Goal: Task Accomplishment & Management: Use online tool/utility

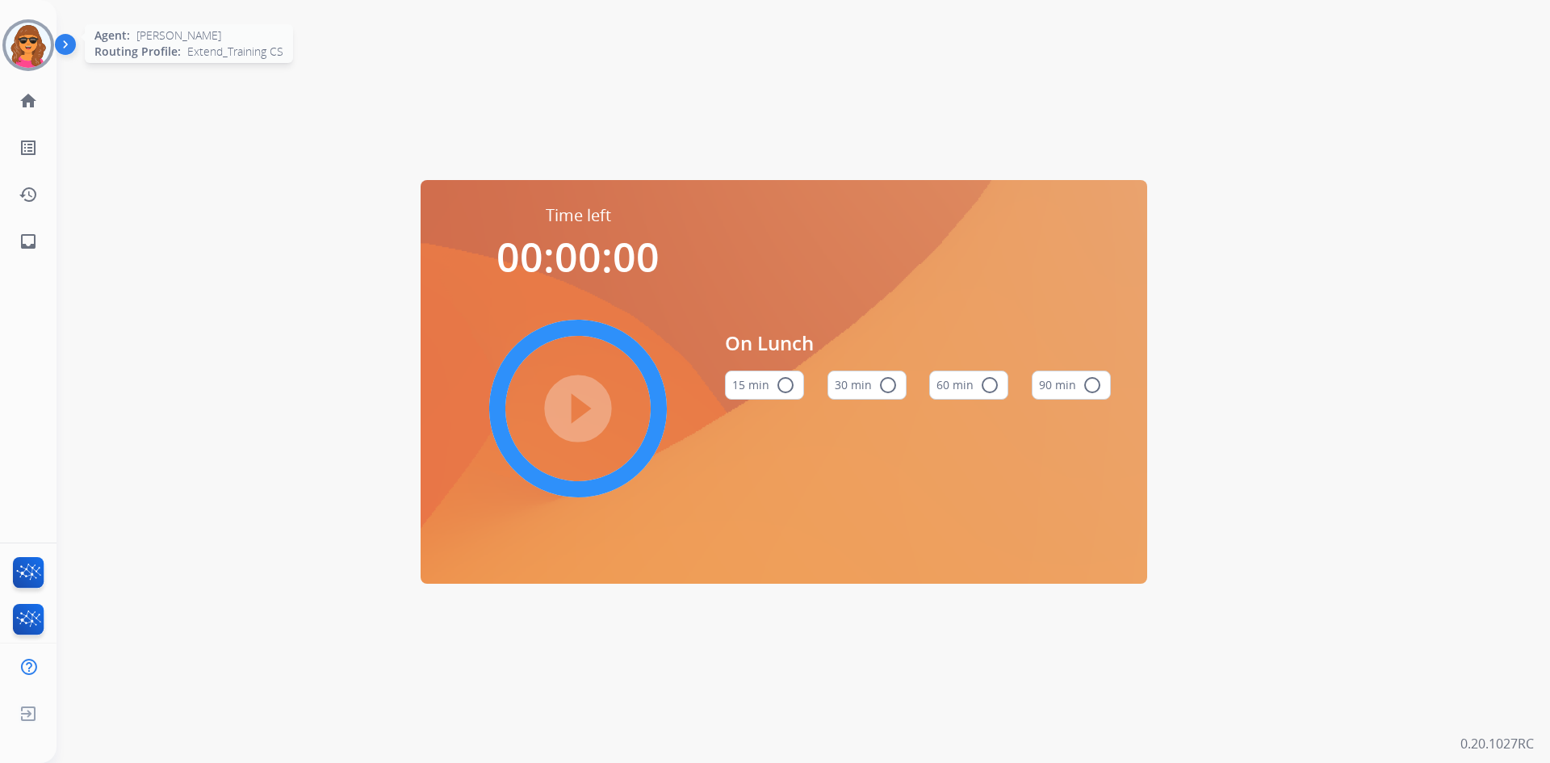
click at [23, 38] on img at bounding box center [28, 45] width 45 height 45
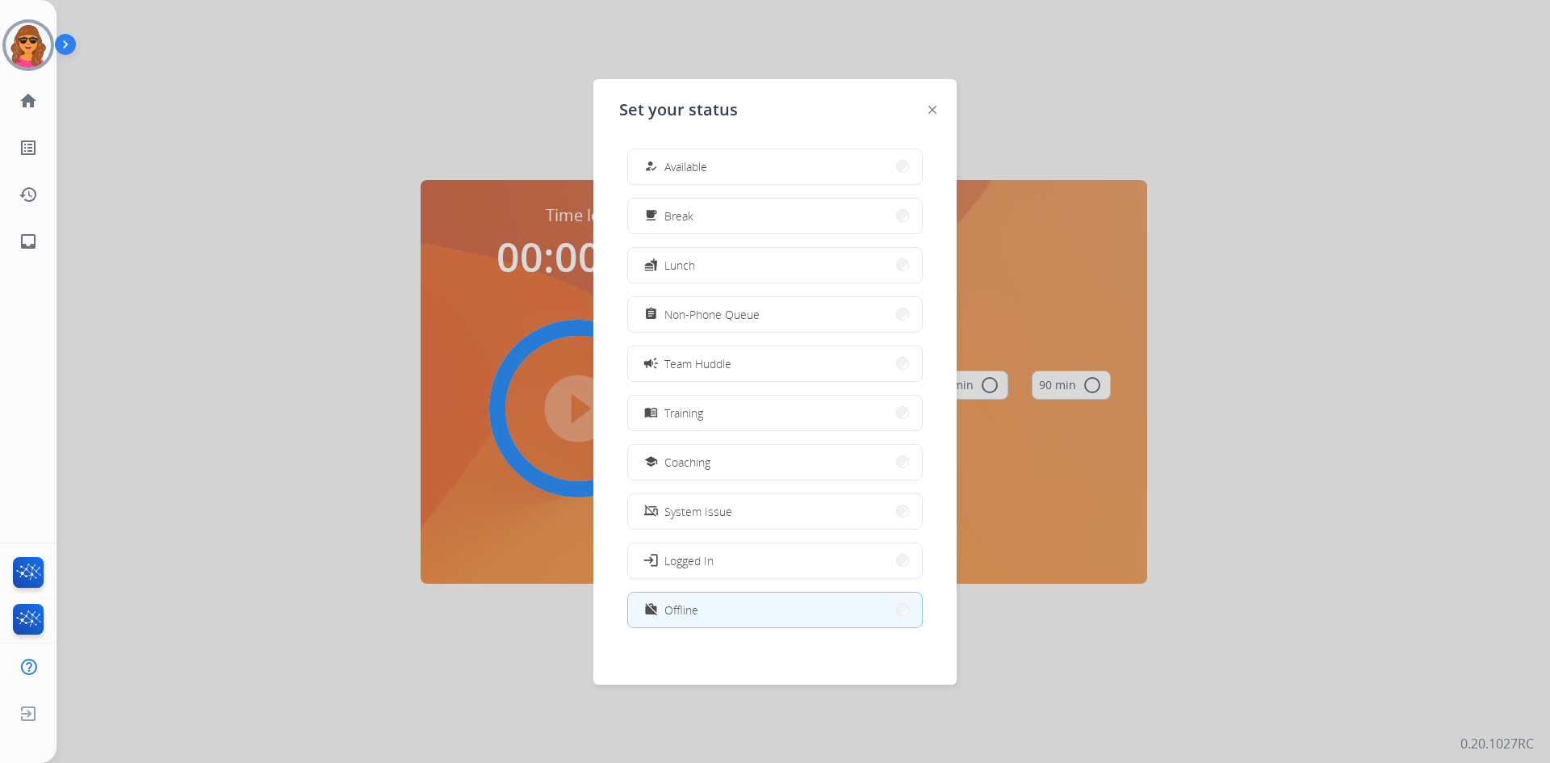
click at [985, 306] on div at bounding box center [775, 381] width 1550 height 763
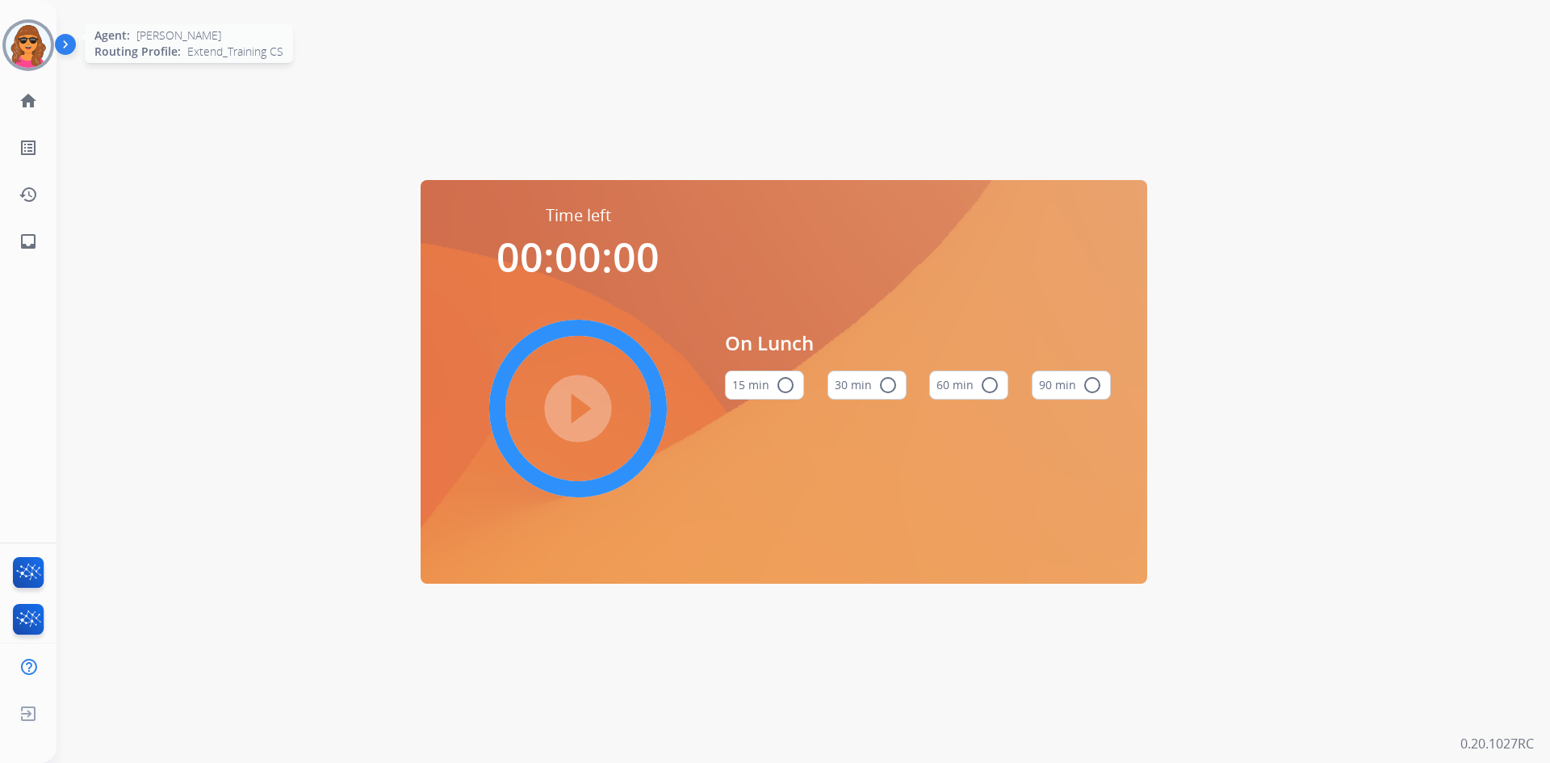
click at [34, 62] on img at bounding box center [28, 45] width 45 height 45
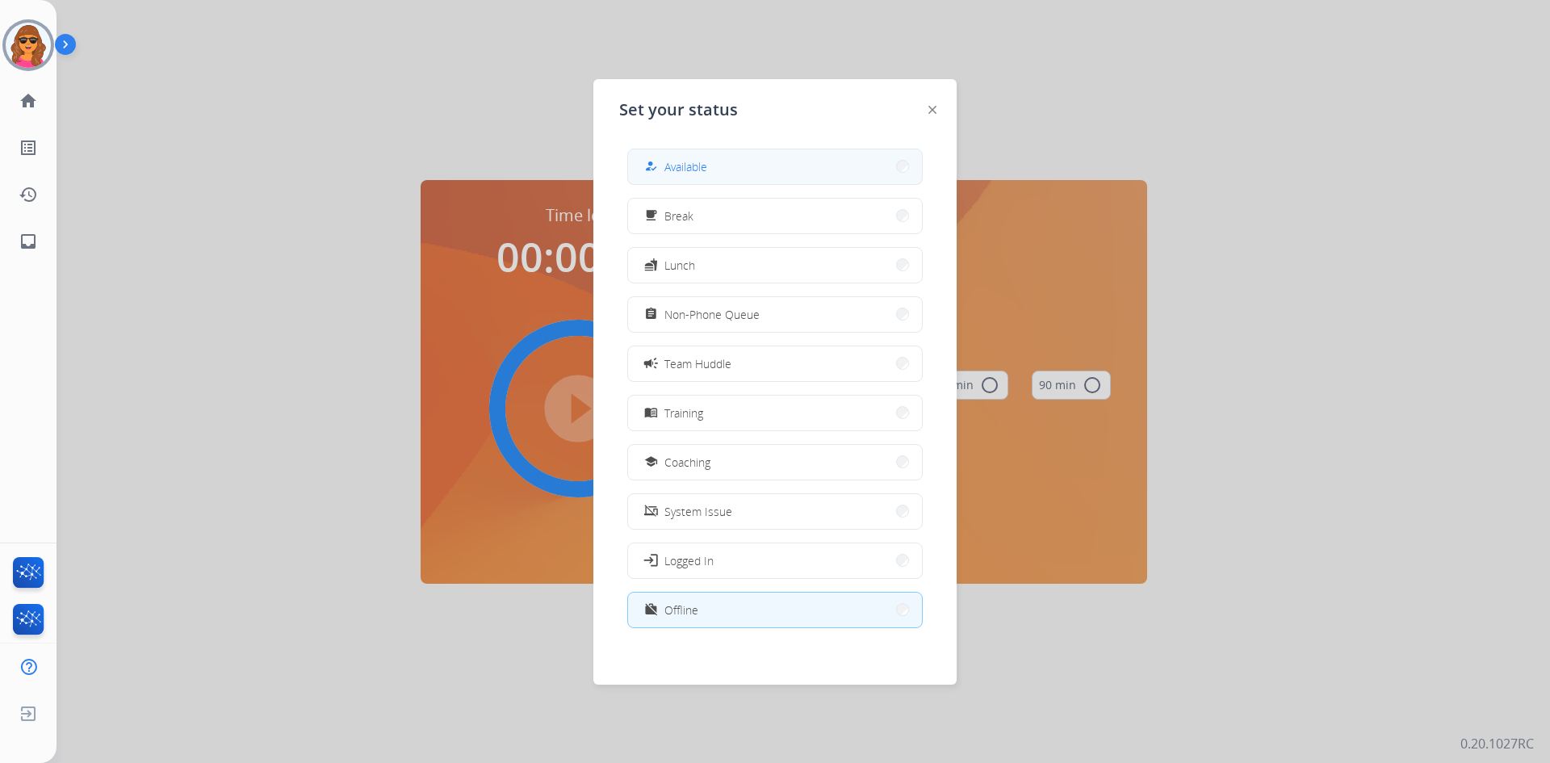
click at [674, 171] on span "Available" at bounding box center [685, 166] width 43 height 17
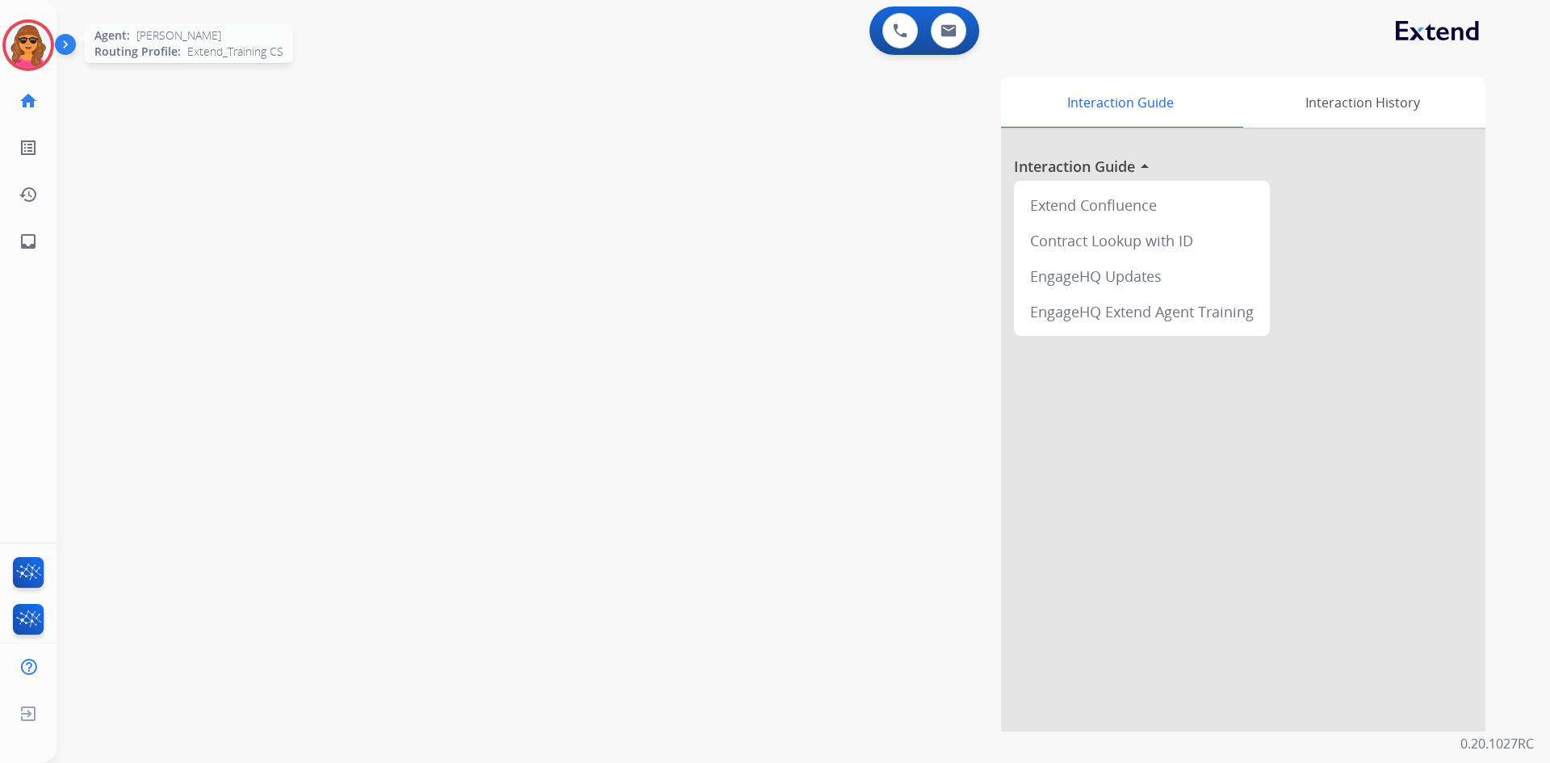
click at [29, 52] on img at bounding box center [28, 45] width 45 height 45
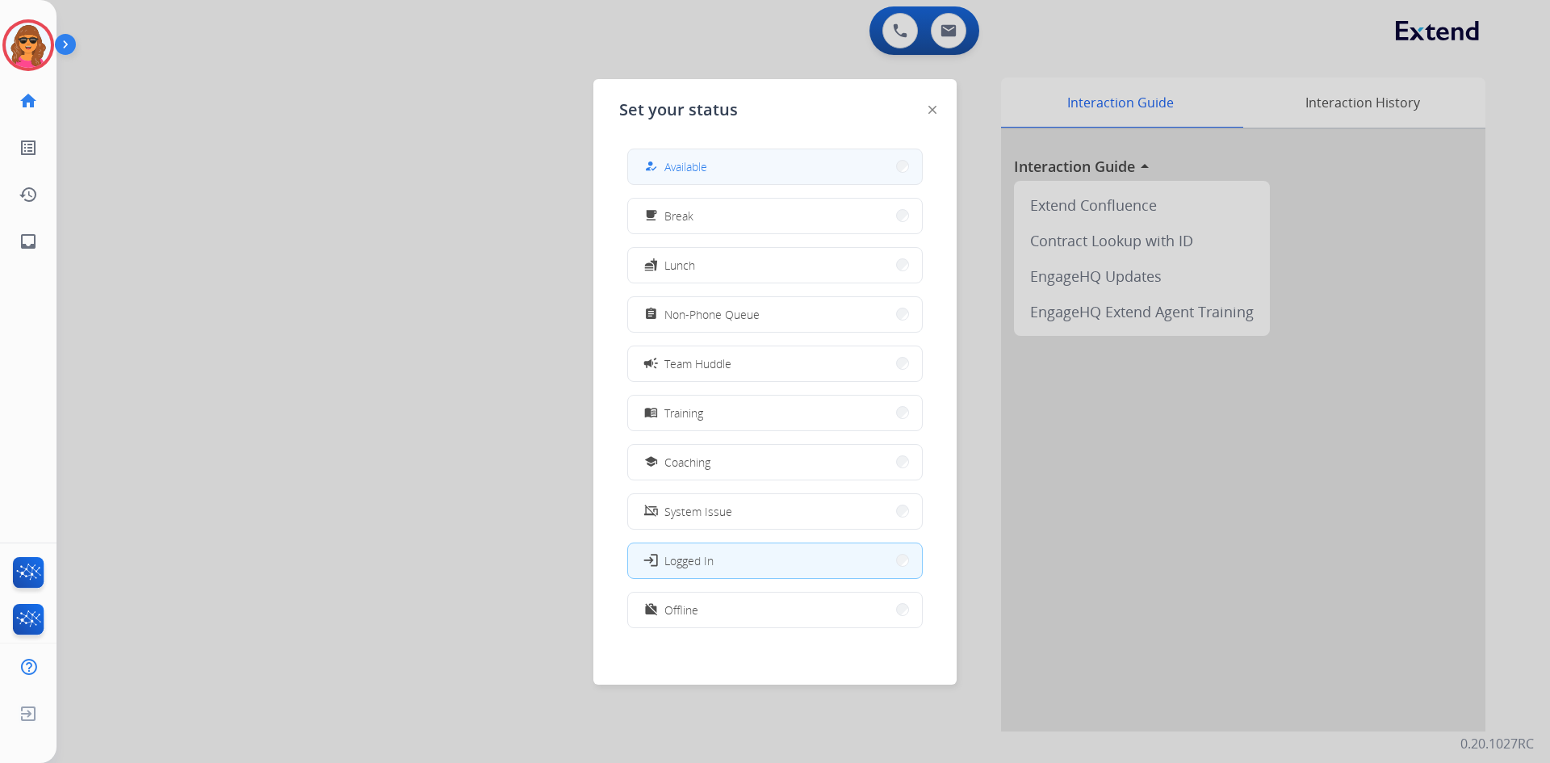
click at [652, 165] on mat-icon "how_to_reg" at bounding box center [651, 167] width 14 height 14
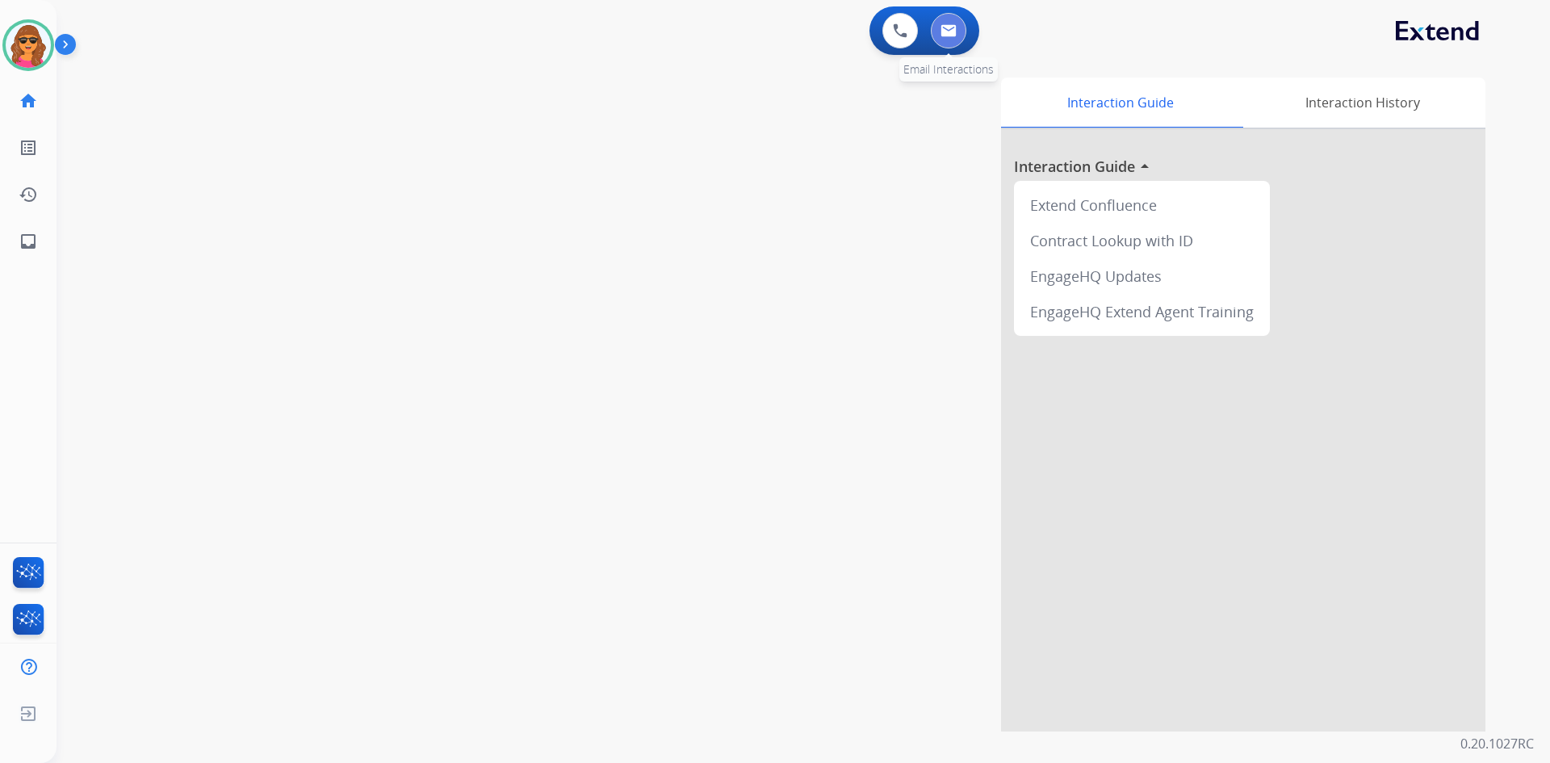
click at [953, 35] on img at bounding box center [949, 30] width 16 height 13
select select "**********"
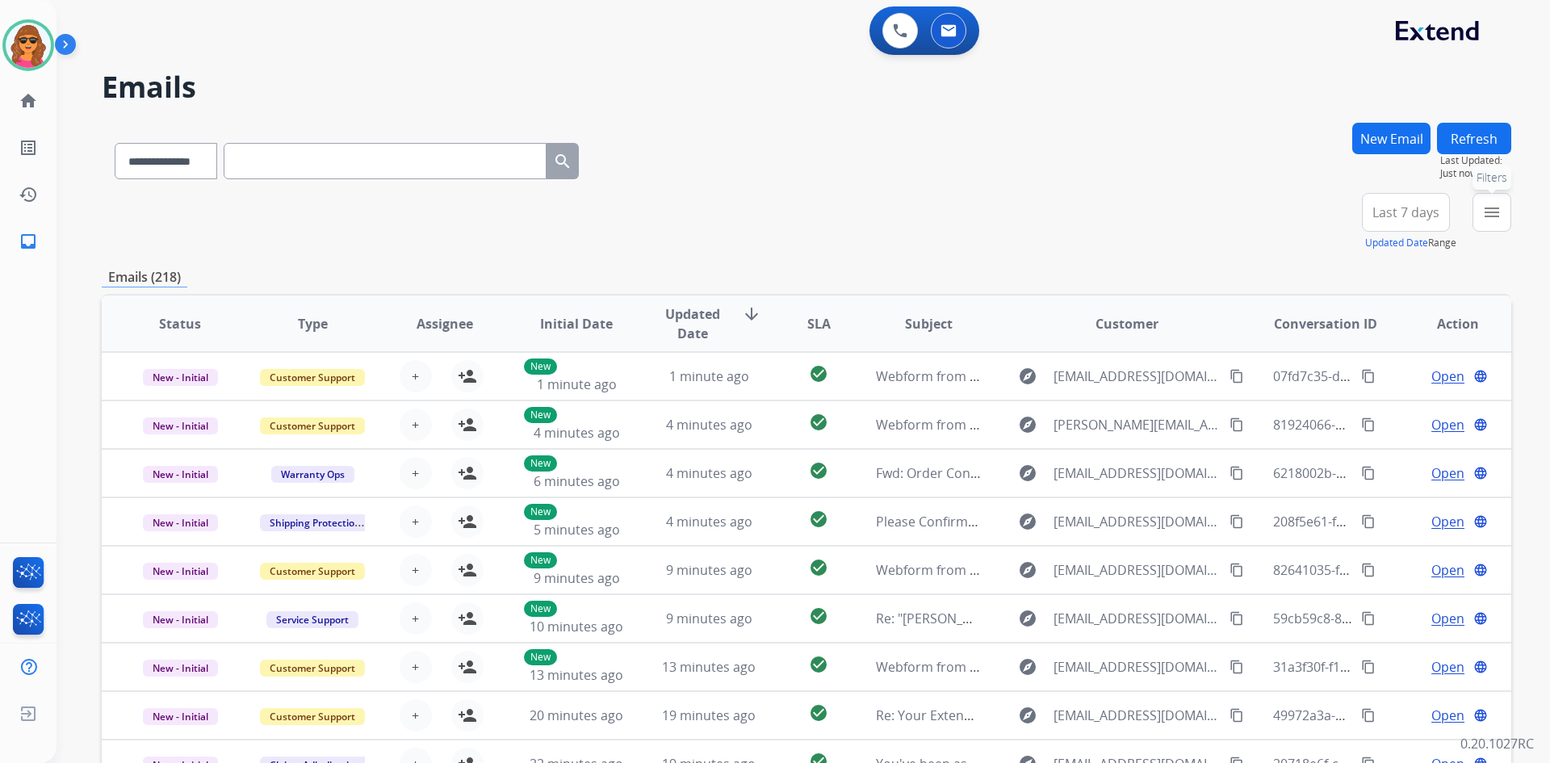
click at [1489, 203] on mat-icon "menu" at bounding box center [1491, 212] width 19 height 19
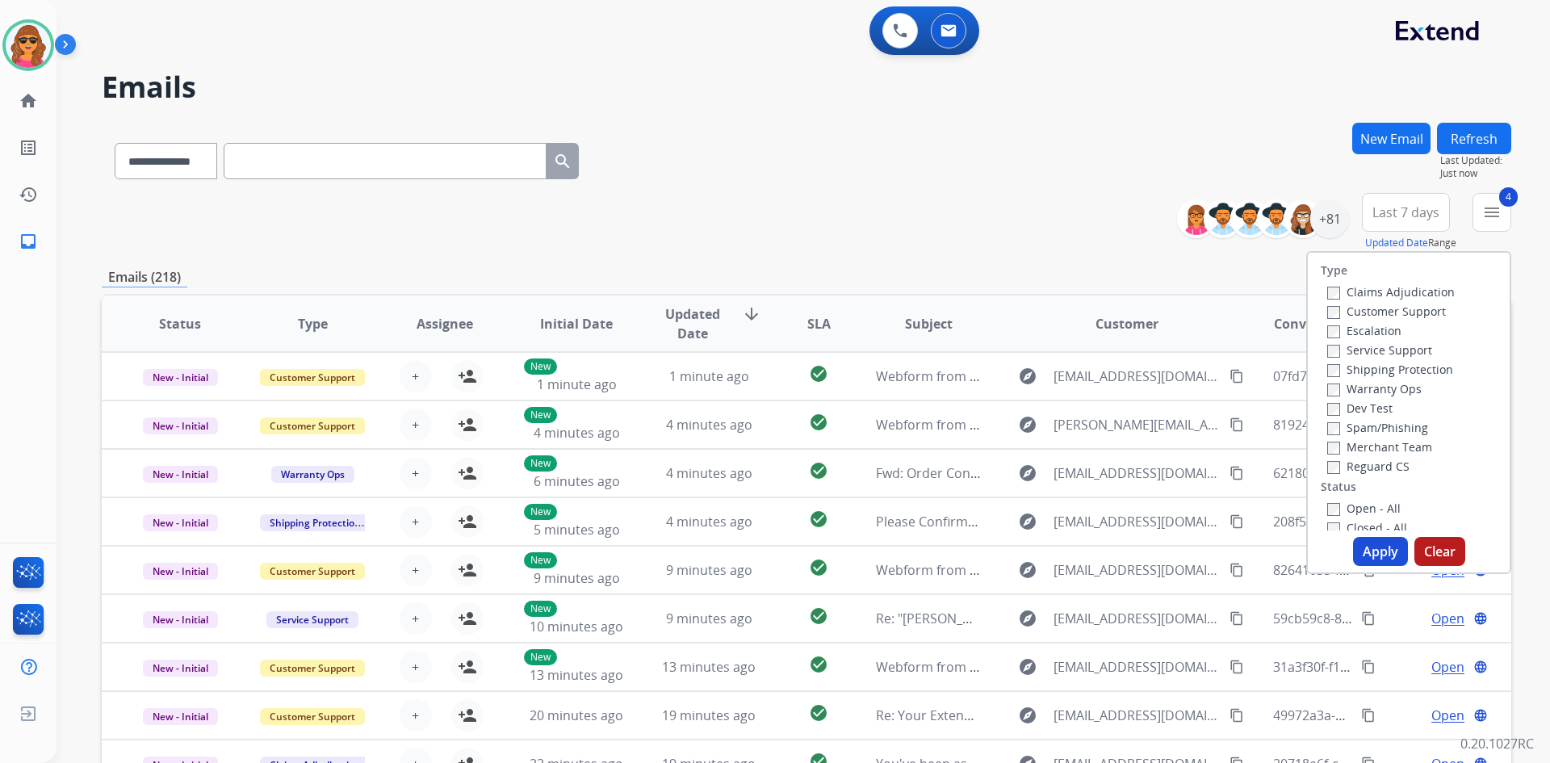
click at [1371, 556] on button "Apply" at bounding box center [1380, 551] width 55 height 29
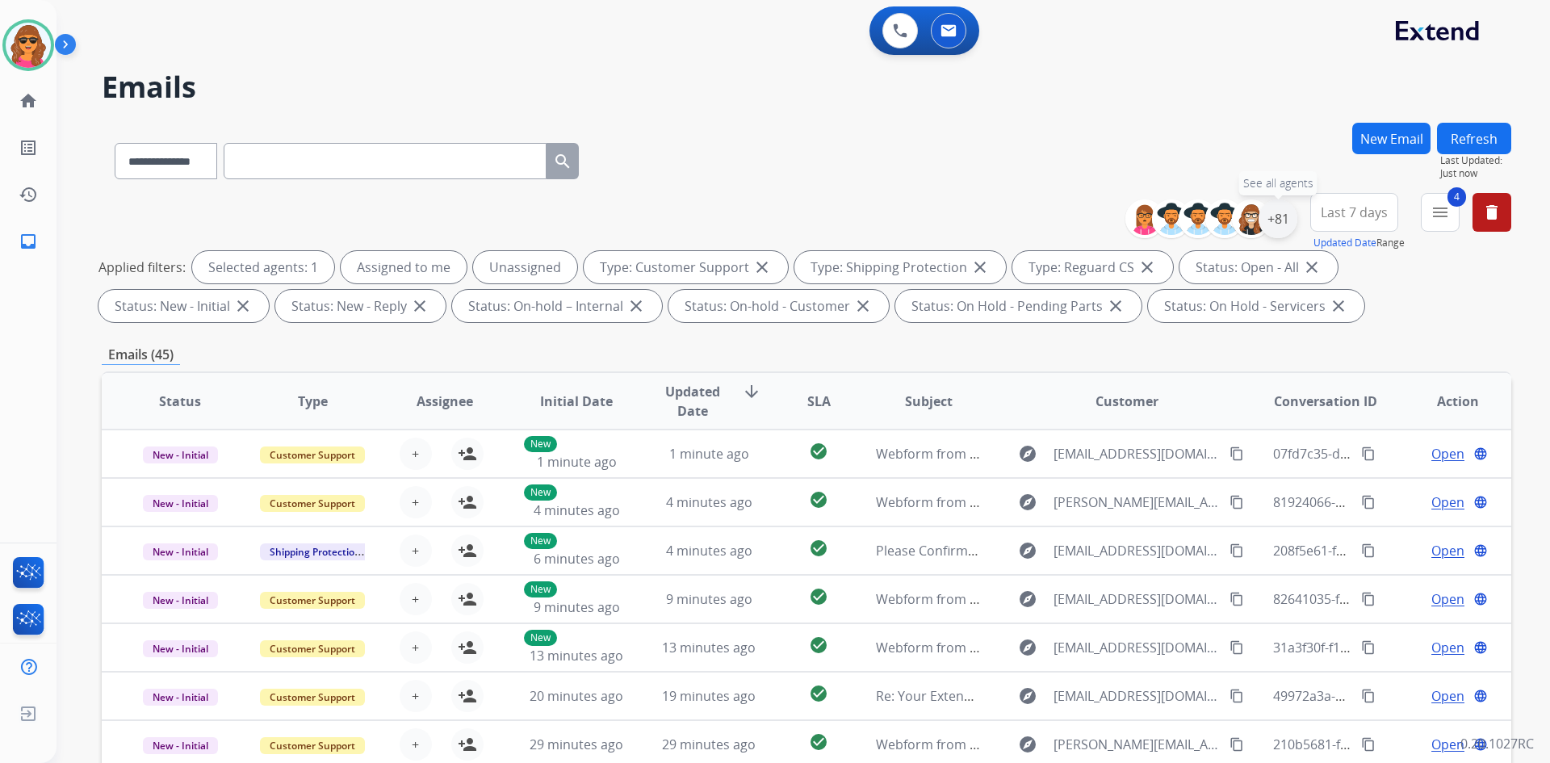
click at [1275, 223] on div "+81" at bounding box center [1278, 218] width 39 height 39
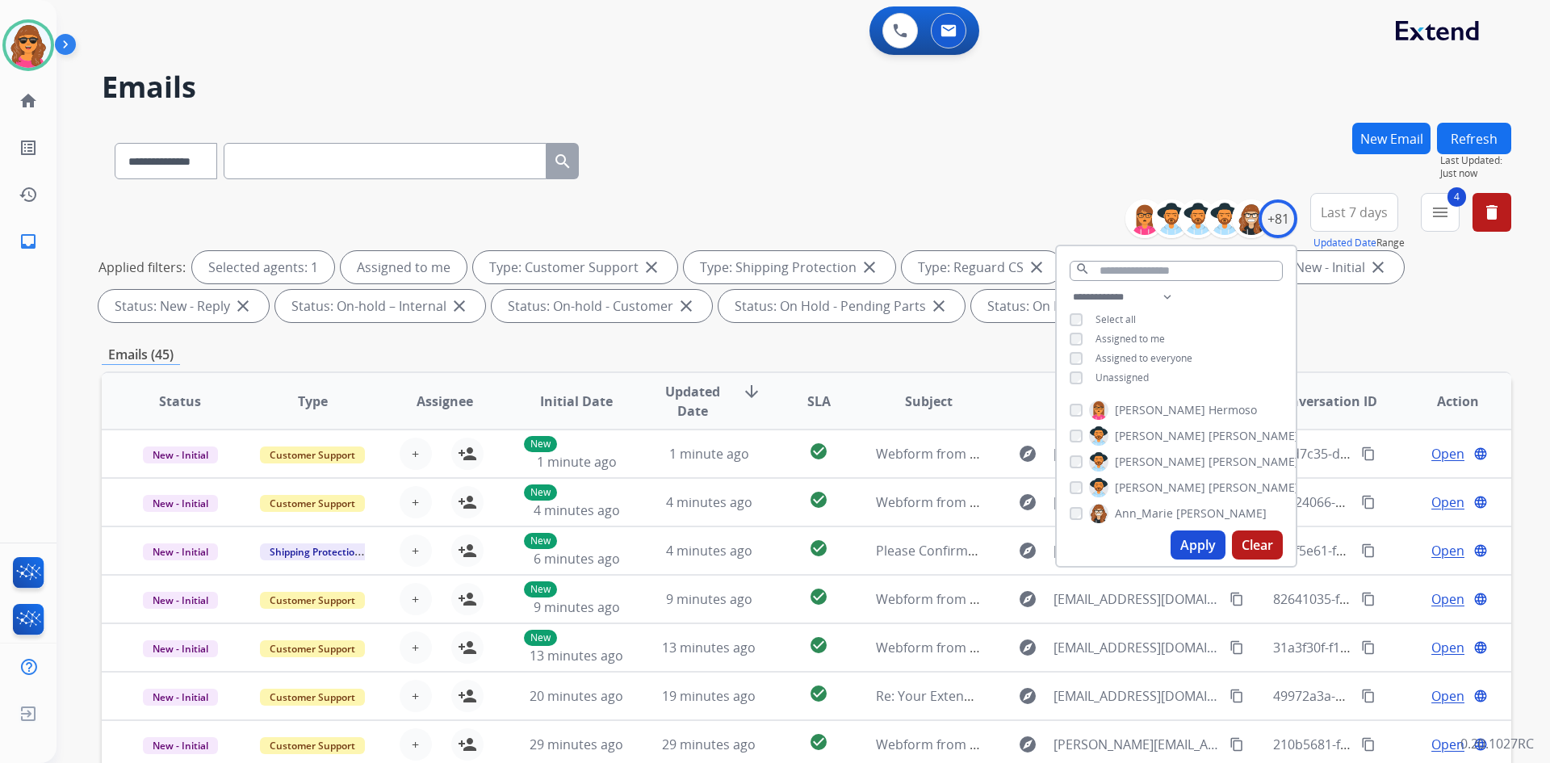
click at [1200, 543] on button "Apply" at bounding box center [1198, 544] width 55 height 29
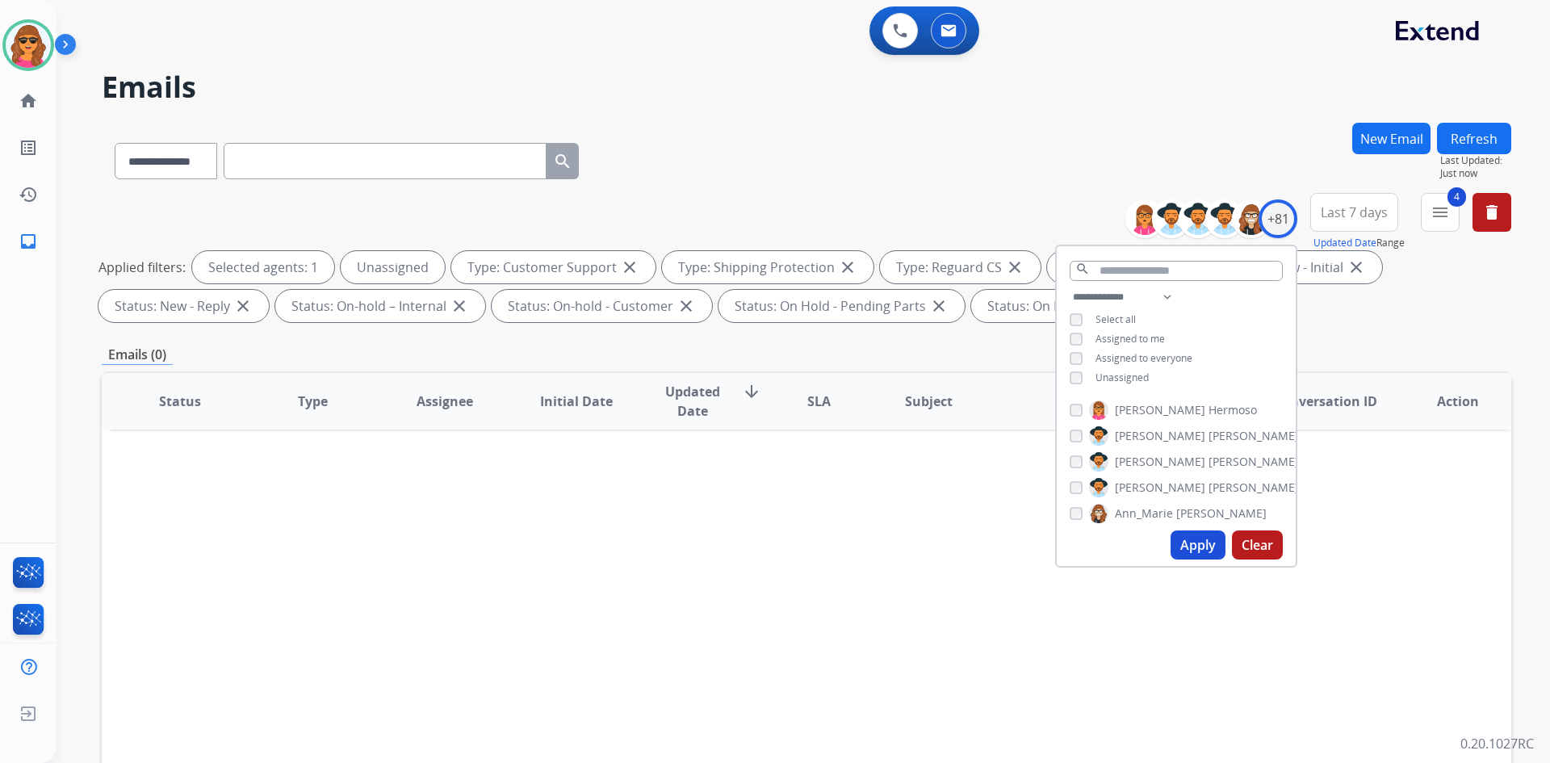
click at [1184, 538] on button "Apply" at bounding box center [1198, 544] width 55 height 29
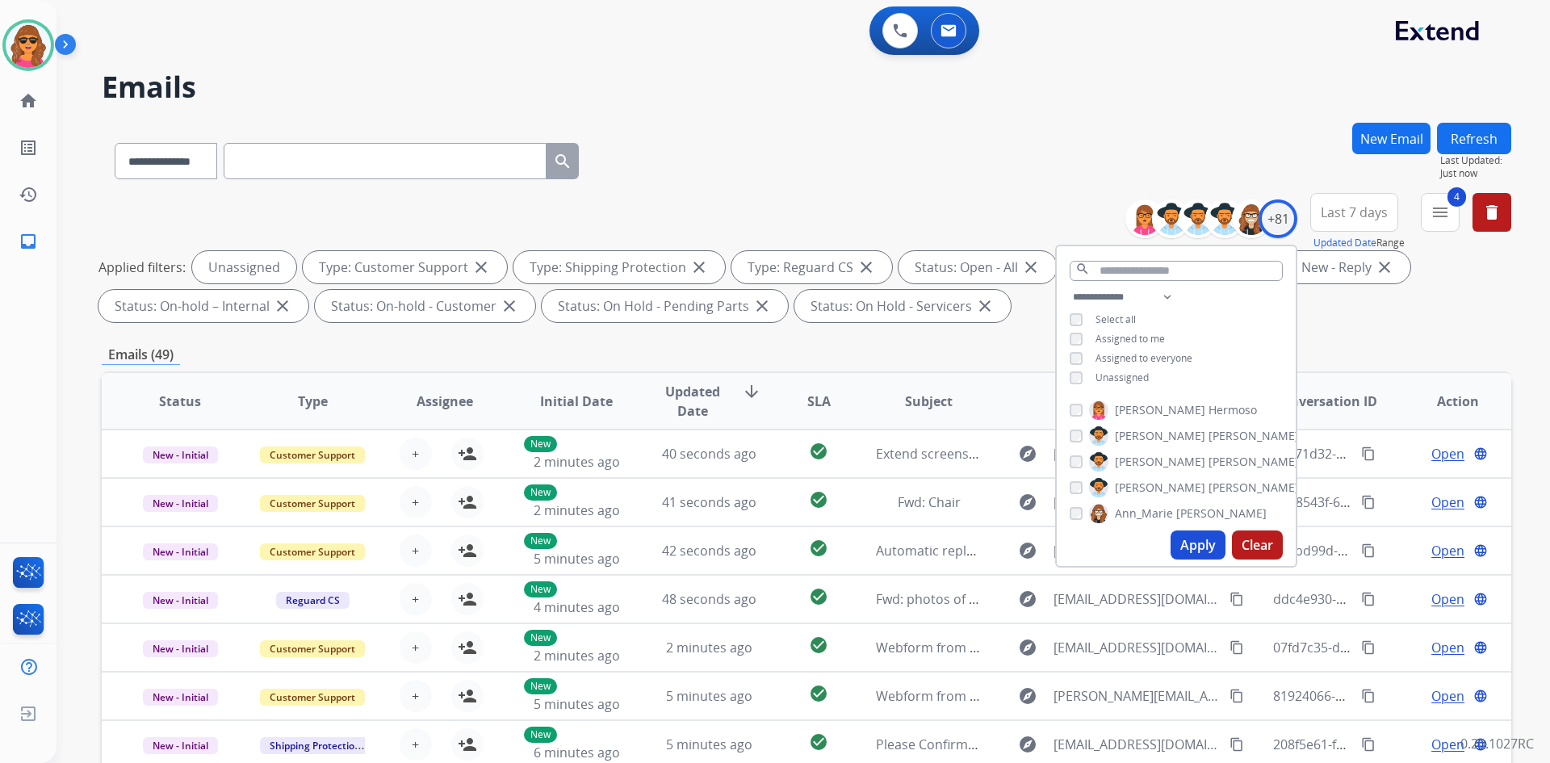
click at [1330, 322] on div "**********" at bounding box center [807, 261] width 1410 height 136
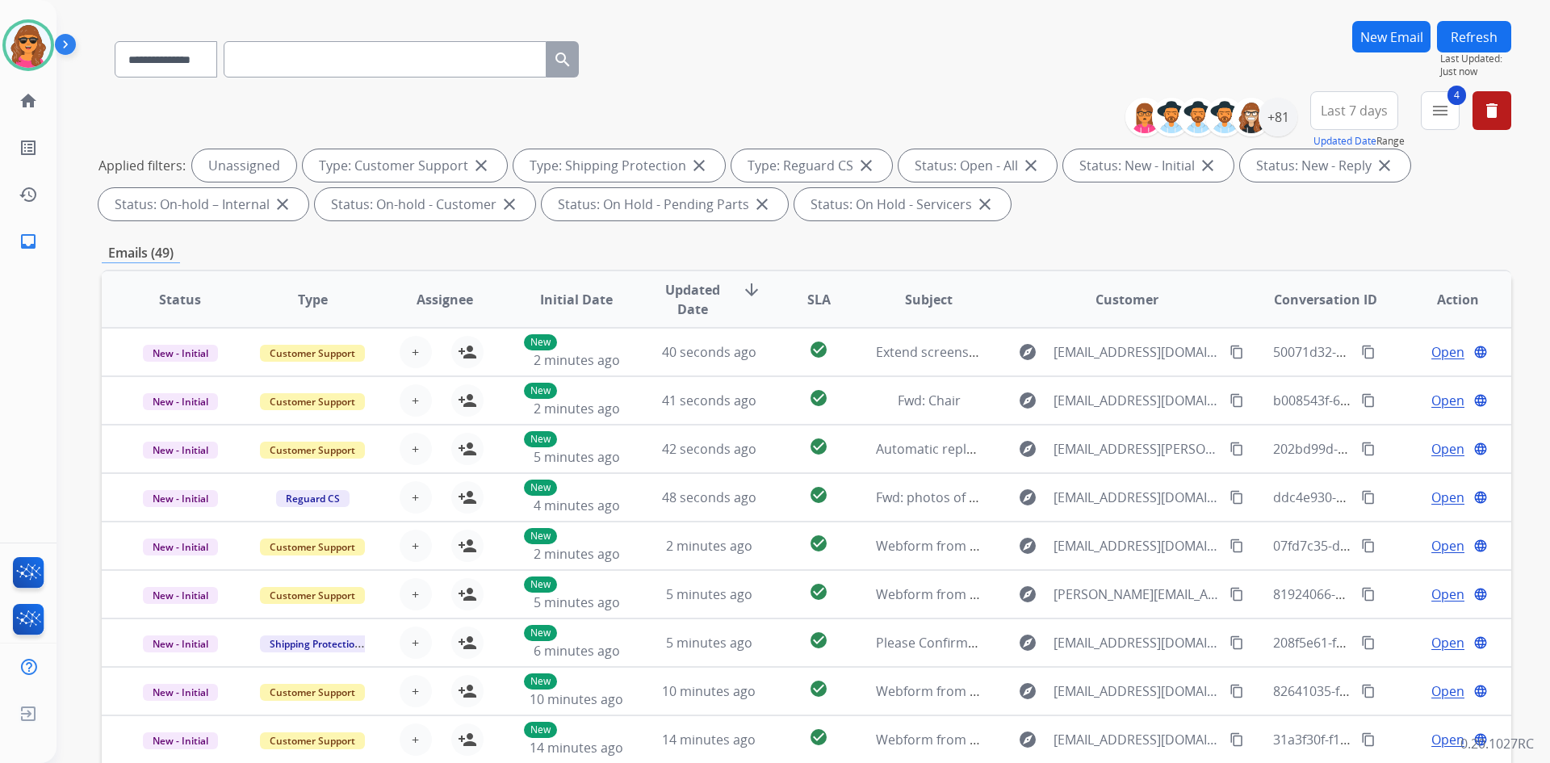
scroll to position [233, 0]
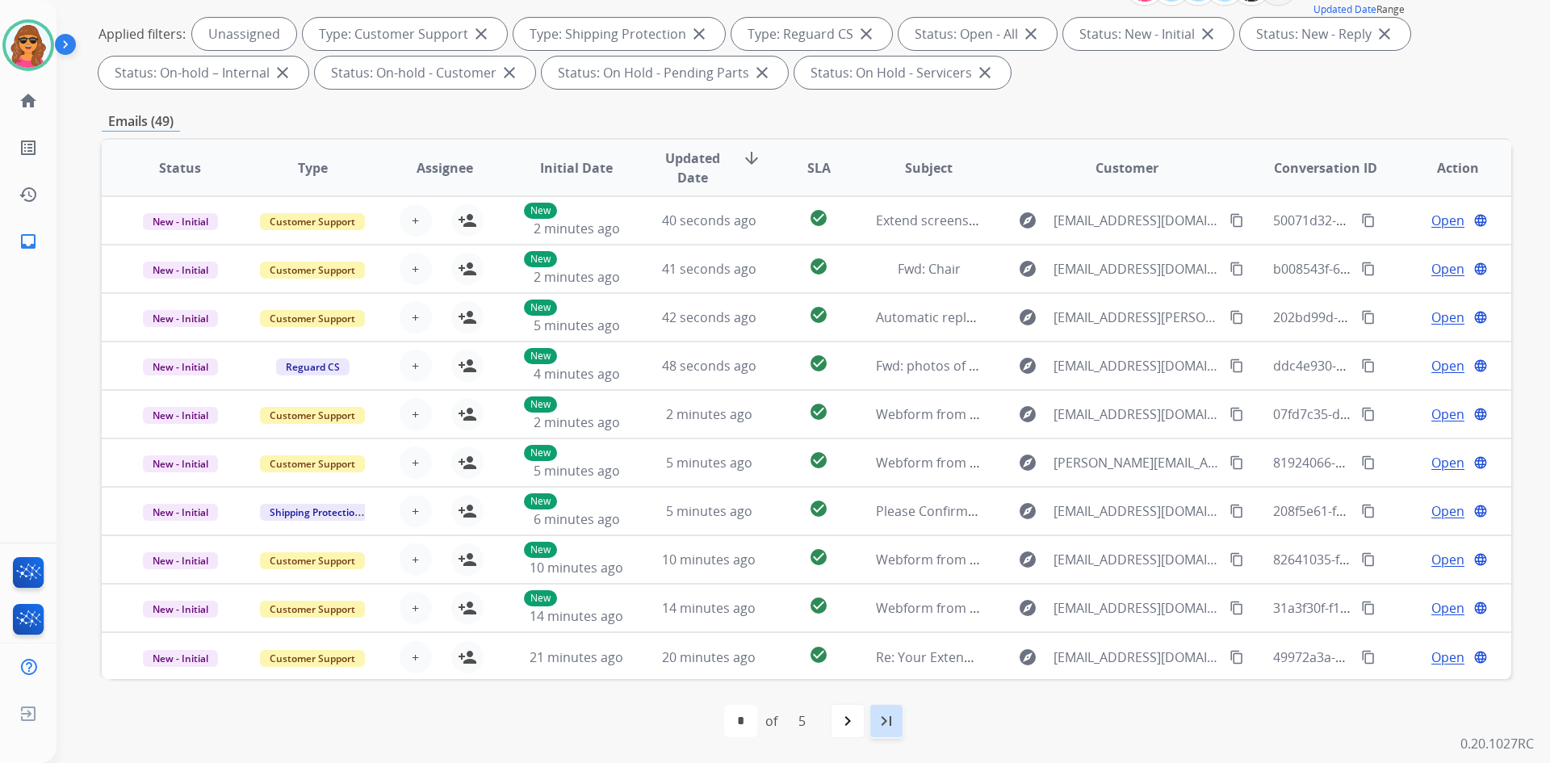
click at [883, 711] on mat-icon "last_page" at bounding box center [886, 720] width 19 height 19
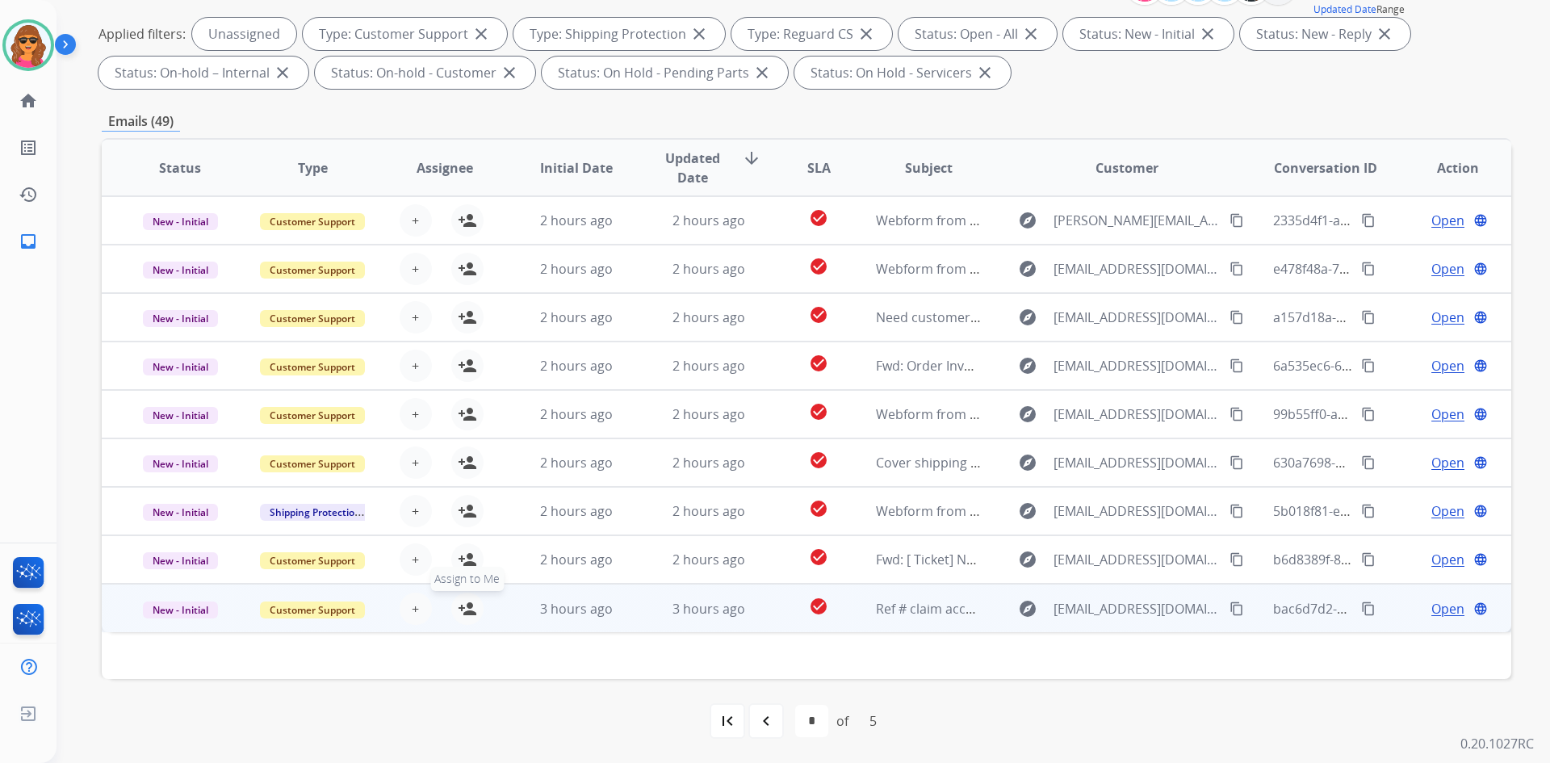
click at [460, 599] on mat-icon "person_add" at bounding box center [467, 608] width 19 height 19
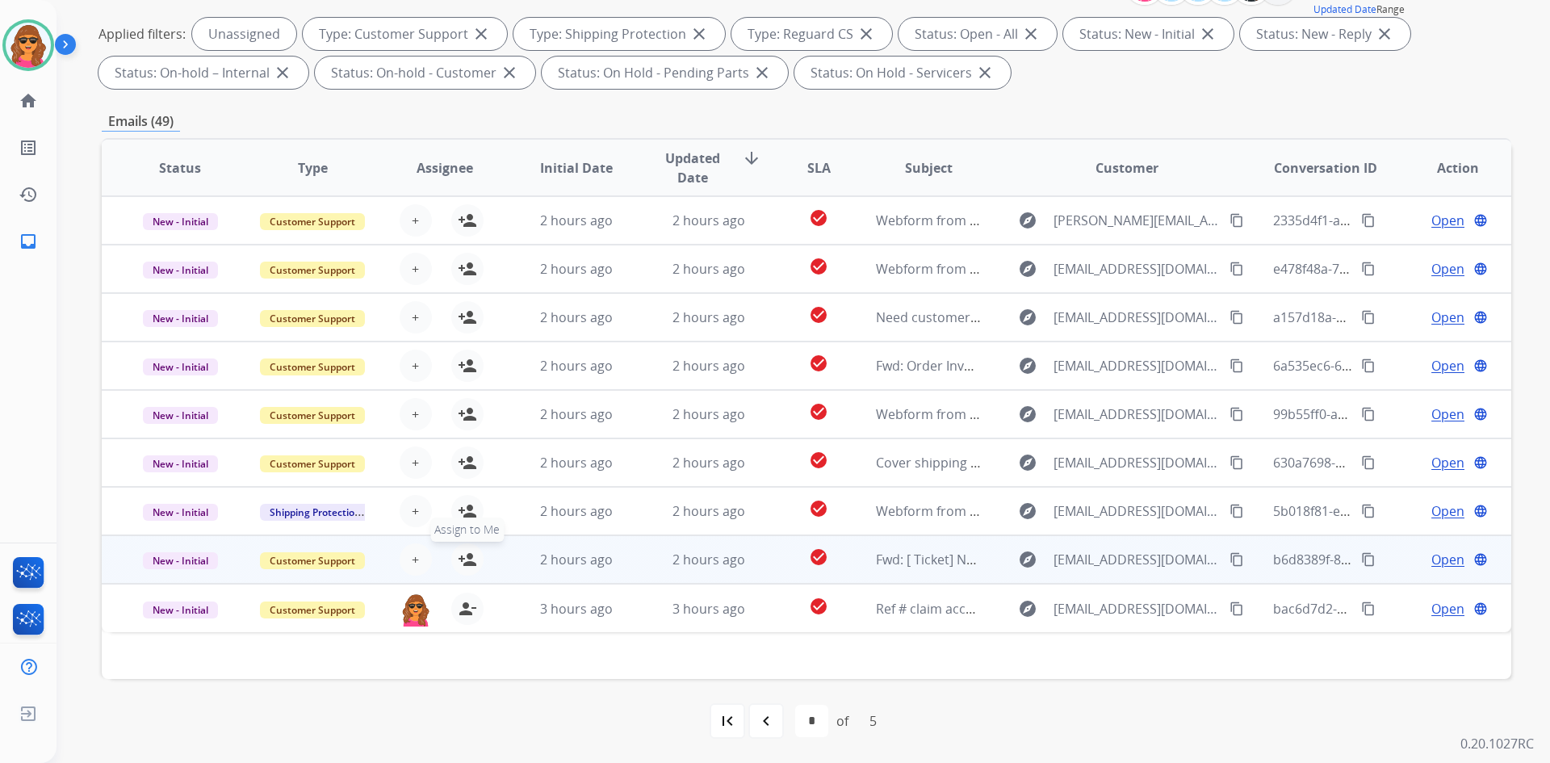
click at [465, 569] on button "person_add Assign to Me" at bounding box center [467, 559] width 32 height 32
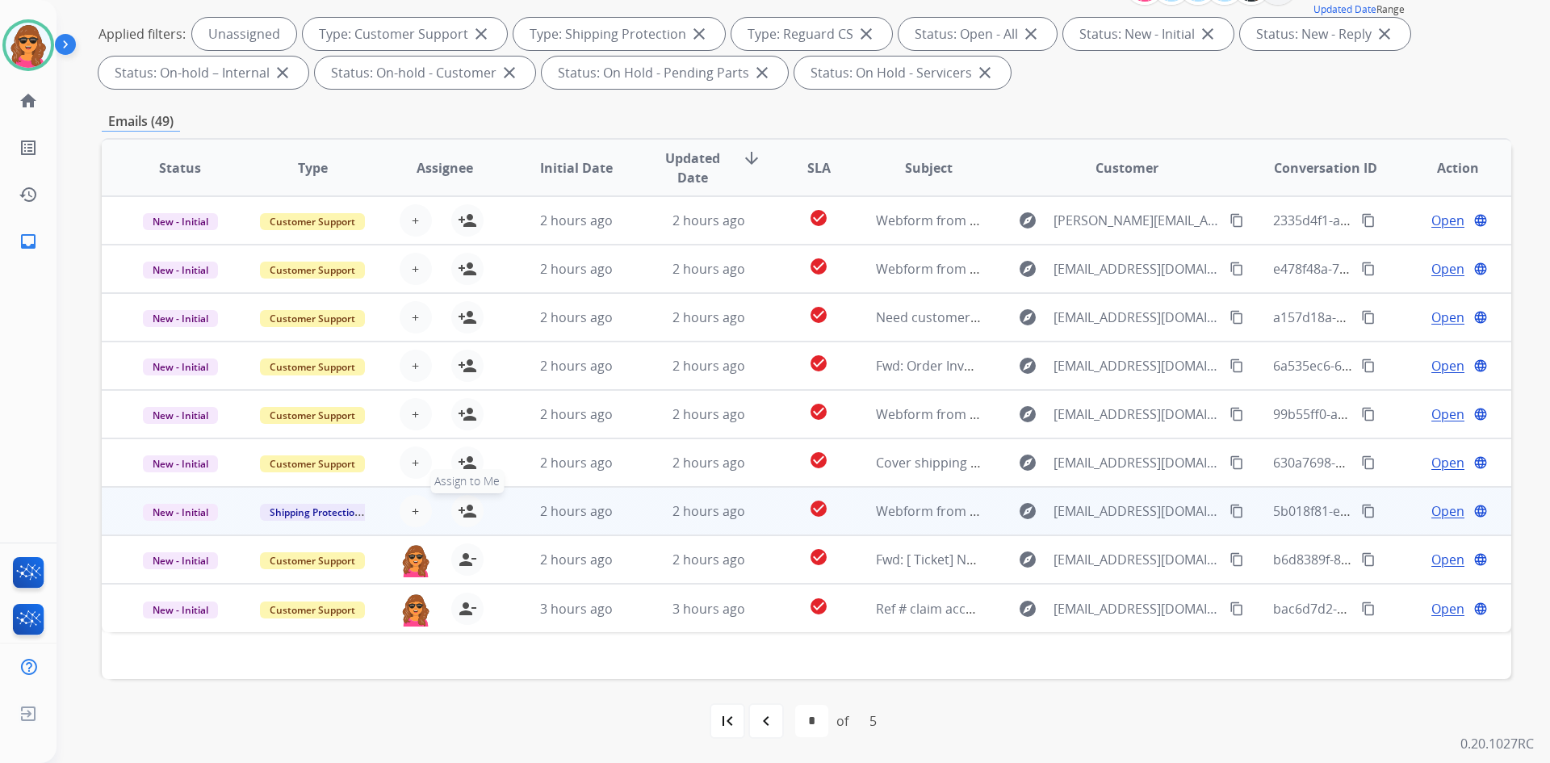
click at [465, 516] on mat-icon "person_add" at bounding box center [467, 510] width 19 height 19
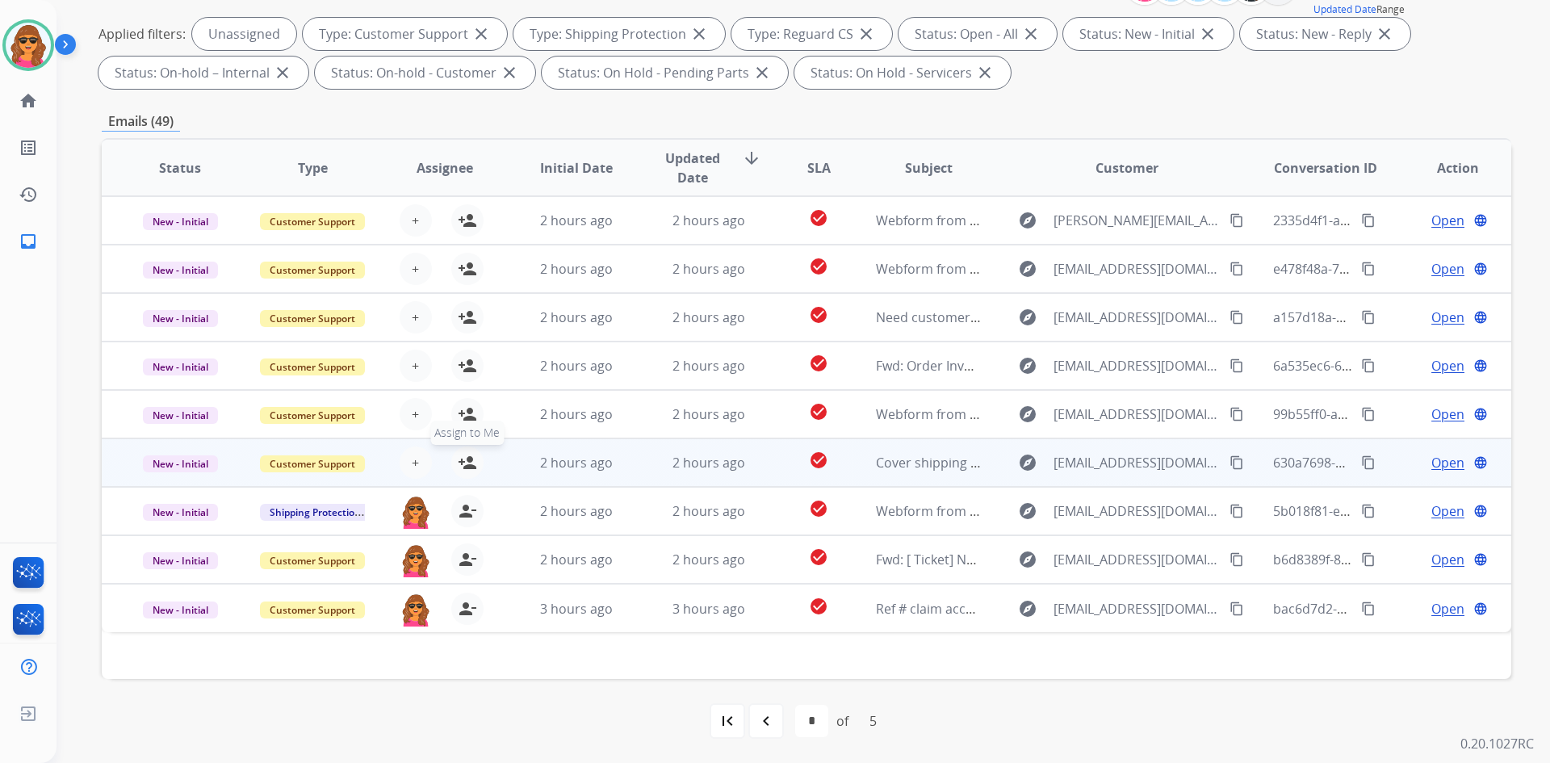
click at [459, 455] on mat-icon "person_add" at bounding box center [467, 462] width 19 height 19
click at [460, 421] on table "Status Type Assignee Initial Date Updated Date arrow_downward SLA Subject Custo…" at bounding box center [807, 386] width 1410 height 492
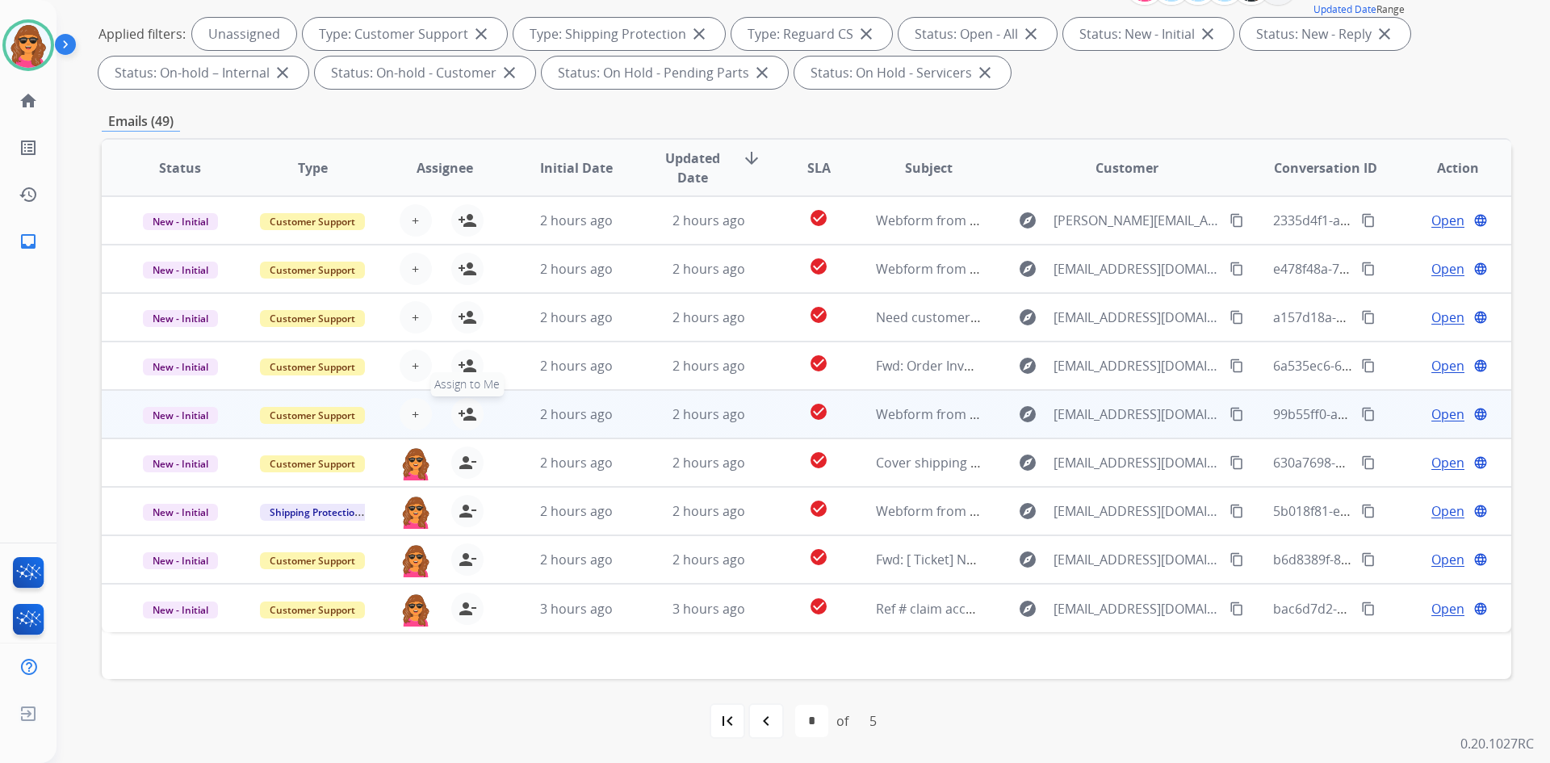
click at [461, 401] on button "person_add Assign to Me" at bounding box center [467, 414] width 32 height 32
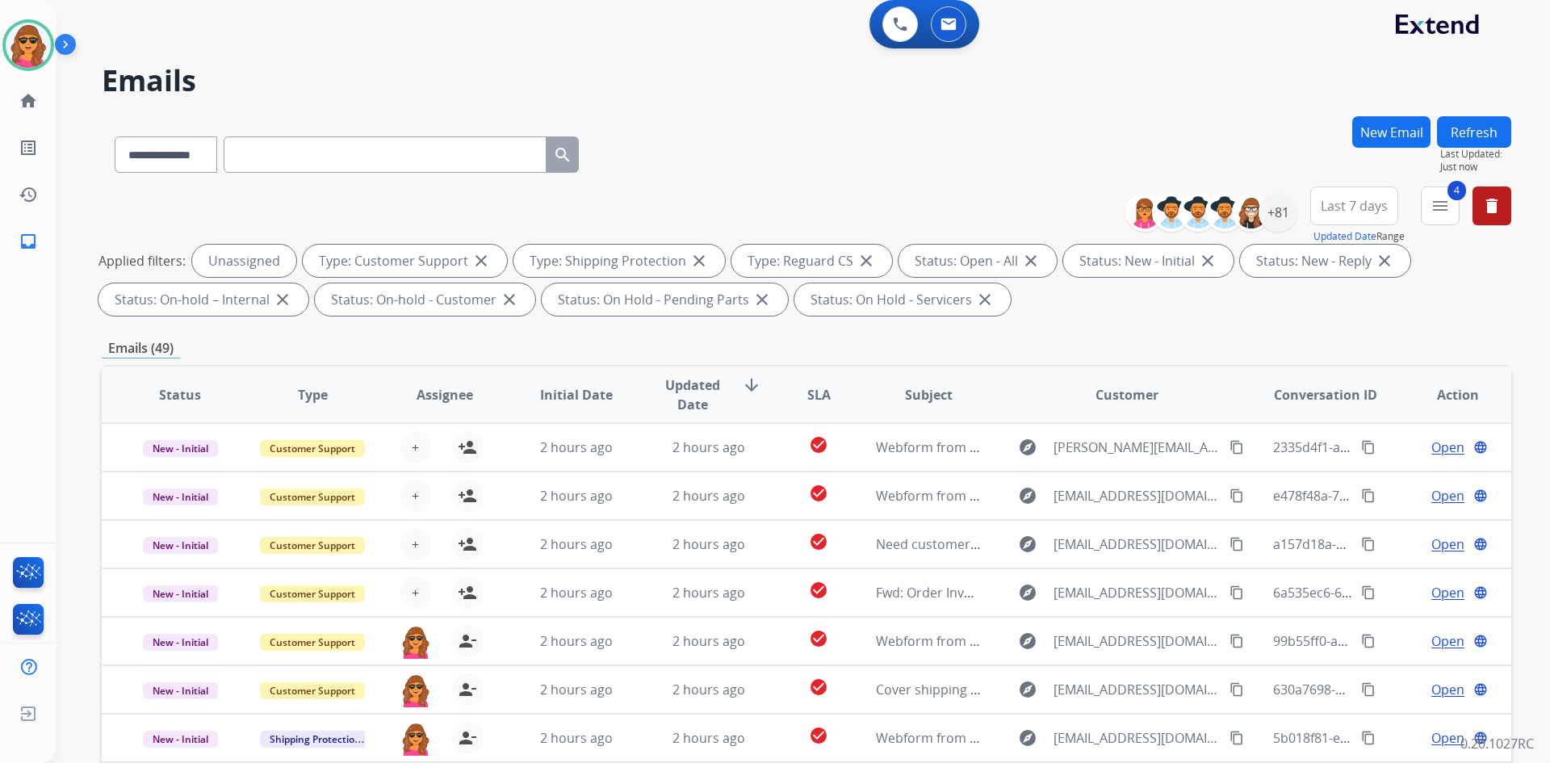
scroll to position [0, 0]
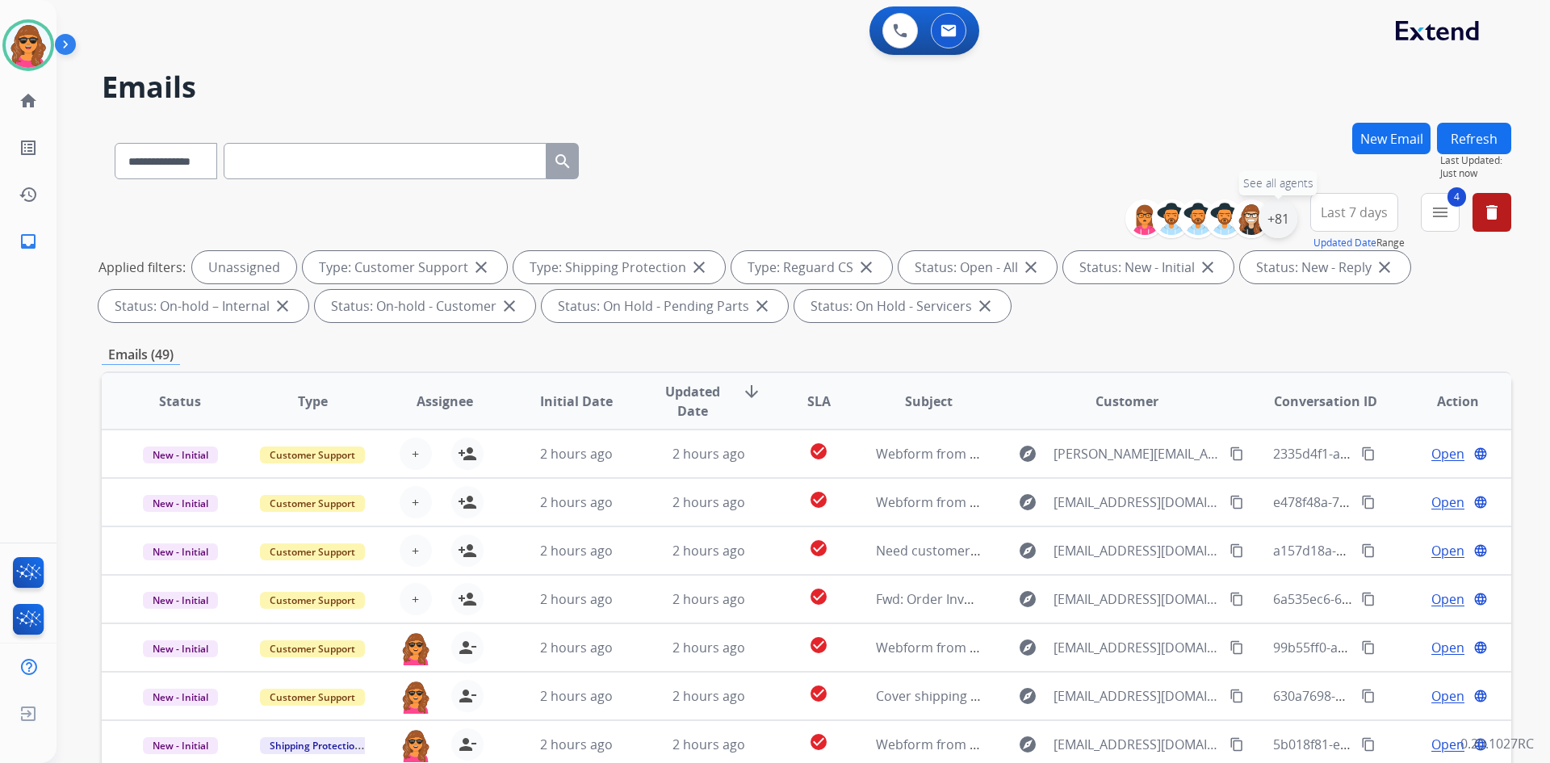
click at [1275, 212] on div "+81" at bounding box center [1278, 218] width 39 height 39
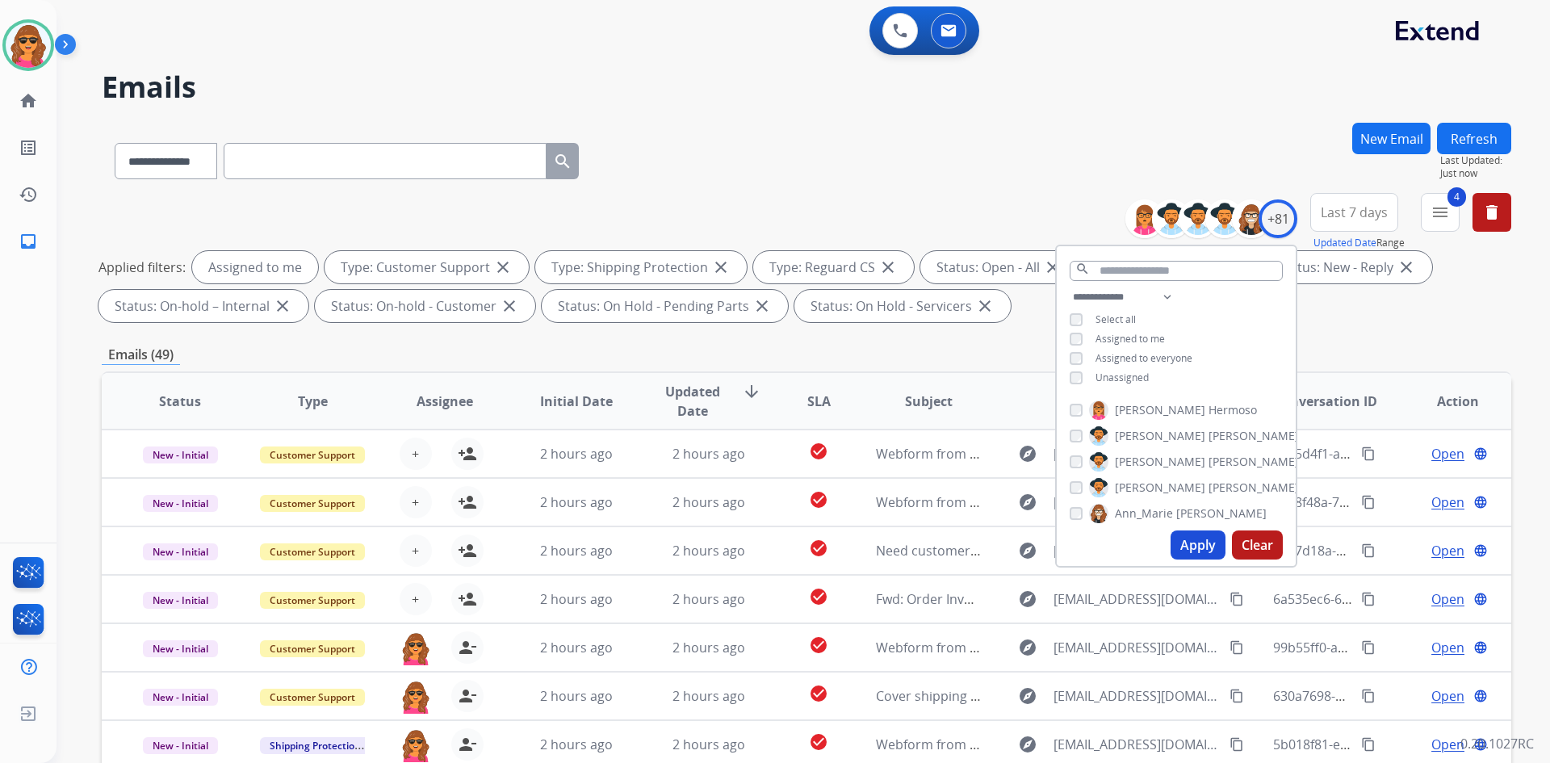
click at [1192, 543] on button "Apply" at bounding box center [1198, 544] width 55 height 29
select select "*"
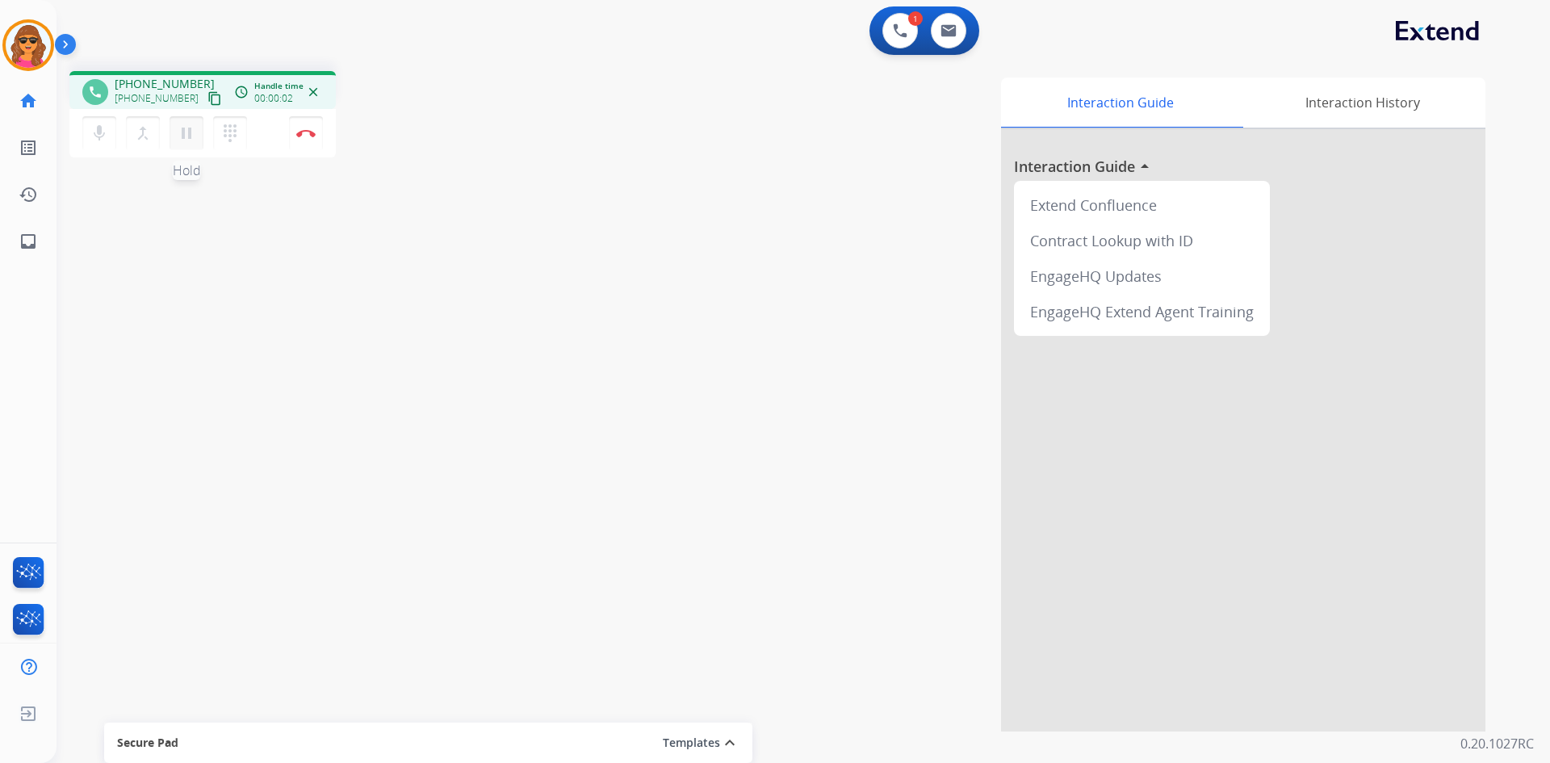
click at [186, 142] on mat-icon "pause" at bounding box center [186, 133] width 19 height 19
click at [186, 127] on mat-icon "play_arrow" at bounding box center [186, 133] width 19 height 19
click at [190, 131] on mat-icon "pause" at bounding box center [186, 133] width 19 height 19
click at [229, 134] on mat-icon "dialpad" at bounding box center [229, 133] width 19 height 19
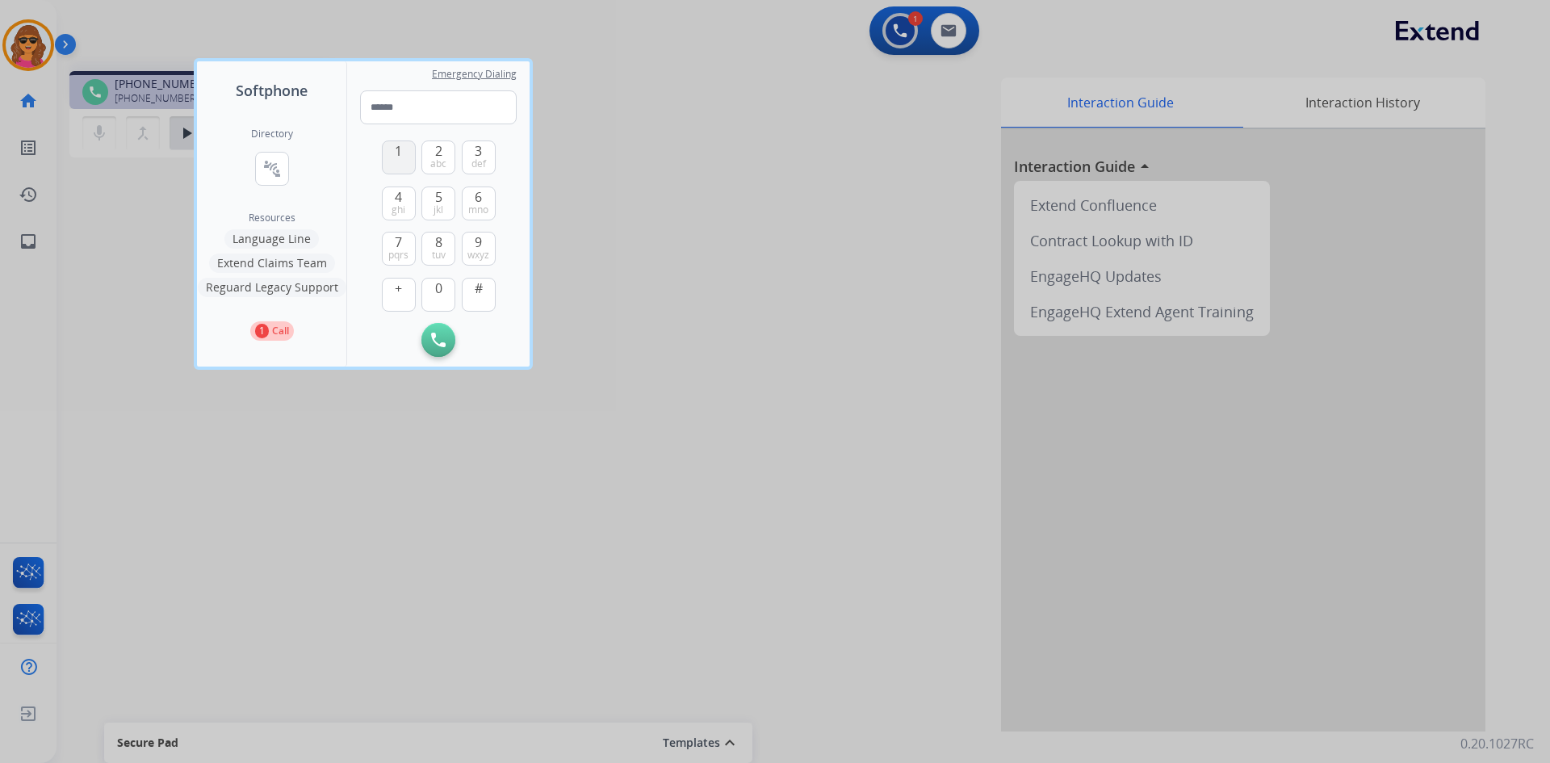
click at [397, 142] on span "1" at bounding box center [398, 150] width 7 height 19
click at [443, 238] on button "8 tuv" at bounding box center [438, 249] width 34 height 34
click at [476, 199] on span "6" at bounding box center [478, 196] width 7 height 19
click at [446, 194] on button "5 jkl" at bounding box center [438, 203] width 34 height 34
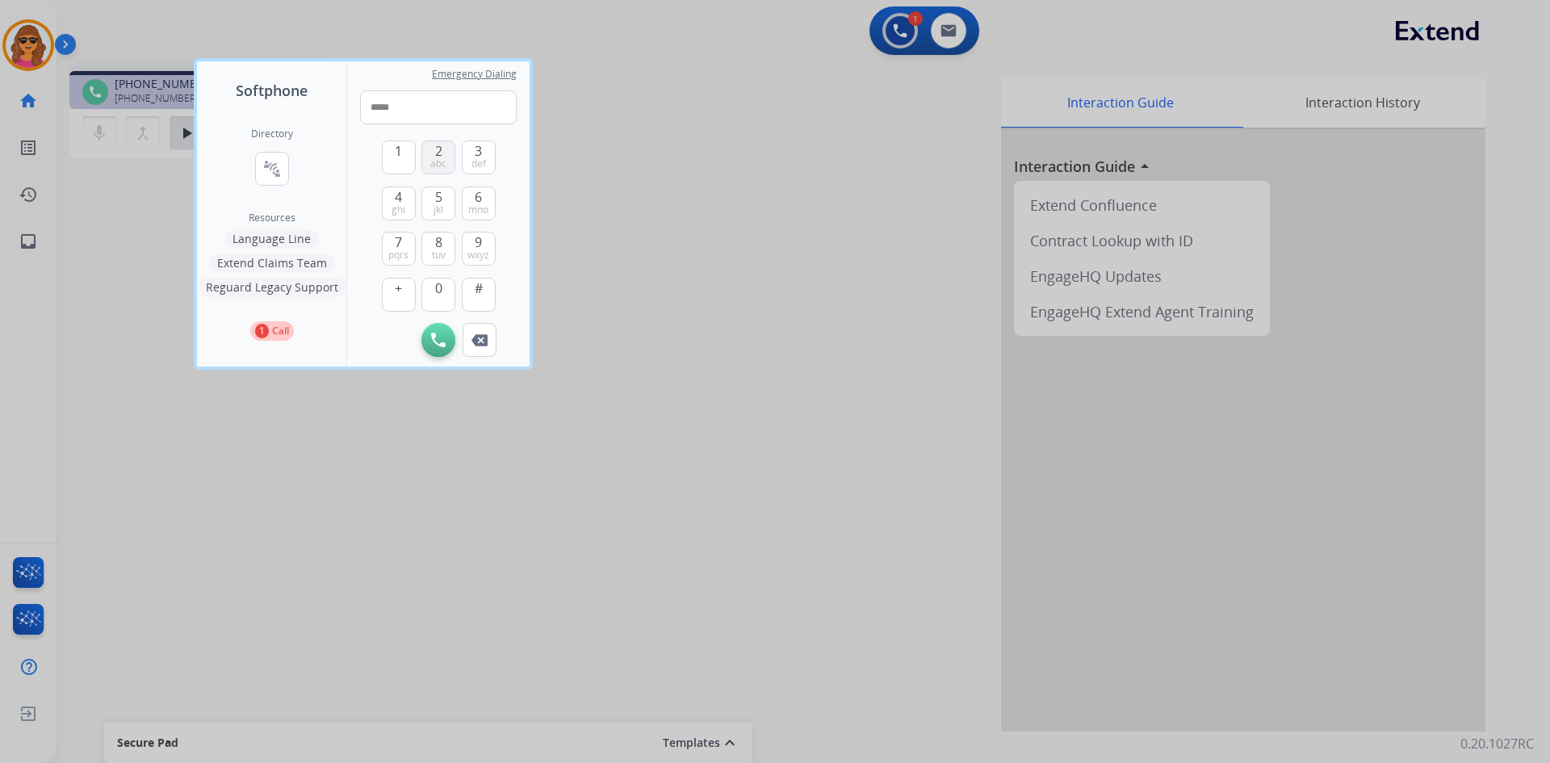
click at [437, 149] on span "2" at bounding box center [438, 150] width 7 height 19
click at [475, 249] on span "wxyz" at bounding box center [478, 255] width 22 height 13
click at [437, 287] on span "0" at bounding box center [438, 288] width 7 height 19
click at [407, 194] on button "4 ghi" at bounding box center [399, 203] width 34 height 34
click at [397, 149] on span "1" at bounding box center [398, 150] width 7 height 19
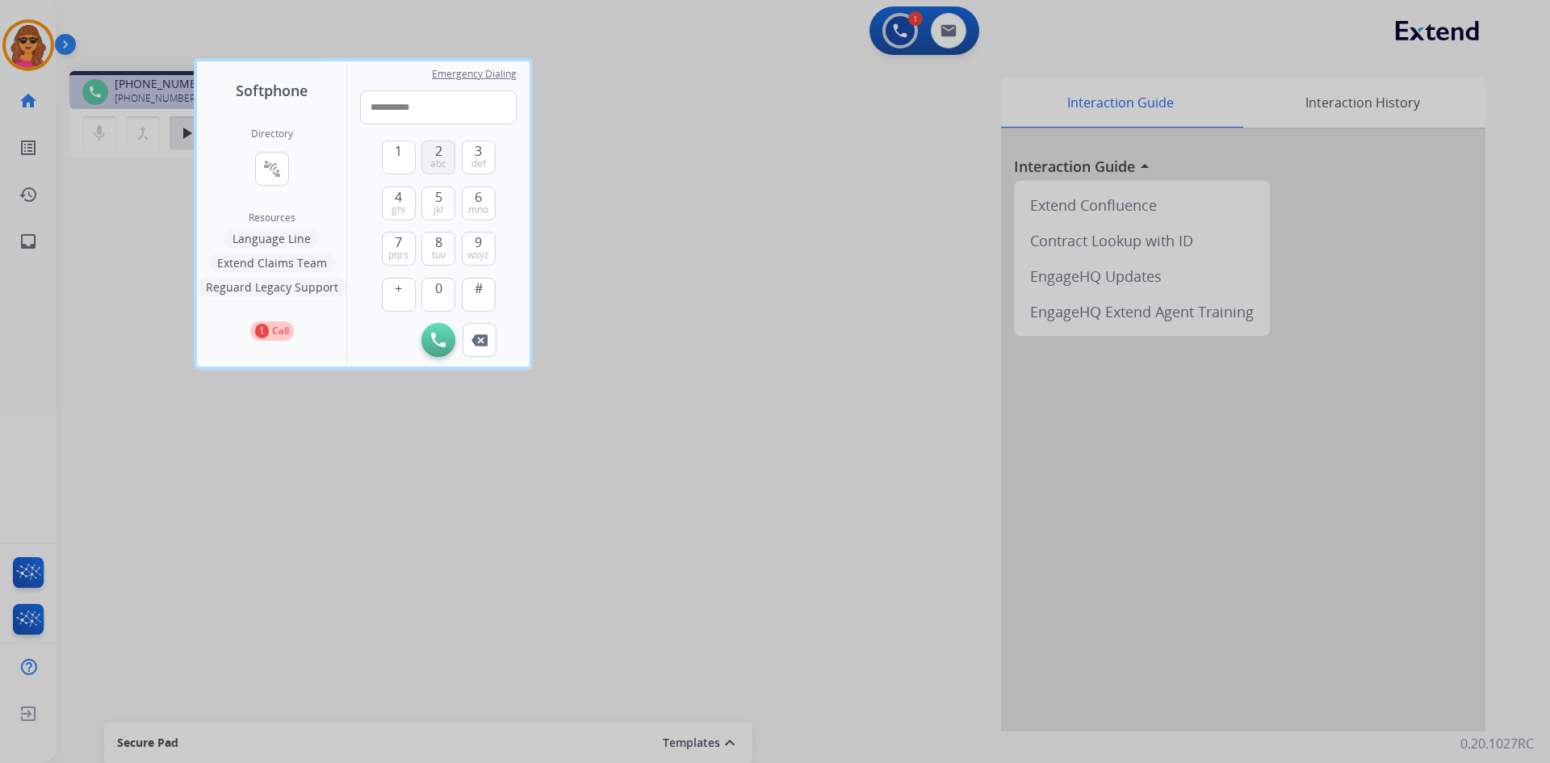
click at [442, 151] on button "2 abc" at bounding box center [438, 157] width 34 height 34
type input "**********"
click at [443, 332] on button "Initiate Call" at bounding box center [438, 340] width 34 height 34
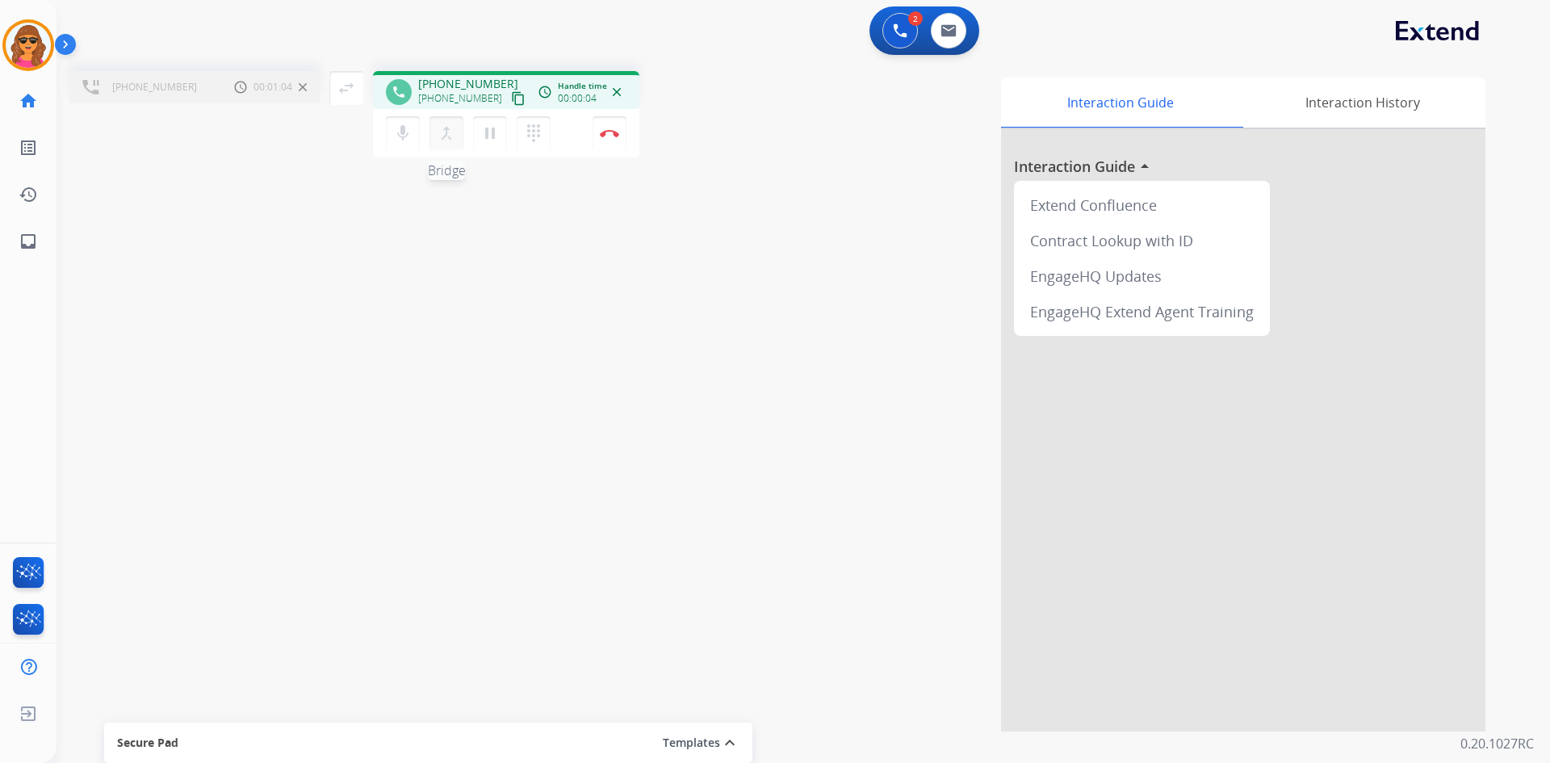
click at [444, 132] on mat-icon "merge_type" at bounding box center [446, 133] width 19 height 19
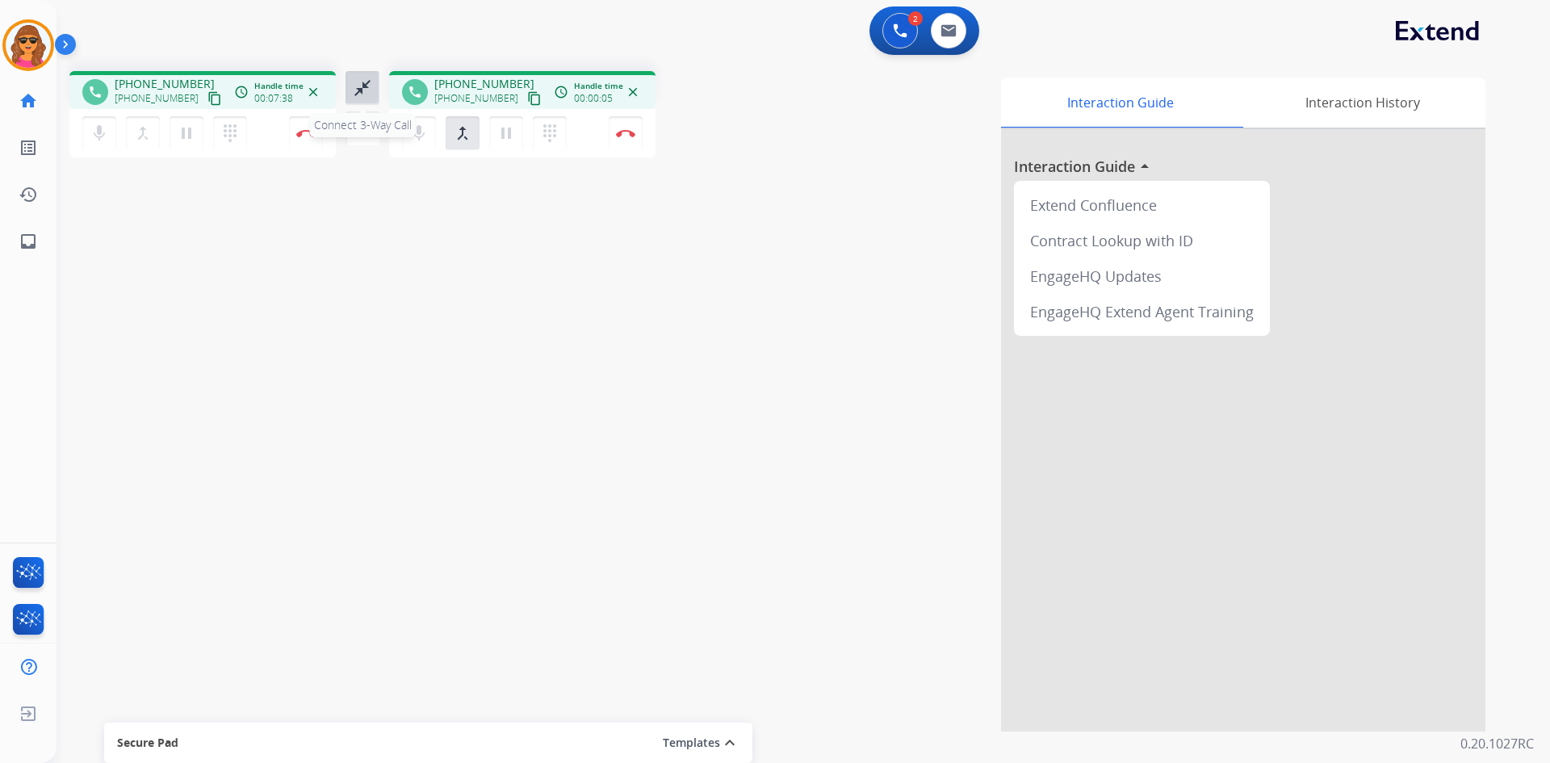
click at [367, 83] on mat-icon "close_fullscreen" at bounding box center [362, 87] width 19 height 19
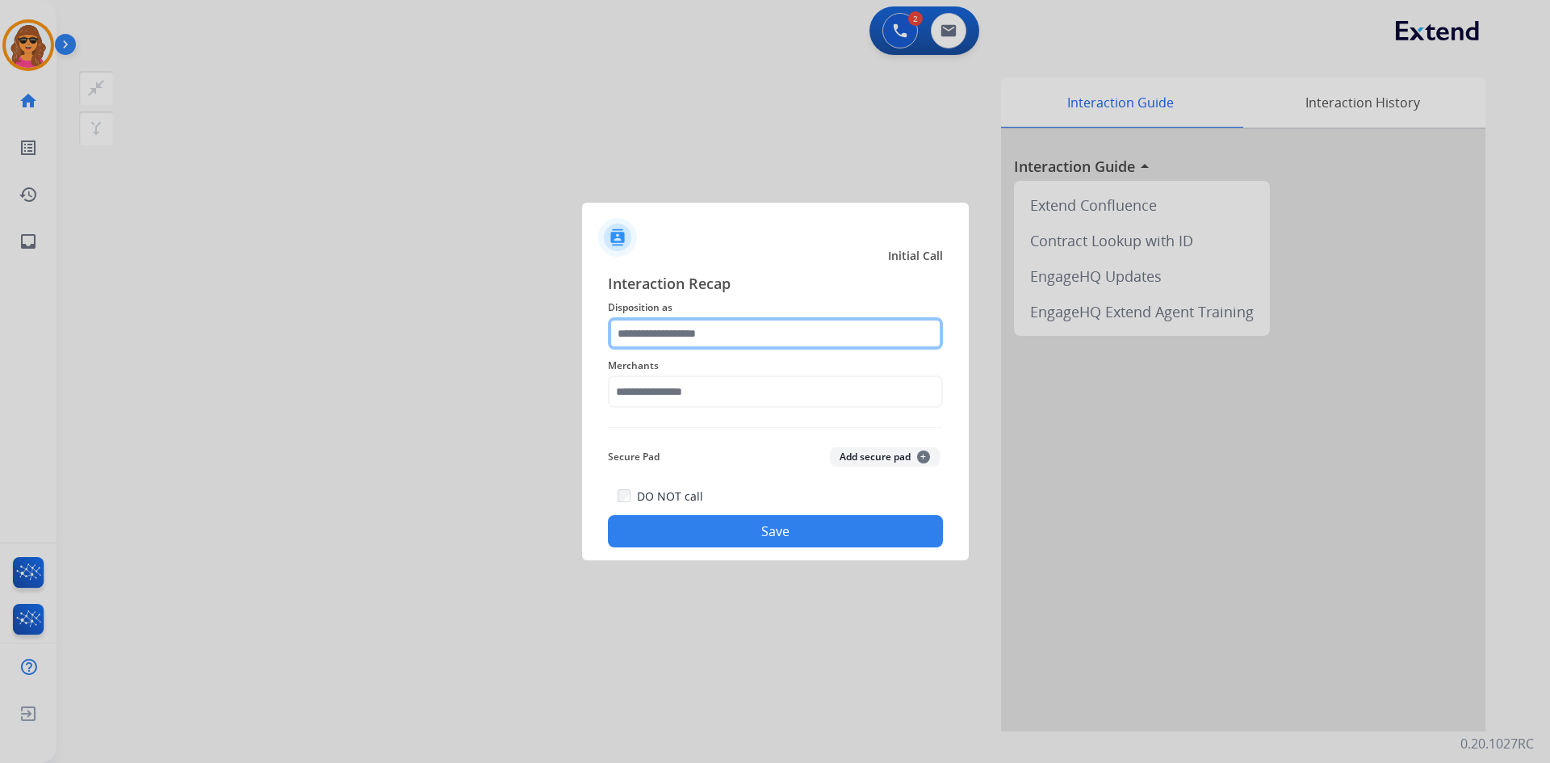
click at [617, 330] on input "text" at bounding box center [775, 333] width 335 height 32
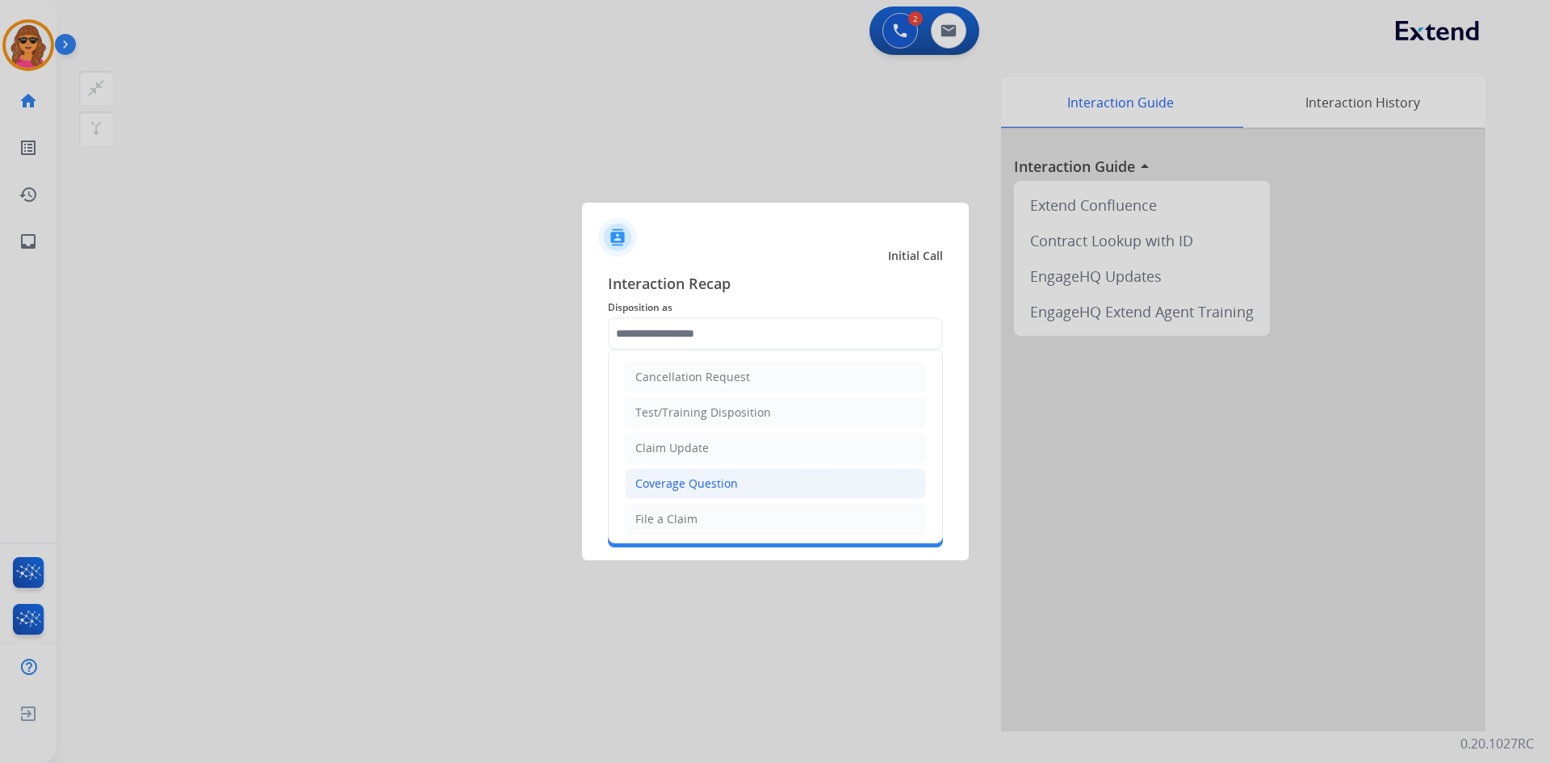
click at [675, 477] on div "Coverage Question" at bounding box center [686, 484] width 103 height 16
type input "**********"
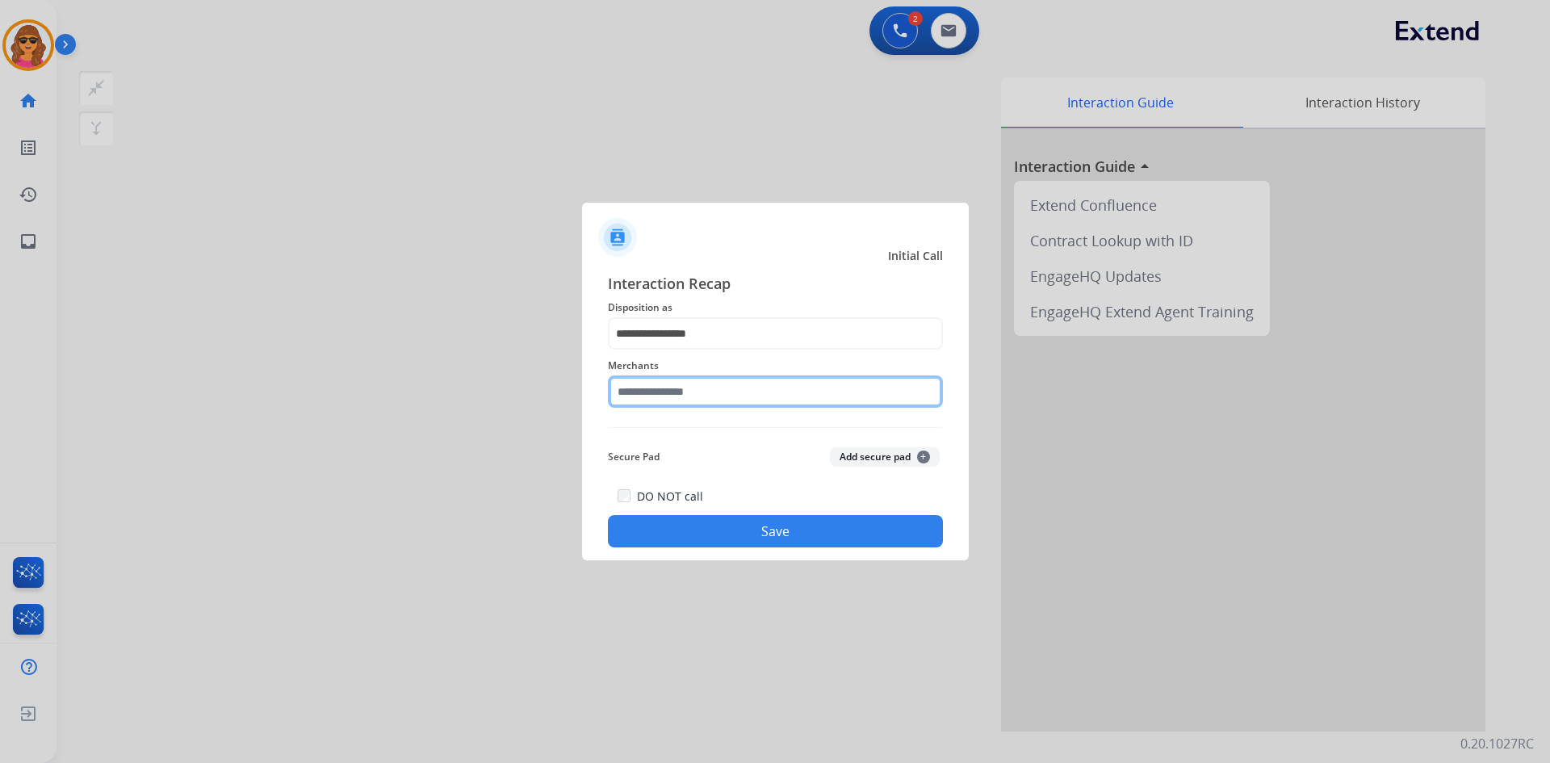
click at [617, 393] on input "text" at bounding box center [775, 391] width 335 height 32
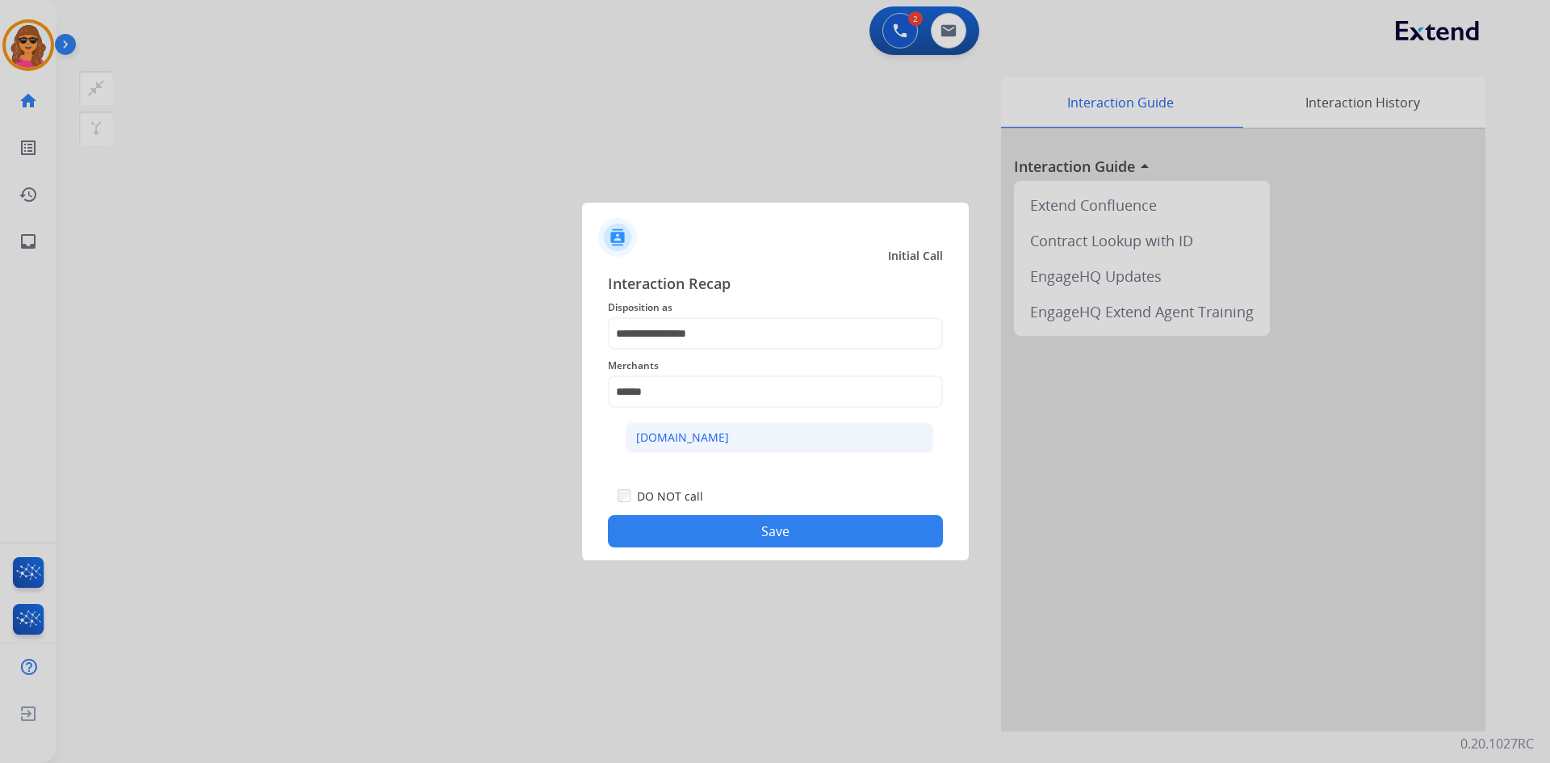
click at [672, 436] on div "[DOMAIN_NAME]" at bounding box center [682, 437] width 93 height 16
type input "**********"
click at [768, 523] on button "Save" at bounding box center [775, 531] width 335 height 32
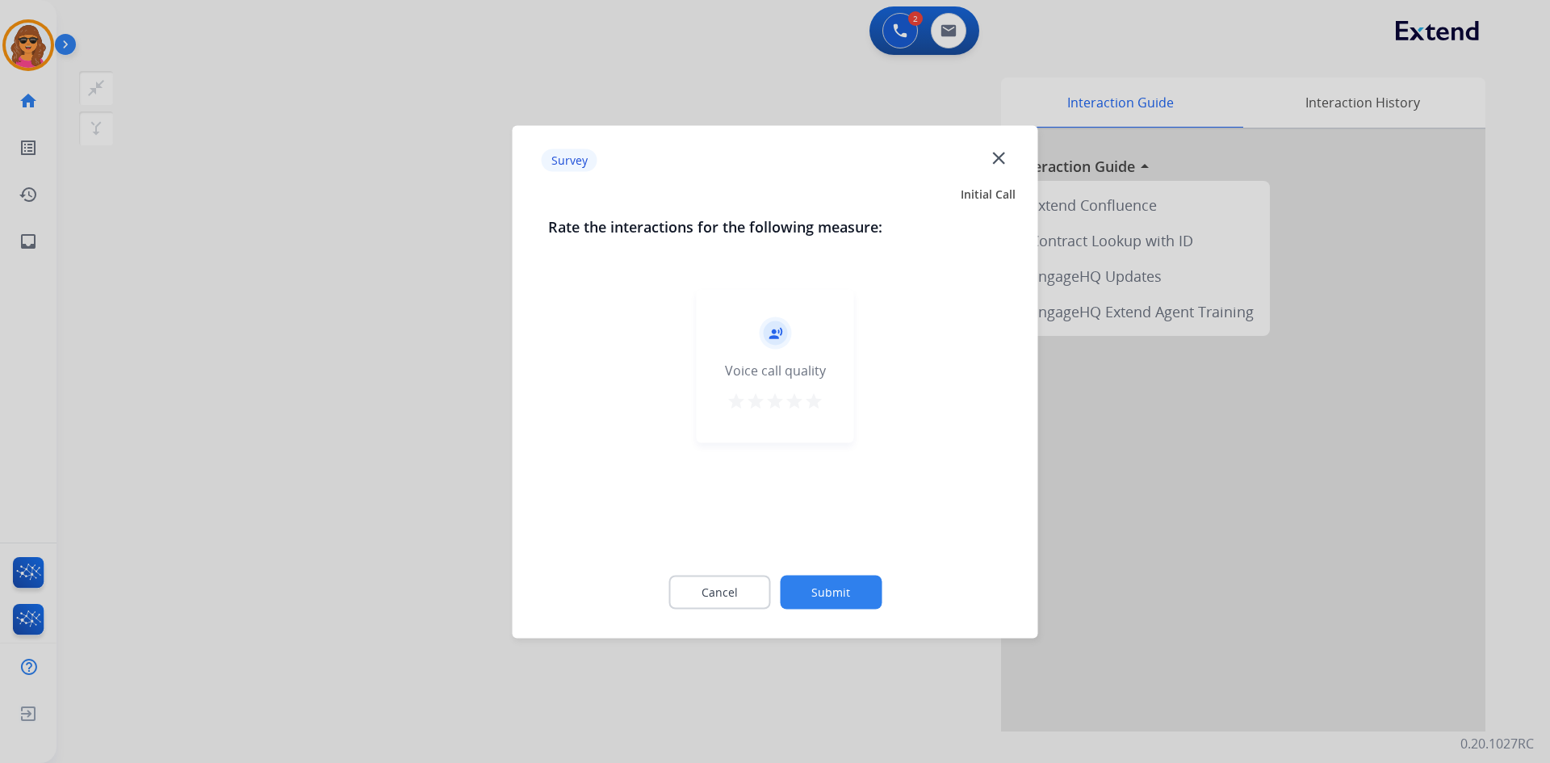
click at [811, 392] on mat-icon "star" at bounding box center [813, 400] width 19 height 19
click at [850, 594] on button "Submit" at bounding box center [831, 592] width 102 height 34
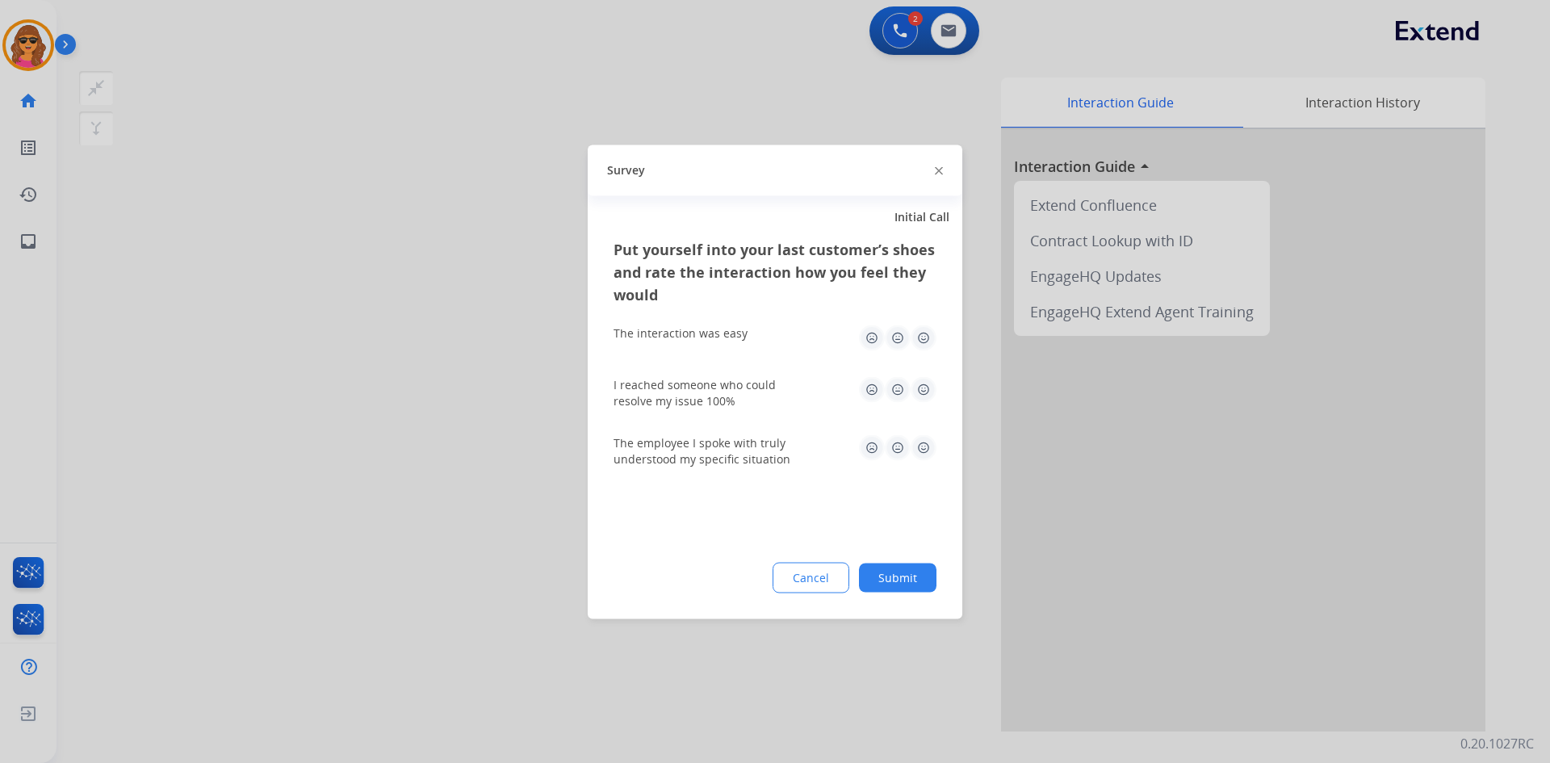
click at [926, 326] on img at bounding box center [924, 338] width 26 height 26
click at [925, 387] on img at bounding box center [924, 389] width 26 height 26
click at [925, 435] on img at bounding box center [924, 447] width 26 height 26
click at [912, 570] on button "Submit" at bounding box center [898, 577] width 78 height 29
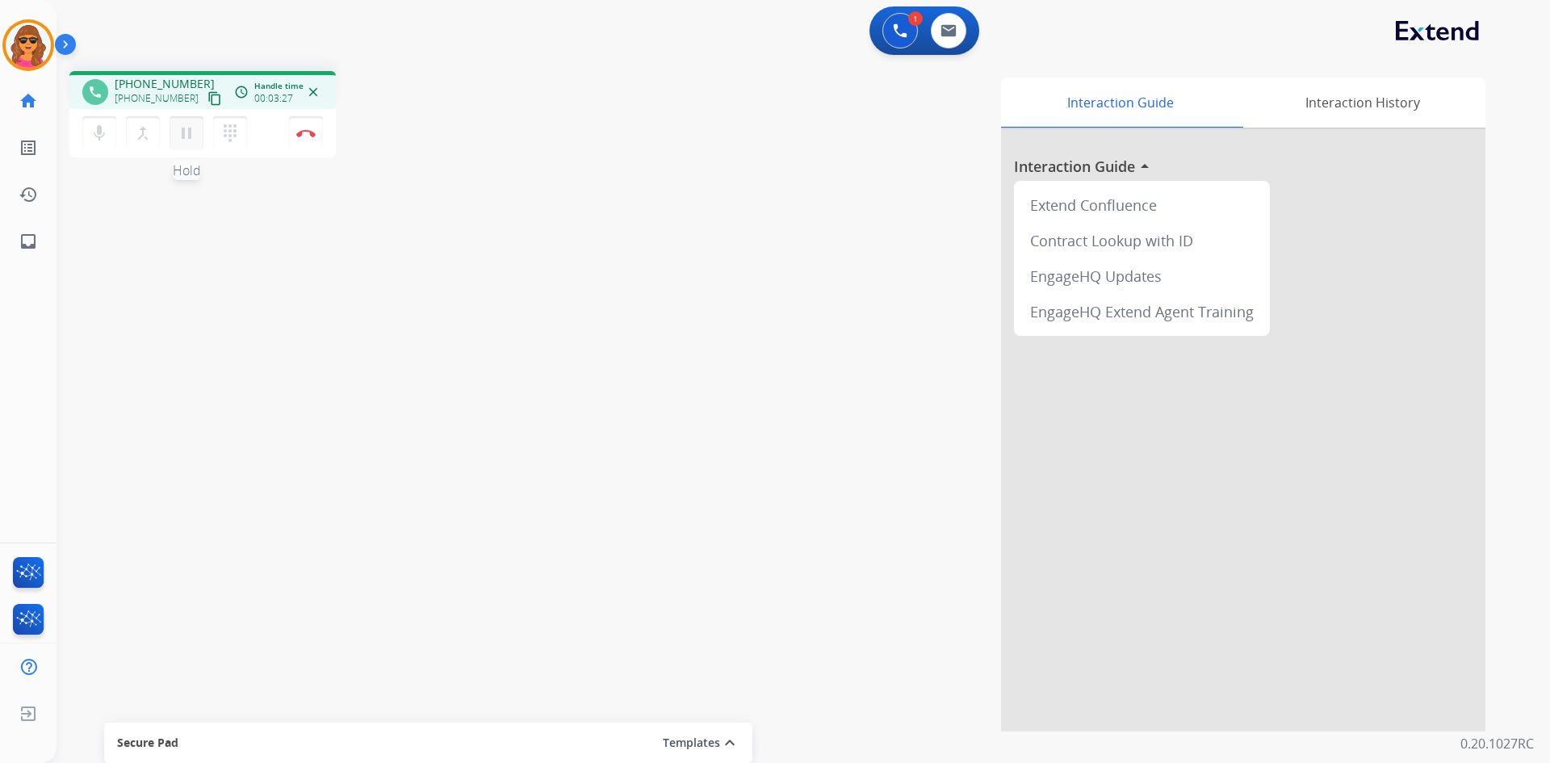
click at [185, 129] on mat-icon "pause" at bounding box center [186, 133] width 19 height 19
click at [228, 139] on mat-icon "dialpad" at bounding box center [229, 133] width 19 height 19
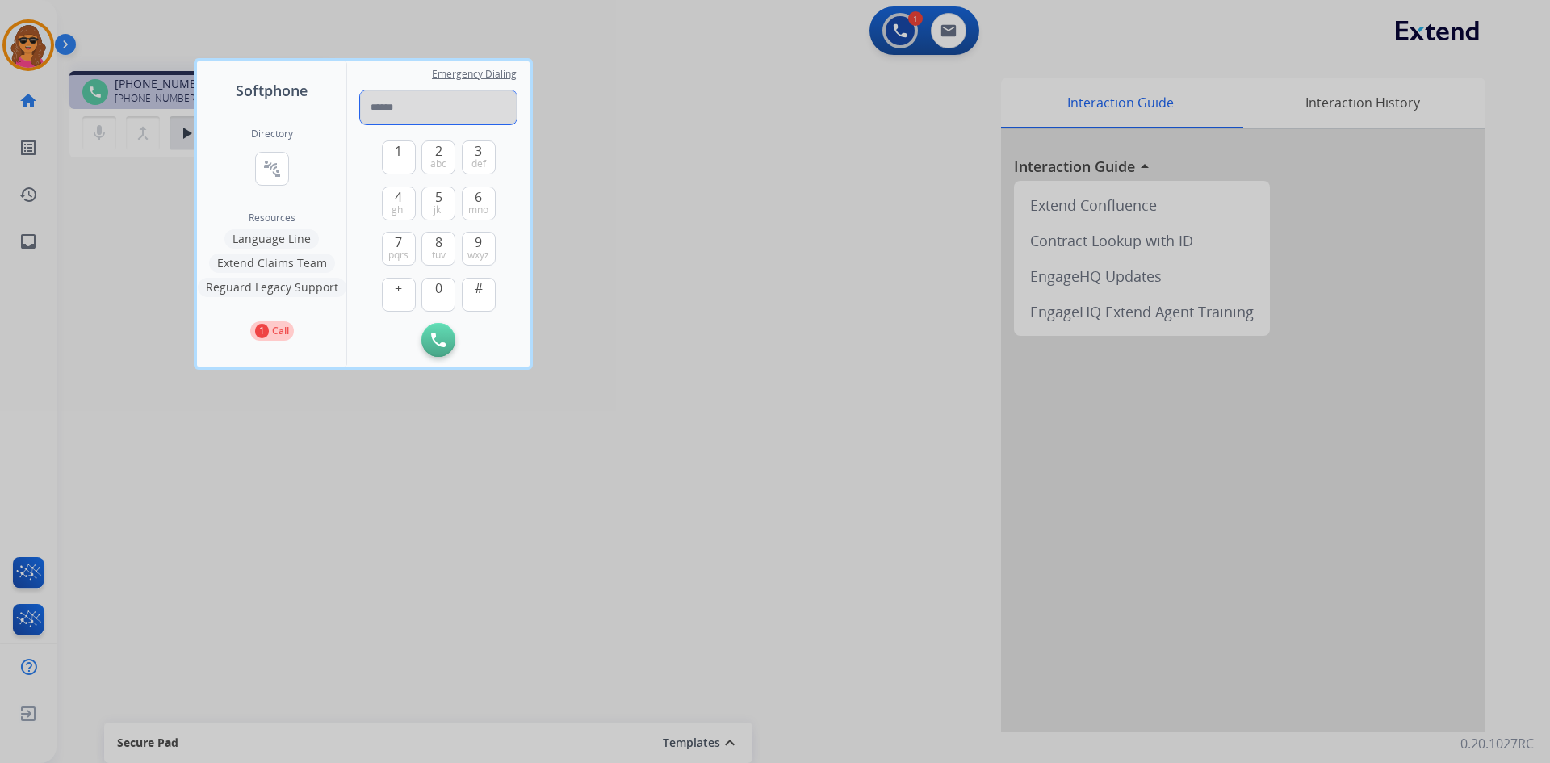
click at [367, 108] on input "tel" at bounding box center [438, 107] width 157 height 34
type input "**********"
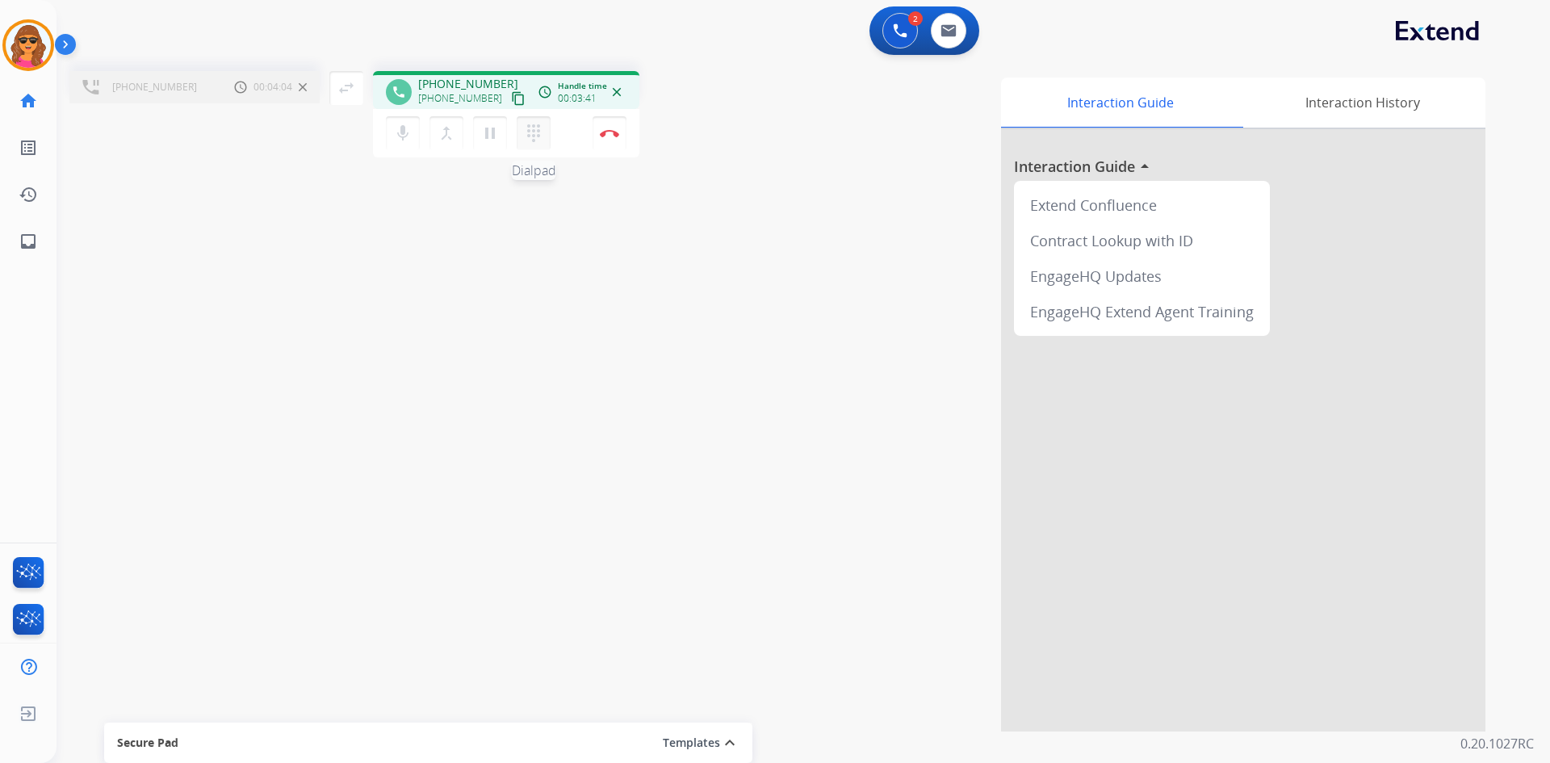
click at [528, 141] on mat-icon "dialpad" at bounding box center [533, 133] width 19 height 19
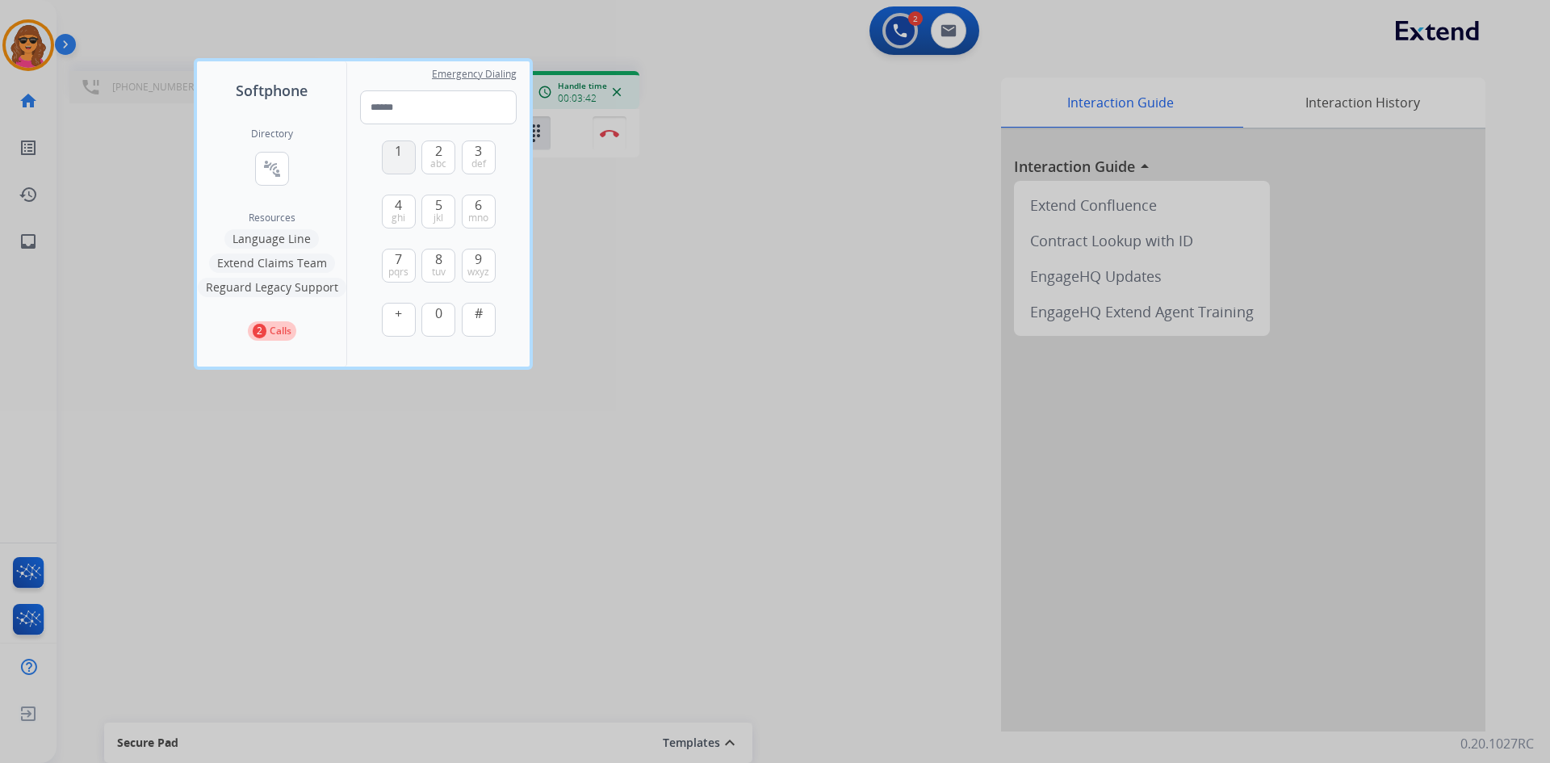
click at [397, 151] on span "1" at bounding box center [398, 150] width 7 height 19
click at [435, 152] on span "2" at bounding box center [438, 150] width 7 height 19
click at [482, 149] on span "3" at bounding box center [478, 150] width 7 height 19
click at [391, 161] on button "1" at bounding box center [399, 157] width 34 height 34
click at [439, 254] on span "8" at bounding box center [438, 258] width 7 height 19
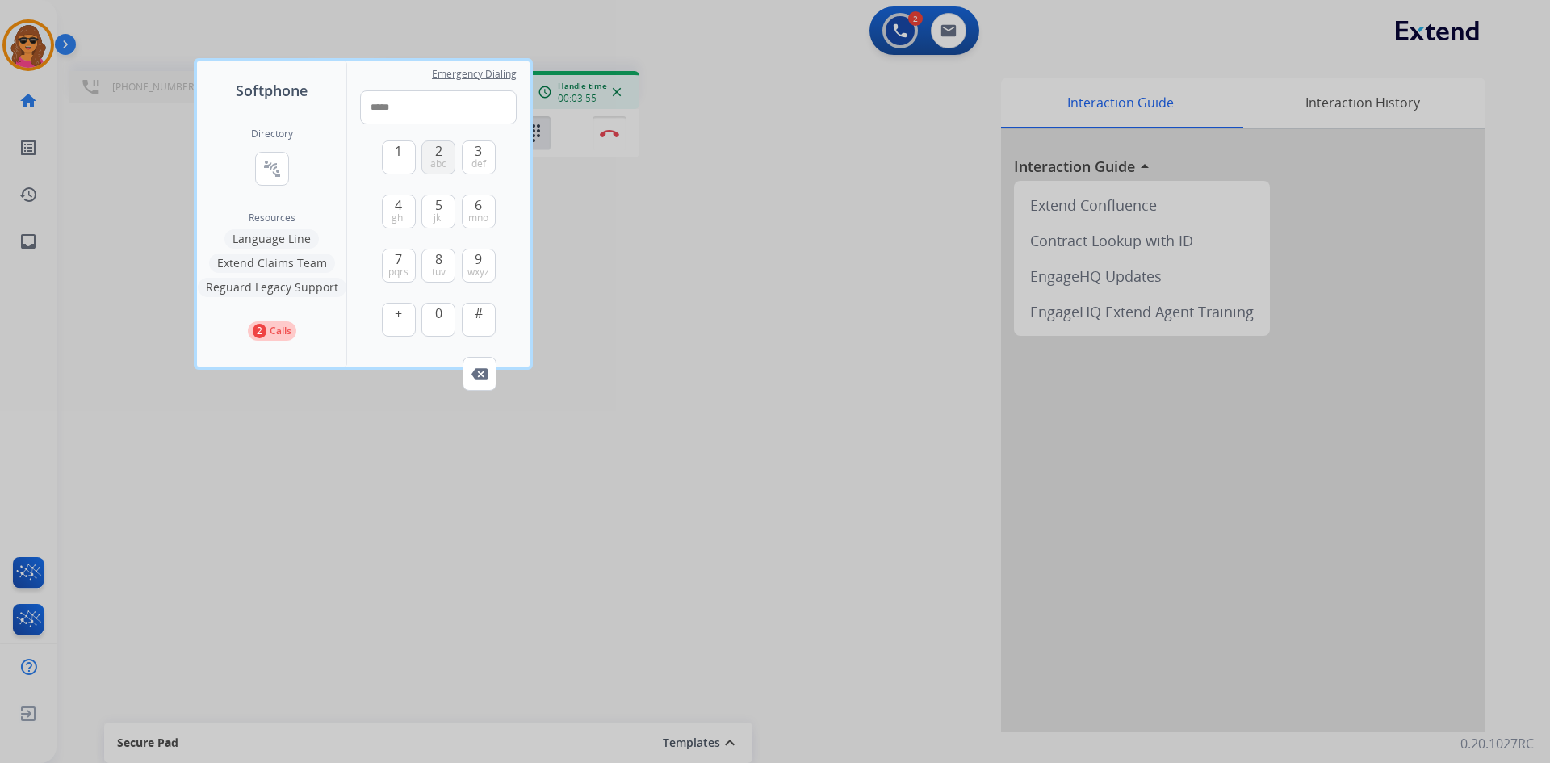
click at [440, 161] on span "abc" at bounding box center [438, 163] width 16 height 13
click at [478, 258] on span "9" at bounding box center [478, 258] width 7 height 19
click at [446, 212] on button "5 jkl" at bounding box center [438, 212] width 34 height 34
click at [401, 212] on span "ghi" at bounding box center [399, 218] width 14 height 13
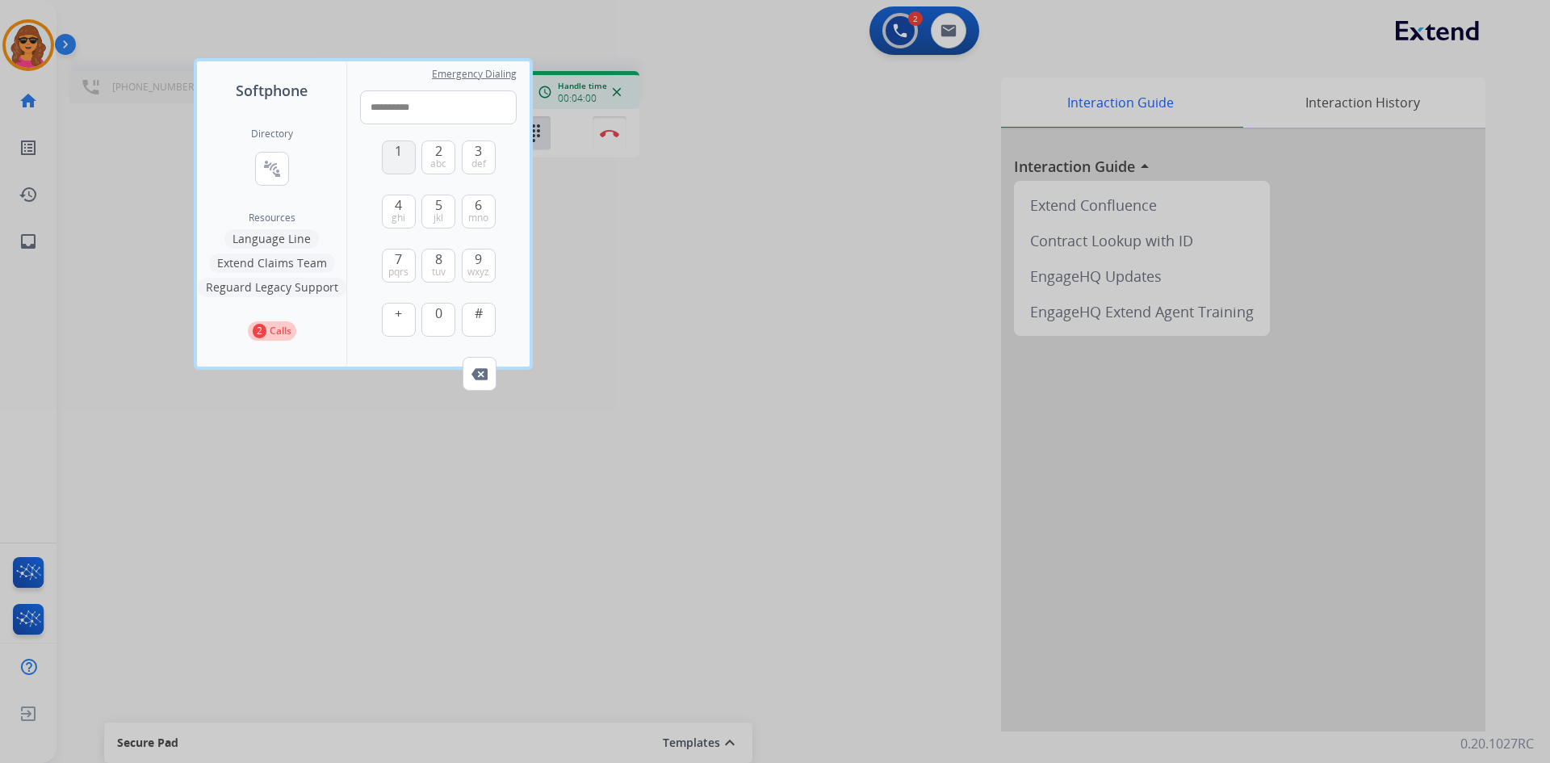
click at [396, 155] on span "1" at bounding box center [398, 150] width 7 height 19
click at [395, 215] on span "ghi" at bounding box center [399, 218] width 14 height 13
click at [470, 322] on button "#" at bounding box center [479, 320] width 34 height 34
click at [396, 156] on span "1" at bounding box center [398, 150] width 7 height 19
type input "**********"
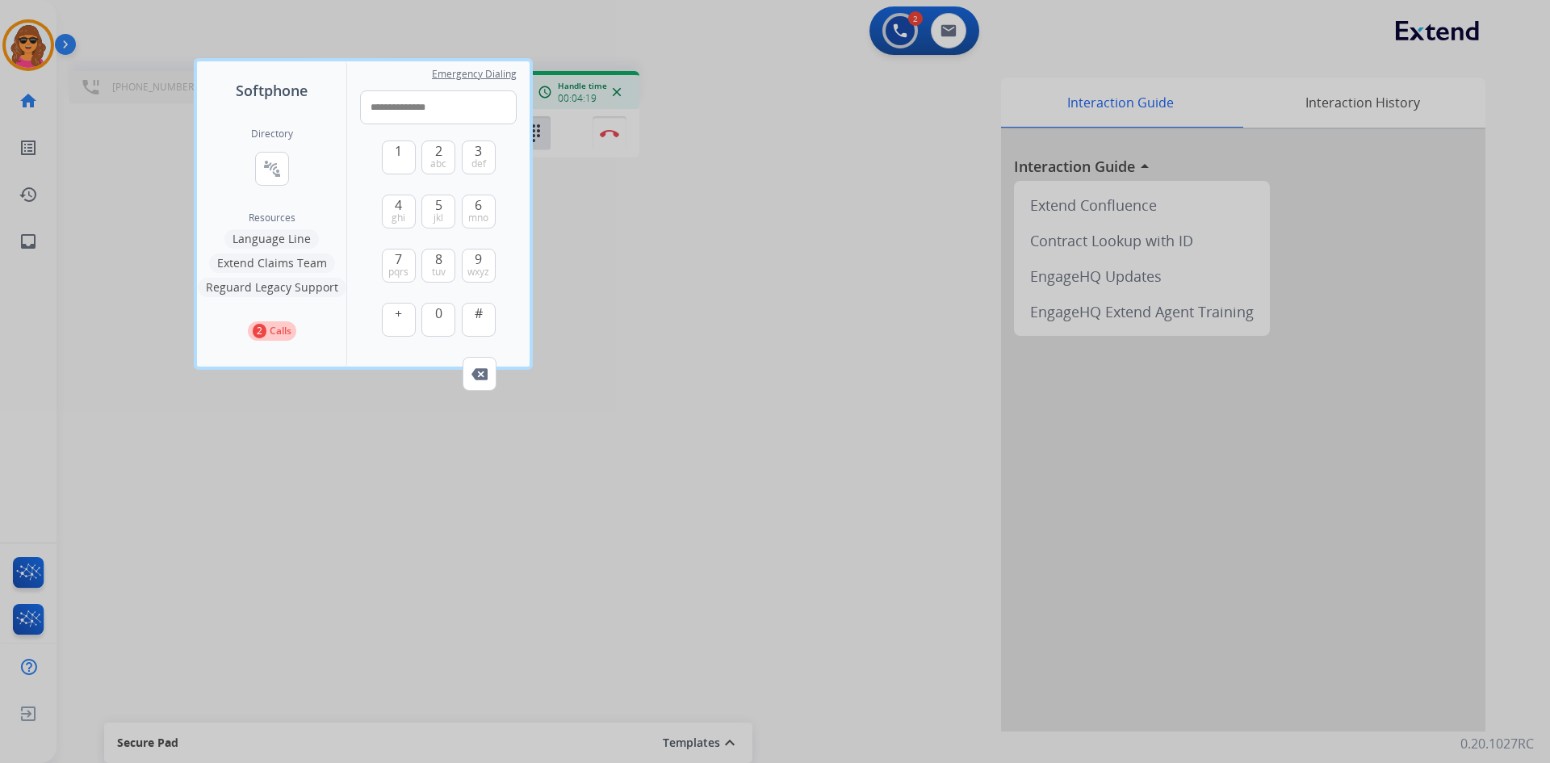
click at [605, 128] on div at bounding box center [775, 381] width 1550 height 763
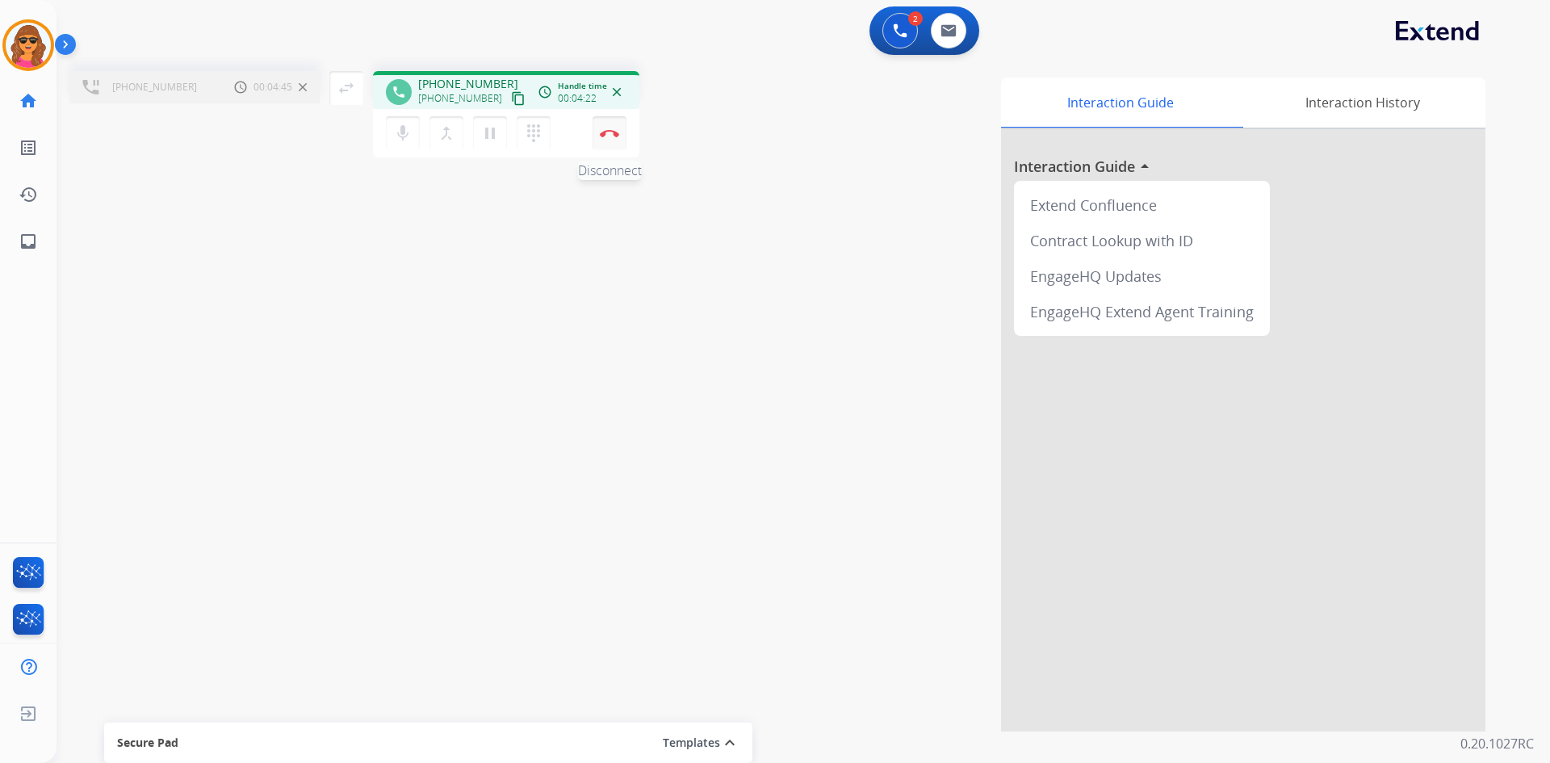
click at [610, 128] on button "Disconnect" at bounding box center [610, 133] width 34 height 34
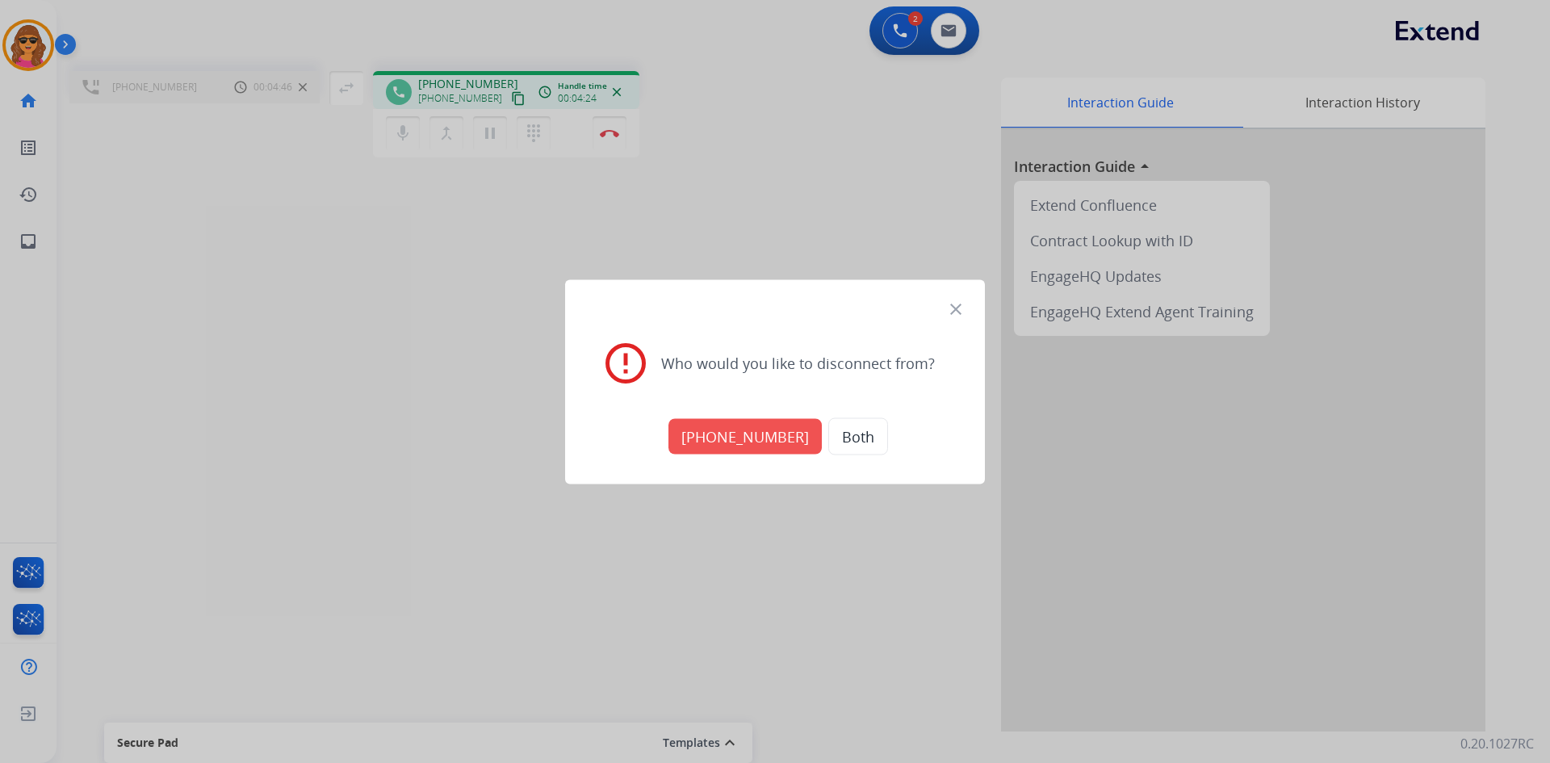
click at [776, 436] on button "+18664363393" at bounding box center [744, 436] width 153 height 36
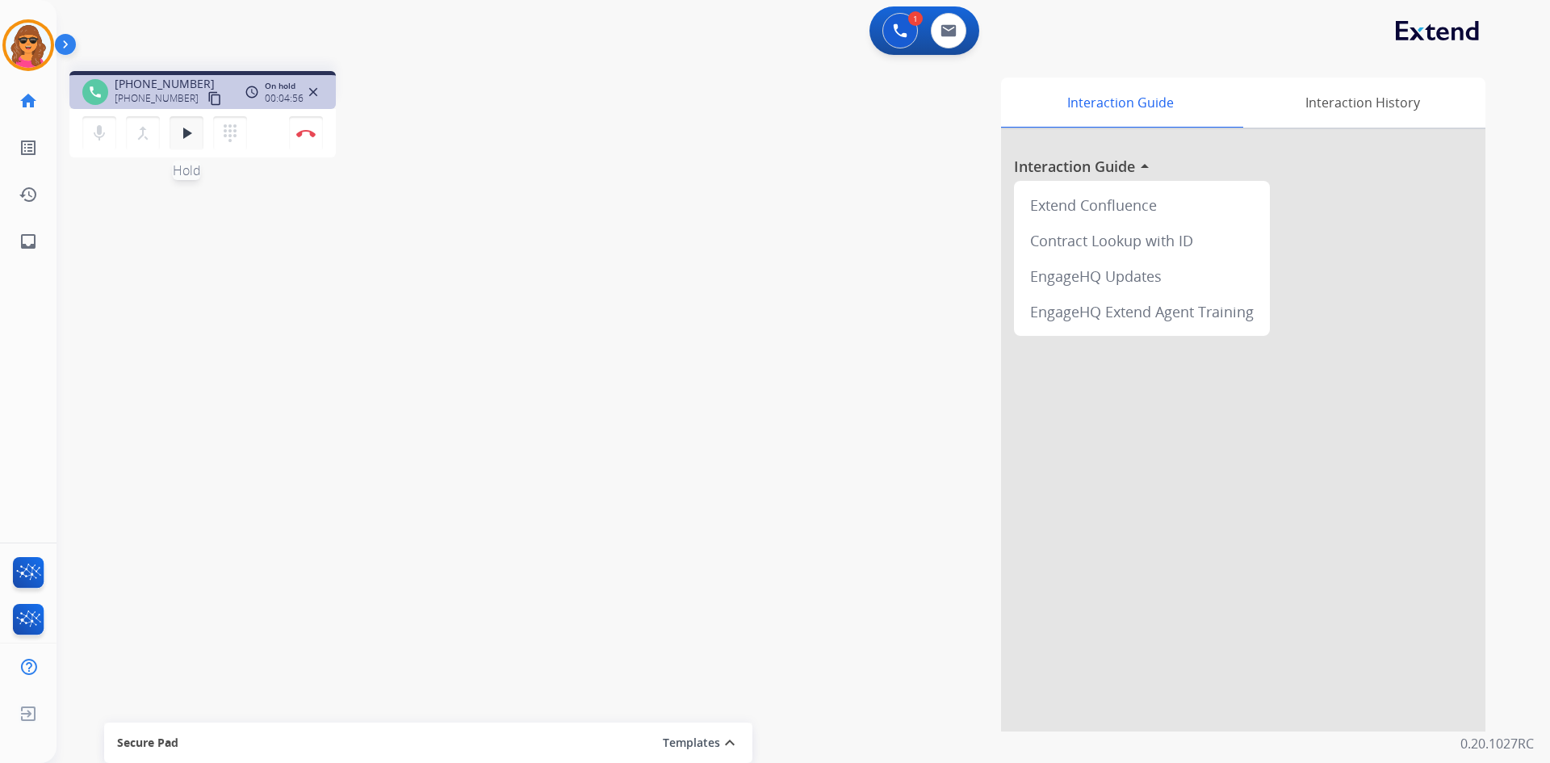
click at [183, 128] on mat-icon "play_arrow" at bounding box center [186, 133] width 19 height 19
click at [311, 131] on img at bounding box center [305, 133] width 19 height 8
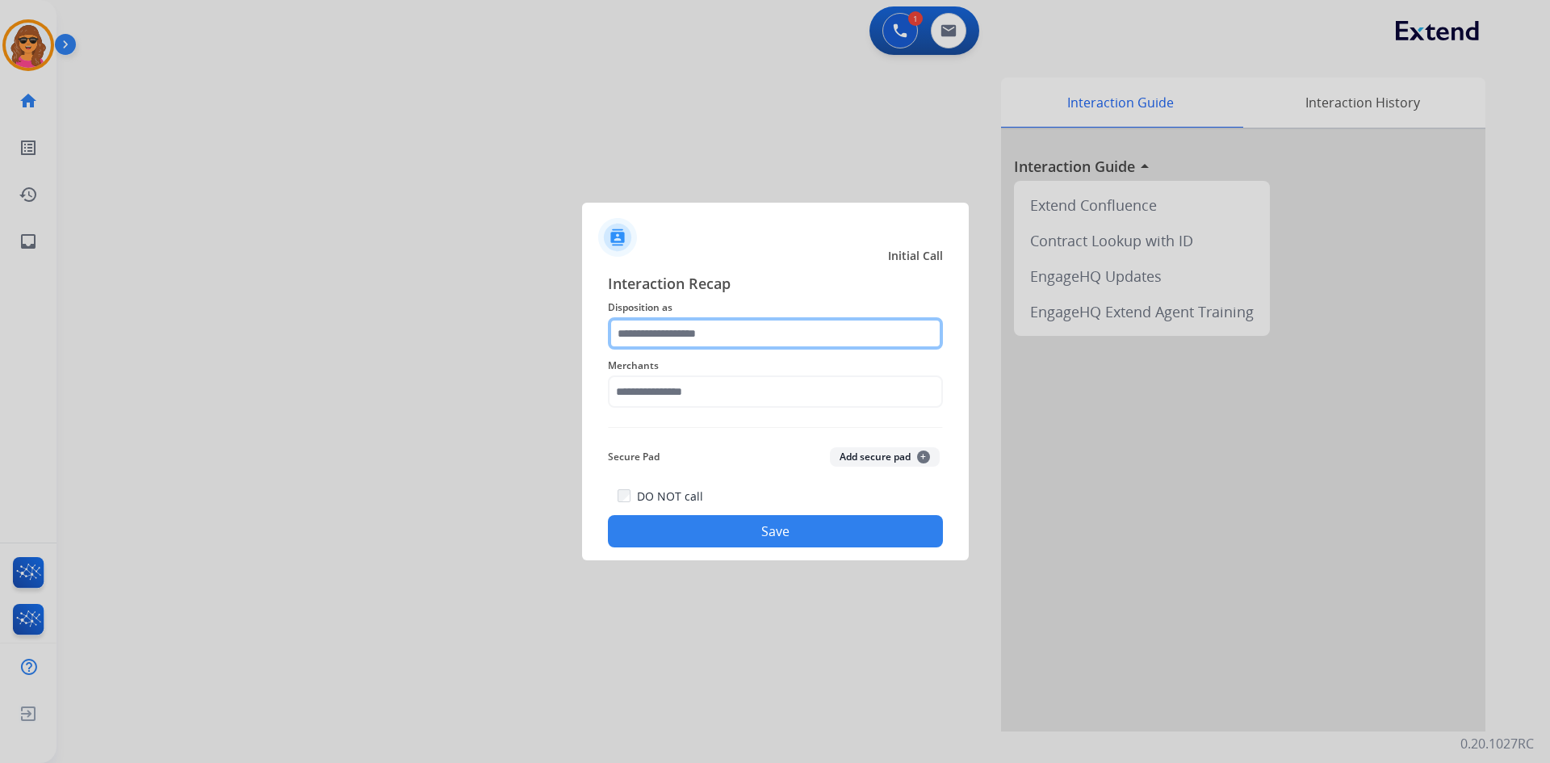
click at [624, 346] on input "text" at bounding box center [775, 333] width 335 height 32
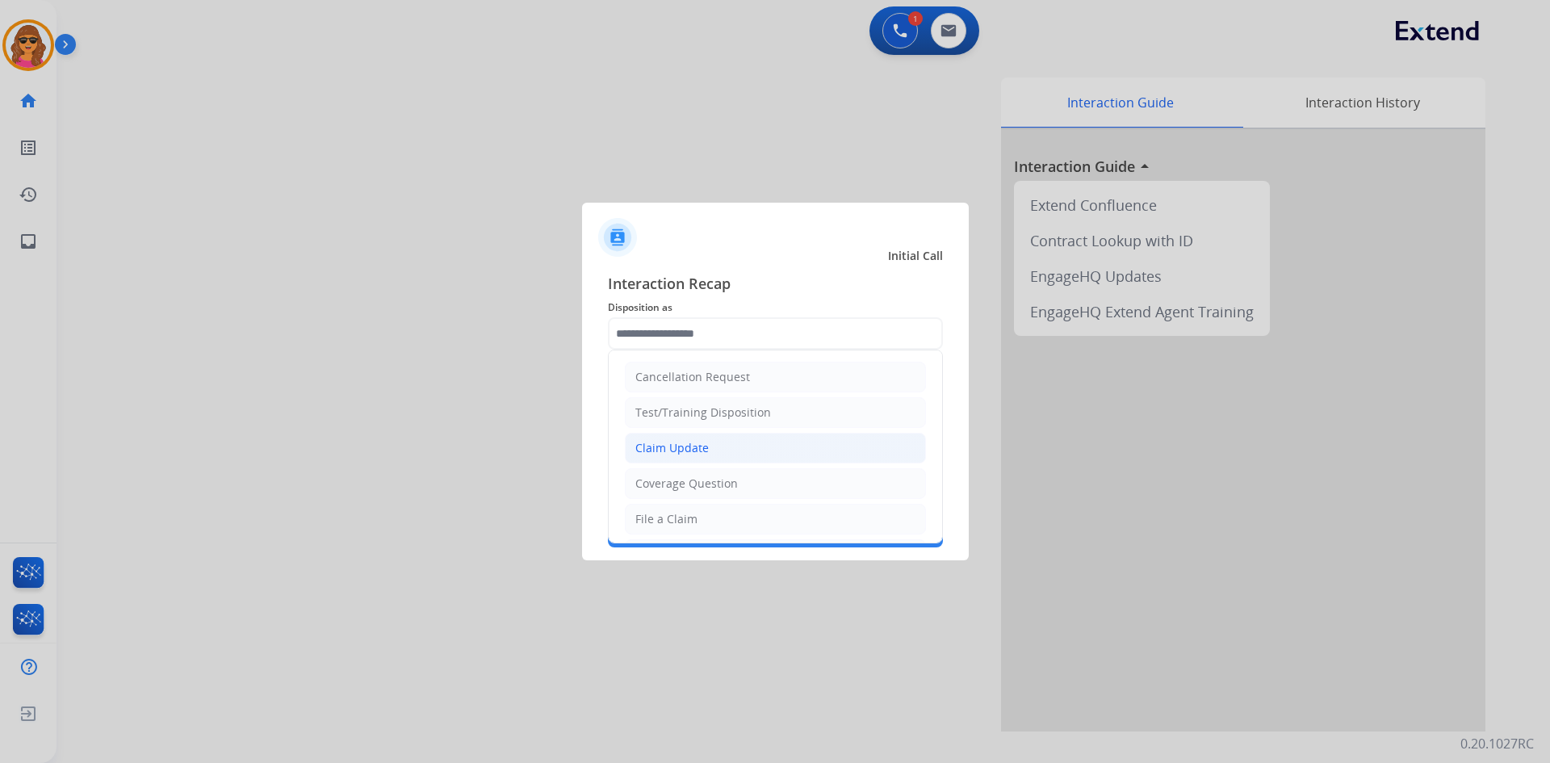
click at [702, 441] on div "Claim Update" at bounding box center [671, 448] width 73 height 16
type input "**********"
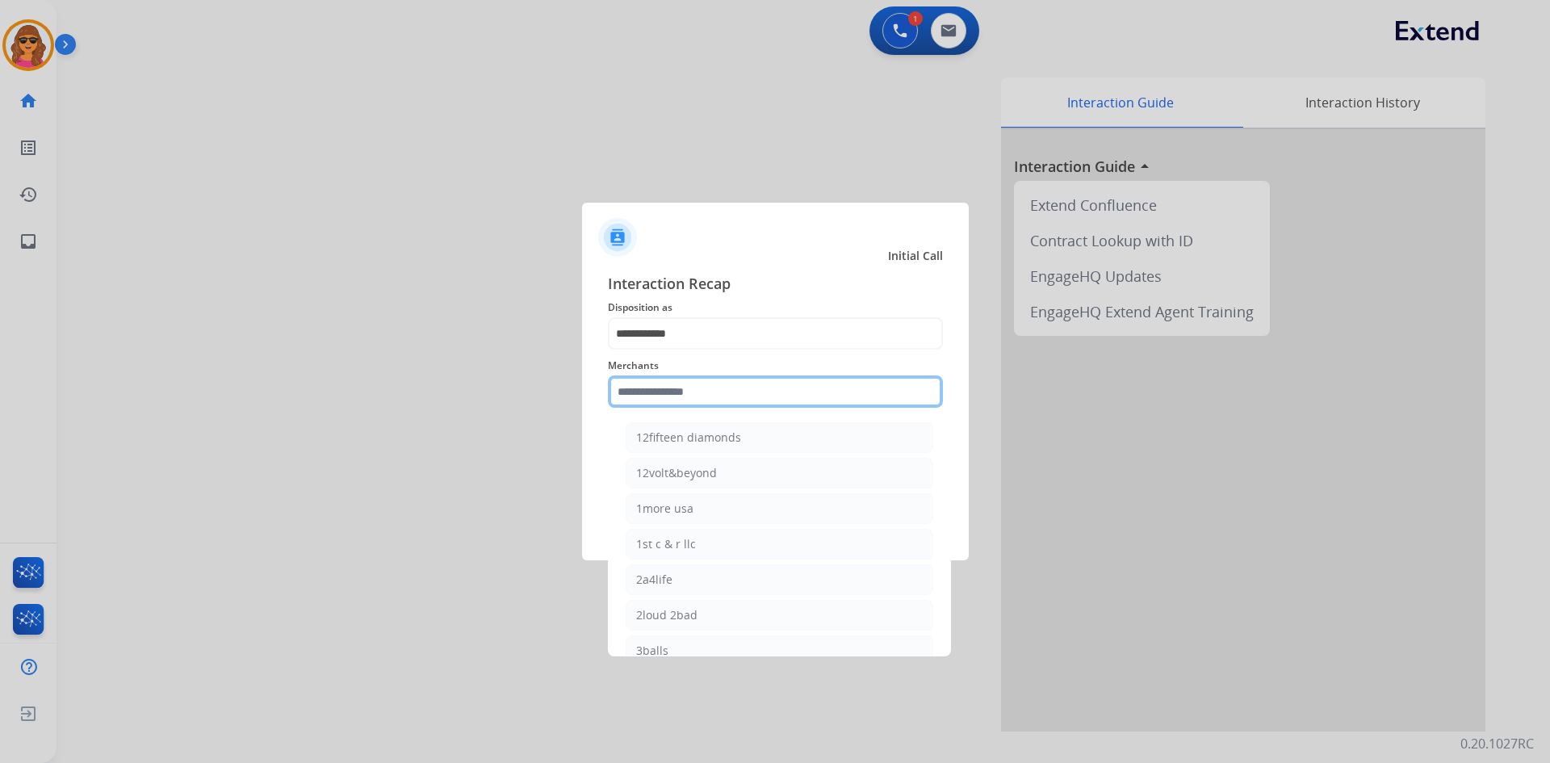
click at [618, 396] on input "text" at bounding box center [775, 391] width 335 height 32
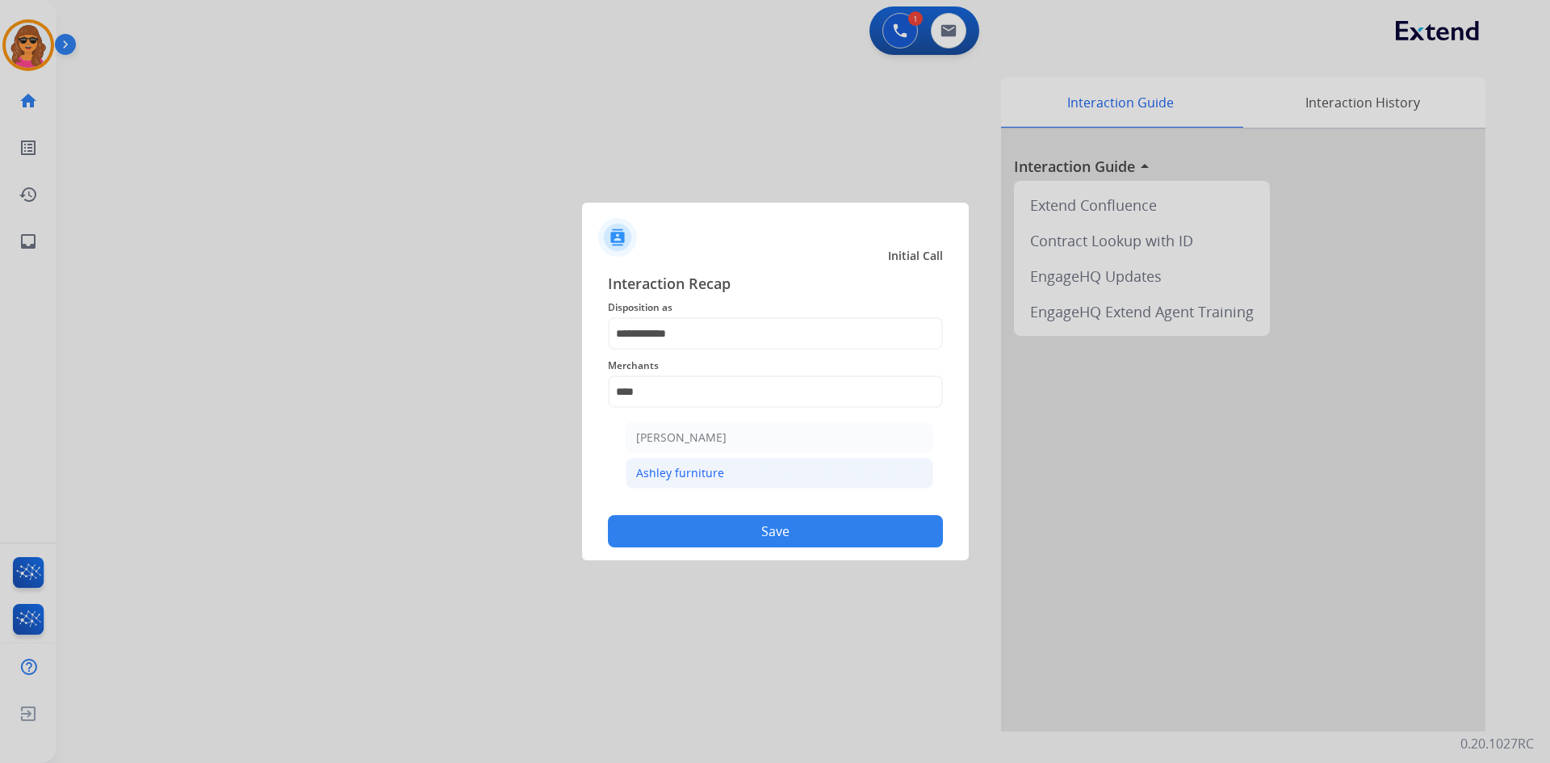
click at [685, 473] on div "Ashley furniture" at bounding box center [680, 473] width 88 height 16
type input "**********"
click at [776, 540] on button "Save" at bounding box center [775, 531] width 335 height 32
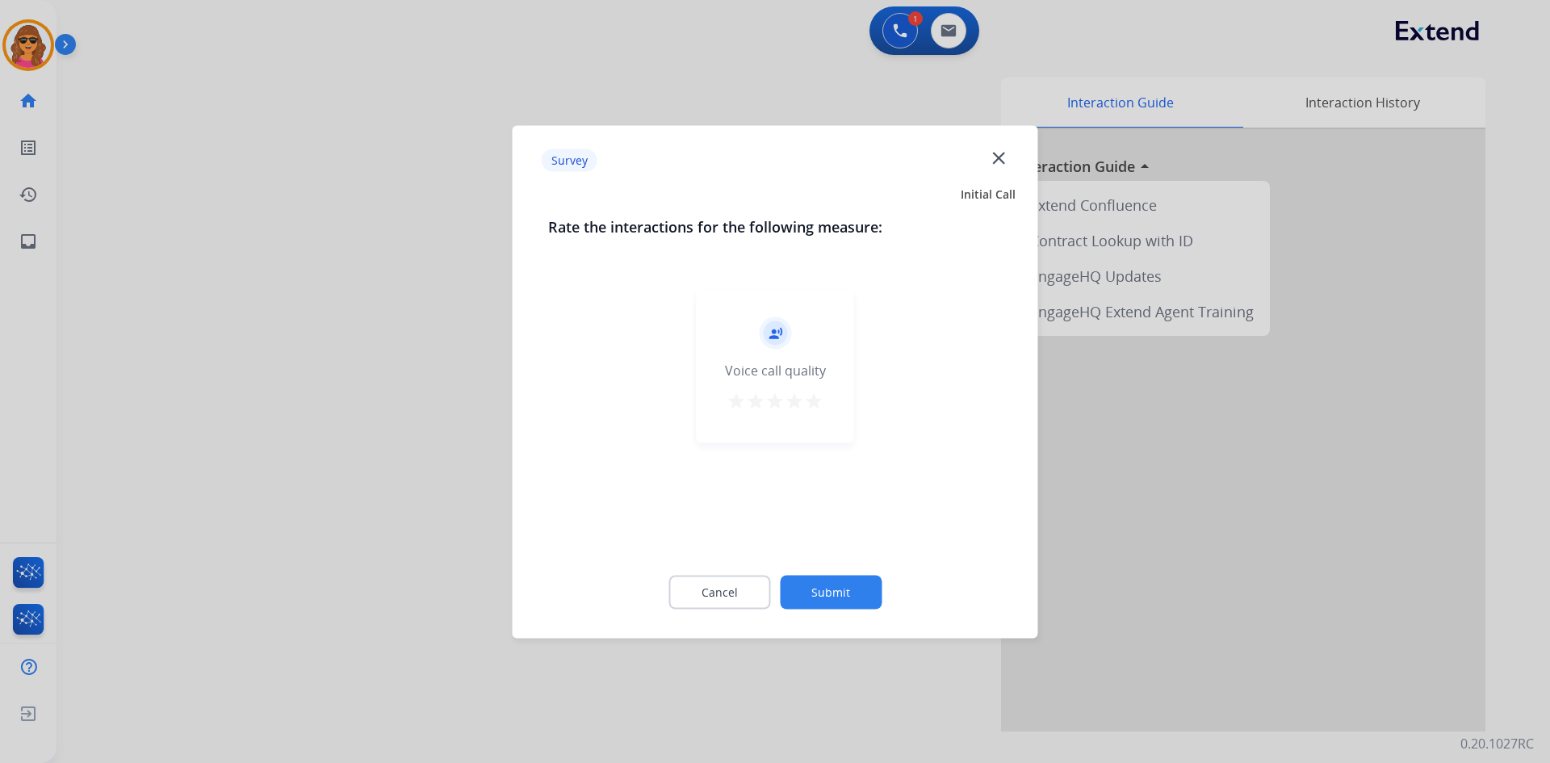
click at [810, 397] on mat-icon "star" at bounding box center [813, 400] width 19 height 19
click at [861, 580] on button "Submit" at bounding box center [831, 592] width 102 height 34
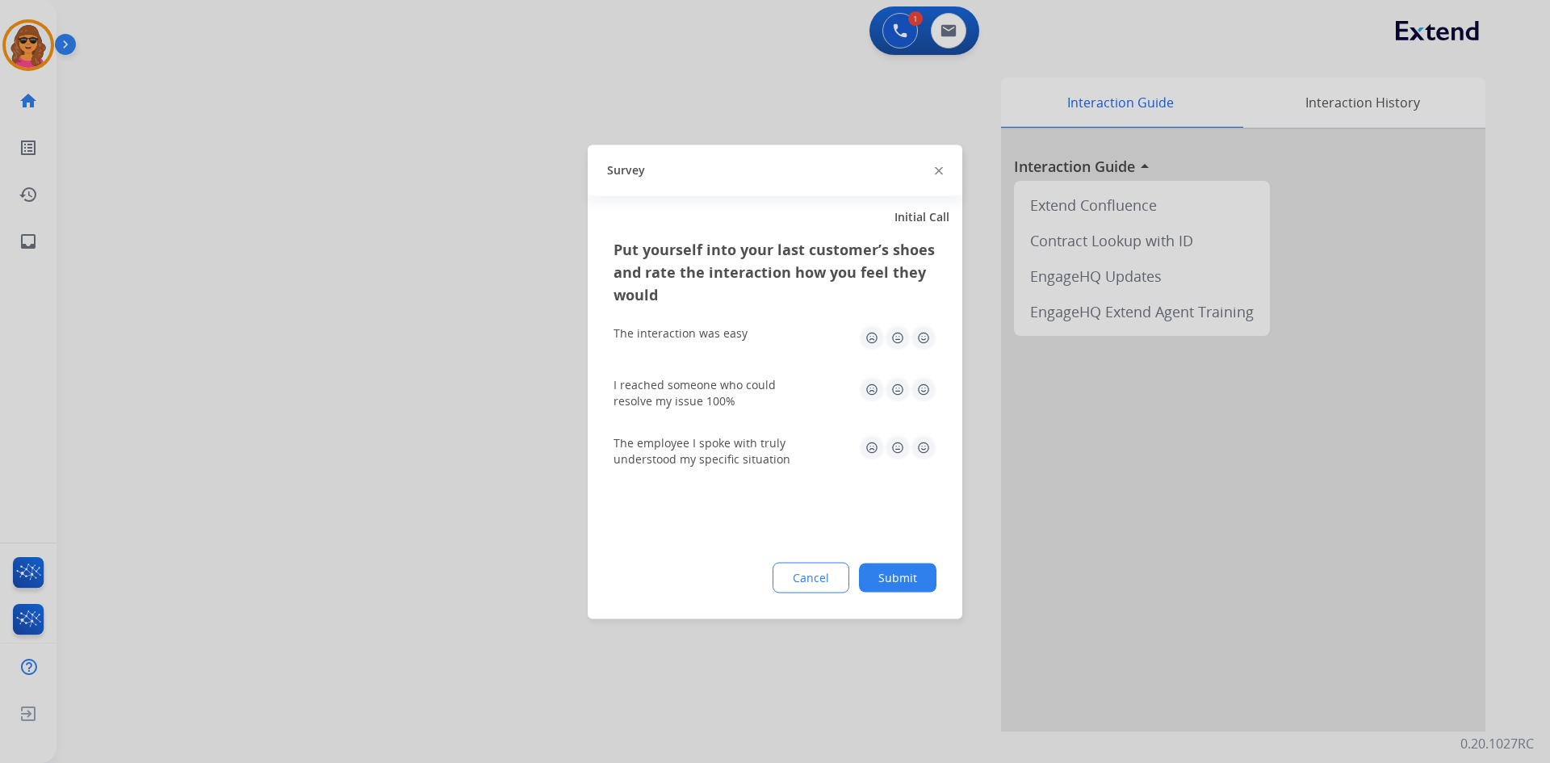
click at [920, 337] on img at bounding box center [924, 338] width 26 height 26
click at [923, 391] on img at bounding box center [924, 389] width 26 height 26
click at [920, 450] on img at bounding box center [924, 447] width 26 height 26
click at [892, 578] on button "Submit" at bounding box center [898, 577] width 78 height 29
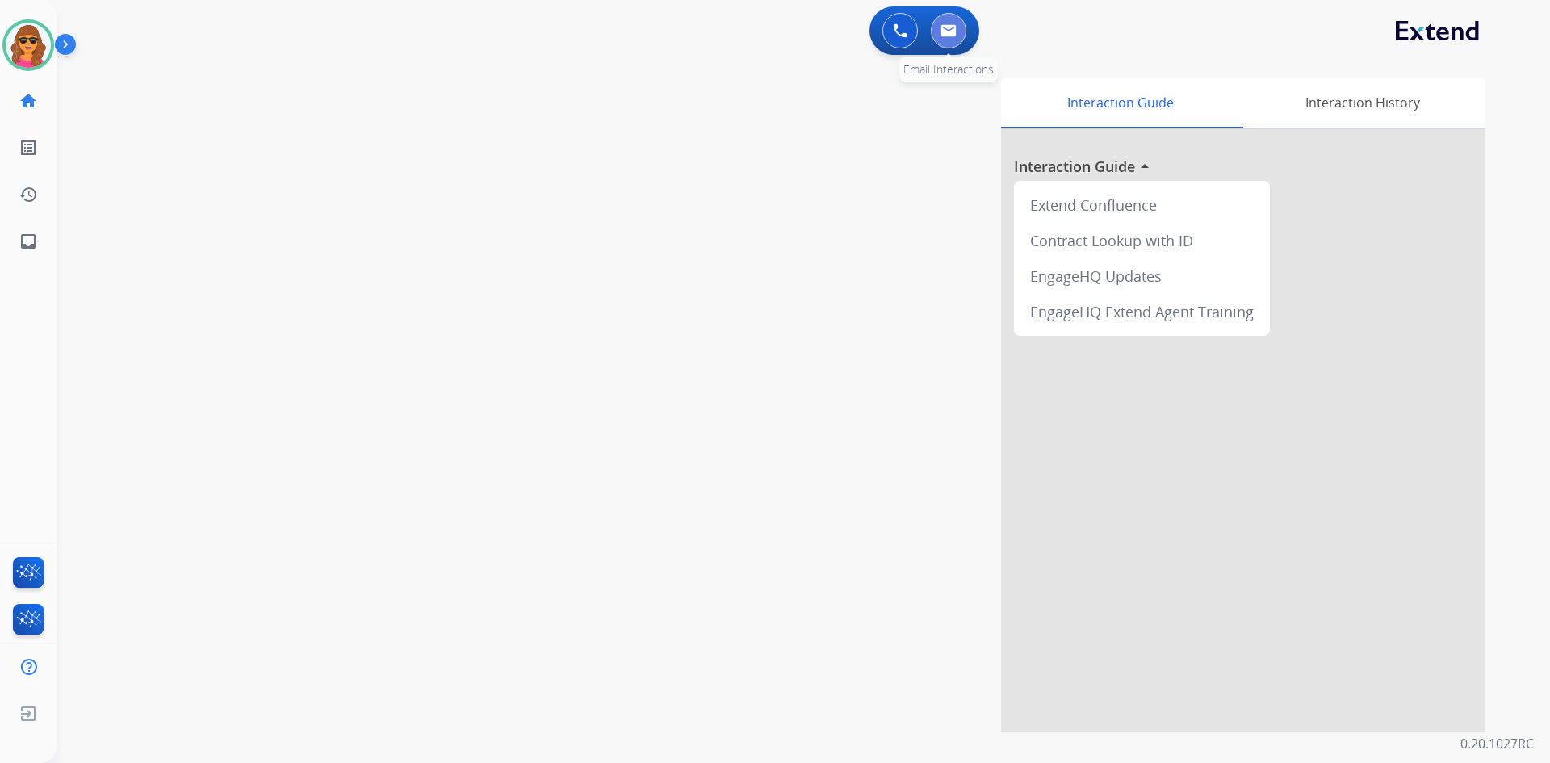
click at [951, 23] on button at bounding box center [949, 31] width 36 height 36
select select "**********"
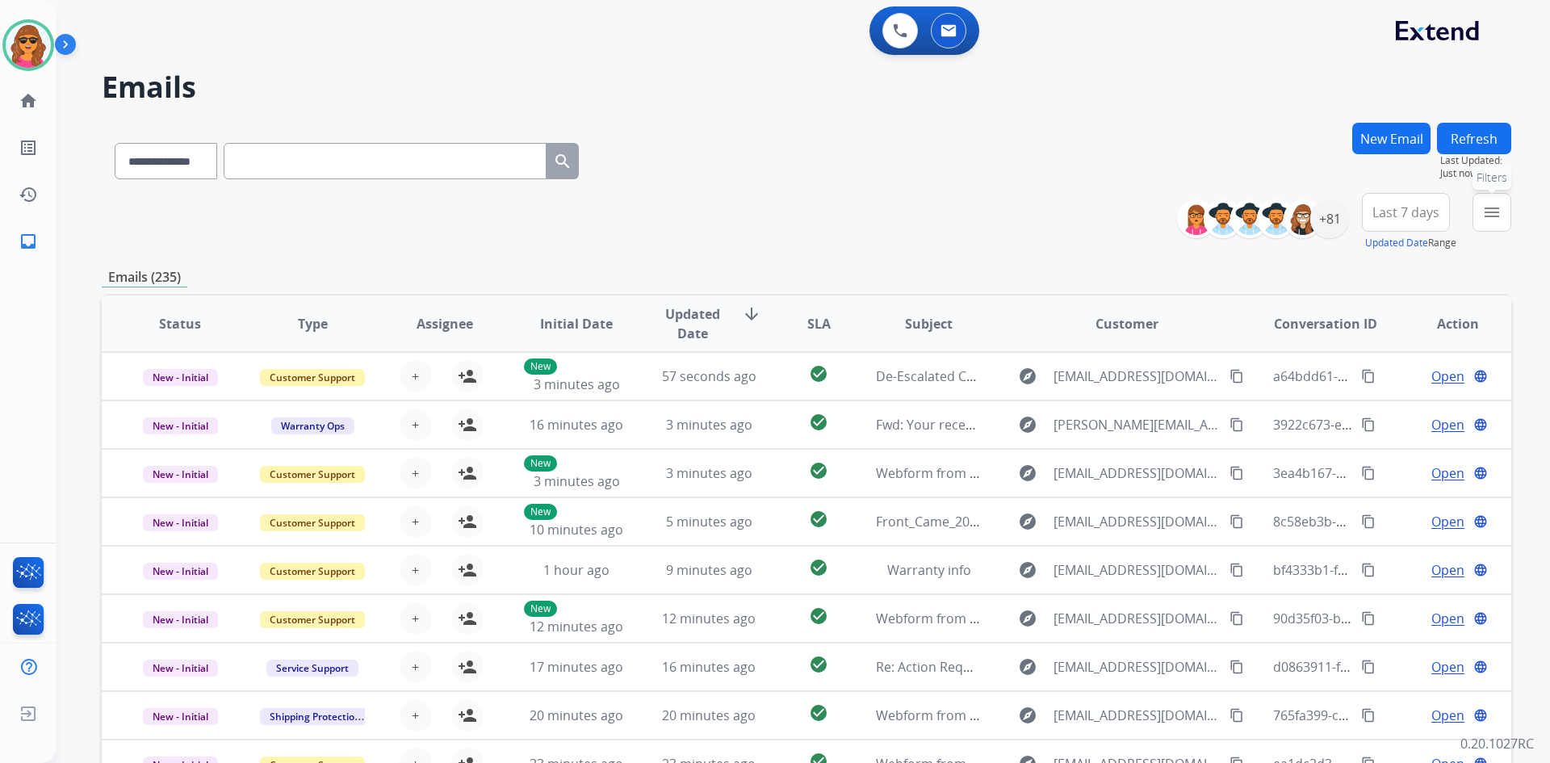
click at [1498, 212] on mat-icon "menu" at bounding box center [1491, 212] width 19 height 19
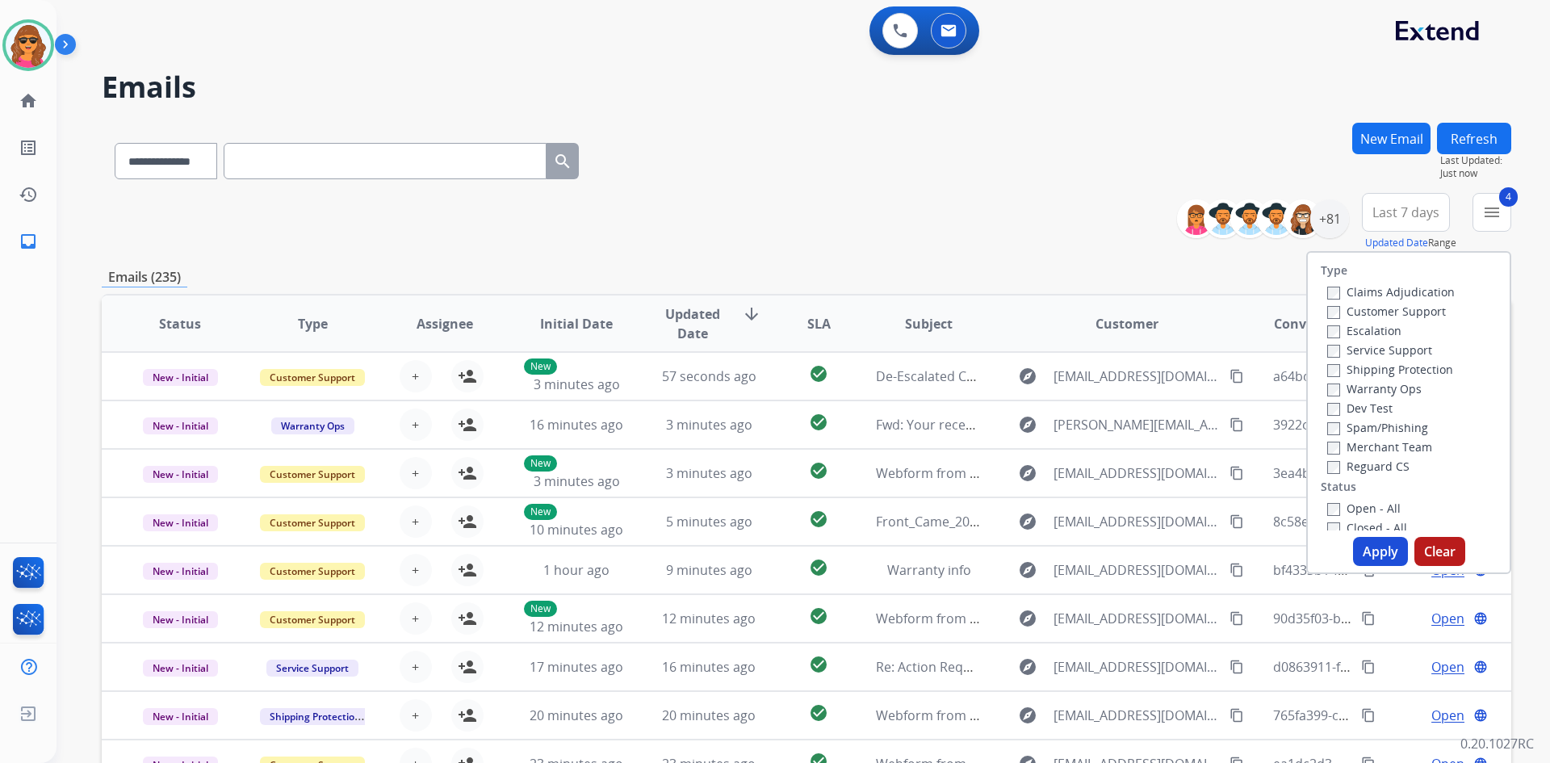
click at [1372, 546] on button "Apply" at bounding box center [1380, 551] width 55 height 29
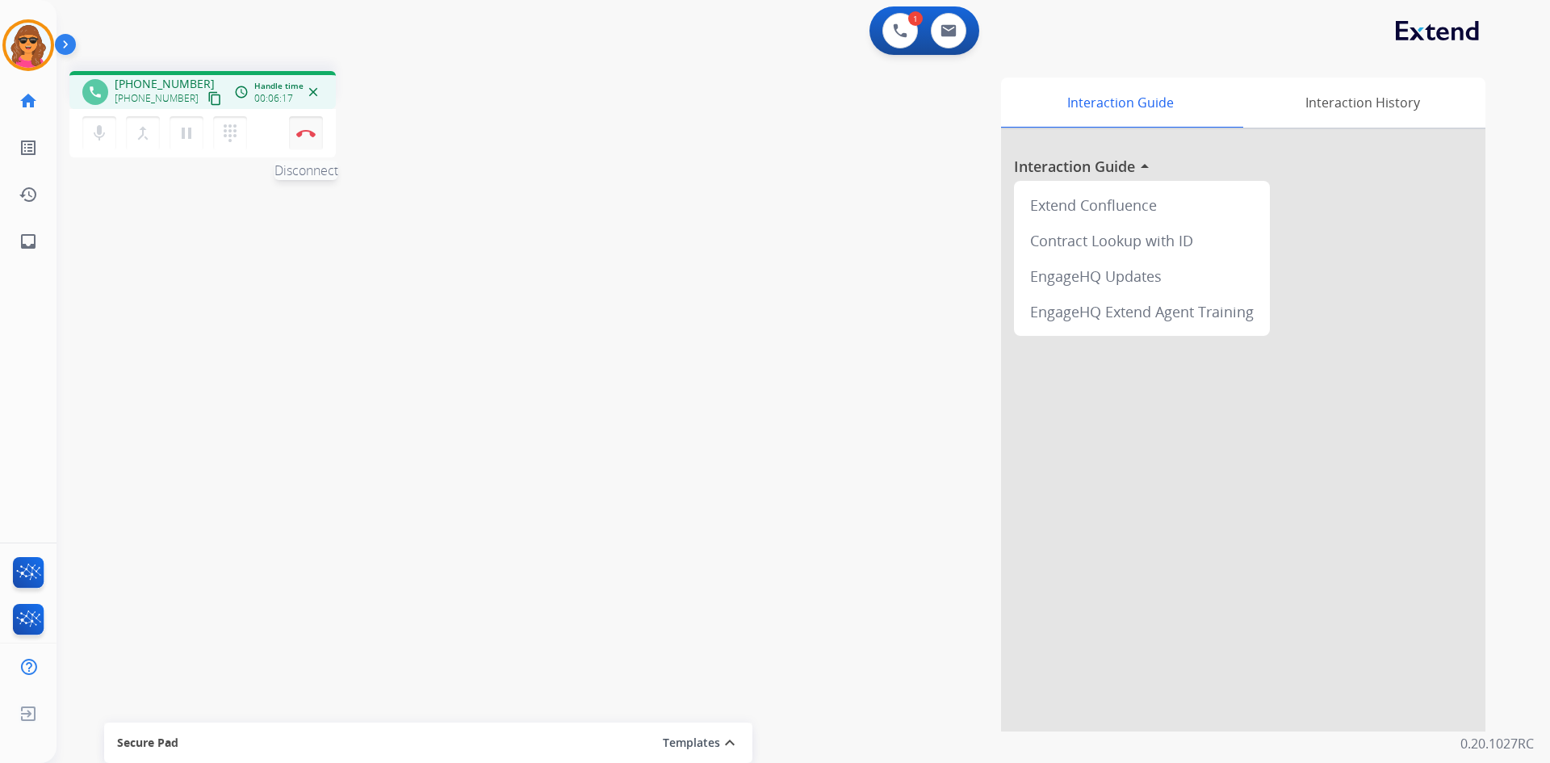
click at [304, 130] on img at bounding box center [305, 133] width 19 height 8
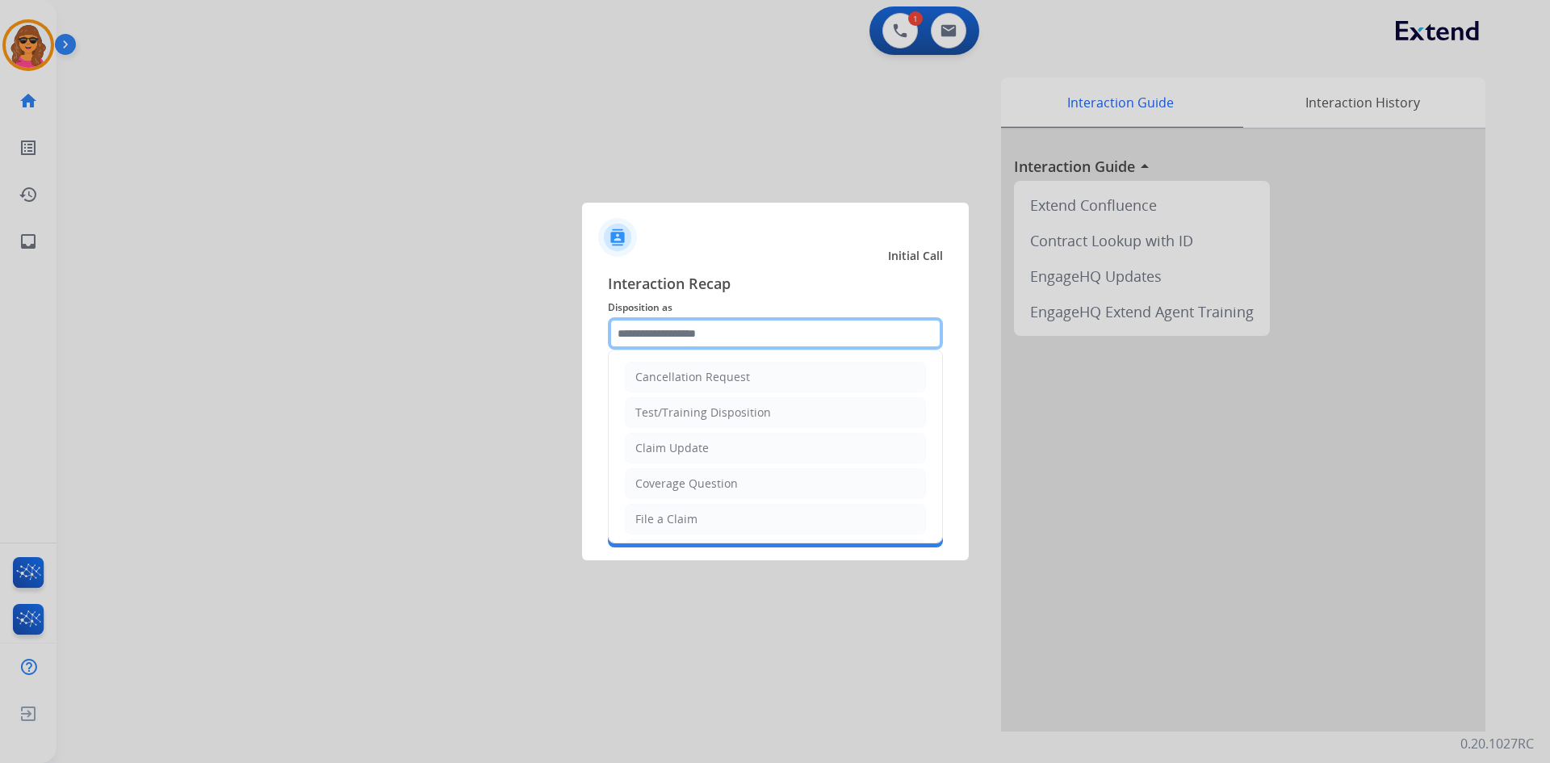
click at [646, 325] on input "text" at bounding box center [775, 333] width 335 height 32
click at [656, 518] on div "File a Claim" at bounding box center [666, 519] width 62 height 16
type input "**********"
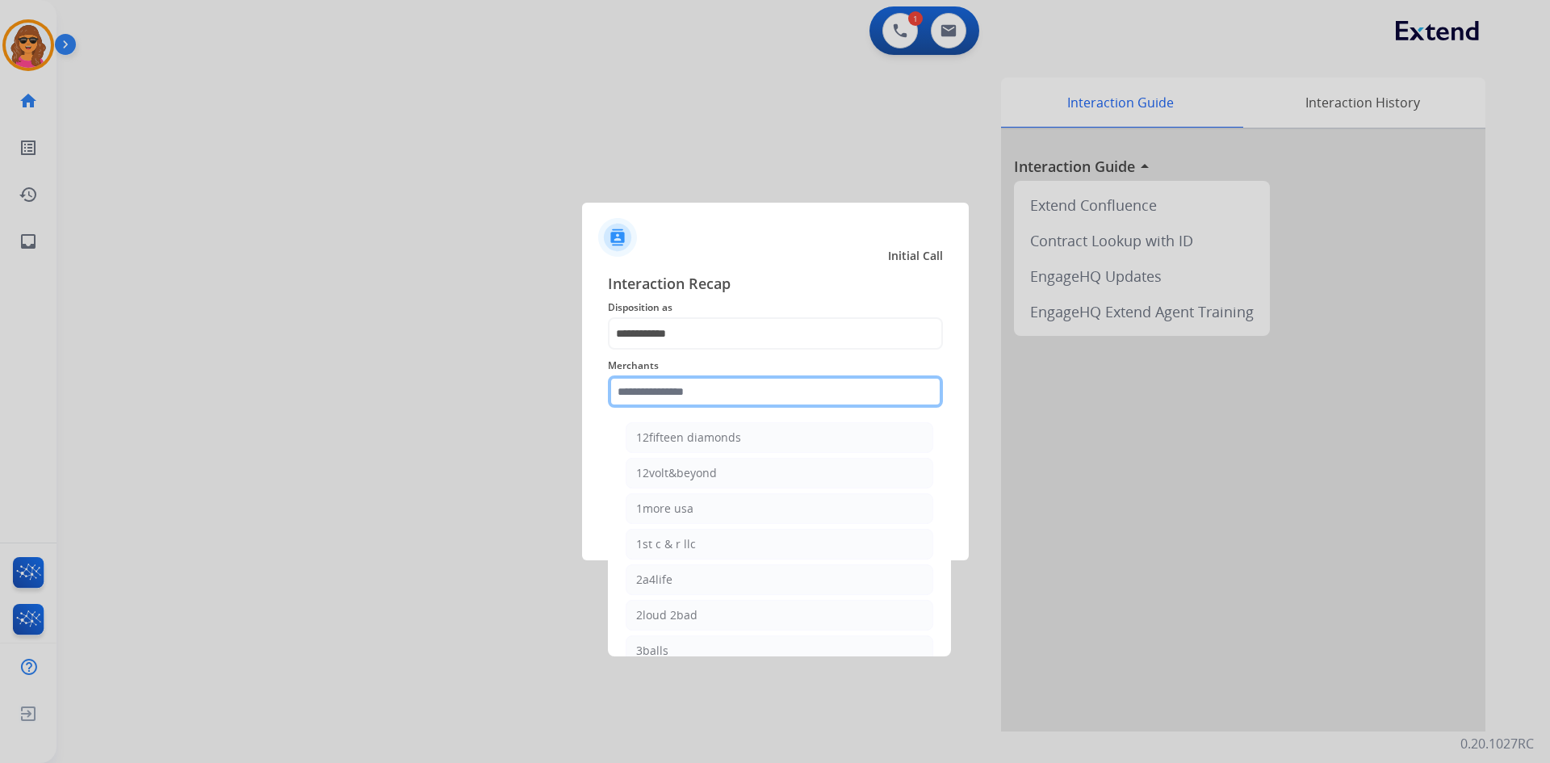
click at [626, 389] on input "text" at bounding box center [775, 391] width 335 height 32
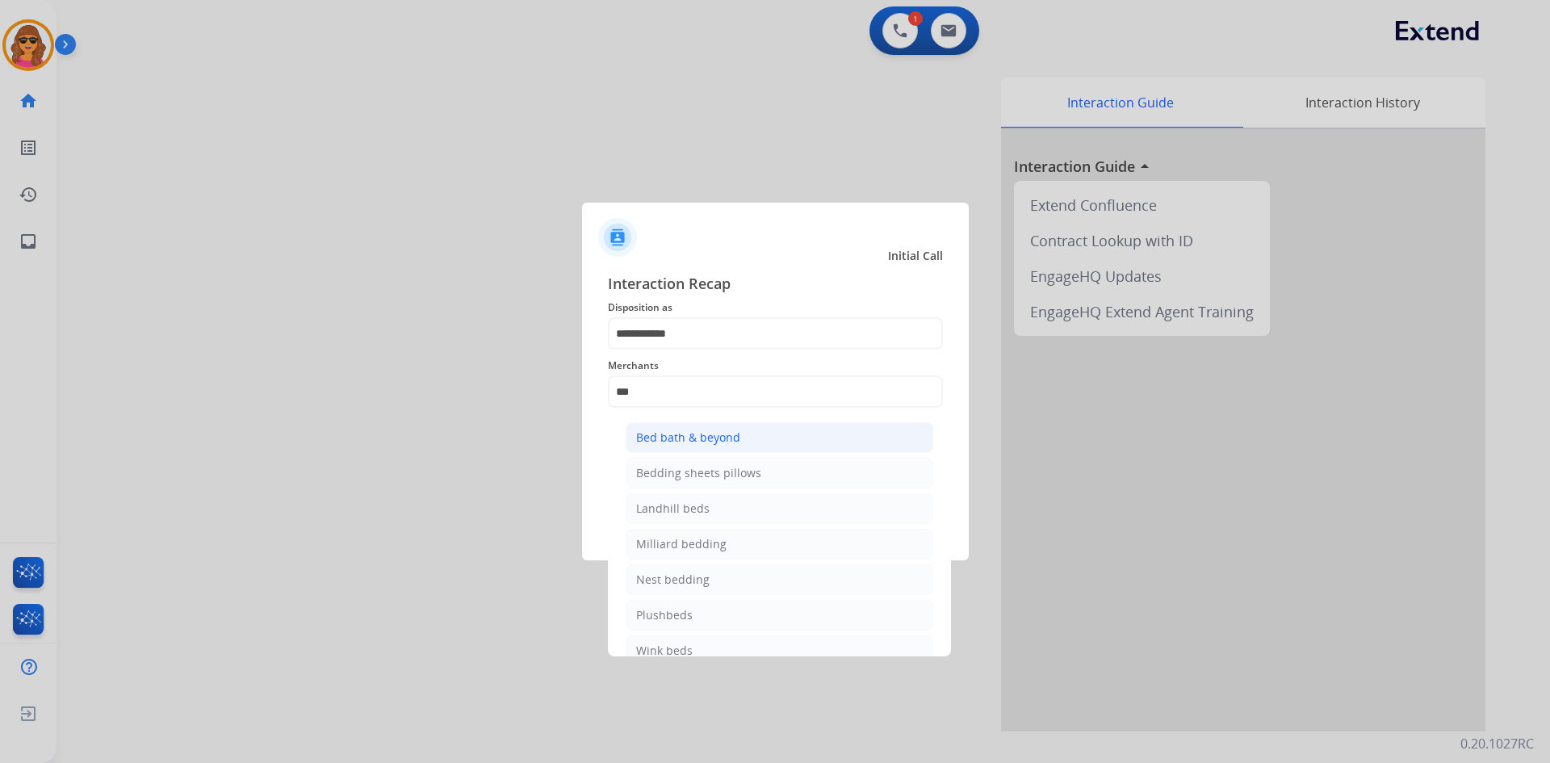
click at [695, 440] on div "Bed bath & beyond" at bounding box center [688, 437] width 104 height 16
type input "**********"
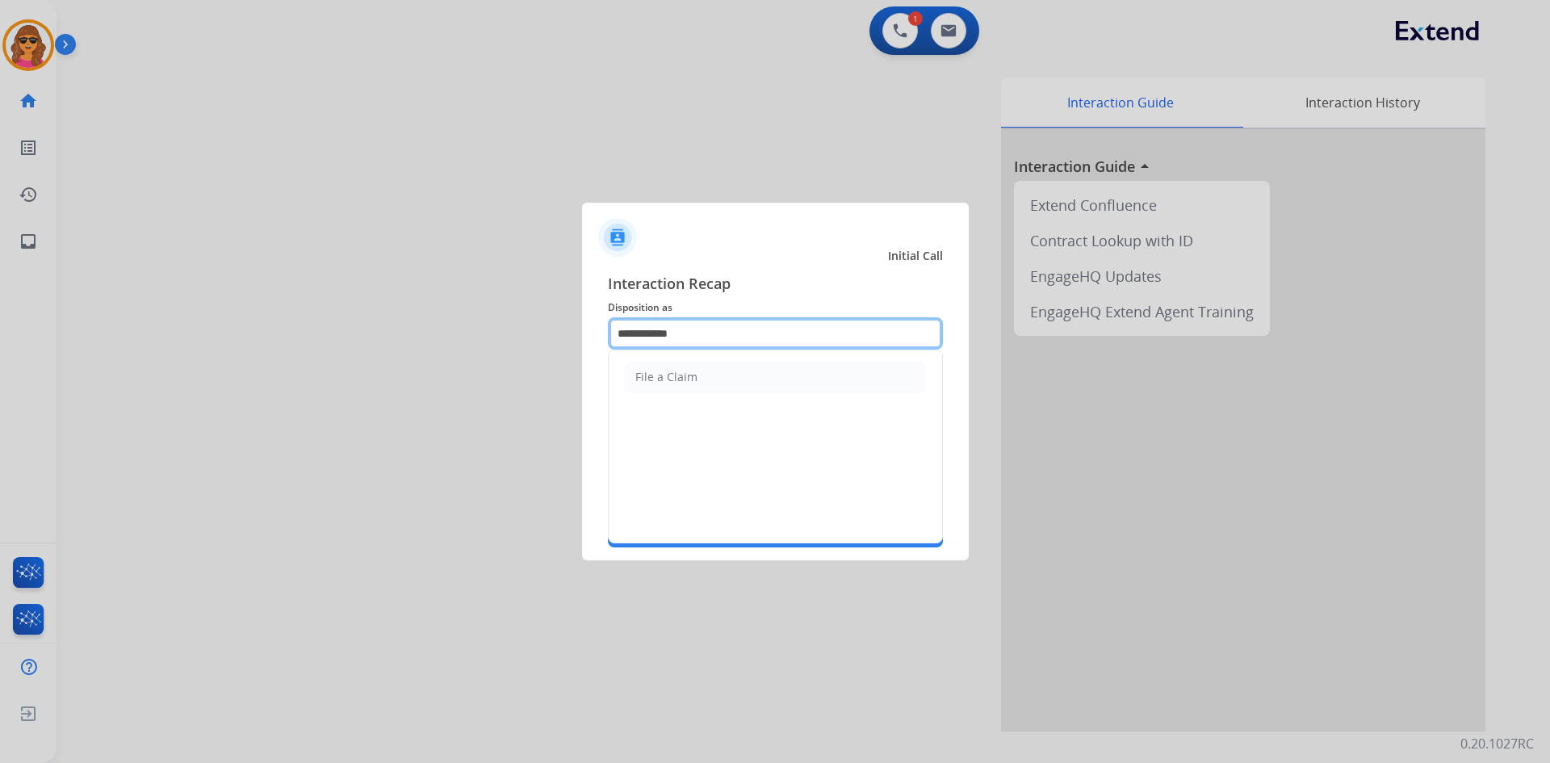
click at [618, 326] on input "**********" at bounding box center [775, 333] width 335 height 32
click at [668, 368] on li "Claim Update" at bounding box center [775, 377] width 301 height 31
type input "**********"
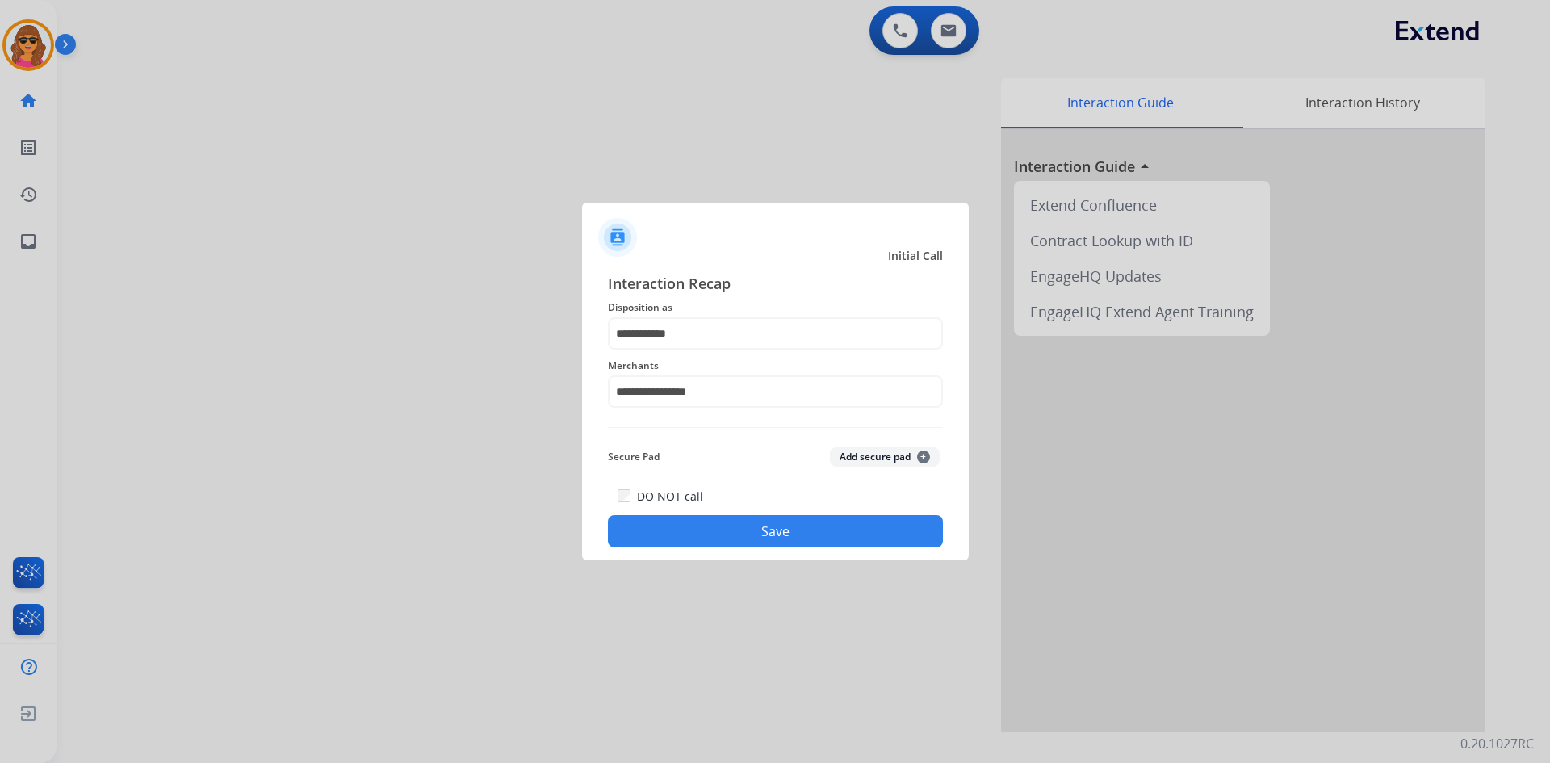
click at [781, 526] on button "Save" at bounding box center [775, 531] width 335 height 32
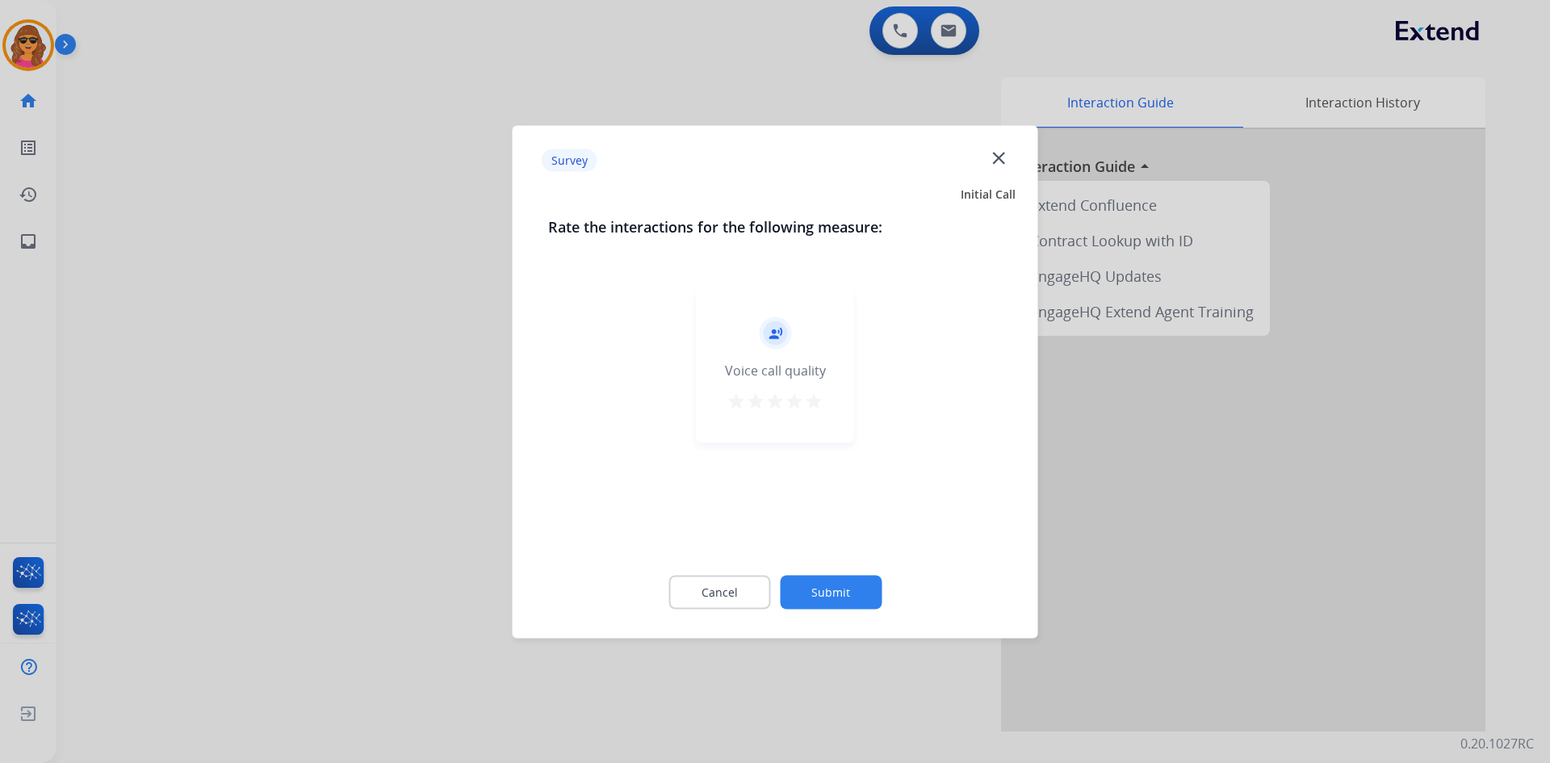
click at [818, 392] on mat-icon "star" at bounding box center [813, 400] width 19 height 19
click at [838, 585] on button "Submit" at bounding box center [831, 592] width 102 height 34
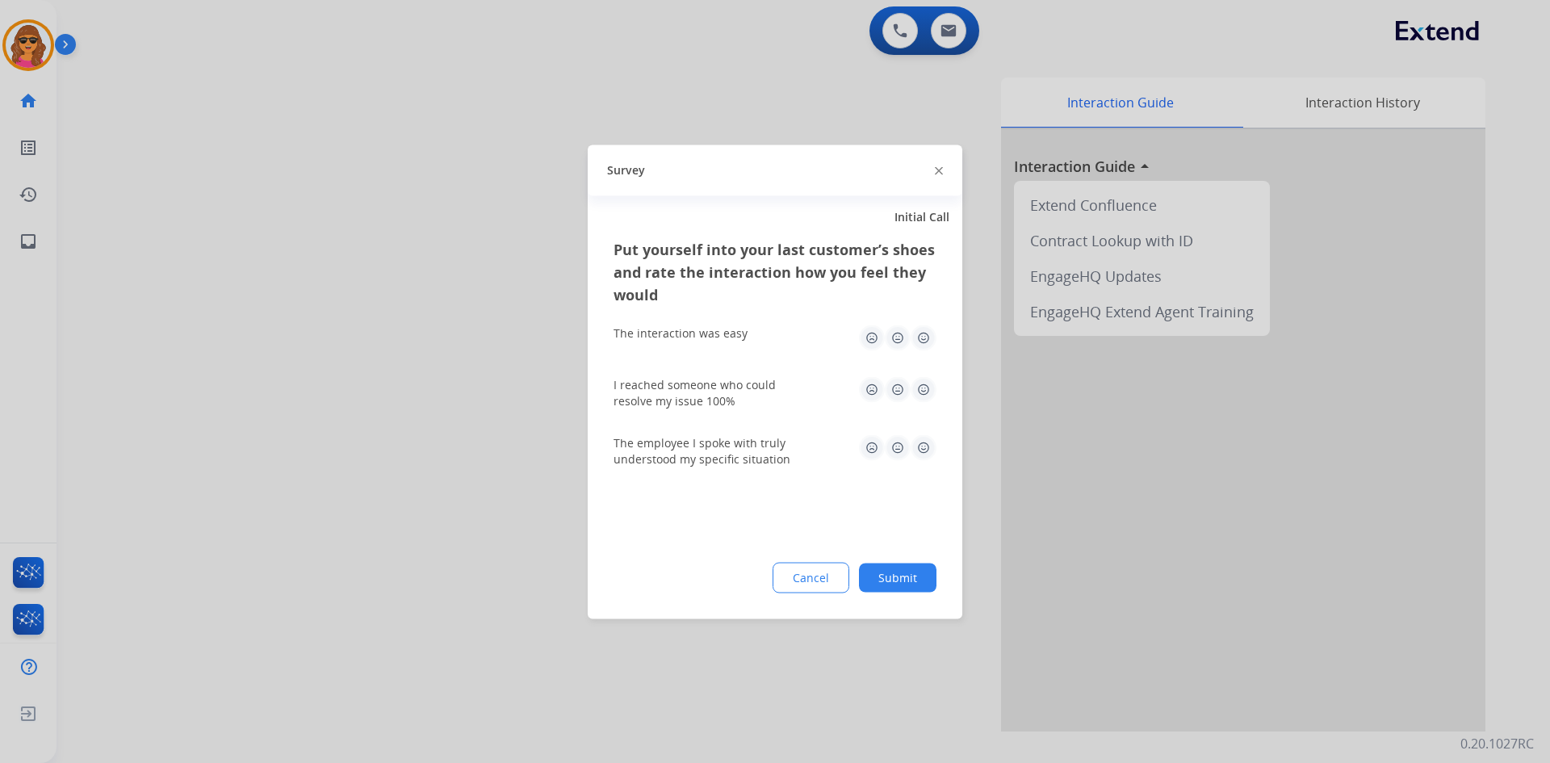
click at [921, 339] on img at bounding box center [924, 338] width 26 height 26
click at [926, 385] on img at bounding box center [924, 389] width 26 height 26
click at [927, 440] on img at bounding box center [924, 447] width 26 height 26
click at [915, 585] on button "Submit" at bounding box center [898, 577] width 78 height 29
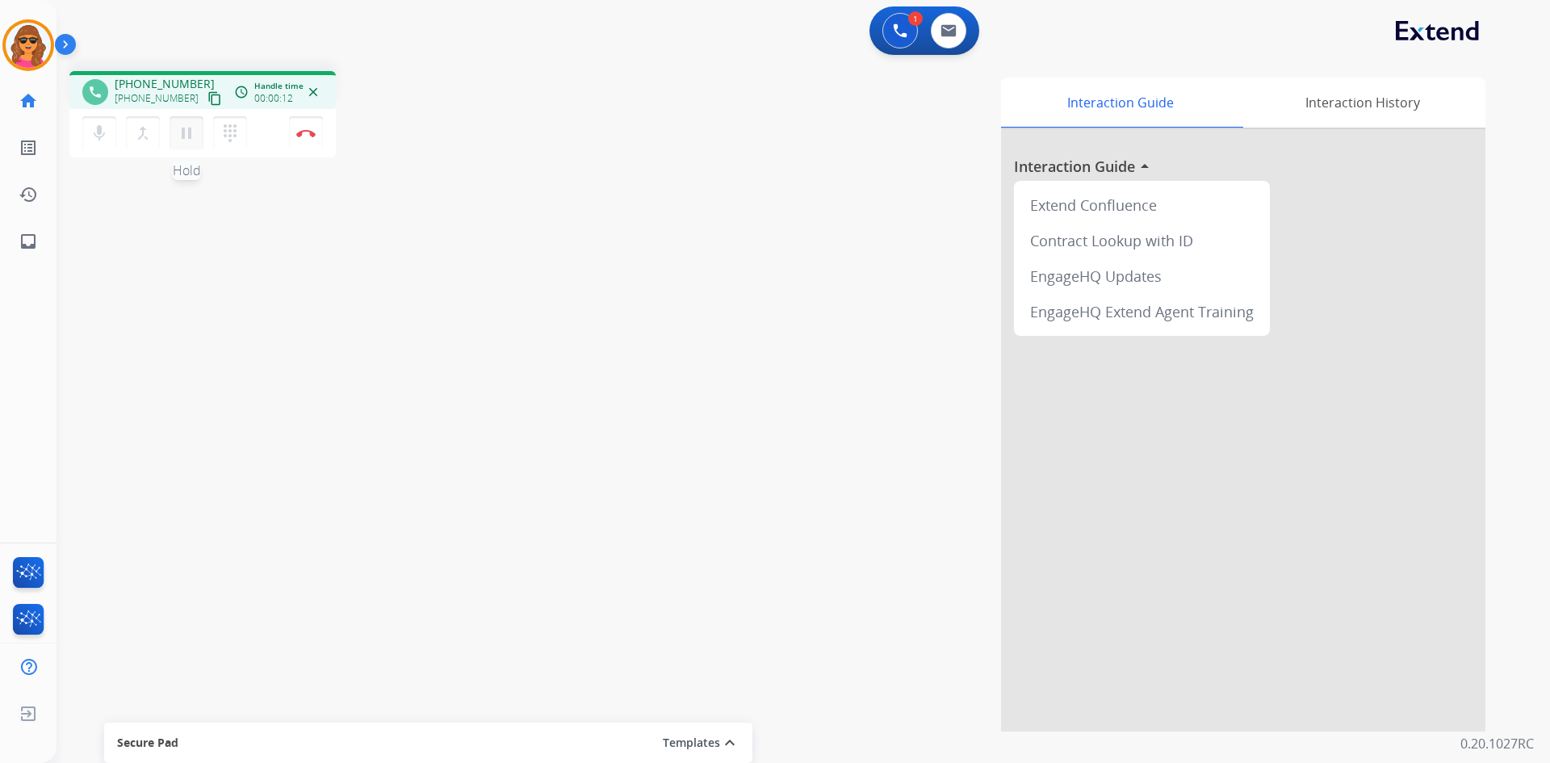
click at [188, 137] on mat-icon "pause" at bounding box center [186, 133] width 19 height 19
click at [230, 136] on mat-icon "dialpad" at bounding box center [229, 133] width 19 height 19
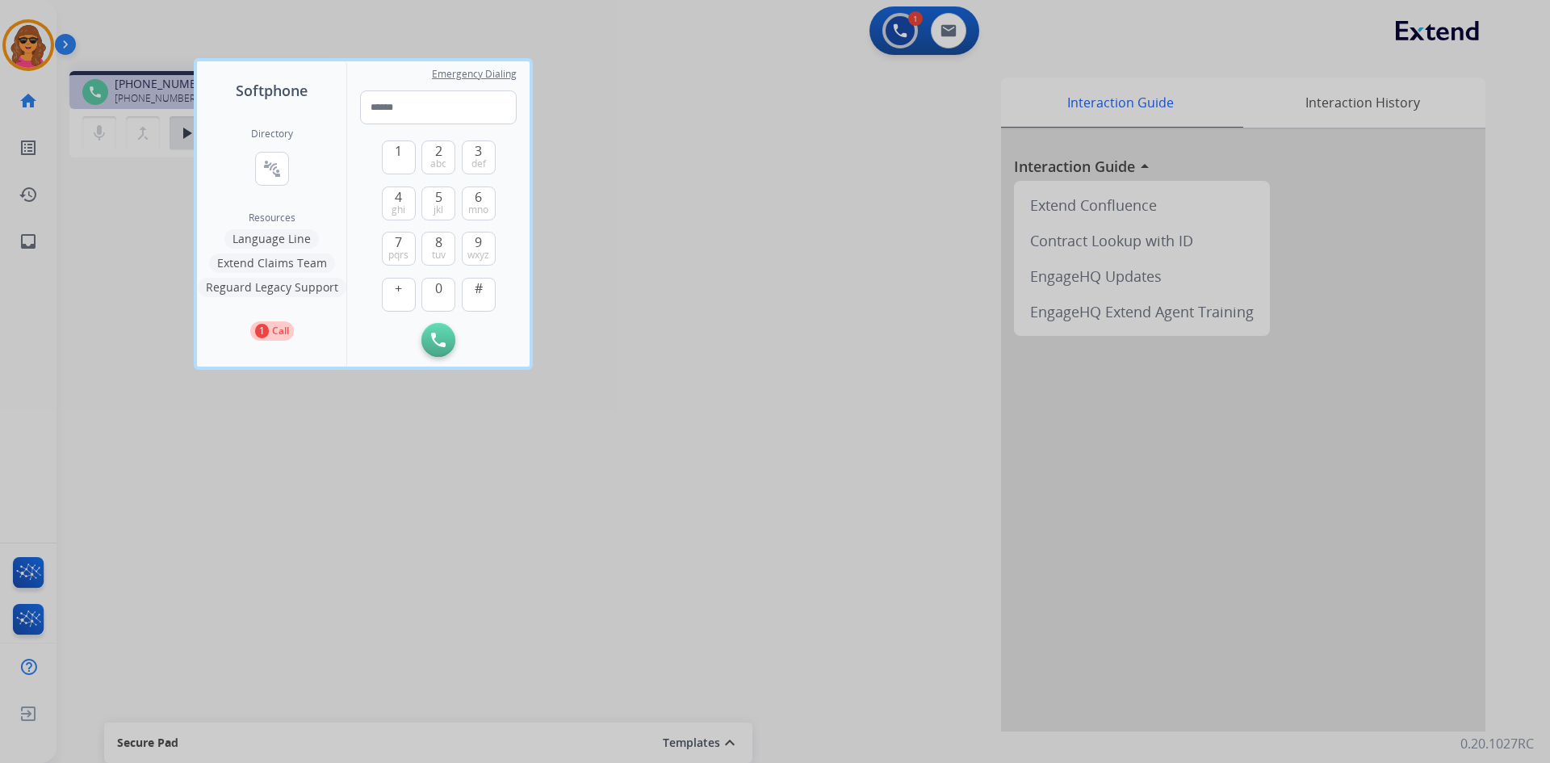
click at [267, 235] on button "Language Line" at bounding box center [271, 238] width 94 height 19
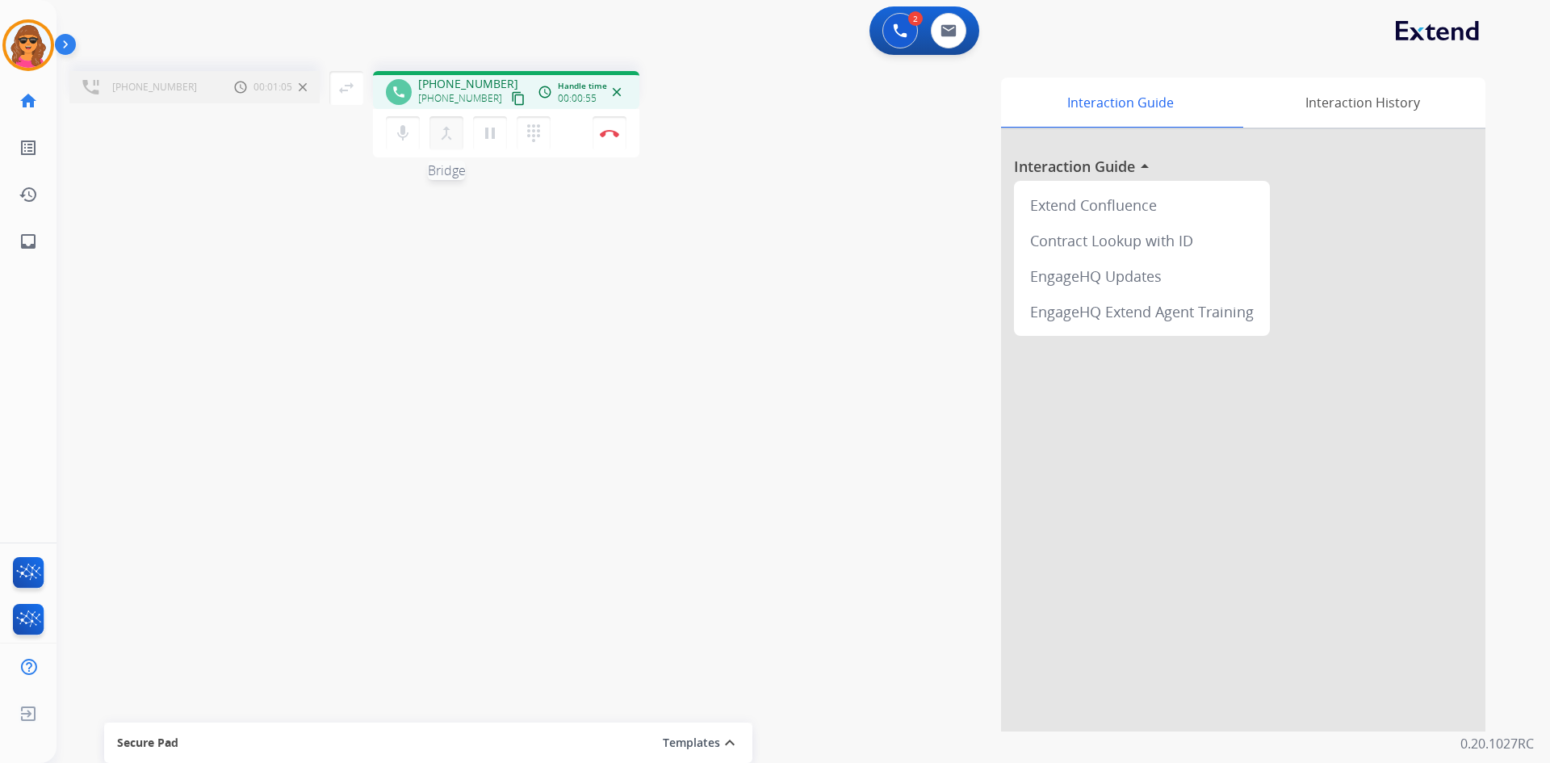
click at [448, 129] on mat-icon "merge_type" at bounding box center [446, 133] width 19 height 19
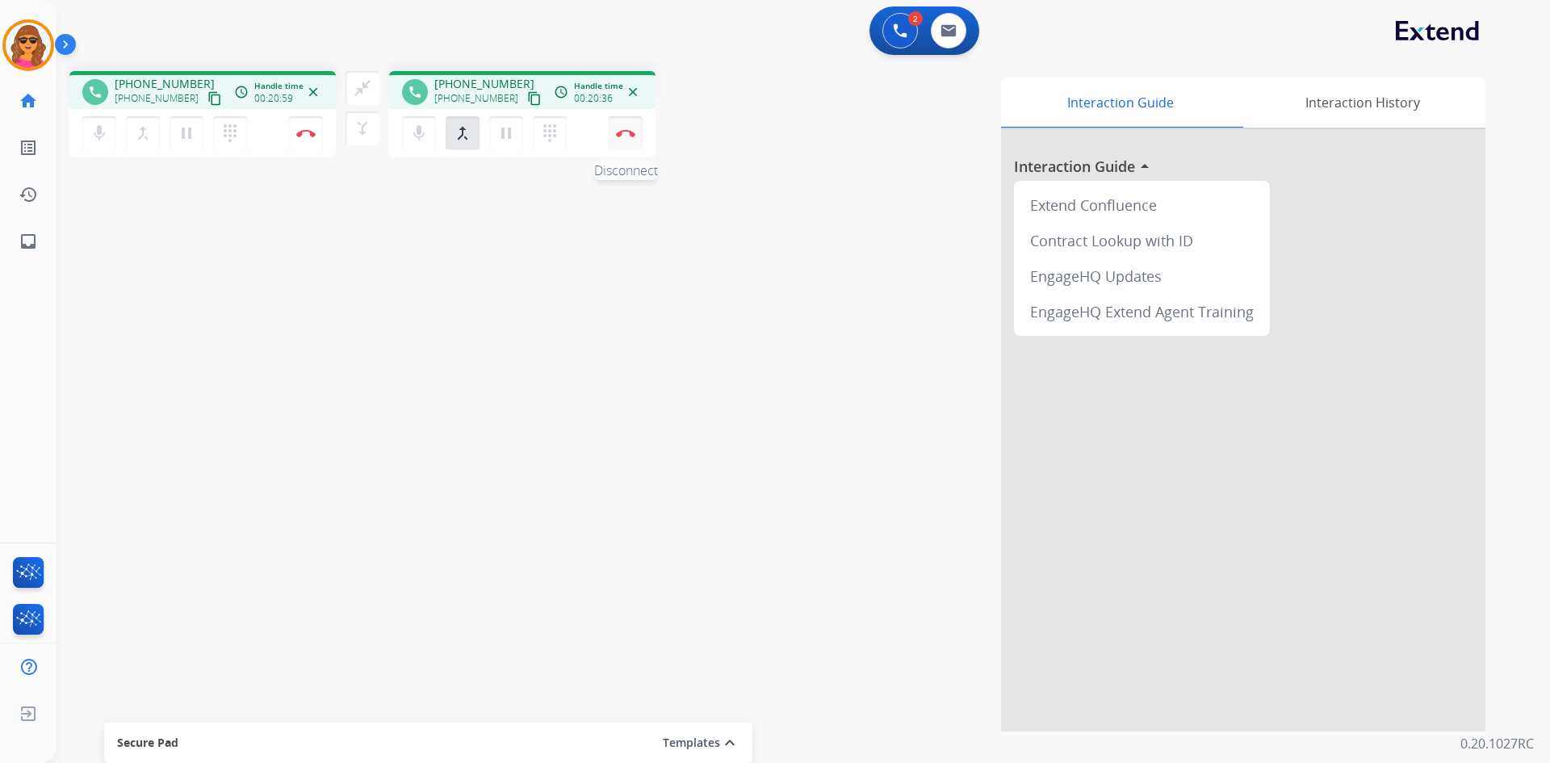
click at [628, 128] on button "Disconnect" at bounding box center [626, 133] width 34 height 34
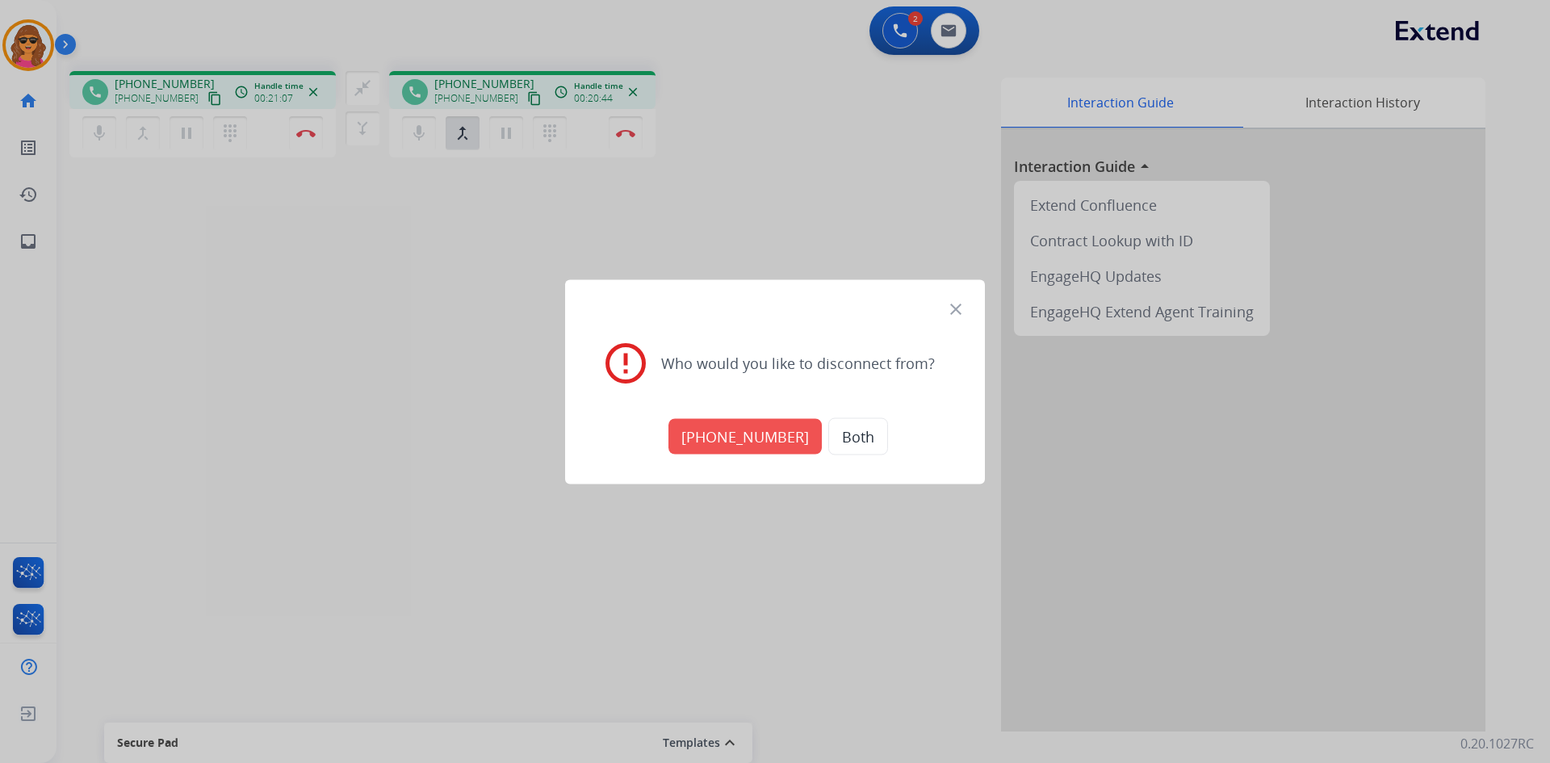
click at [744, 438] on button "+18005568467" at bounding box center [744, 436] width 153 height 36
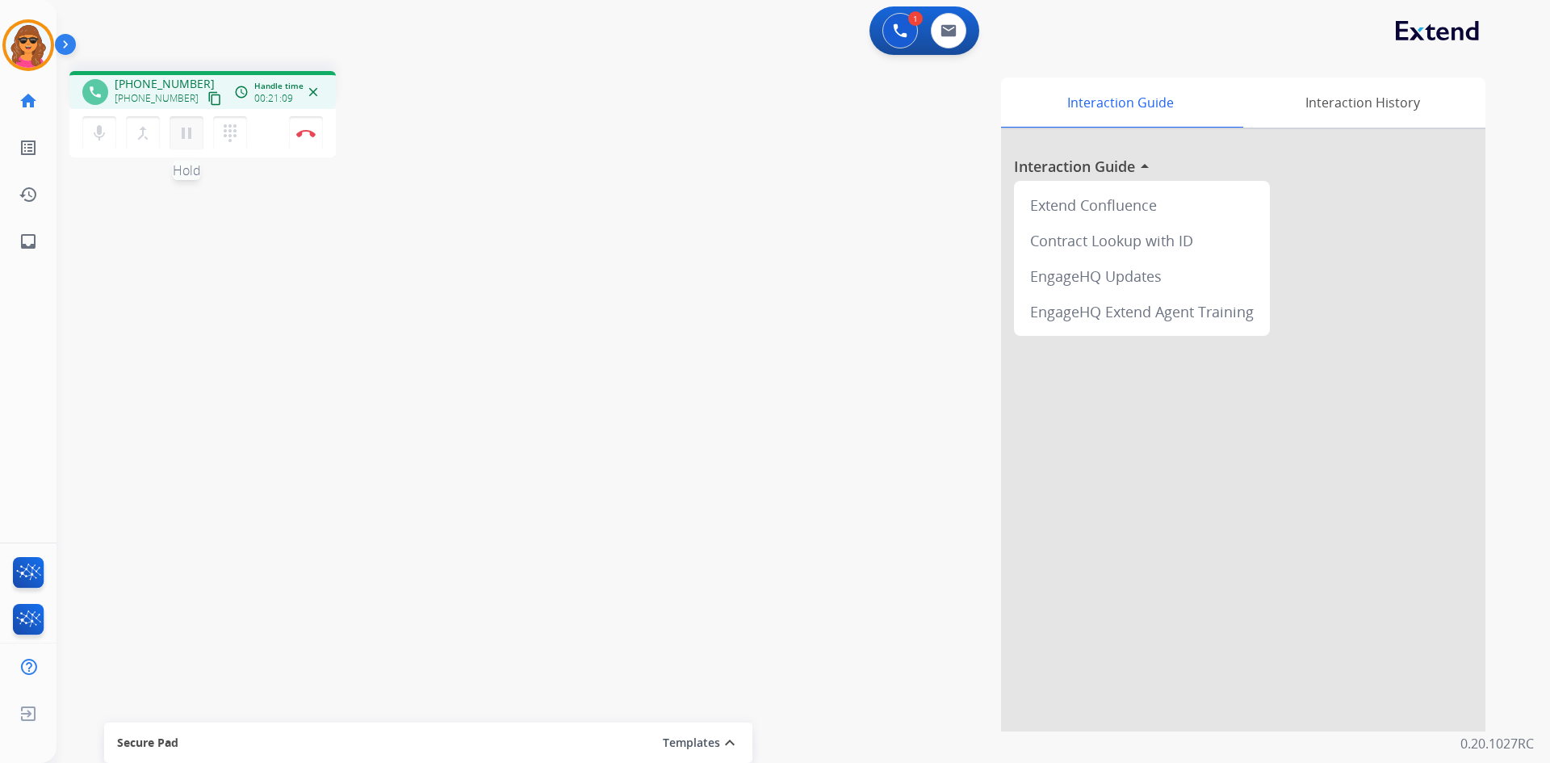
click at [183, 125] on mat-icon "pause" at bounding box center [186, 133] width 19 height 19
click at [233, 129] on mat-icon "dialpad" at bounding box center [229, 133] width 19 height 19
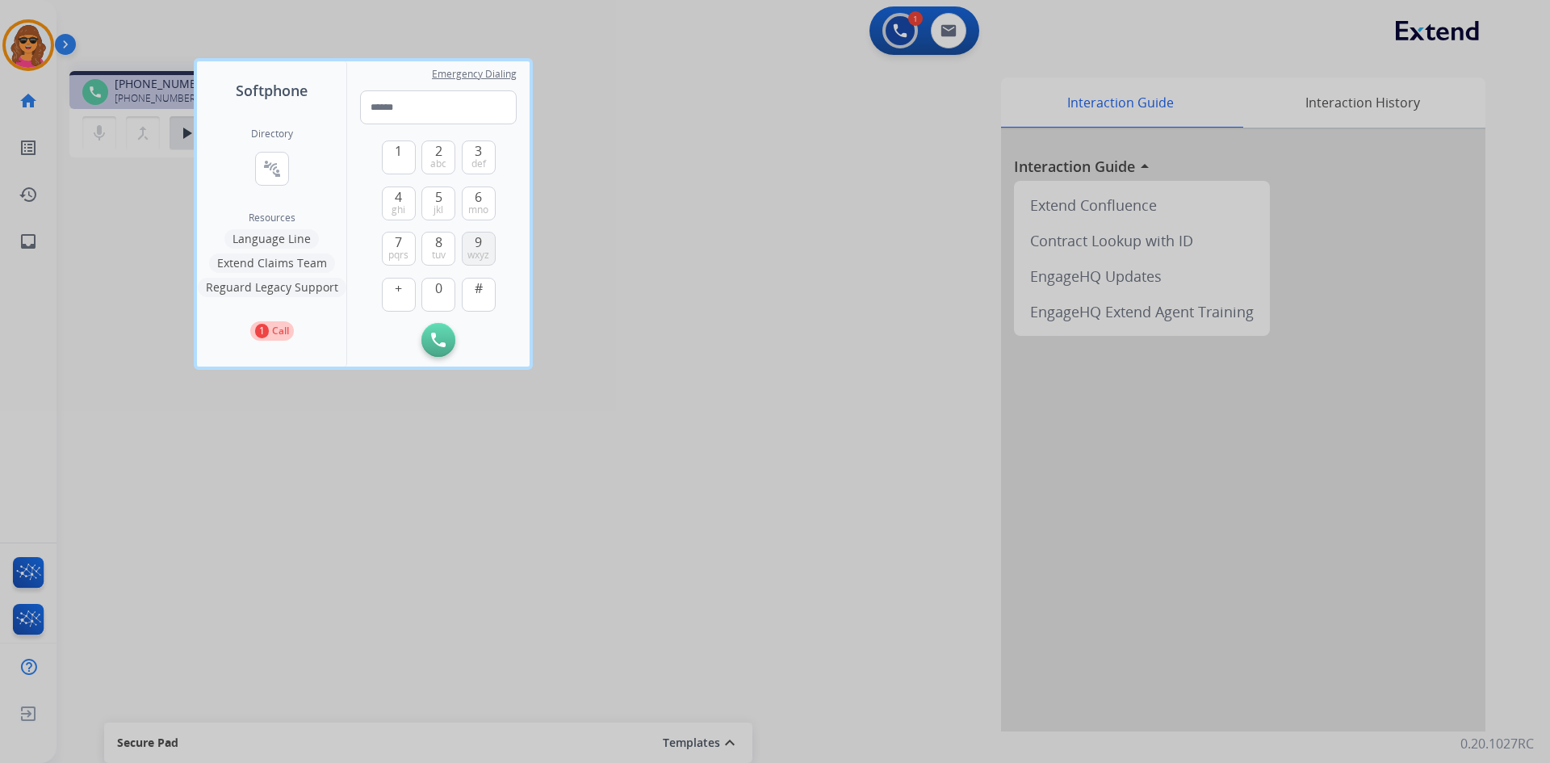
click at [484, 244] on button "9 wxyz" at bounding box center [479, 249] width 34 height 34
click at [398, 143] on span "1" at bounding box center [398, 150] width 7 height 19
click at [401, 203] on span "ghi" at bounding box center [399, 209] width 14 height 13
click at [480, 186] on div "6 mno" at bounding box center [479, 203] width 34 height 34
click at [436, 244] on span "8" at bounding box center [438, 242] width 7 height 19
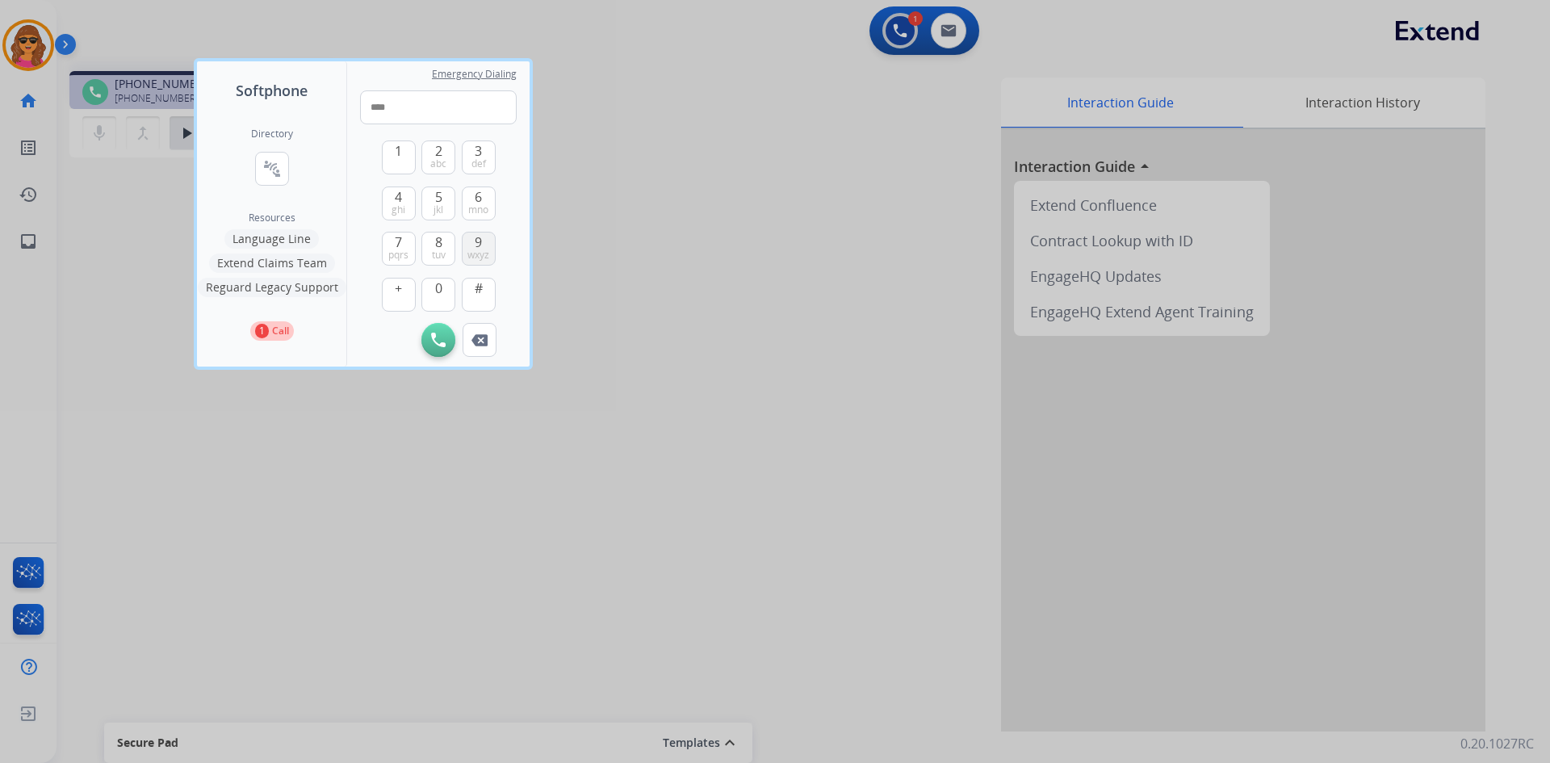
click at [474, 242] on button "9 wxyz" at bounding box center [479, 249] width 34 height 34
click at [475, 204] on span "mno" at bounding box center [478, 209] width 20 height 13
click at [476, 158] on span "def" at bounding box center [478, 163] width 15 height 13
click at [435, 291] on span "0" at bounding box center [438, 288] width 7 height 19
click at [479, 241] on span "9" at bounding box center [478, 242] width 7 height 19
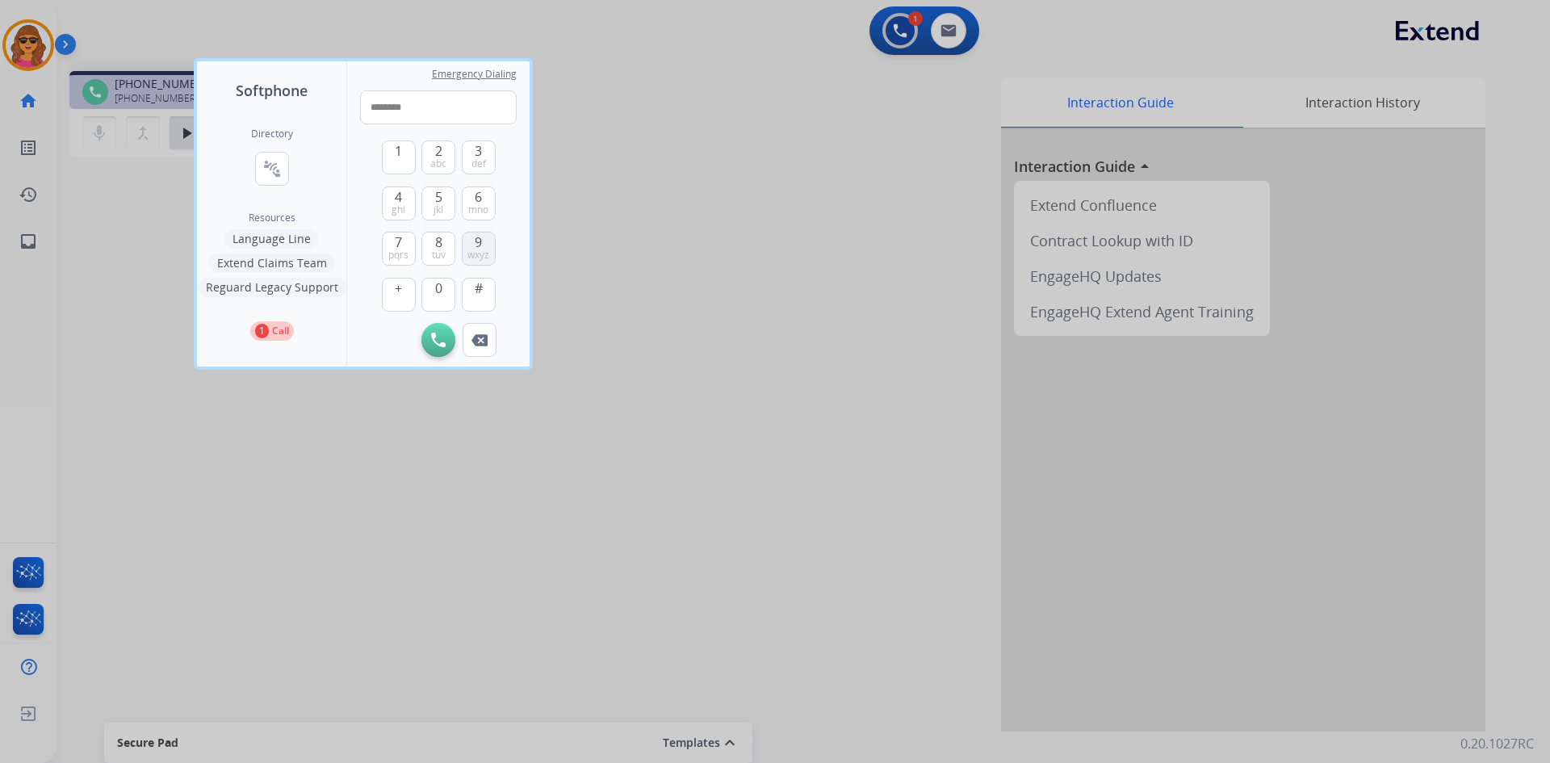
type input "*********"
click at [442, 345] on img at bounding box center [438, 340] width 15 height 15
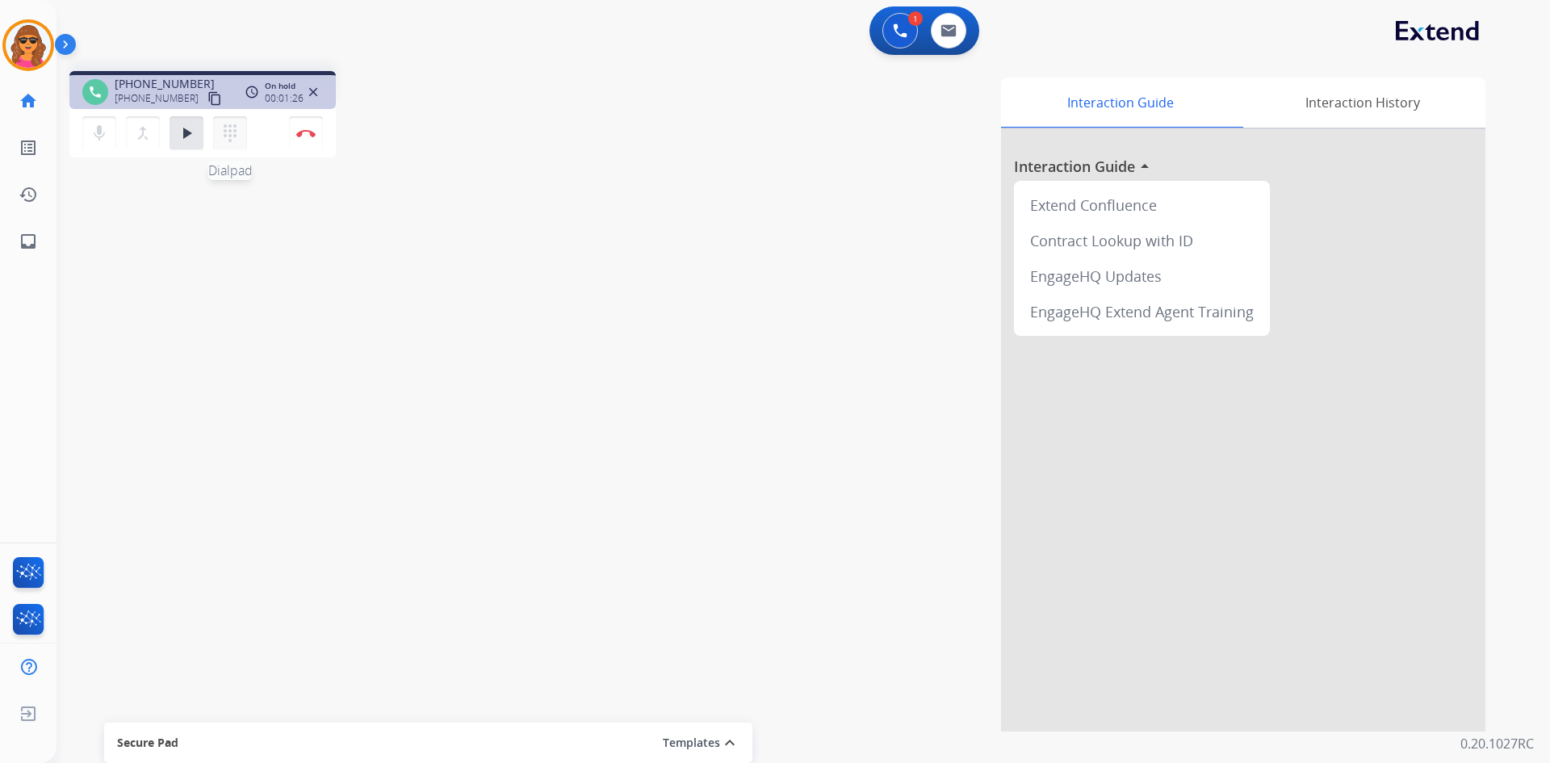
click at [227, 135] on mat-icon "dialpad" at bounding box center [229, 133] width 19 height 19
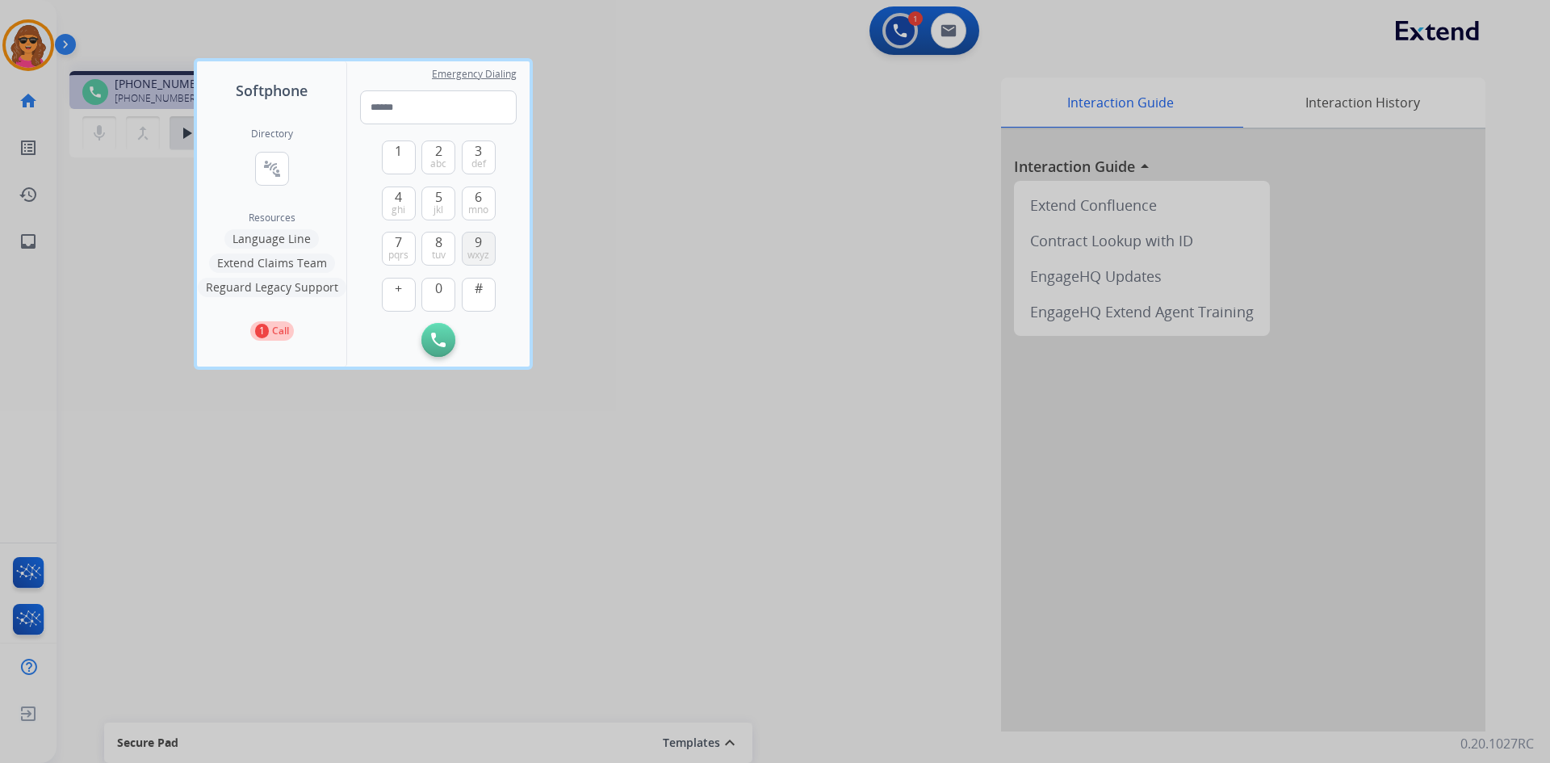
click at [476, 245] on span "9" at bounding box center [478, 242] width 7 height 19
click at [395, 155] on span "1" at bounding box center [398, 150] width 7 height 19
click at [402, 203] on span "ghi" at bounding box center [399, 209] width 14 height 13
click at [480, 195] on span "6" at bounding box center [478, 196] width 7 height 19
click at [442, 240] on button "8 tuv" at bounding box center [438, 249] width 34 height 34
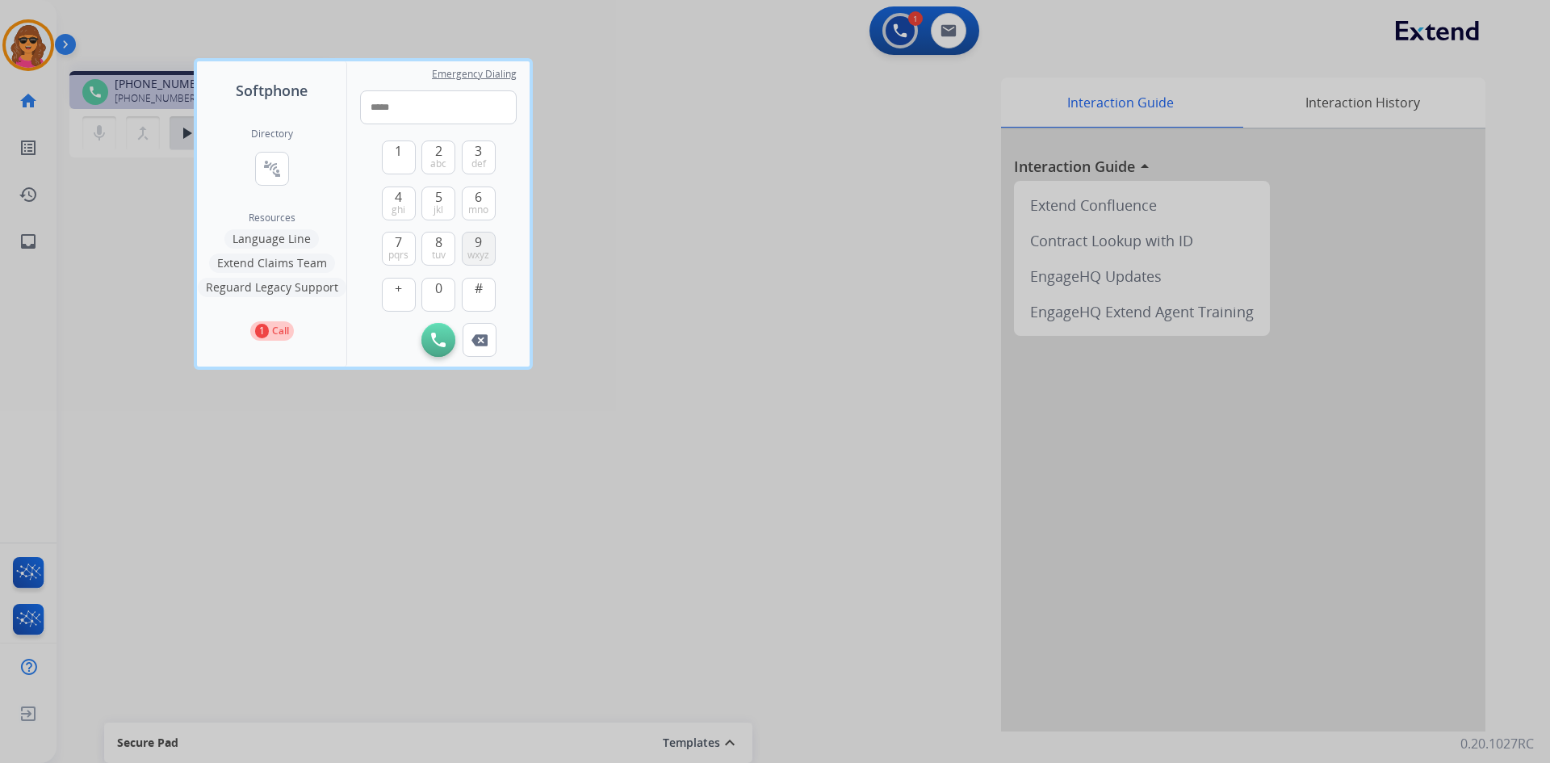
click at [472, 239] on button "9 wxyz" at bounding box center [479, 249] width 34 height 34
click at [471, 198] on button "6 mno" at bounding box center [479, 203] width 34 height 34
click at [477, 143] on span "3" at bounding box center [478, 150] width 7 height 19
click at [439, 291] on span "0" at bounding box center [438, 288] width 7 height 19
click at [479, 242] on span "9" at bounding box center [478, 242] width 7 height 19
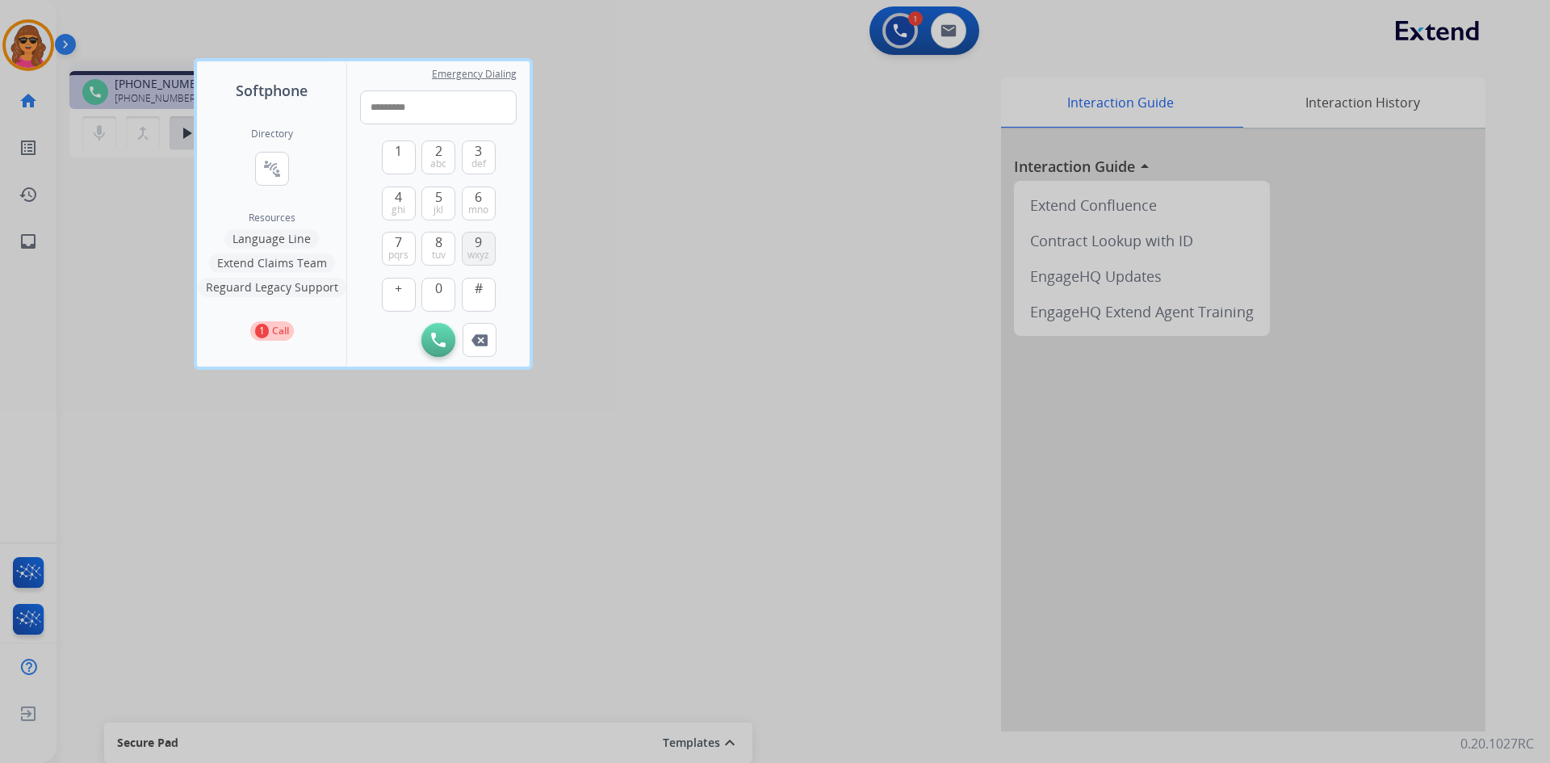
type input "**********"
click at [445, 344] on img at bounding box center [438, 340] width 15 height 15
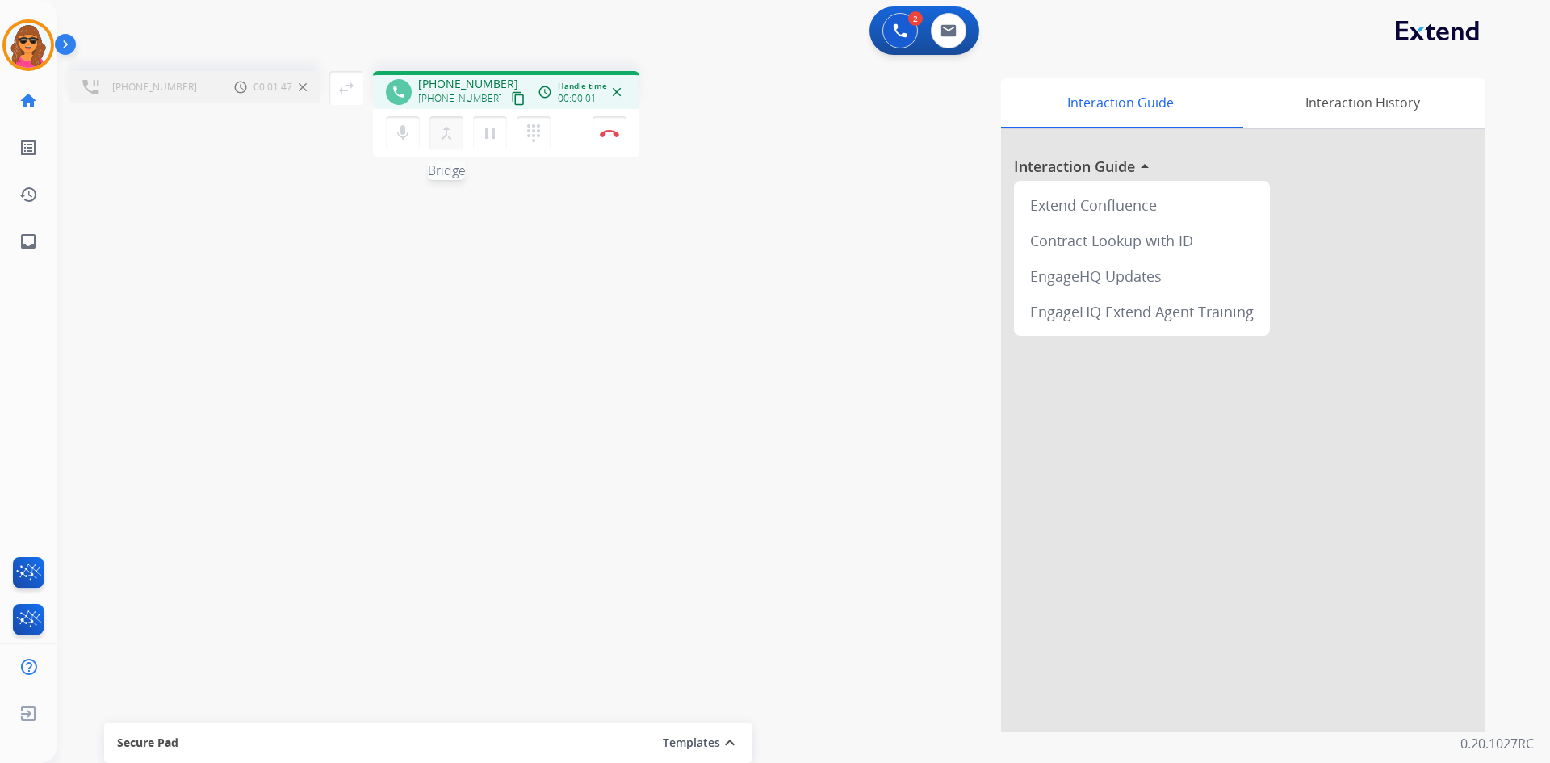
click at [446, 132] on mat-icon "merge_type" at bounding box center [446, 133] width 19 height 19
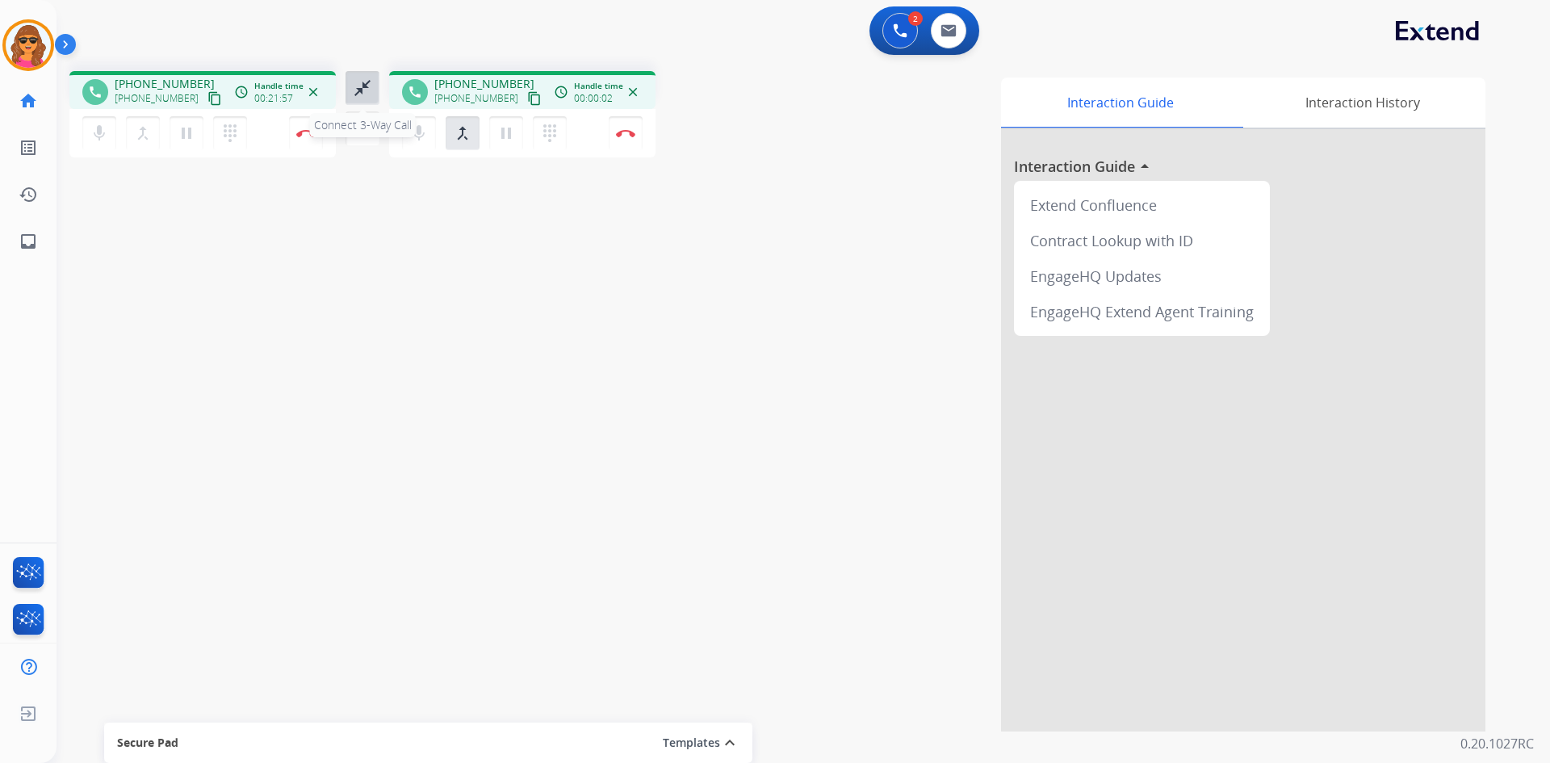
click at [352, 92] on button "close_fullscreen Connect 3-Way Call" at bounding box center [363, 88] width 34 height 34
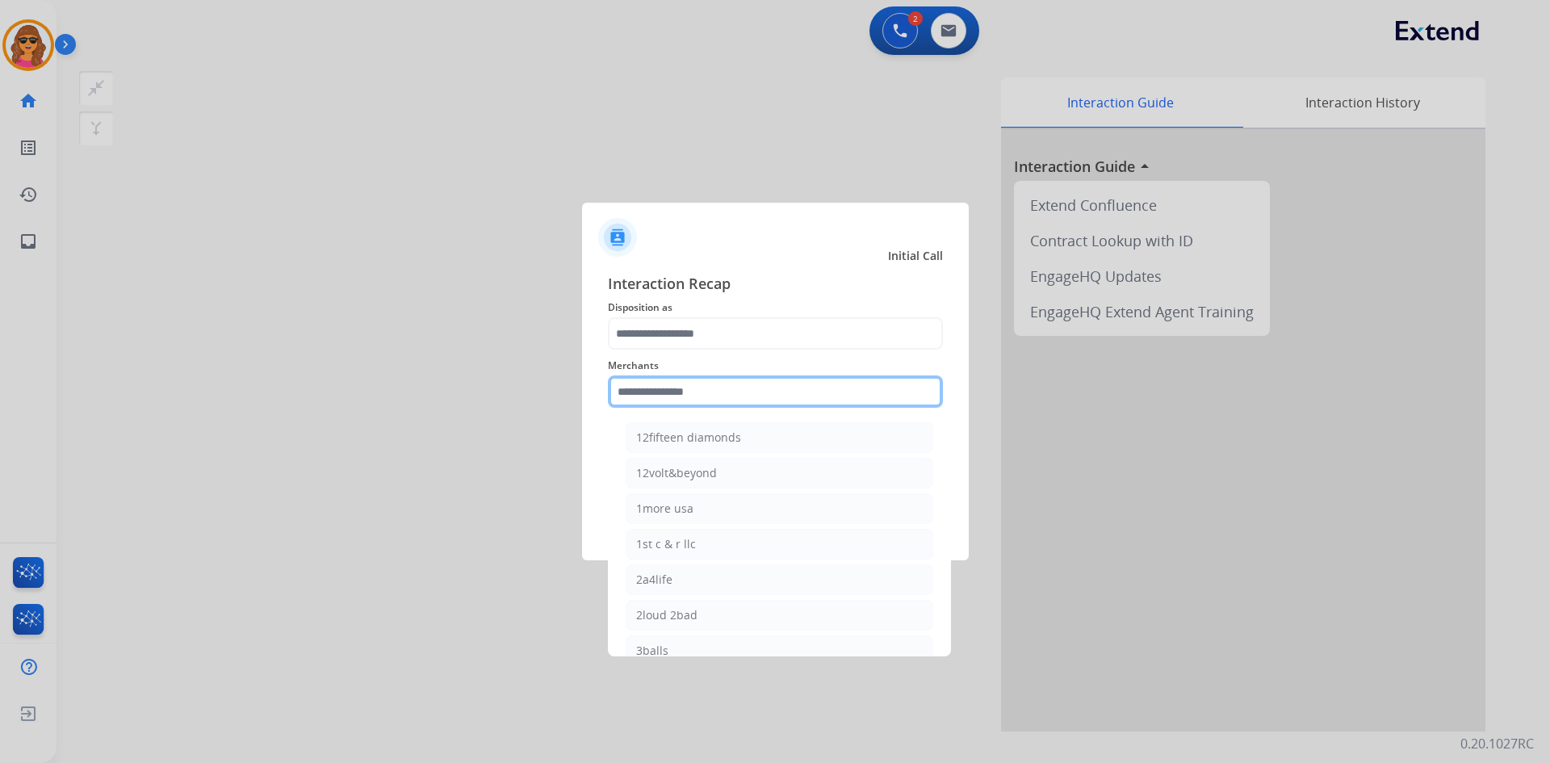
click at [615, 394] on input "text" at bounding box center [775, 391] width 335 height 32
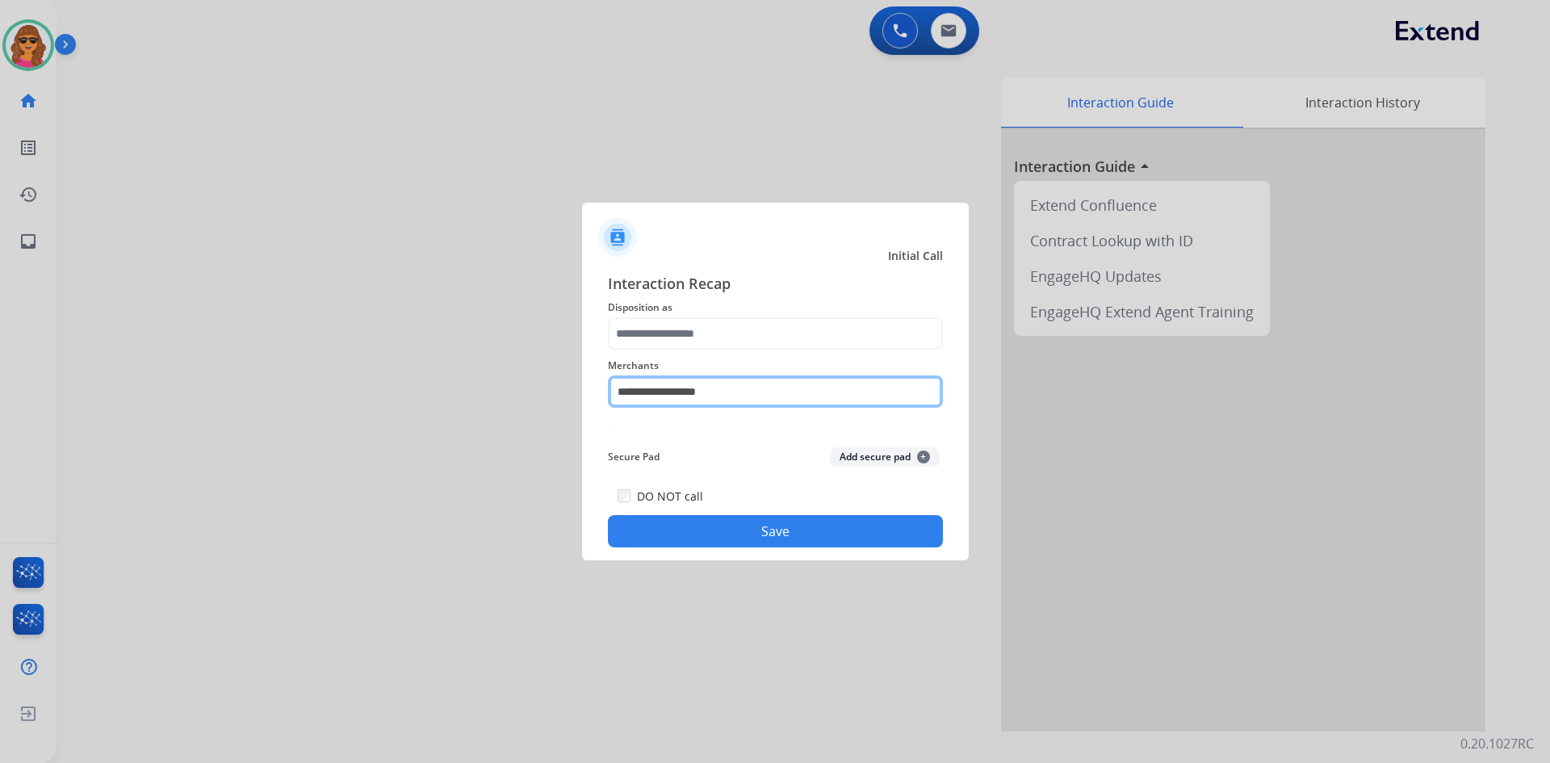
type input "**********"
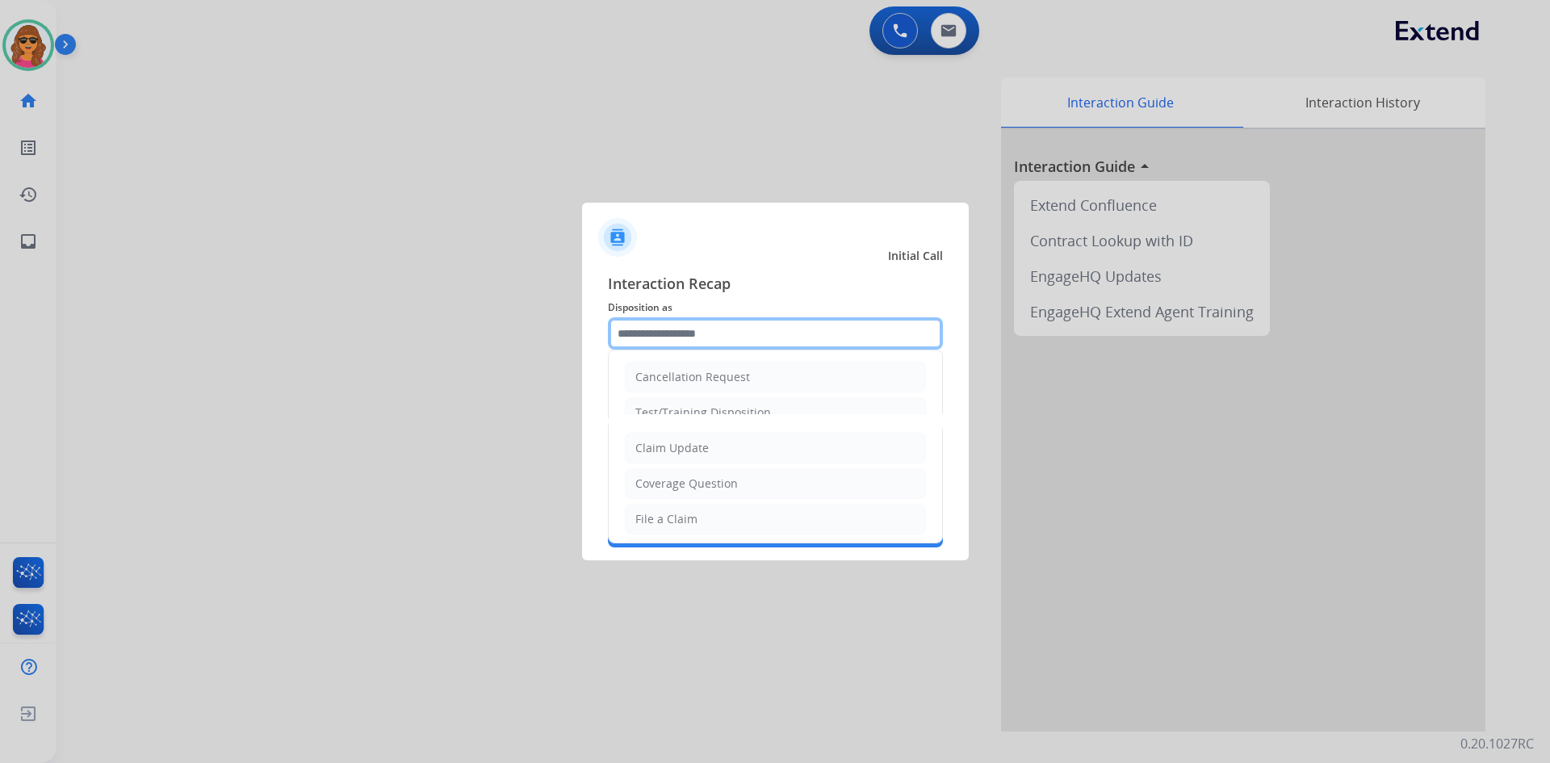
click at [632, 323] on input "text" at bounding box center [775, 333] width 335 height 32
click at [680, 519] on div "File a Claim" at bounding box center [666, 519] width 62 height 16
type input "**********"
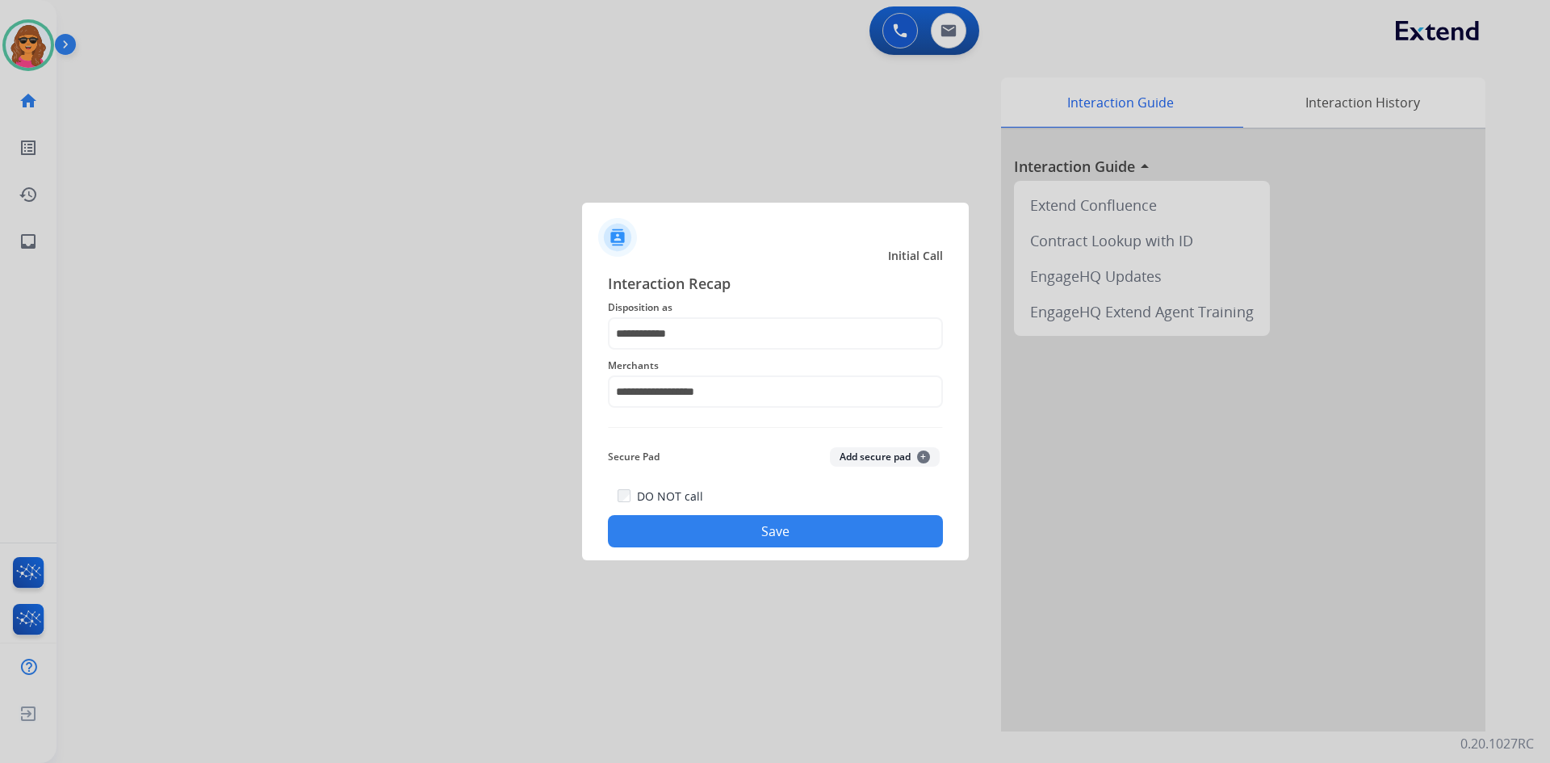
click at [765, 530] on button "Save" at bounding box center [775, 531] width 335 height 32
click at [729, 391] on input "**********" at bounding box center [775, 391] width 335 height 32
drag, startPoint x: 729, startPoint y: 391, endPoint x: 607, endPoint y: 404, distance: 122.7
click at [608, 404] on div "**********" at bounding box center [775, 382] width 335 height 65
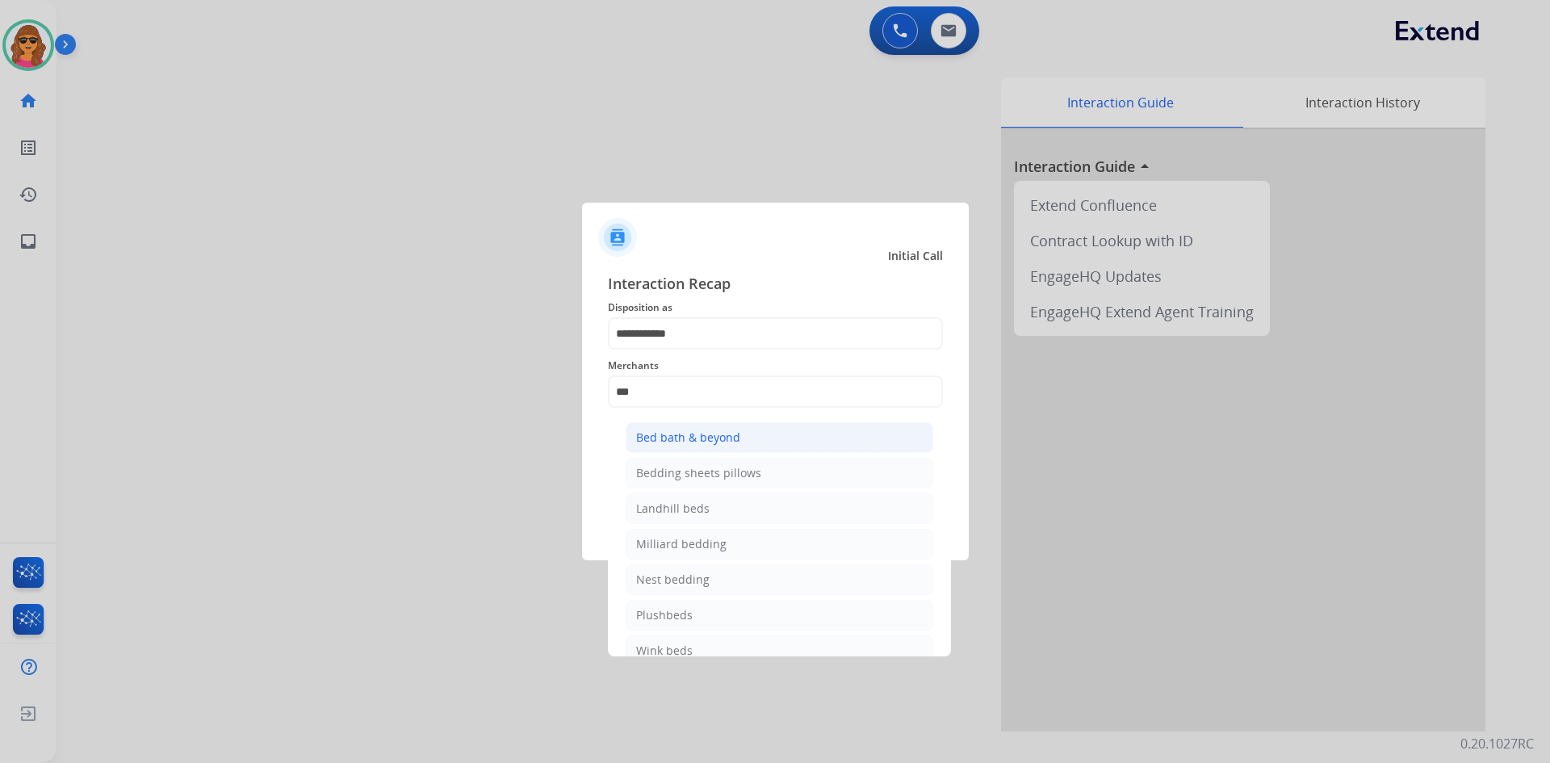
click at [677, 437] on div "Bed bath & beyond" at bounding box center [688, 437] width 104 height 16
type input "**********"
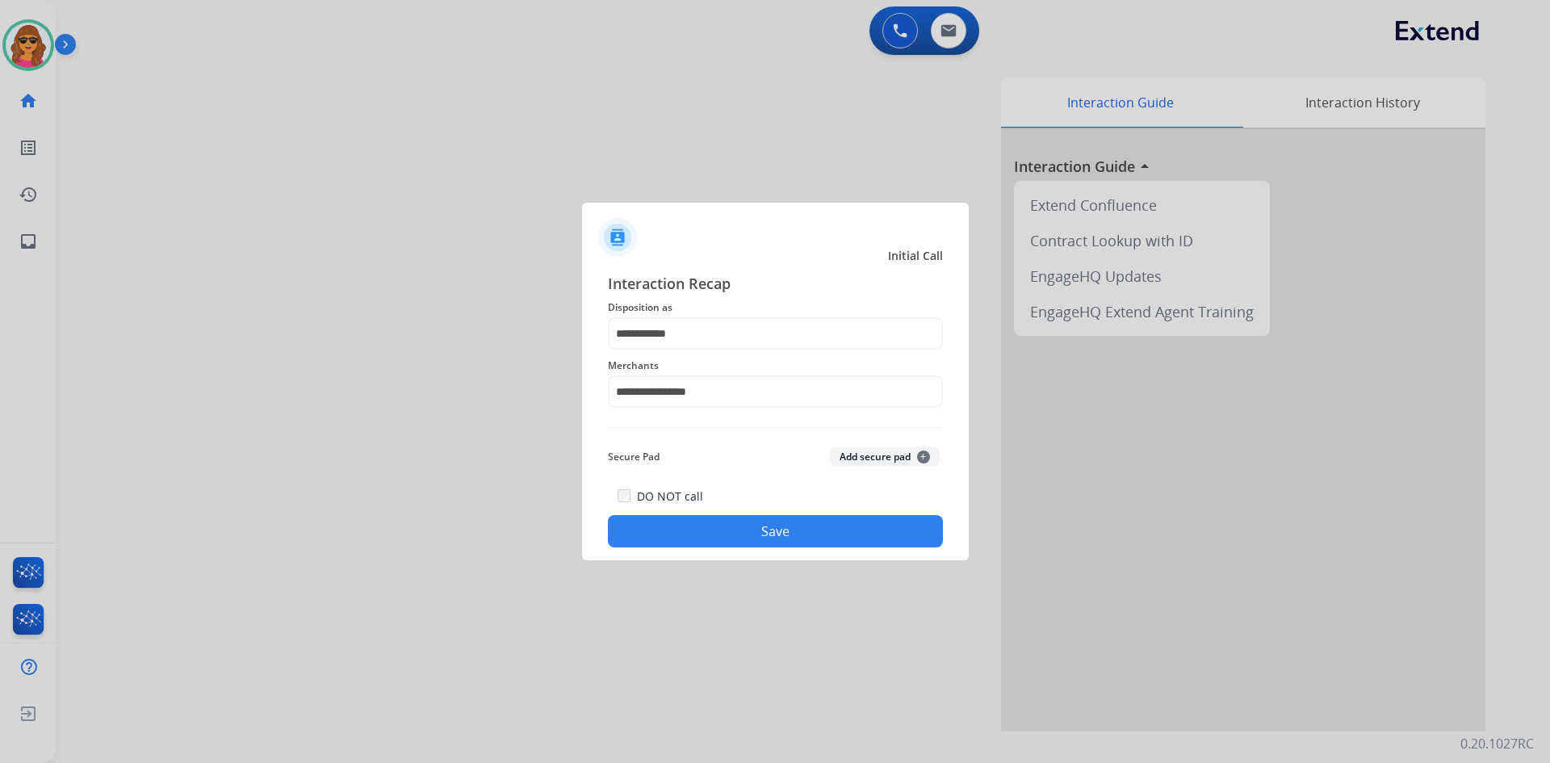
click at [809, 534] on button "Save" at bounding box center [775, 531] width 335 height 32
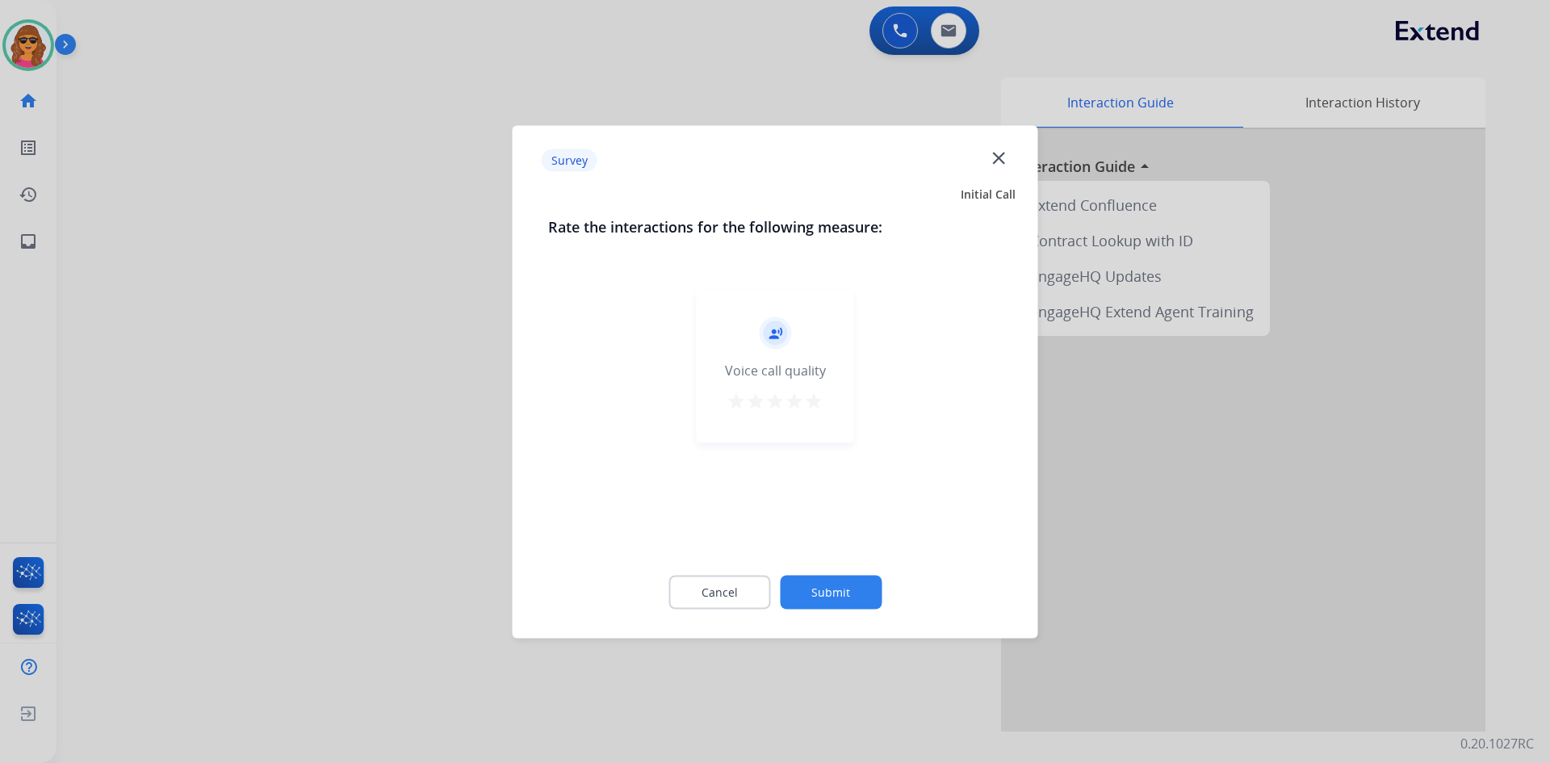
click at [816, 403] on mat-icon "star" at bounding box center [813, 400] width 19 height 19
click at [838, 583] on button "Submit" at bounding box center [831, 592] width 102 height 34
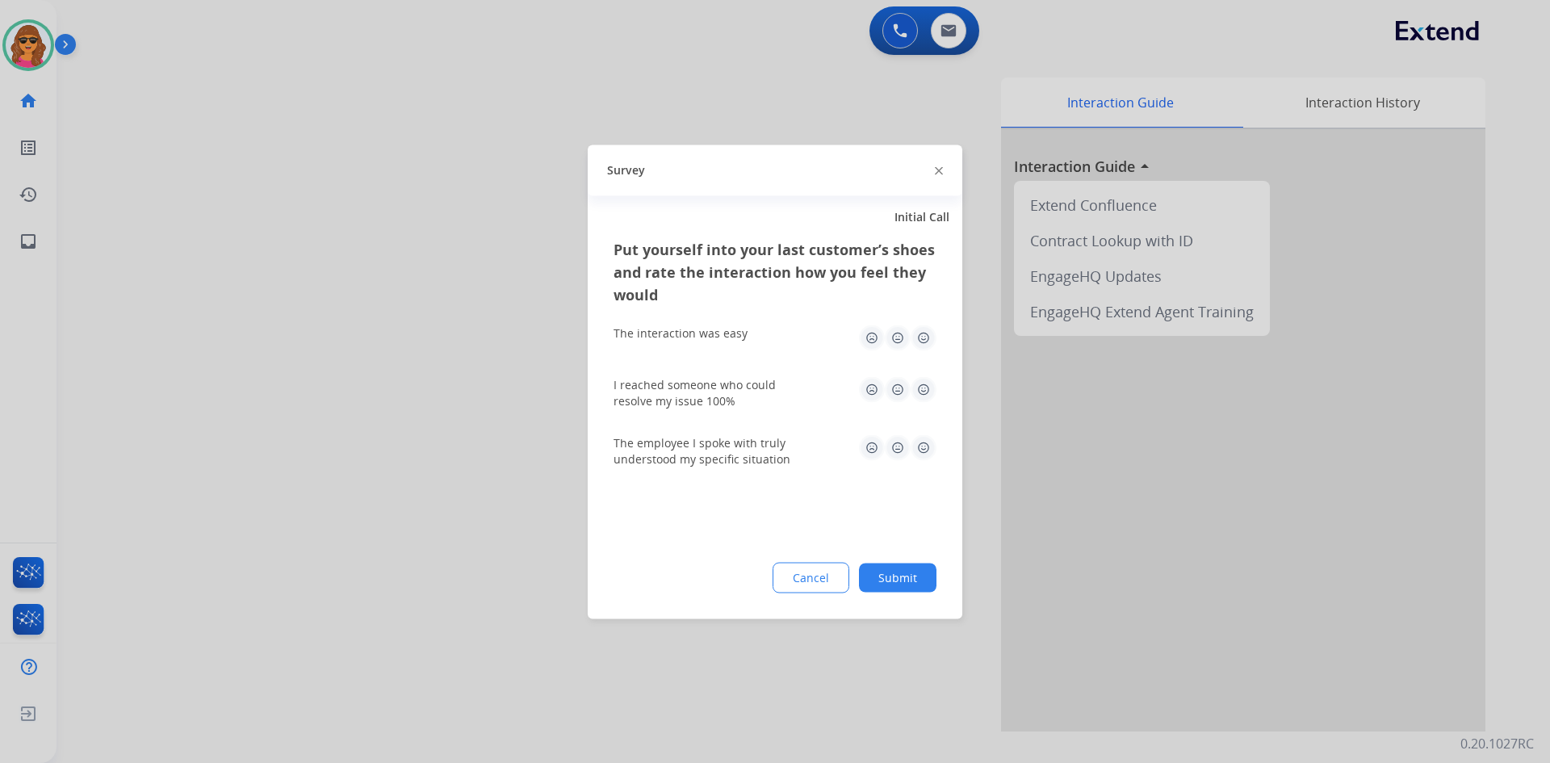
click at [925, 338] on img at bounding box center [924, 338] width 26 height 26
click at [924, 385] on img at bounding box center [924, 389] width 26 height 26
click at [920, 442] on img at bounding box center [924, 447] width 26 height 26
click at [899, 583] on button "Submit" at bounding box center [898, 577] width 78 height 29
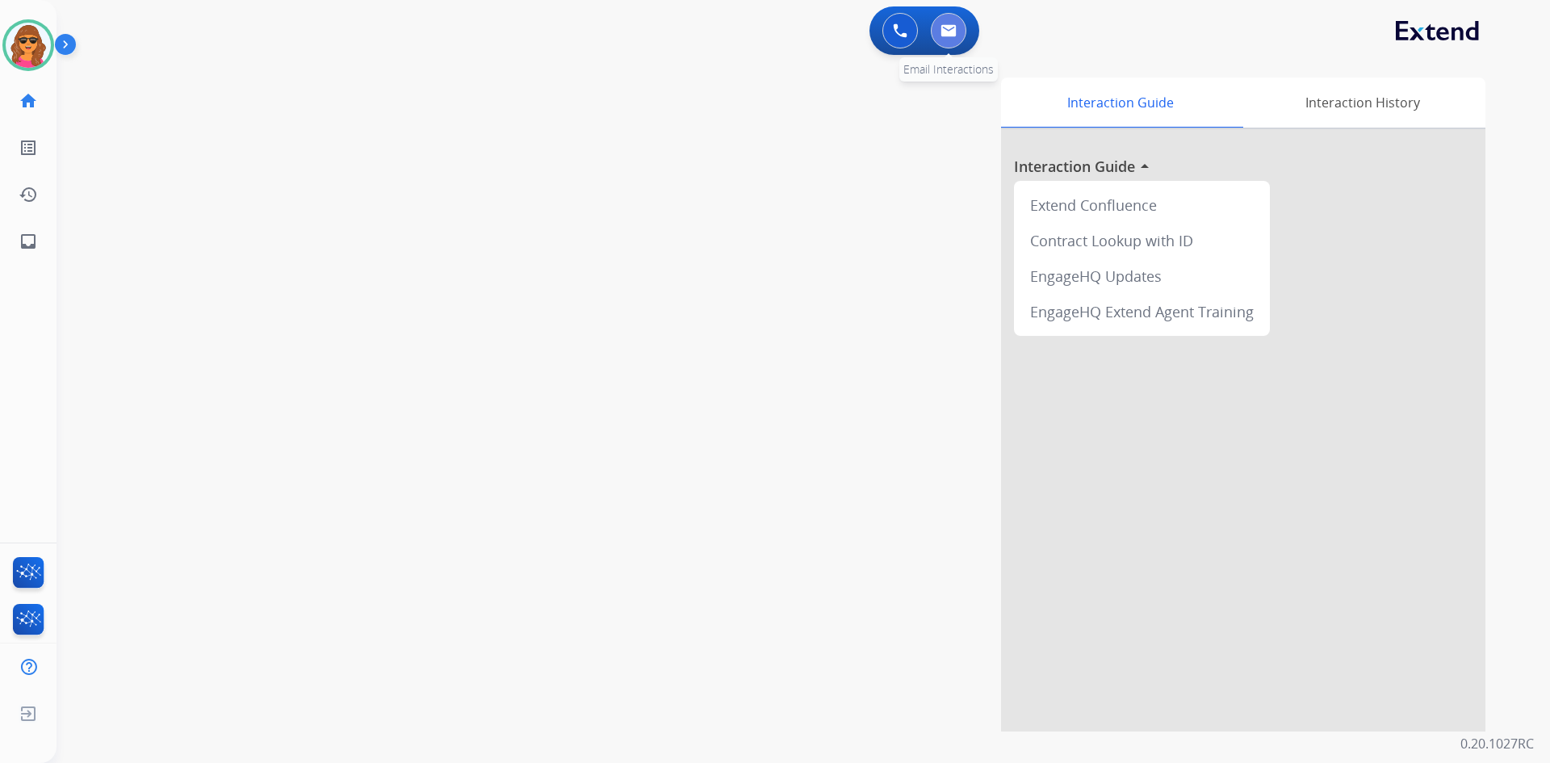
click at [948, 31] on img at bounding box center [949, 30] width 16 height 13
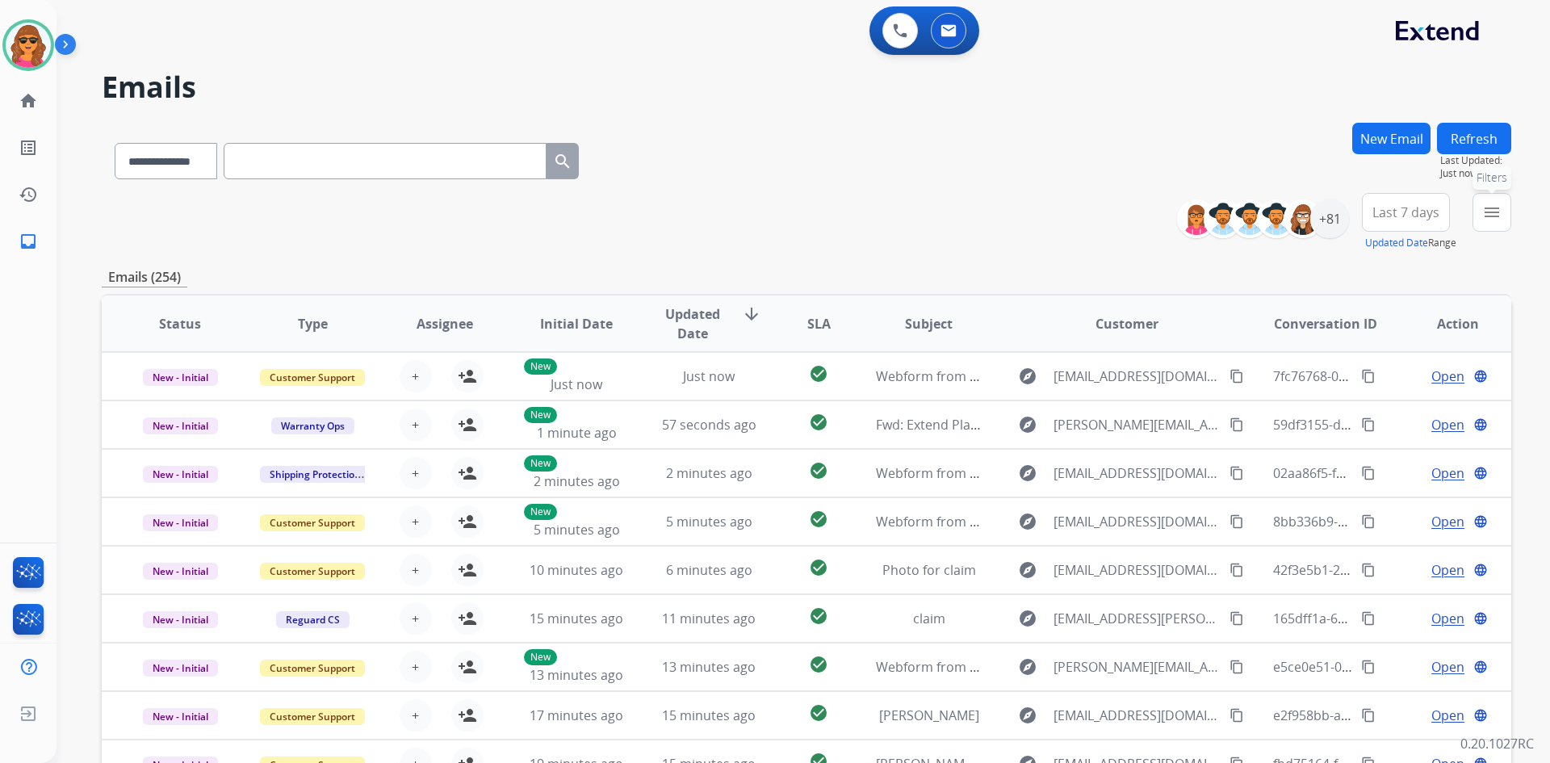
click at [1485, 212] on mat-icon "menu" at bounding box center [1491, 212] width 19 height 19
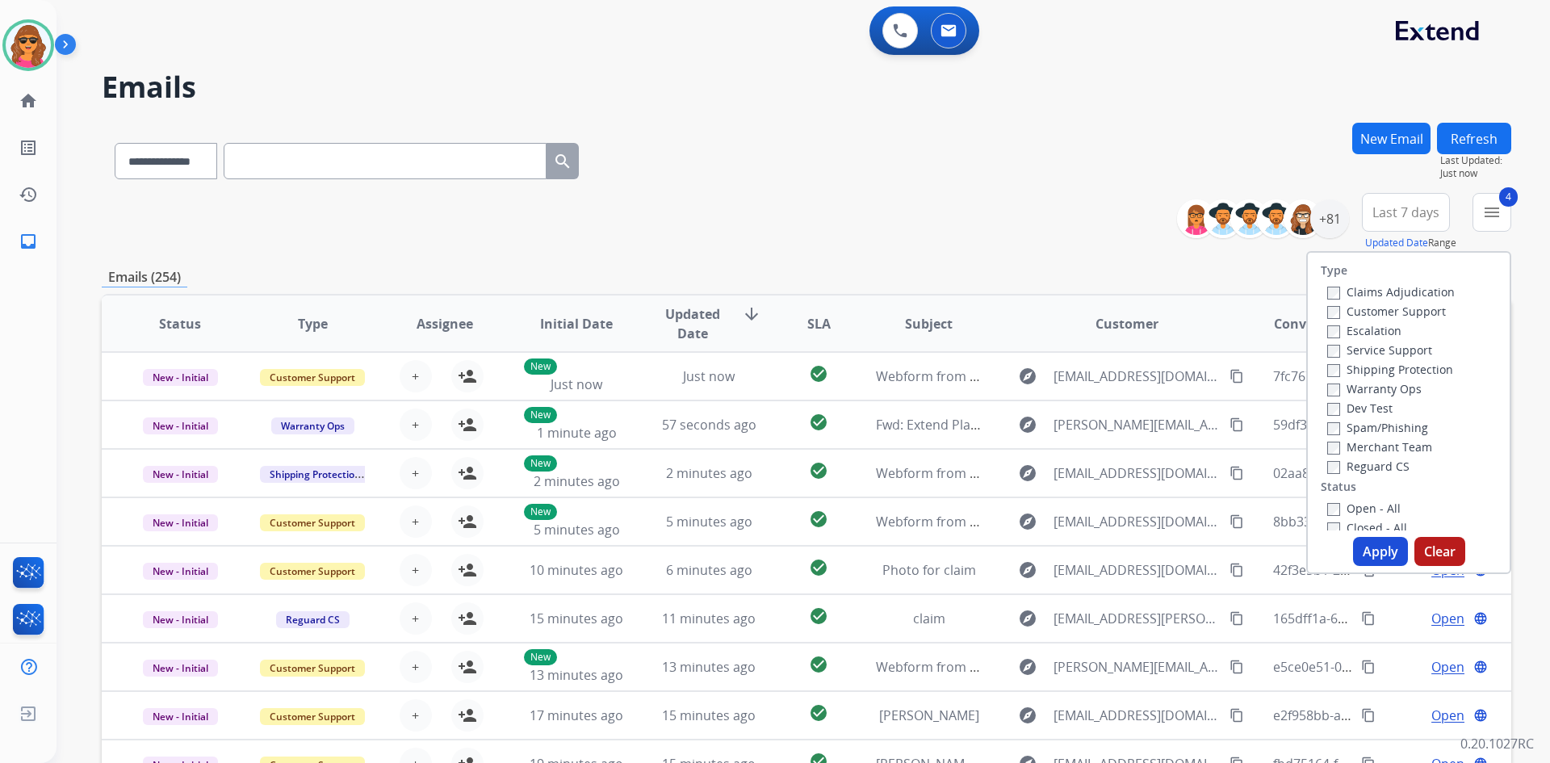
click at [1365, 546] on button "Apply" at bounding box center [1380, 551] width 55 height 29
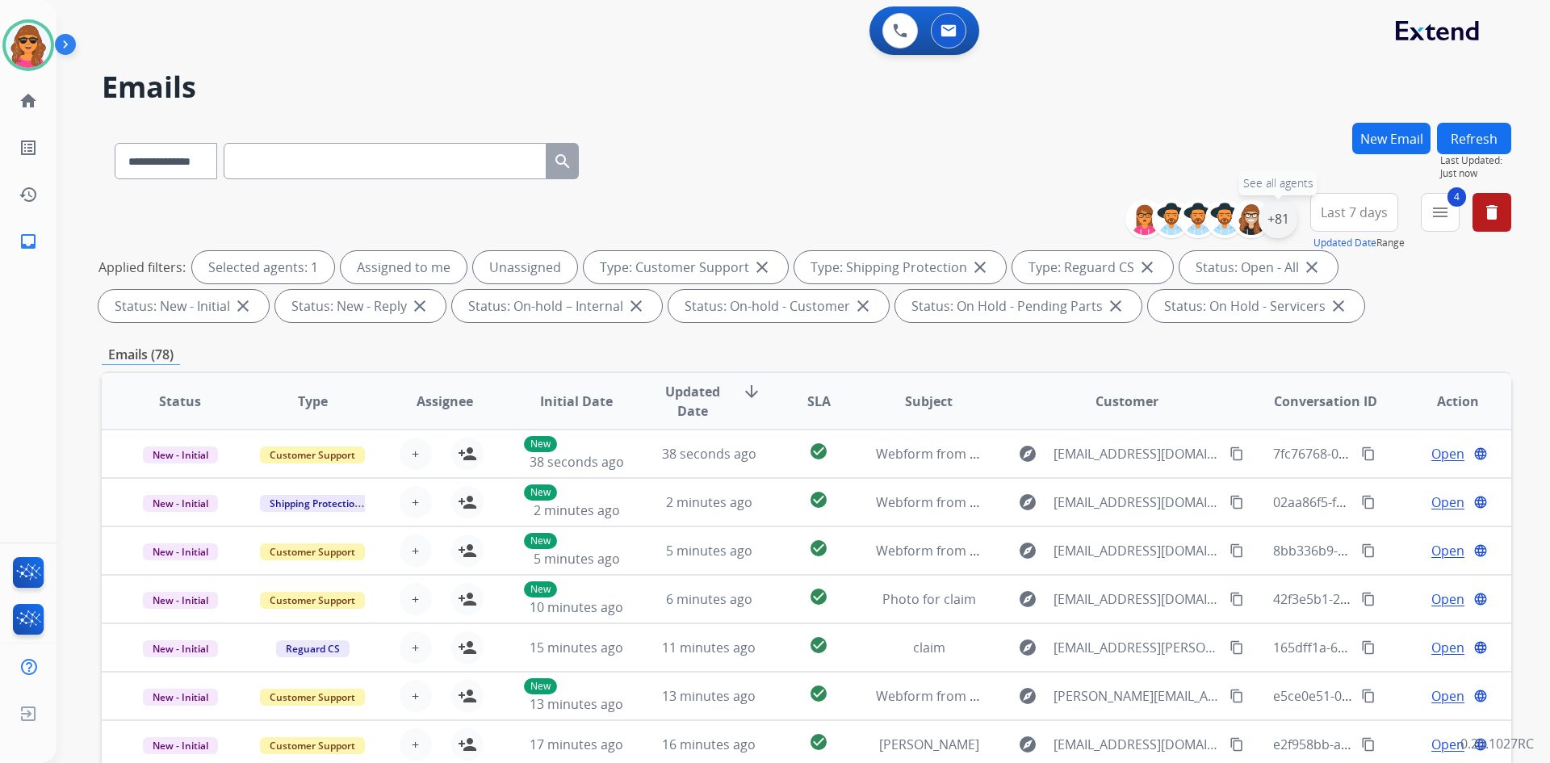
click at [1279, 223] on div "+81" at bounding box center [1278, 218] width 39 height 39
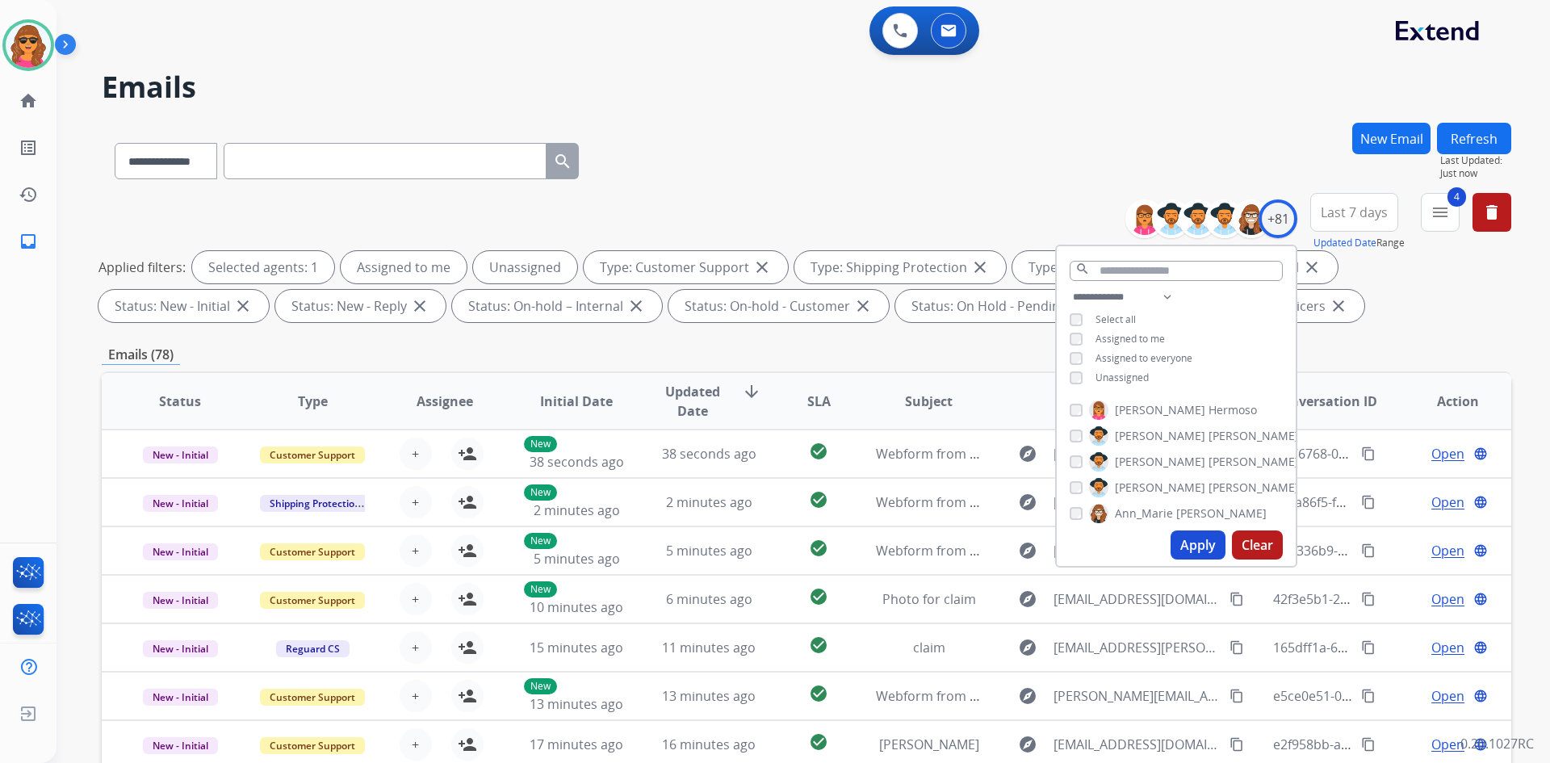
click at [1065, 377] on div "**********" at bounding box center [1176, 338] width 239 height 103
click at [1200, 539] on button "Apply" at bounding box center [1198, 544] width 55 height 29
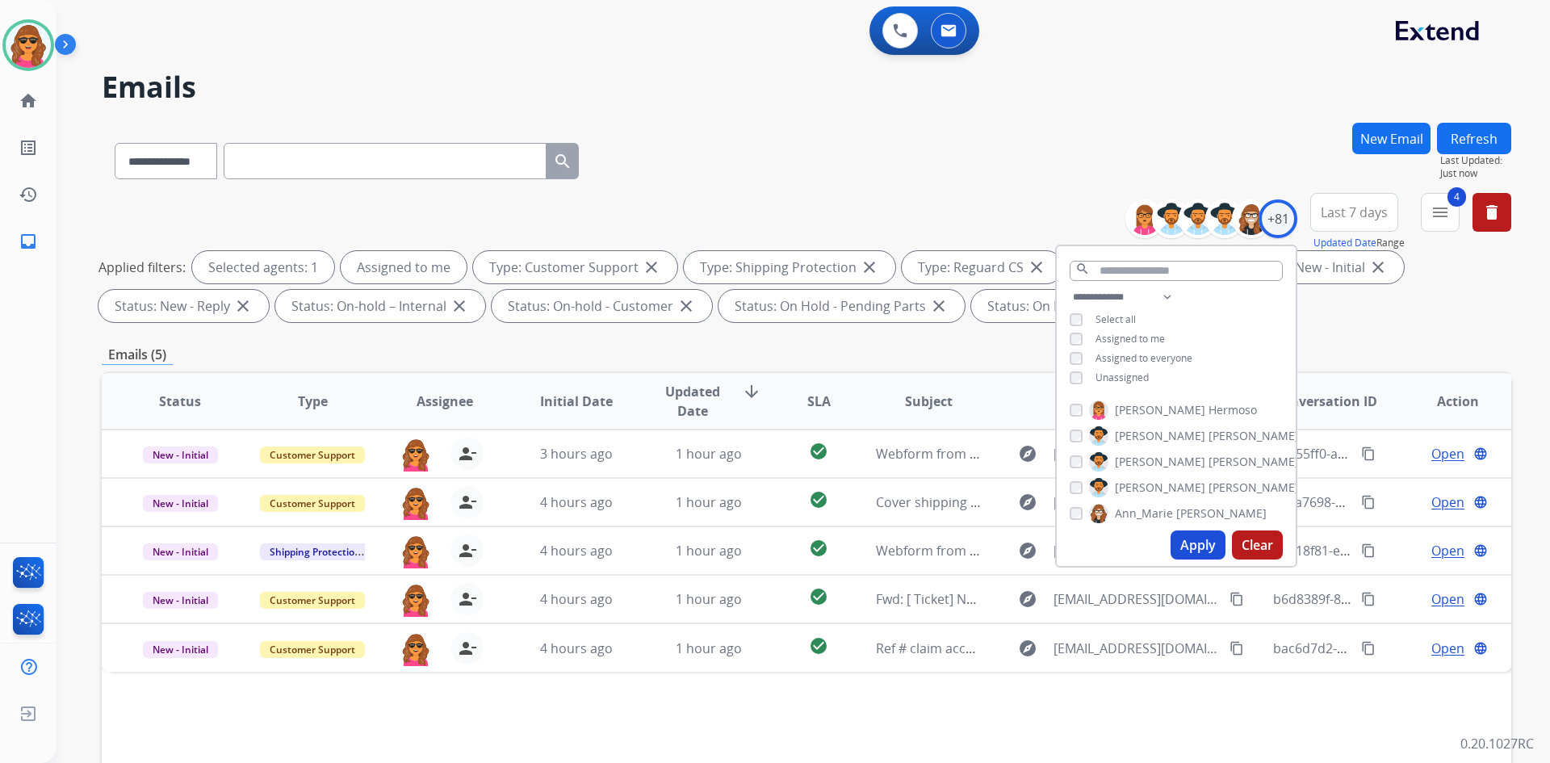
click at [1363, 322] on div "**********" at bounding box center [807, 261] width 1410 height 136
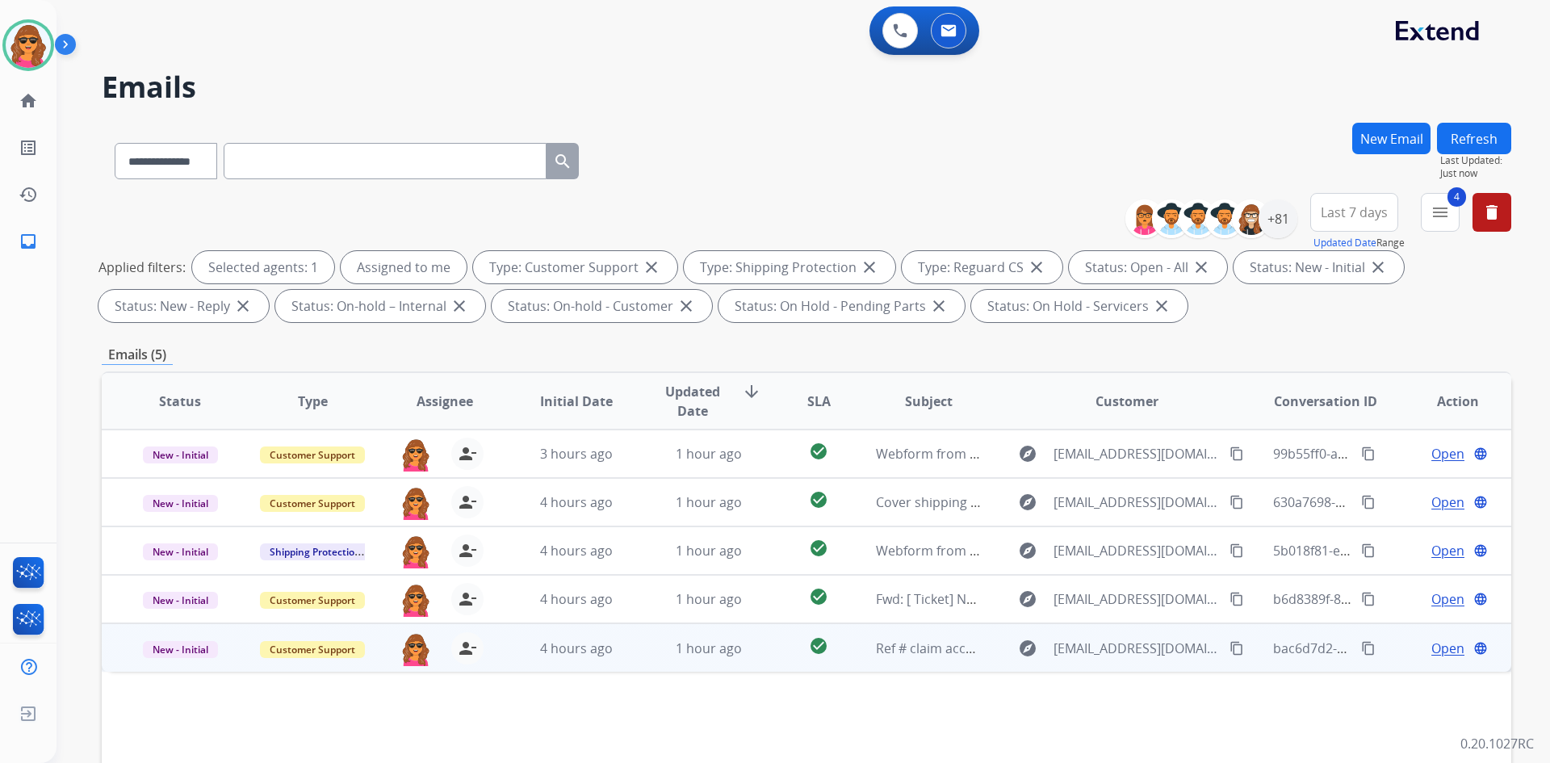
click at [1431, 648] on span "Open" at bounding box center [1447, 648] width 33 height 19
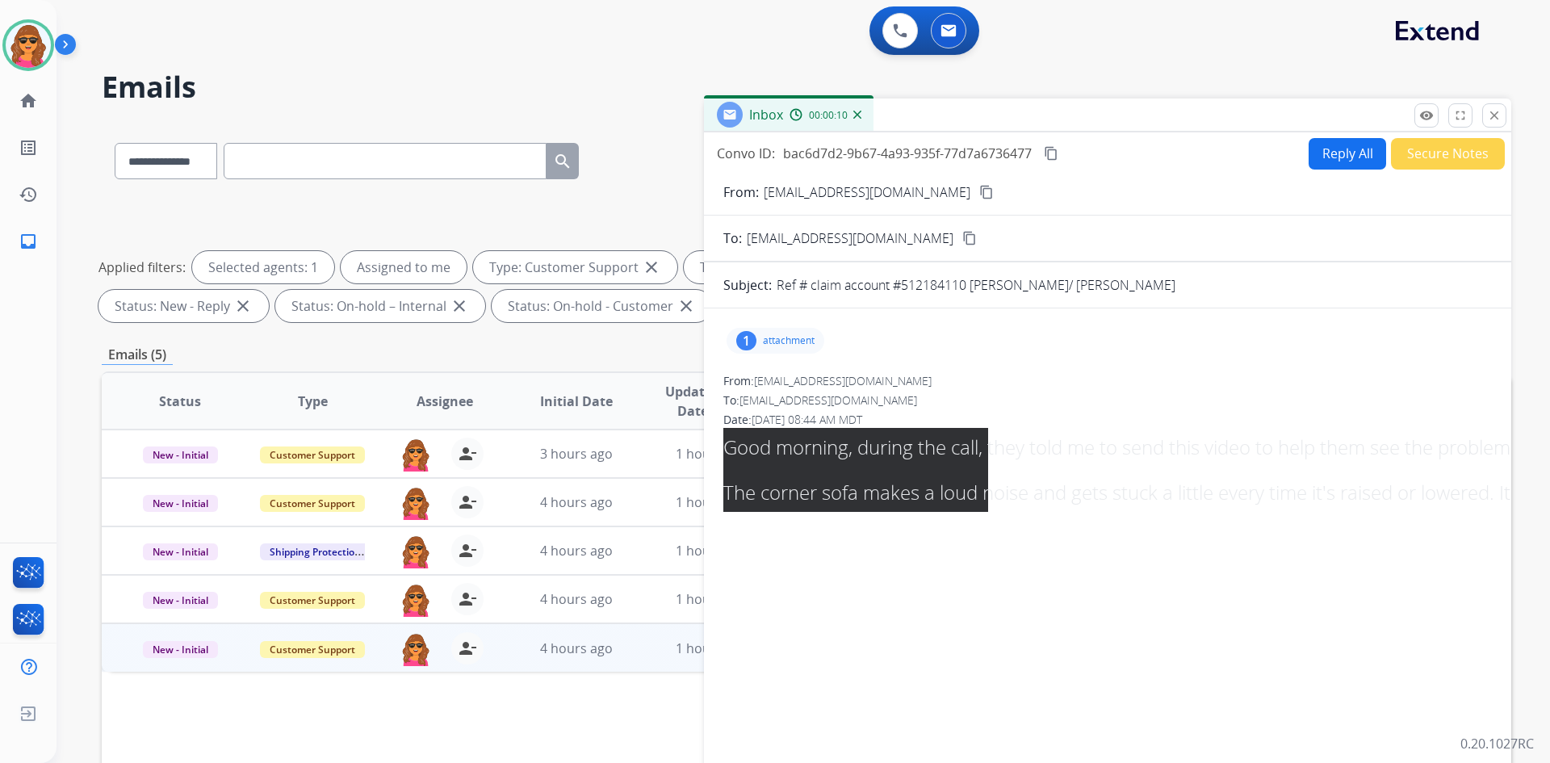
click at [914, 458] on span "Good morning, during the call, they told me to send this video to help them see…" at bounding box center [1400, 470] width 1354 height 72
click at [987, 404] on div "To: support@extend.com" at bounding box center [1107, 400] width 769 height 16
click at [1148, 610] on div "1 attachment From: jackelineesanchezquinones@gmail.com To: support@extend.com D…" at bounding box center [1107, 549] width 807 height 457
click at [1020, 442] on span "Good morning, during the call, they told me to send this video to help them see…" at bounding box center [1400, 470] width 1354 height 72
click at [1106, 444] on span "Good morning, during the call, they told me to send this video to help them see…" at bounding box center [1400, 470] width 1354 height 72
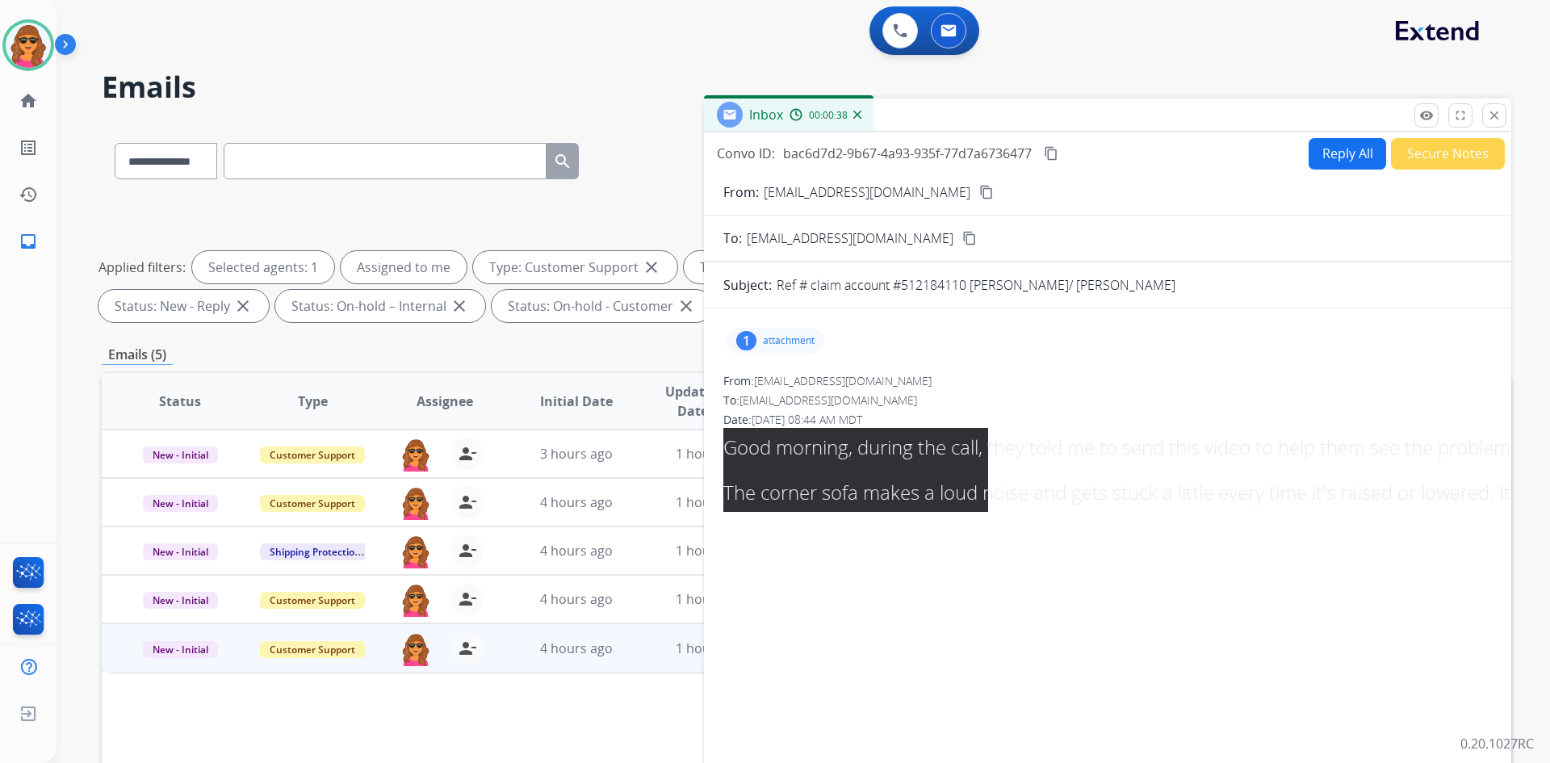
click at [994, 191] on mat-icon "content_copy" at bounding box center [986, 192] width 15 height 15
click at [1338, 150] on button "Reply All" at bounding box center [1348, 153] width 78 height 31
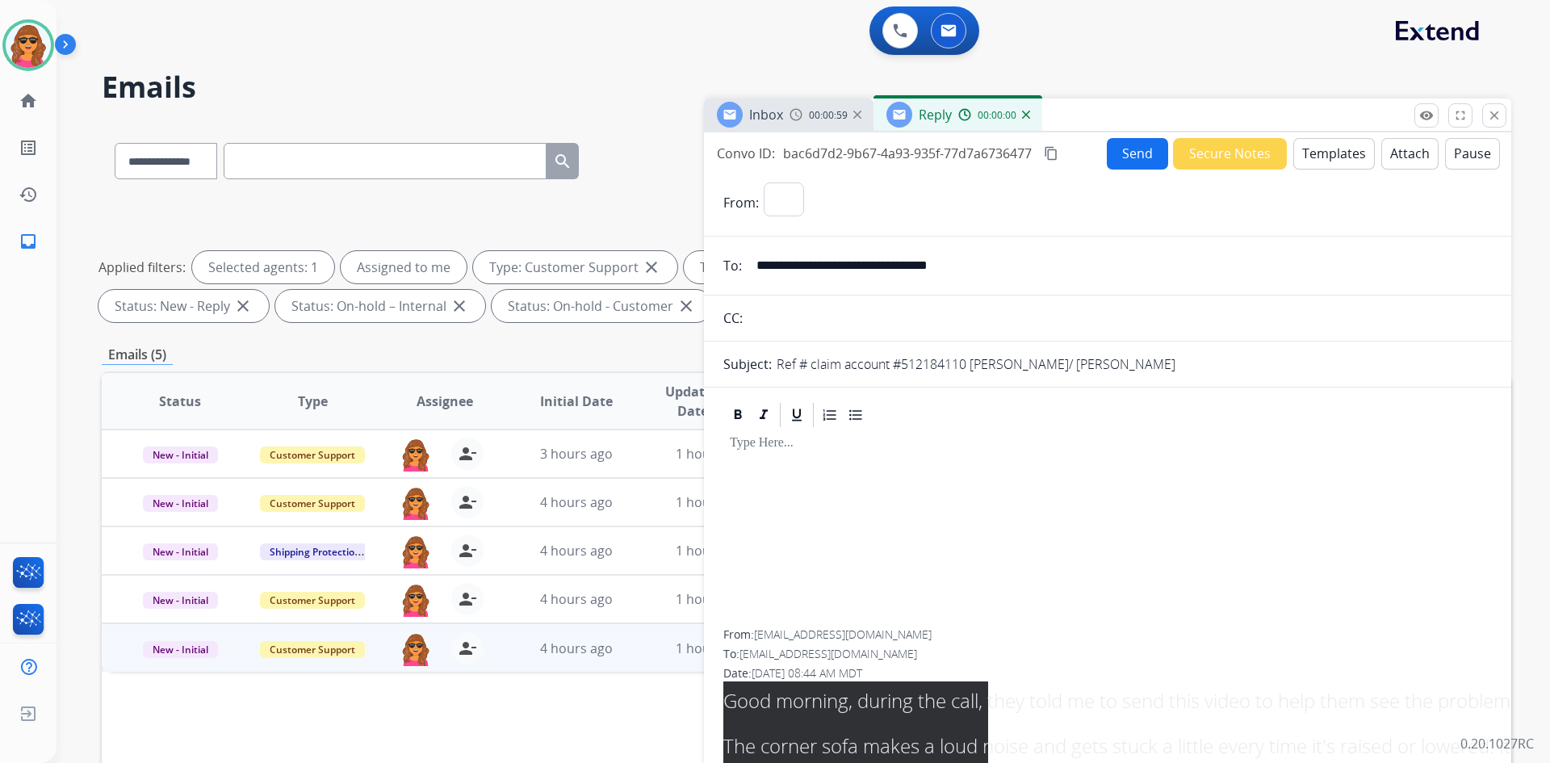
select select "**********"
click at [1338, 150] on button "Templates" at bounding box center [1334, 153] width 82 height 31
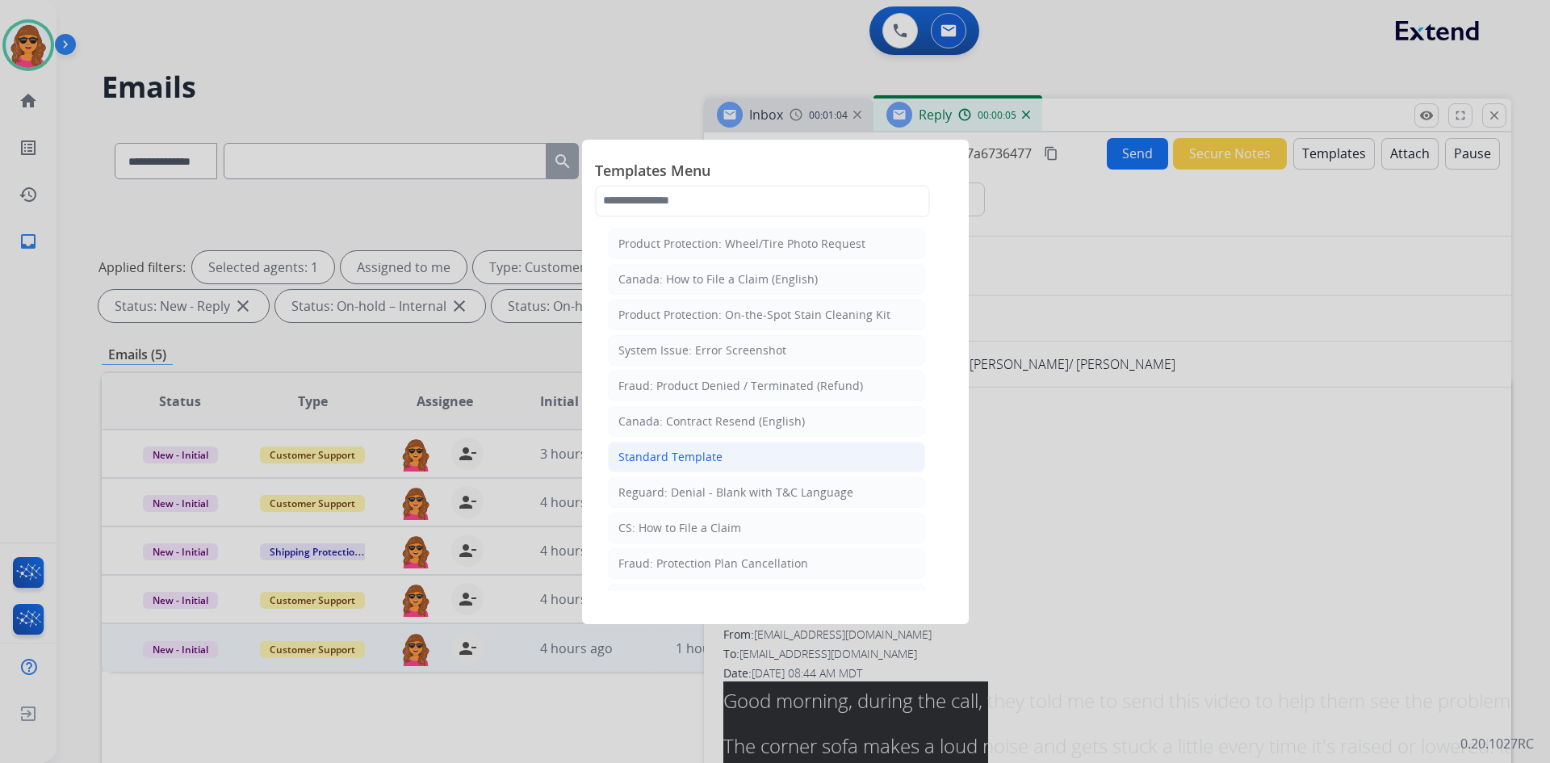
click at [660, 455] on div "Standard Template" at bounding box center [670, 457] width 104 height 16
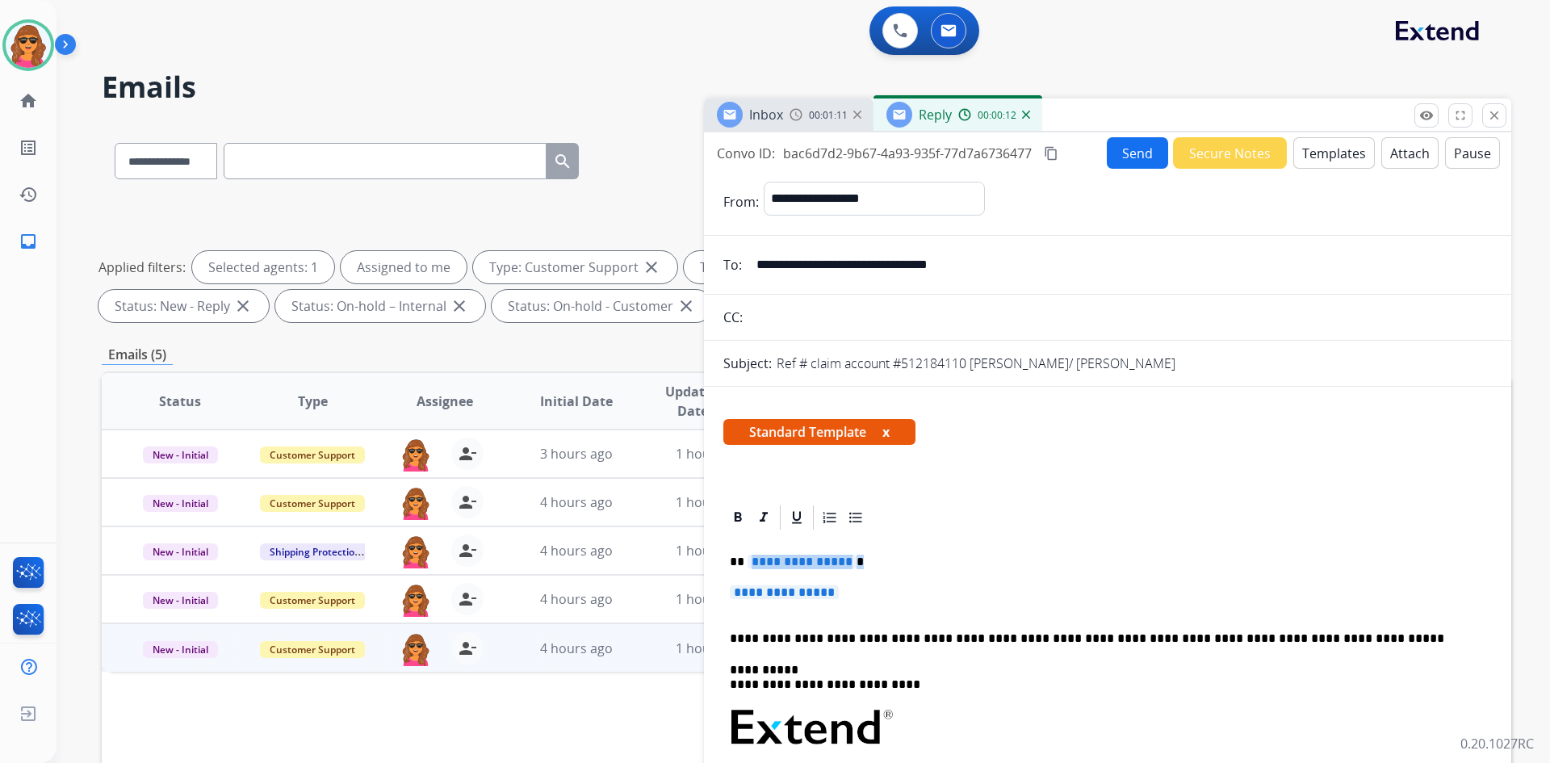
drag, startPoint x: 749, startPoint y: 562, endPoint x: 942, endPoint y: 551, distance: 193.3
click at [942, 551] on div "**********" at bounding box center [1107, 765] width 769 height 467
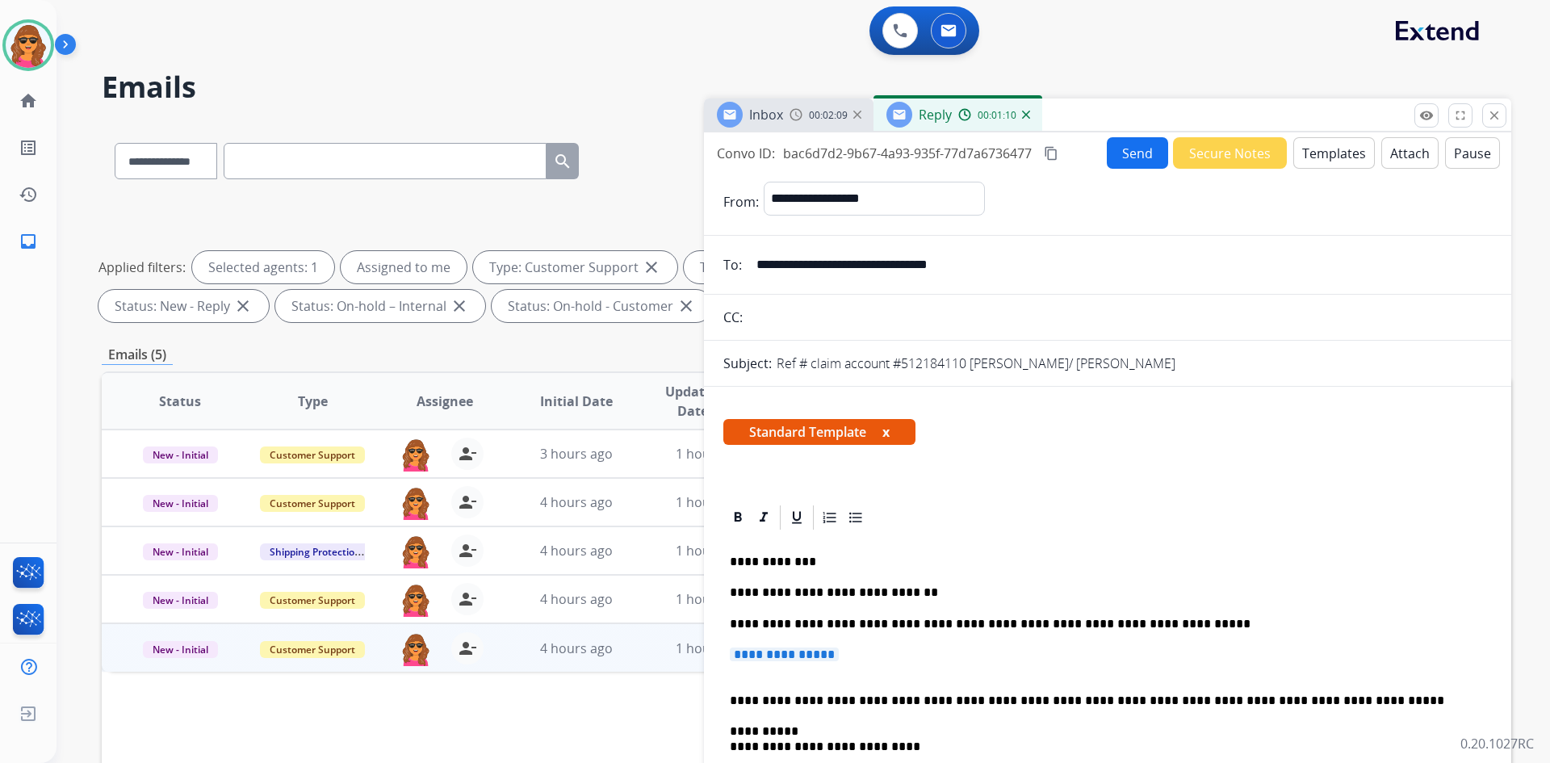
drag, startPoint x: 863, startPoint y: 656, endPoint x: 744, endPoint y: 661, distance: 119.6
click at [744, 661] on p "**********" at bounding box center [1108, 662] width 756 height 30
click at [734, 652] on span "**********" at bounding box center [784, 654] width 109 height 14
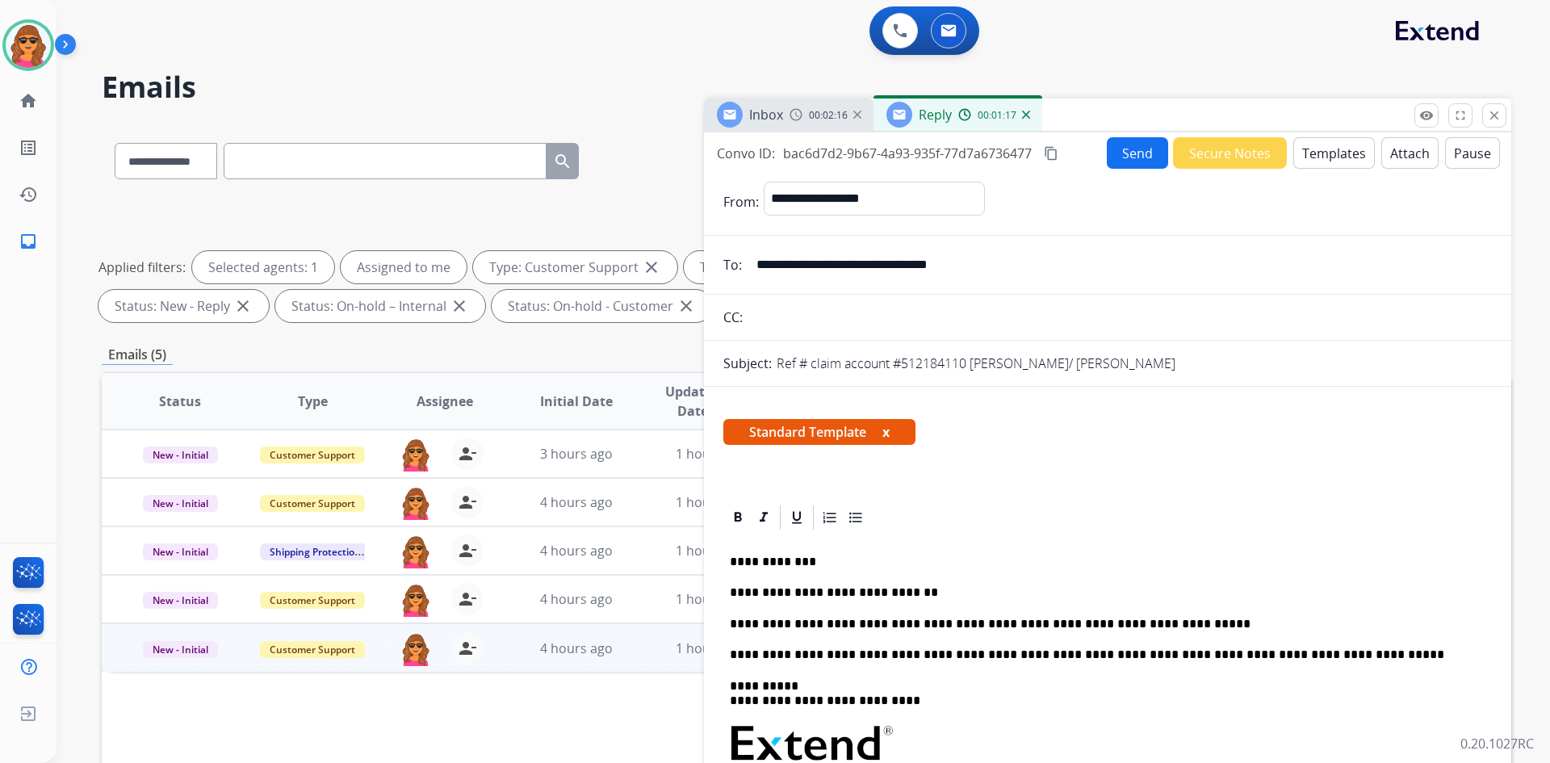
click at [1112, 153] on button "Send" at bounding box center [1137, 152] width 61 height 31
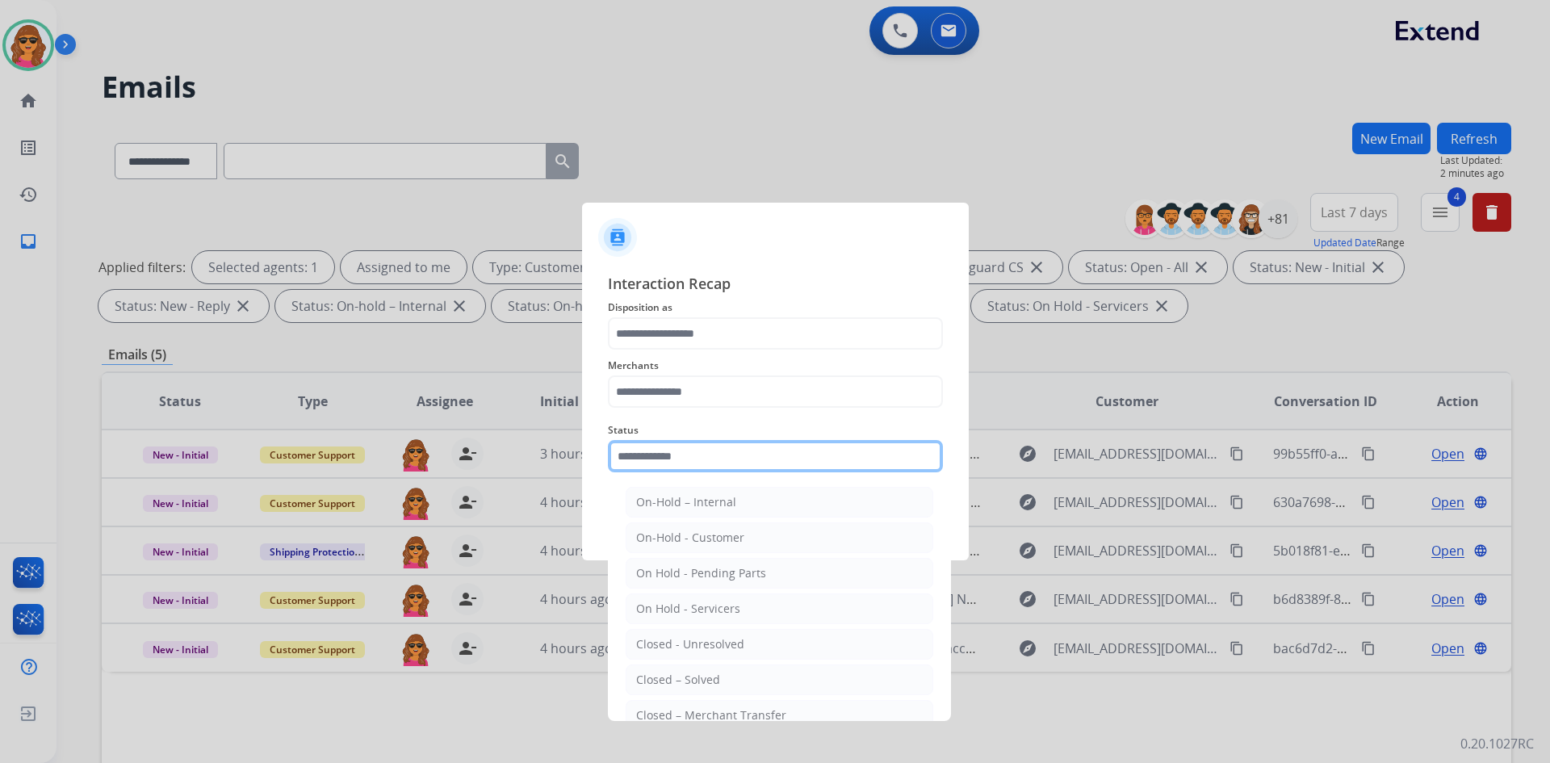
click at [624, 460] on input "text" at bounding box center [775, 456] width 335 height 32
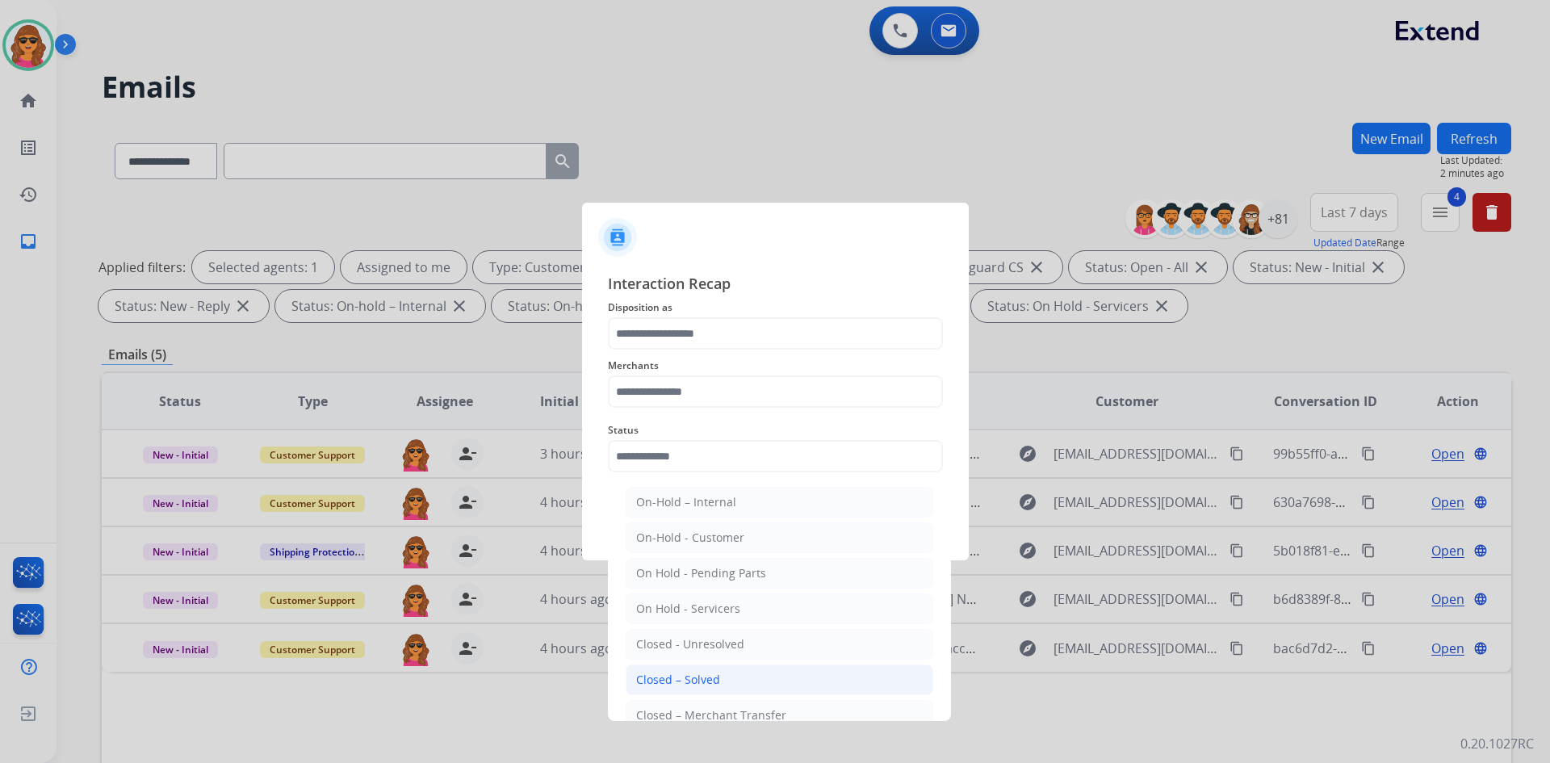
click at [711, 680] on div "Closed – Solved" at bounding box center [678, 680] width 84 height 16
type input "**********"
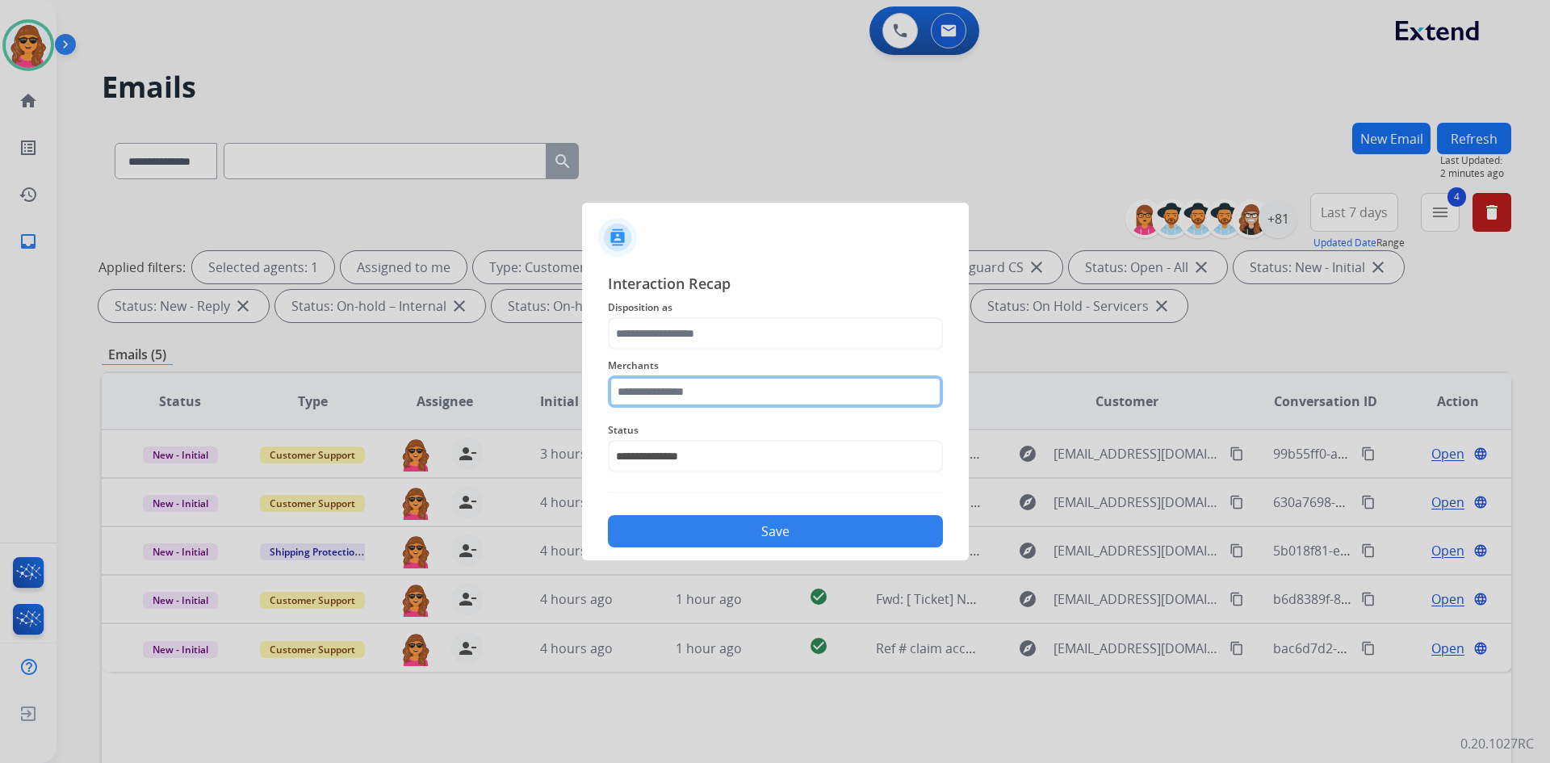
click at [630, 392] on input "text" at bounding box center [775, 391] width 335 height 32
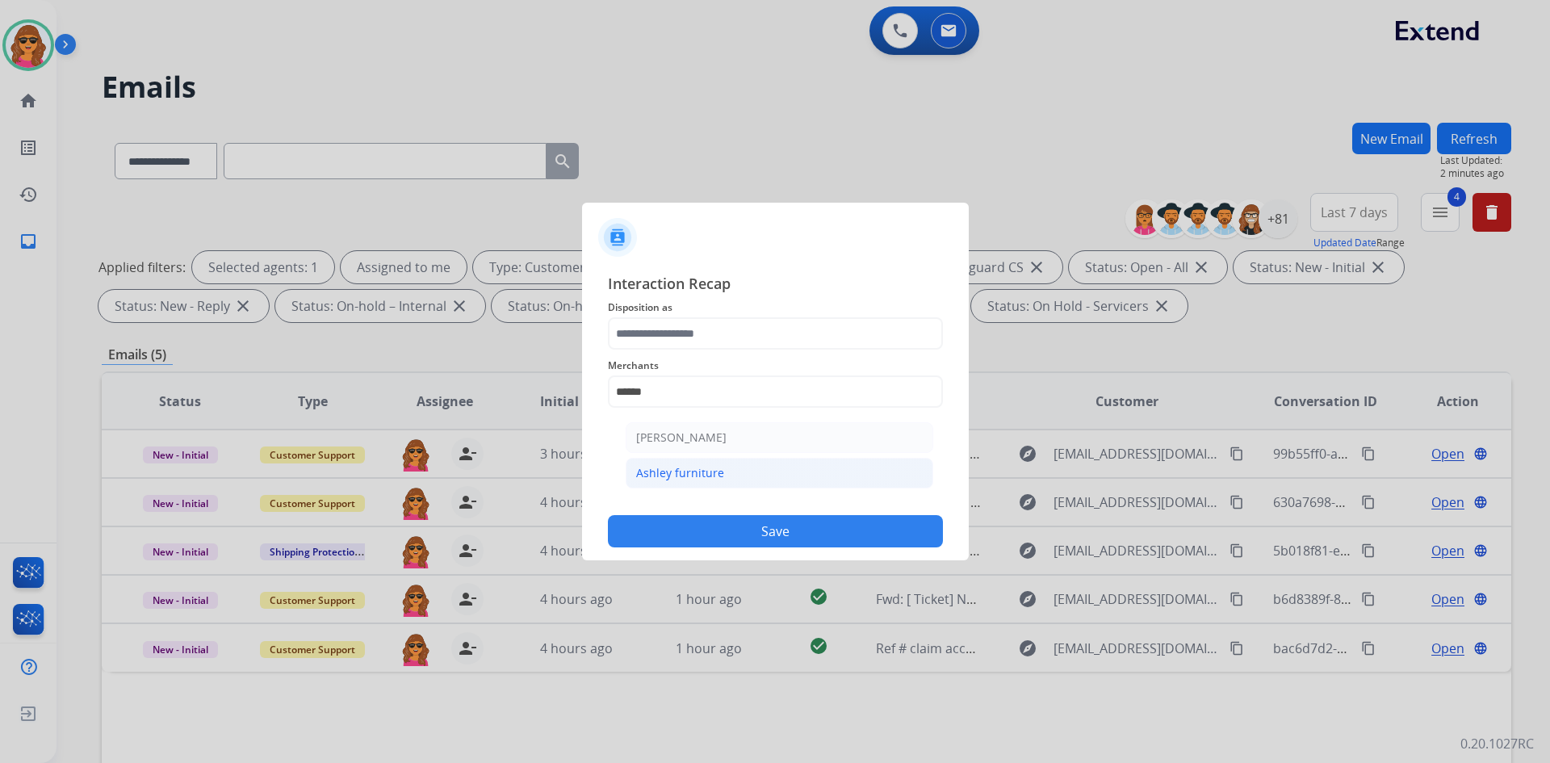
click at [689, 461] on li "Ashley furniture" at bounding box center [780, 473] width 308 height 31
type input "**********"
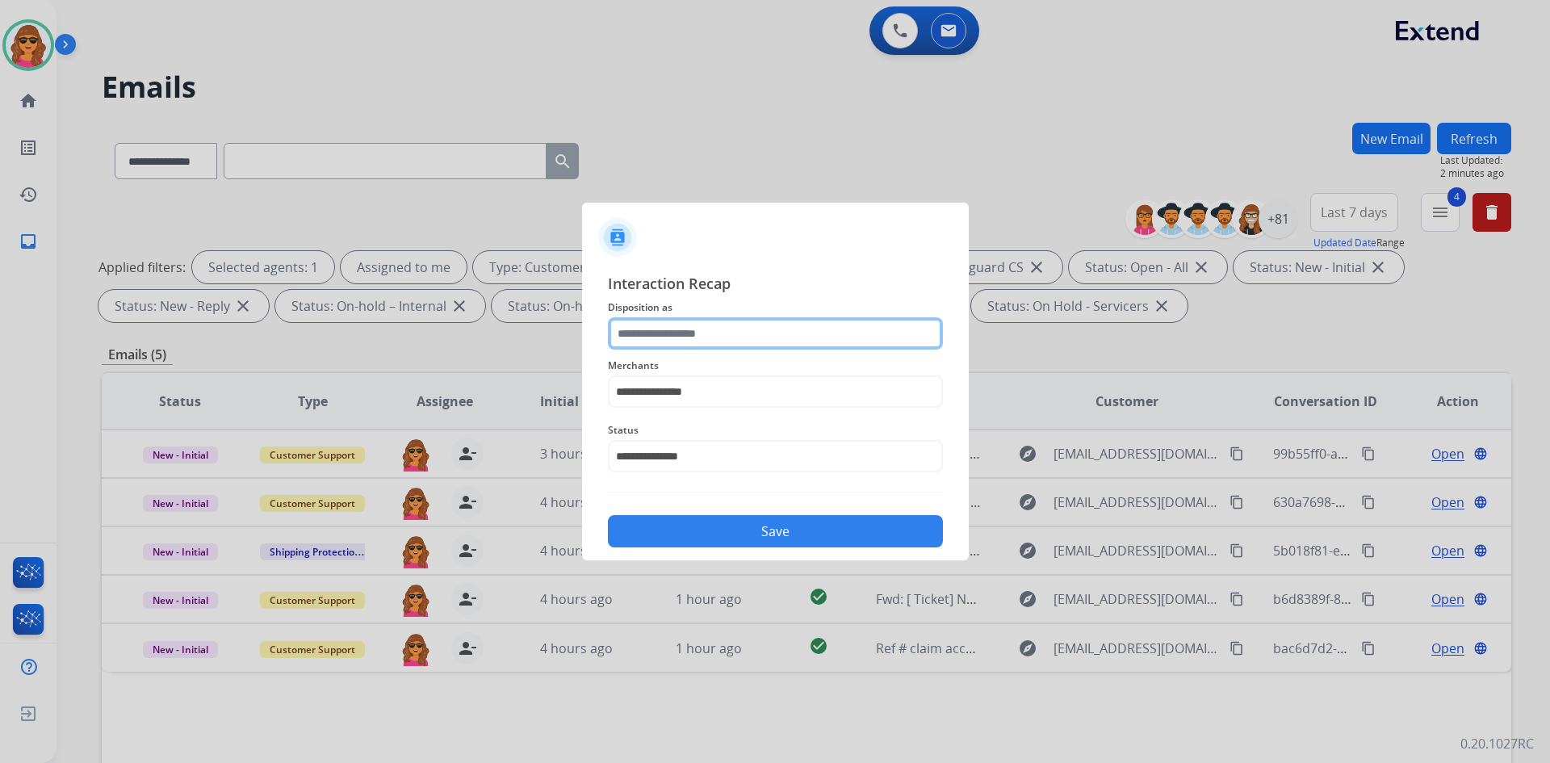
click at [641, 333] on input "text" at bounding box center [775, 333] width 335 height 32
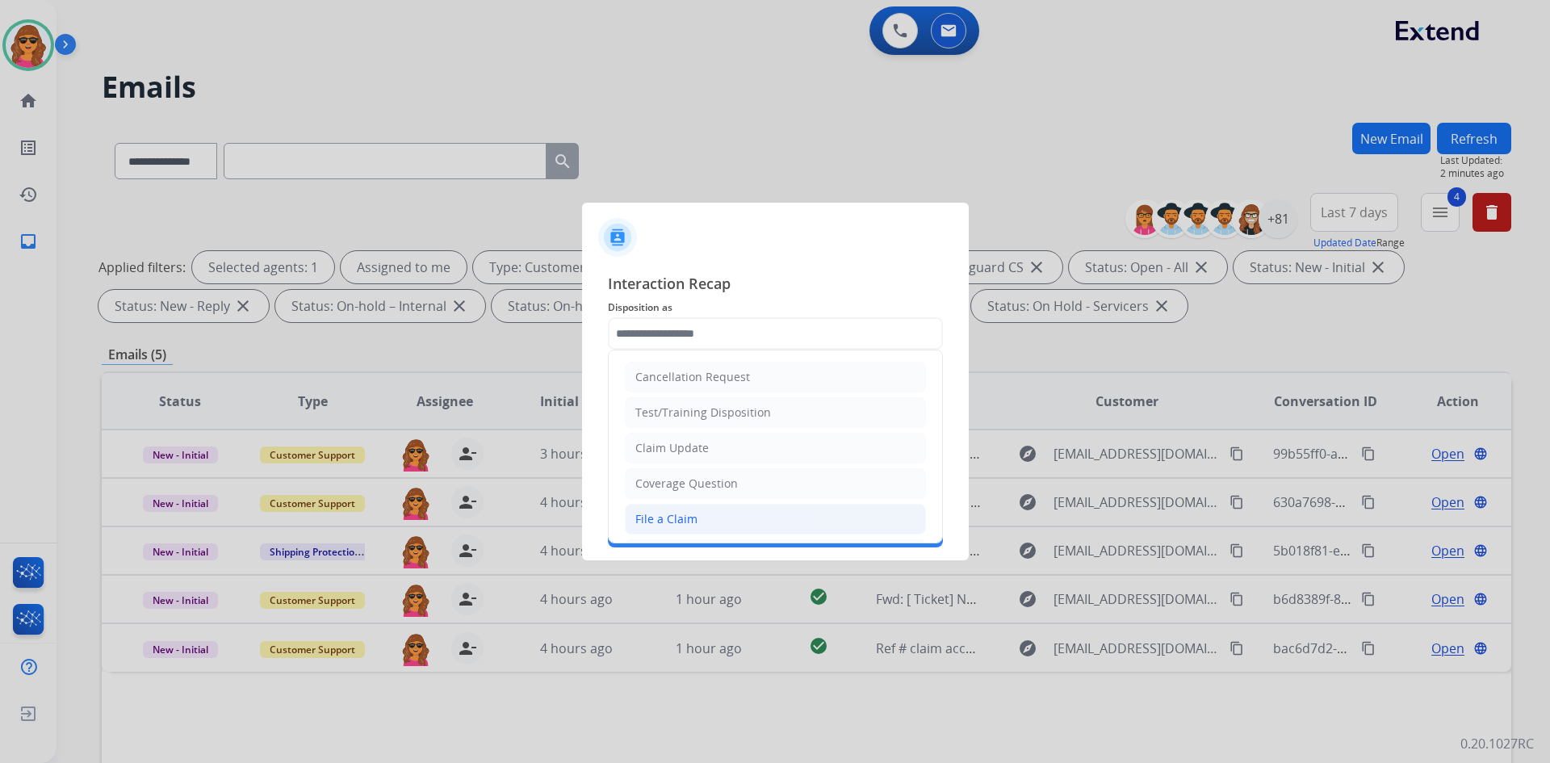
click at [681, 526] on div "File a Claim" at bounding box center [666, 519] width 62 height 16
type input "**********"
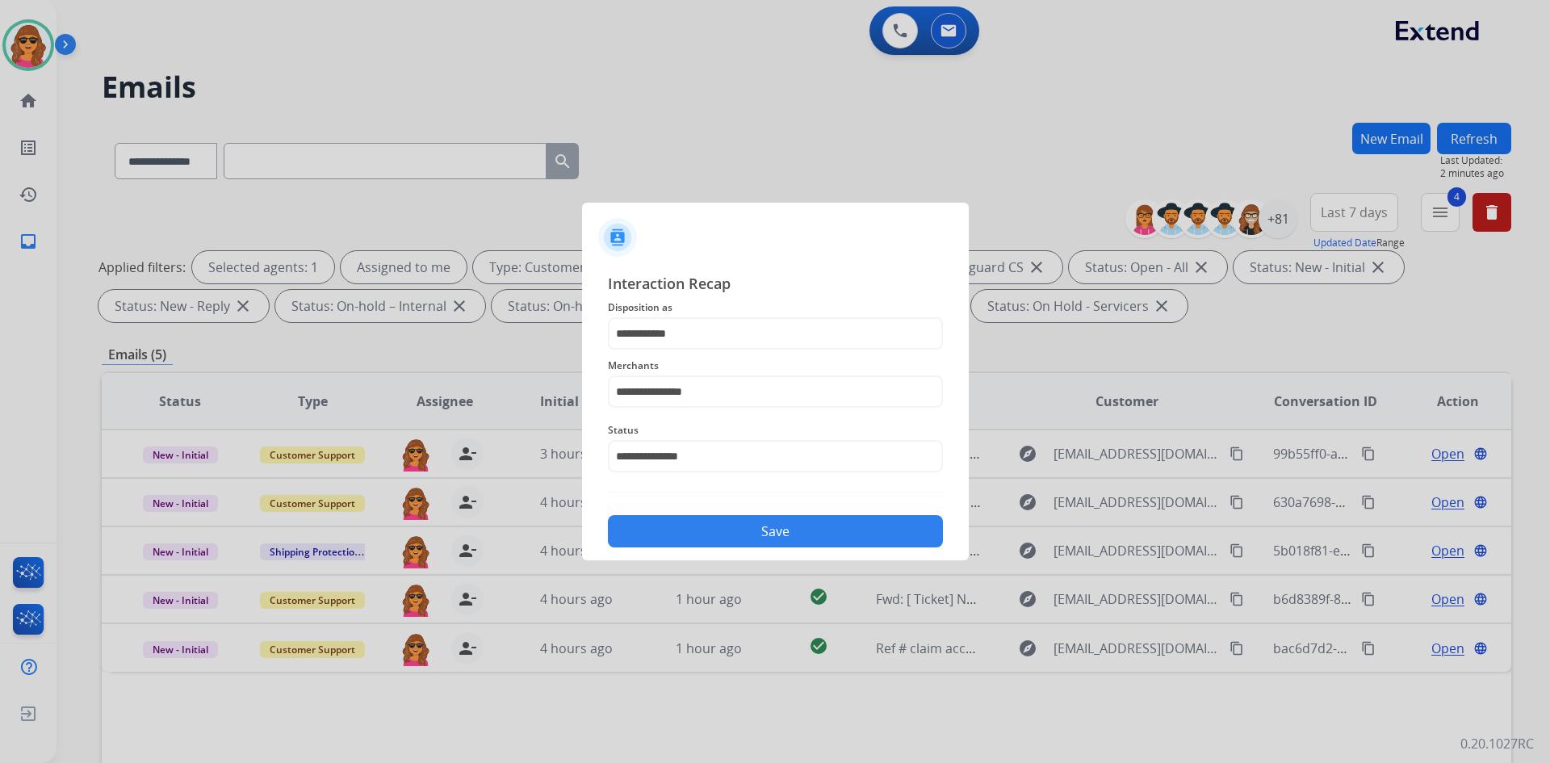
click at [747, 526] on button "Save" at bounding box center [775, 531] width 335 height 32
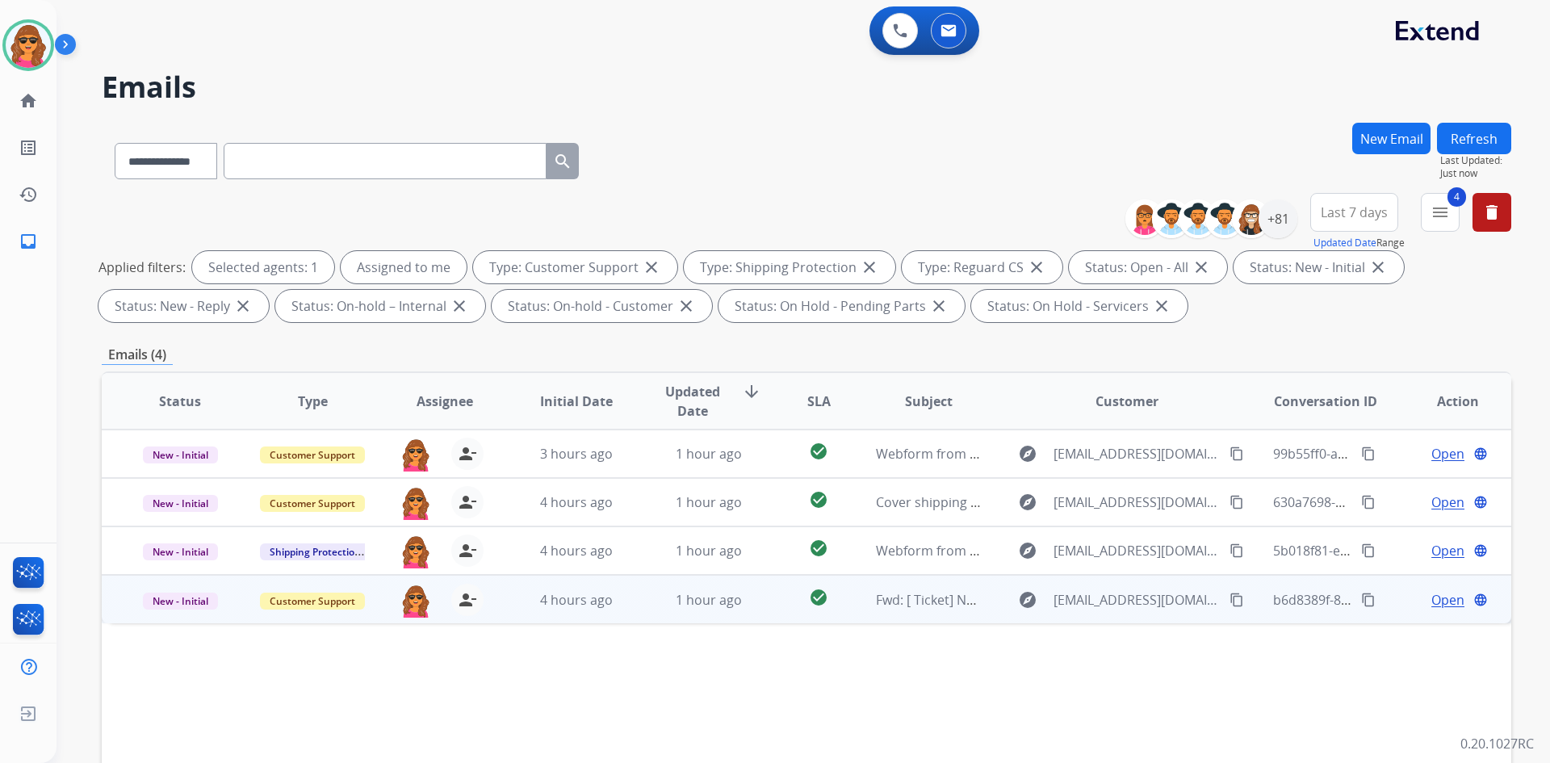
click at [1439, 593] on span "Open" at bounding box center [1447, 599] width 33 height 19
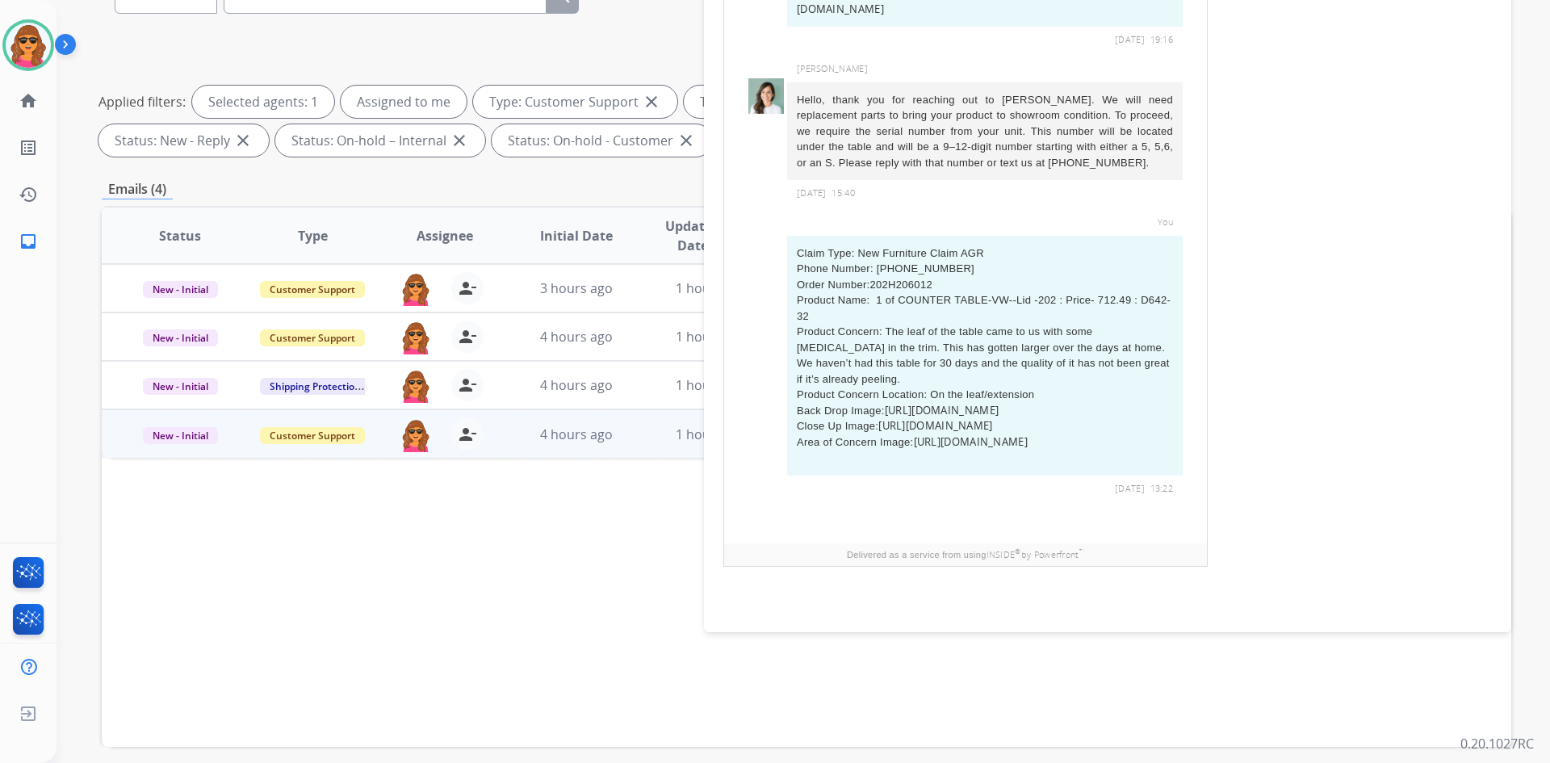
scroll to position [233, 0]
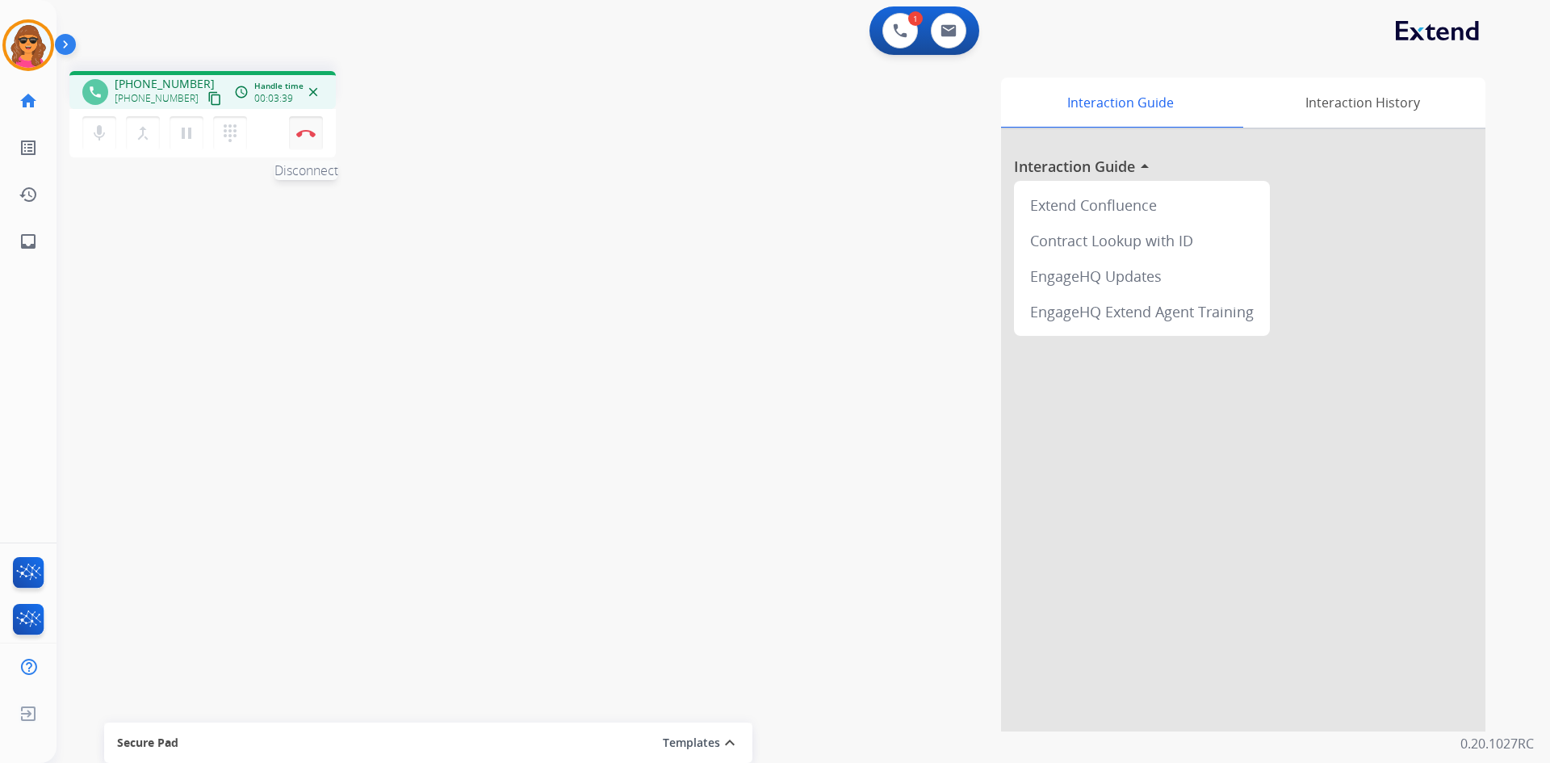
click at [300, 132] on img at bounding box center [305, 133] width 19 height 8
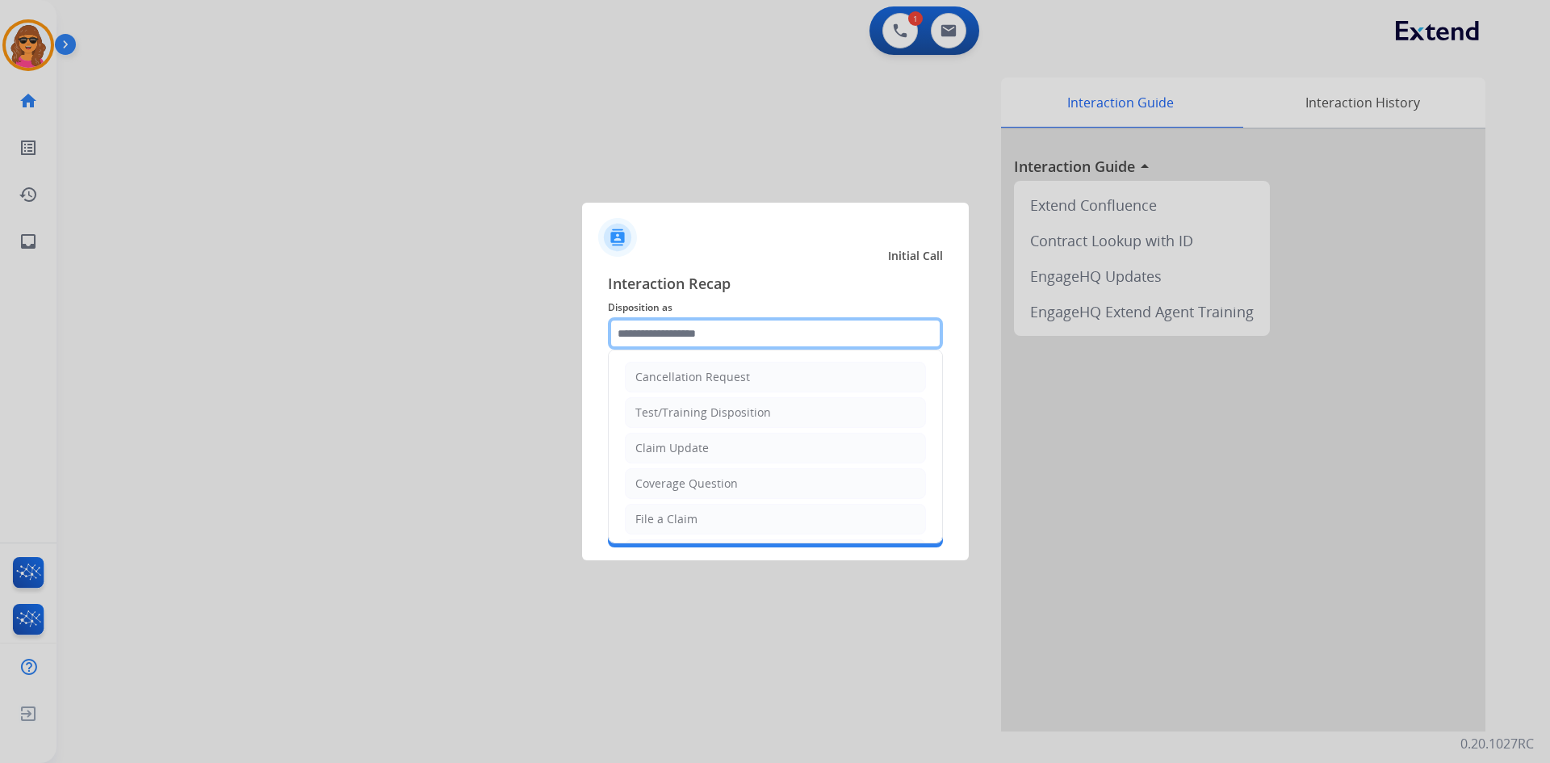
click at [634, 340] on input "text" at bounding box center [775, 333] width 335 height 32
click at [668, 454] on div "Claim Update" at bounding box center [671, 448] width 73 height 16
type input "**********"
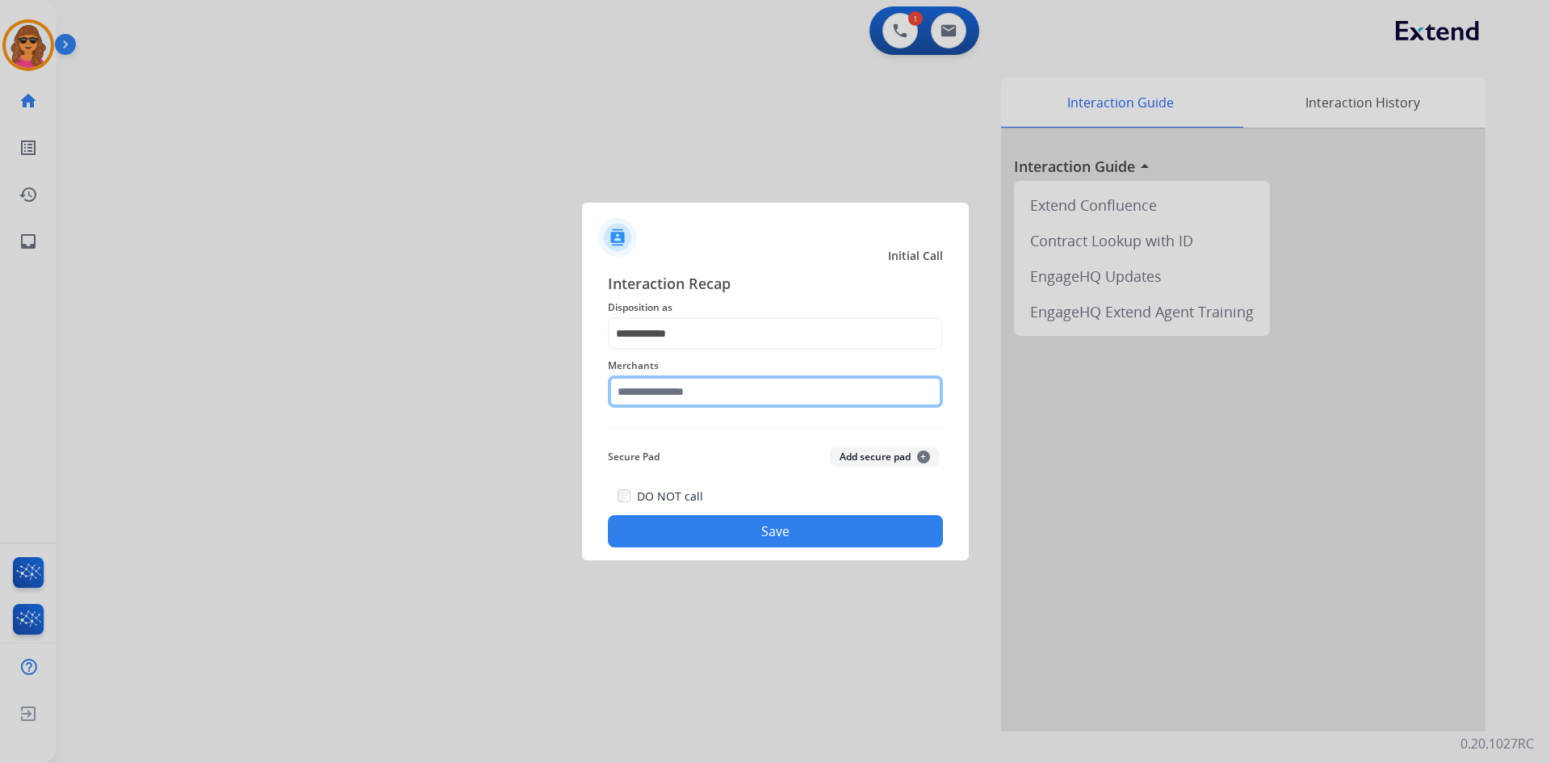
click at [618, 396] on input "text" at bounding box center [775, 391] width 335 height 32
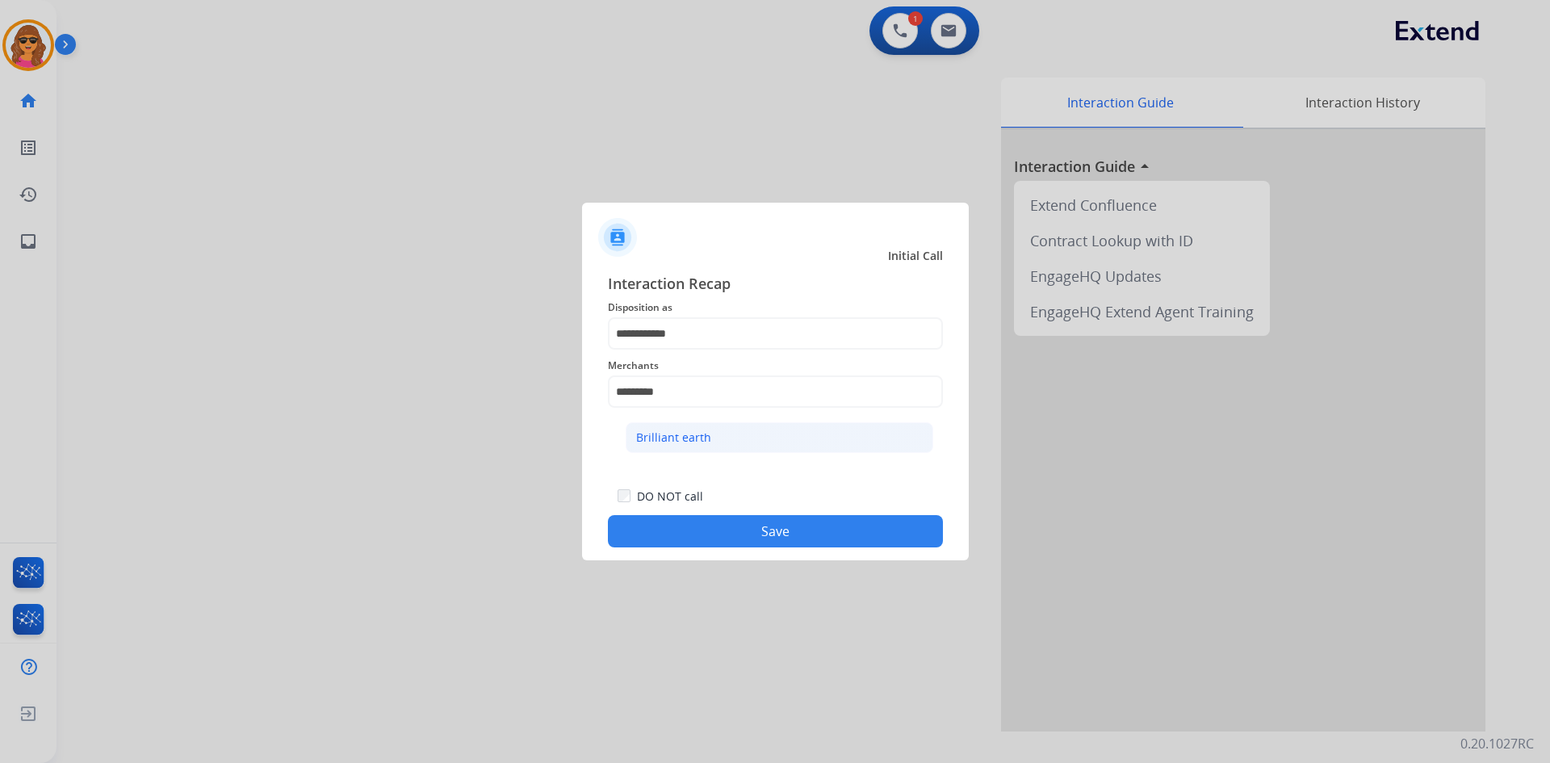
click at [670, 428] on li "Brilliant earth" at bounding box center [780, 437] width 308 height 31
type input "**********"
click at [748, 530] on button "Save" at bounding box center [775, 531] width 335 height 32
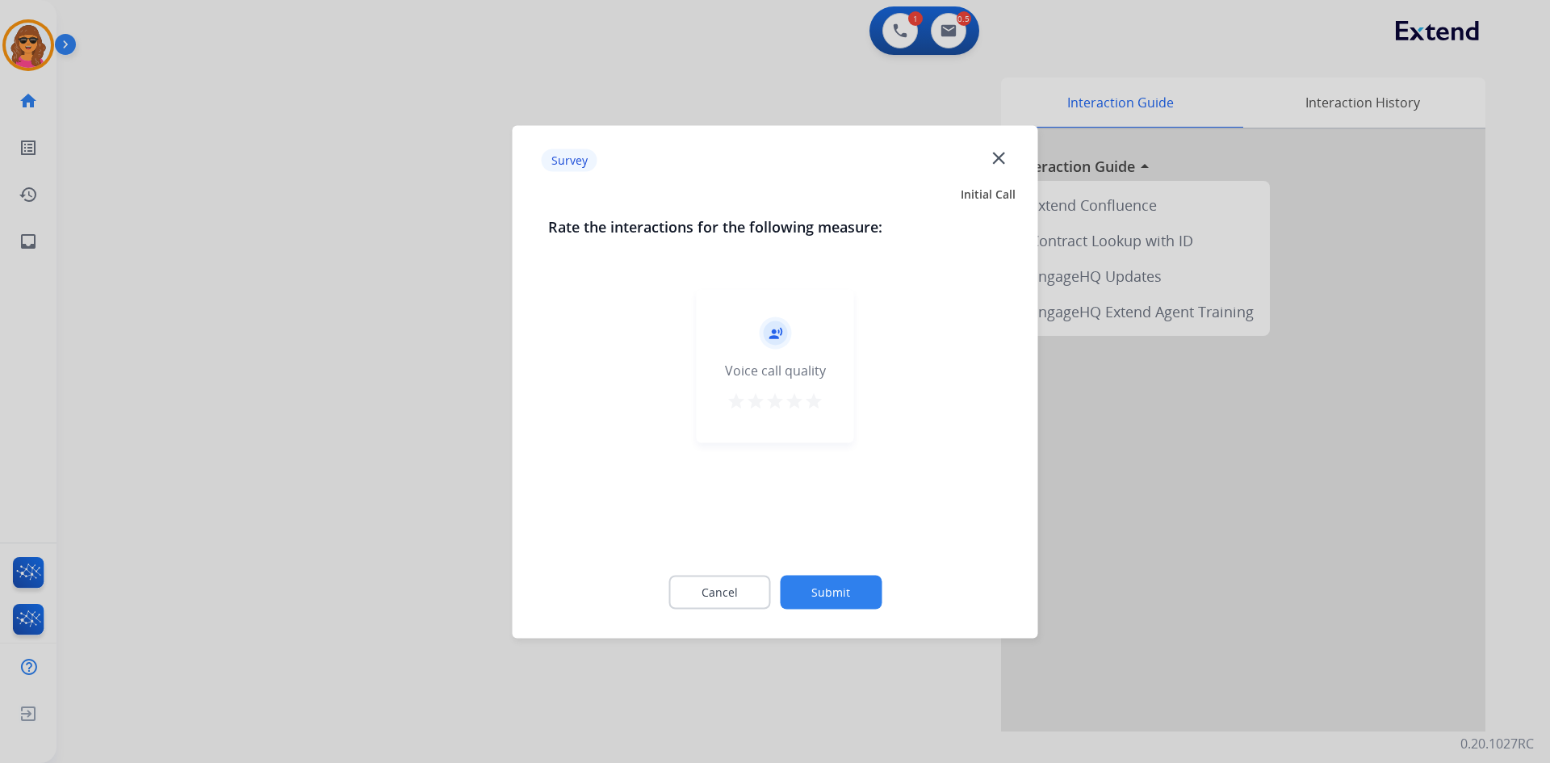
click at [814, 394] on mat-icon "star" at bounding box center [813, 400] width 19 height 19
click at [857, 589] on button "Submit" at bounding box center [831, 592] width 102 height 34
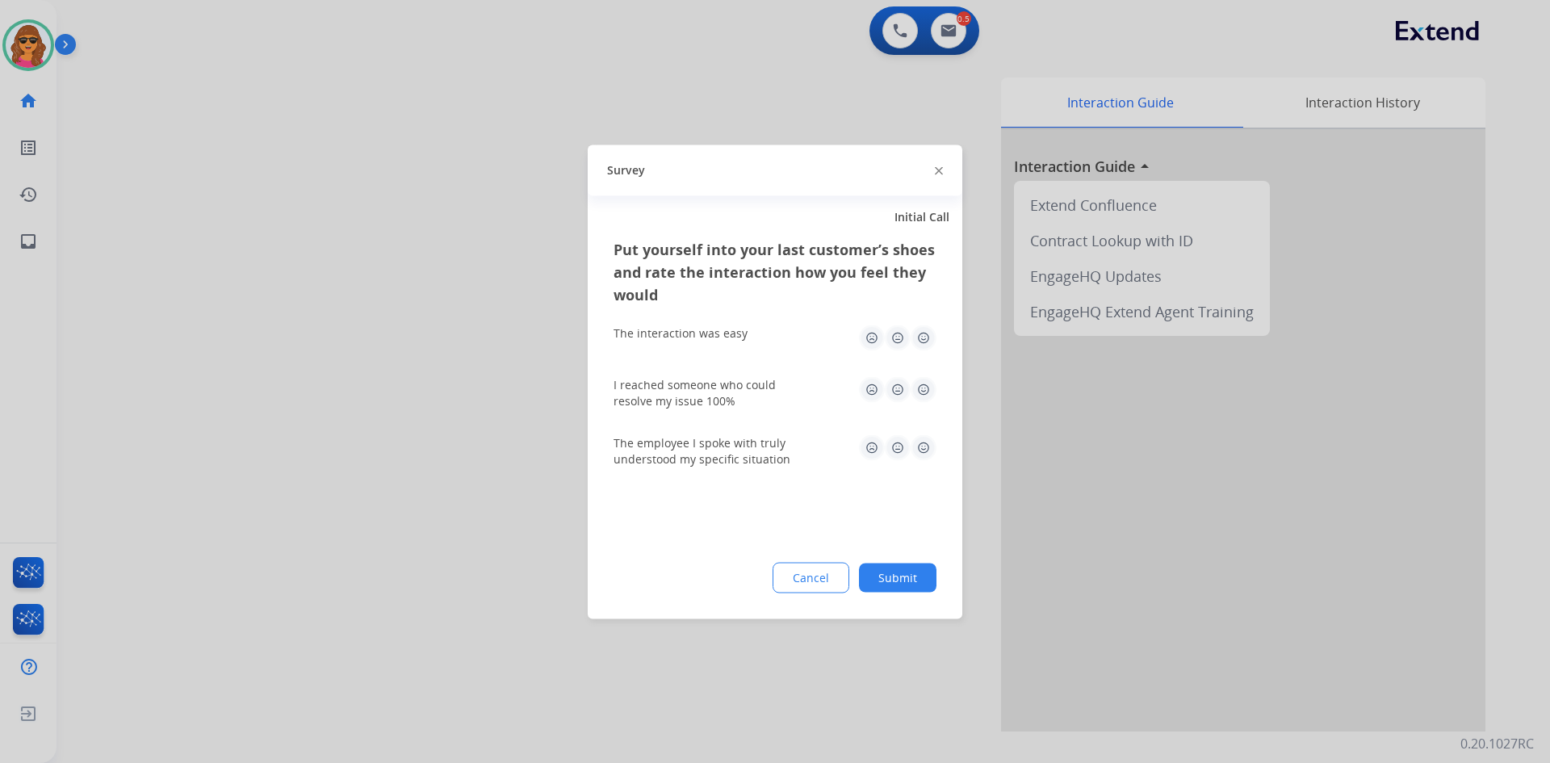
click at [922, 329] on img at bounding box center [924, 338] width 26 height 26
click at [919, 383] on img at bounding box center [924, 389] width 26 height 26
click at [922, 444] on img at bounding box center [924, 447] width 26 height 26
click at [909, 573] on button "Submit" at bounding box center [898, 577] width 78 height 29
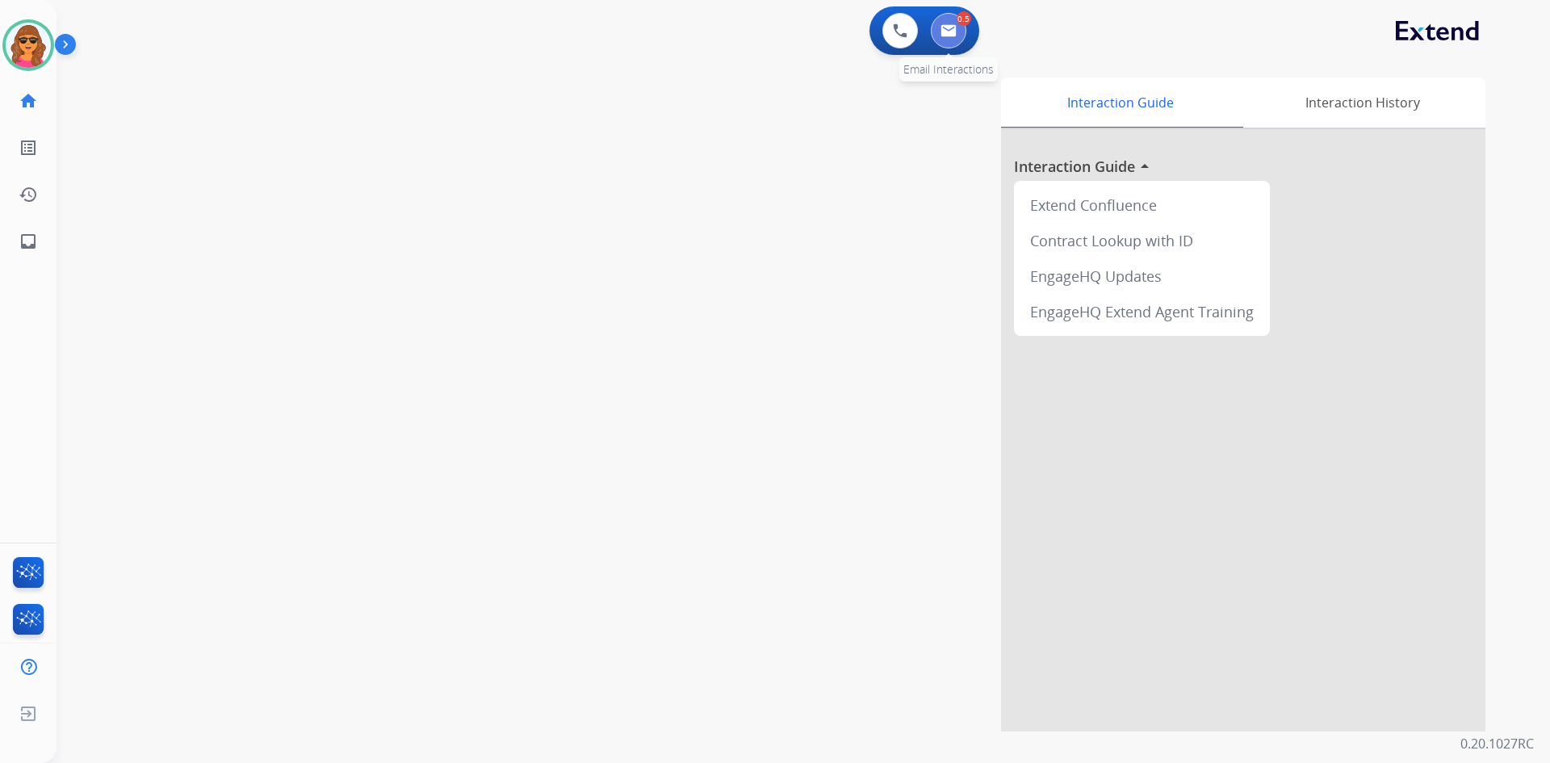
click at [949, 25] on img at bounding box center [949, 30] width 16 height 13
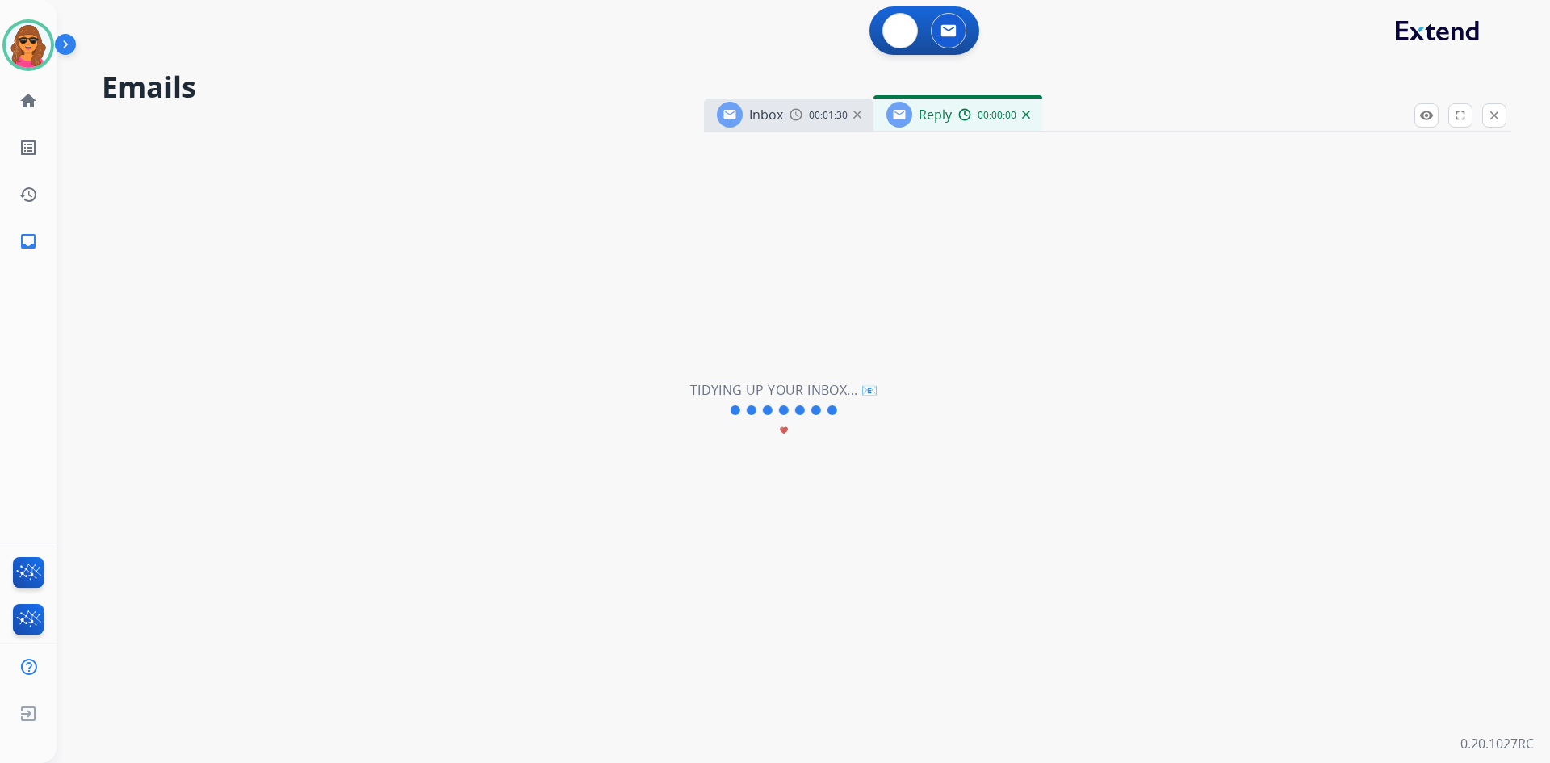
select select "**********"
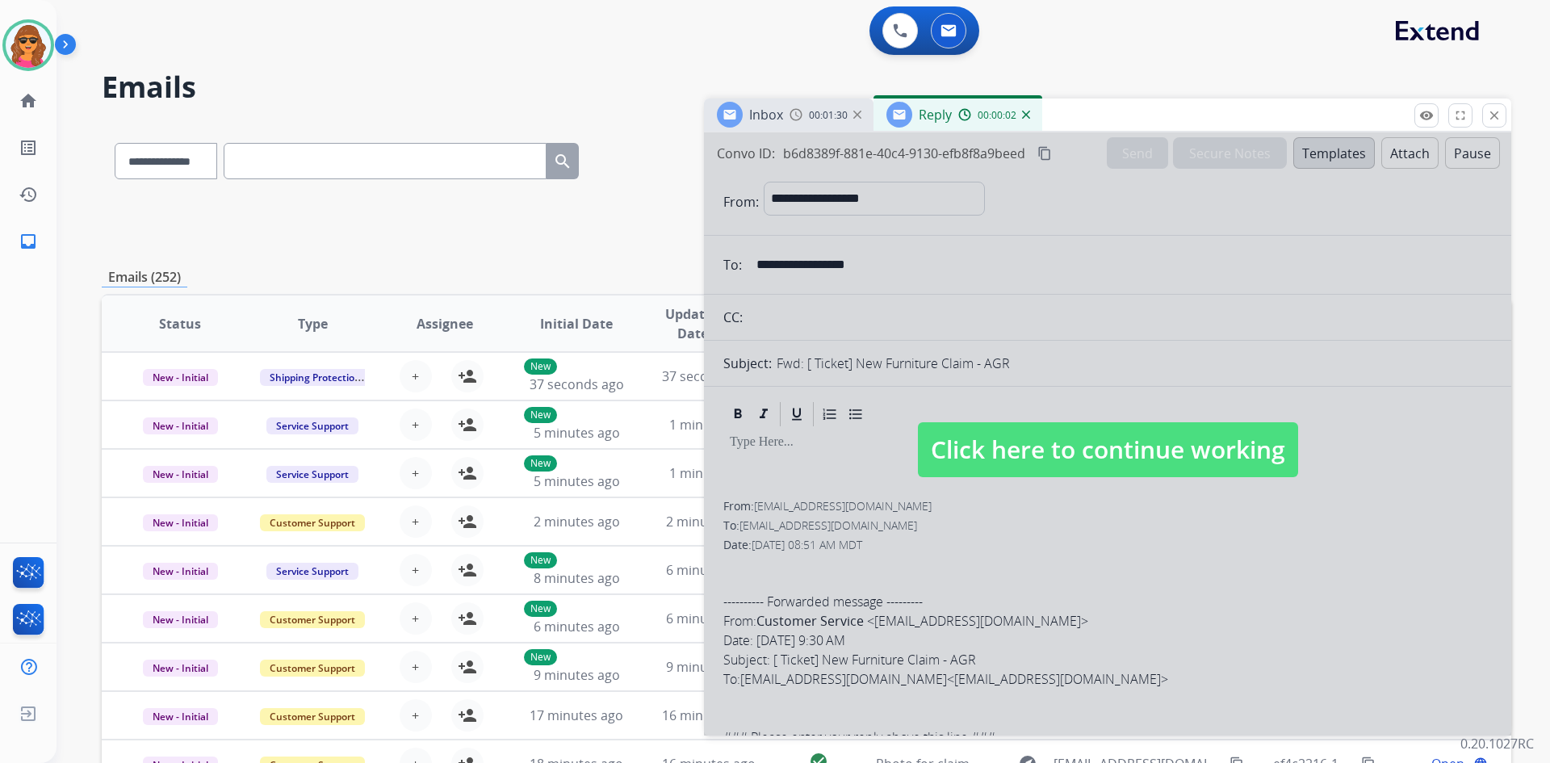
click at [1133, 451] on span "Click here to continue working" at bounding box center [1108, 449] width 380 height 55
select select
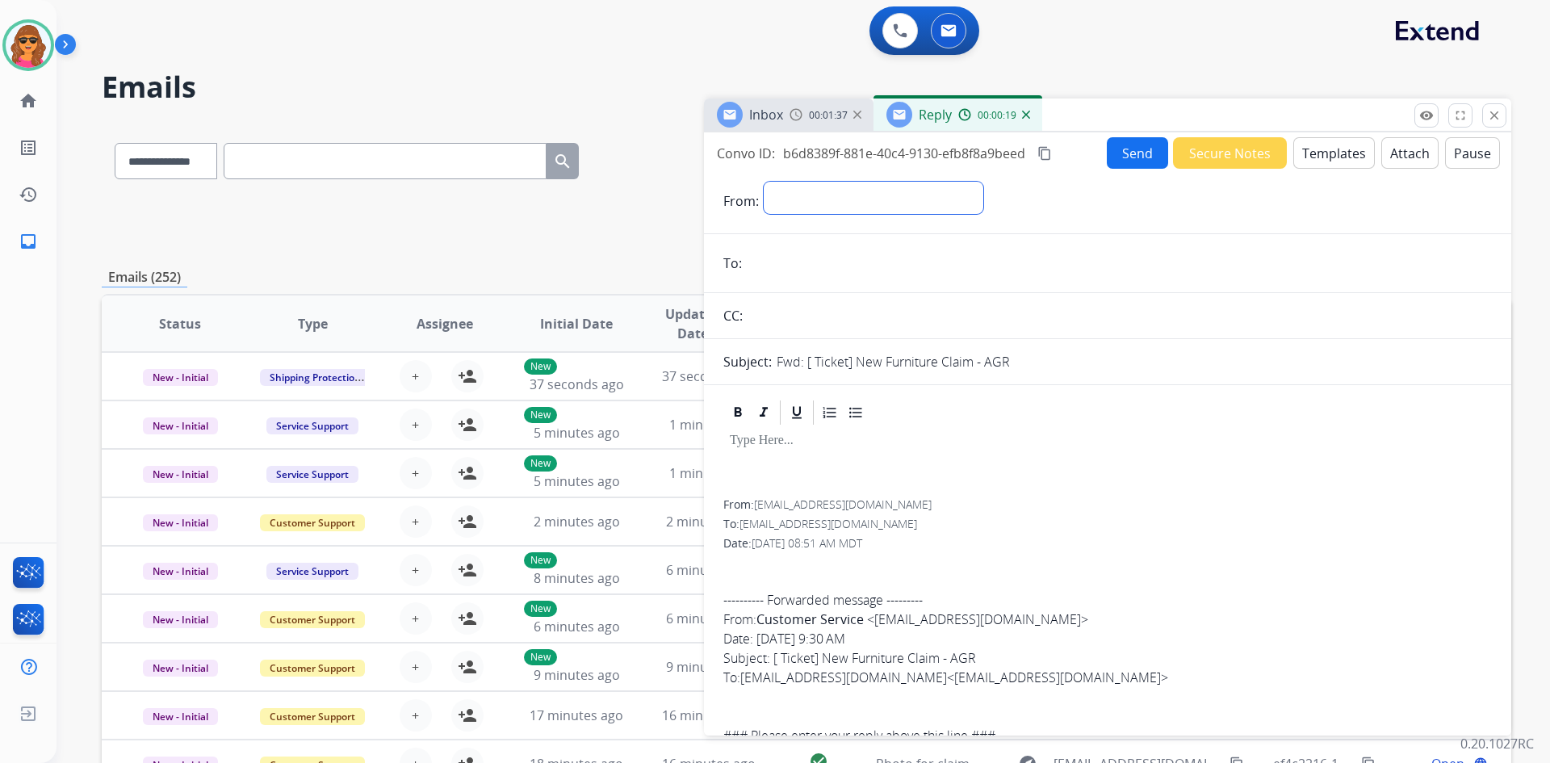
click at [794, 195] on select "**********" at bounding box center [874, 198] width 220 height 32
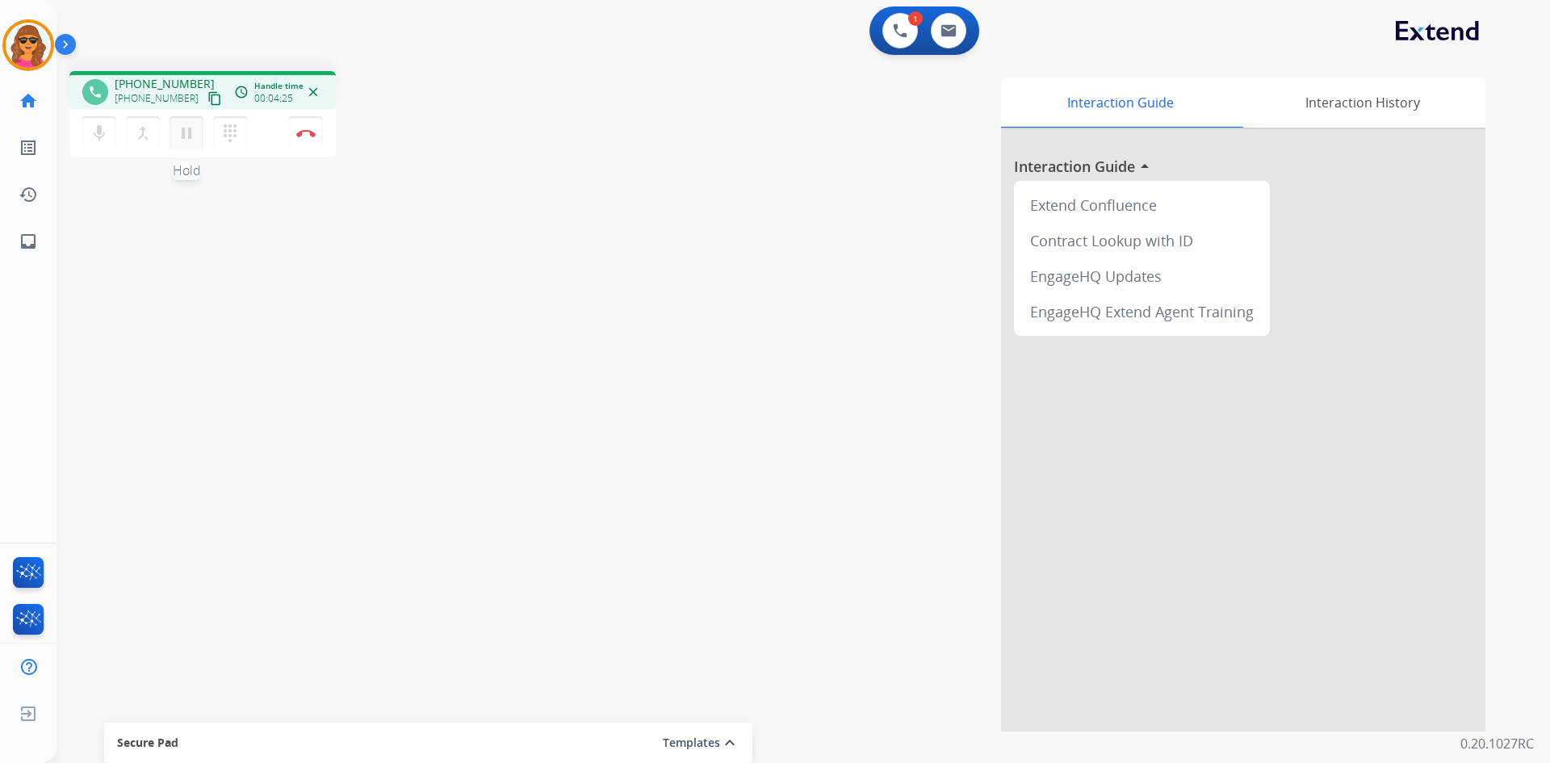
click at [177, 126] on mat-icon "pause" at bounding box center [186, 133] width 19 height 19
click at [237, 140] on mat-icon "dialpad" at bounding box center [229, 133] width 19 height 19
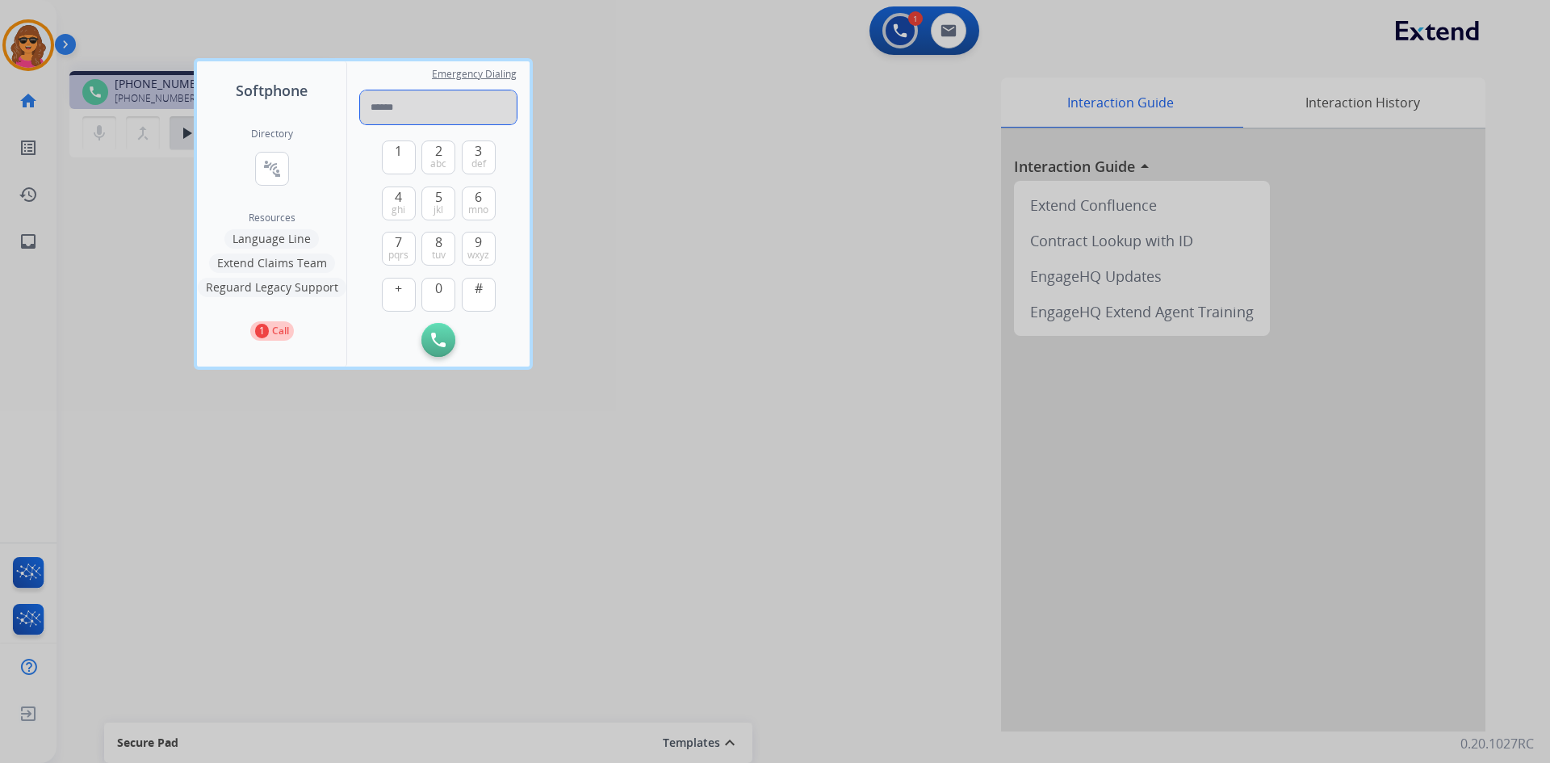
click at [372, 114] on input "tel" at bounding box center [438, 107] width 157 height 34
type input "**********"
click at [426, 334] on button "Initiate Call" at bounding box center [438, 340] width 34 height 34
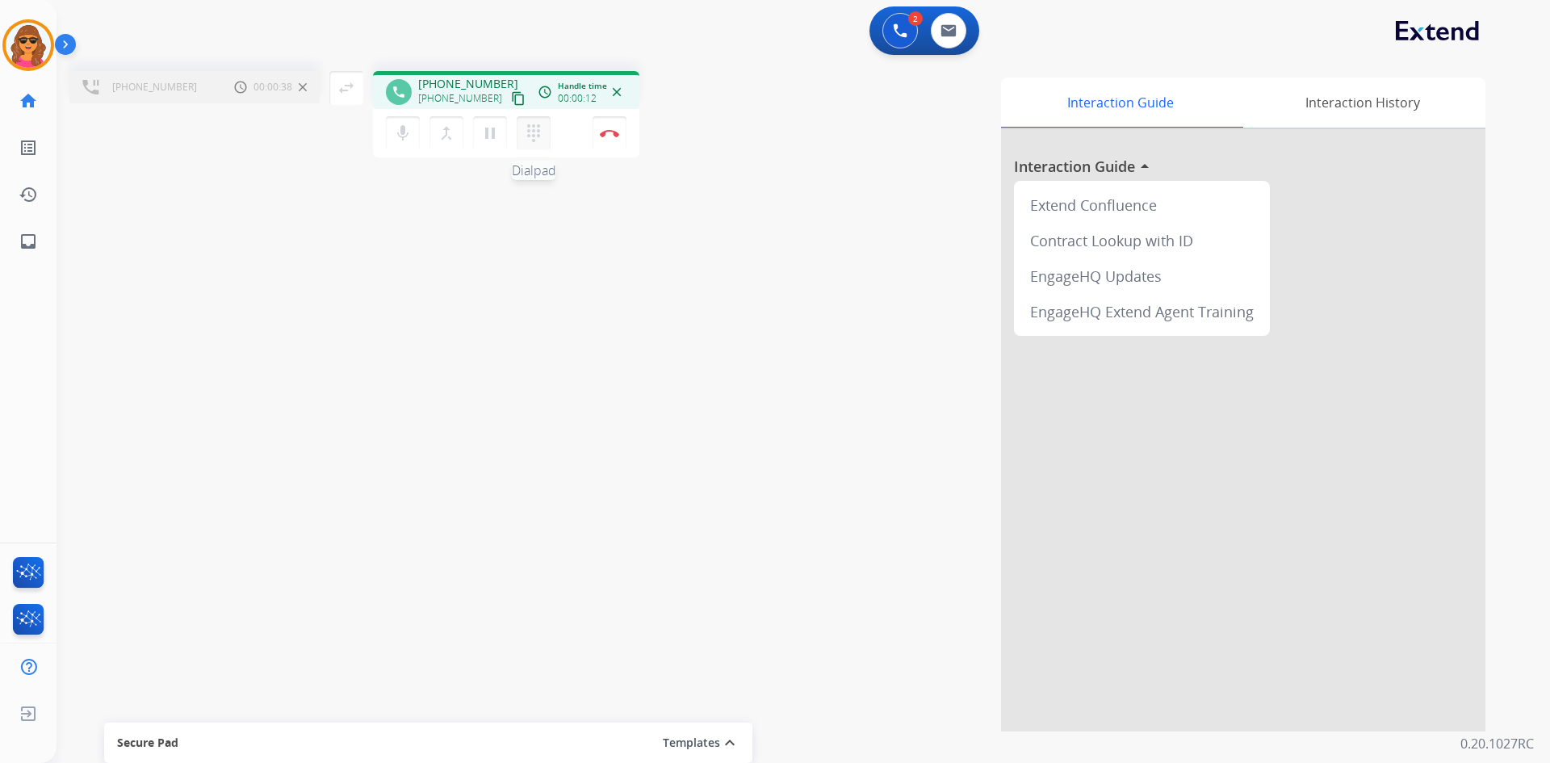
click at [543, 119] on button "dialpad Dialpad" at bounding box center [534, 133] width 34 height 34
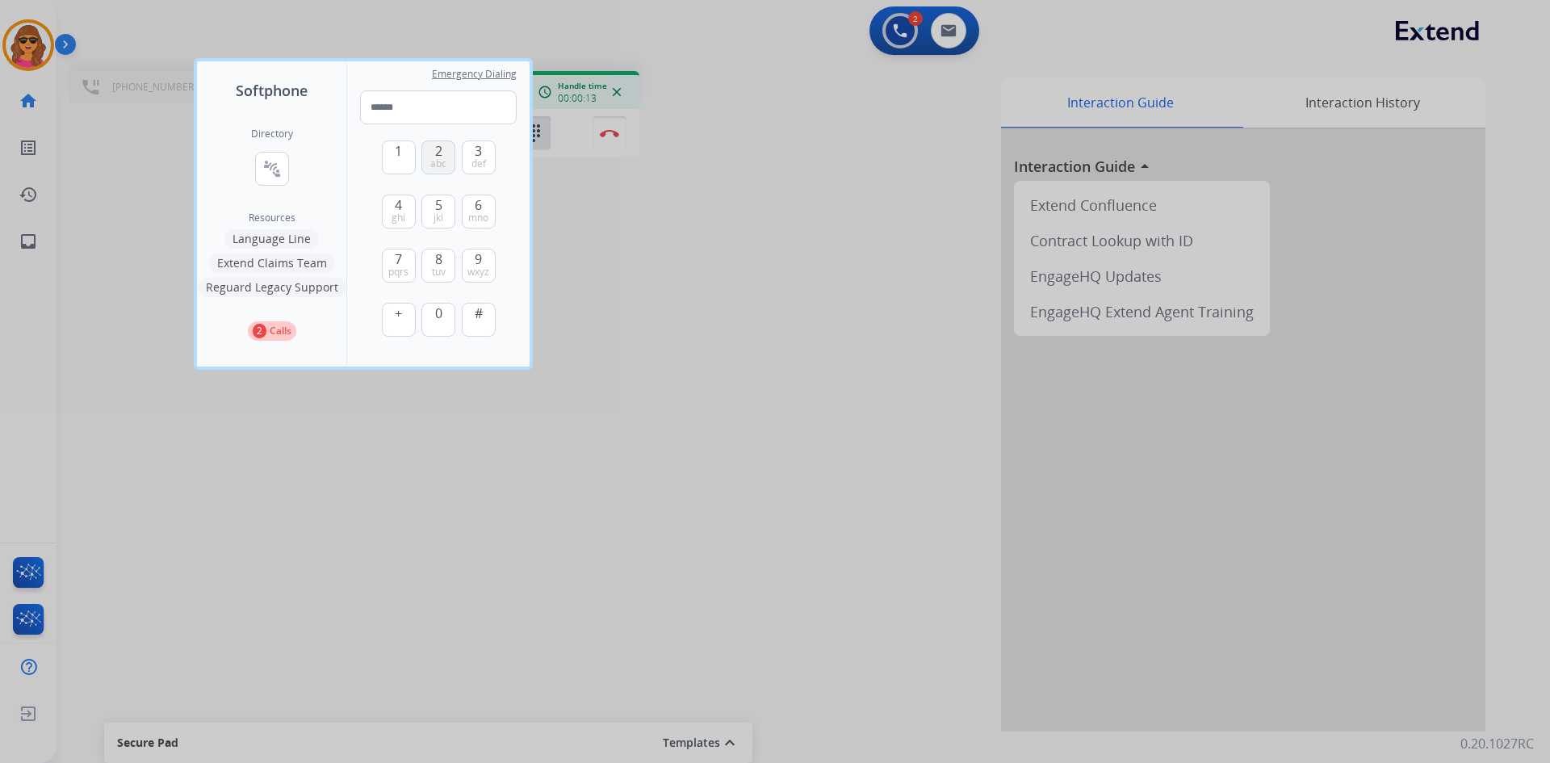
click at [442, 158] on span "abc" at bounding box center [438, 163] width 16 height 13
type input "*"
click at [668, 203] on div at bounding box center [775, 381] width 1550 height 763
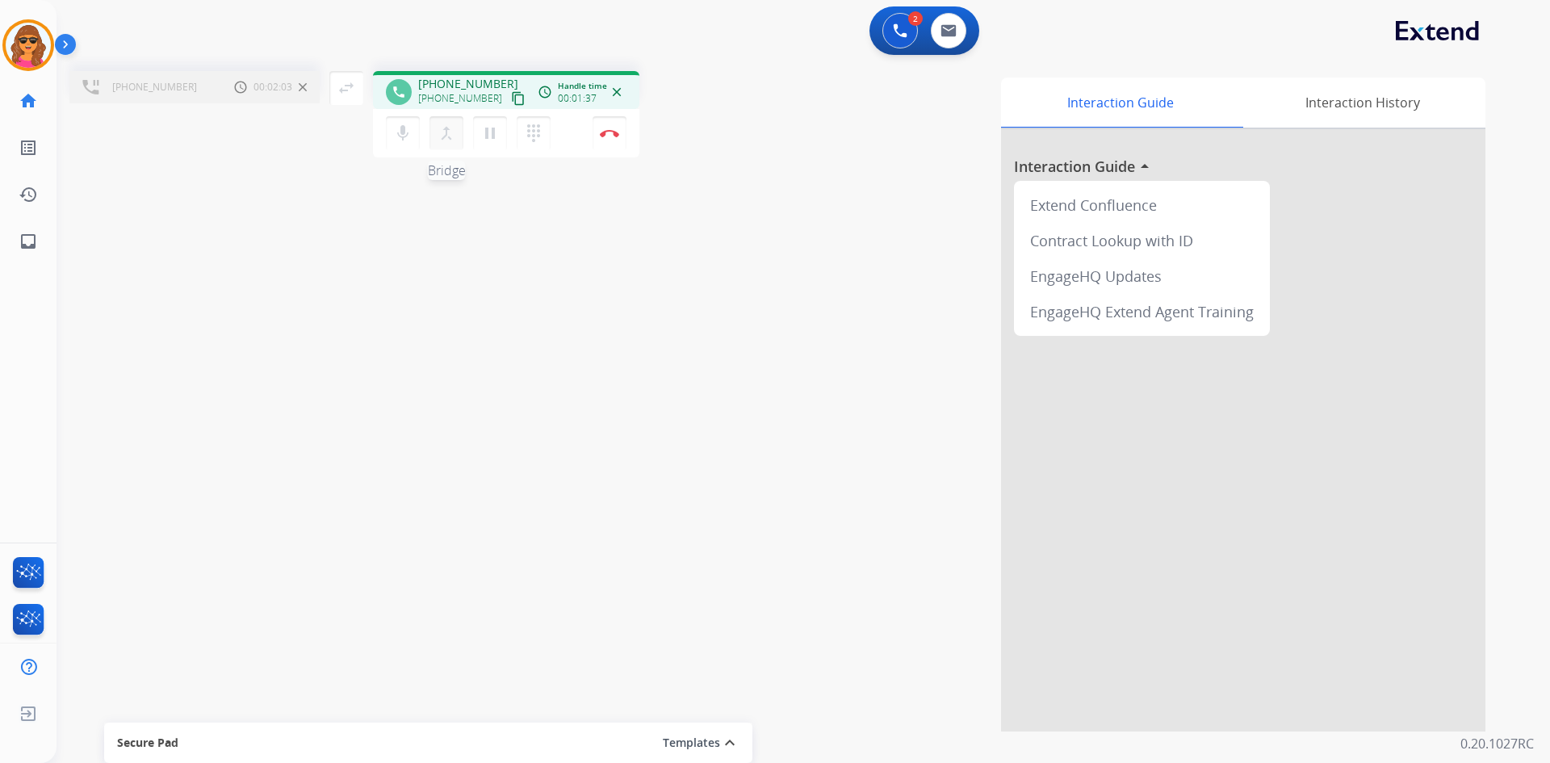
click at [446, 128] on mat-icon "merge_type" at bounding box center [446, 133] width 19 height 19
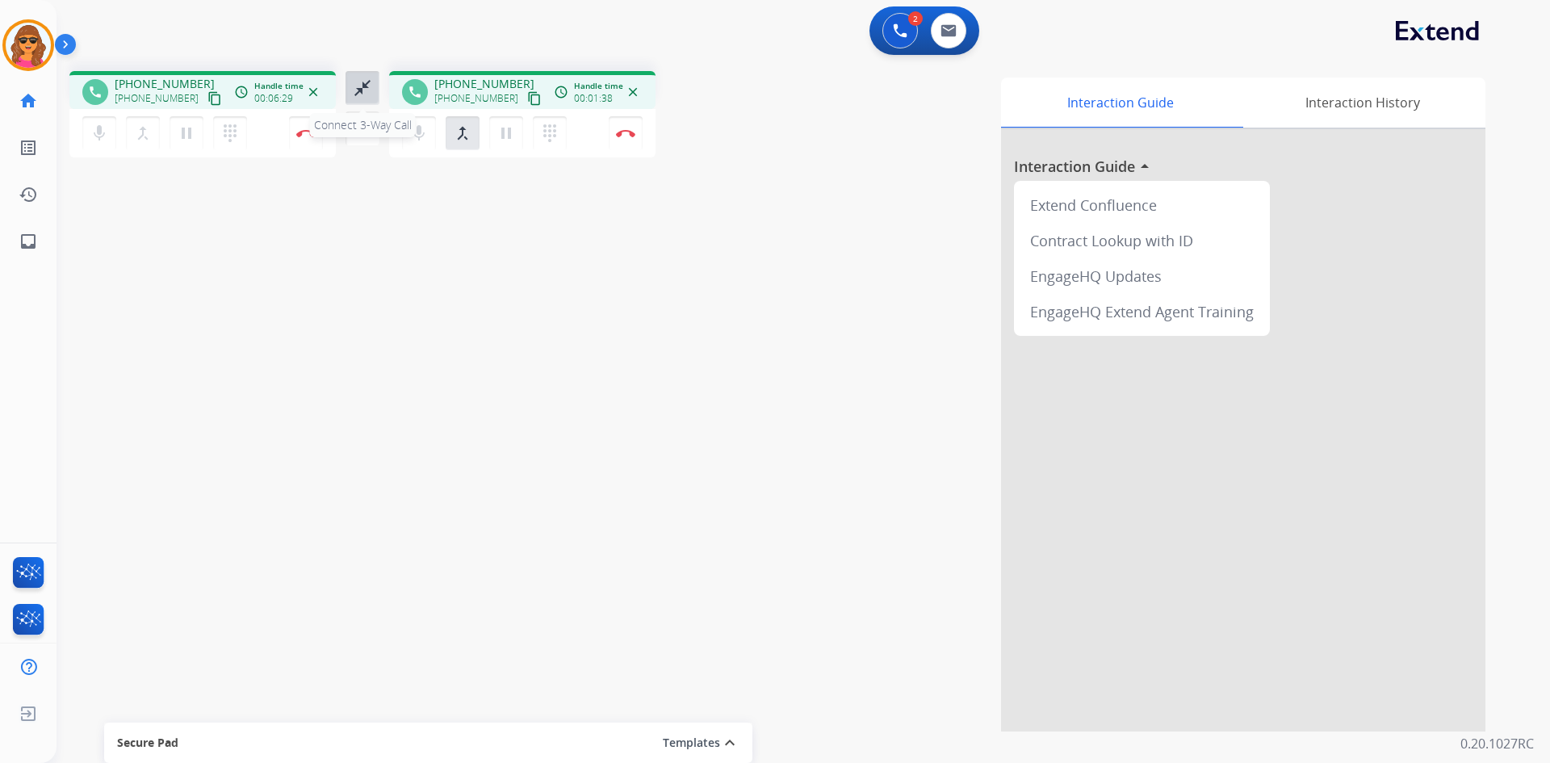
click at [363, 90] on mat-icon "close_fullscreen" at bounding box center [362, 87] width 19 height 19
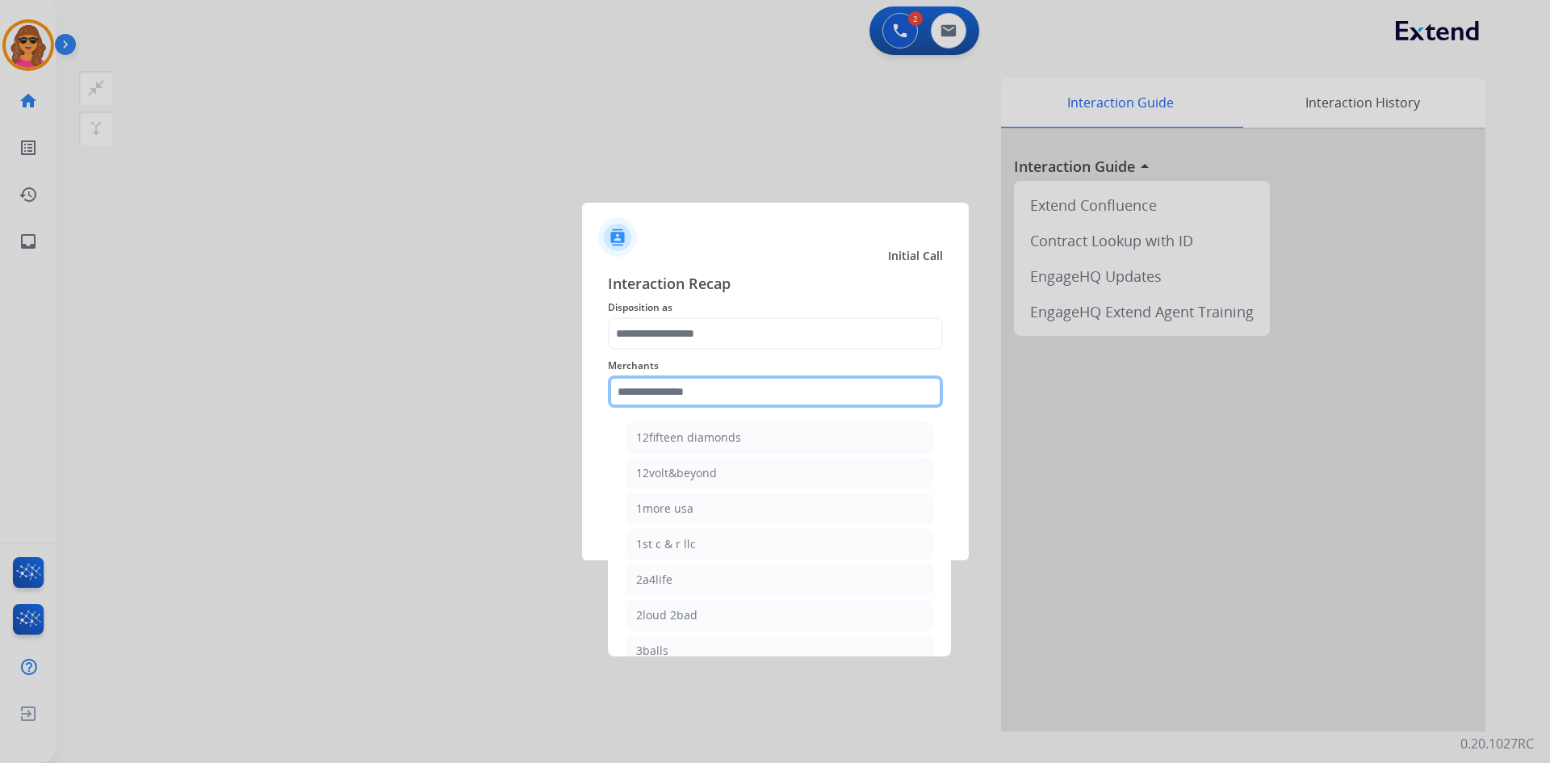
click at [615, 381] on input "text" at bounding box center [775, 391] width 335 height 32
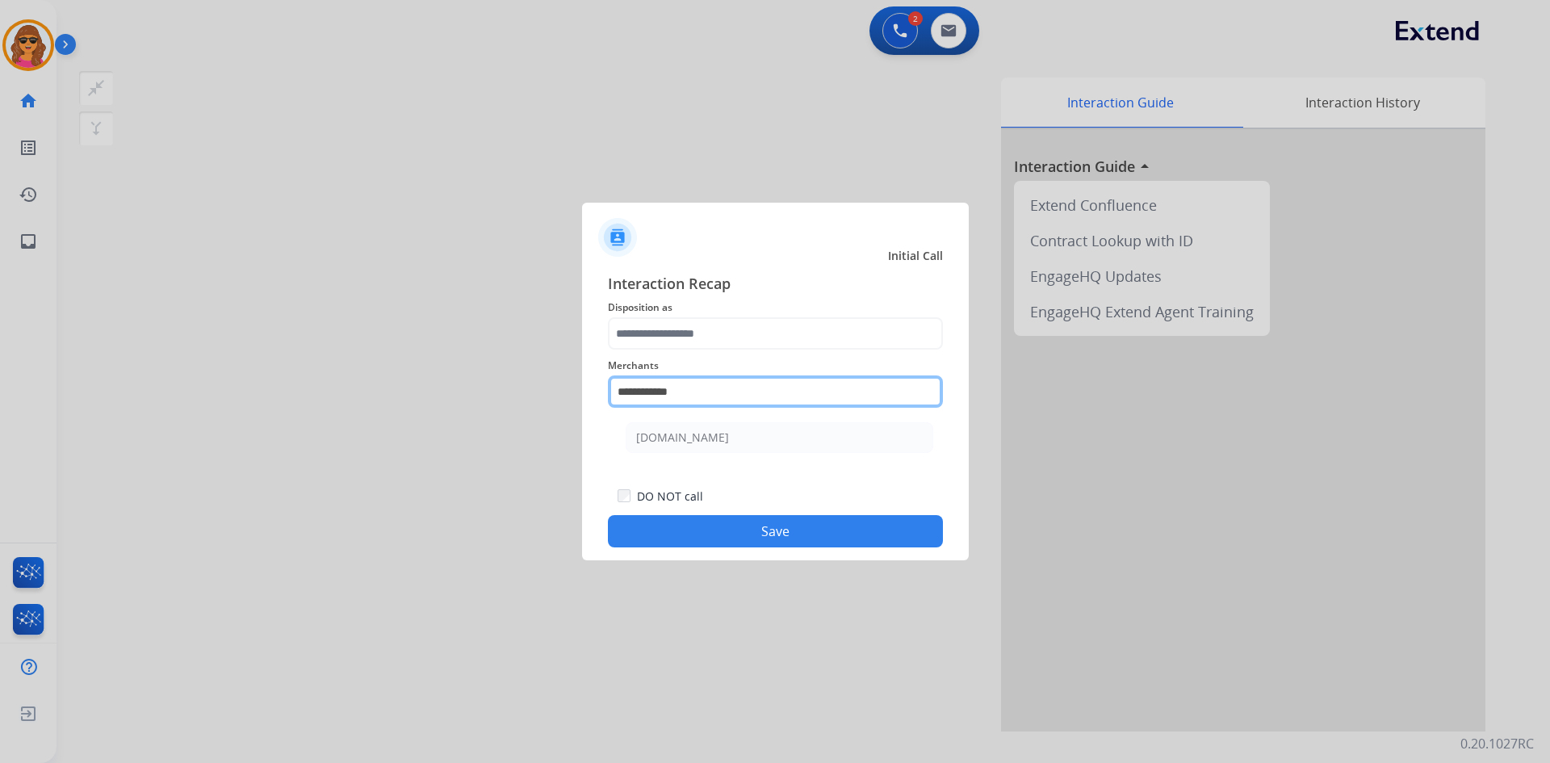
type input "**********"
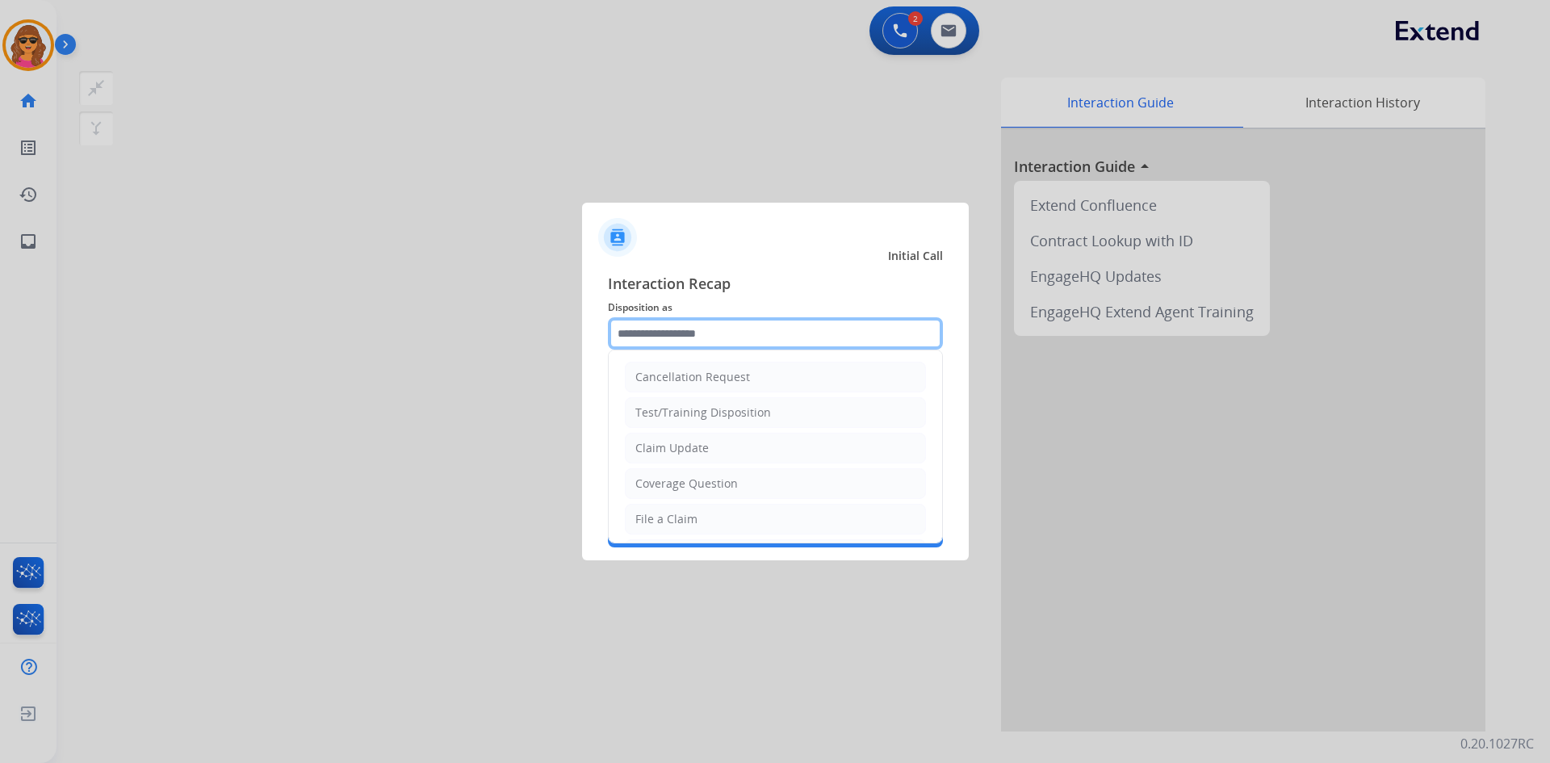
click at [633, 331] on input "text" at bounding box center [775, 333] width 335 height 32
click at [687, 522] on div "File a Claim" at bounding box center [666, 519] width 62 height 16
type input "**********"
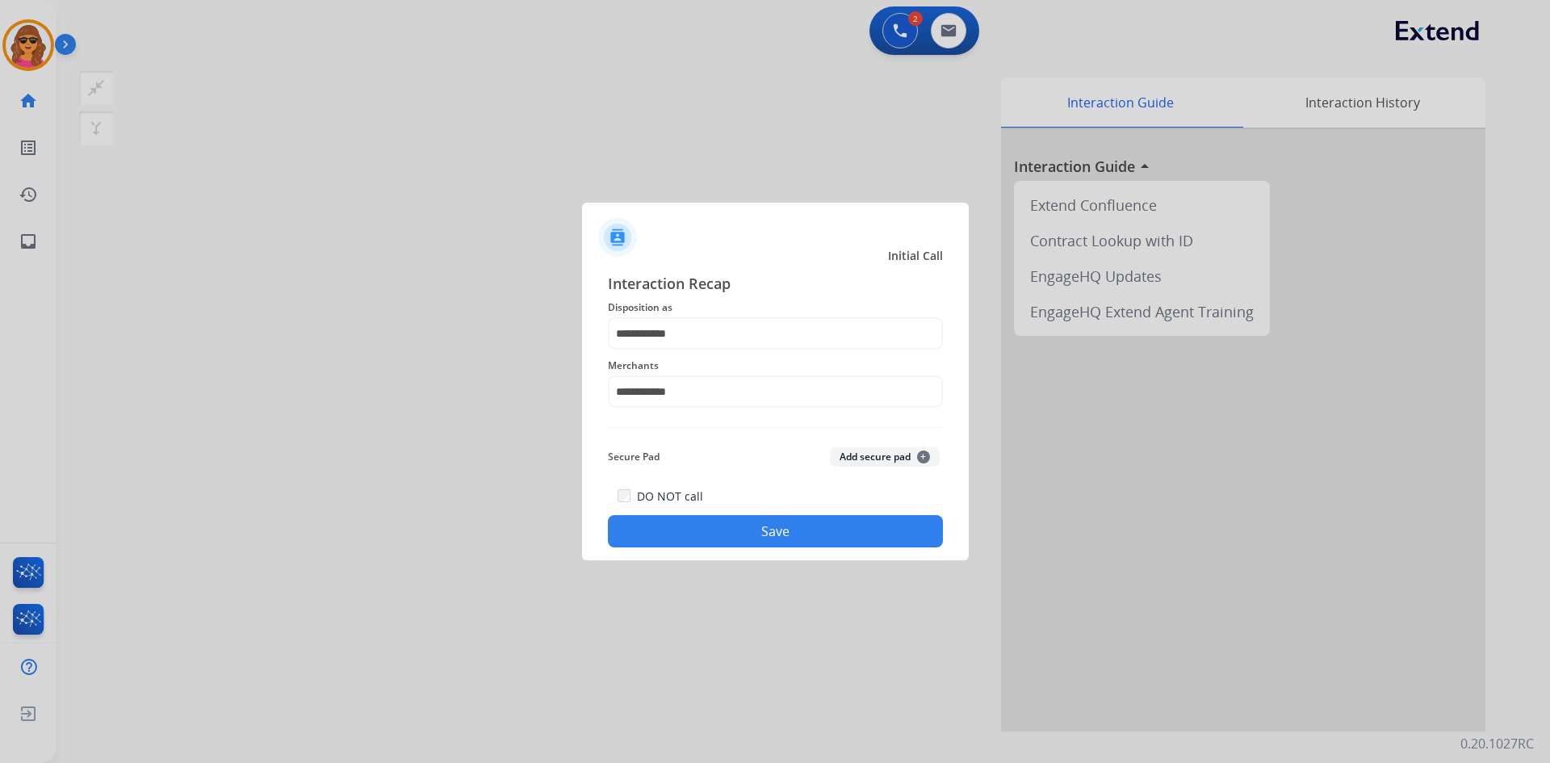
click at [773, 522] on button "Save" at bounding box center [775, 531] width 335 height 32
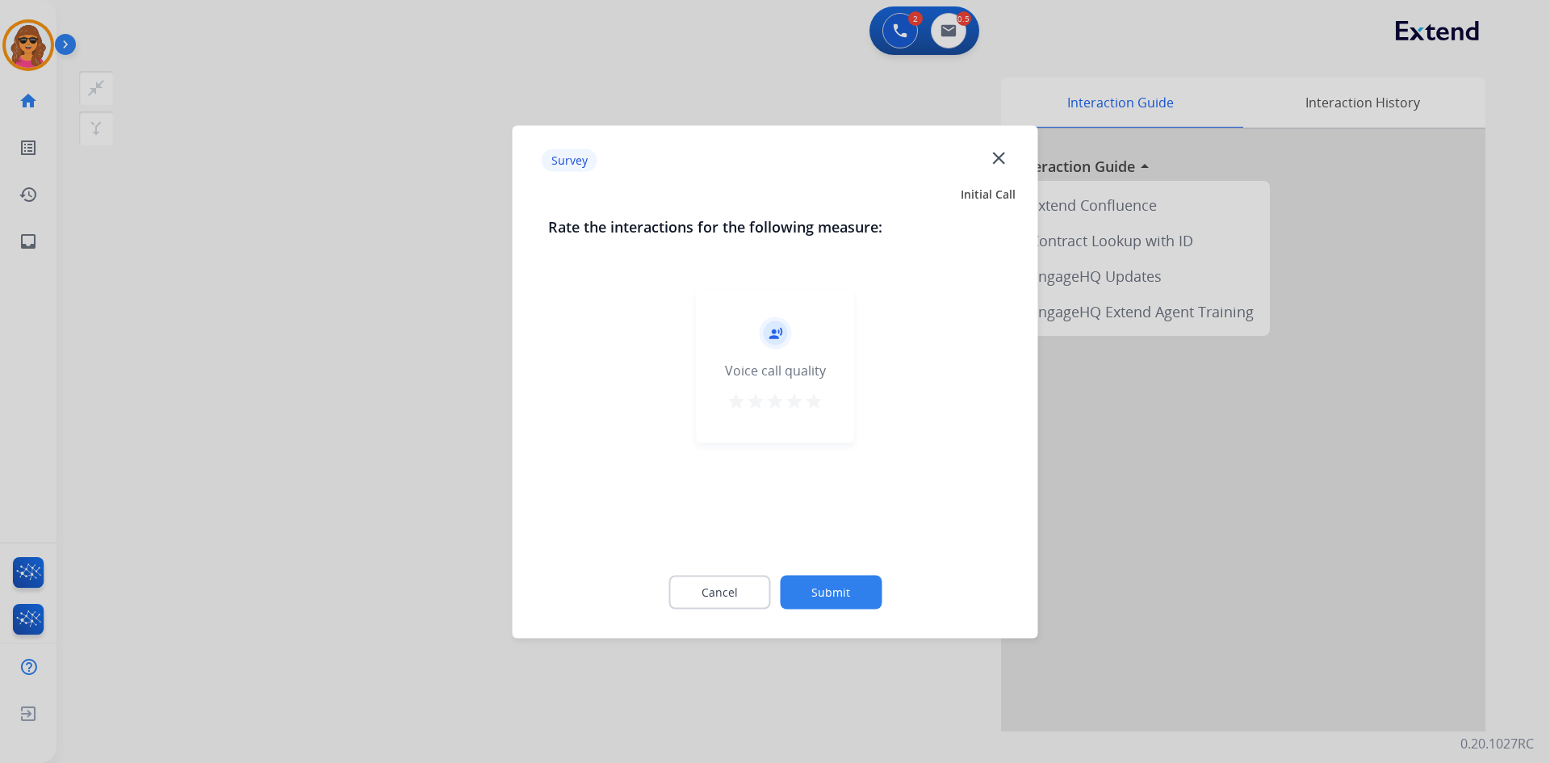
click at [818, 399] on mat-icon "star" at bounding box center [813, 400] width 19 height 19
click at [840, 587] on button "Submit" at bounding box center [831, 592] width 102 height 34
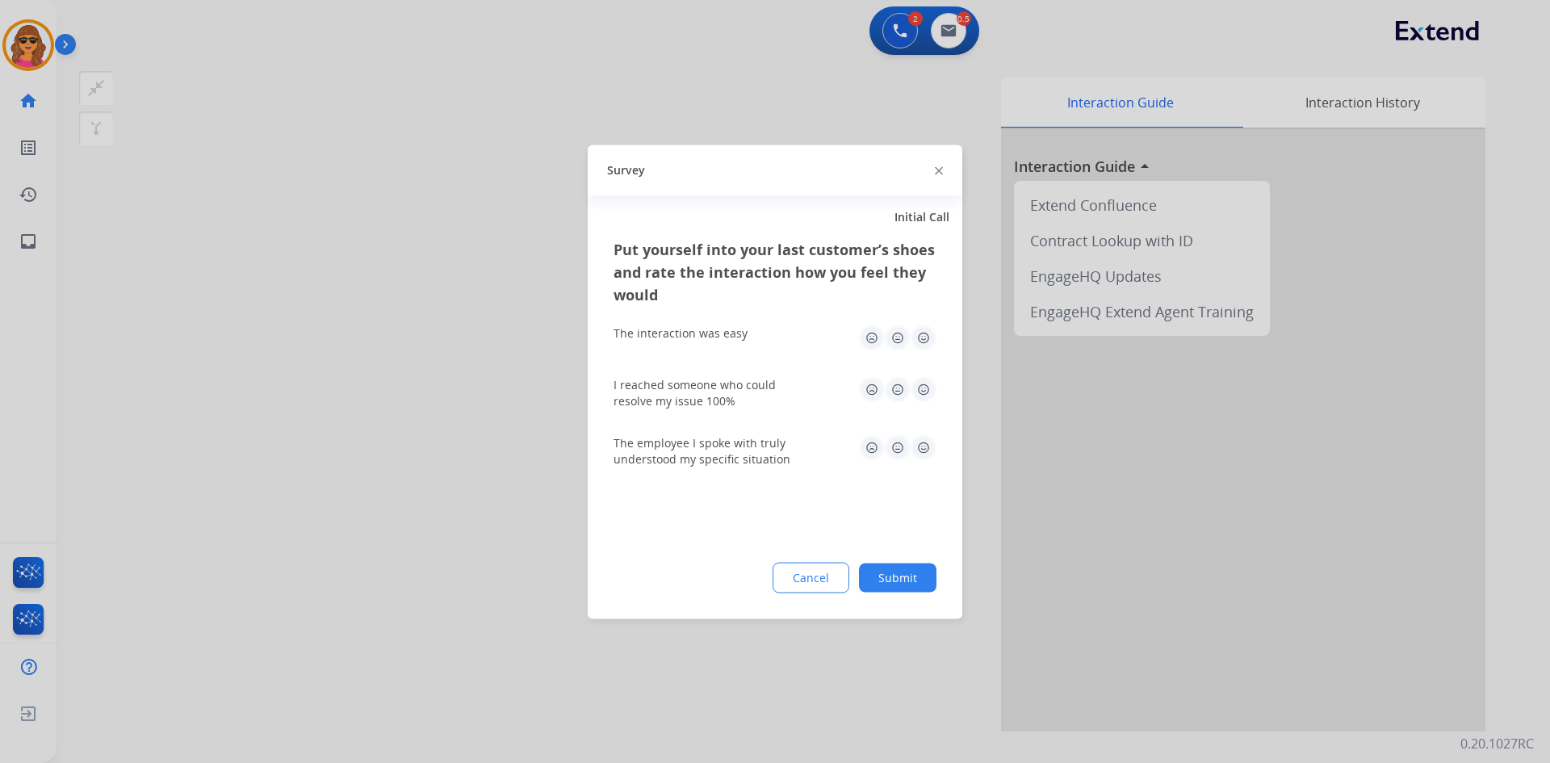
click at [923, 342] on img at bounding box center [924, 338] width 26 height 26
click at [922, 387] on img at bounding box center [924, 389] width 26 height 26
click at [931, 439] on div "The employee I spoke with truly understood my specific situation" at bounding box center [775, 450] width 323 height 58
click at [926, 441] on img at bounding box center [924, 447] width 26 height 26
click at [915, 575] on button "Submit" at bounding box center [898, 577] width 78 height 29
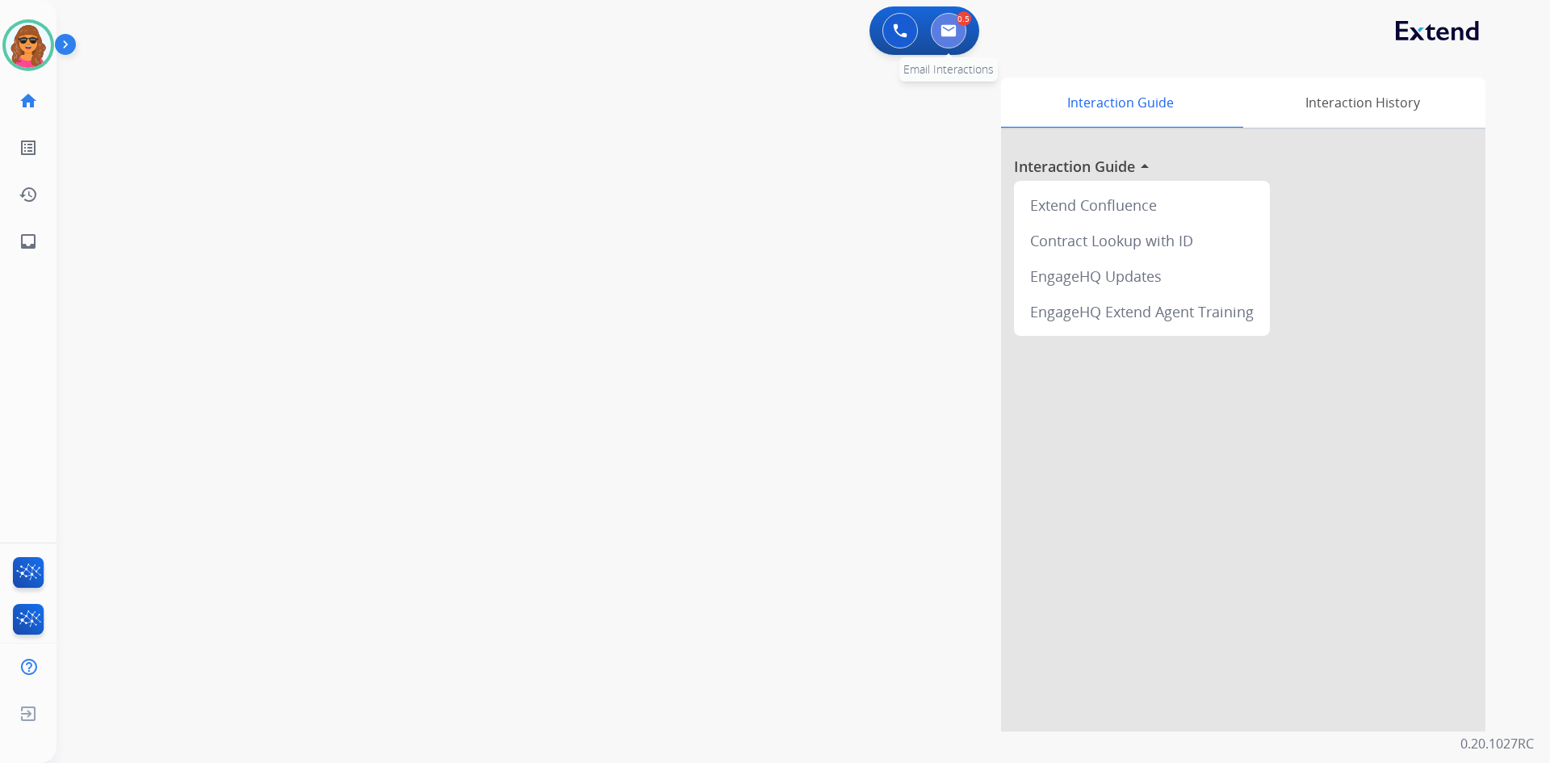
click at [945, 26] on img at bounding box center [949, 30] width 16 height 13
select select "**********"
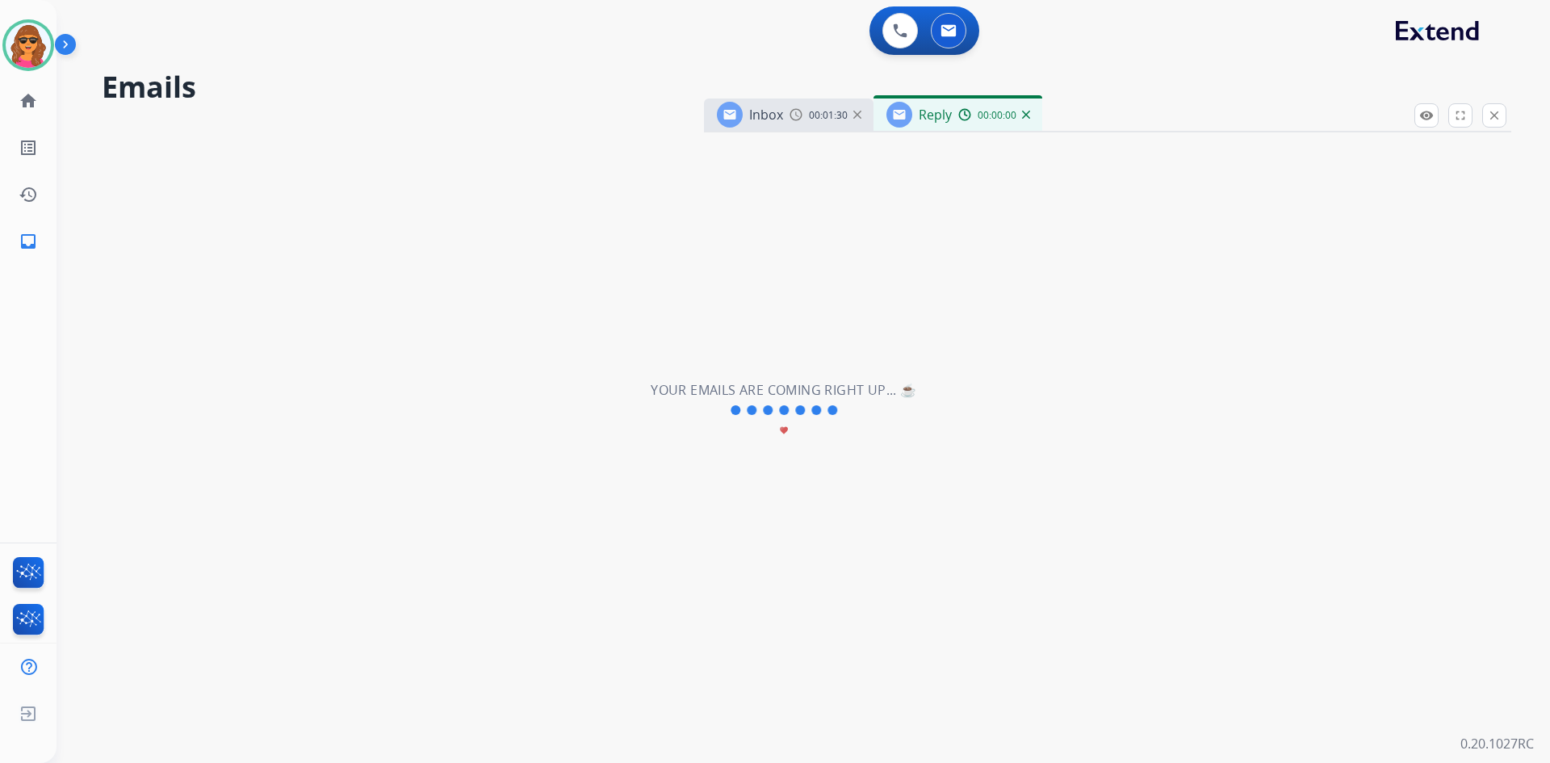
select select "**********"
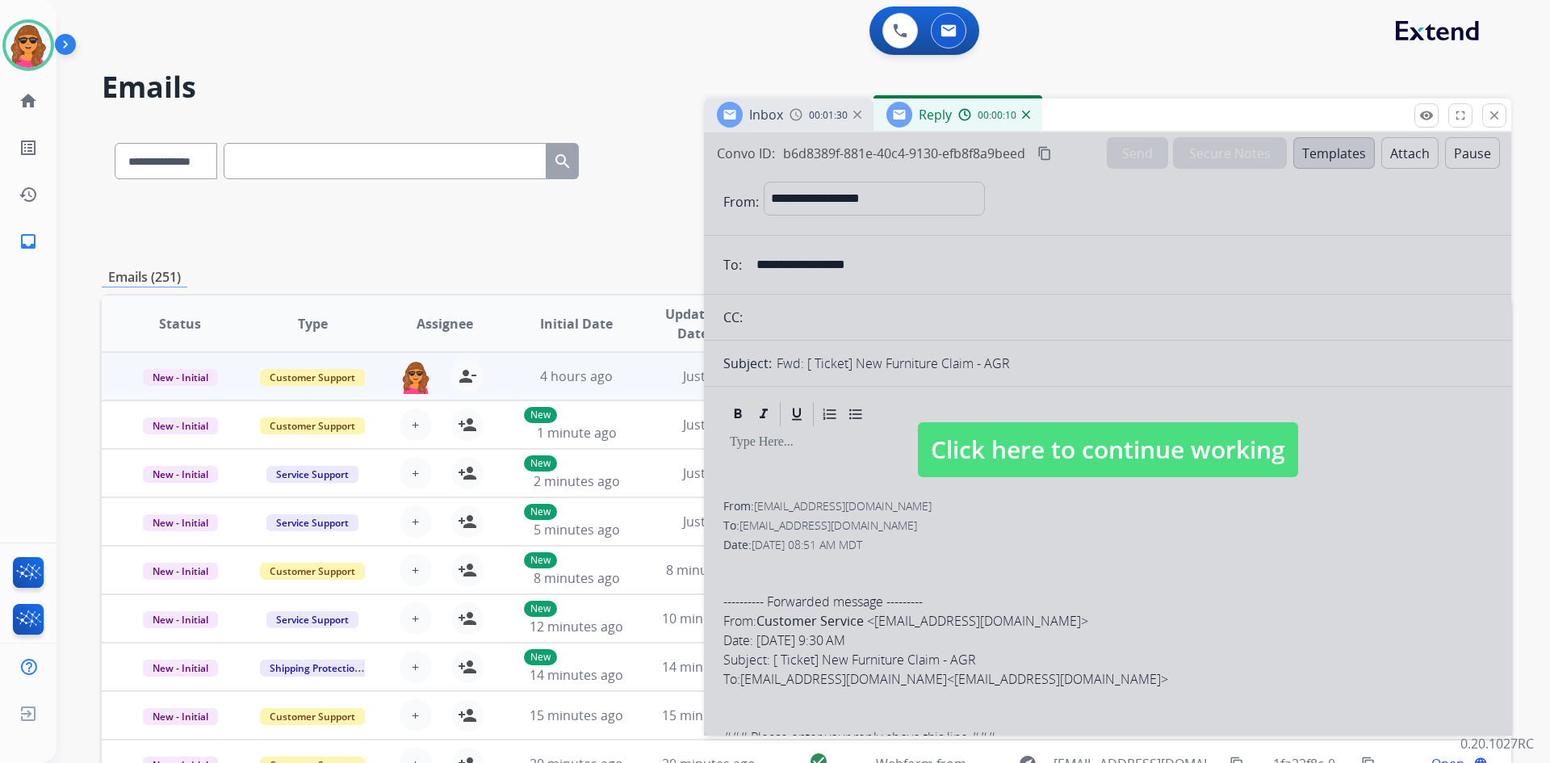
click at [1060, 438] on span "Click here to continue working" at bounding box center [1108, 449] width 380 height 55
select select
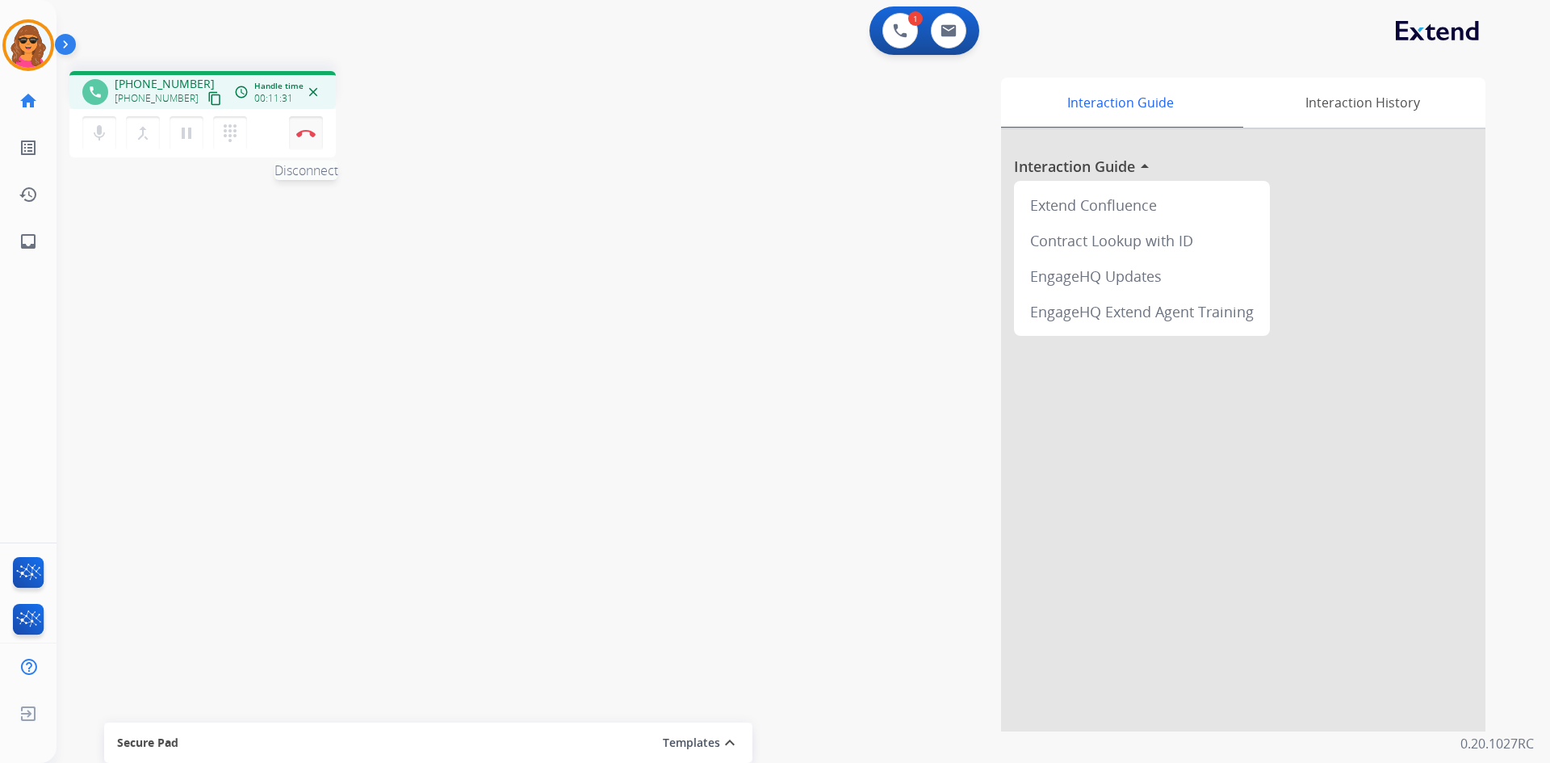
click at [313, 128] on button "Disconnect" at bounding box center [306, 133] width 34 height 34
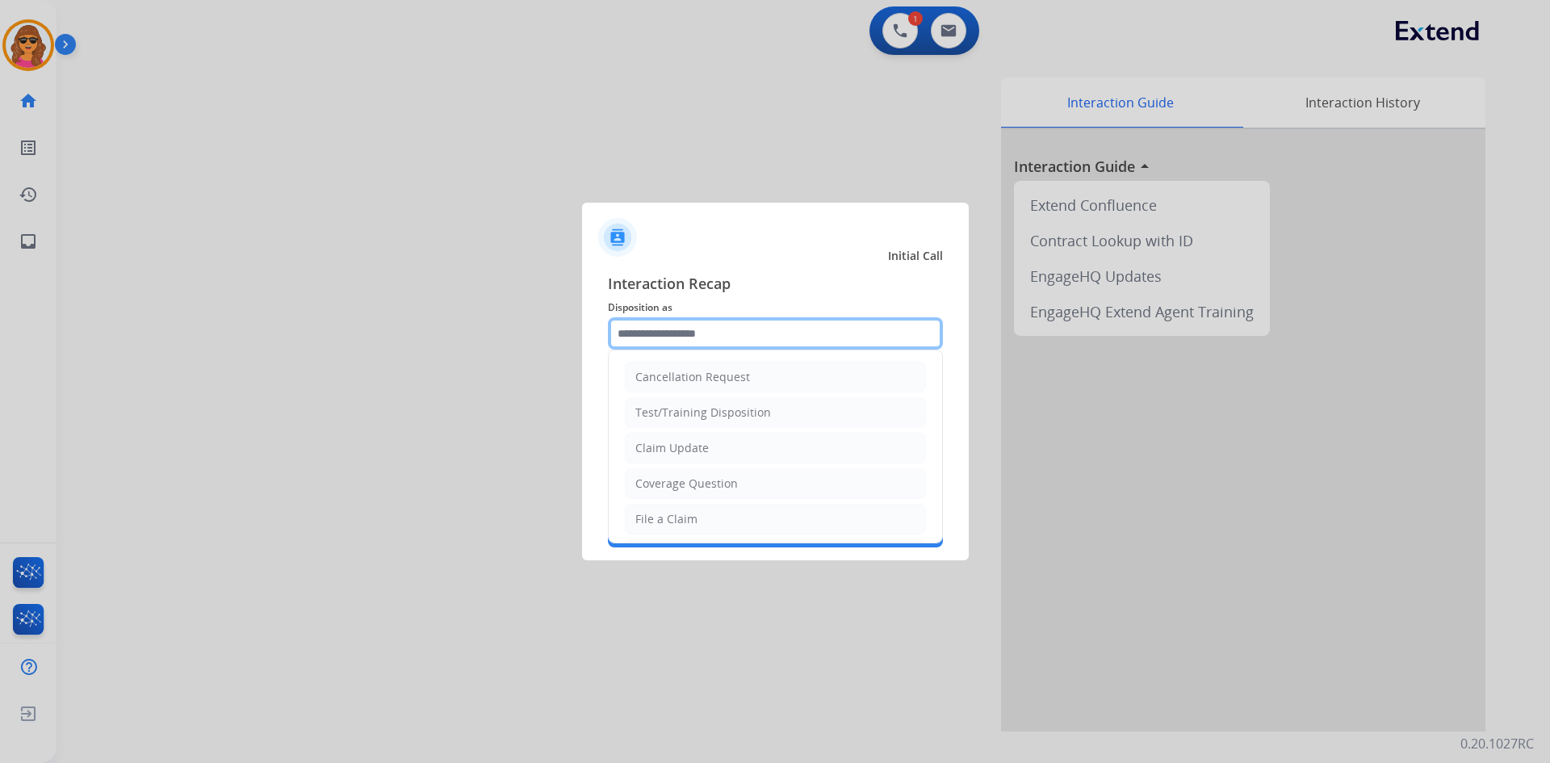
click at [639, 332] on input "text" at bounding box center [775, 333] width 335 height 32
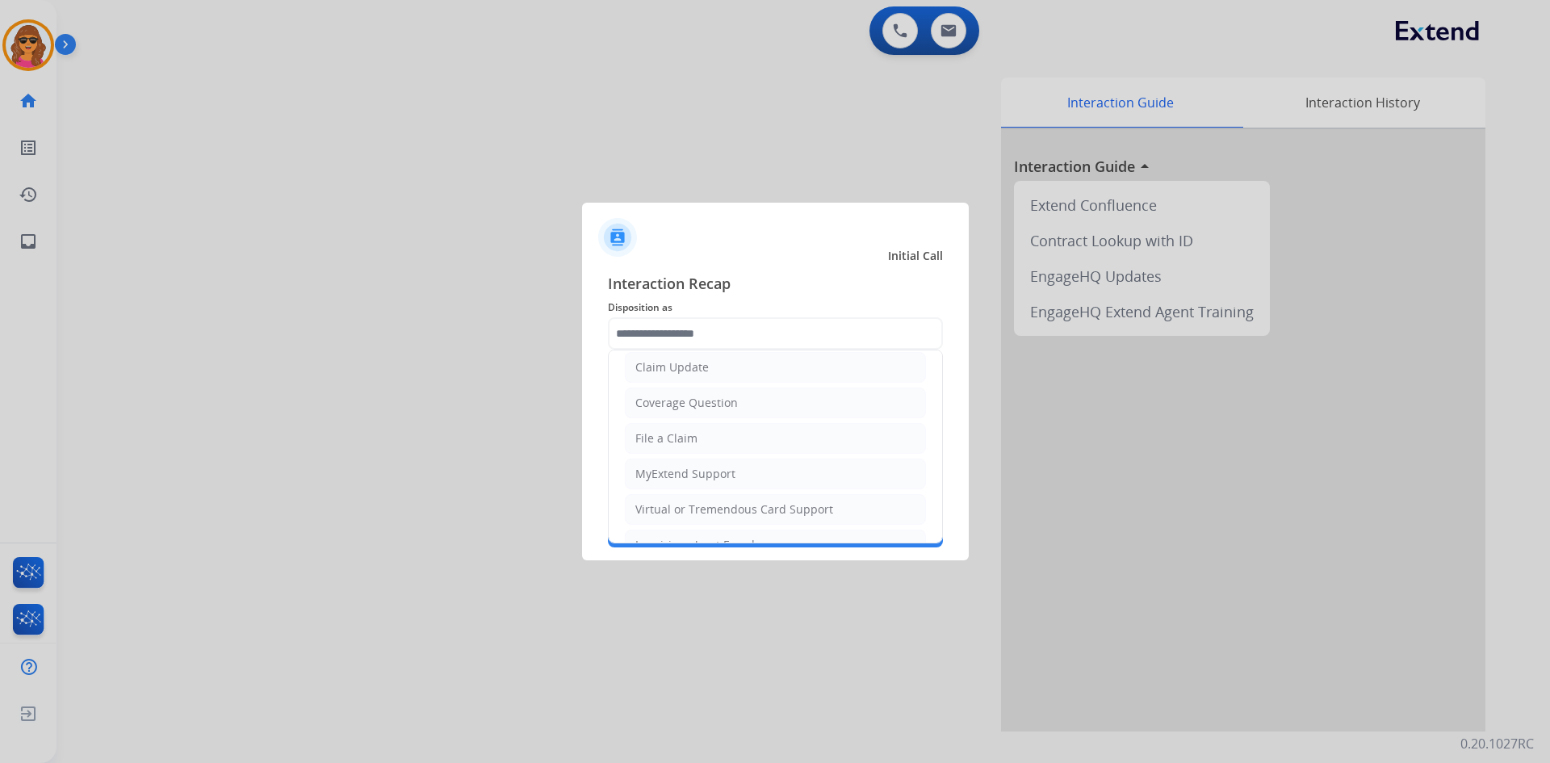
click at [735, 442] on li "File a Claim" at bounding box center [775, 438] width 301 height 31
type input "**********"
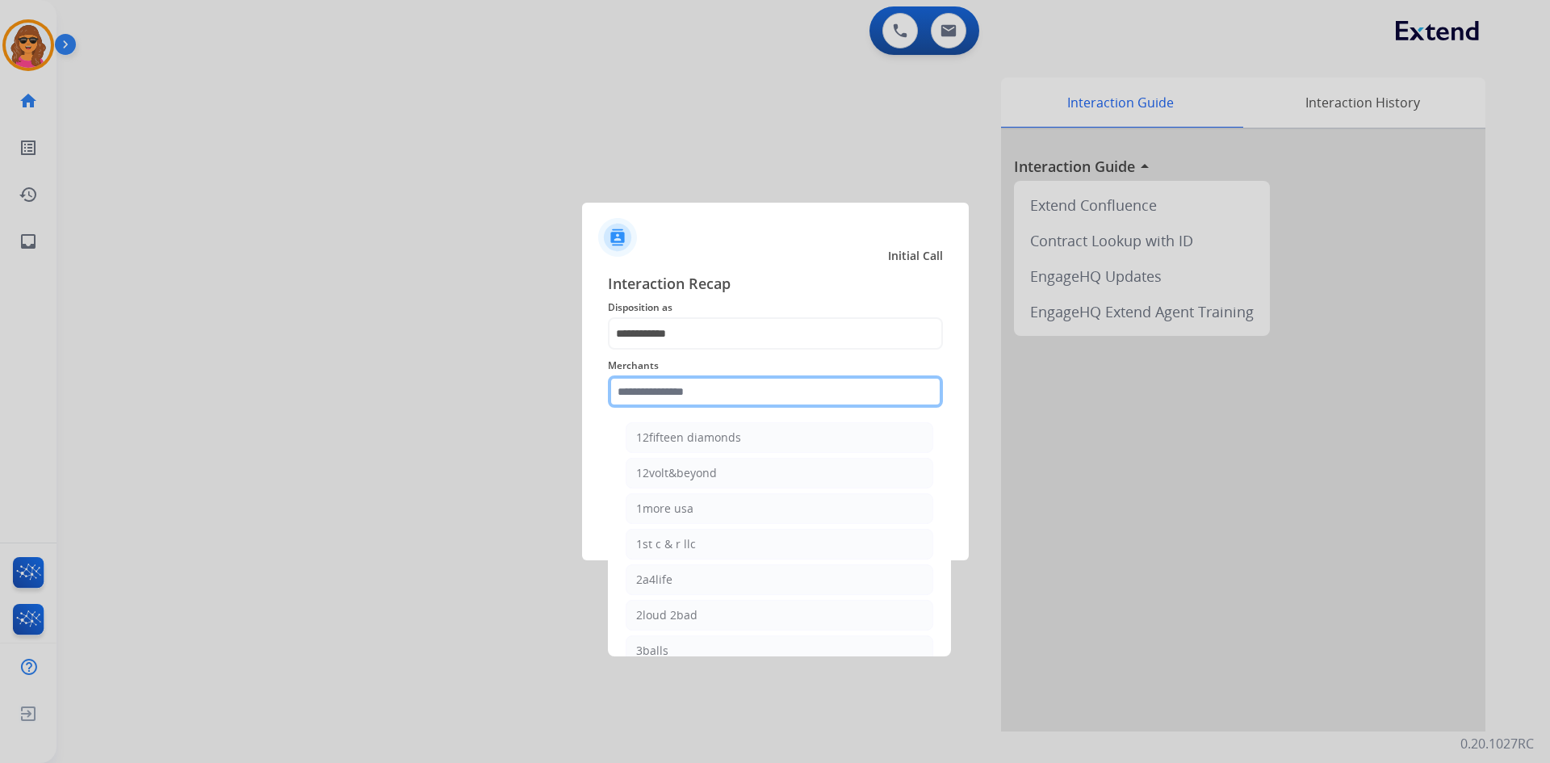
click at [614, 395] on input "text" at bounding box center [775, 391] width 335 height 32
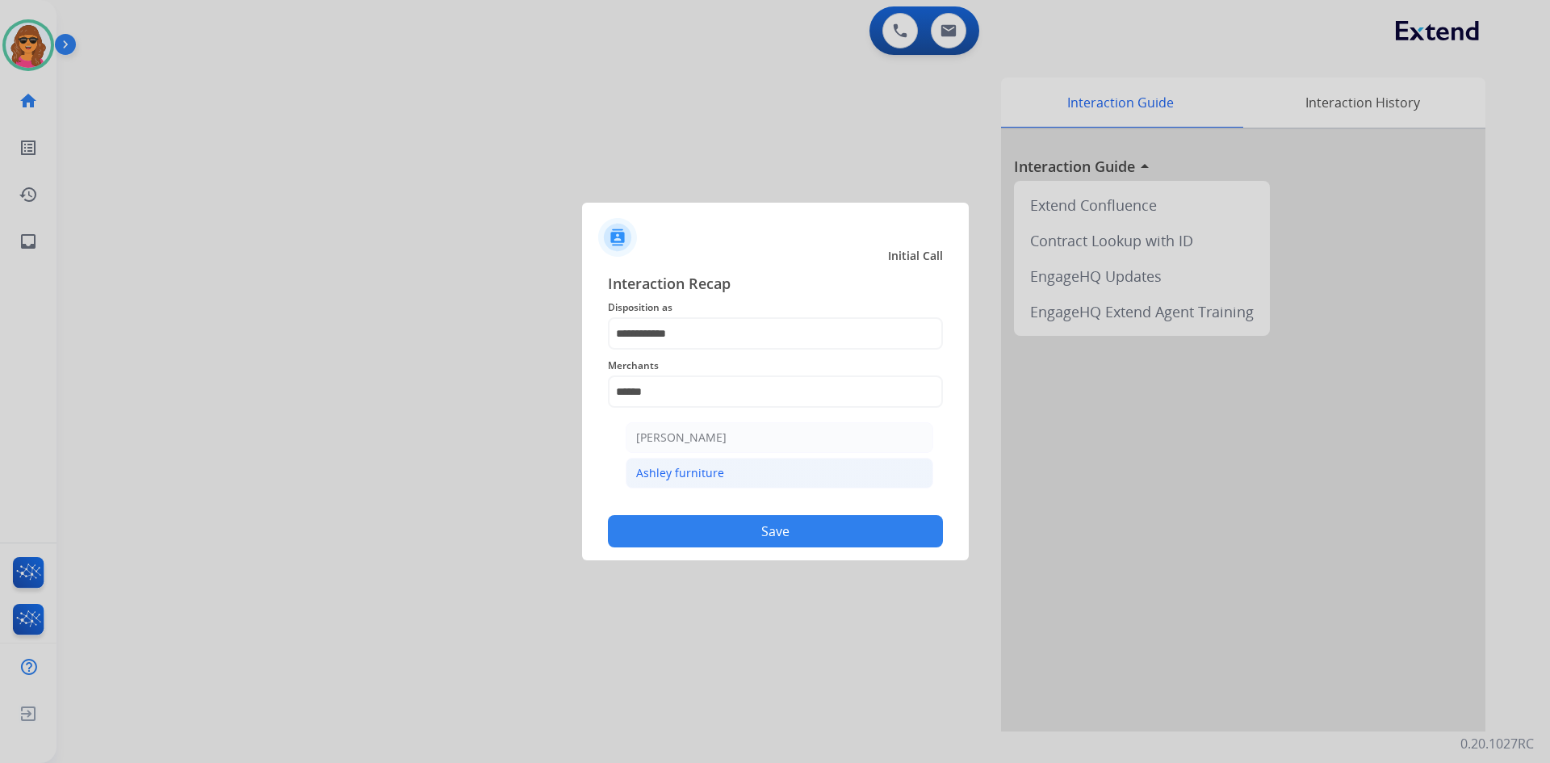
click at [700, 479] on div "Ashley furniture" at bounding box center [680, 473] width 88 height 16
type input "**********"
click at [784, 533] on button "Save" at bounding box center [775, 531] width 335 height 32
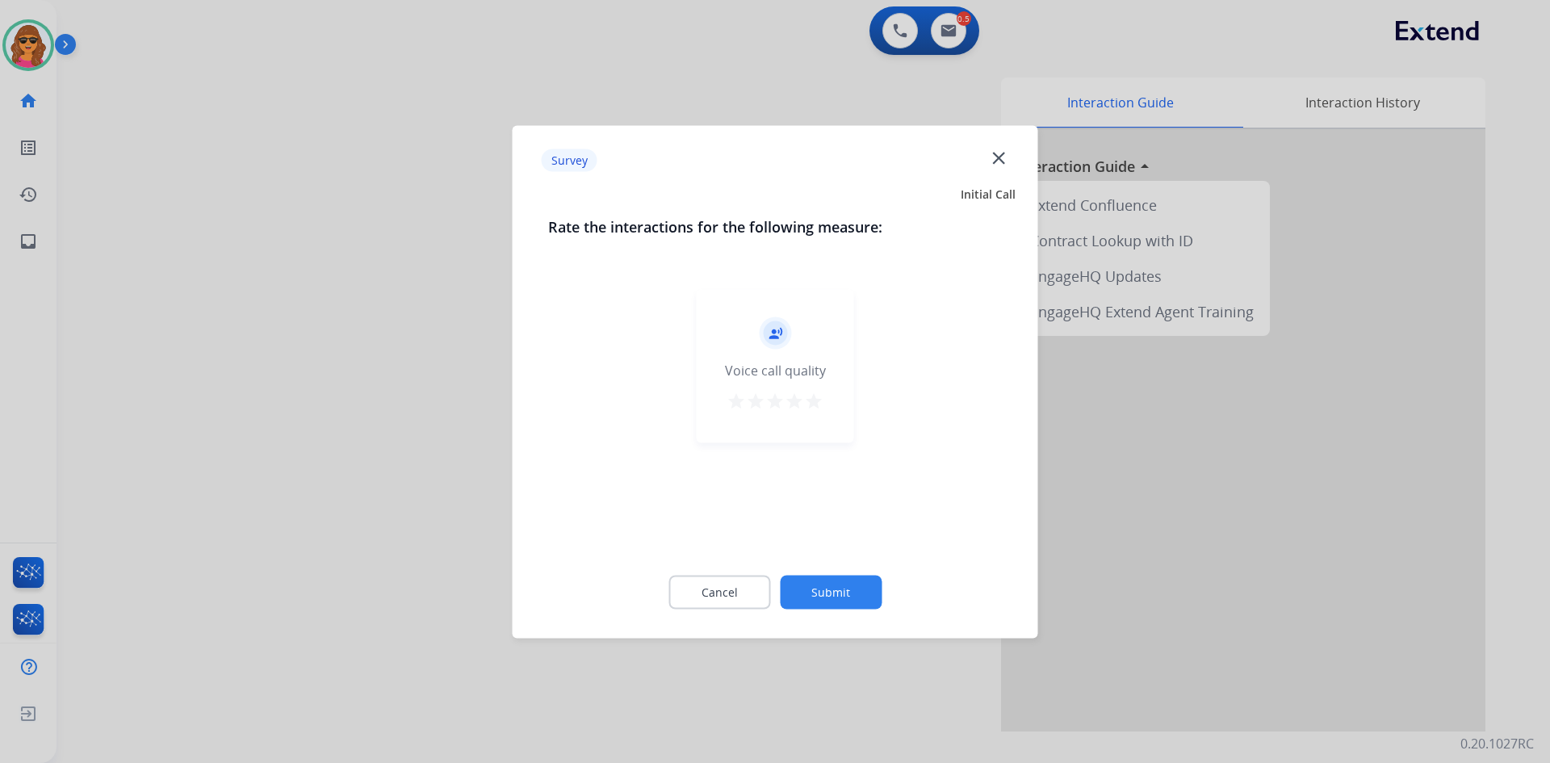
click at [819, 401] on mat-icon "star" at bounding box center [813, 400] width 19 height 19
click at [840, 597] on button "Submit" at bounding box center [831, 592] width 102 height 34
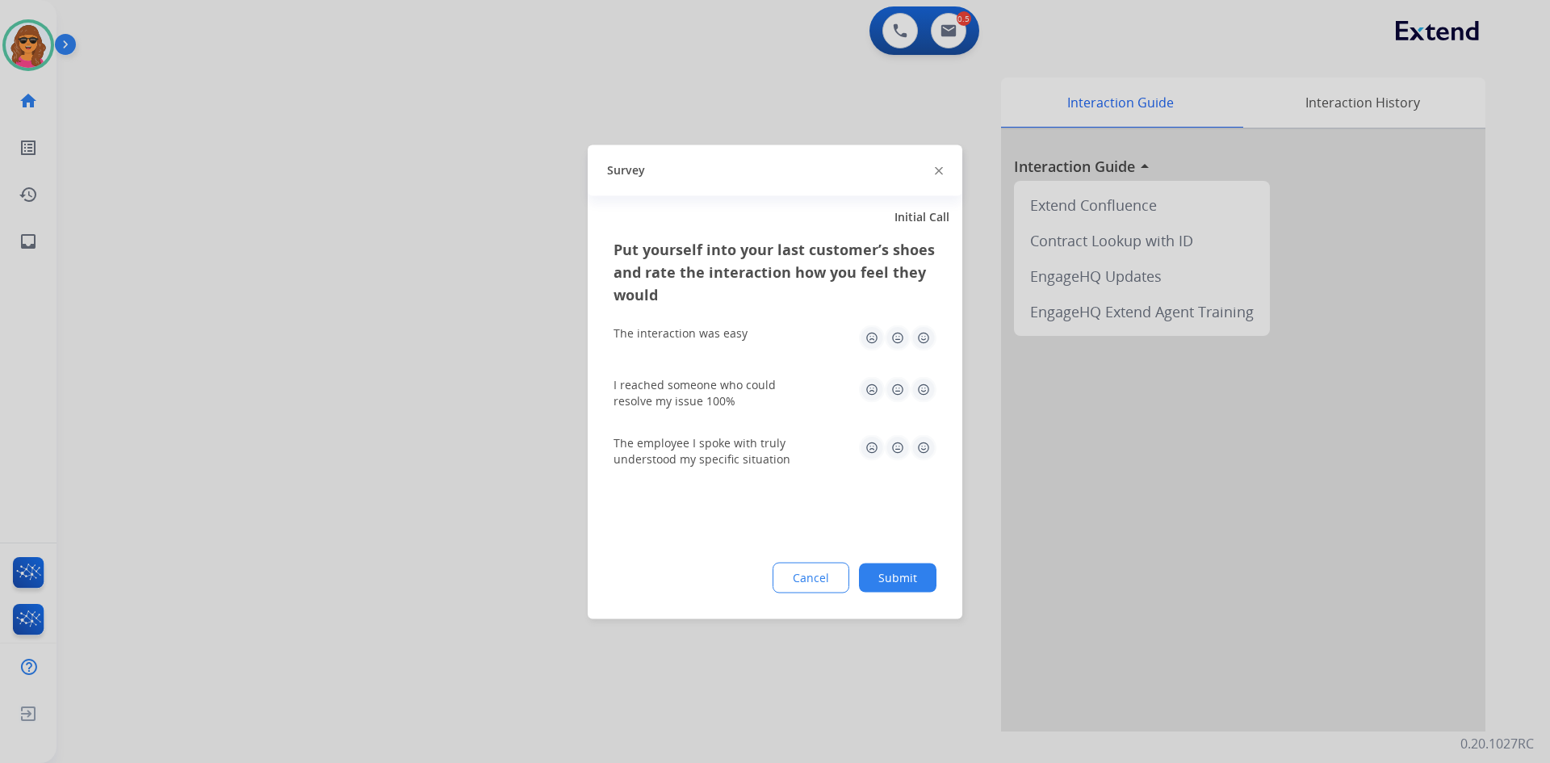
click at [925, 336] on img at bounding box center [924, 338] width 26 height 26
click at [921, 388] on img at bounding box center [924, 389] width 26 height 26
click at [920, 446] on img at bounding box center [924, 447] width 26 height 26
click at [889, 580] on button "Submit" at bounding box center [898, 577] width 78 height 29
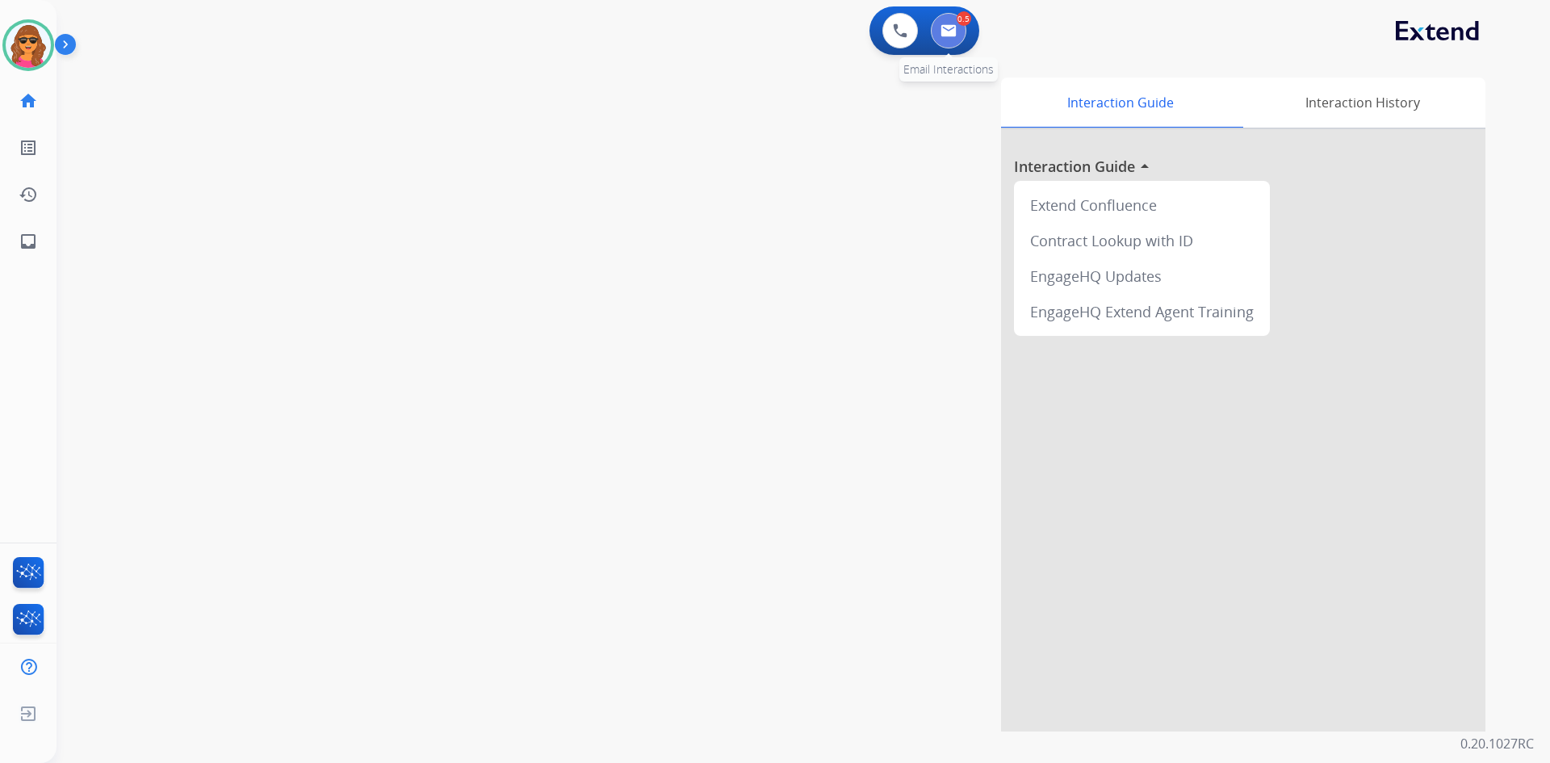
click at [940, 28] on button at bounding box center [949, 31] width 36 height 36
select select "**********"
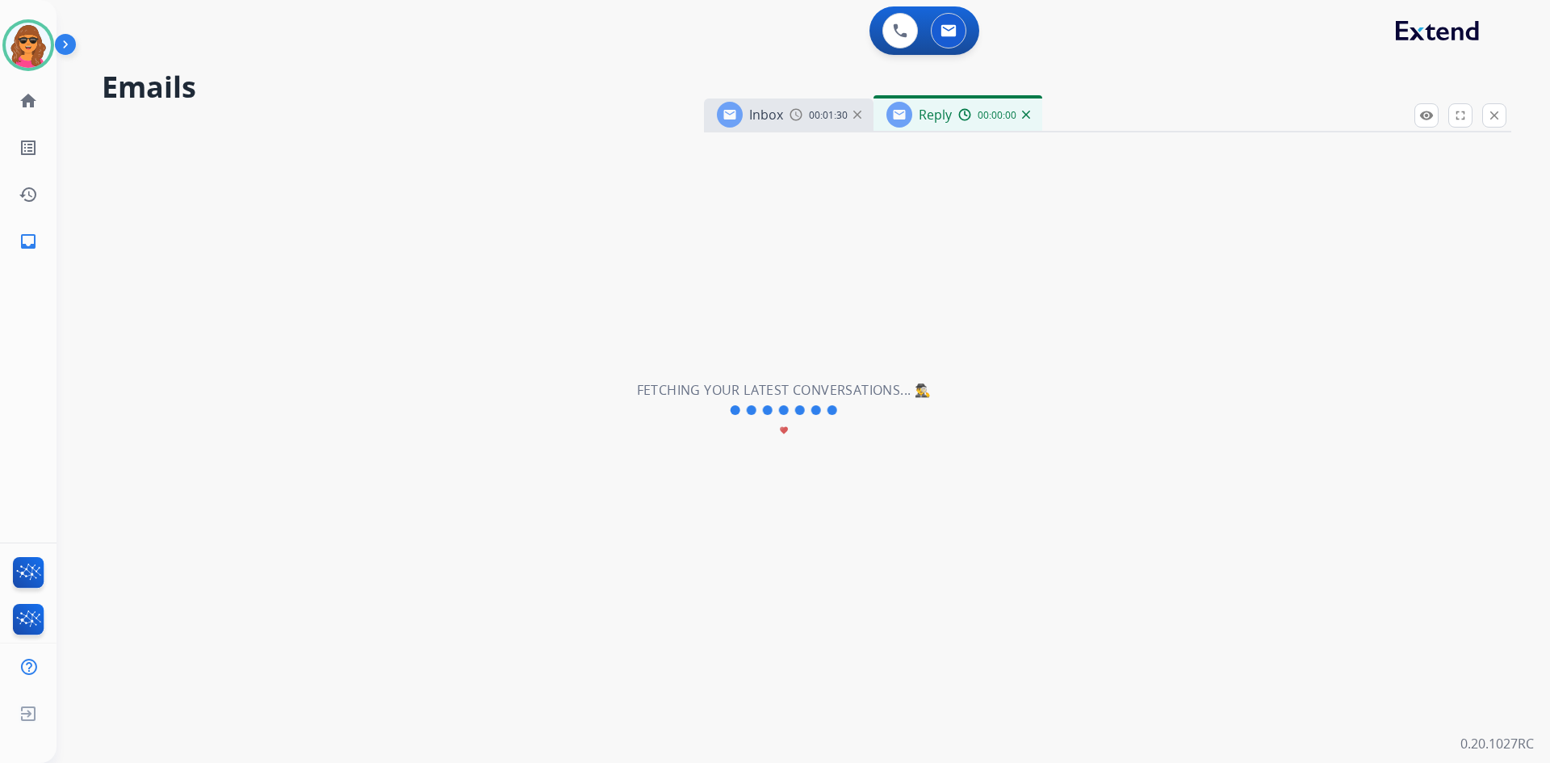
select select "**********"
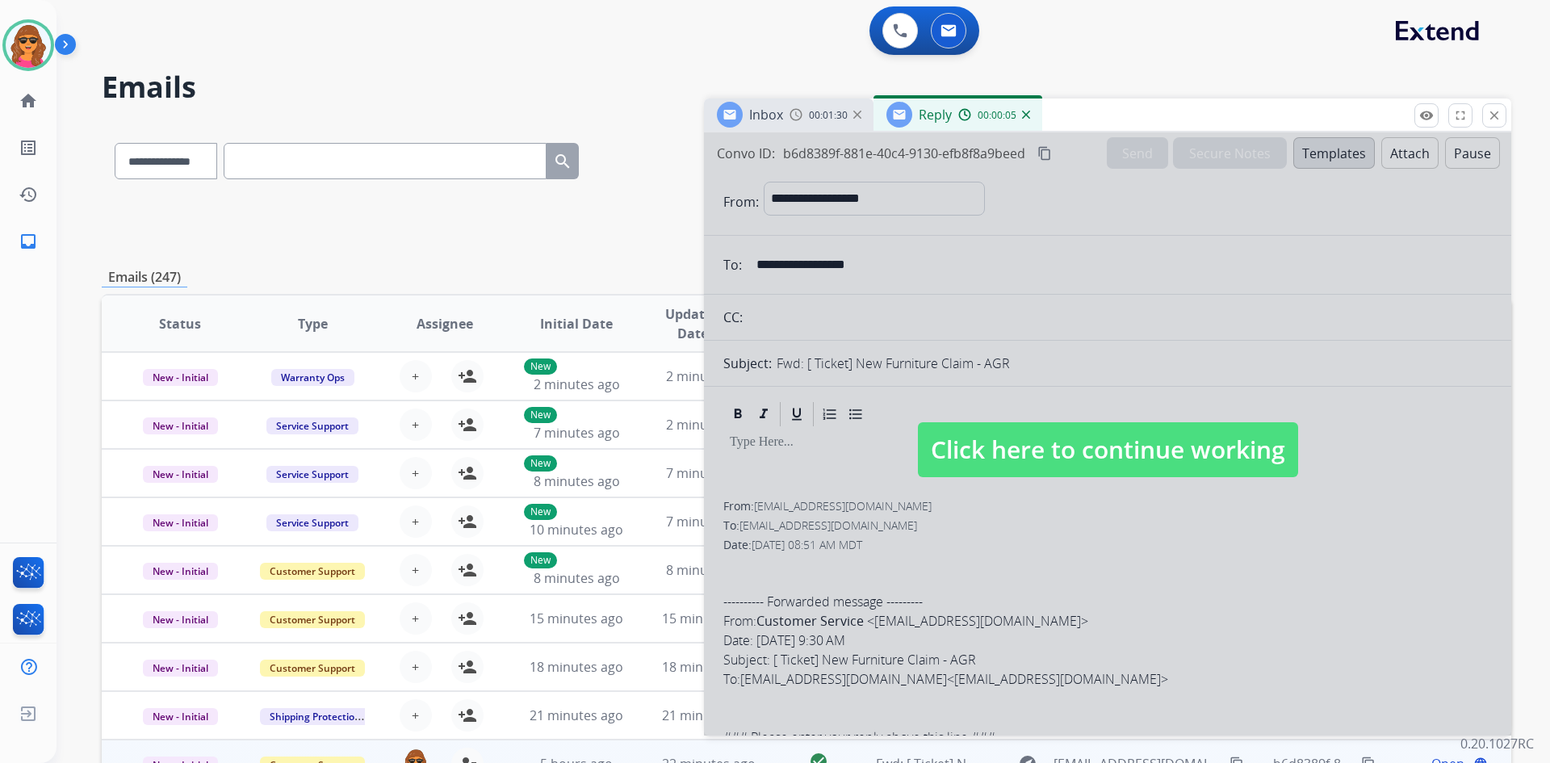
click at [1087, 455] on span "Click here to continue working" at bounding box center [1108, 449] width 380 height 55
select select
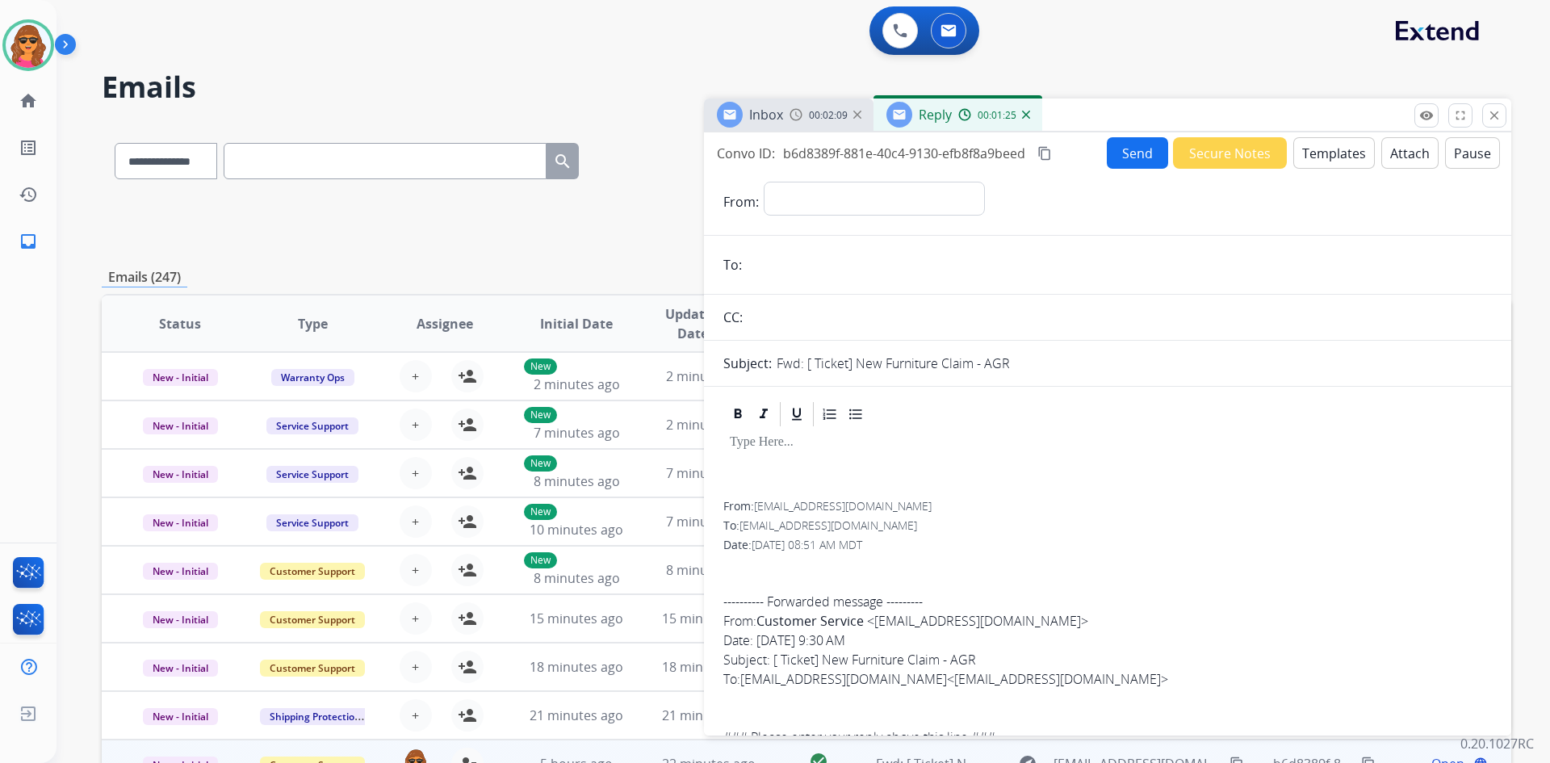
click at [782, 263] on input "email" at bounding box center [1119, 265] width 745 height 32
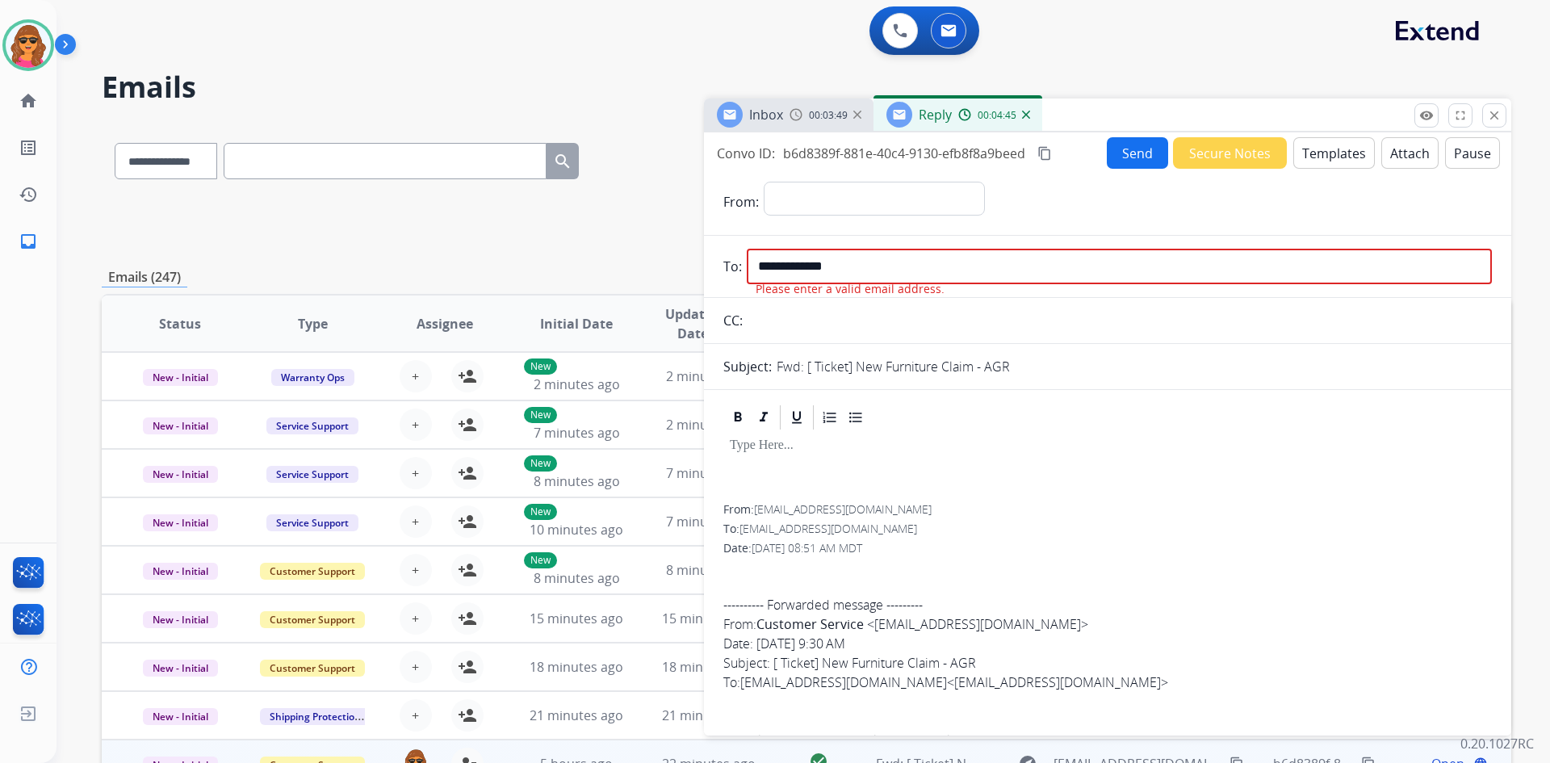
click at [857, 268] on input "**********" at bounding box center [1119, 267] width 745 height 36
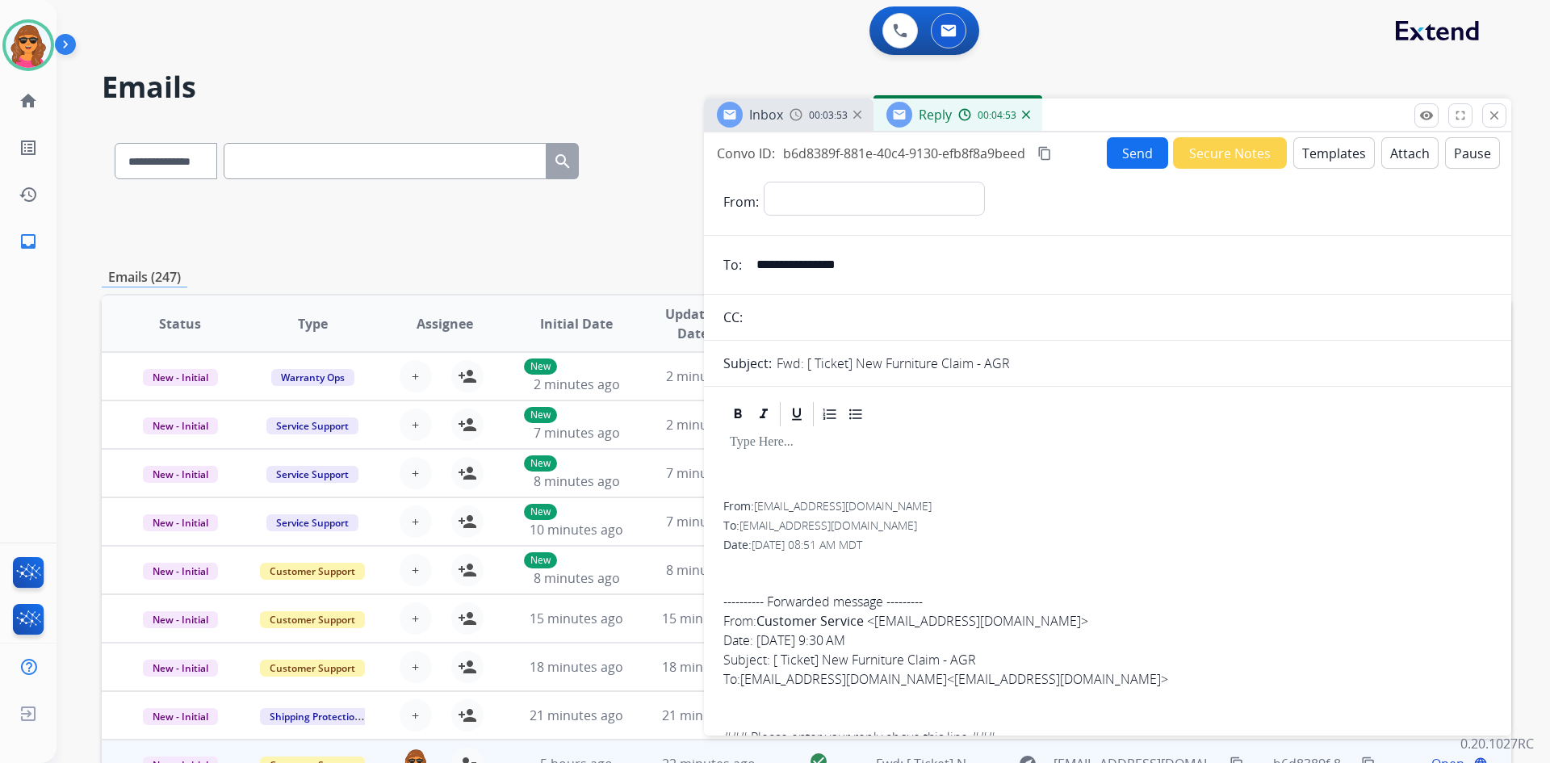
type input "**********"
click at [798, 202] on select "**********" at bounding box center [874, 198] width 220 height 32
select select "**********"
click at [764, 182] on select "**********" at bounding box center [874, 198] width 220 height 32
click at [1130, 149] on button "Send" at bounding box center [1137, 152] width 61 height 31
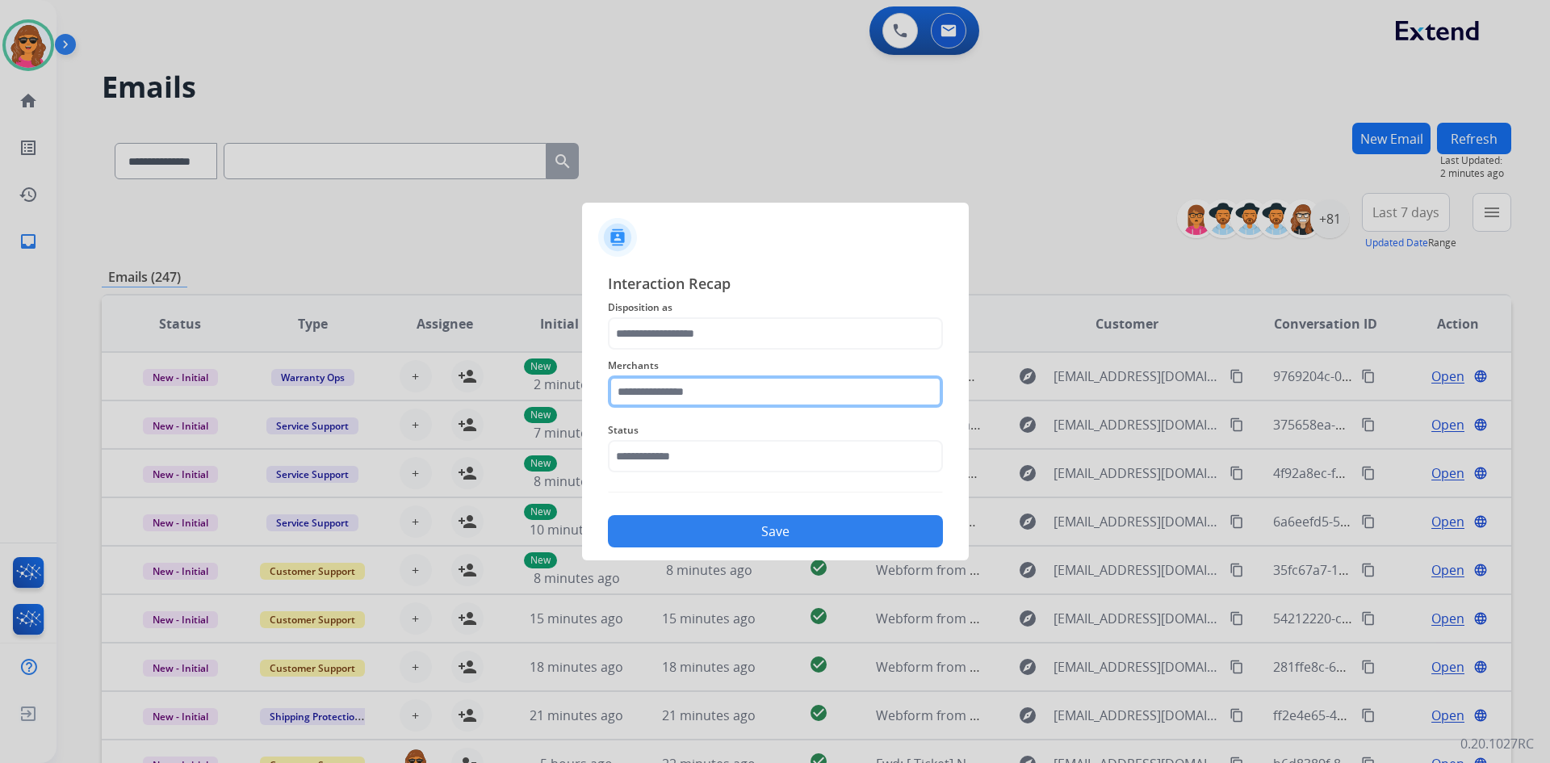
click at [620, 392] on input "text" at bounding box center [775, 391] width 335 height 32
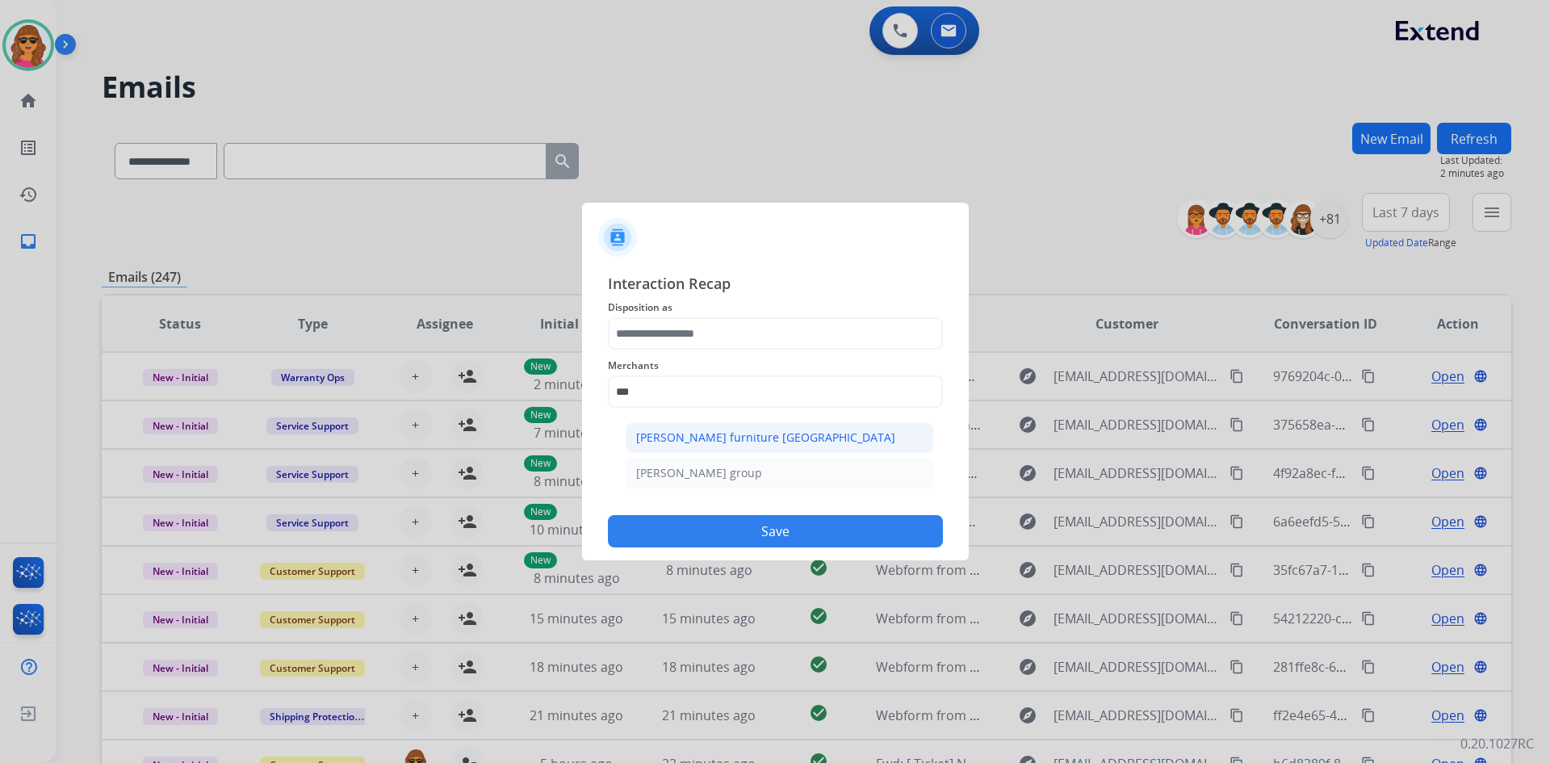
click at [690, 434] on div "[PERSON_NAME] furniture [GEOGRAPHIC_DATA]" at bounding box center [765, 437] width 259 height 16
type input "**********"
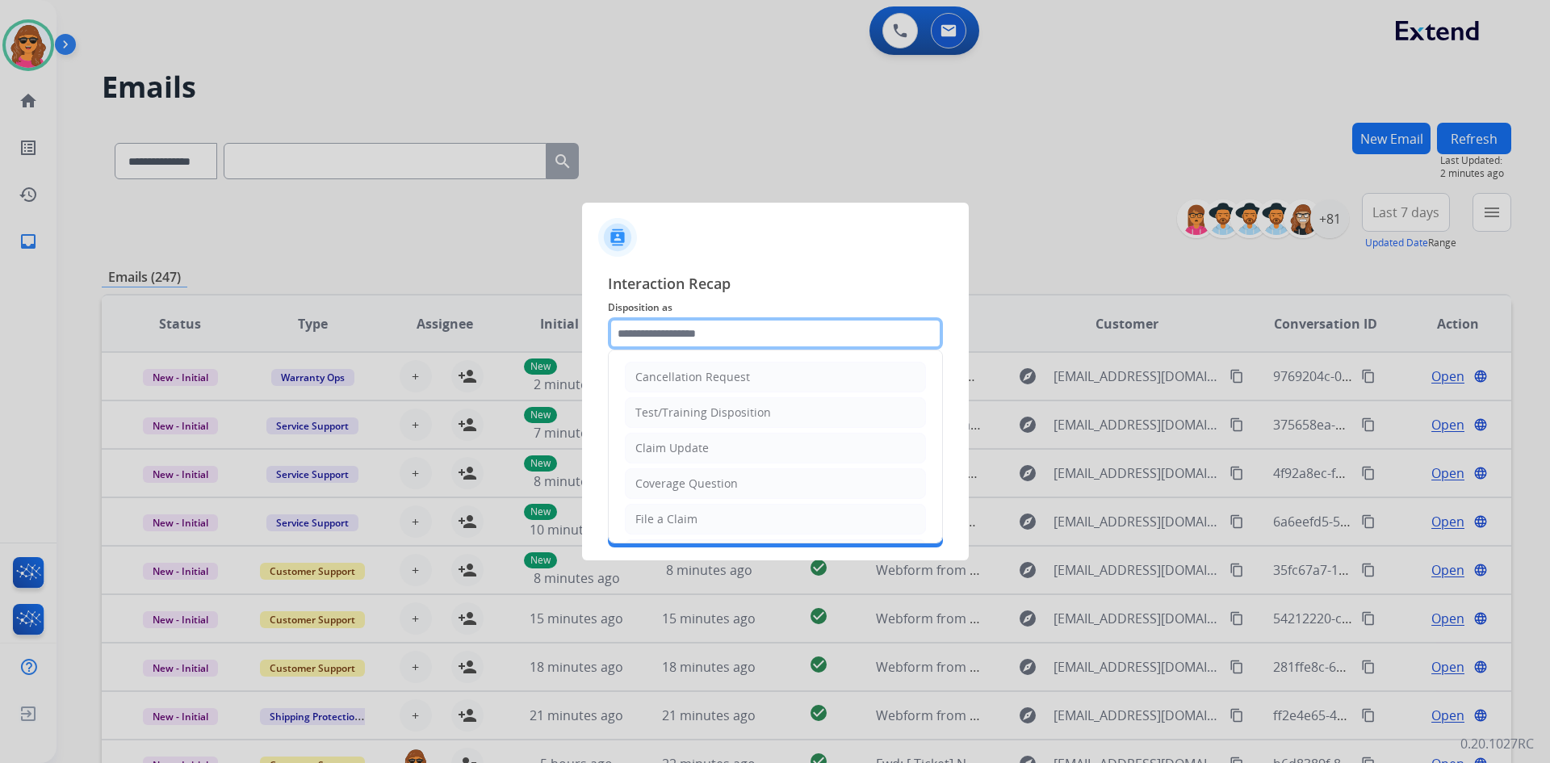
click at [677, 329] on input "text" at bounding box center [775, 333] width 335 height 32
click at [670, 512] on div "File a Claim" at bounding box center [666, 519] width 62 height 16
type input "**********"
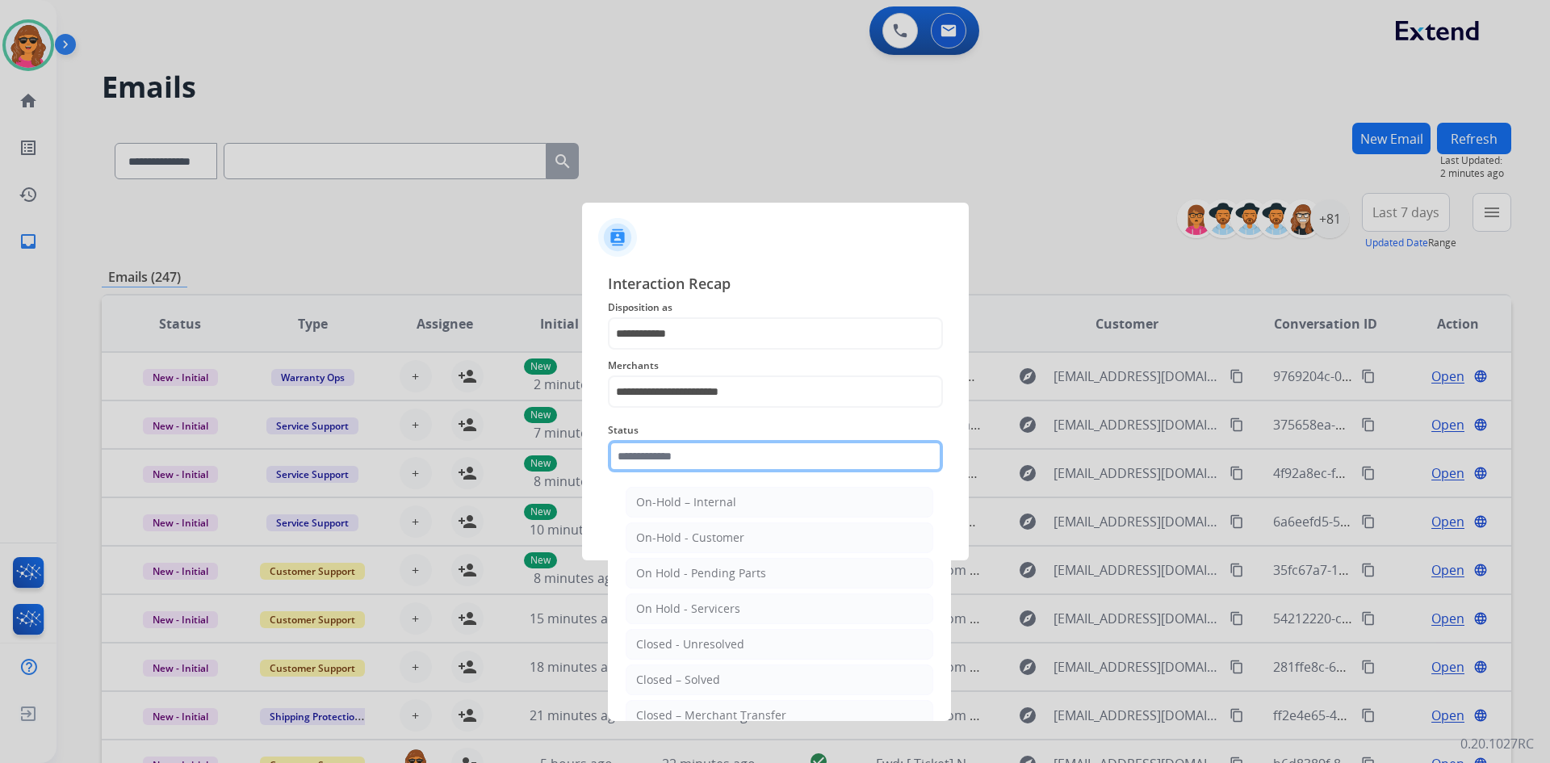
click at [688, 448] on input "text" at bounding box center [775, 456] width 335 height 32
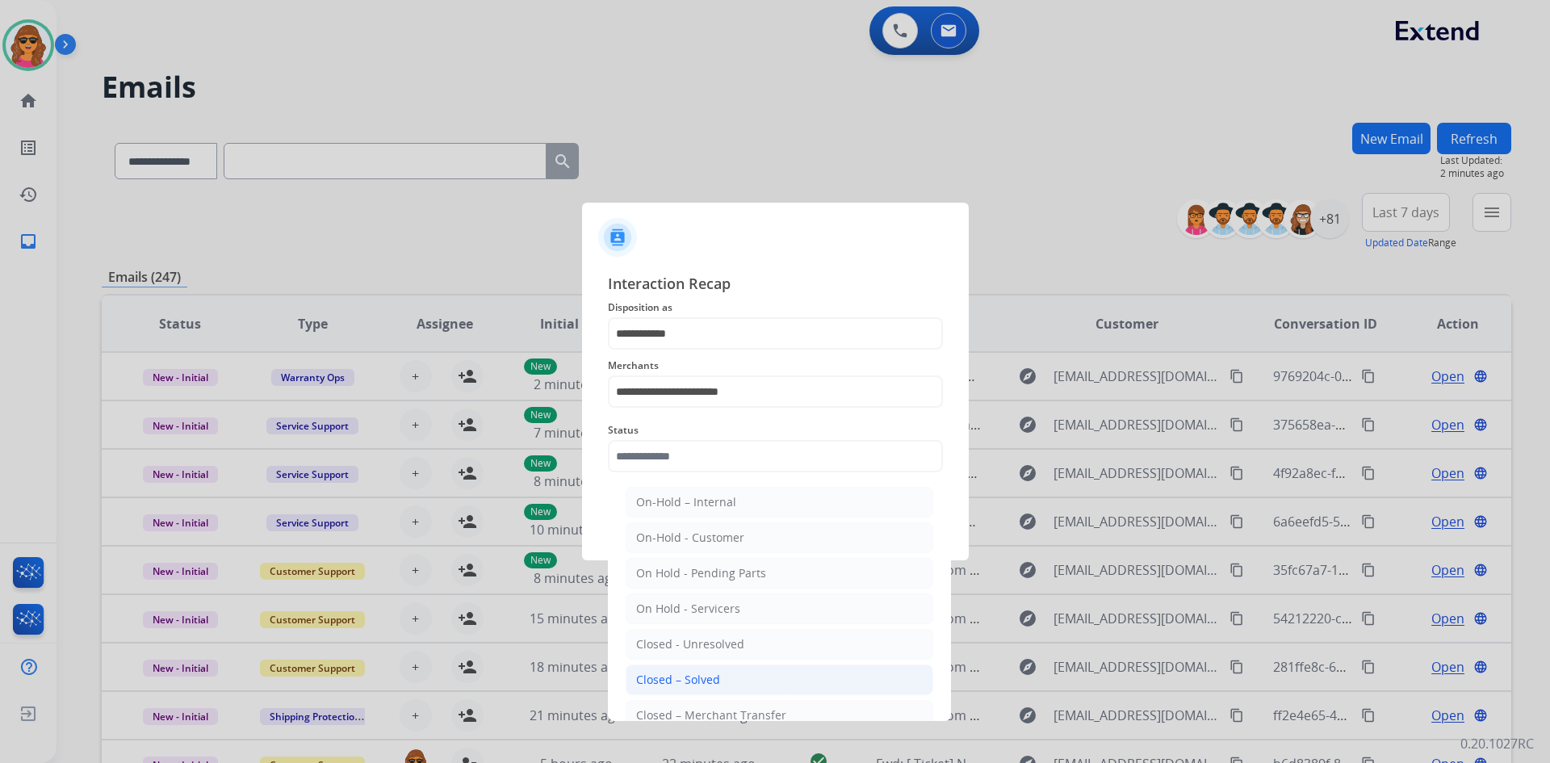
click at [697, 681] on div "Closed – Solved" at bounding box center [678, 680] width 84 height 16
type input "**********"
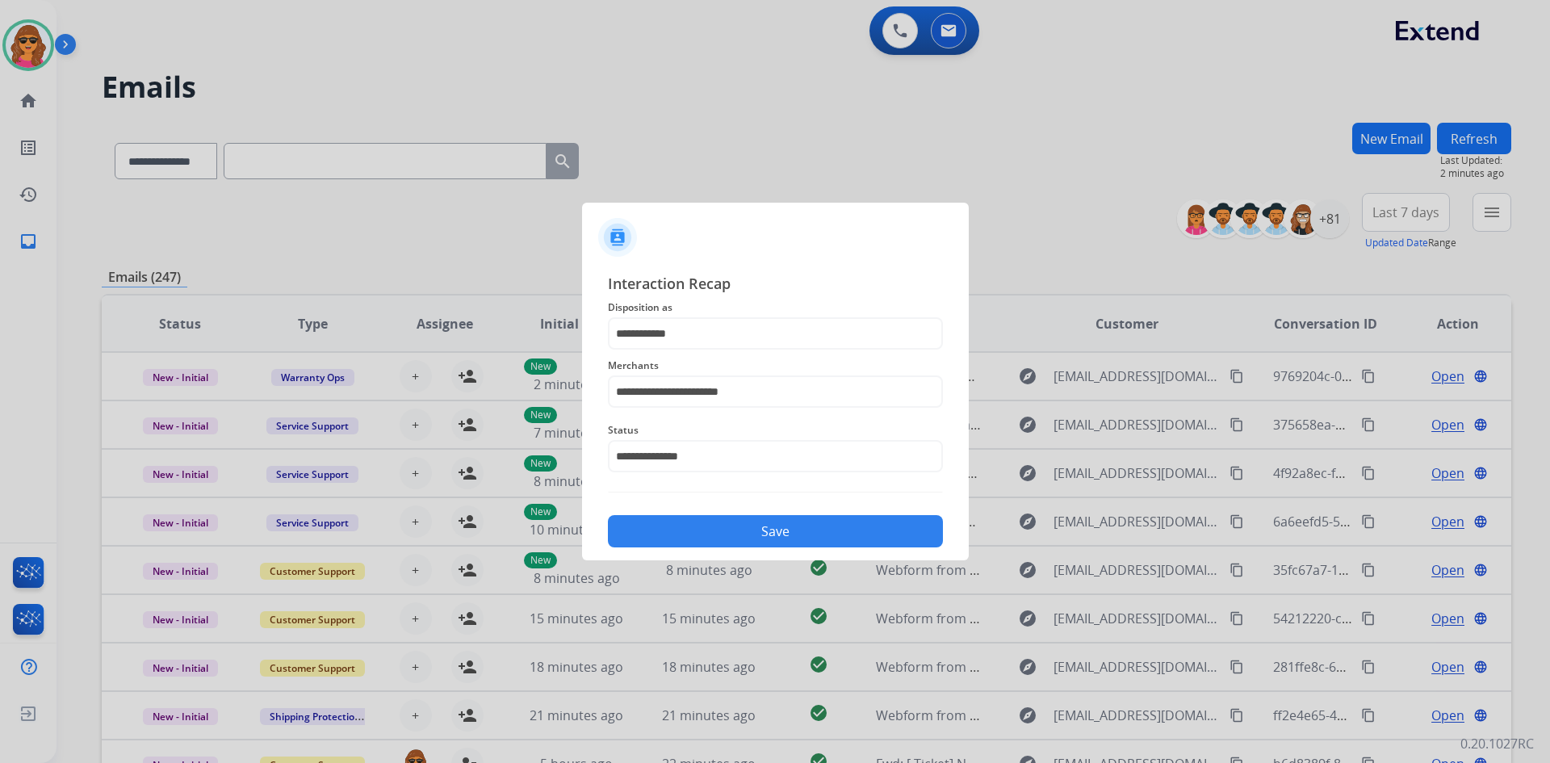
click at [739, 532] on button "Save" at bounding box center [775, 531] width 335 height 32
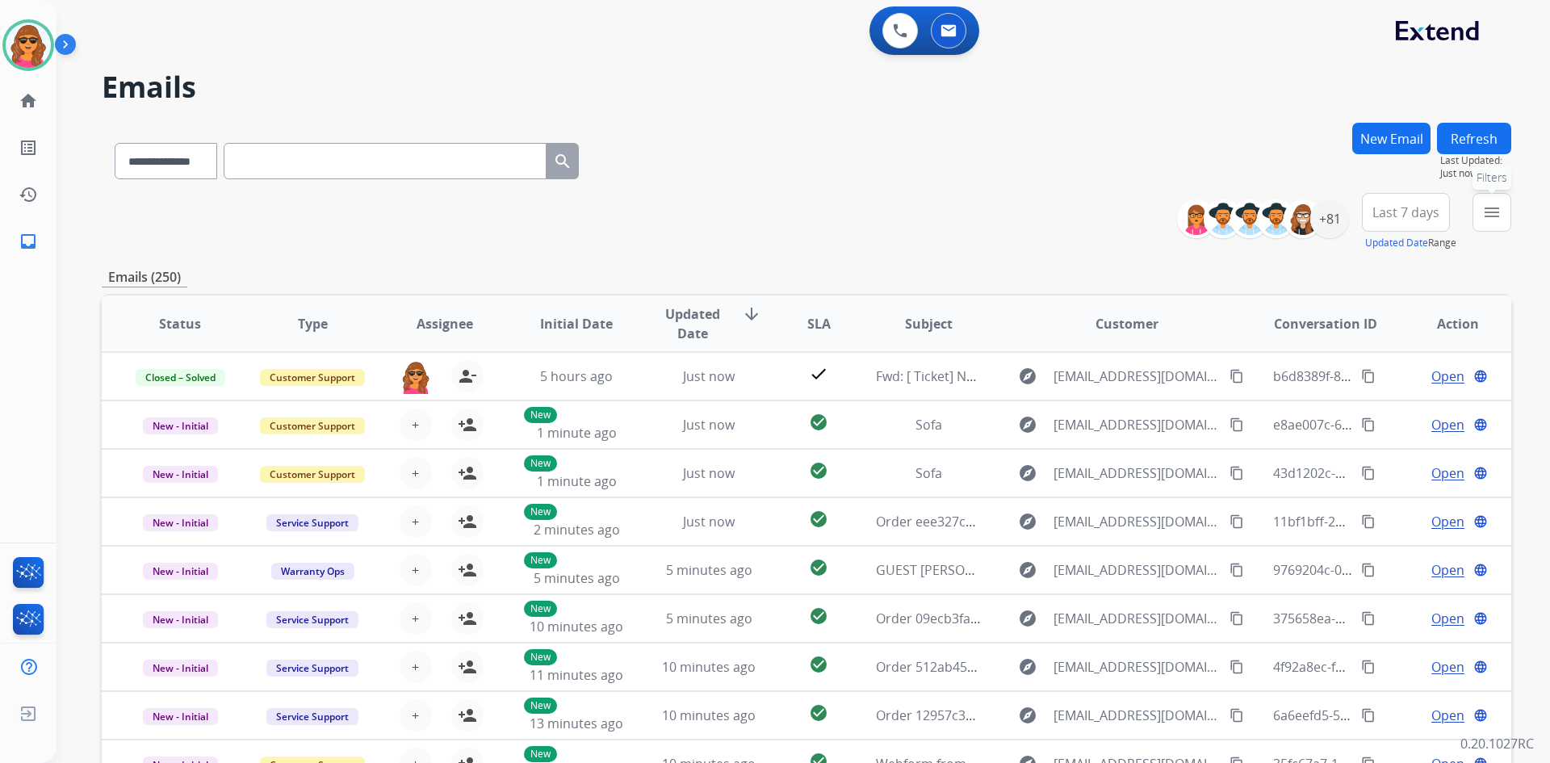
click at [1489, 210] on mat-icon "menu" at bounding box center [1491, 212] width 19 height 19
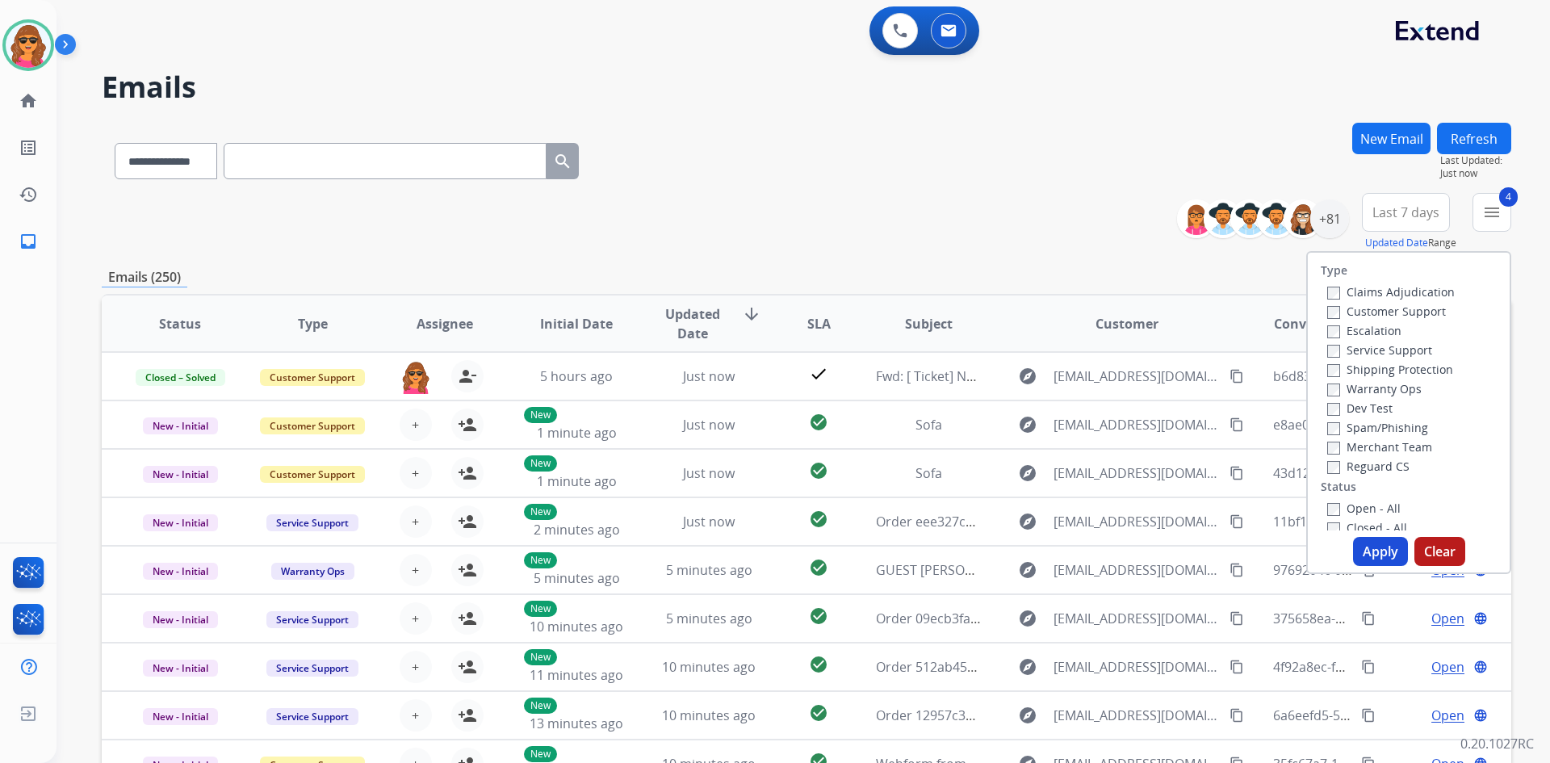
click at [1357, 557] on button "Apply" at bounding box center [1380, 551] width 55 height 29
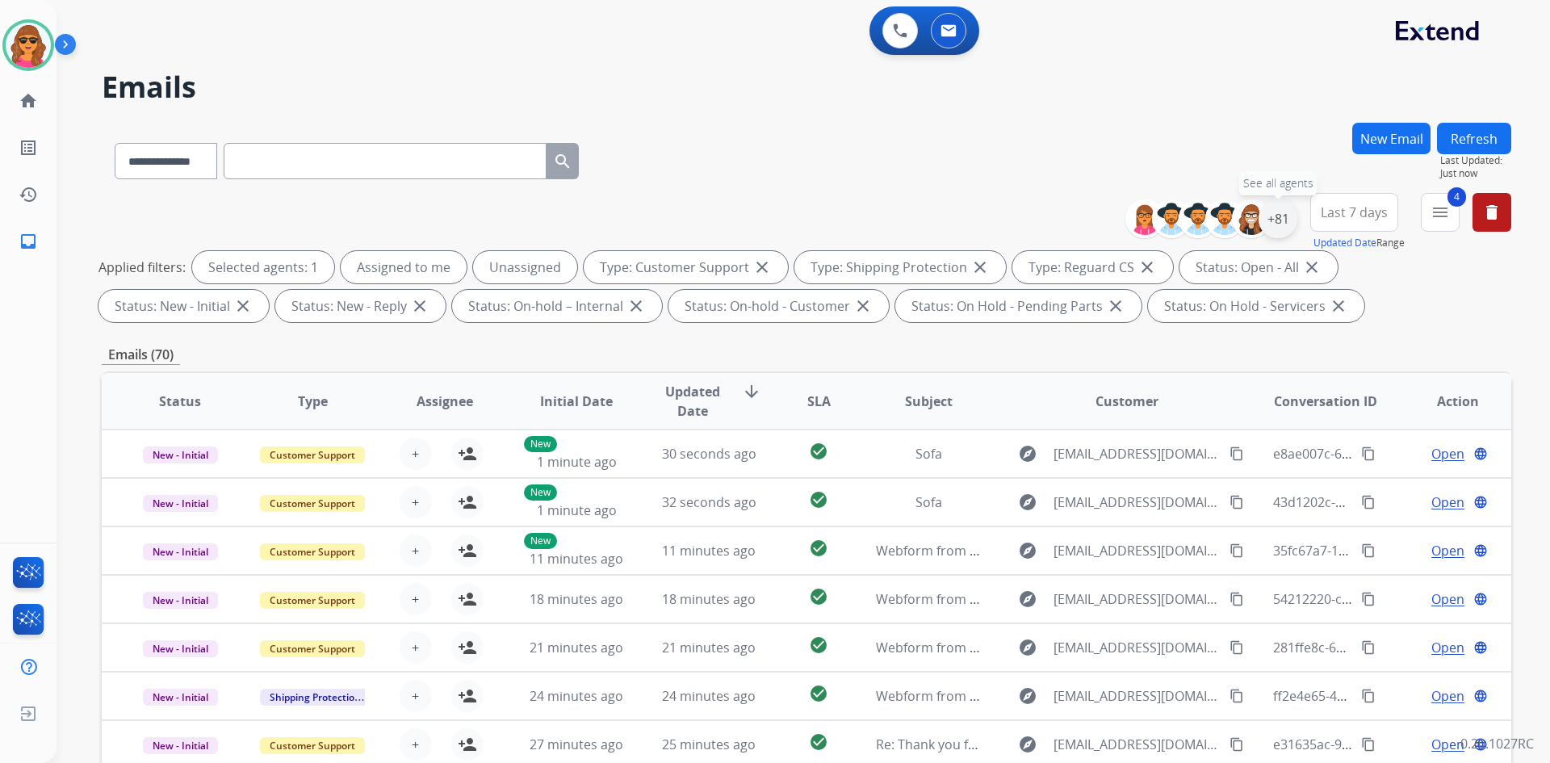
click at [1270, 211] on div "+81" at bounding box center [1278, 218] width 39 height 39
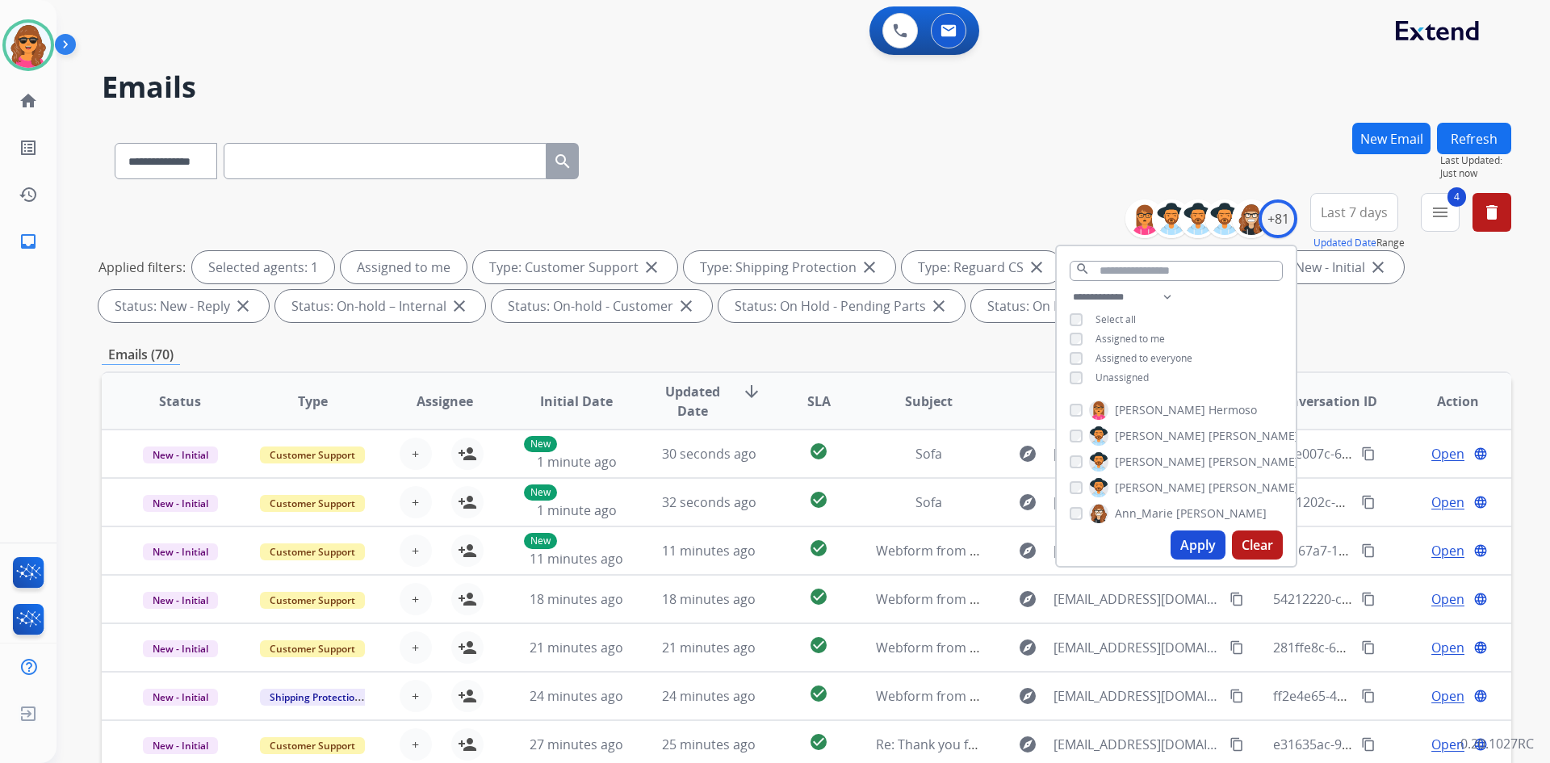
click at [1194, 547] on button "Apply" at bounding box center [1198, 544] width 55 height 29
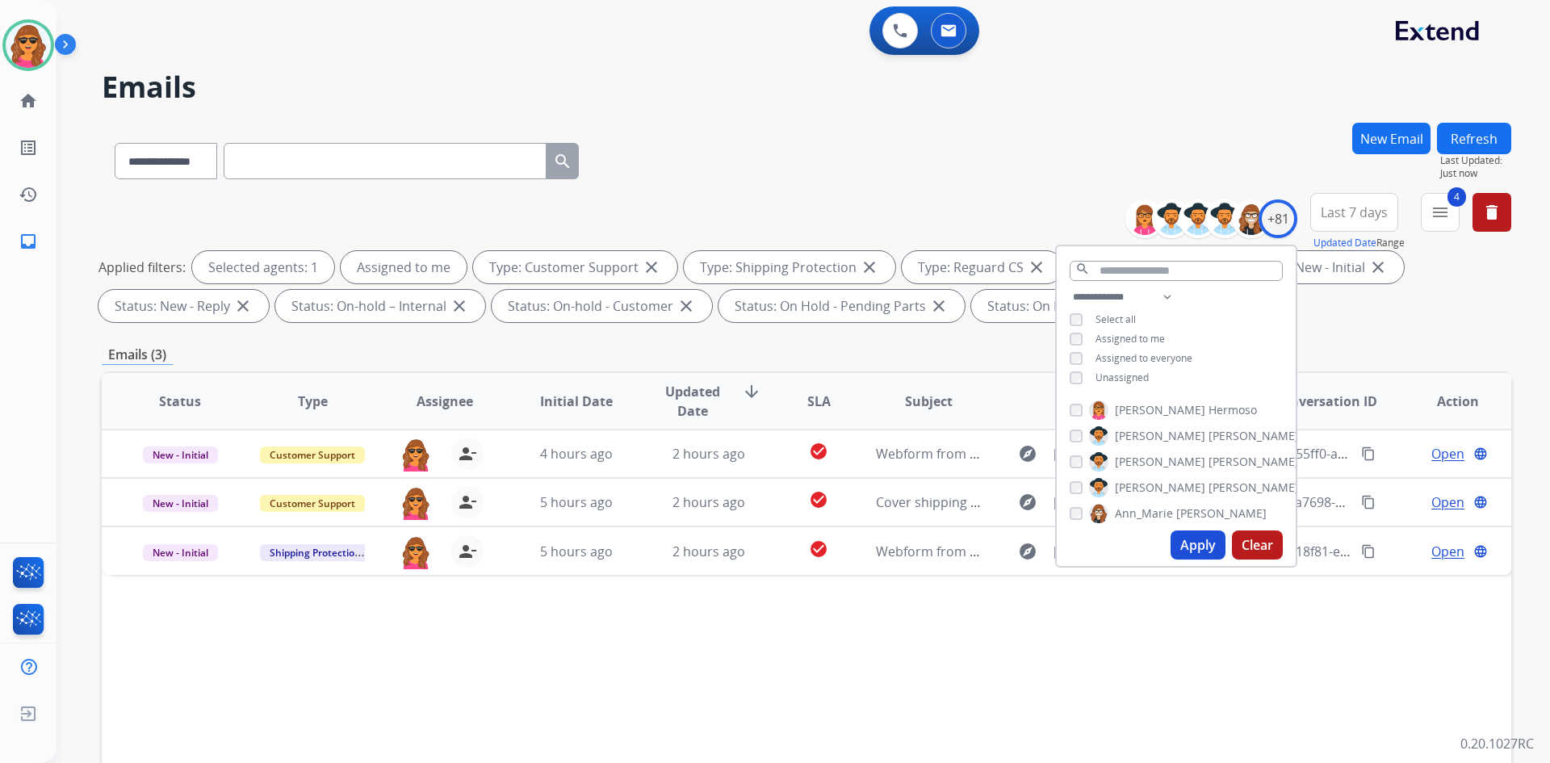
click at [1451, 310] on div "Applied filters: Selected agents: 1 Assigned to me Type: Customer Support close…" at bounding box center [803, 286] width 1410 height 71
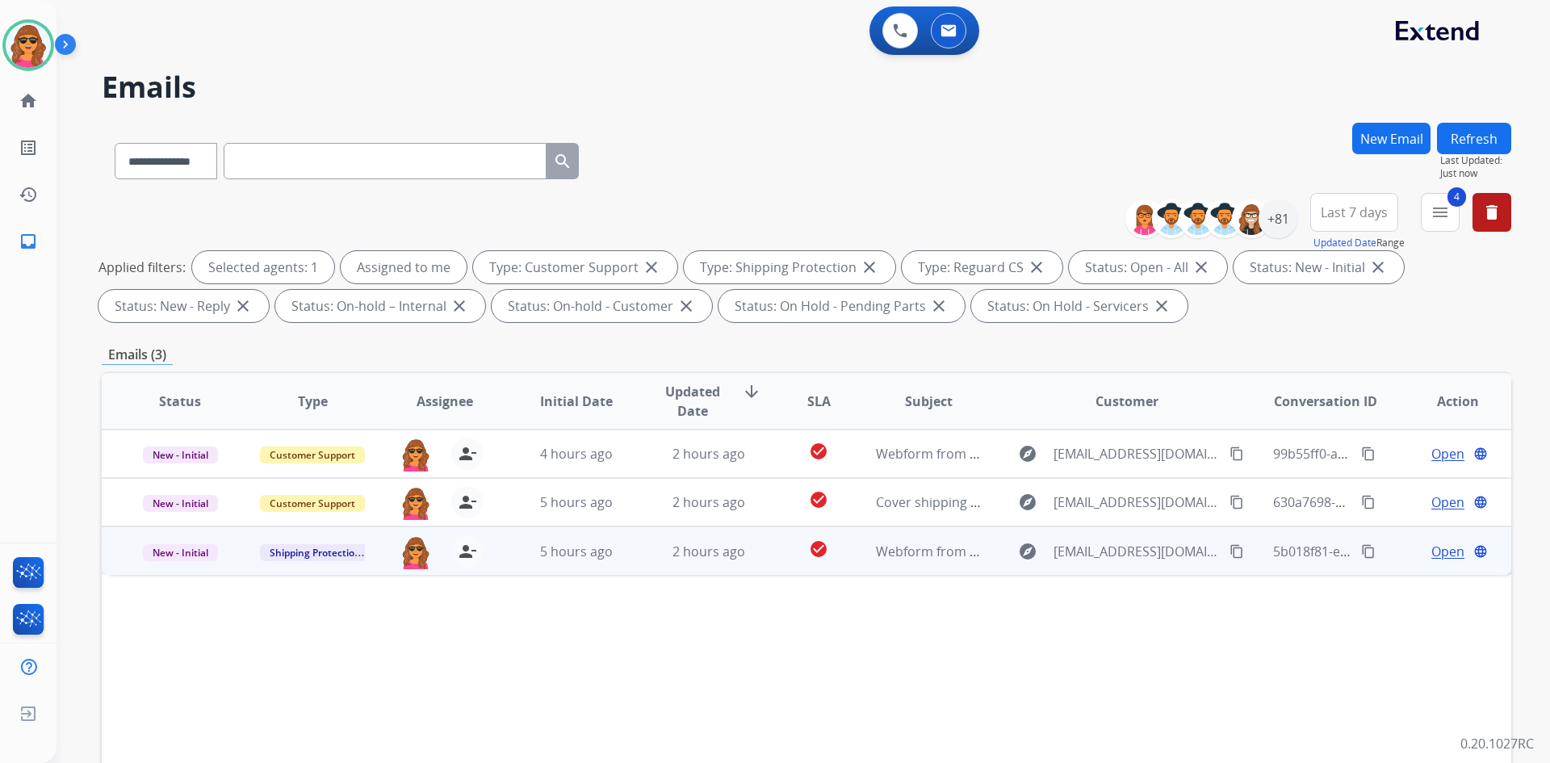
click at [1434, 547] on span "Open" at bounding box center [1447, 551] width 33 height 19
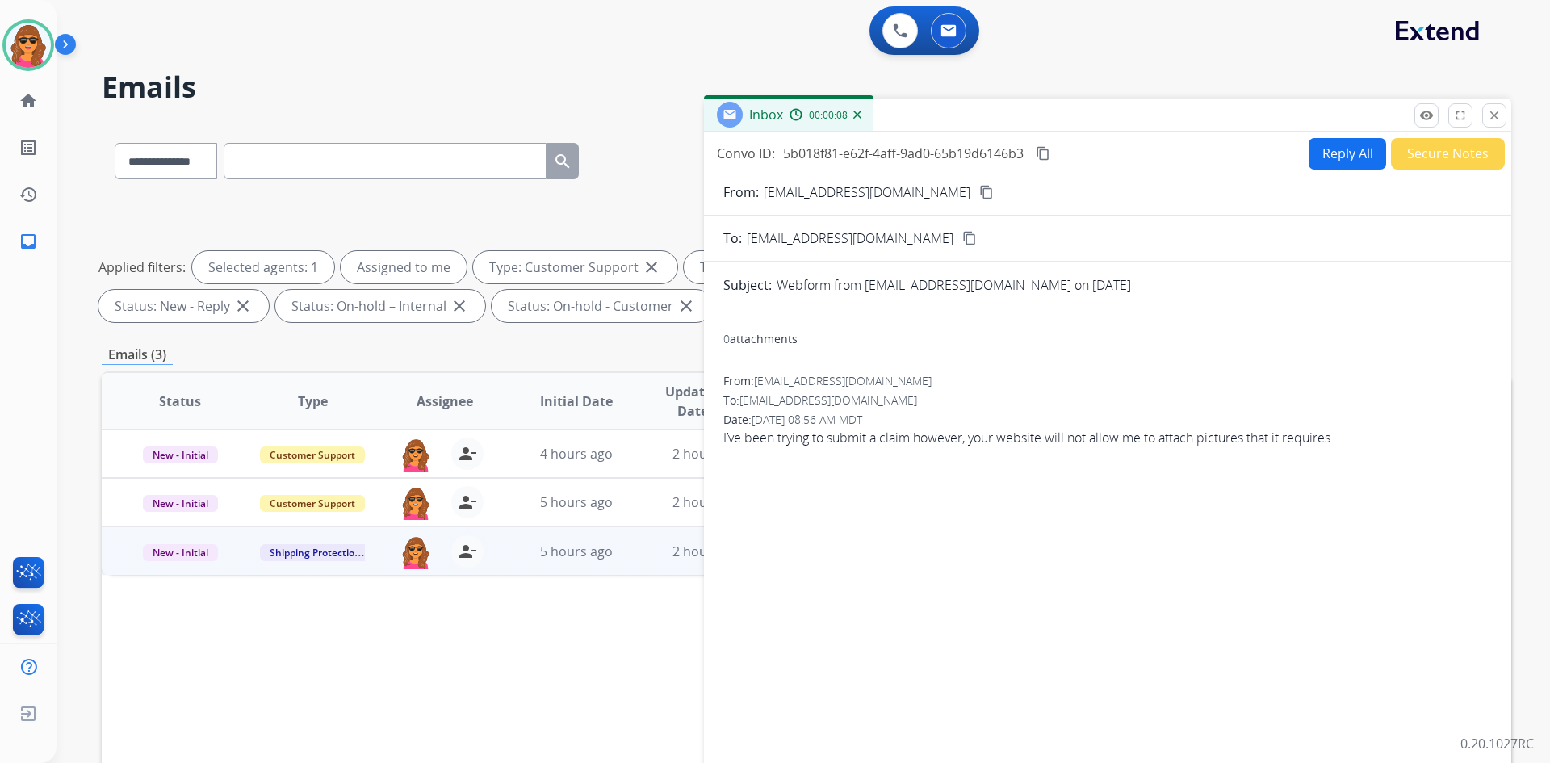
click at [1334, 155] on button "Reply All" at bounding box center [1348, 153] width 78 height 31
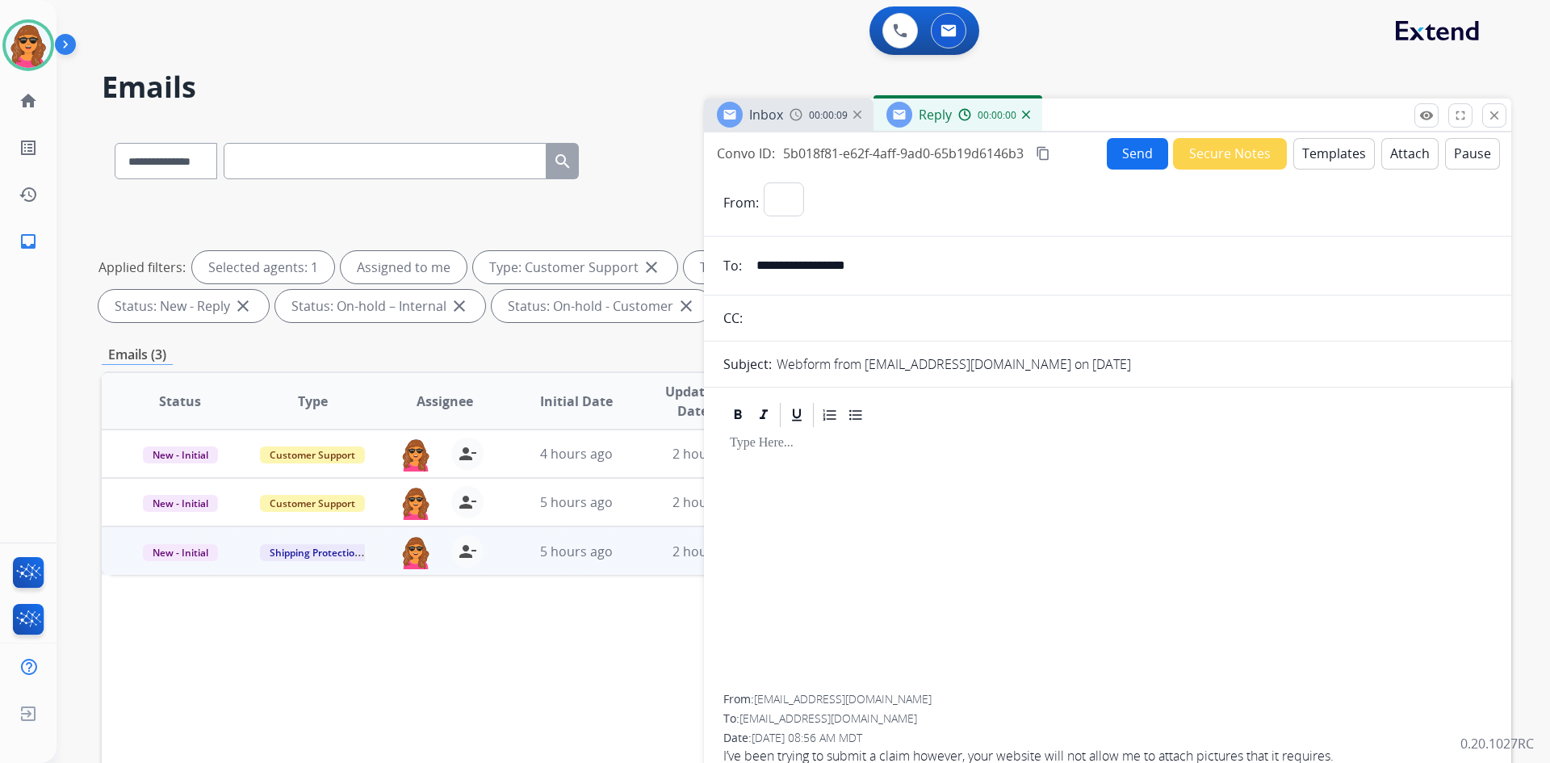
select select "**********"
click at [1323, 153] on button "Templates" at bounding box center [1334, 153] width 82 height 31
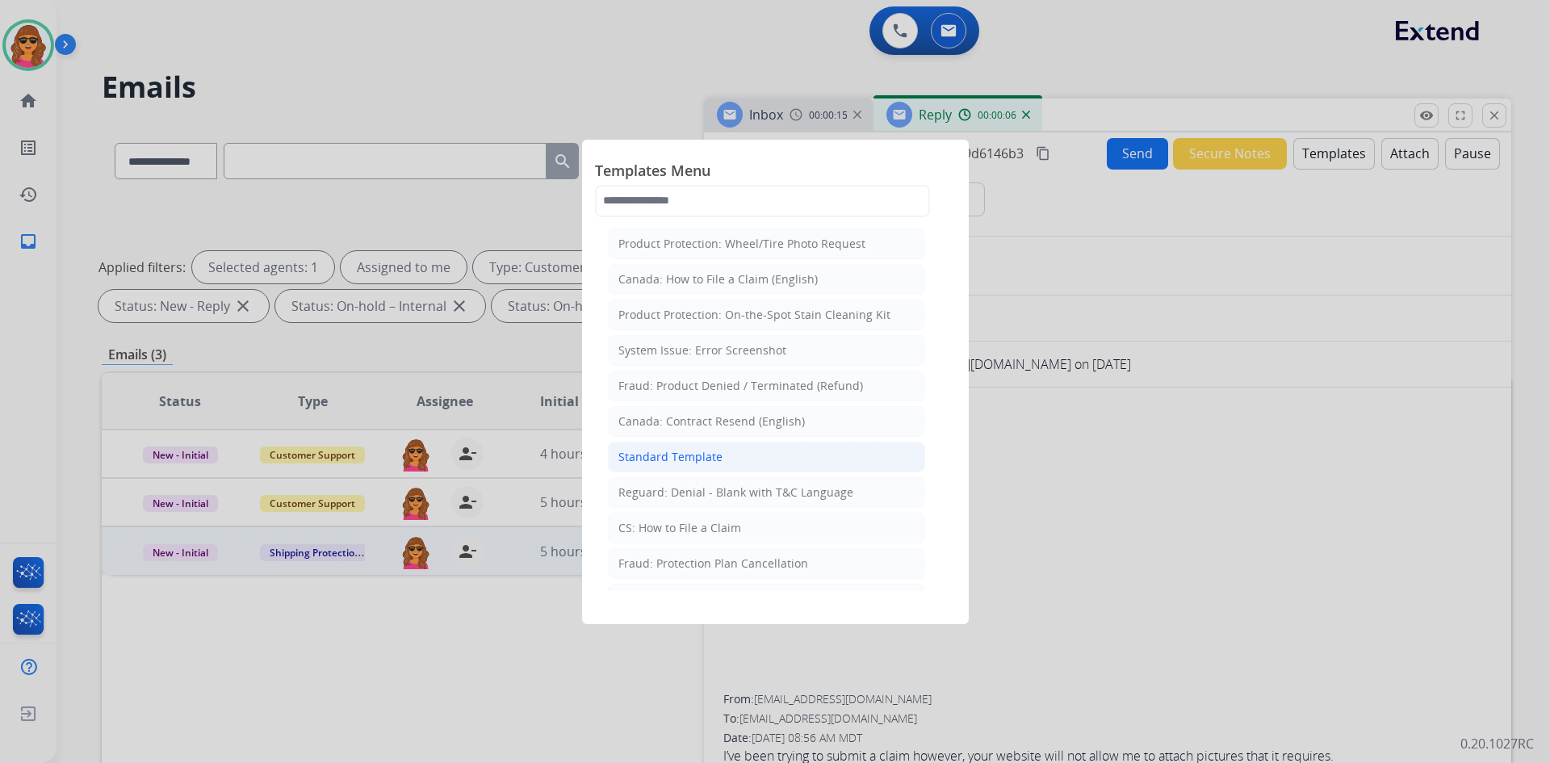
click at [681, 457] on div "Standard Template" at bounding box center [670, 457] width 104 height 16
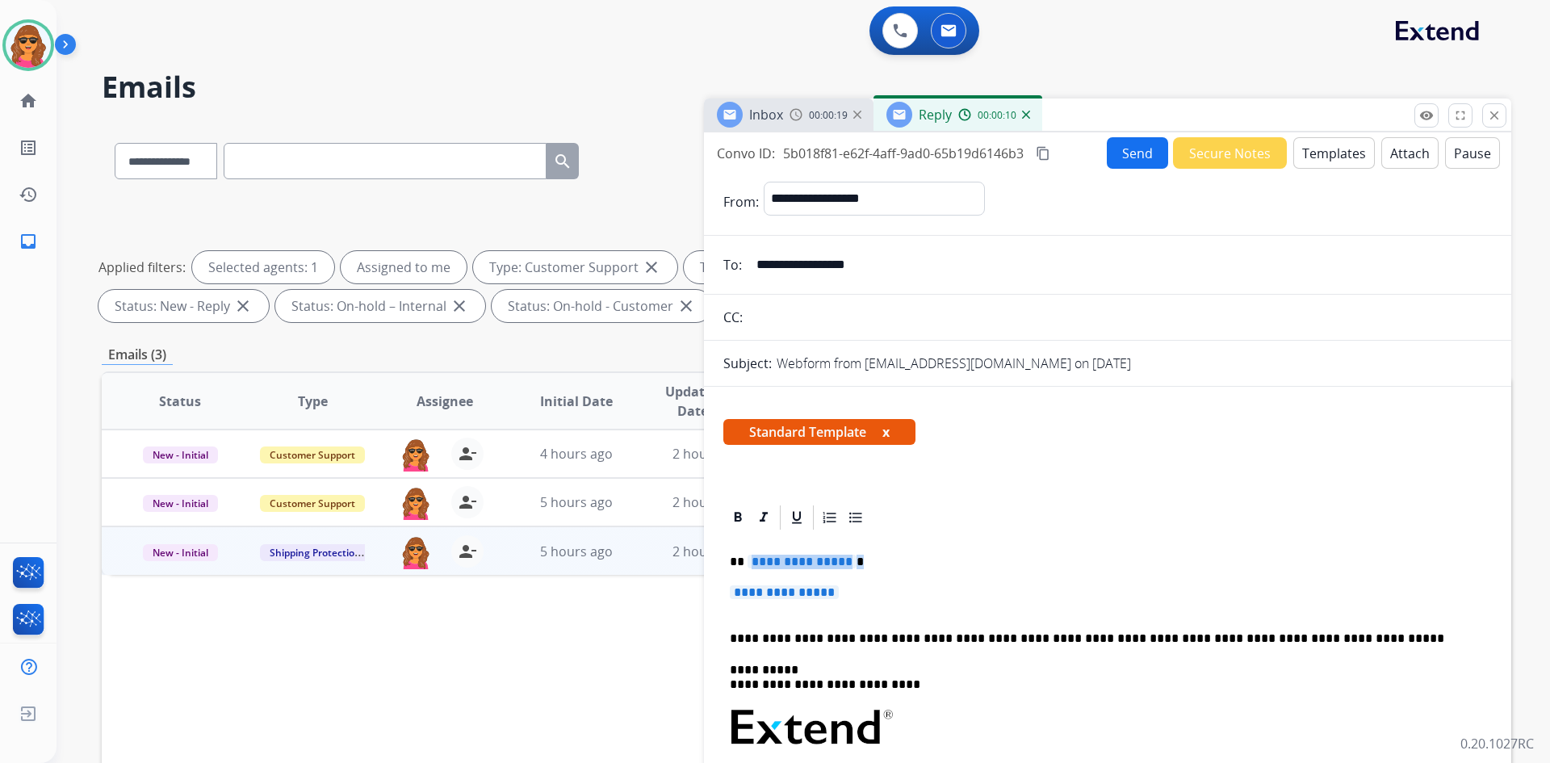
drag, startPoint x: 748, startPoint y: 564, endPoint x: 879, endPoint y: 559, distance: 130.8
click at [879, 559] on p "**********" at bounding box center [1101, 562] width 743 height 15
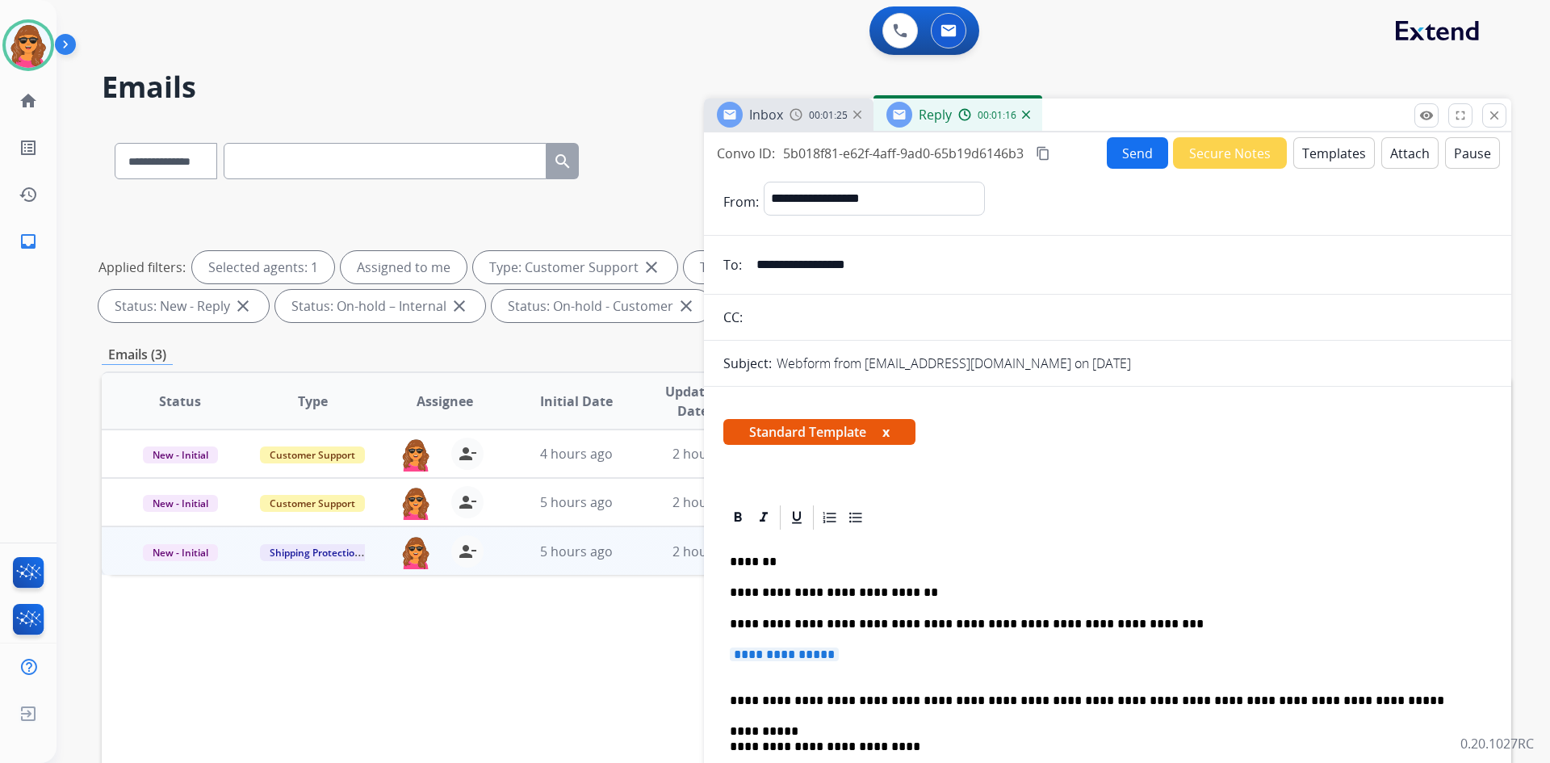
drag, startPoint x: 855, startPoint y: 647, endPoint x: 700, endPoint y: 651, distance: 155.1
click at [700, 651] on div "**********" at bounding box center [807, 560] width 1410 height 874
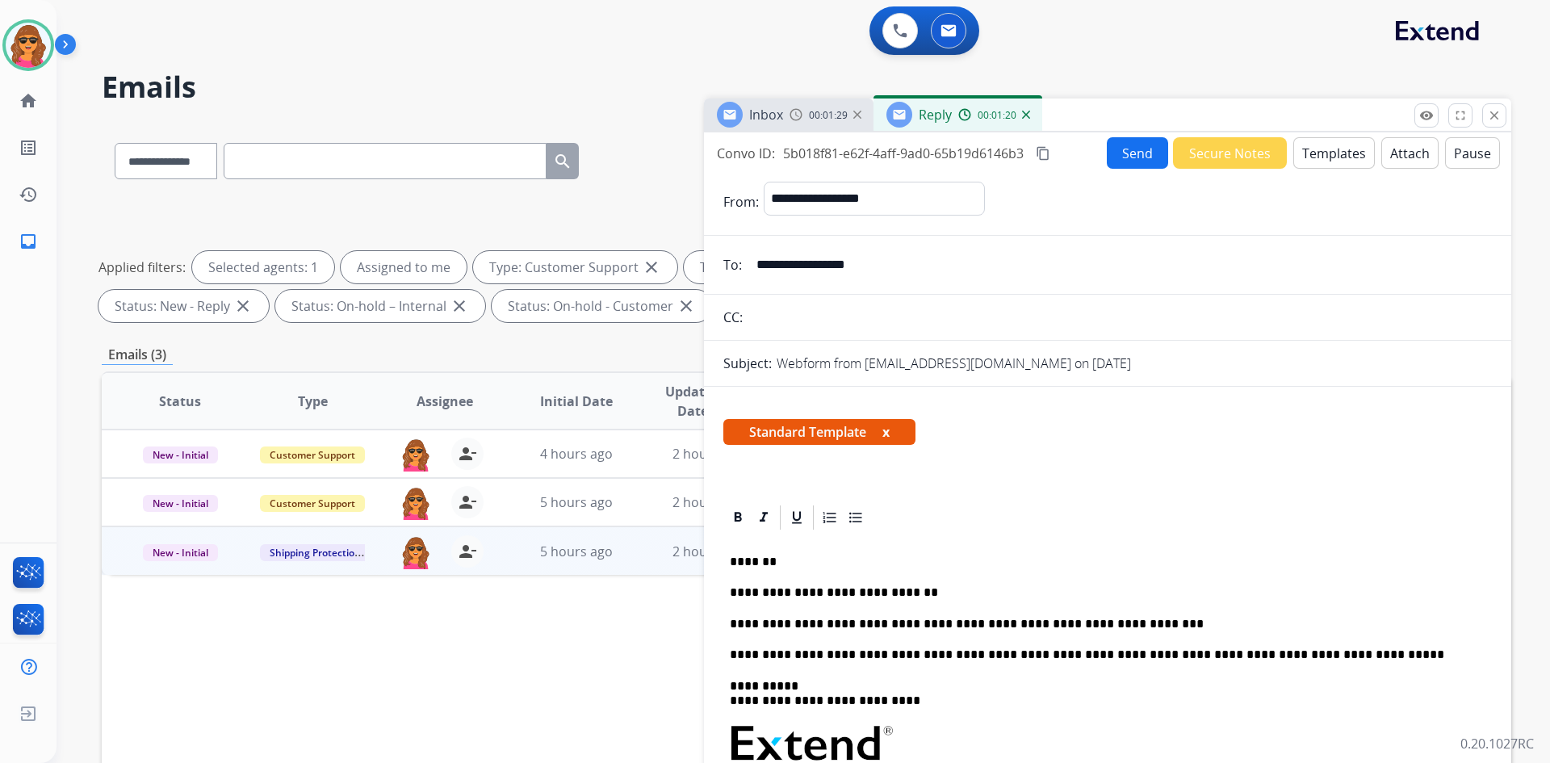
click at [1115, 149] on button "Send" at bounding box center [1137, 152] width 61 height 31
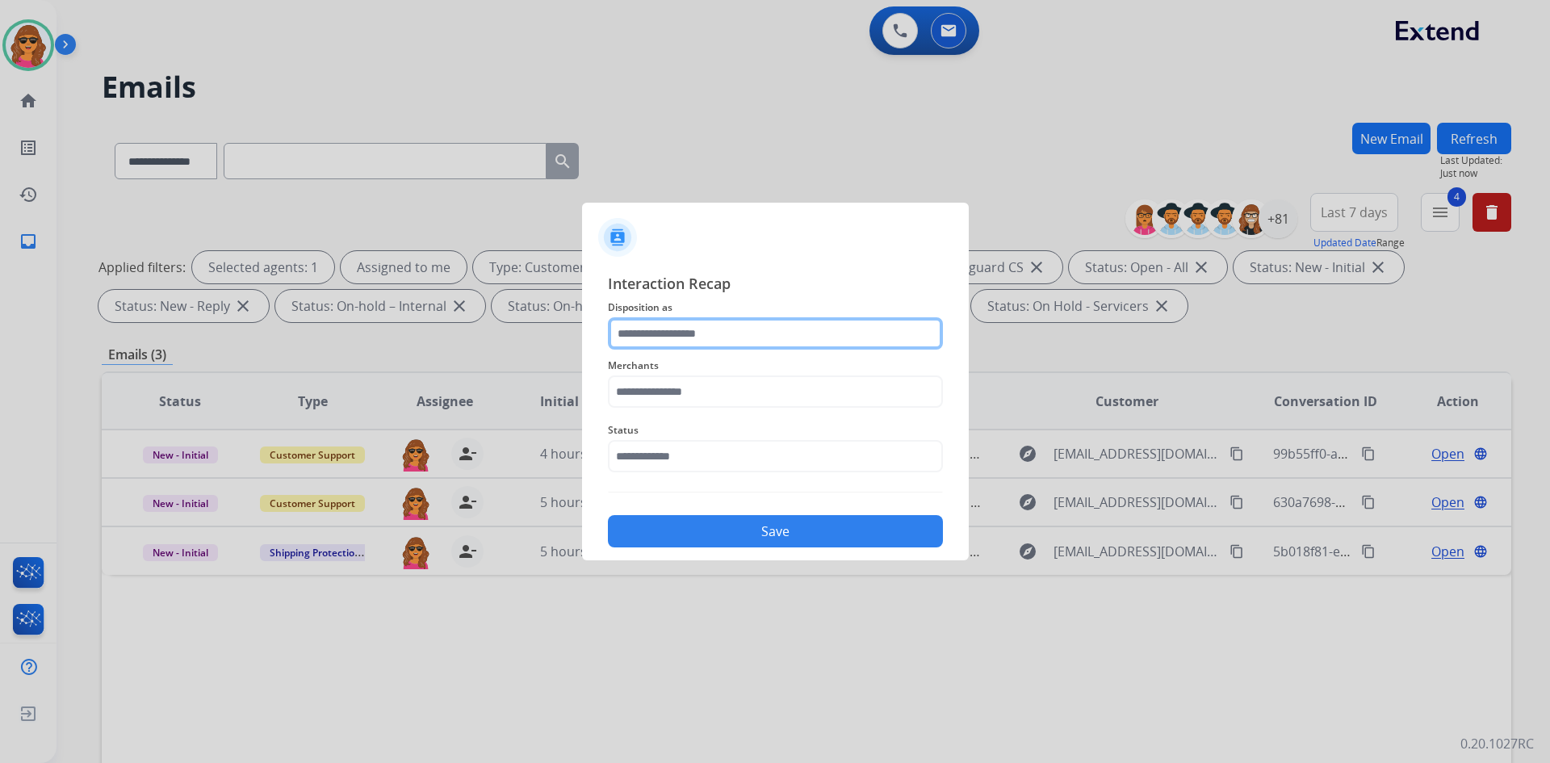
click at [706, 339] on input "text" at bounding box center [775, 333] width 335 height 32
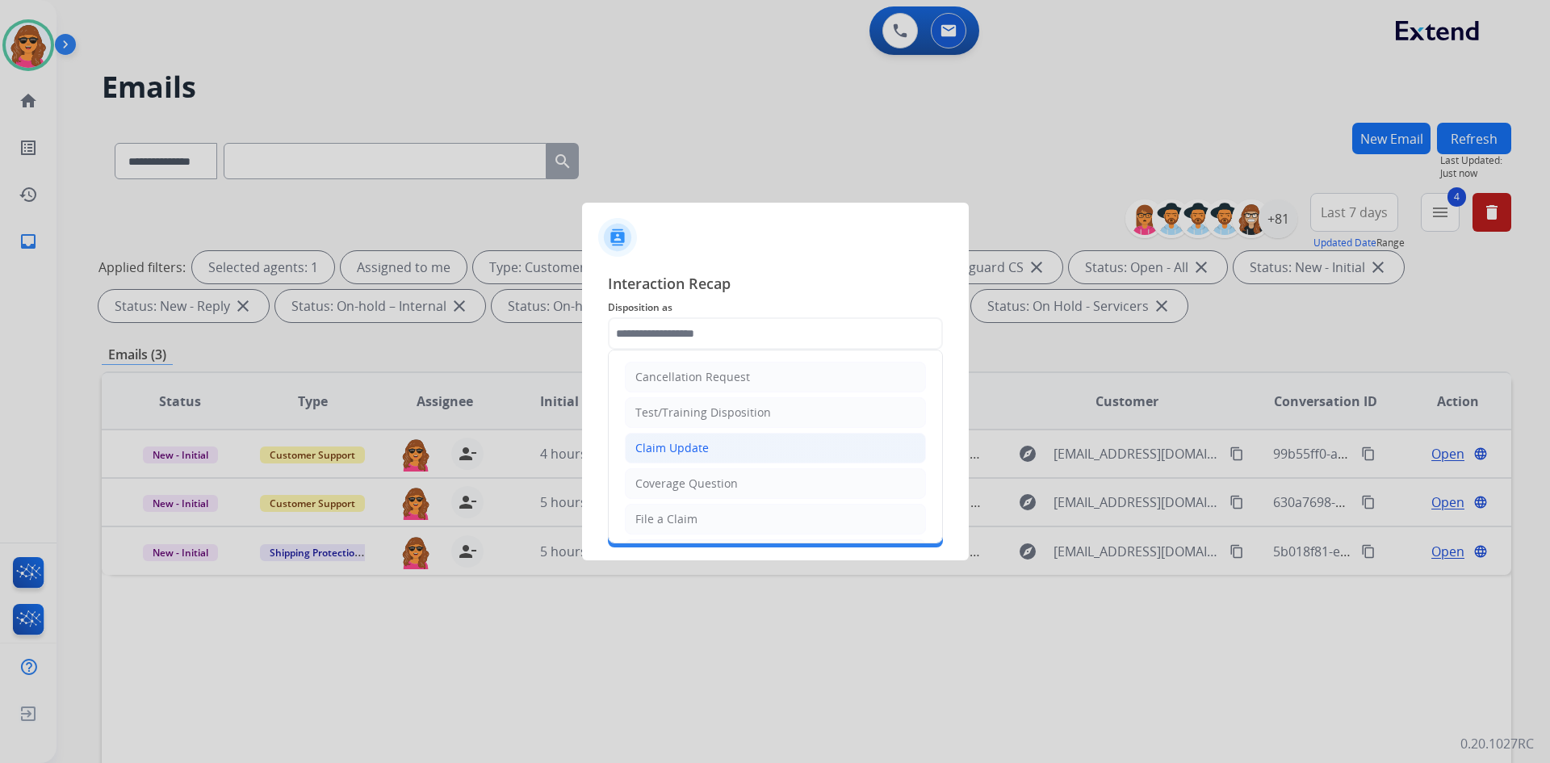
click at [660, 445] on div "Claim Update" at bounding box center [671, 448] width 73 height 16
type input "**********"
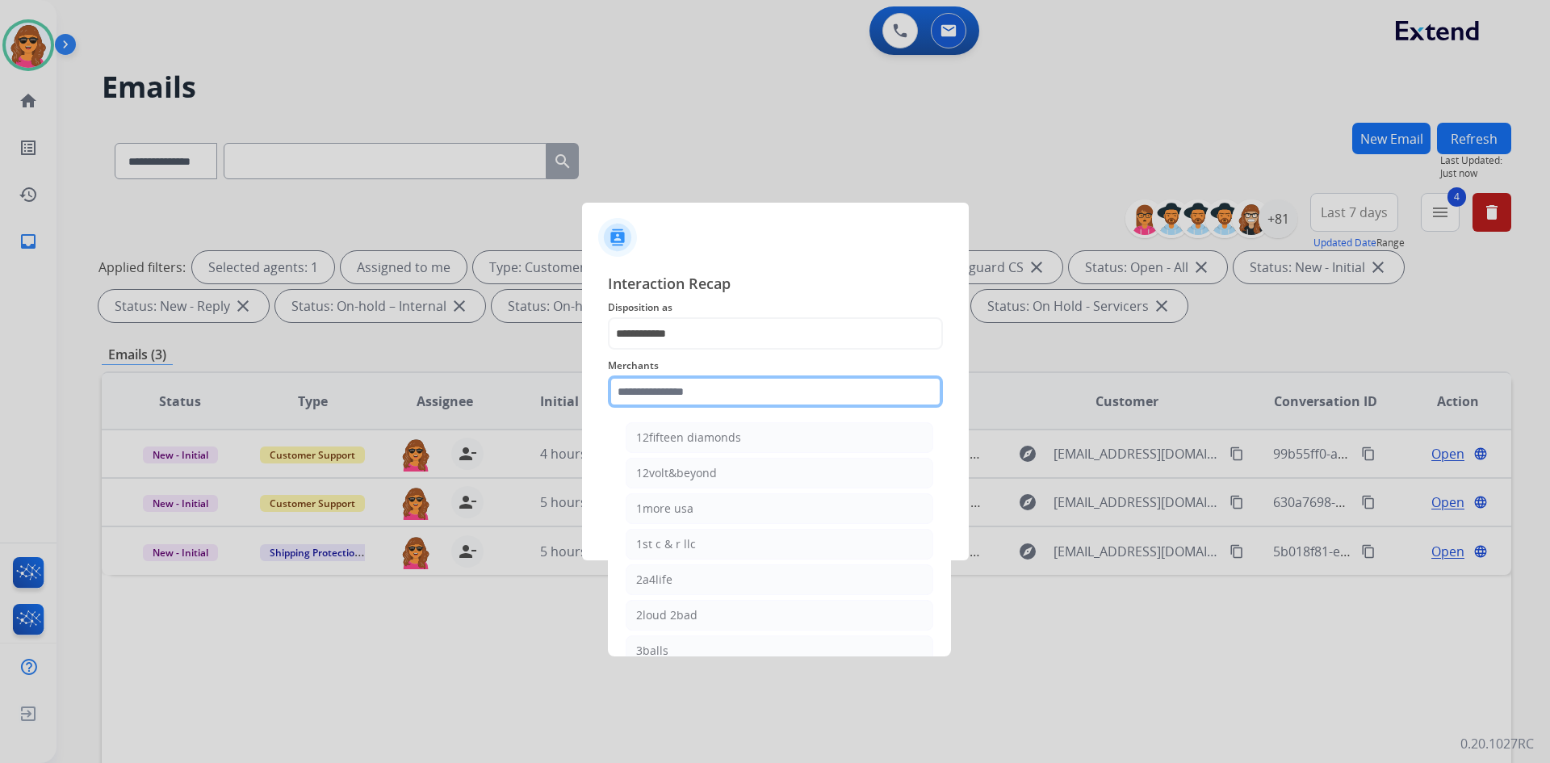
click at [616, 393] on input "text" at bounding box center [775, 391] width 335 height 32
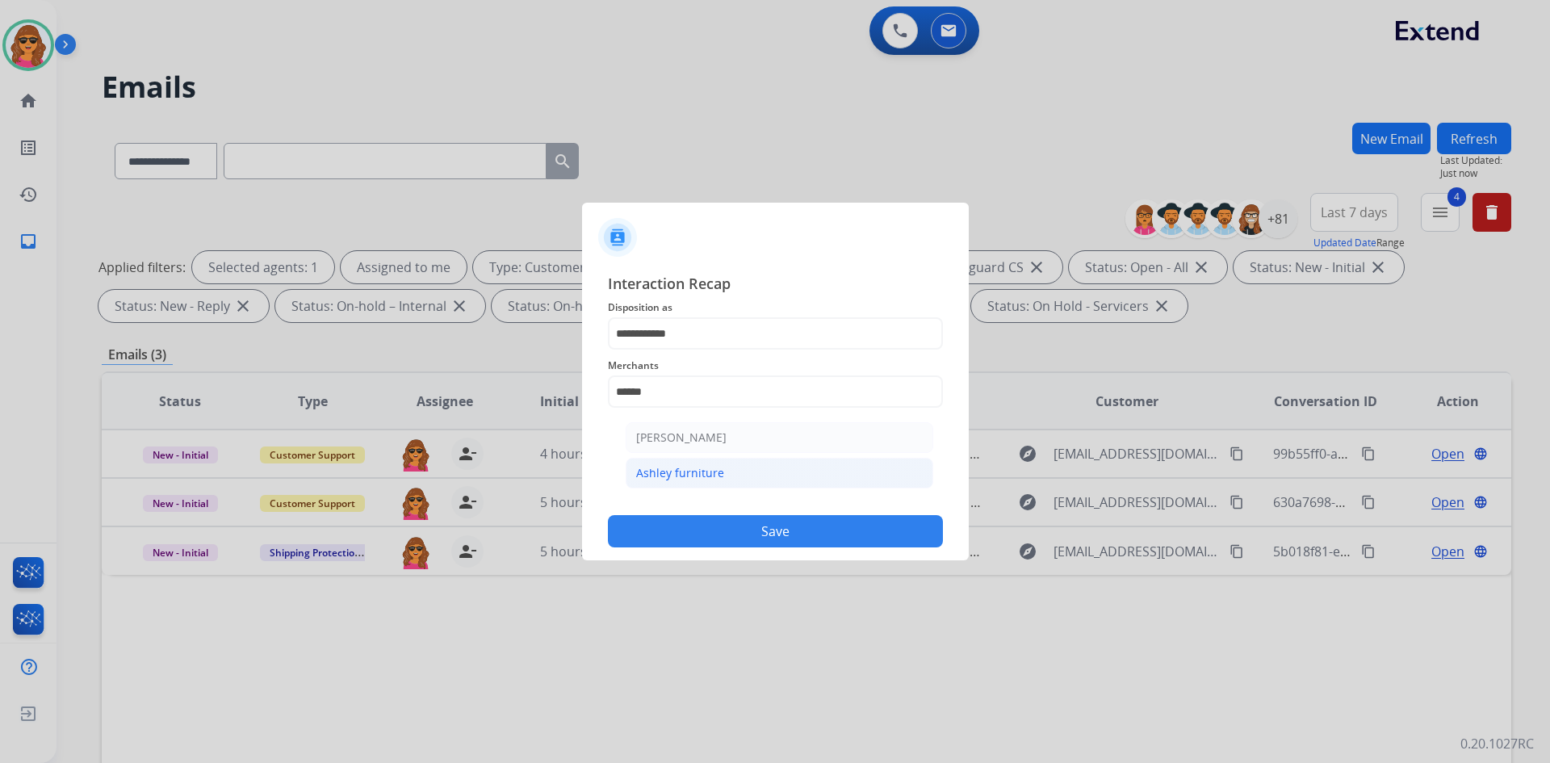
click at [672, 469] on div "Ashley furniture" at bounding box center [680, 473] width 88 height 16
type input "**********"
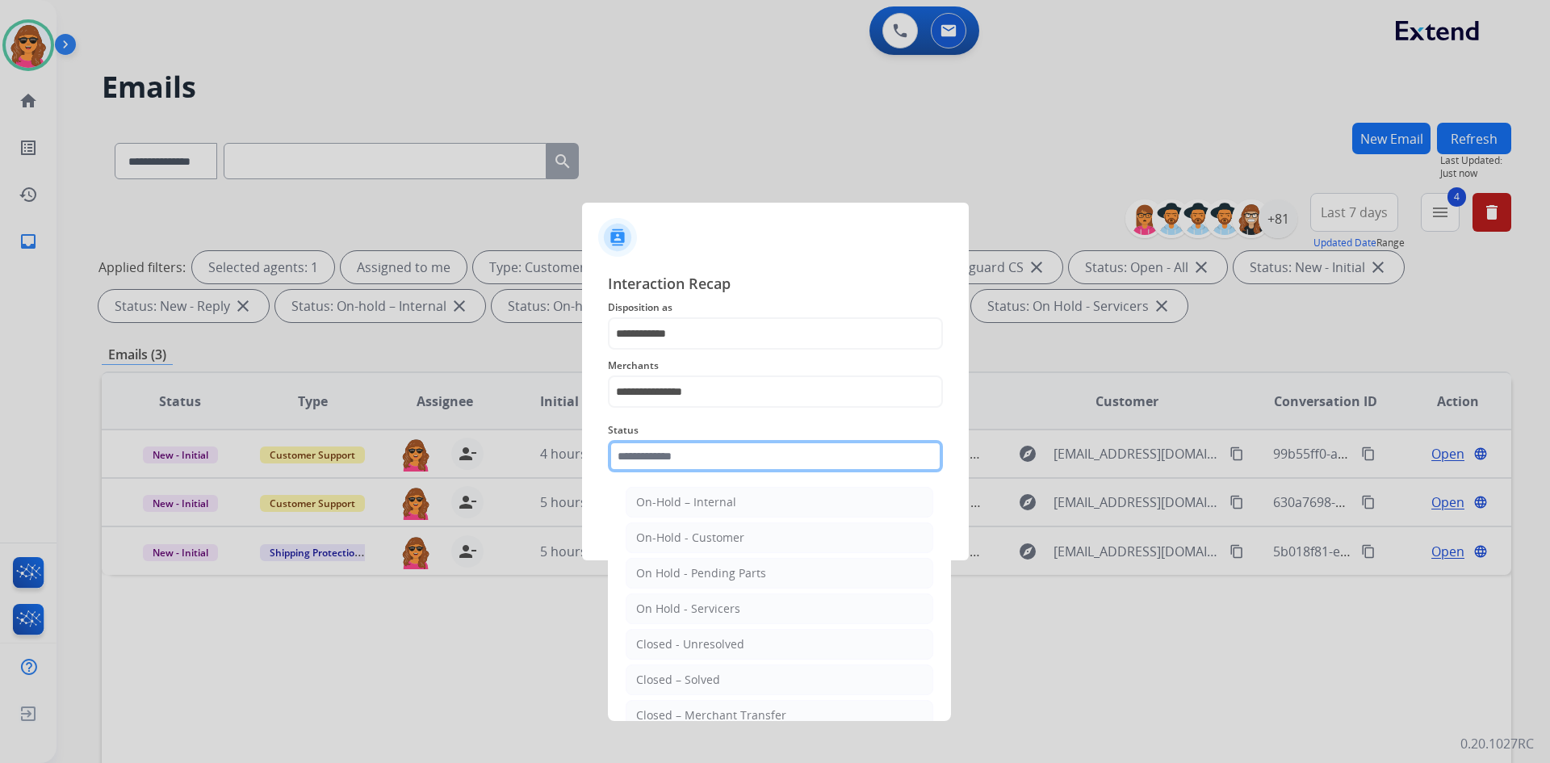
click at [672, 469] on input "text" at bounding box center [775, 456] width 335 height 32
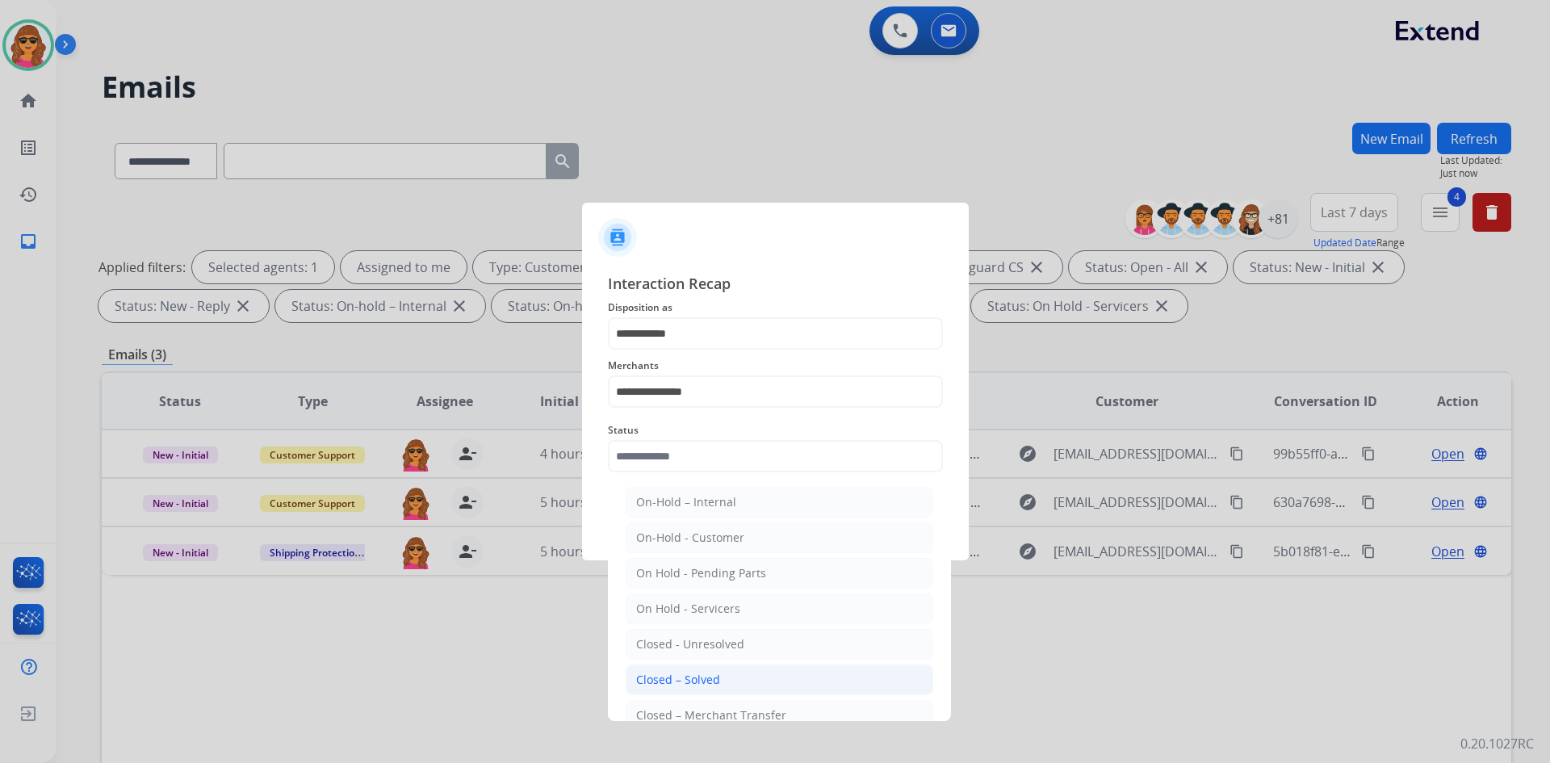
click at [708, 679] on div "Closed – Solved" at bounding box center [678, 680] width 84 height 16
type input "**********"
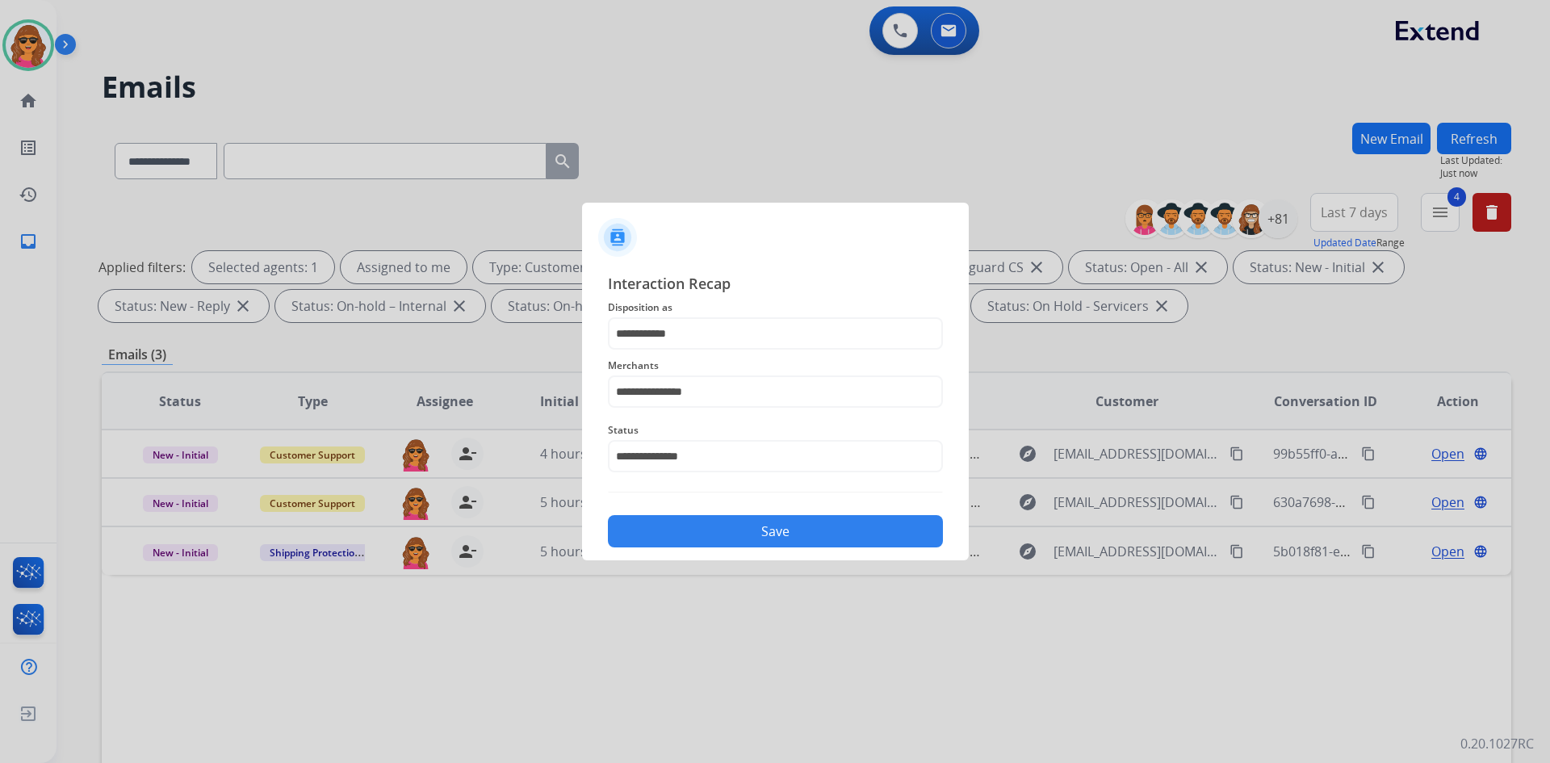
click at [781, 532] on button "Save" at bounding box center [775, 531] width 335 height 32
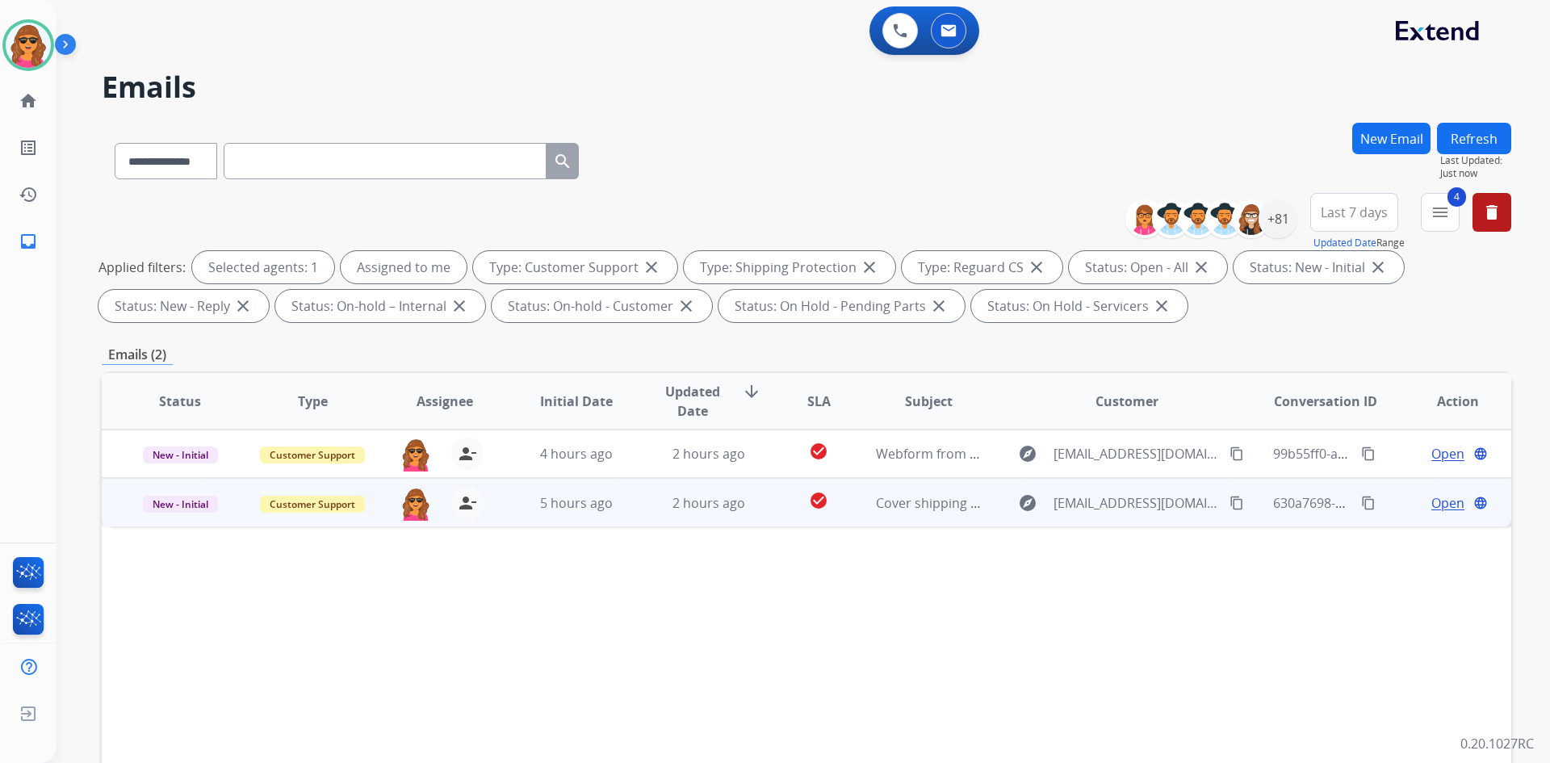
click at [1435, 493] on span "Open" at bounding box center [1447, 502] width 33 height 19
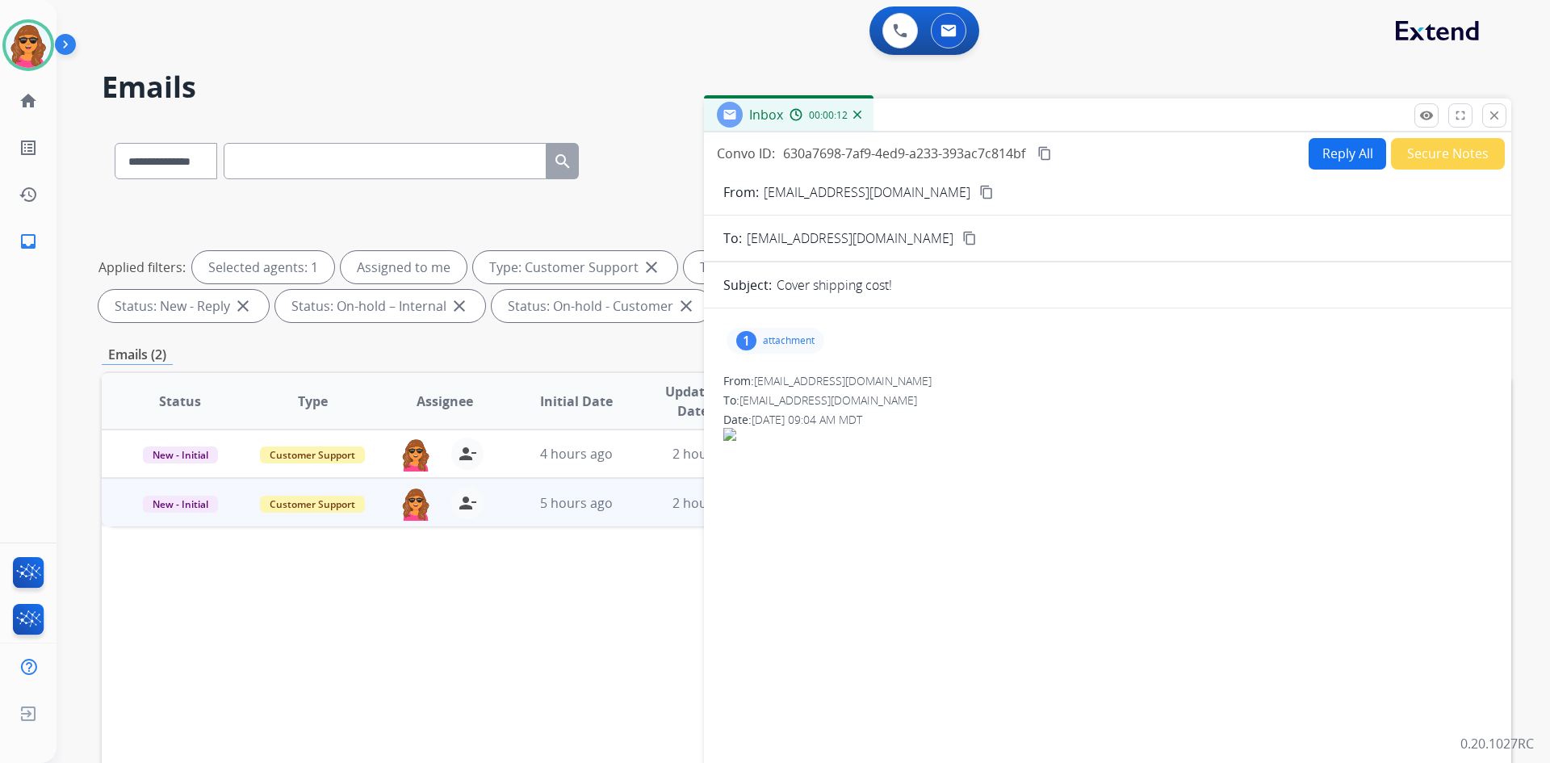
click at [979, 186] on mat-icon "content_copy" at bounding box center [986, 192] width 15 height 15
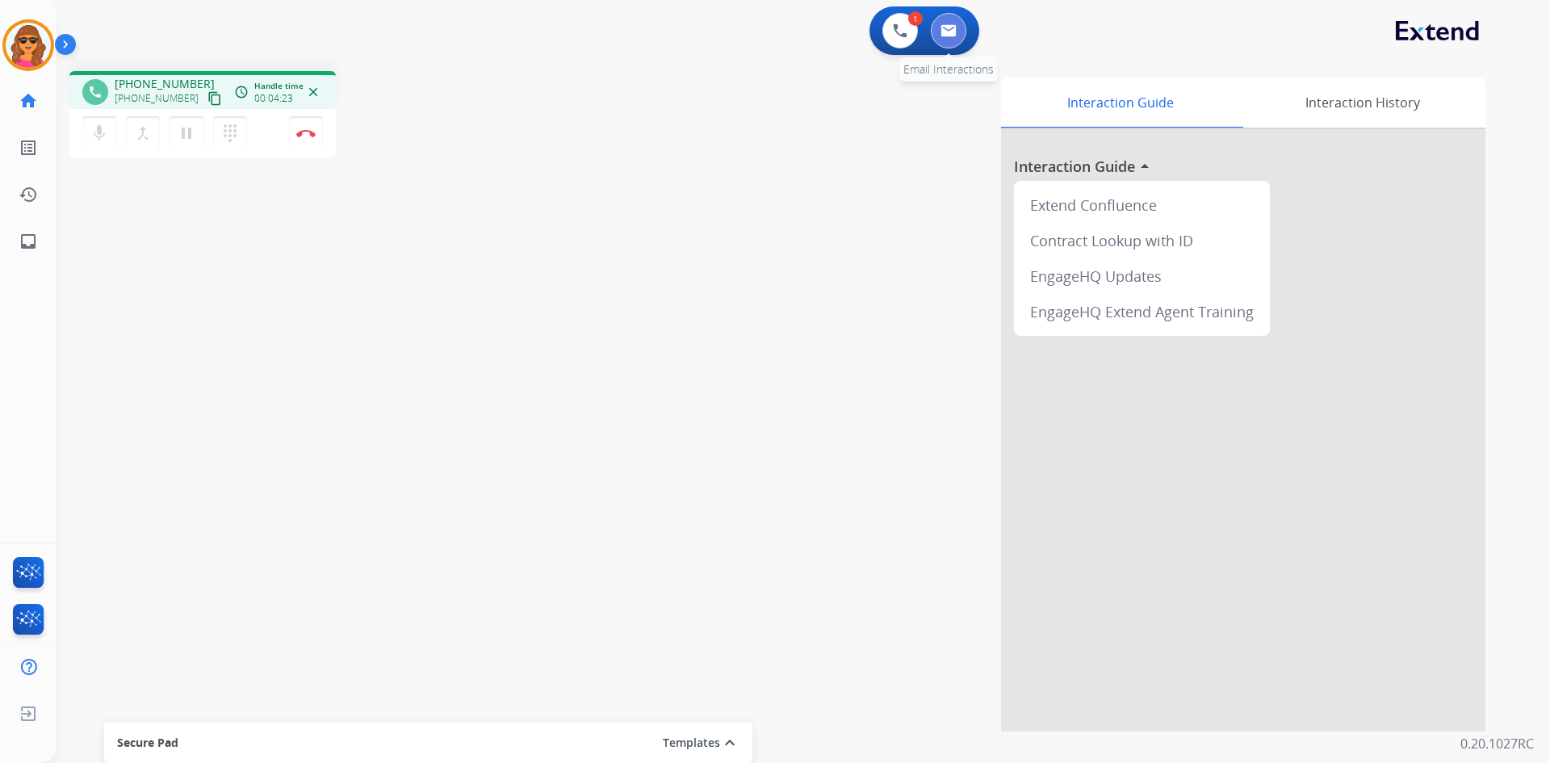
click at [941, 36] on img at bounding box center [949, 30] width 16 height 13
select select "**********"
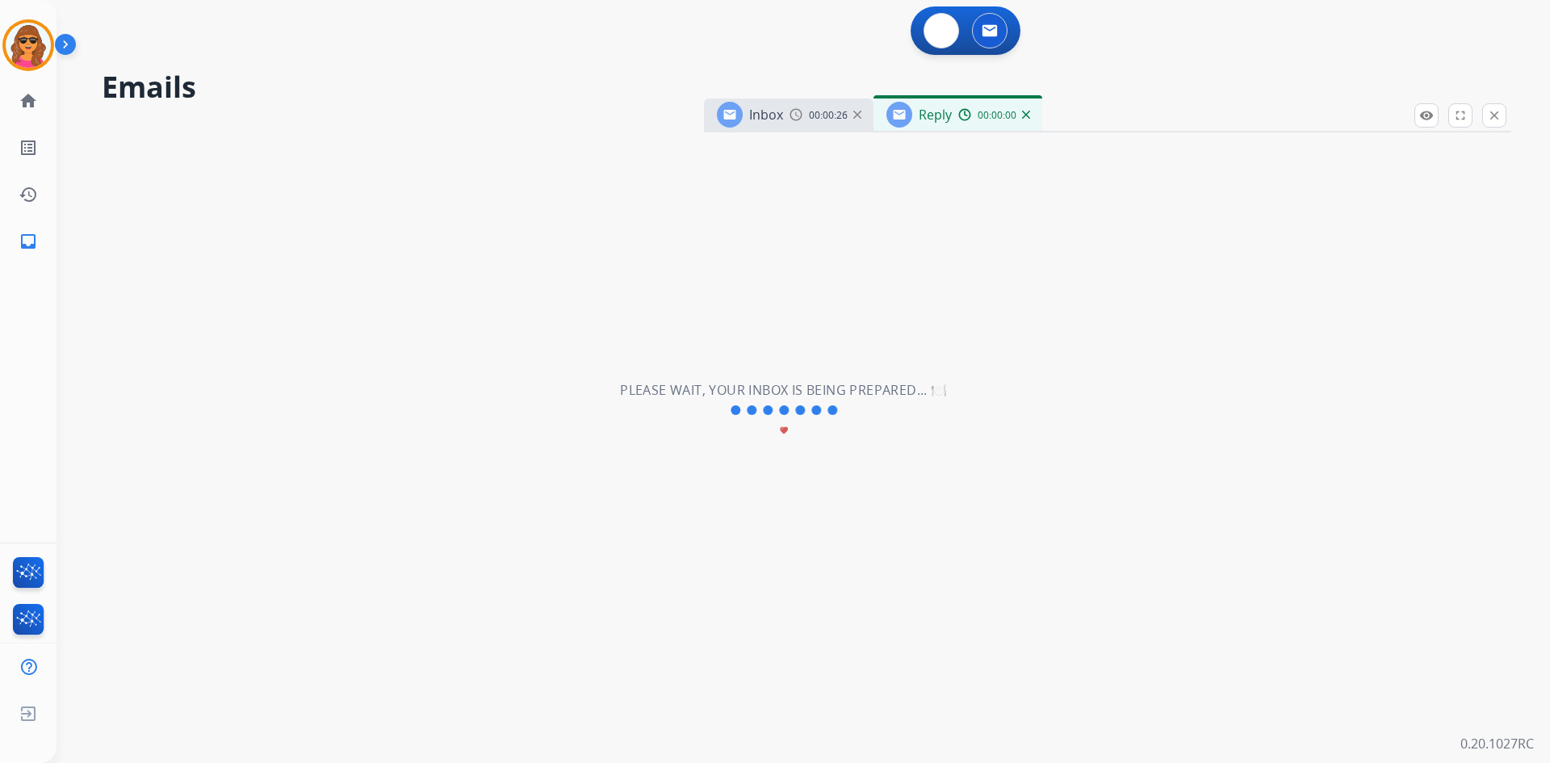
select select "**********"
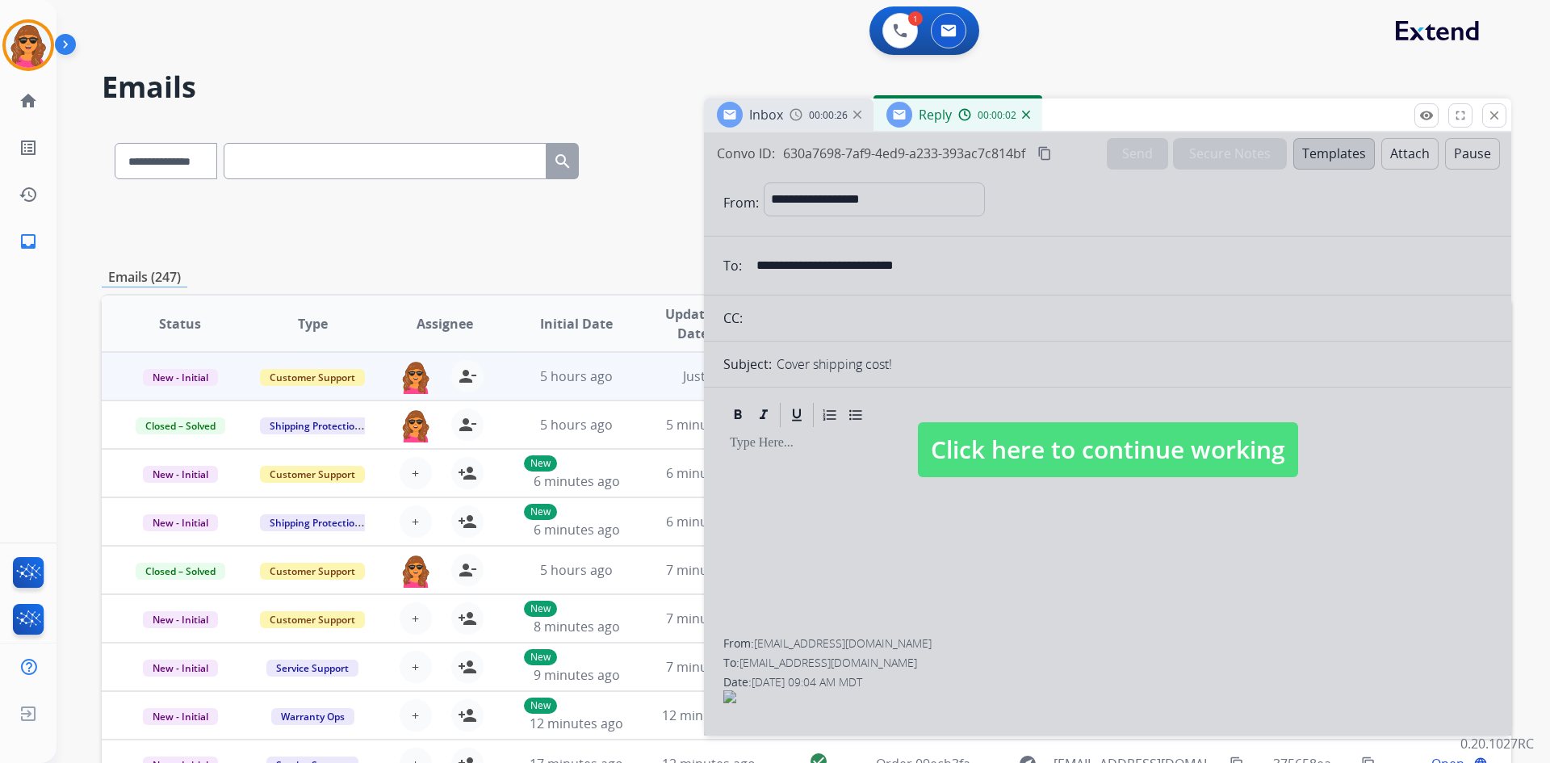
click at [1122, 447] on span "Click here to continue working" at bounding box center [1108, 449] width 380 height 55
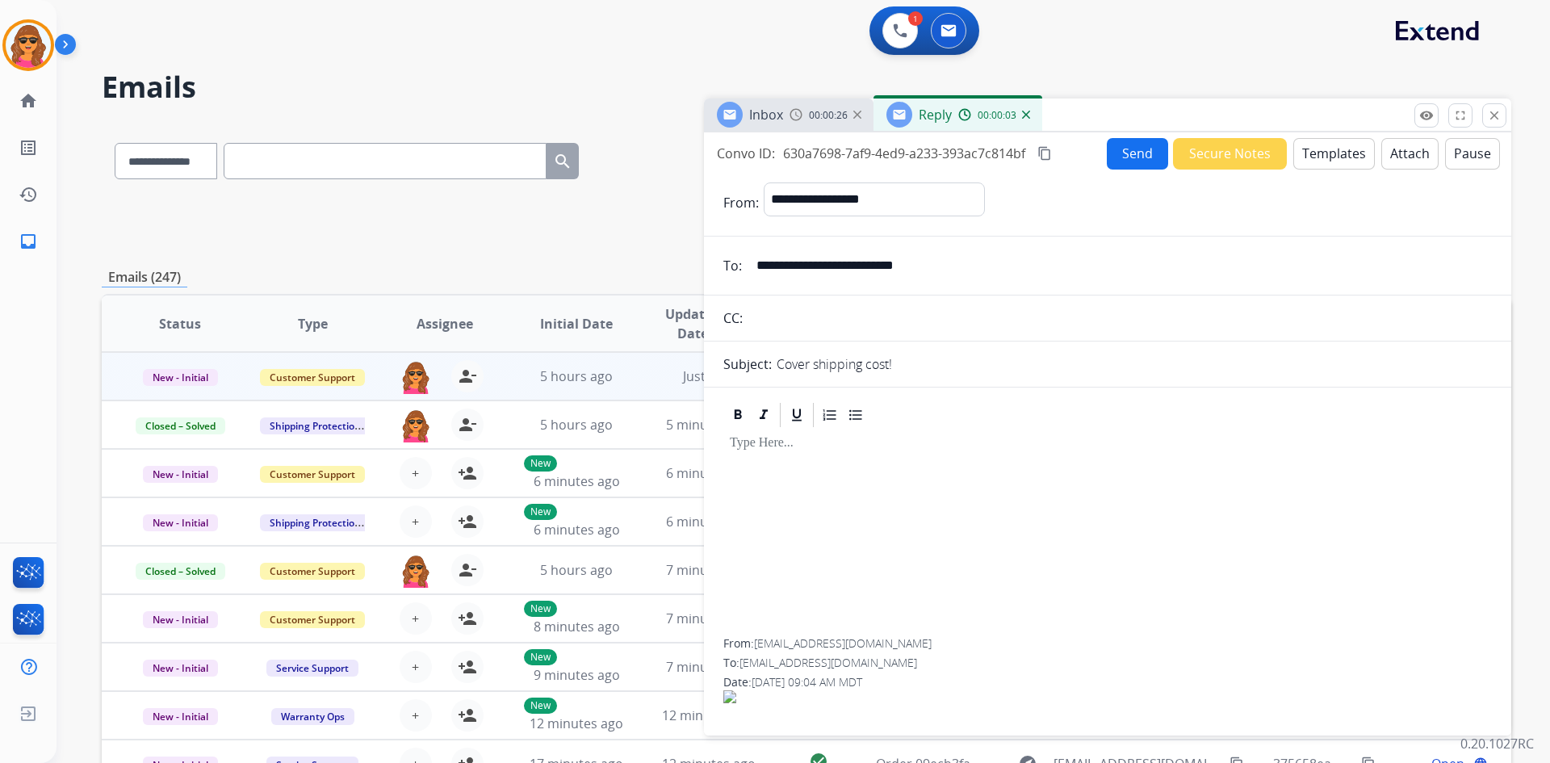
select select
click at [1304, 153] on button "Templates" at bounding box center [1334, 153] width 82 height 31
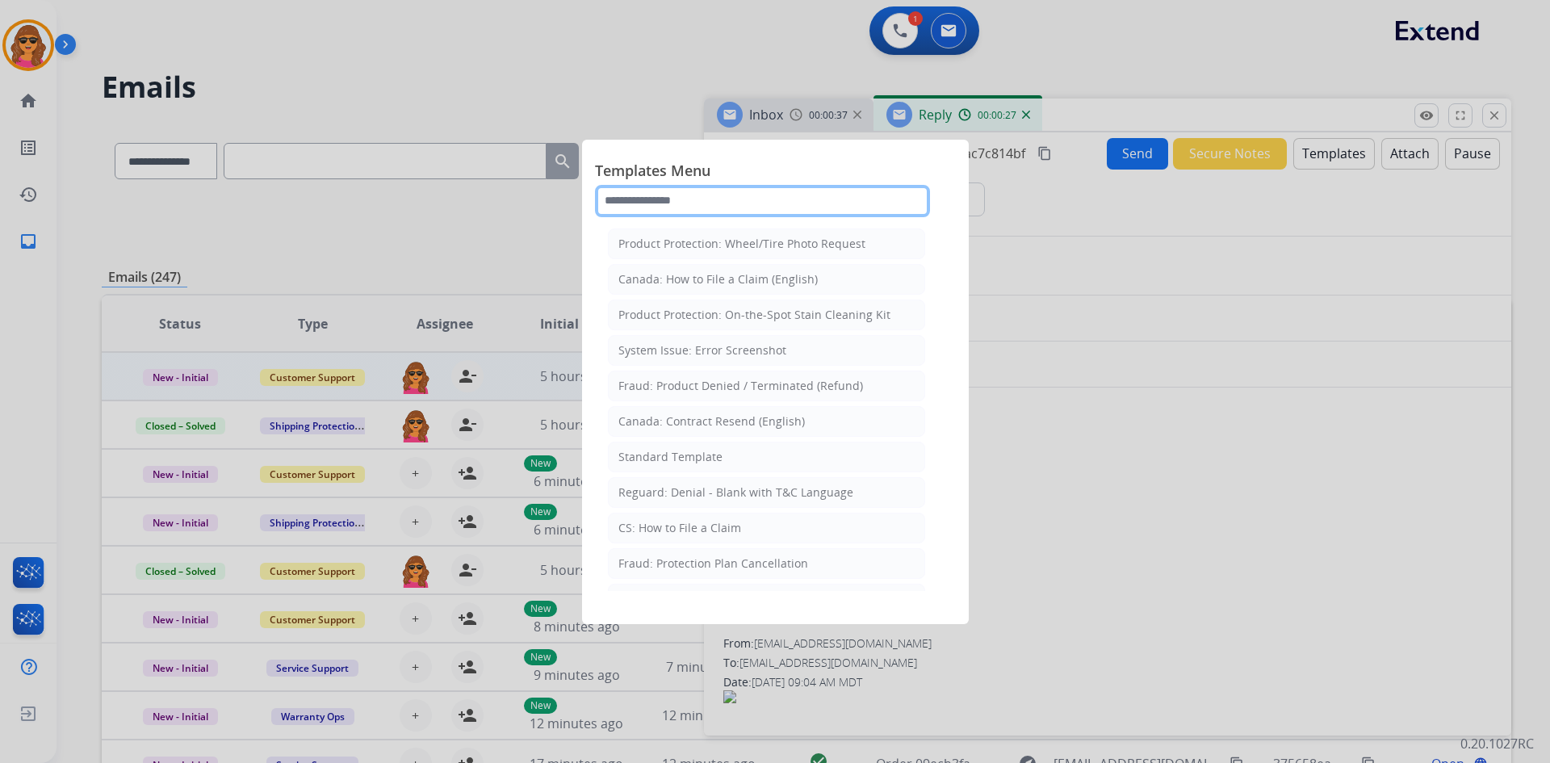
click at [609, 199] on input "text" at bounding box center [762, 201] width 335 height 32
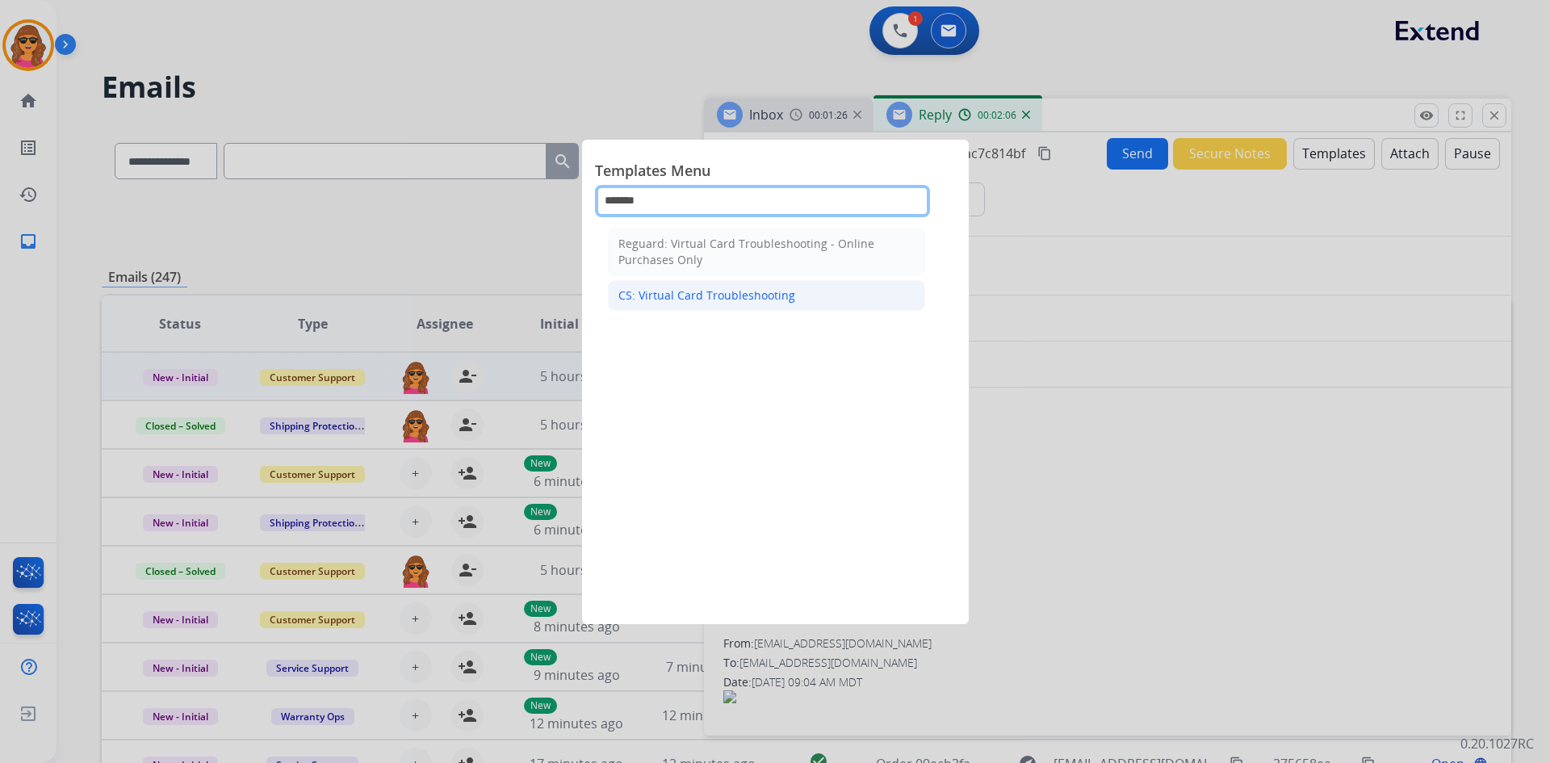
type input "*******"
click at [683, 292] on div "CS: Virtual Card Troubleshooting" at bounding box center [706, 295] width 177 height 16
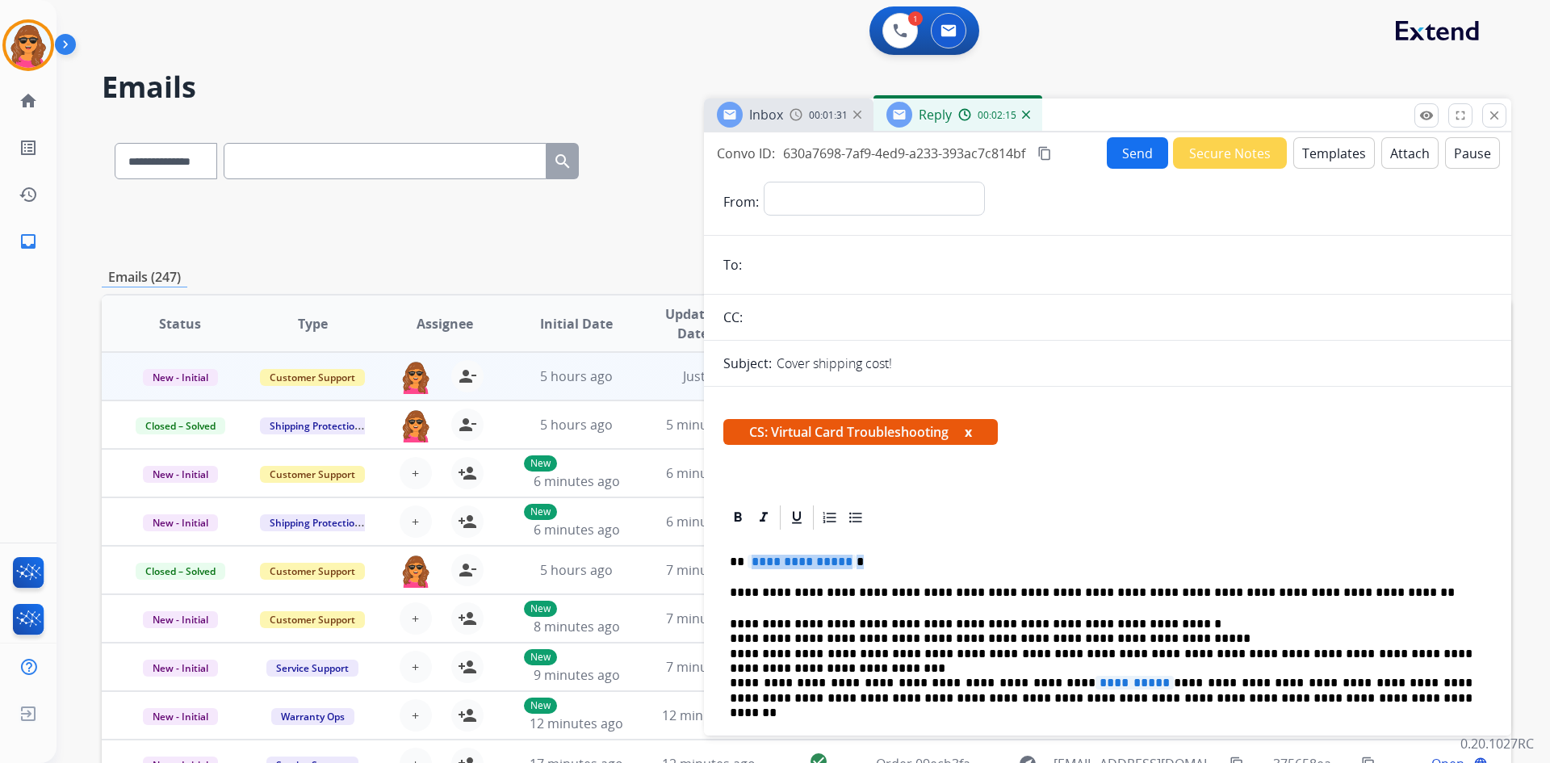
drag, startPoint x: 747, startPoint y: 558, endPoint x: 888, endPoint y: 568, distance: 141.6
click at [888, 568] on p "**********" at bounding box center [1101, 562] width 743 height 15
click at [1096, 683] on span "**********" at bounding box center [1135, 683] width 78 height 14
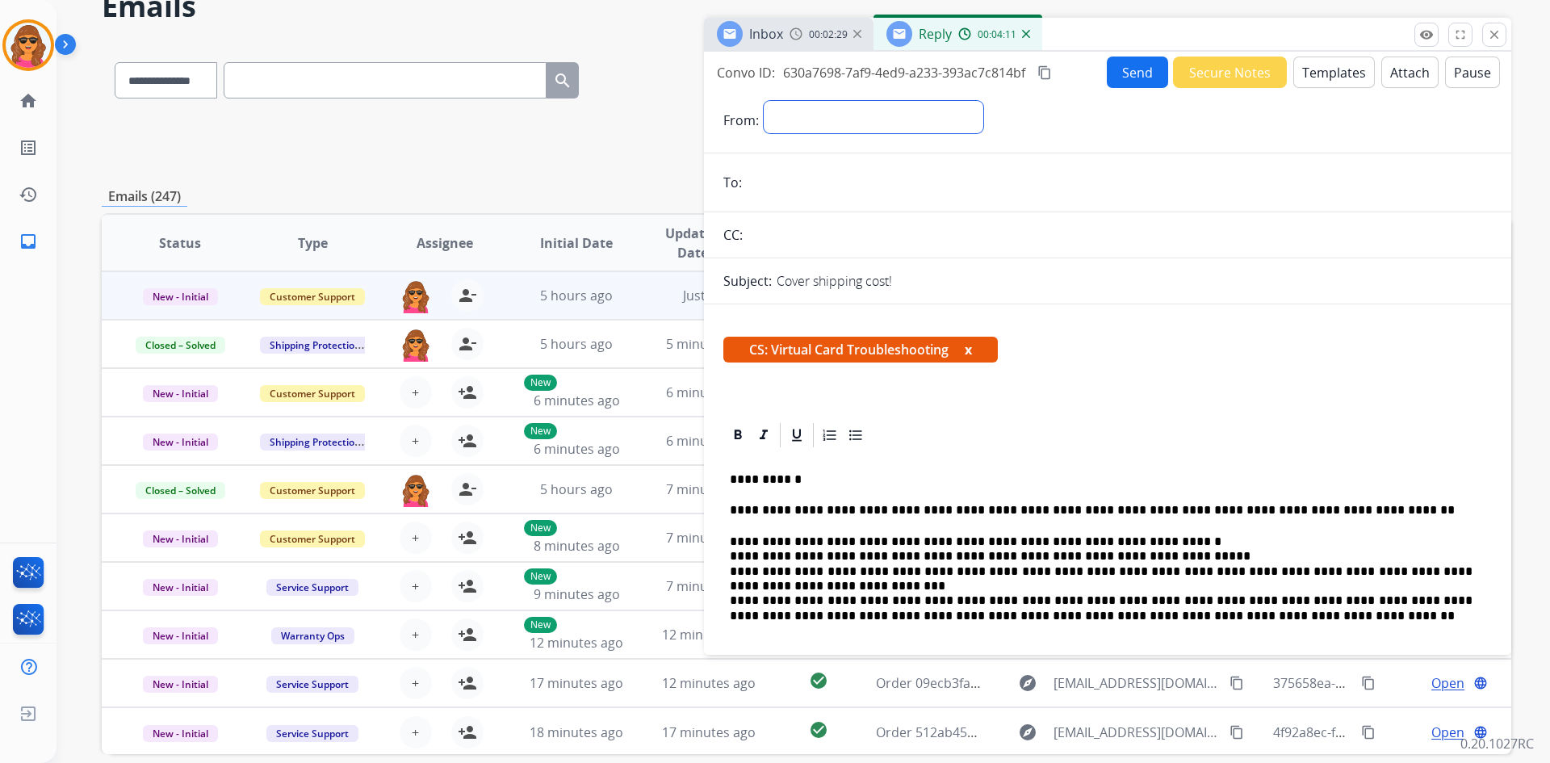
scroll to position [79, 0]
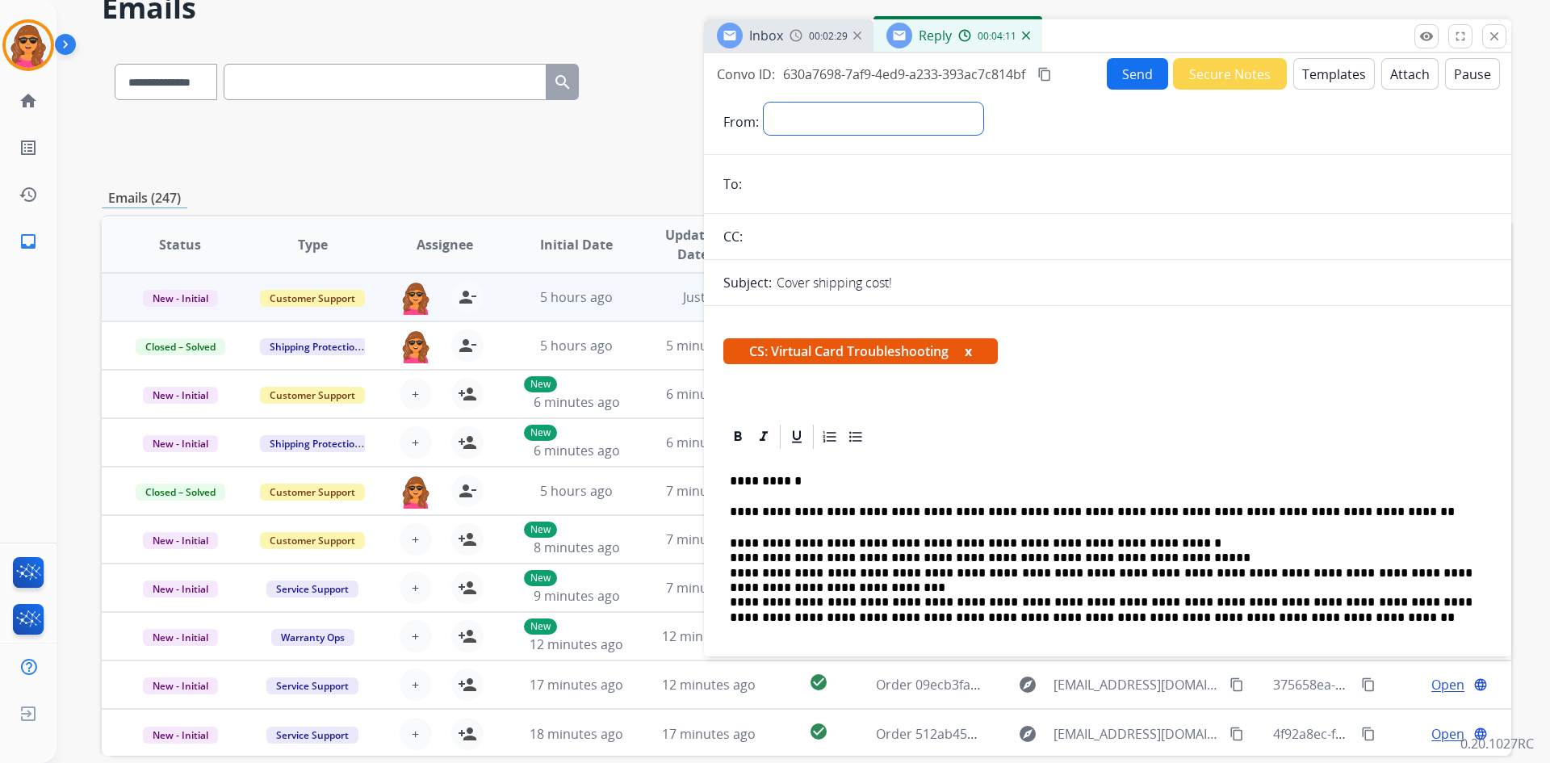
click at [794, 114] on select "**********" at bounding box center [874, 119] width 220 height 32
select select "**********"
click at [764, 103] on select "**********" at bounding box center [874, 119] width 220 height 32
click at [765, 183] on input "email" at bounding box center [1119, 186] width 745 height 32
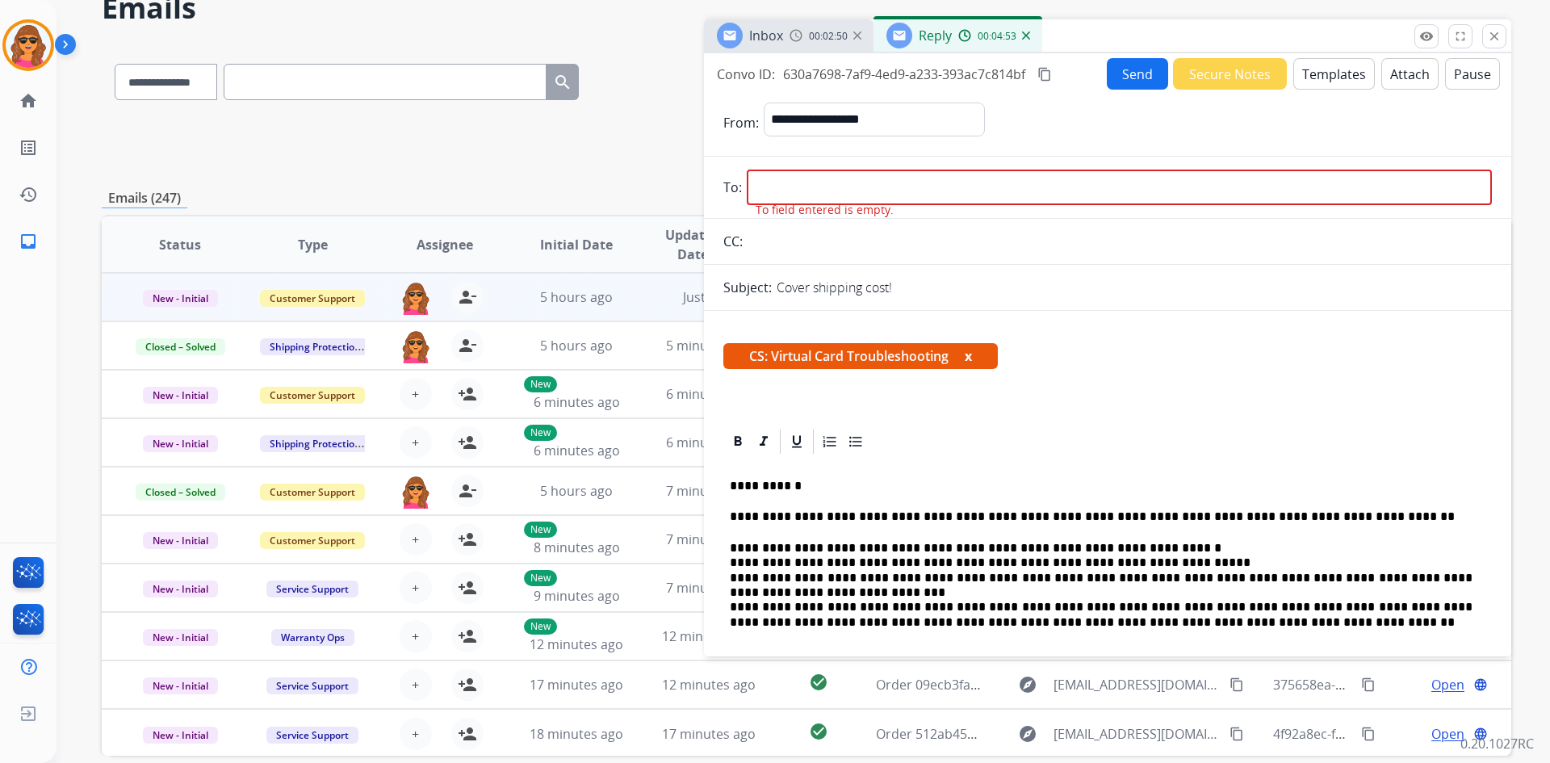
click at [764, 183] on input "email" at bounding box center [1119, 188] width 745 height 36
paste input "**********"
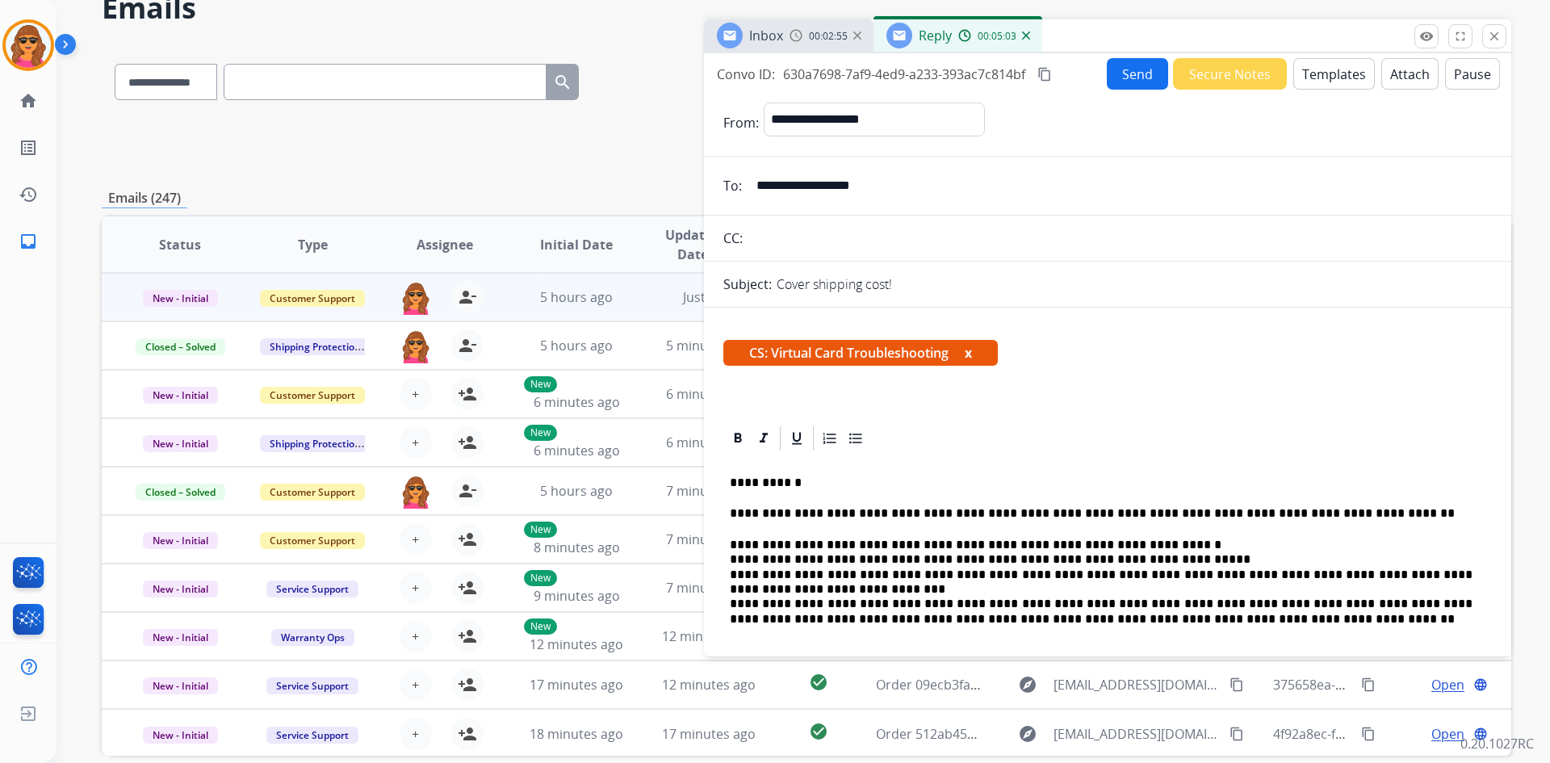
type input "**********"
click at [1115, 73] on button "Send" at bounding box center [1137, 73] width 61 height 31
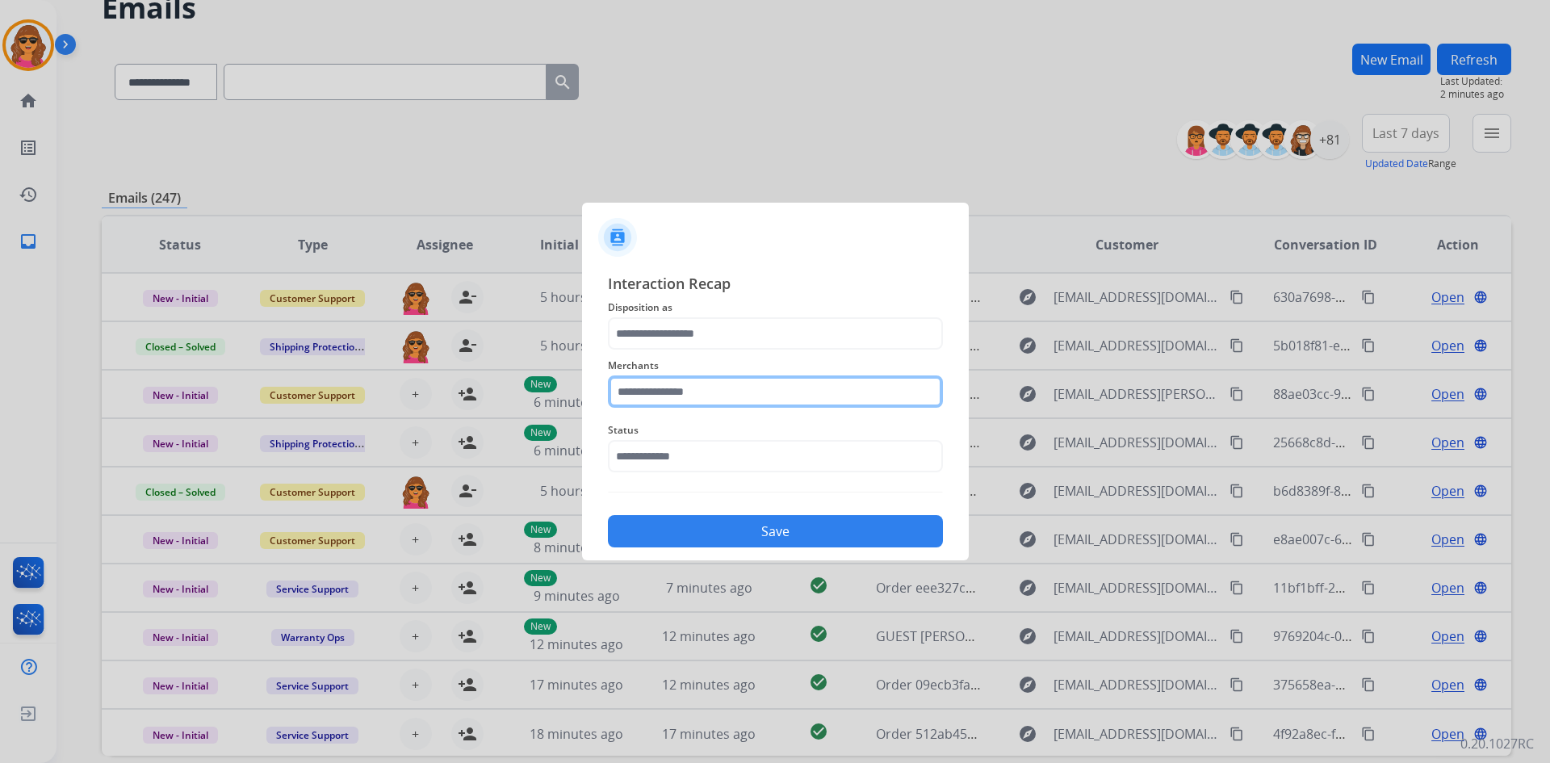
click at [624, 384] on input "text" at bounding box center [775, 391] width 335 height 32
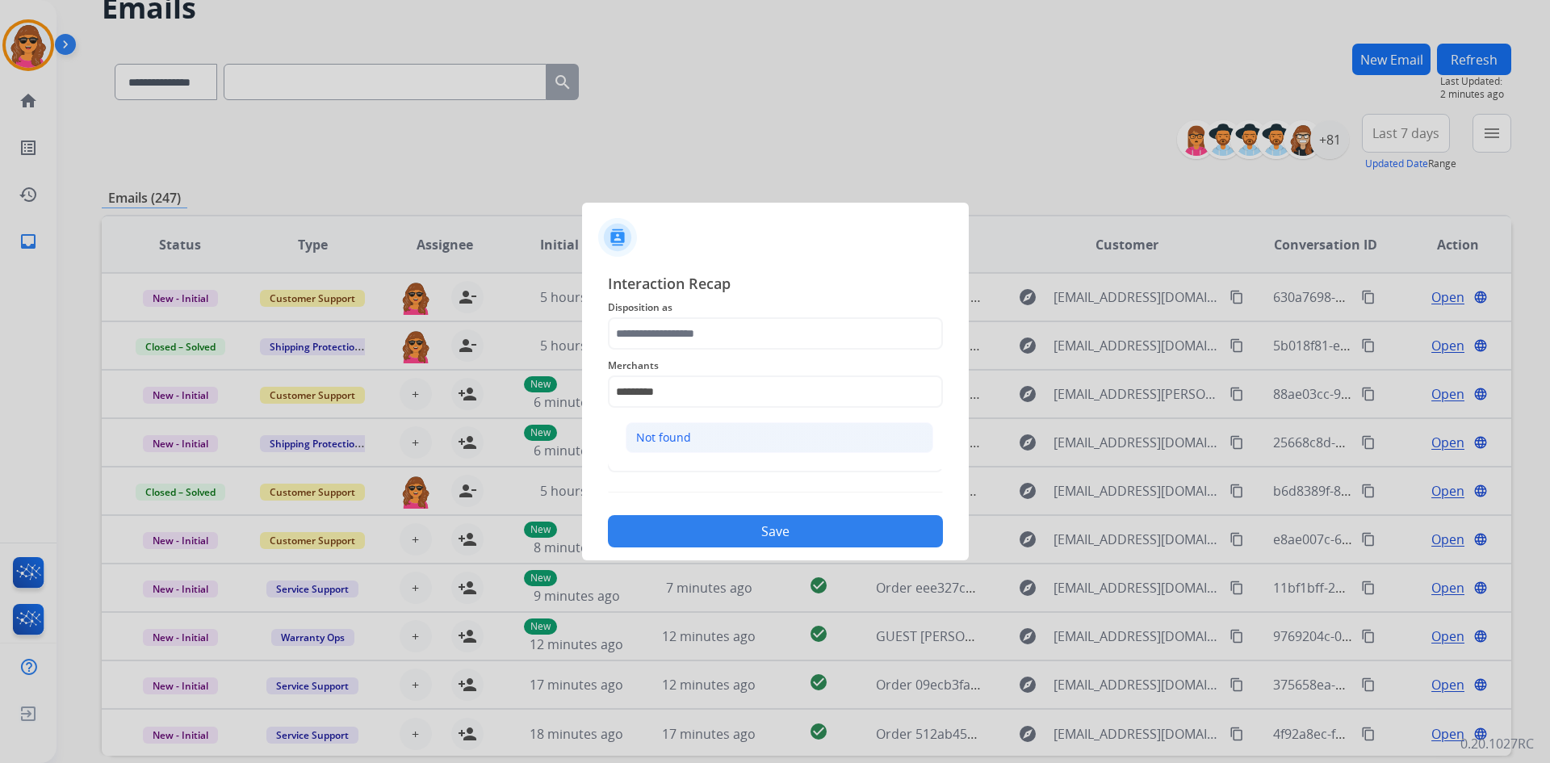
click at [688, 431] on div "Not found" at bounding box center [663, 437] width 55 height 16
type input "*********"
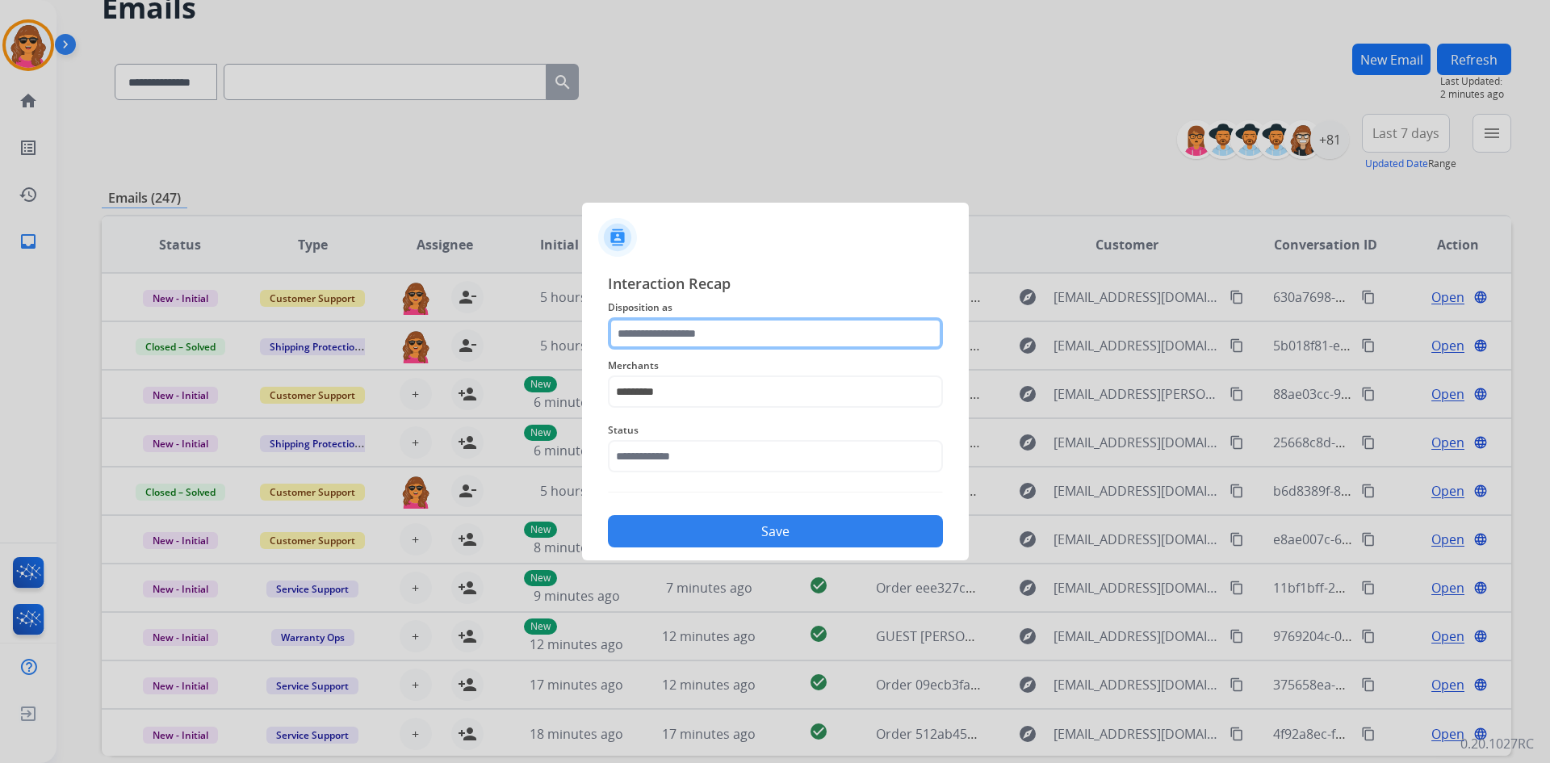
click at [635, 336] on input "text" at bounding box center [775, 333] width 335 height 32
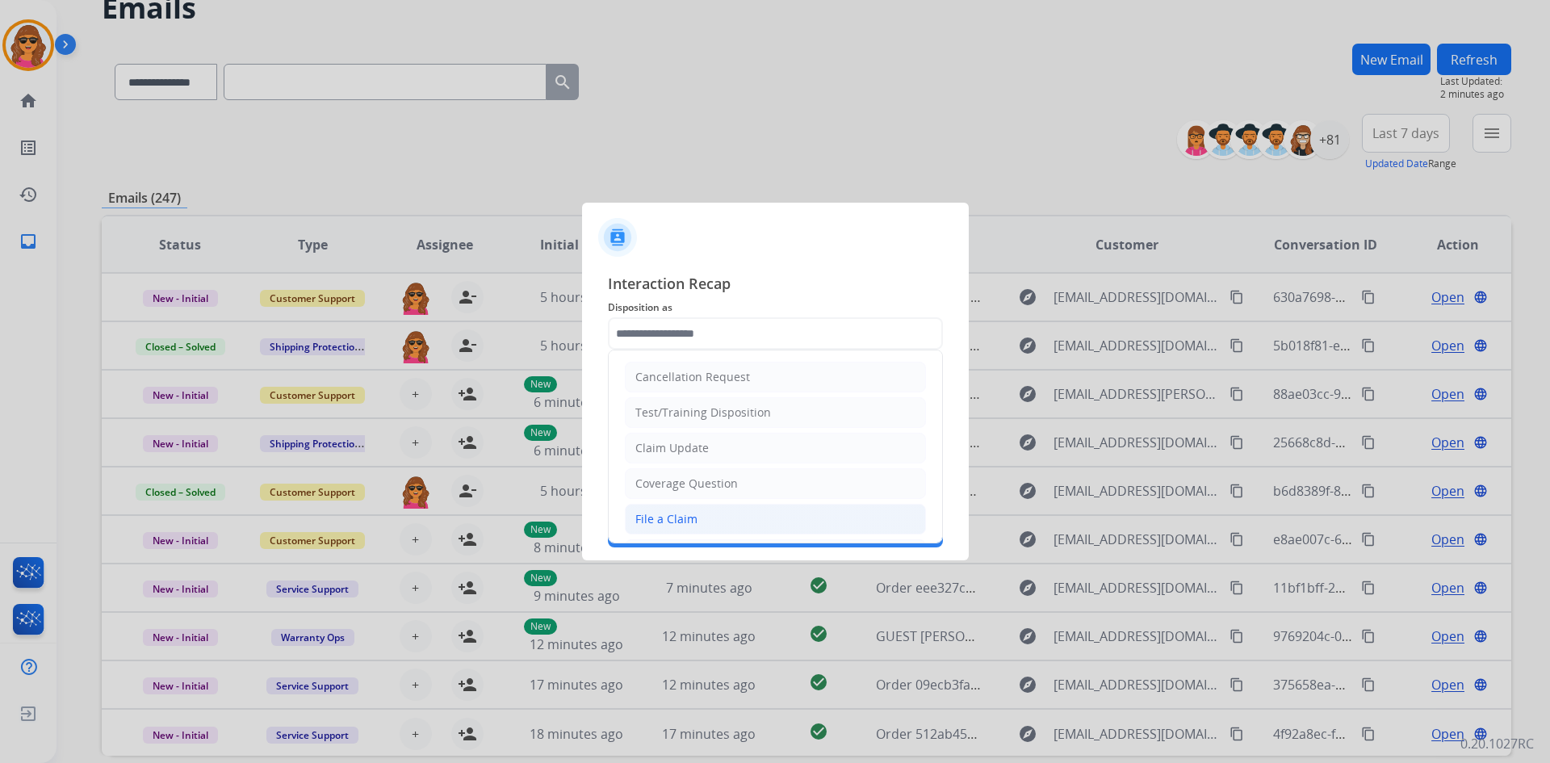
click at [656, 509] on li "File a Claim" at bounding box center [775, 519] width 301 height 31
type input "**********"
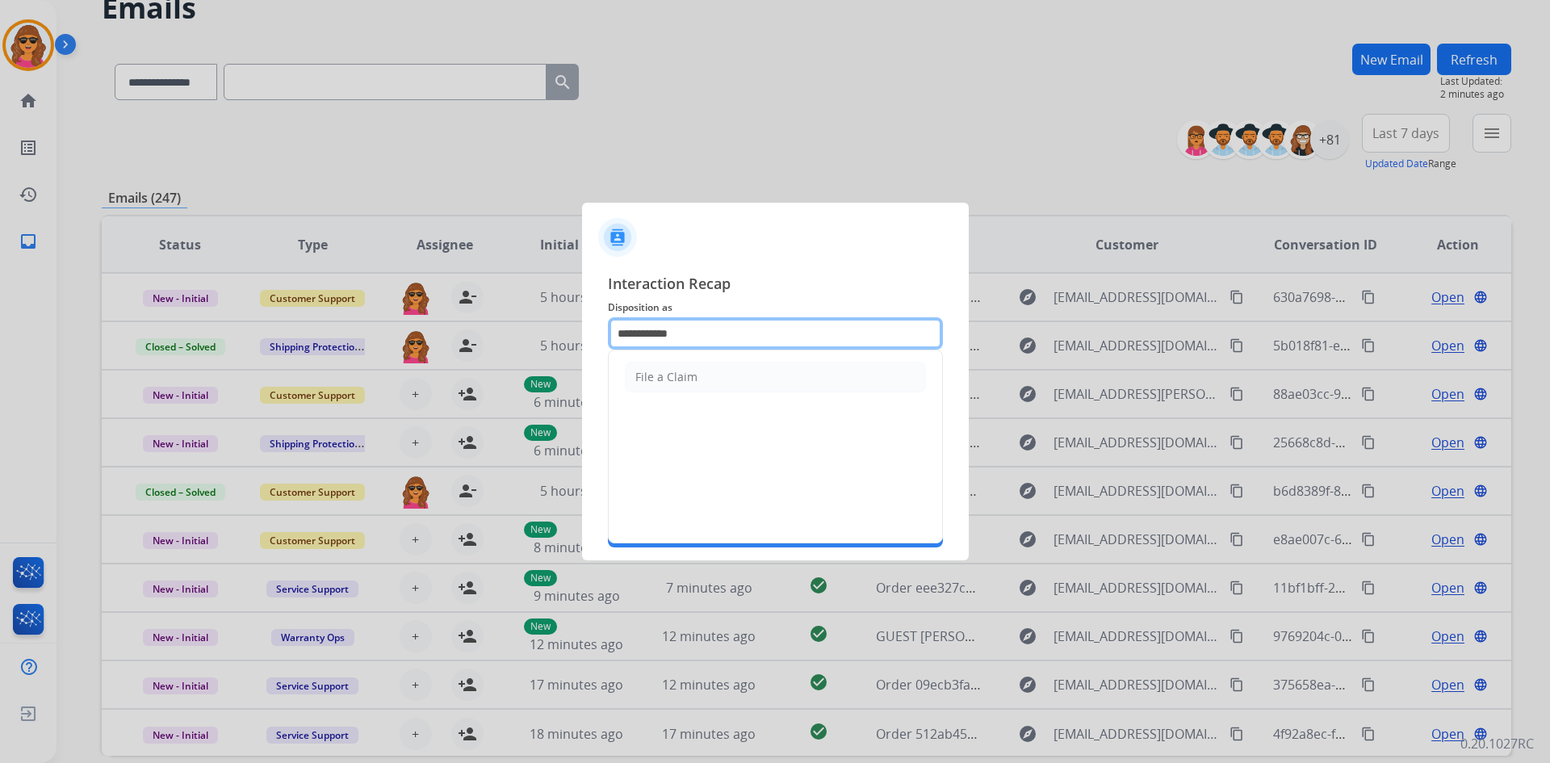
drag, startPoint x: 610, startPoint y: 341, endPoint x: 724, endPoint y: 333, distance: 115.0
click at [724, 333] on input "**********" at bounding box center [775, 333] width 335 height 32
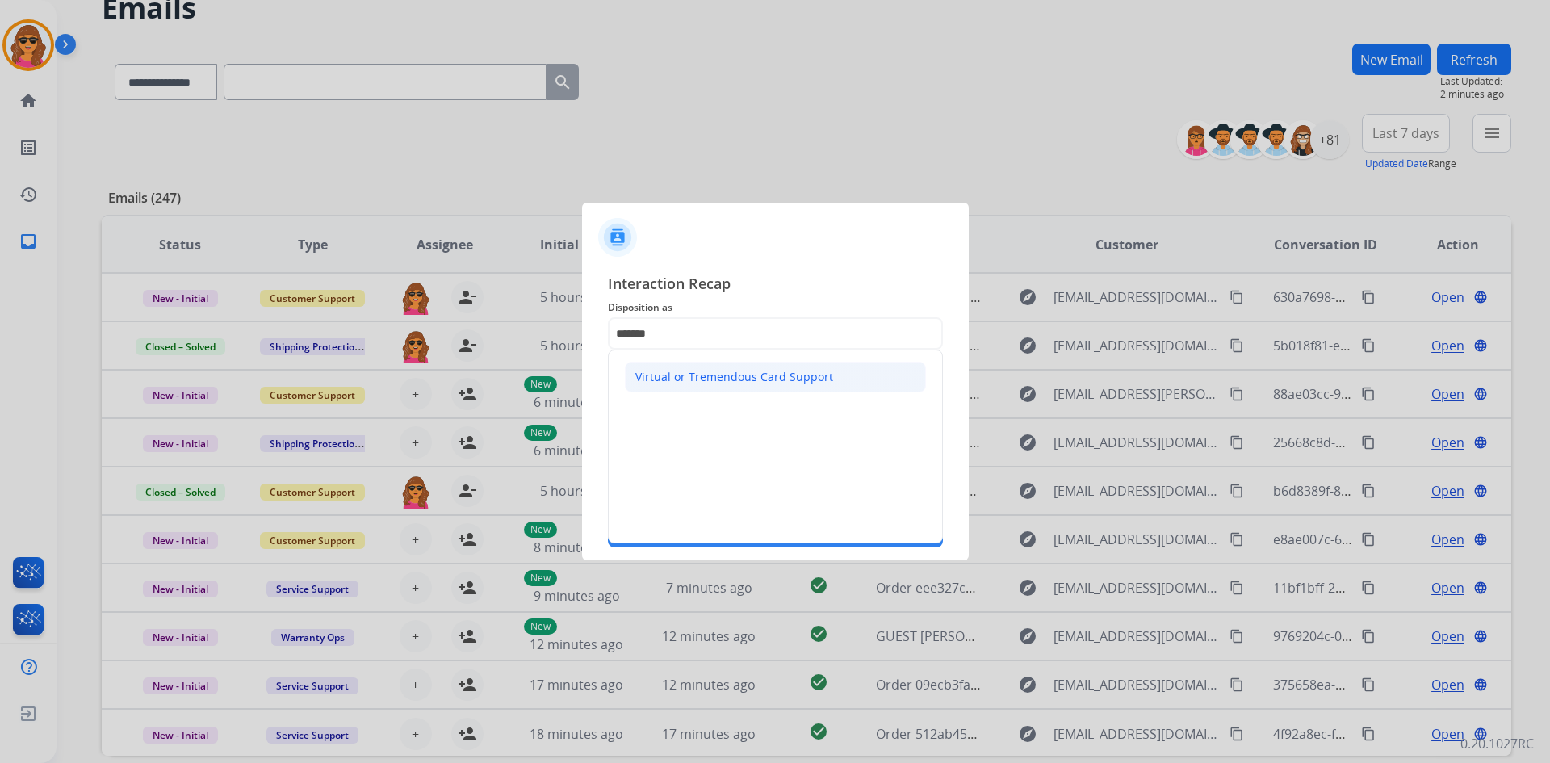
click at [763, 371] on div "Virtual or Tremendous Card Support" at bounding box center [734, 377] width 198 height 16
type input "**********"
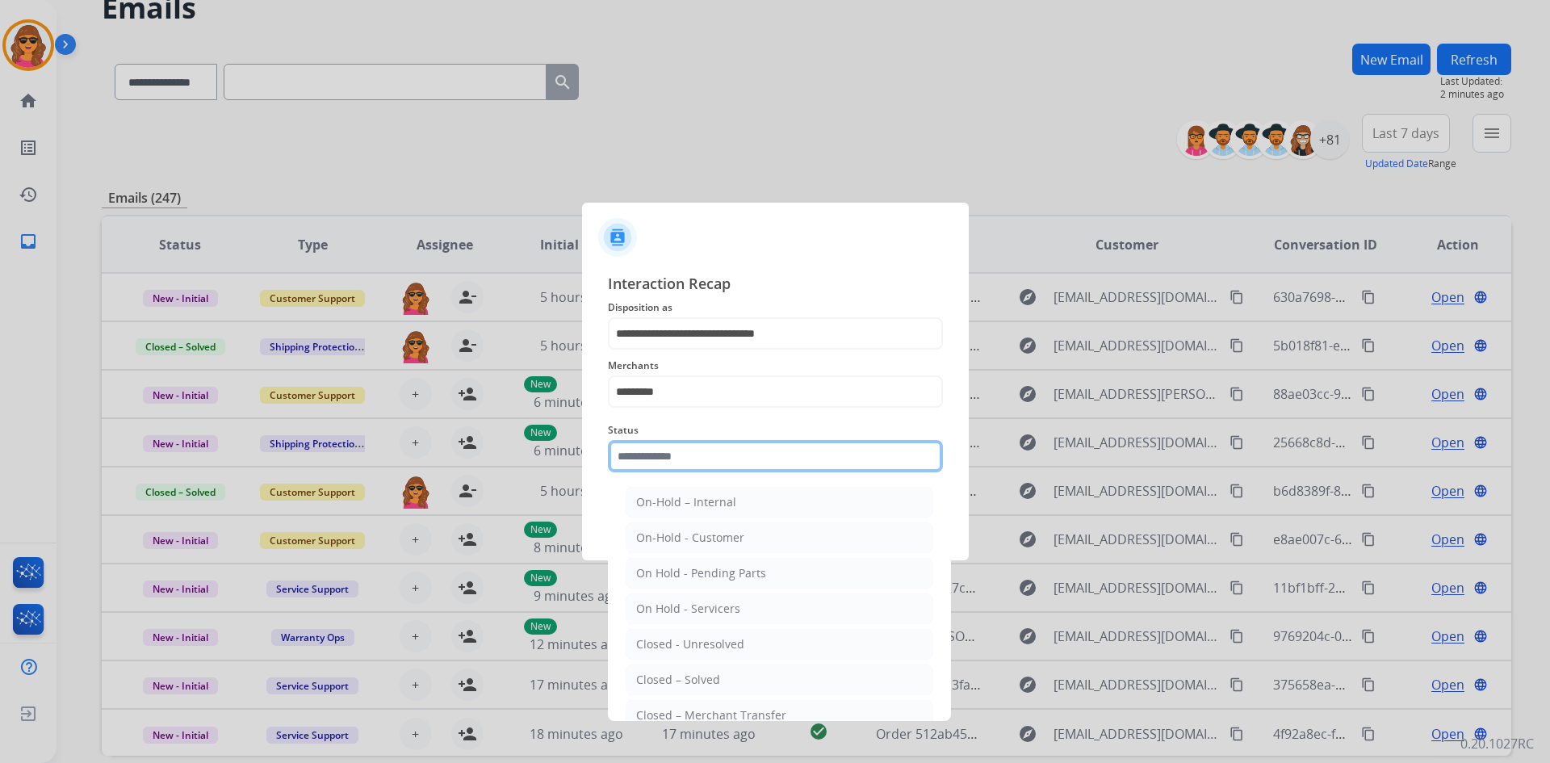
click at [660, 462] on input "text" at bounding box center [775, 456] width 335 height 32
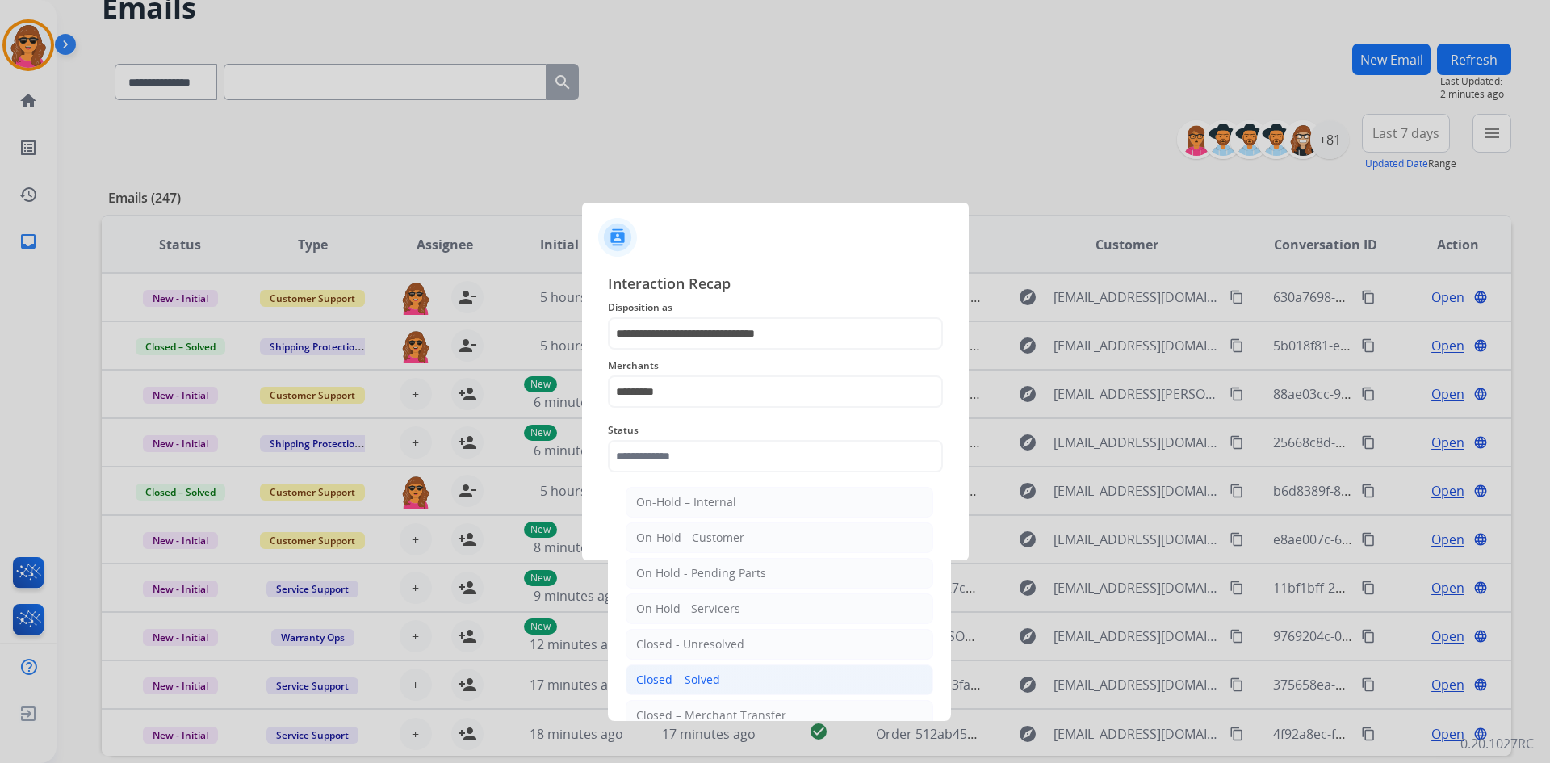
click at [684, 689] on li "Closed – Solved" at bounding box center [780, 679] width 308 height 31
type input "**********"
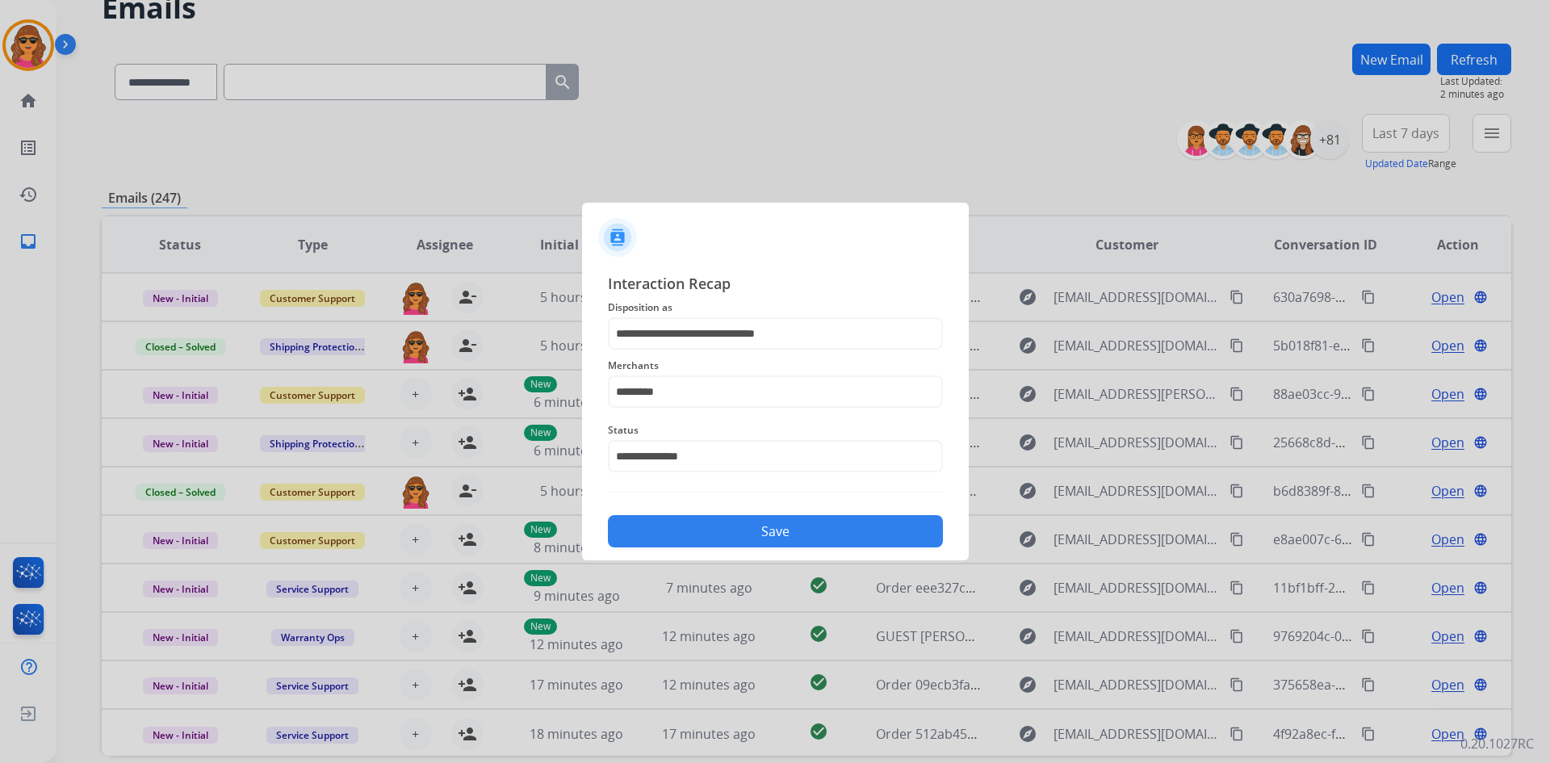
click at [764, 536] on button "Save" at bounding box center [775, 531] width 335 height 32
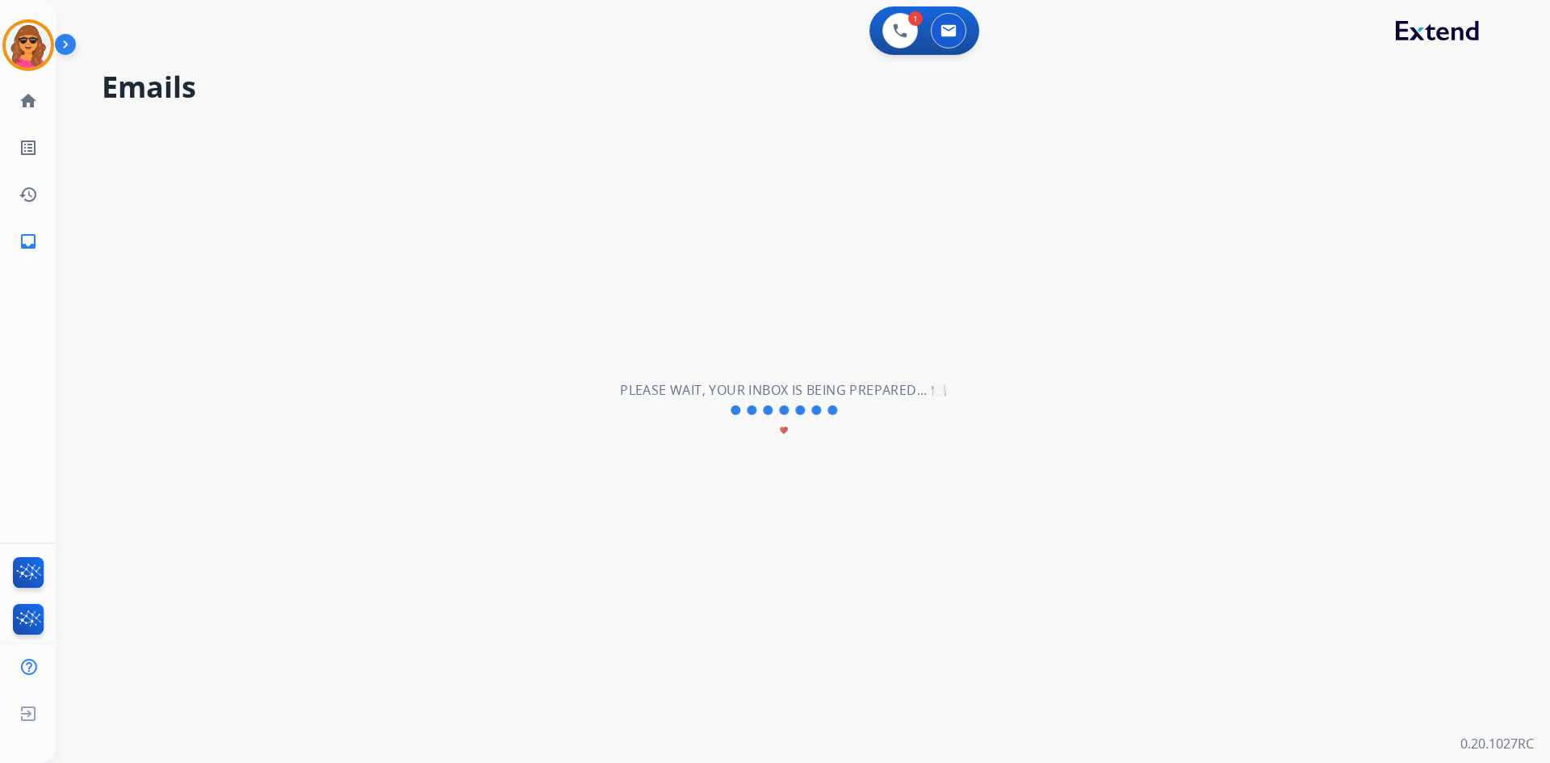
scroll to position [0, 0]
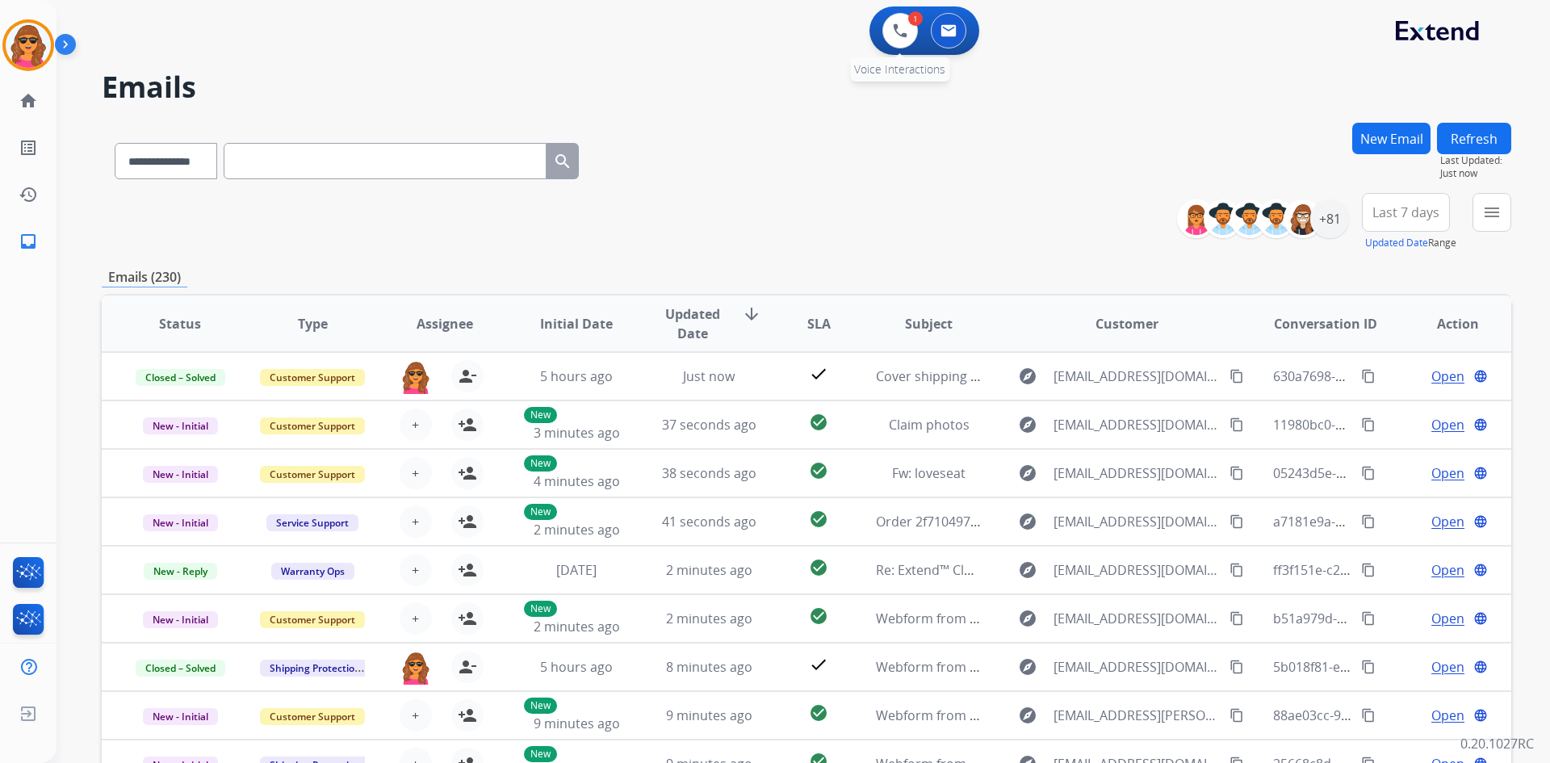
click at [911, 23] on div "1" at bounding box center [915, 18] width 15 height 15
click at [893, 27] on img at bounding box center [900, 30] width 15 height 15
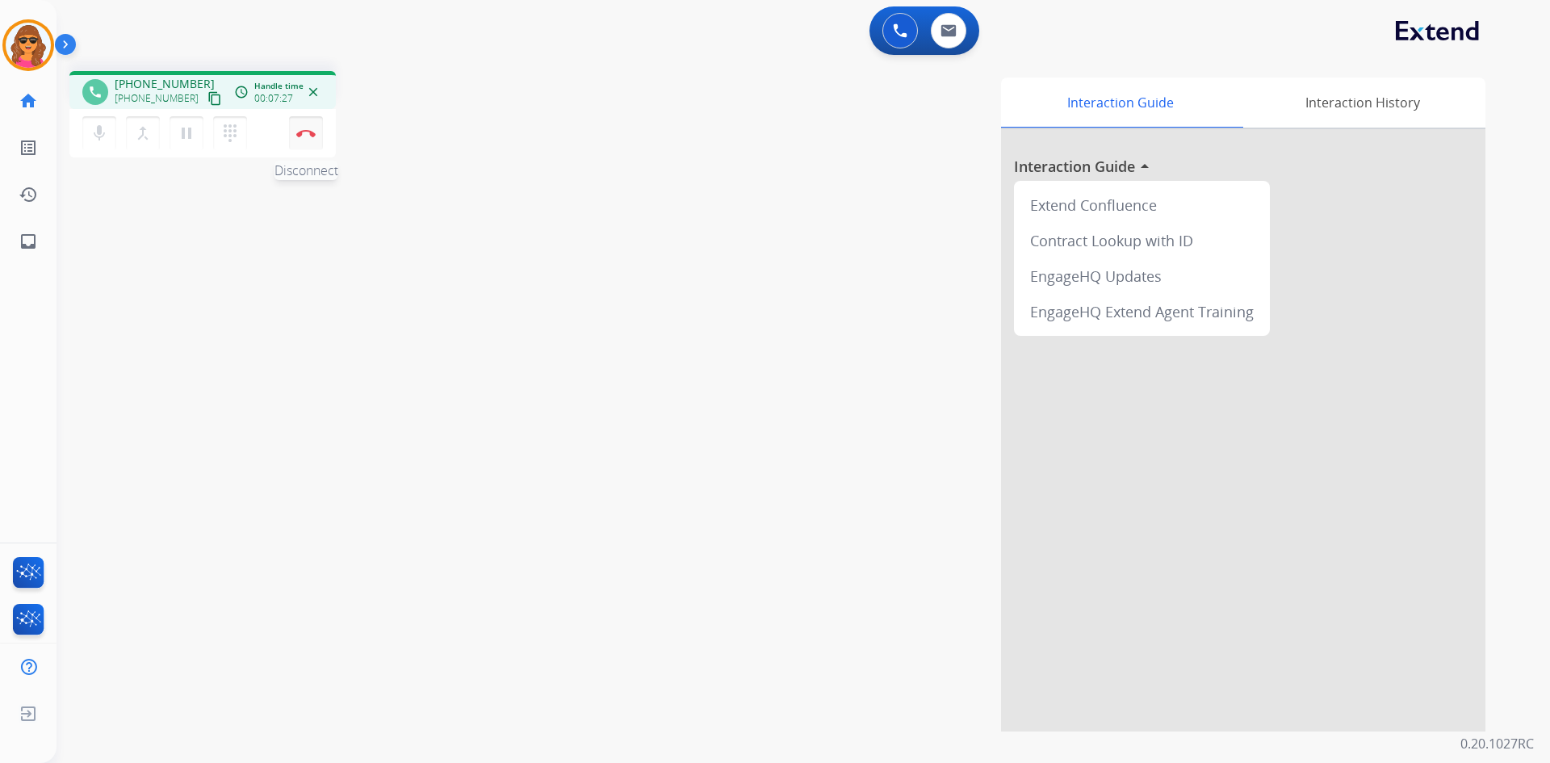
click at [304, 130] on img at bounding box center [305, 133] width 19 height 8
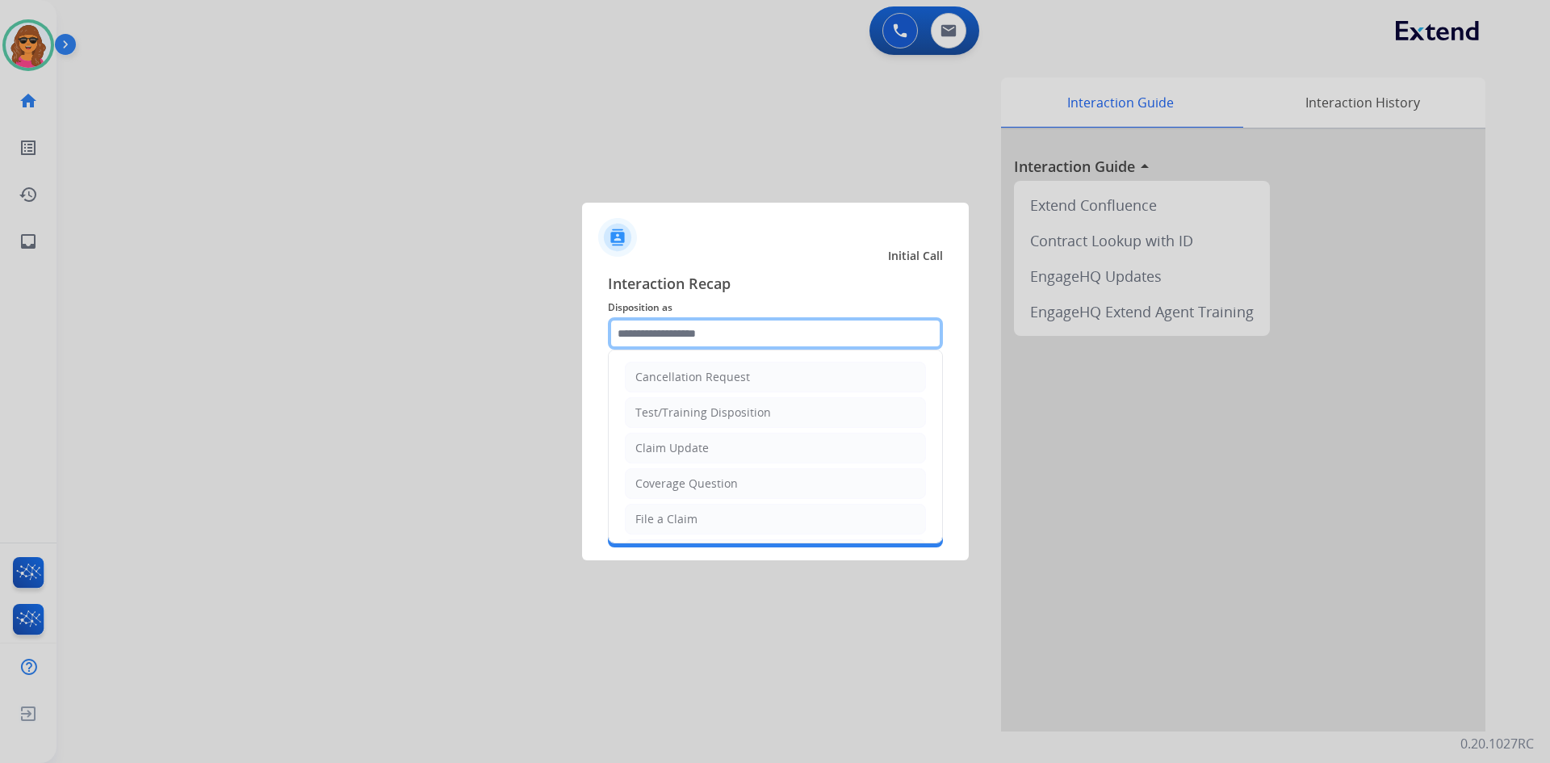
click at [628, 337] on input "text" at bounding box center [775, 333] width 335 height 32
click at [642, 443] on div "Claim Update" at bounding box center [671, 448] width 73 height 16
drag, startPoint x: 708, startPoint y: 332, endPoint x: 610, endPoint y: 325, distance: 98.0
click at [610, 325] on input "**********" at bounding box center [775, 333] width 335 height 32
type input "**********"
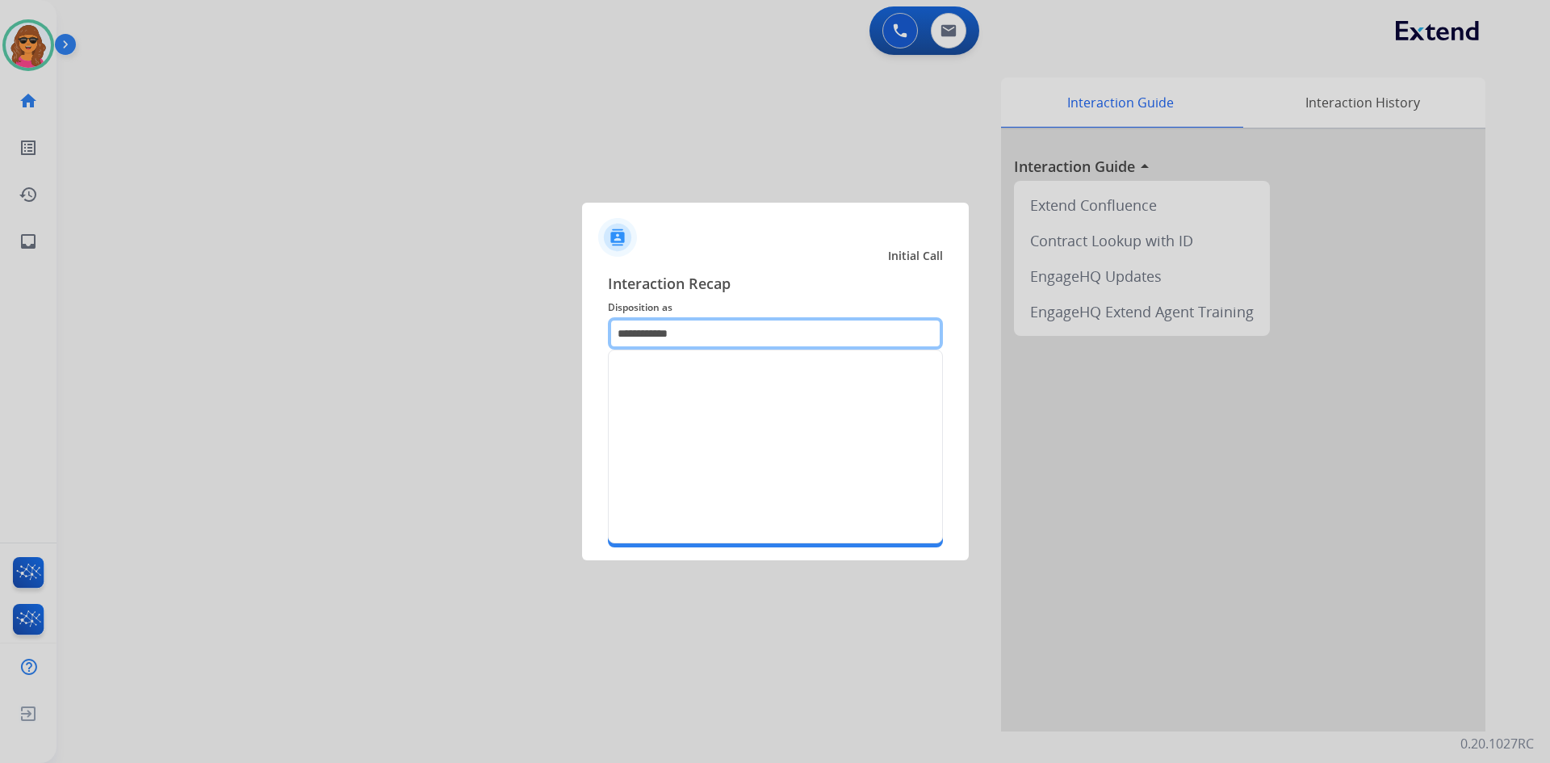
click at [664, 334] on input "**********" at bounding box center [775, 333] width 335 height 32
drag, startPoint x: 682, startPoint y: 335, endPoint x: 423, endPoint y: 255, distance: 271.2
click at [0, 324] on app-contact-recap-modal "**********" at bounding box center [0, 381] width 0 height 763
type input "*"
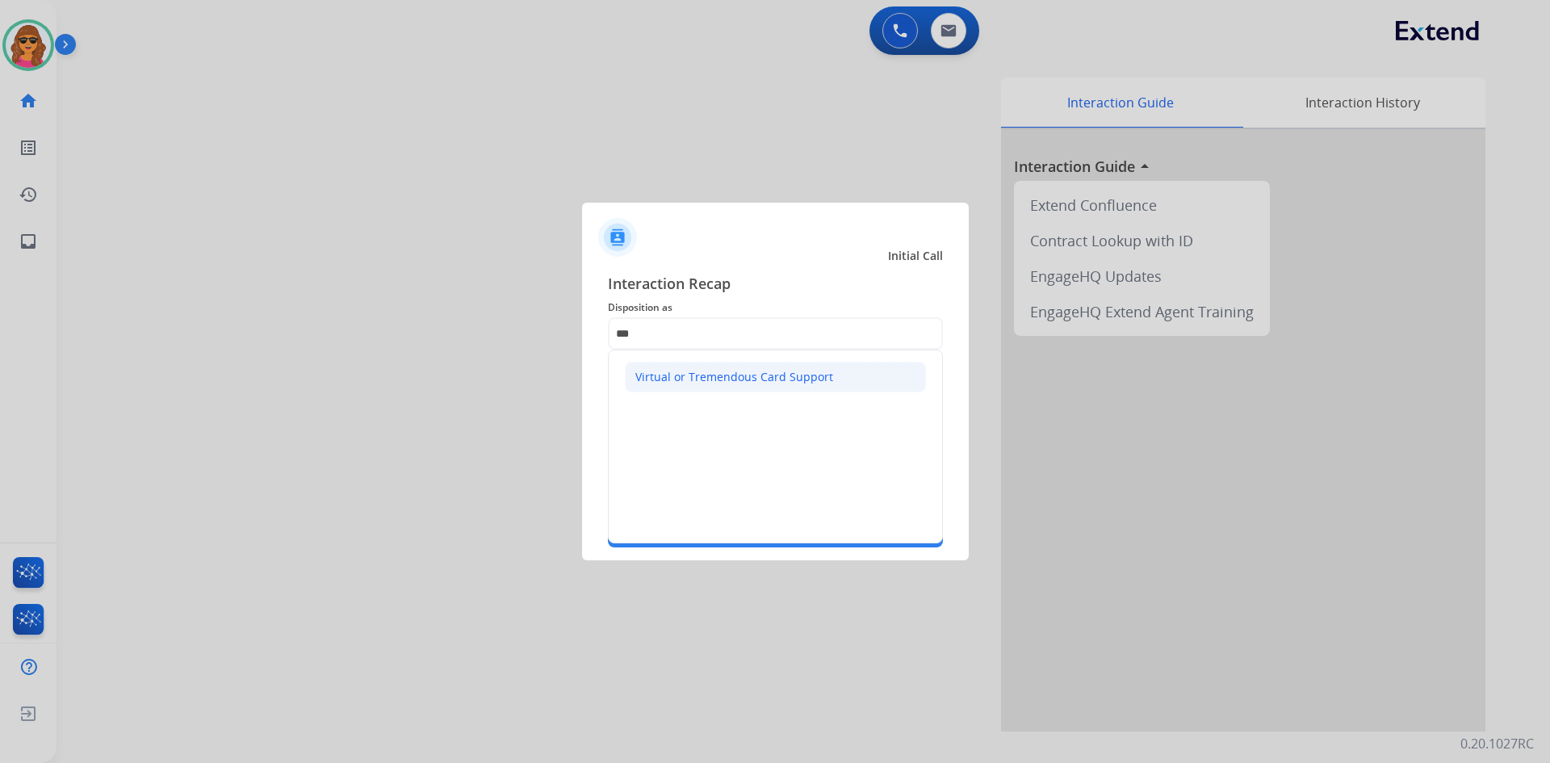
click at [728, 375] on div "Virtual or Tremendous Card Support" at bounding box center [734, 377] width 198 height 16
type input "**********"
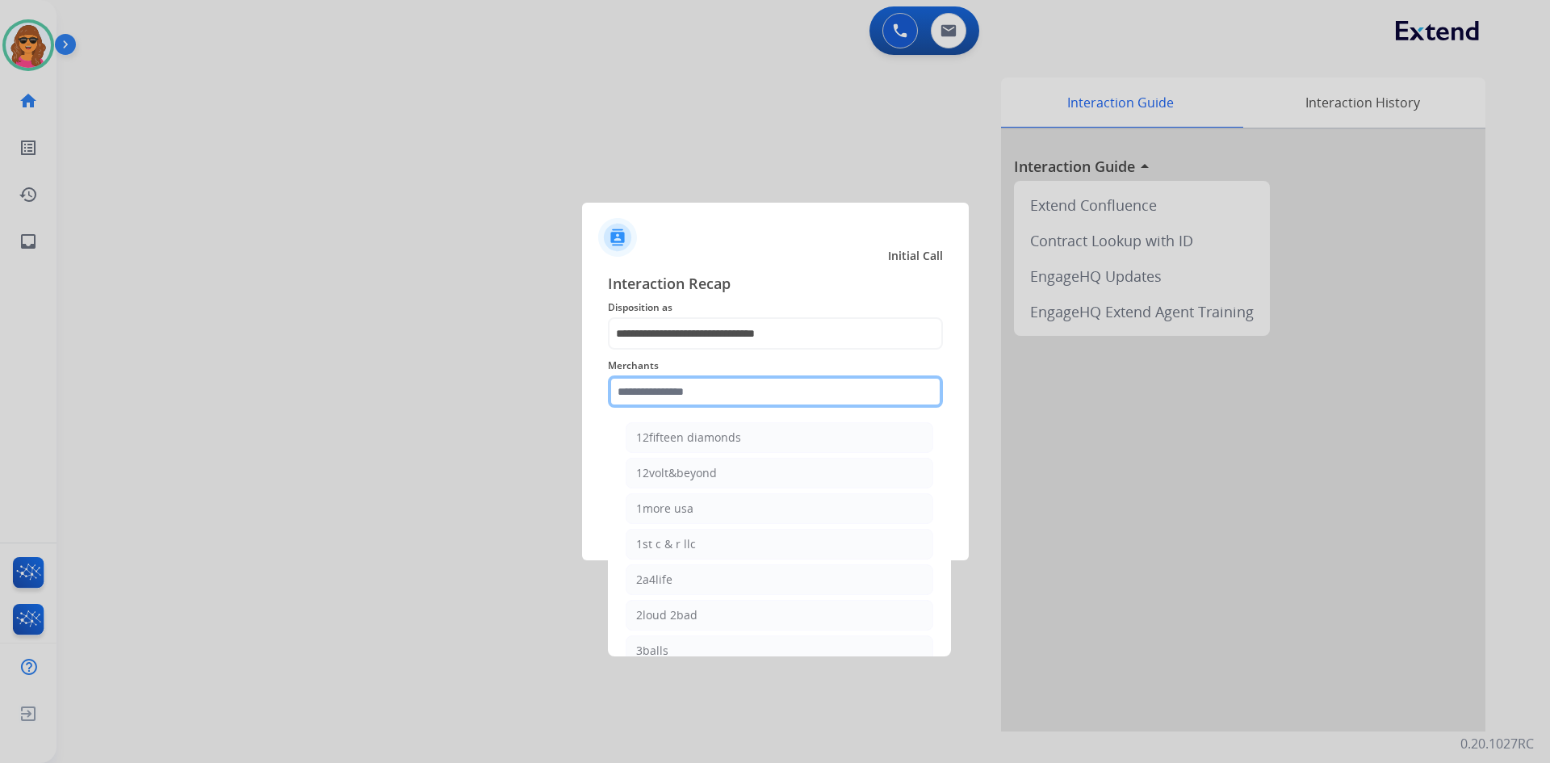
click at [626, 396] on input "text" at bounding box center [775, 391] width 335 height 32
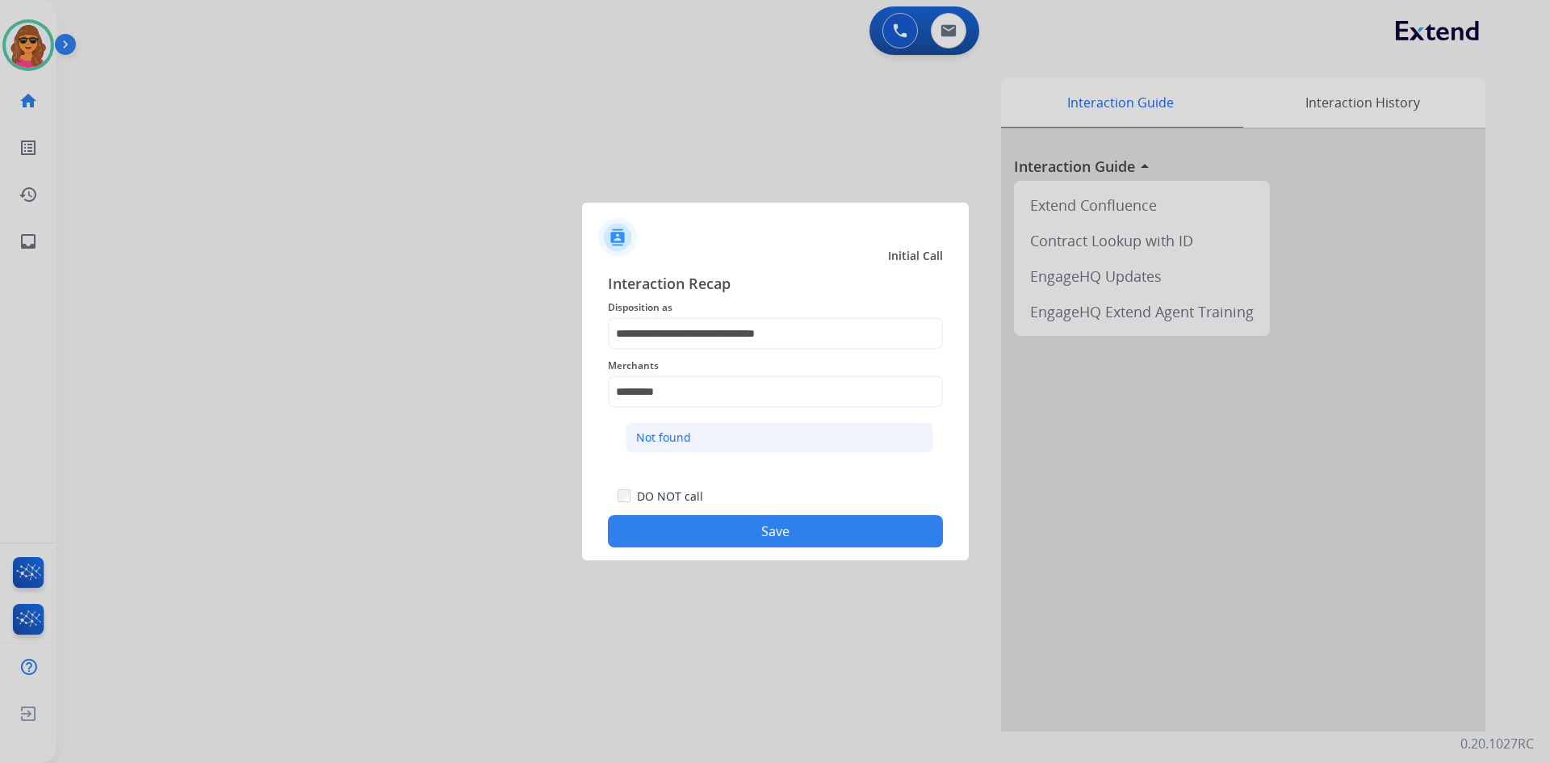
click at [712, 443] on li "Not found" at bounding box center [780, 437] width 308 height 31
type input "*********"
click at [751, 526] on button "Save" at bounding box center [775, 531] width 335 height 32
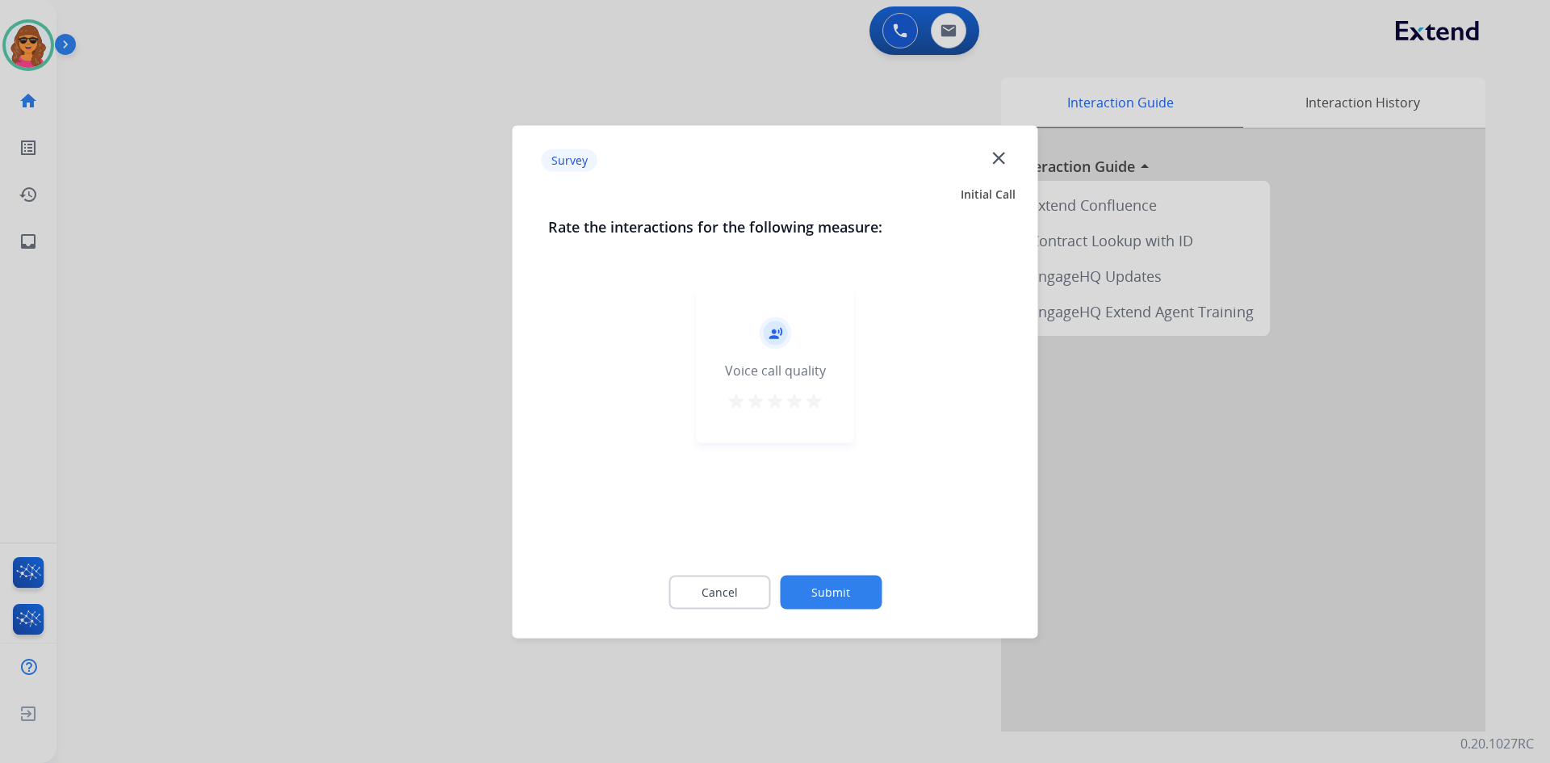
click at [823, 396] on div "record_voice_over Voice call quality star star star star star" at bounding box center [775, 365] width 157 height 153
click at [818, 396] on mat-icon "star" at bounding box center [813, 400] width 19 height 19
click at [840, 584] on button "Submit" at bounding box center [831, 592] width 102 height 34
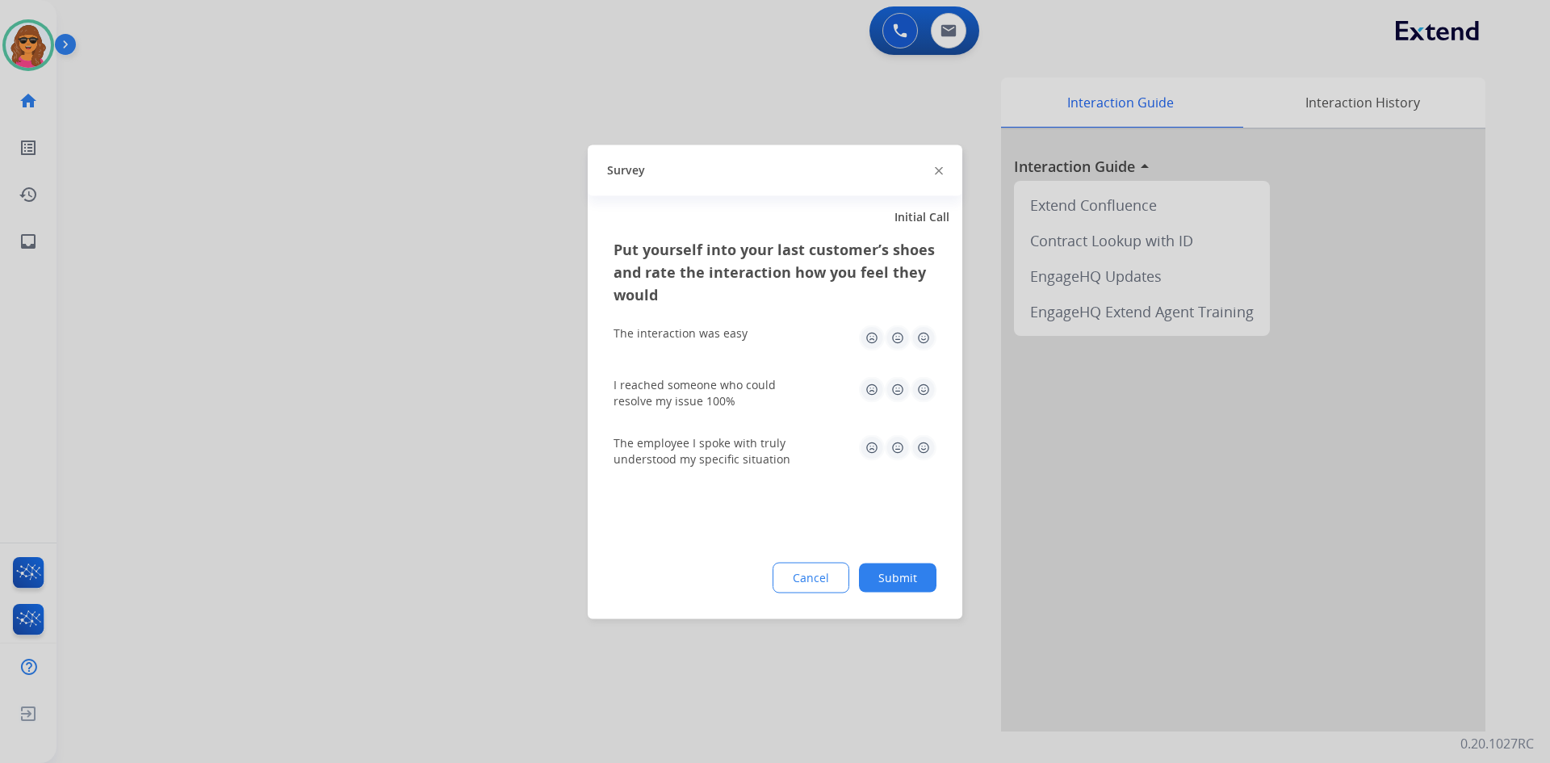
click at [918, 338] on img at bounding box center [924, 338] width 26 height 26
click at [921, 384] on img at bounding box center [924, 389] width 26 height 26
click at [924, 445] on img at bounding box center [924, 447] width 26 height 26
click at [898, 576] on button "Submit" at bounding box center [898, 577] width 78 height 29
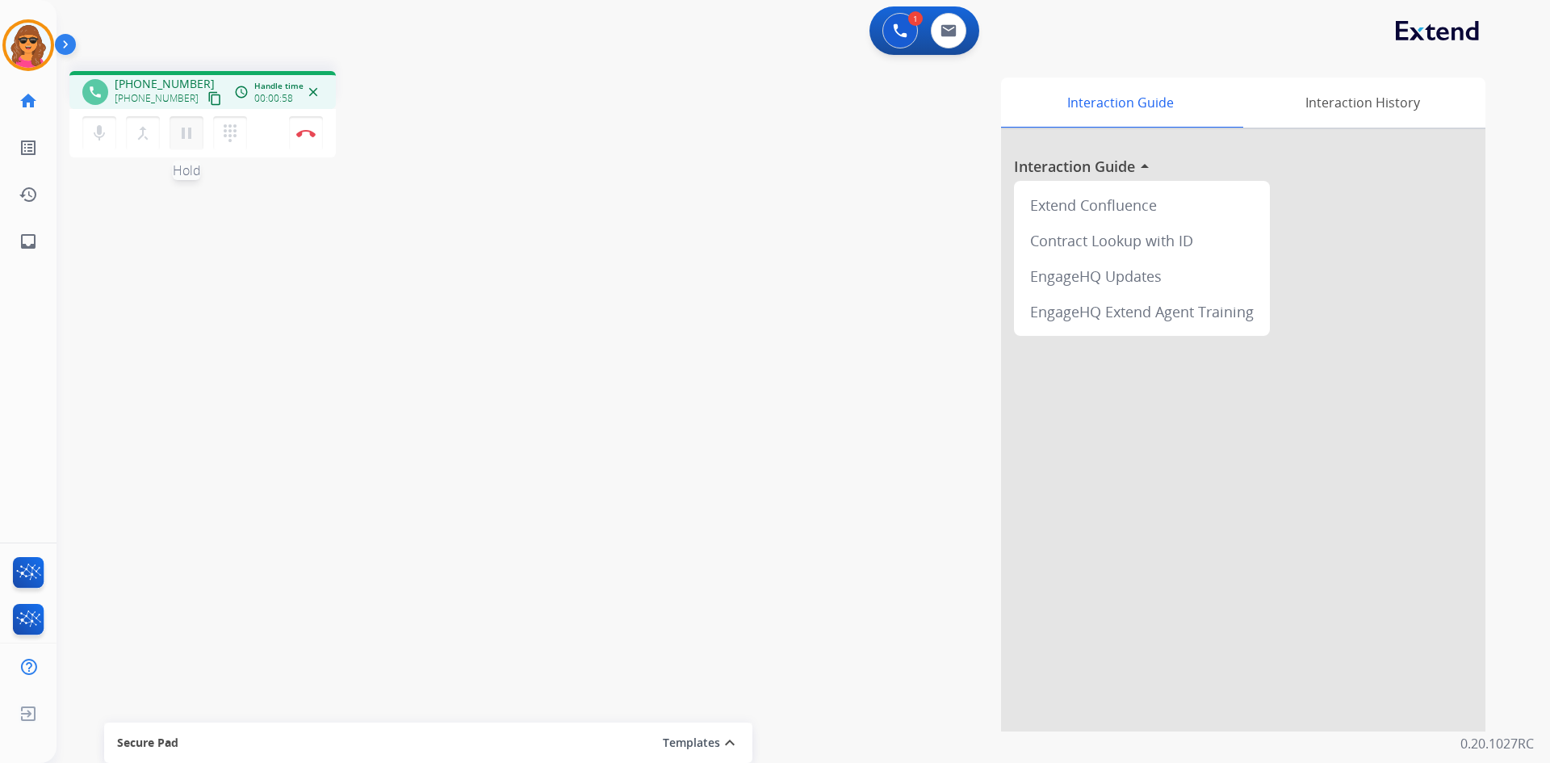
click at [189, 131] on mat-icon "pause" at bounding box center [186, 133] width 19 height 19
click at [194, 131] on mat-icon "play_arrow" at bounding box center [186, 133] width 19 height 19
click at [300, 129] on img at bounding box center [305, 133] width 19 height 8
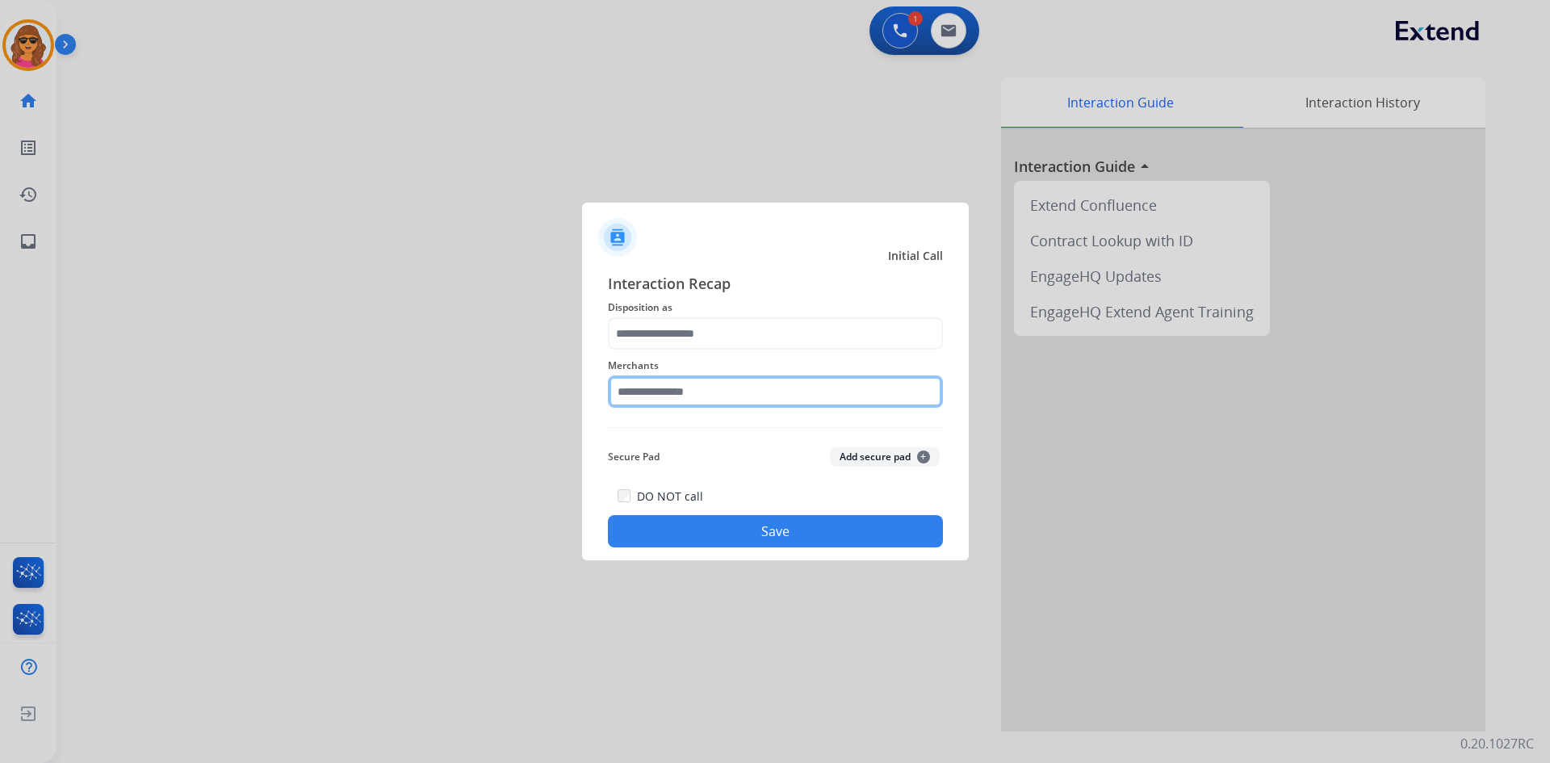
click at [619, 390] on input "text" at bounding box center [775, 391] width 335 height 32
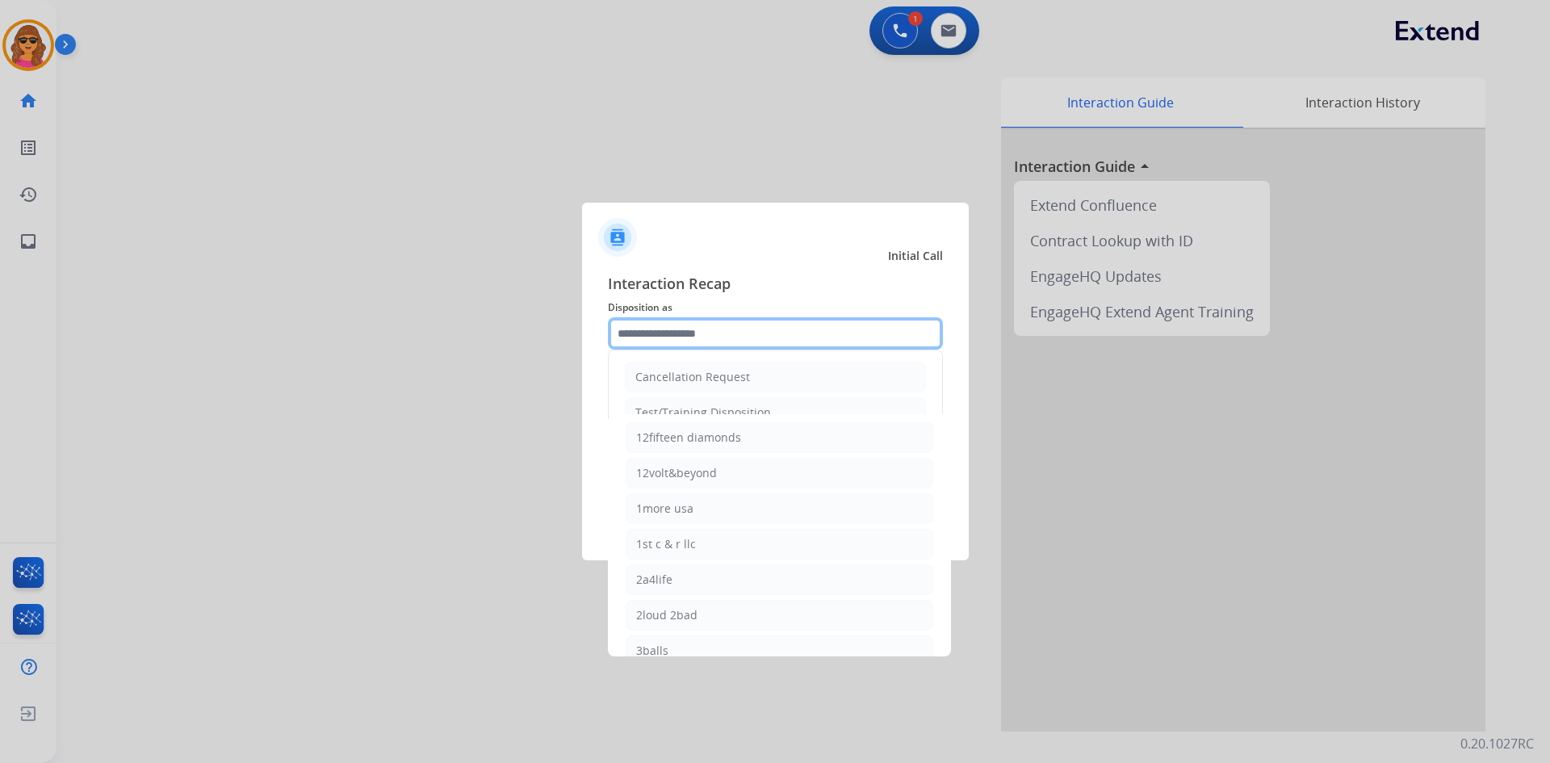
click at [627, 340] on input "text" at bounding box center [775, 333] width 335 height 32
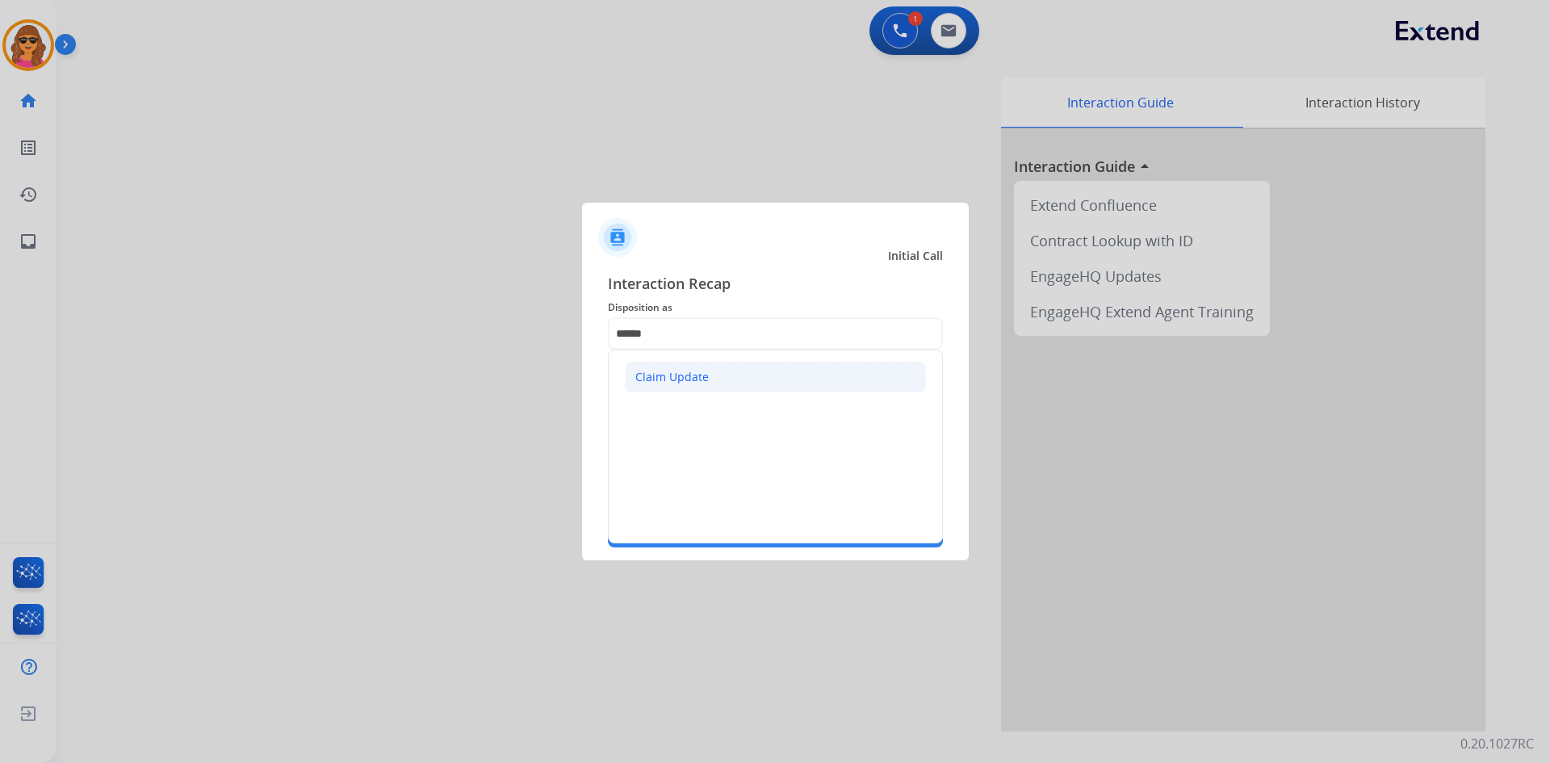
click at [662, 375] on div "Claim Update" at bounding box center [671, 377] width 73 height 16
type input "**********"
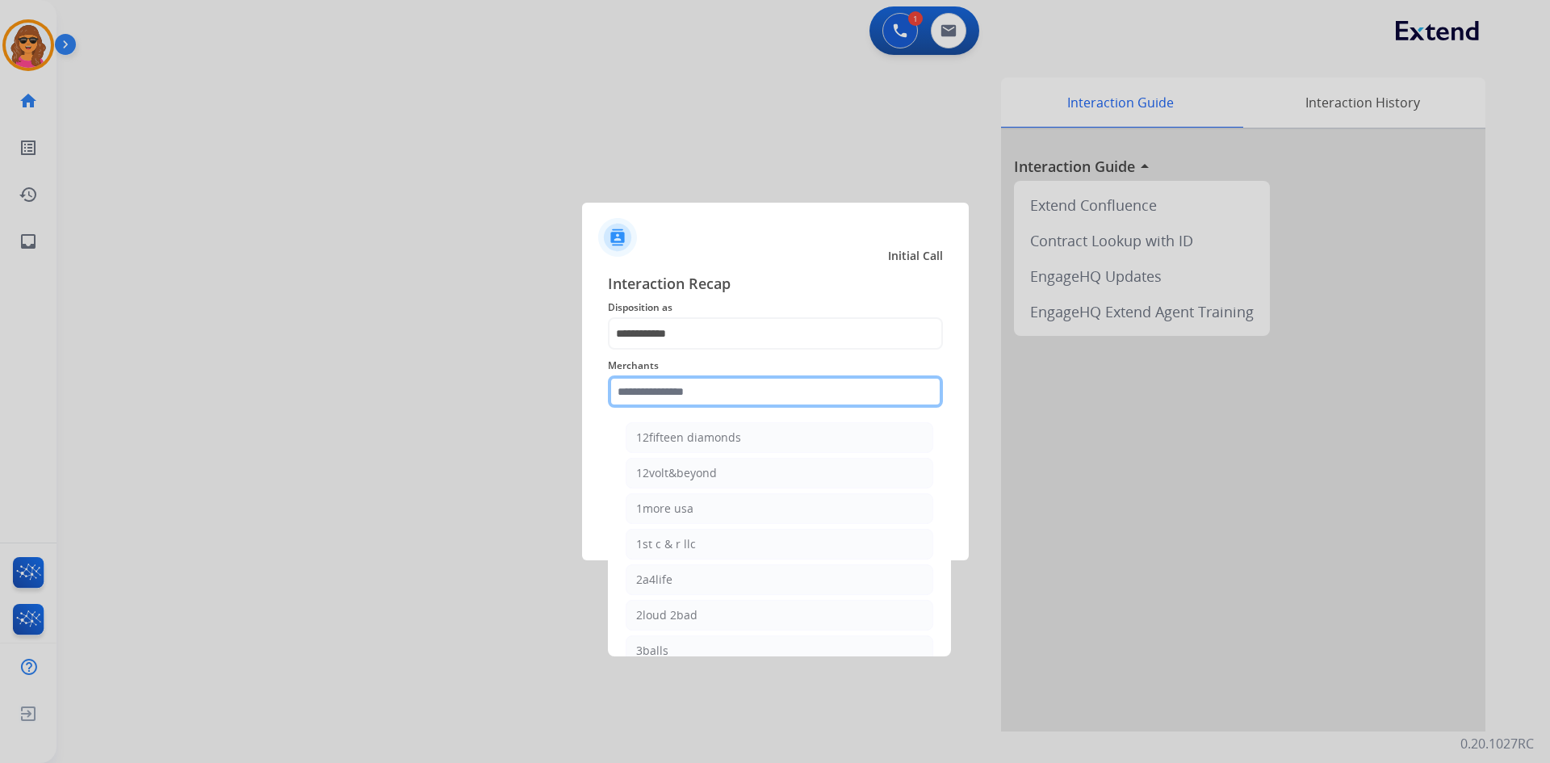
click at [618, 385] on input "text" at bounding box center [775, 391] width 335 height 32
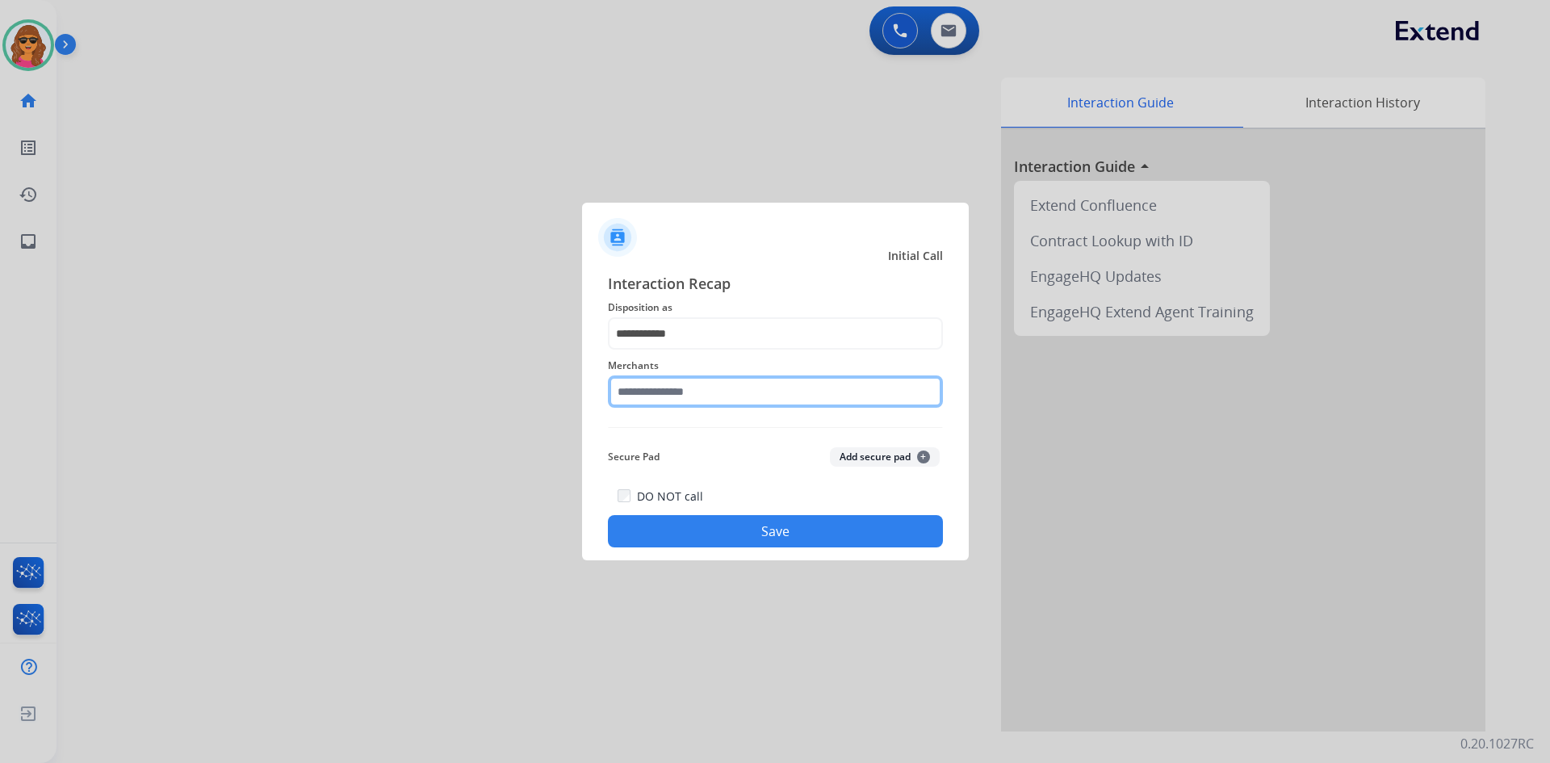
click at [635, 390] on input "text" at bounding box center [775, 391] width 335 height 32
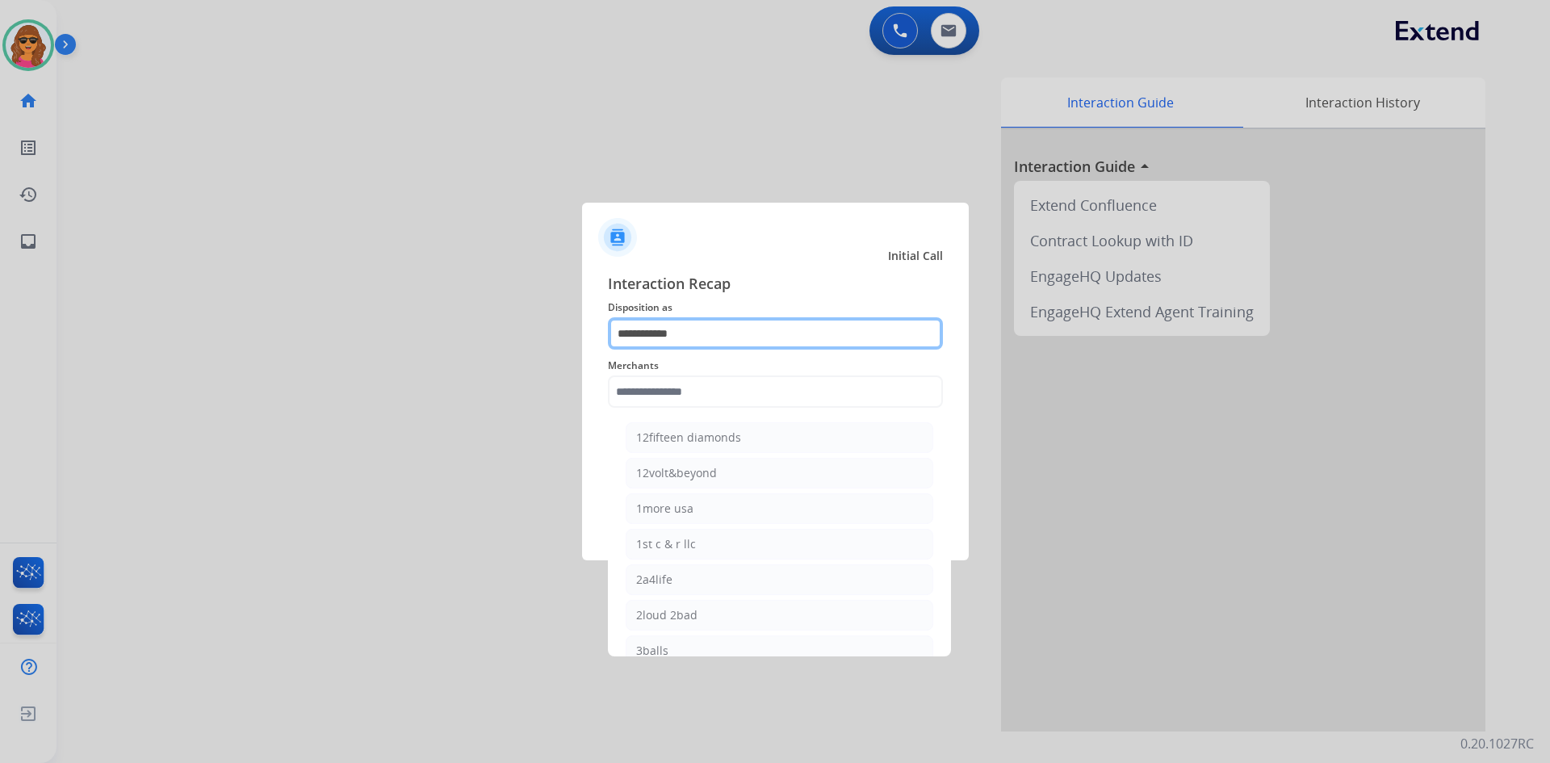
click at [634, 348] on input "**********" at bounding box center [775, 333] width 335 height 32
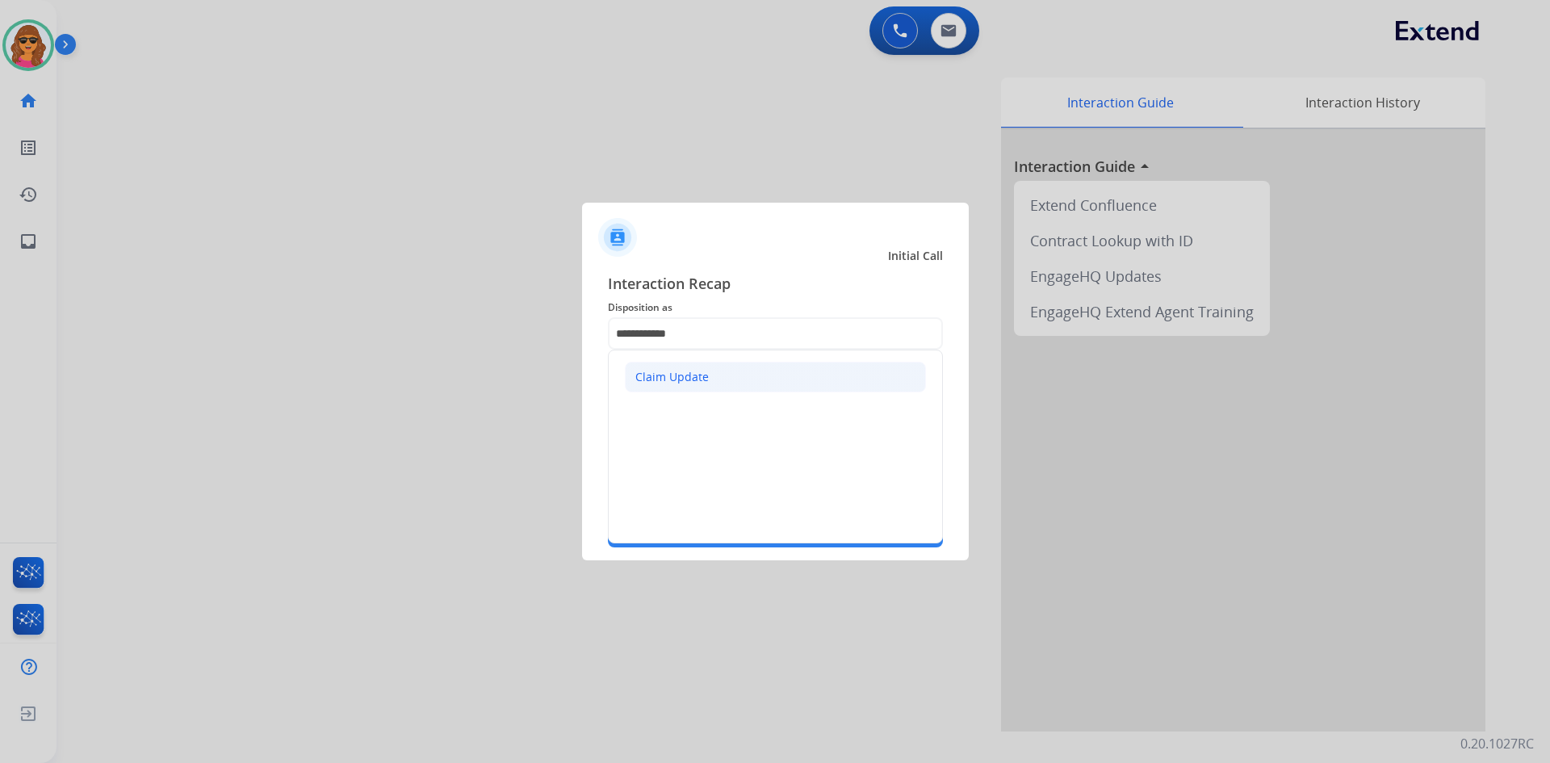
click at [669, 371] on div "Claim Update" at bounding box center [671, 377] width 73 height 16
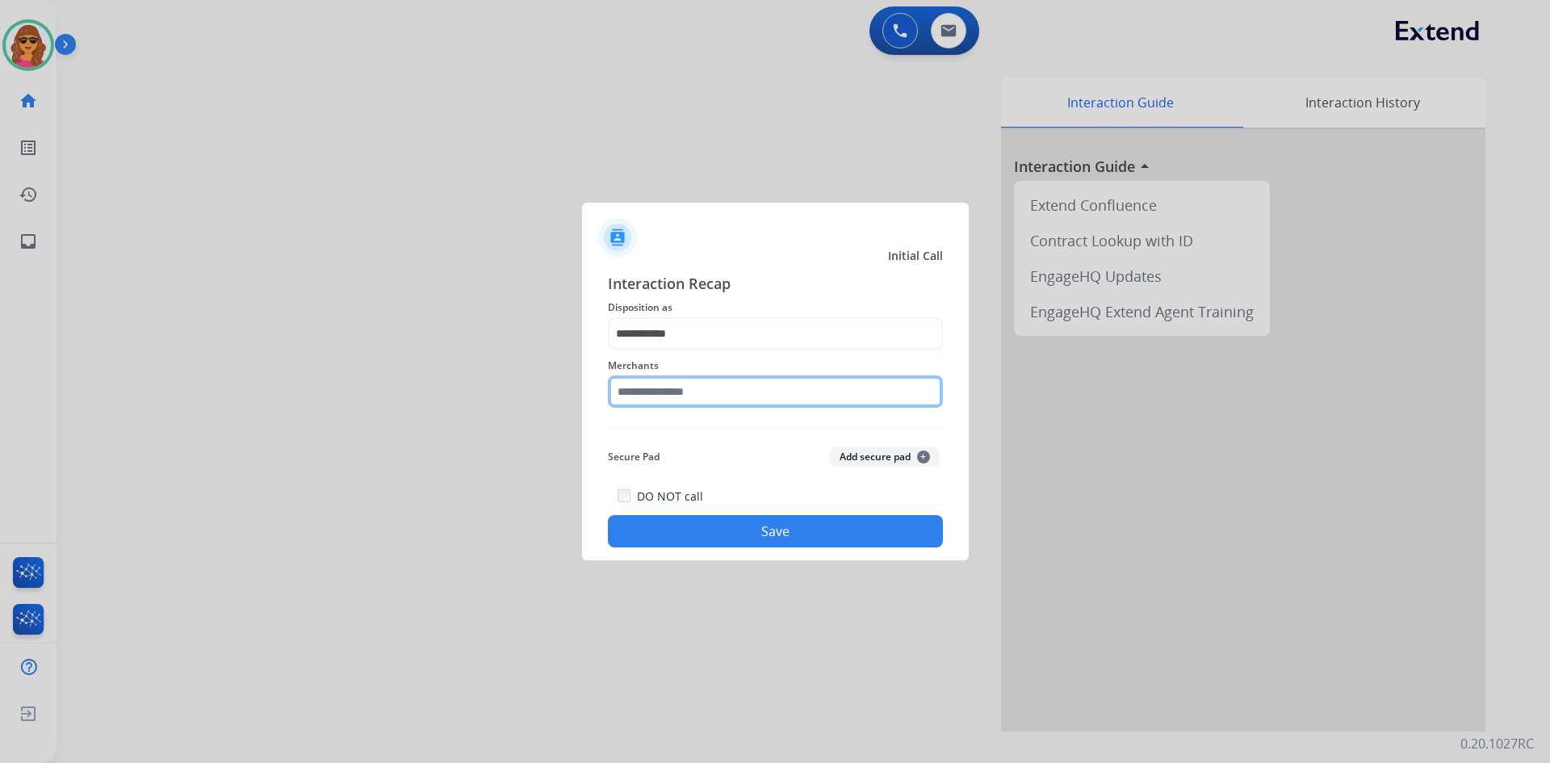
click at [616, 392] on input "text" at bounding box center [775, 391] width 335 height 32
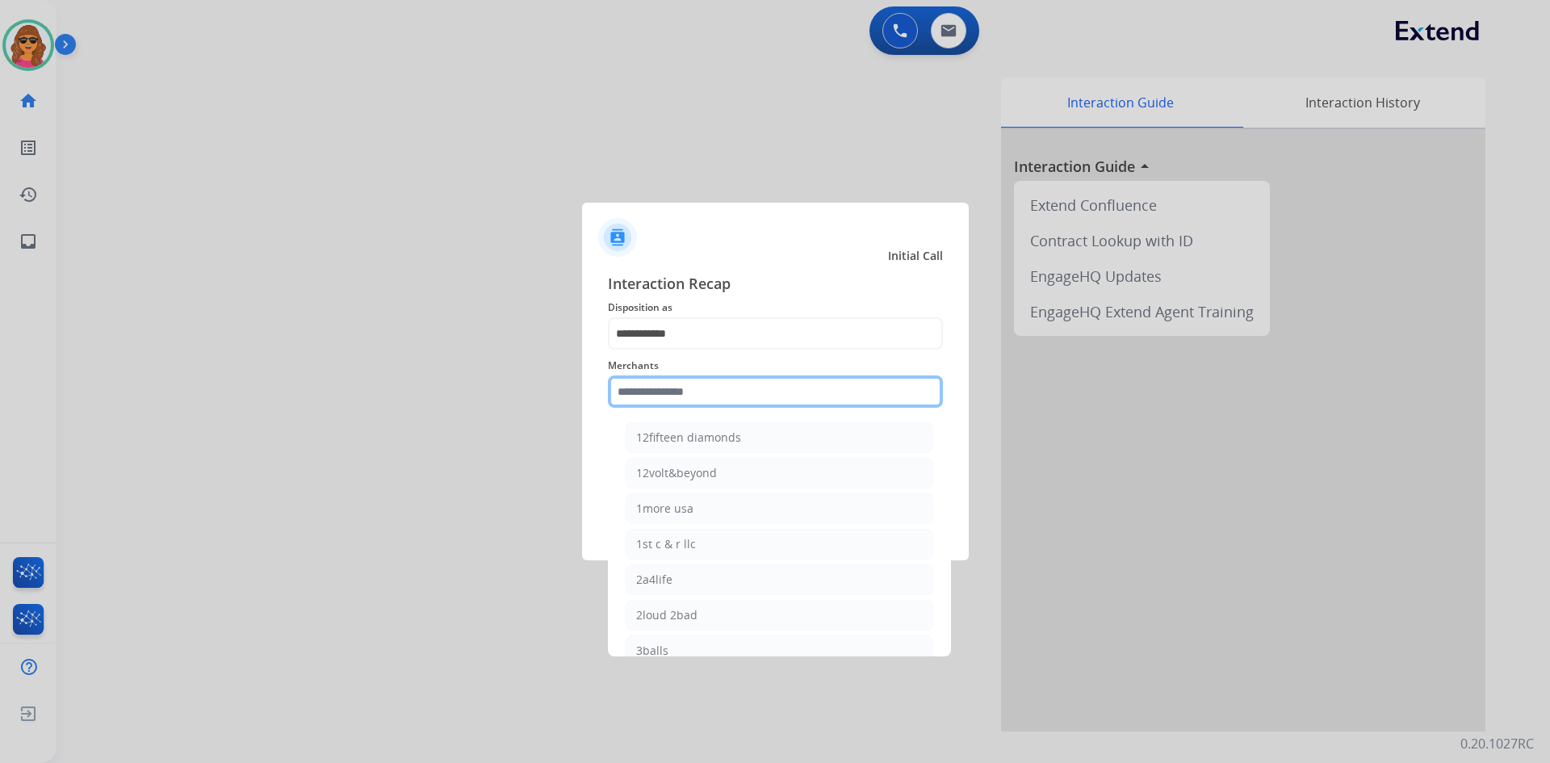
type input "*"
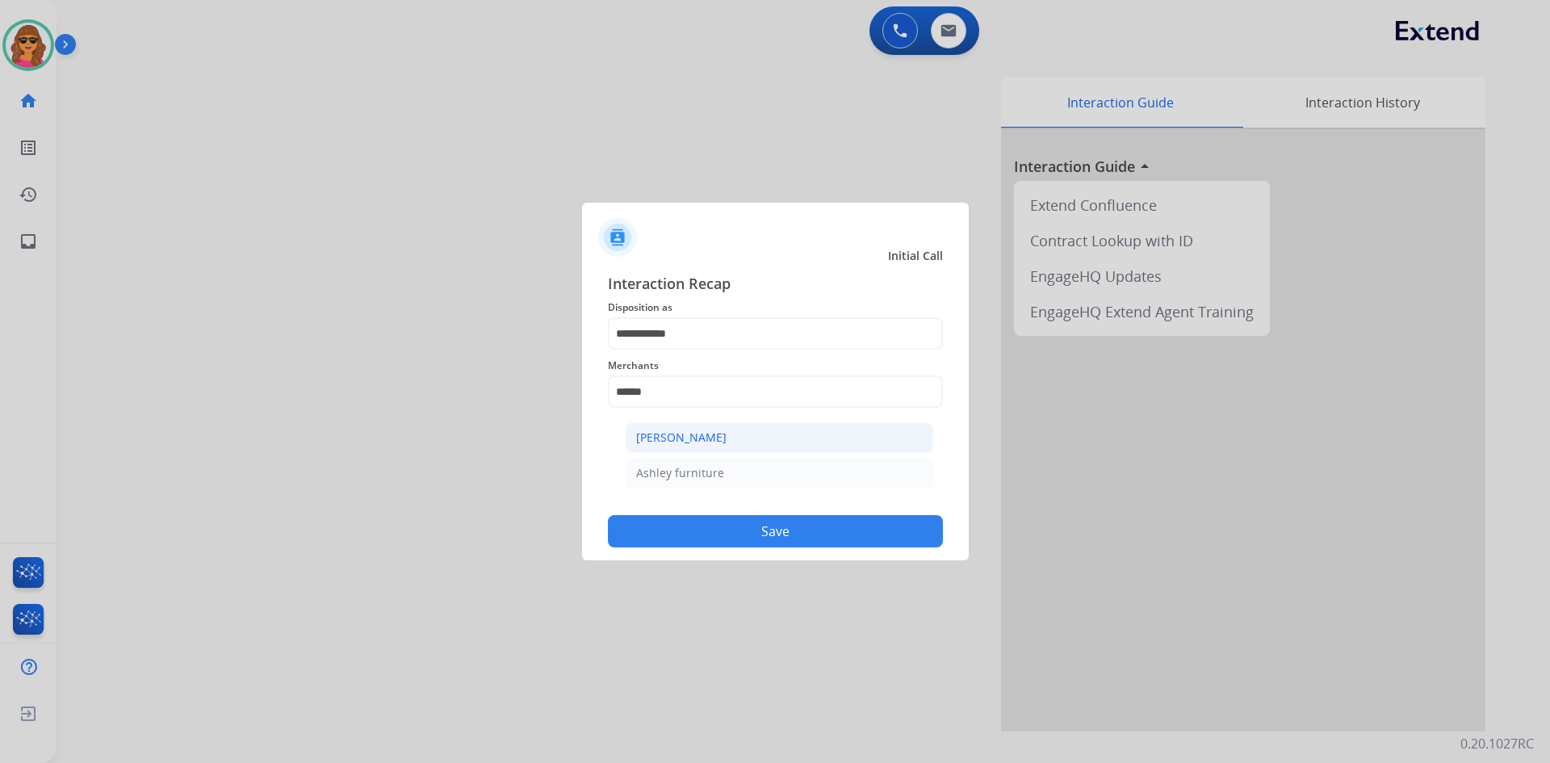
click at [685, 438] on div "[PERSON_NAME]" at bounding box center [681, 437] width 90 height 16
type input "**********"
click at [773, 534] on button "Save" at bounding box center [775, 531] width 335 height 32
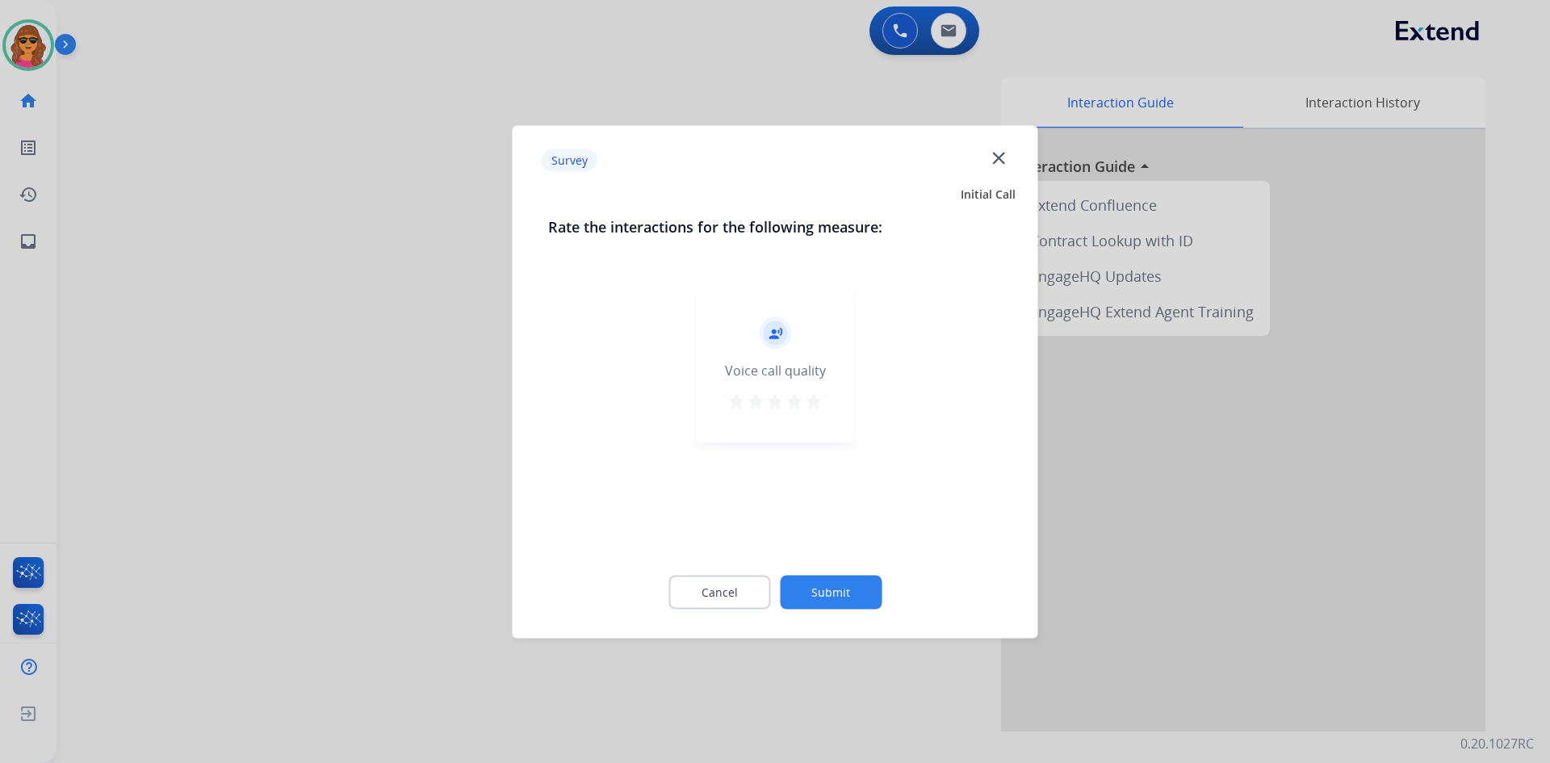
click at [811, 400] on mat-icon "star" at bounding box center [813, 400] width 19 height 19
click at [823, 595] on button "Submit" at bounding box center [831, 592] width 102 height 34
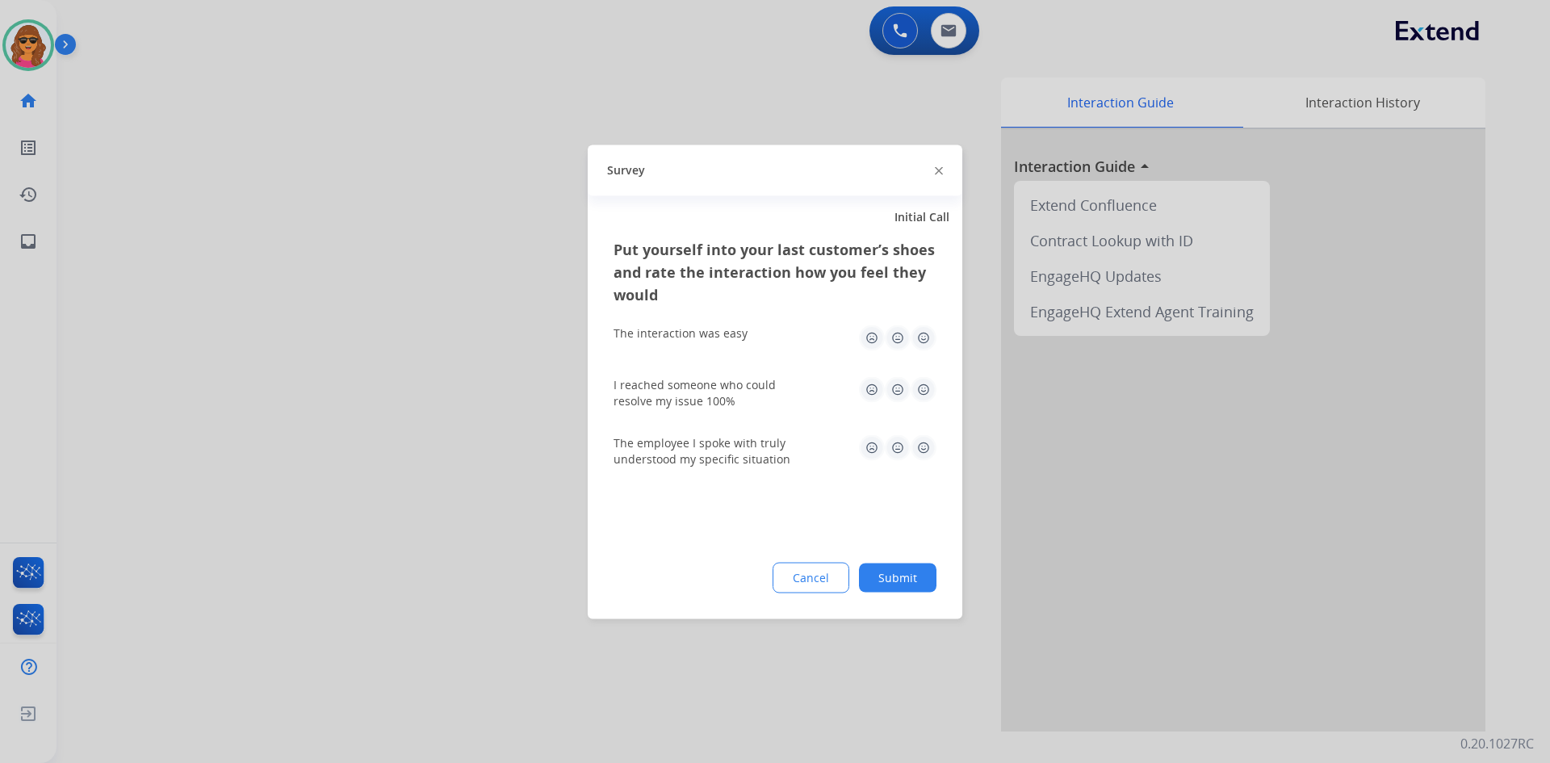
click at [924, 340] on img at bounding box center [924, 338] width 26 height 26
click at [923, 386] on img at bounding box center [924, 389] width 26 height 26
click at [928, 445] on img at bounding box center [924, 447] width 26 height 26
click at [906, 584] on button "Submit" at bounding box center [898, 577] width 78 height 29
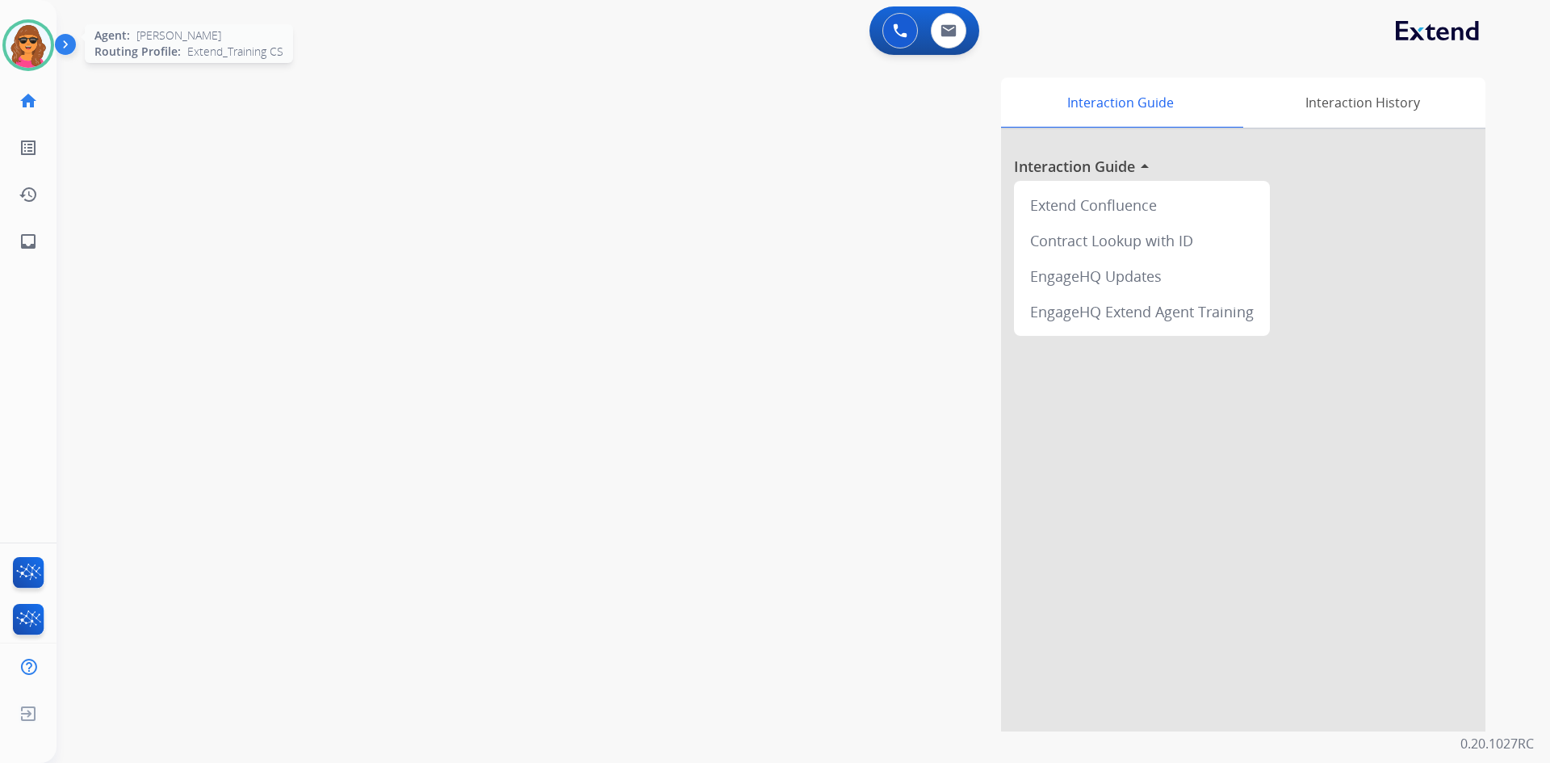
click at [33, 36] on img at bounding box center [28, 45] width 45 height 45
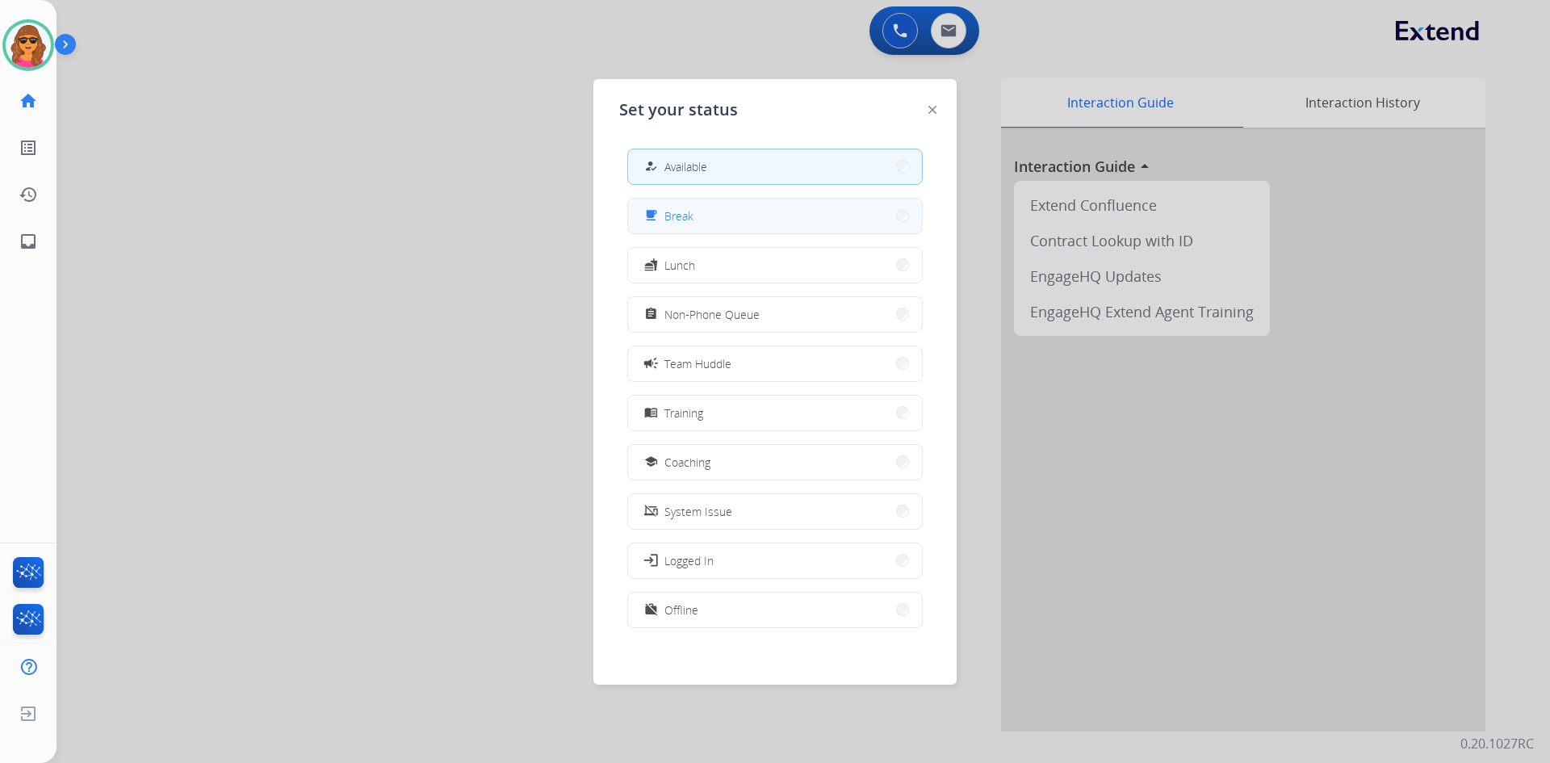
click at [709, 212] on button "free_breakfast Break" at bounding box center [775, 216] width 294 height 35
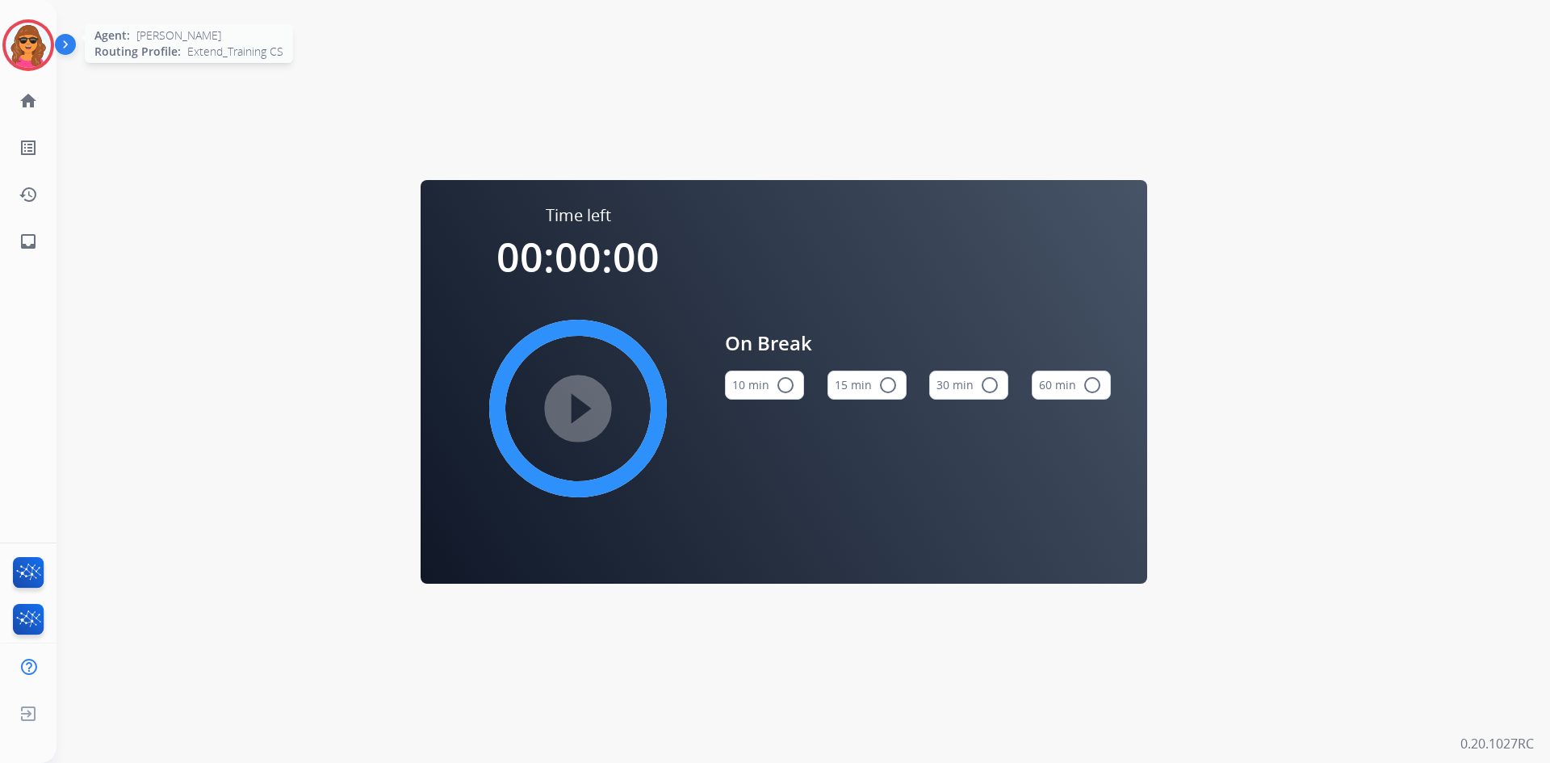
click at [21, 52] on img at bounding box center [28, 45] width 45 height 45
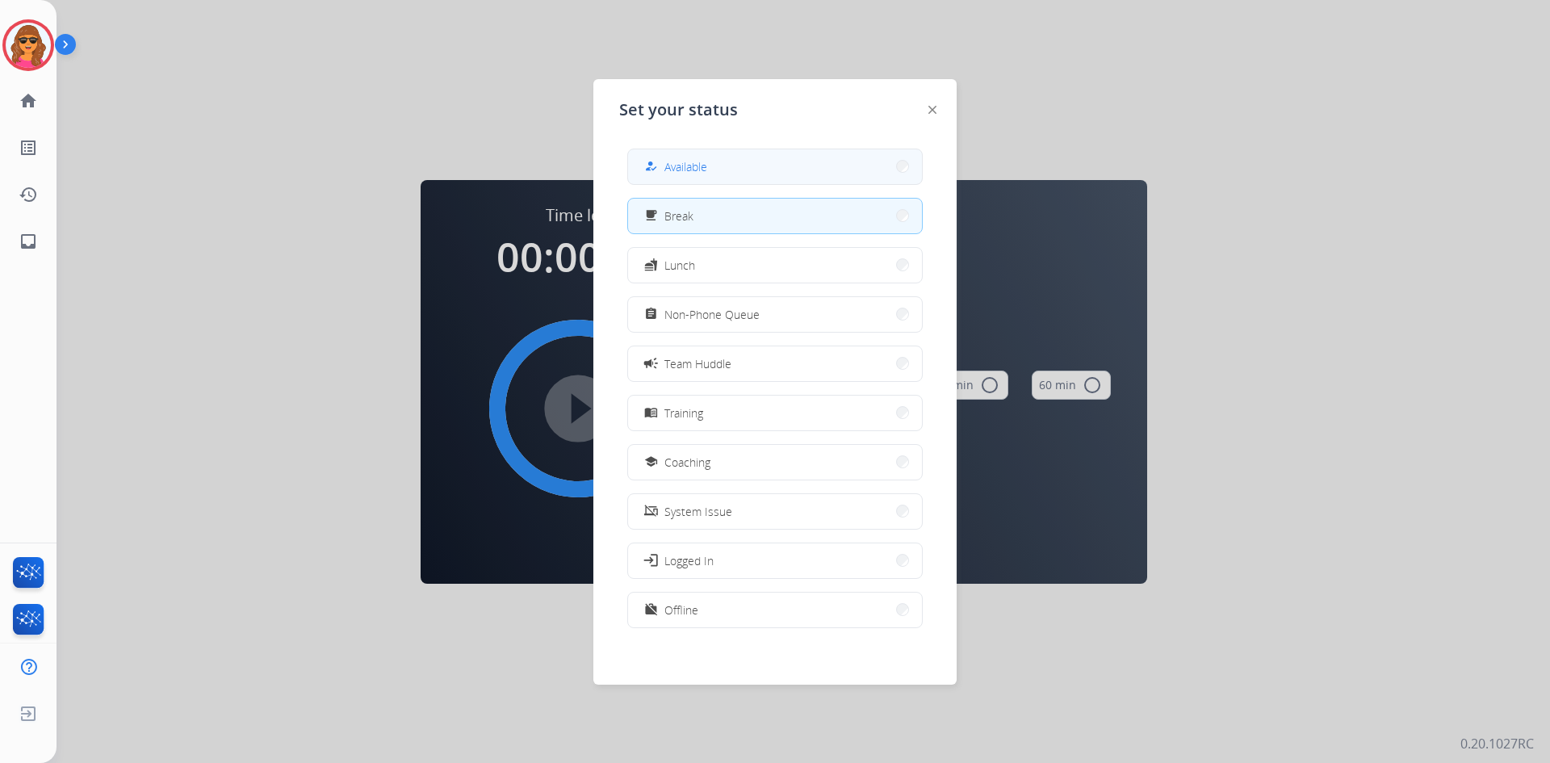
click at [731, 169] on button "how_to_reg Available" at bounding box center [775, 166] width 294 height 35
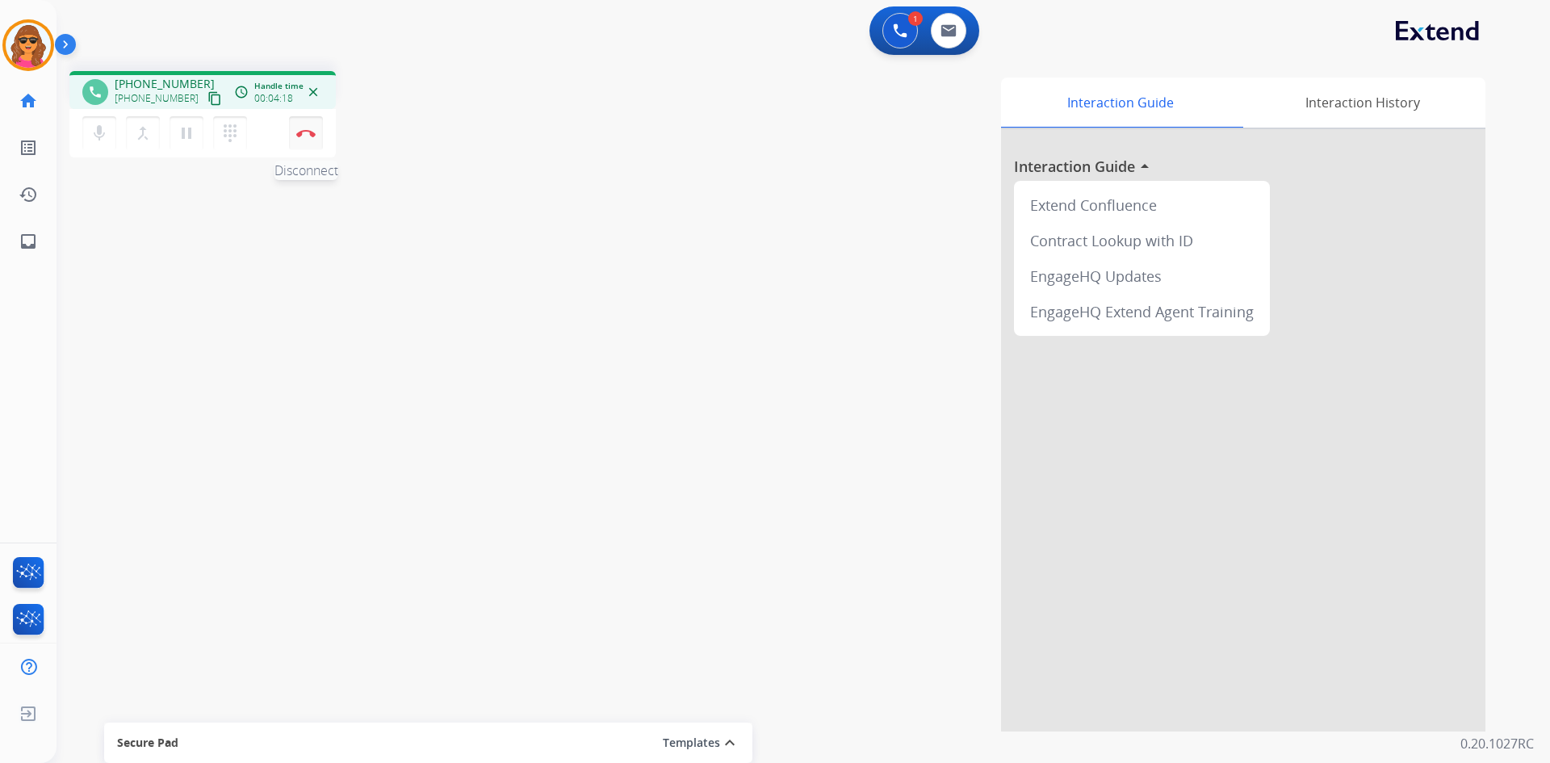
click at [297, 131] on img at bounding box center [305, 133] width 19 height 8
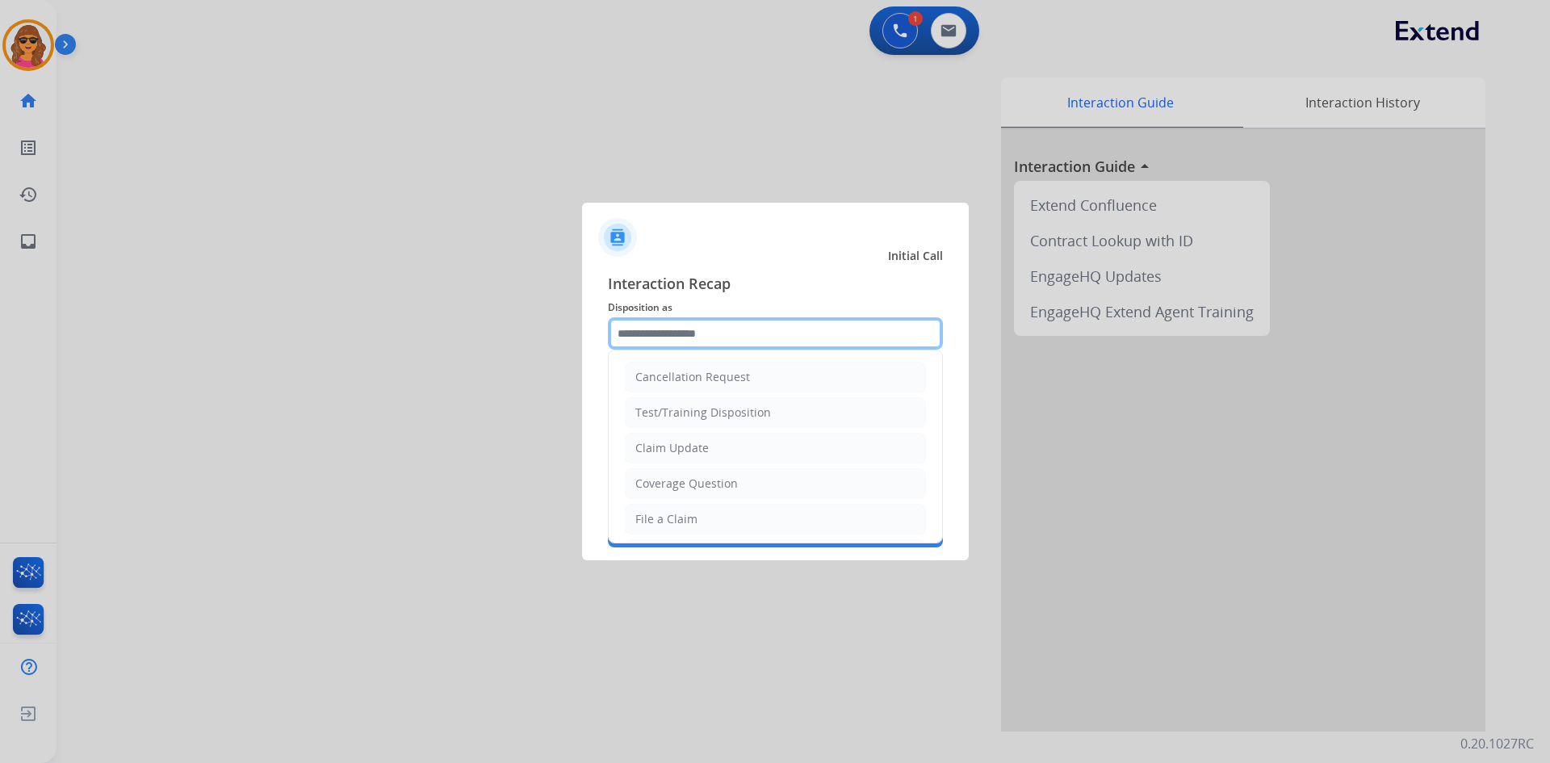
click at [690, 345] on input "text" at bounding box center [775, 333] width 335 height 32
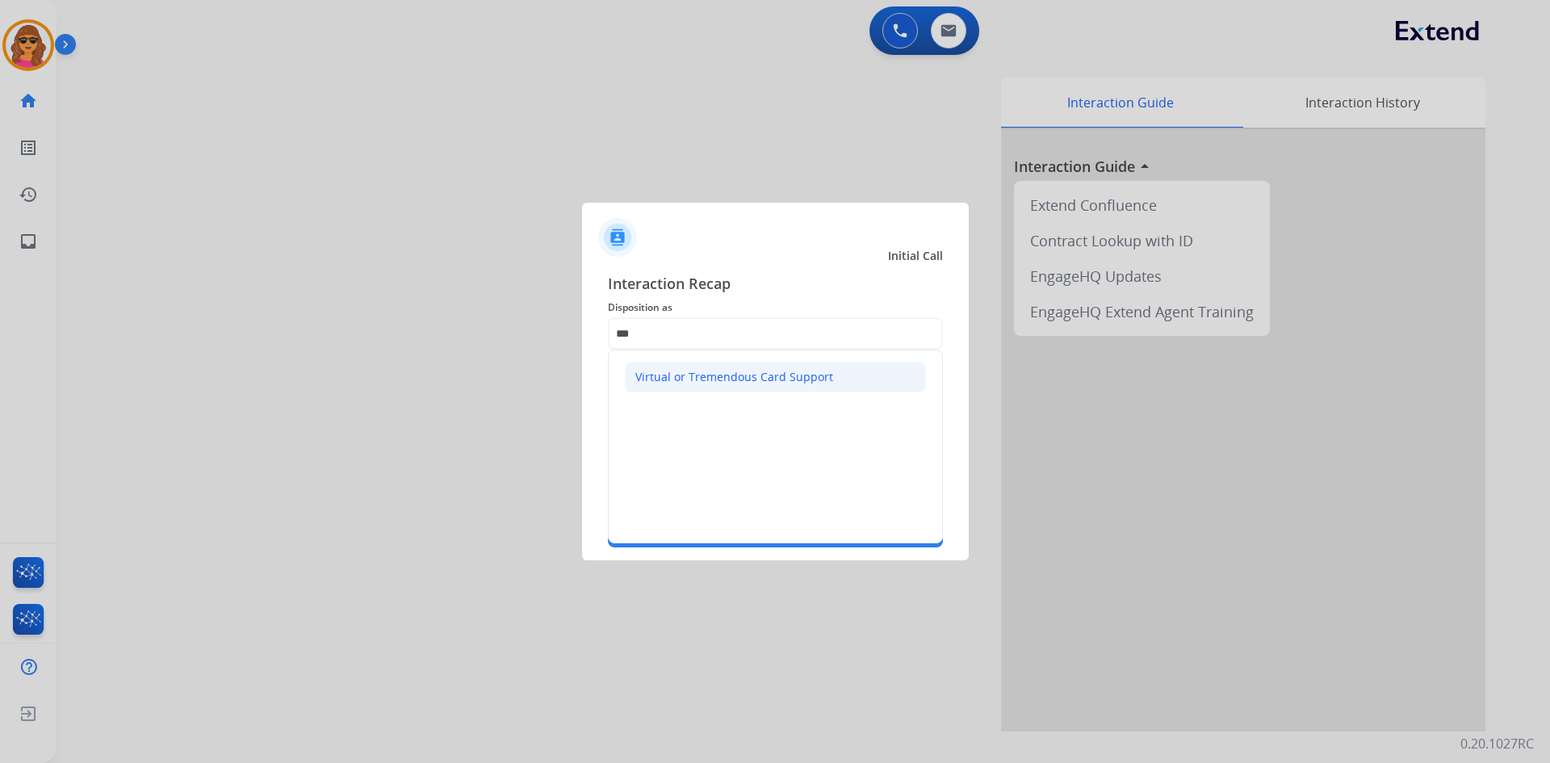
click at [663, 379] on div "Virtual or Tremendous Card Support" at bounding box center [734, 377] width 198 height 16
type input "**********"
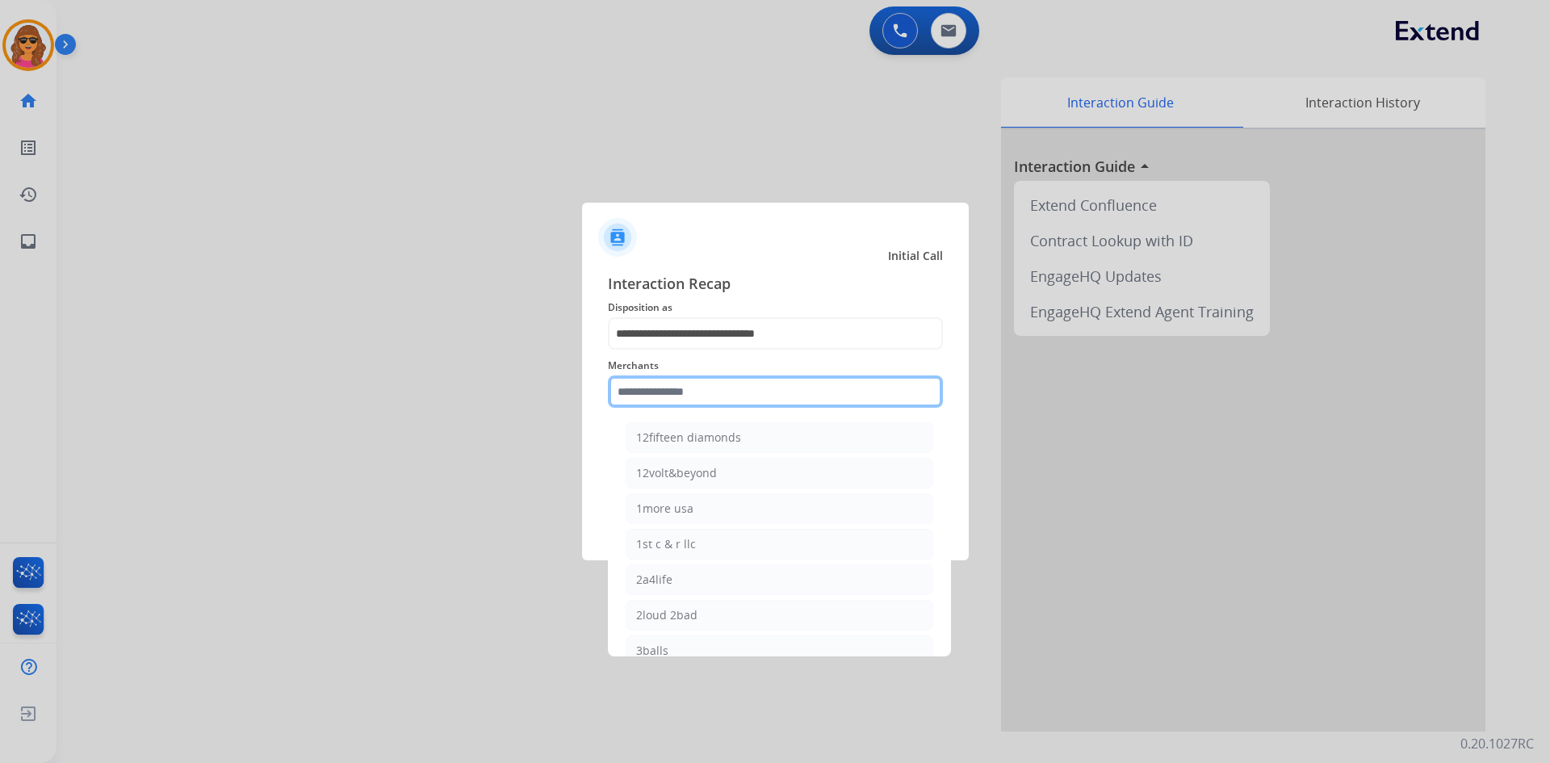
click at [649, 388] on input "text" at bounding box center [775, 391] width 335 height 32
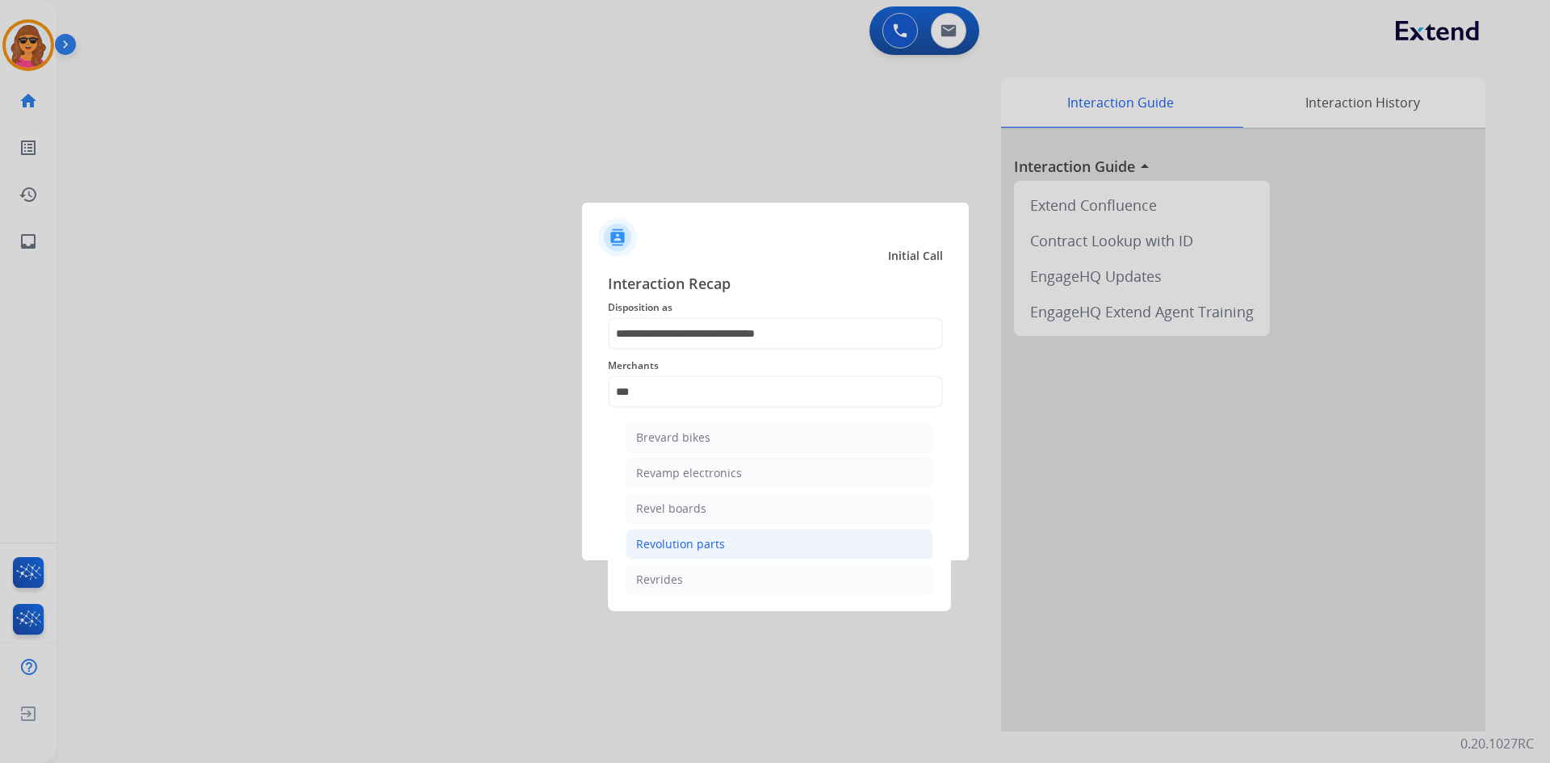
click at [695, 539] on div "Revolution parts" at bounding box center [680, 544] width 89 height 16
type input "**********"
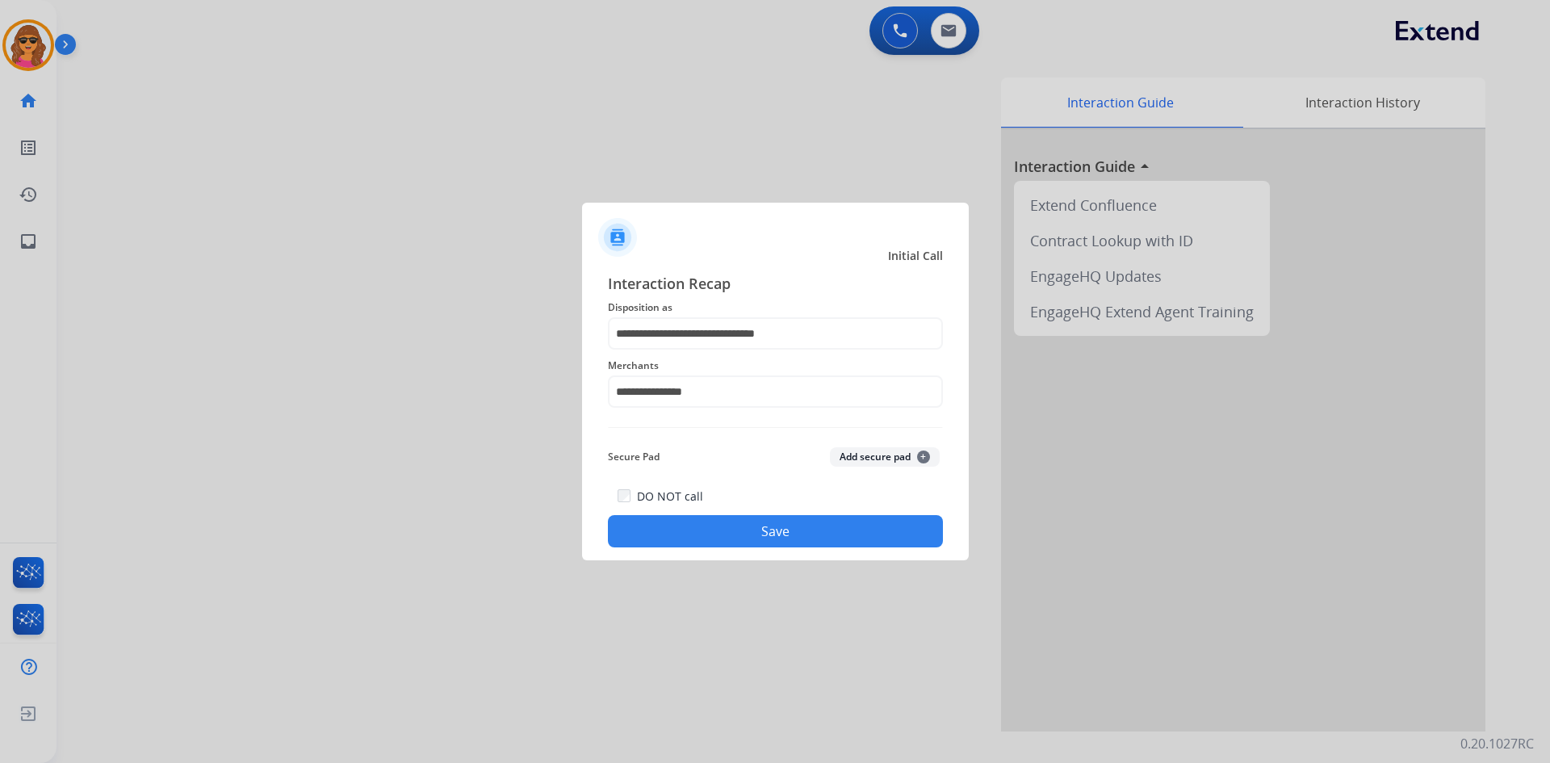
click at [794, 522] on button "Save" at bounding box center [775, 531] width 335 height 32
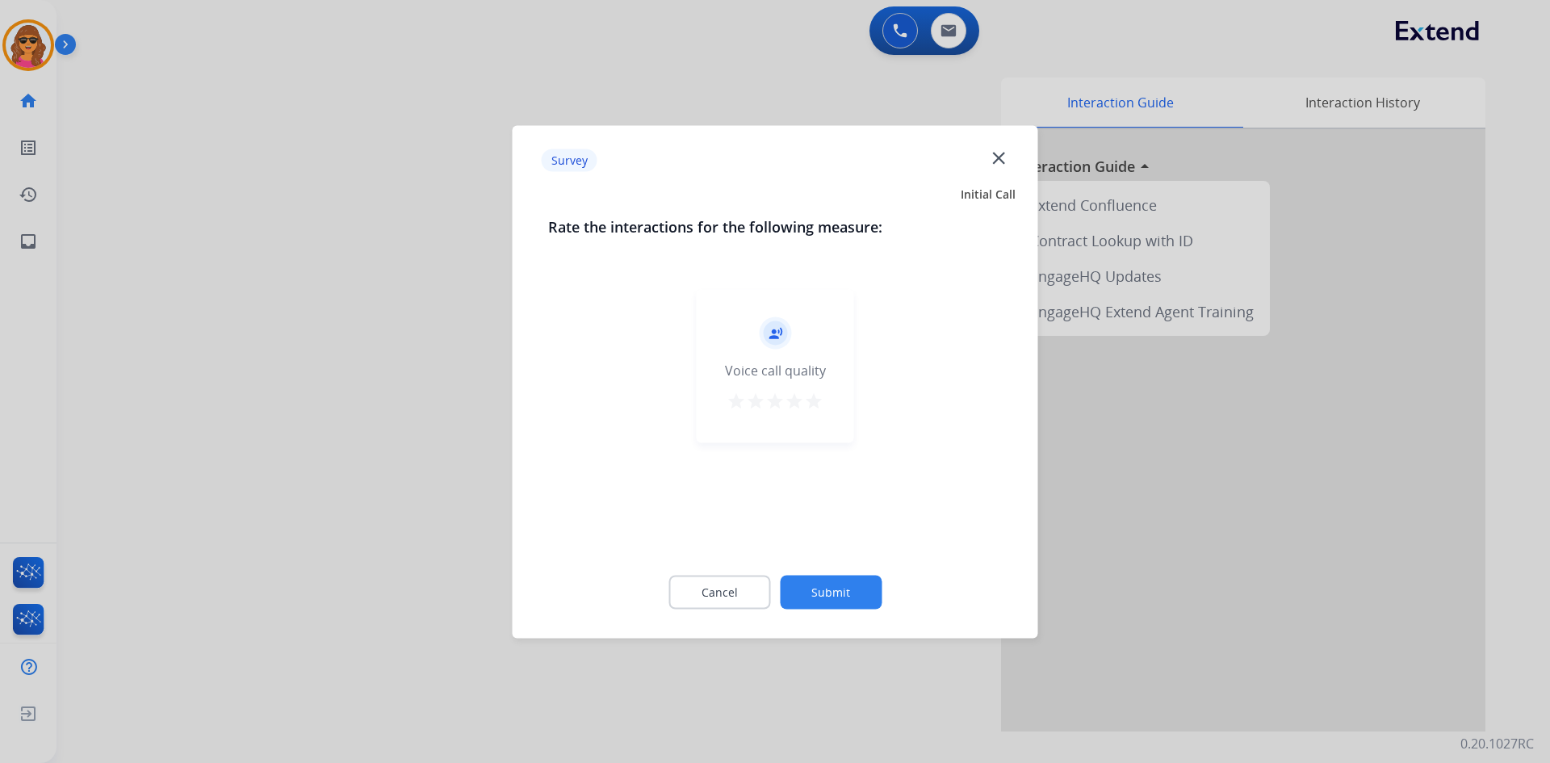
click at [811, 405] on mat-icon "star" at bounding box center [813, 400] width 19 height 19
click at [833, 588] on button "Submit" at bounding box center [831, 592] width 102 height 34
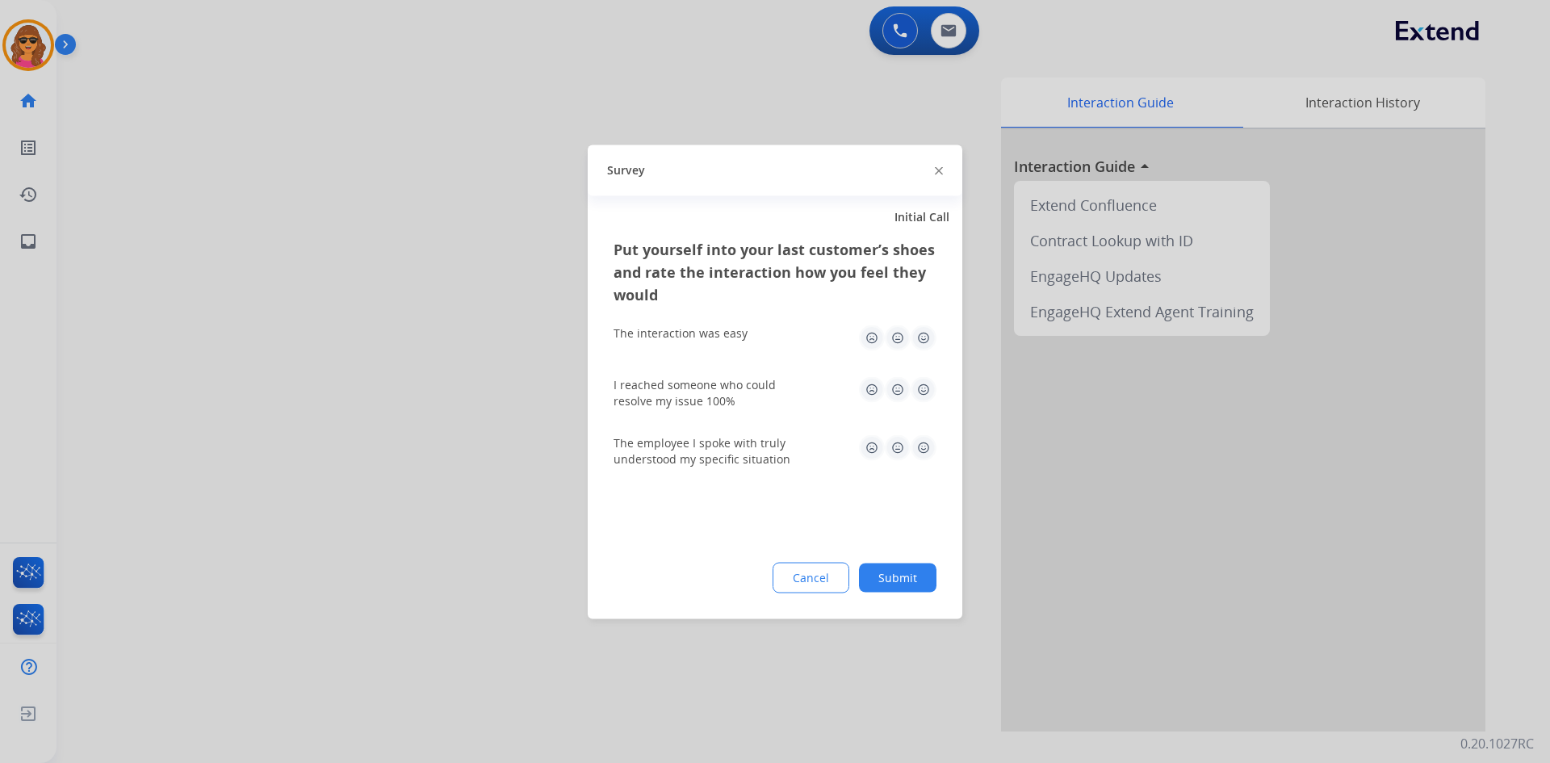
click at [926, 333] on img at bounding box center [924, 338] width 26 height 26
click at [923, 383] on img at bounding box center [924, 389] width 26 height 26
click at [920, 445] on img at bounding box center [924, 447] width 26 height 26
click at [890, 576] on button "Submit" at bounding box center [898, 577] width 78 height 29
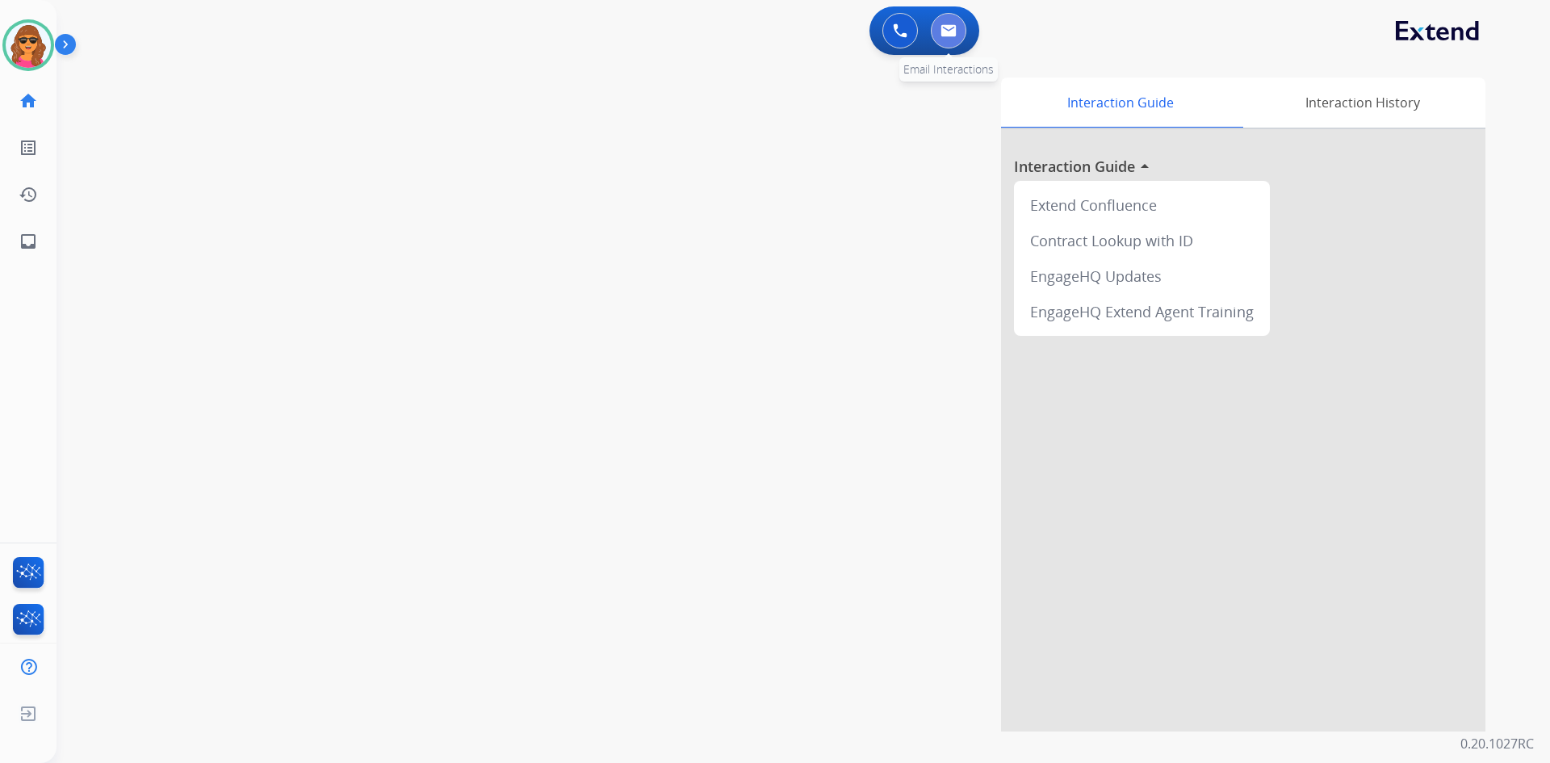
click at [955, 24] on img at bounding box center [949, 30] width 16 height 13
select select "**********"
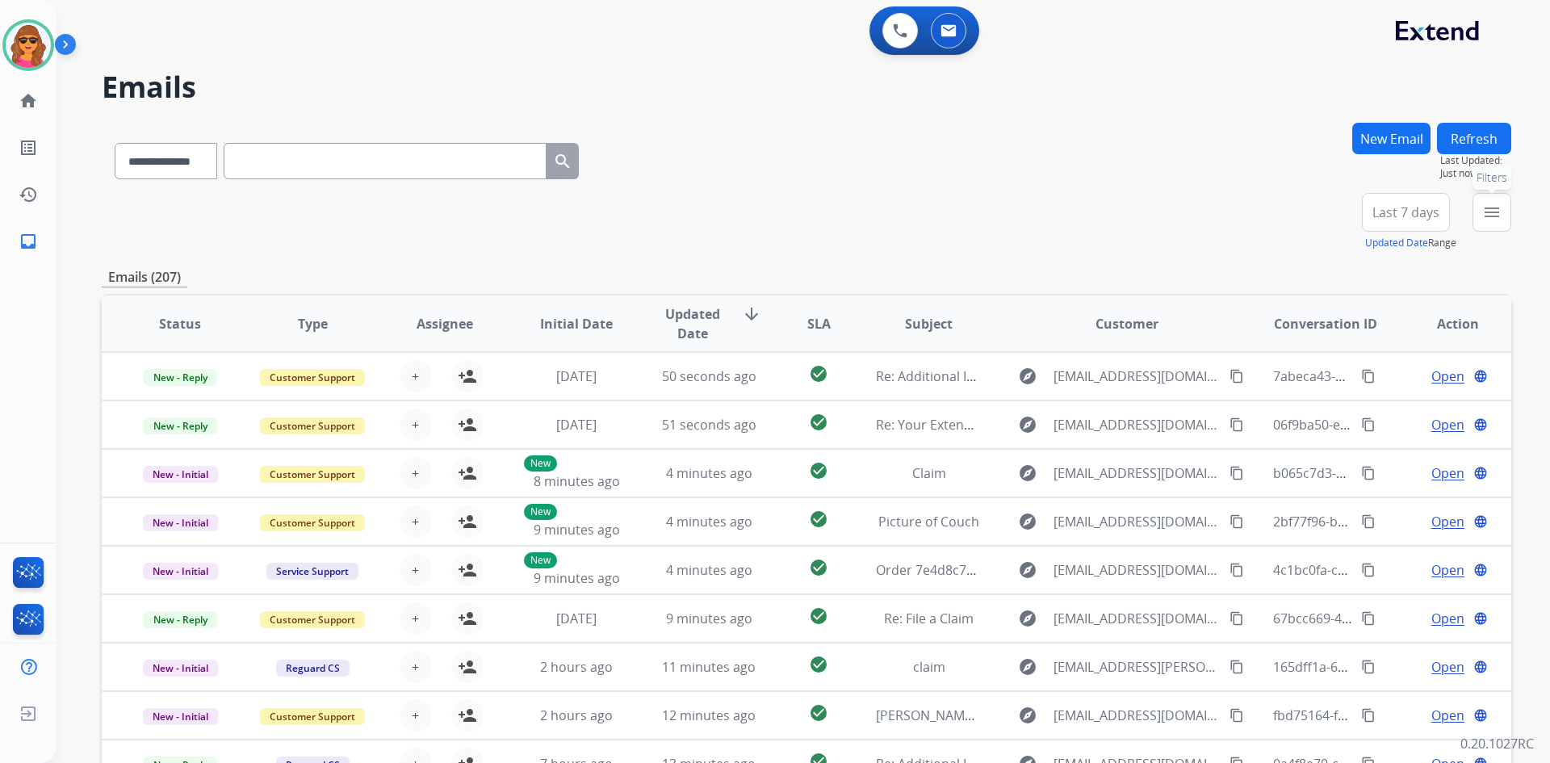
click at [1493, 207] on mat-icon "menu" at bounding box center [1491, 212] width 19 height 19
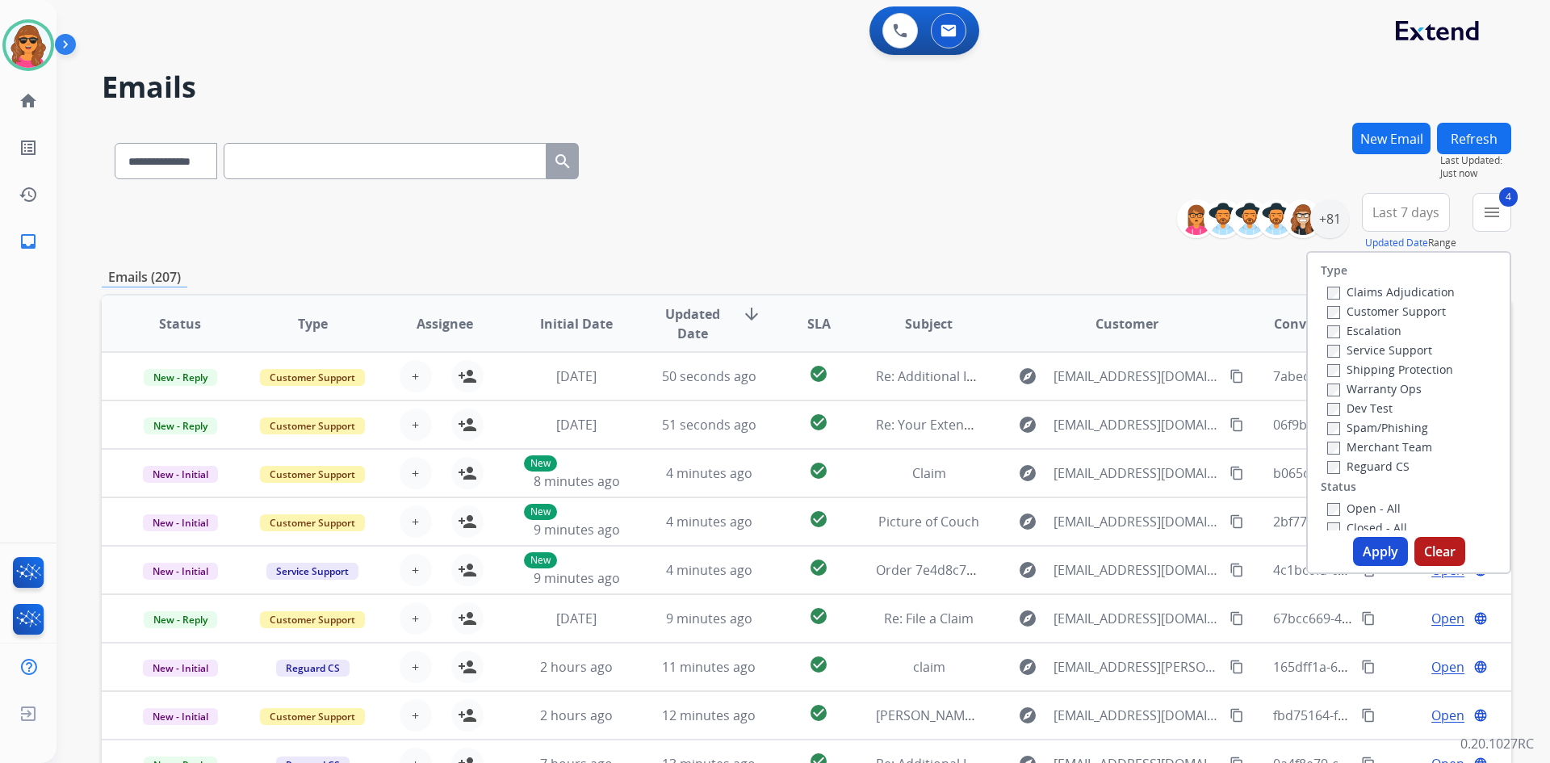
click at [1373, 547] on button "Apply" at bounding box center [1380, 551] width 55 height 29
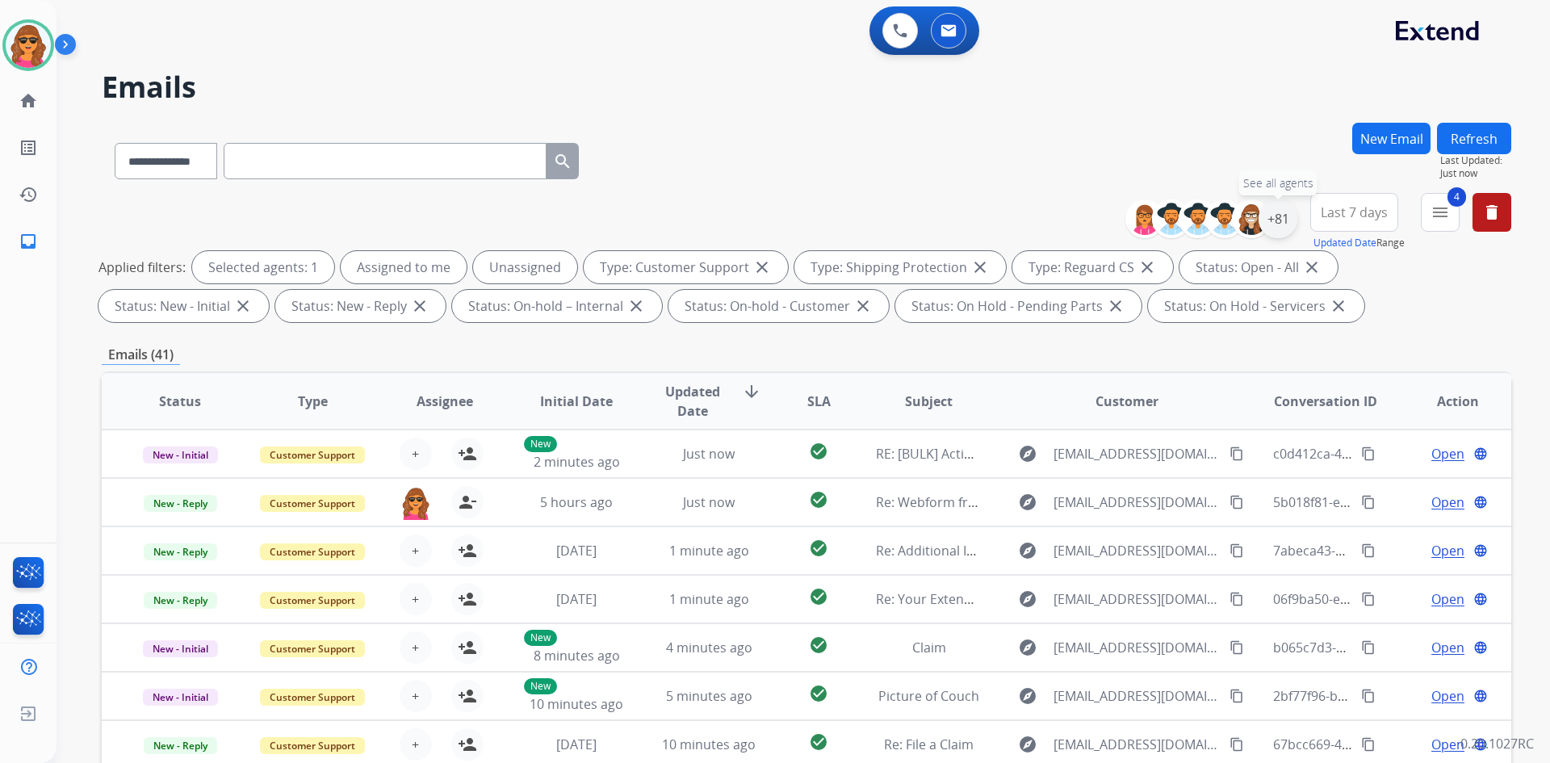
click at [1278, 213] on div "+81" at bounding box center [1278, 218] width 39 height 39
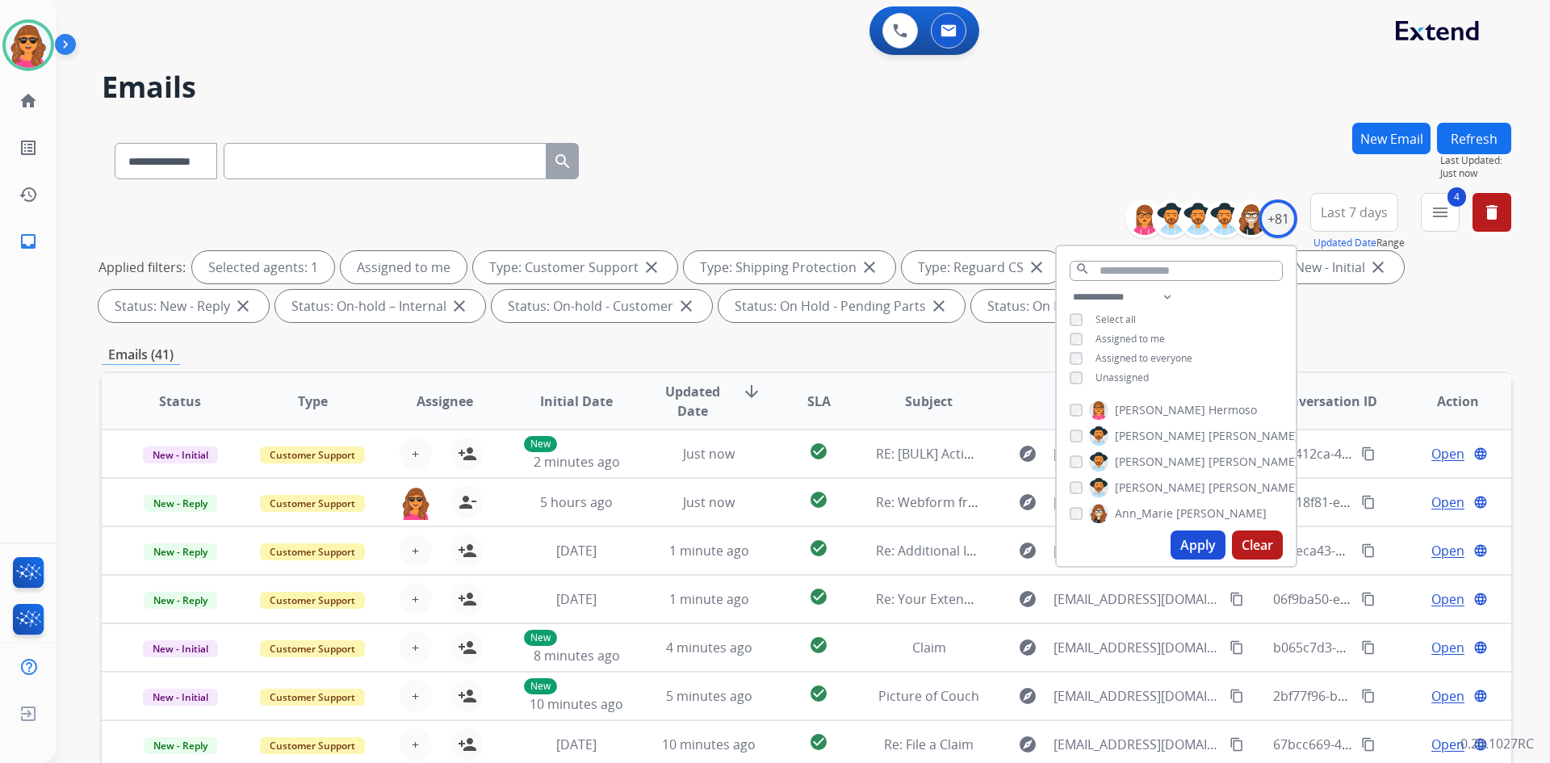
click at [1197, 539] on button "Apply" at bounding box center [1198, 544] width 55 height 29
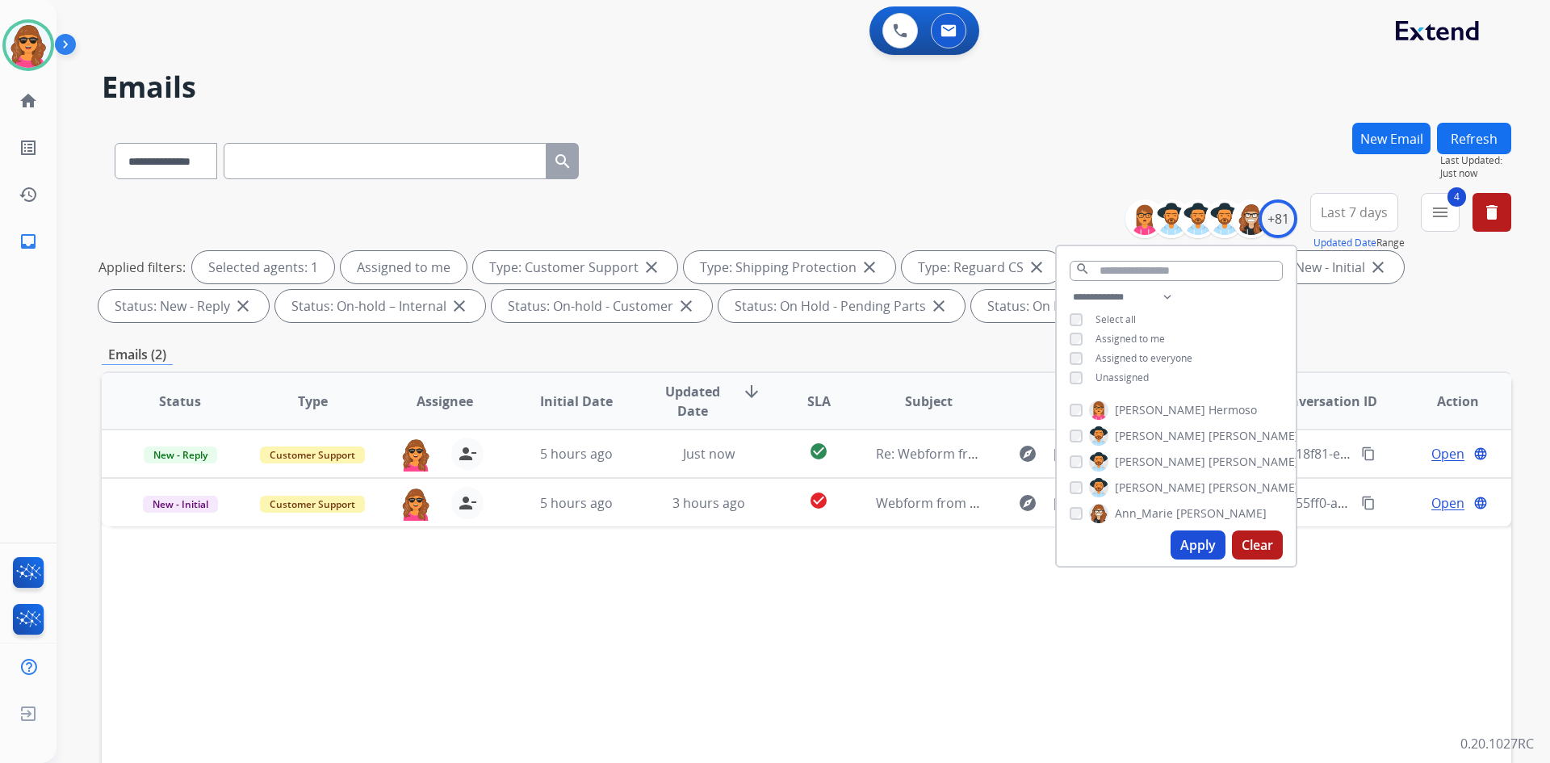
click at [1366, 548] on div "Status Type Assignee Initial Date Updated Date arrow_downward SLA Subject Custo…" at bounding box center [807, 641] width 1410 height 541
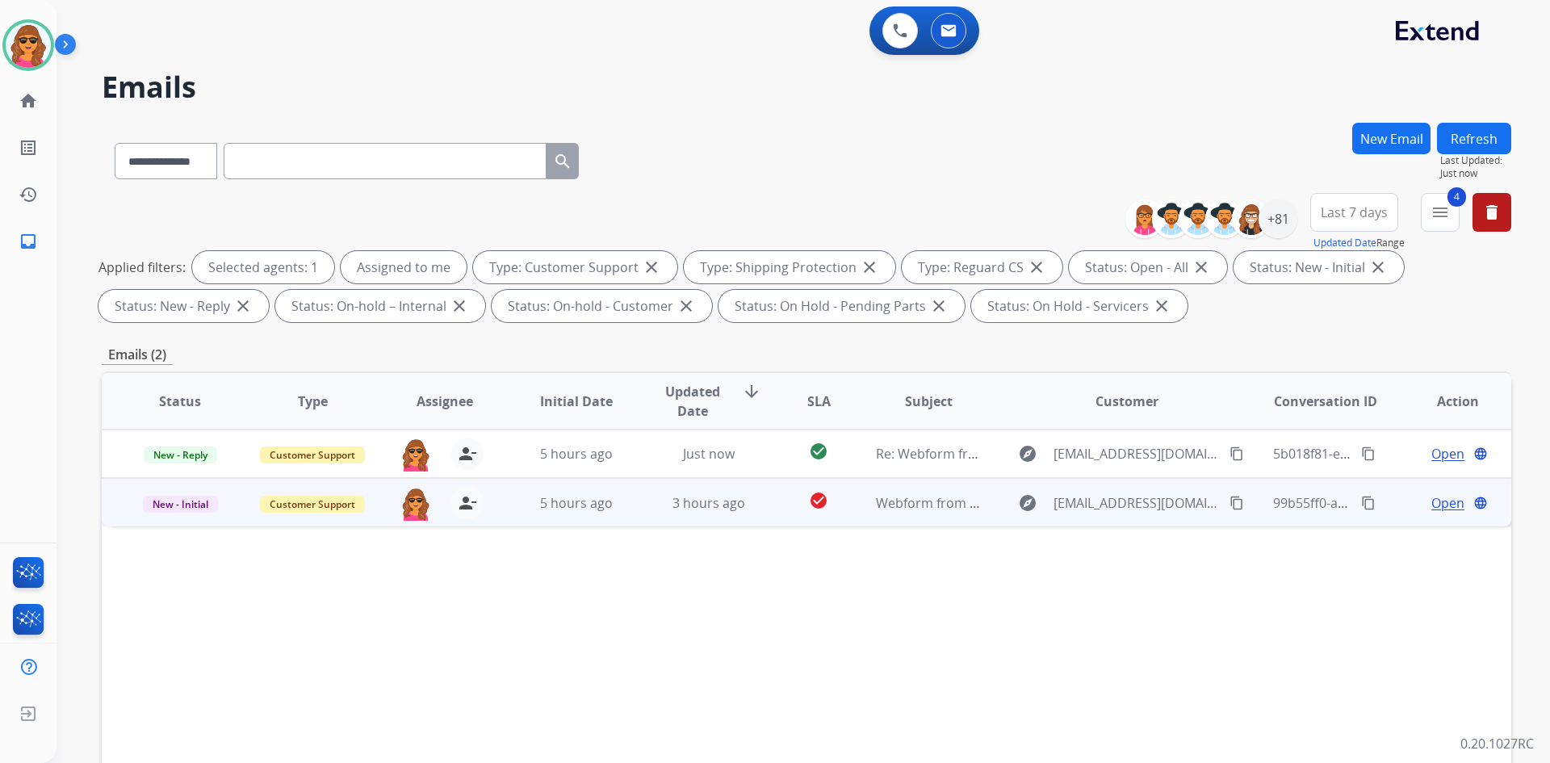
click at [1431, 494] on span "Open" at bounding box center [1447, 502] width 33 height 19
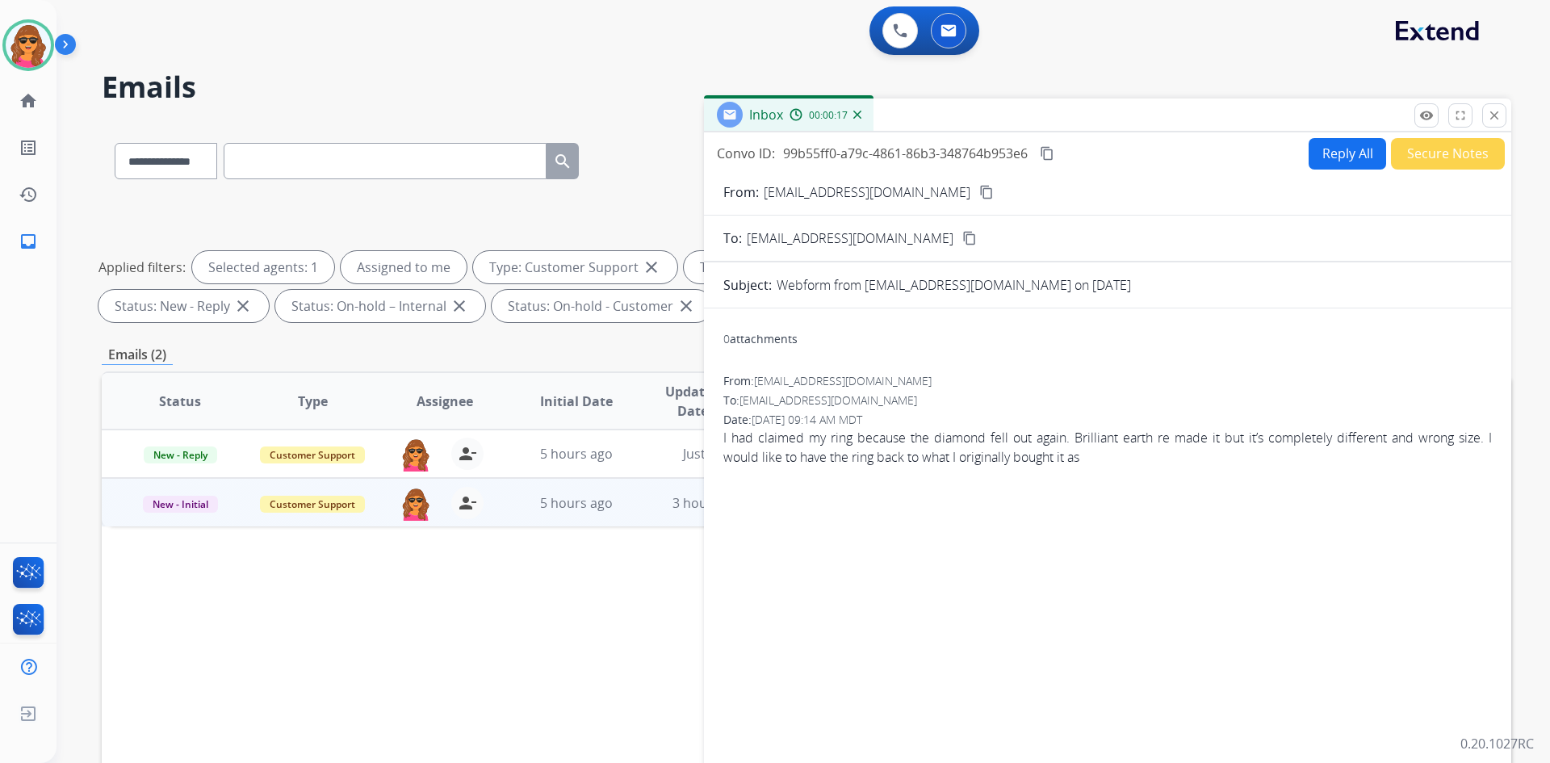
click at [1330, 153] on button "Reply All" at bounding box center [1348, 153] width 78 height 31
select select "**********"
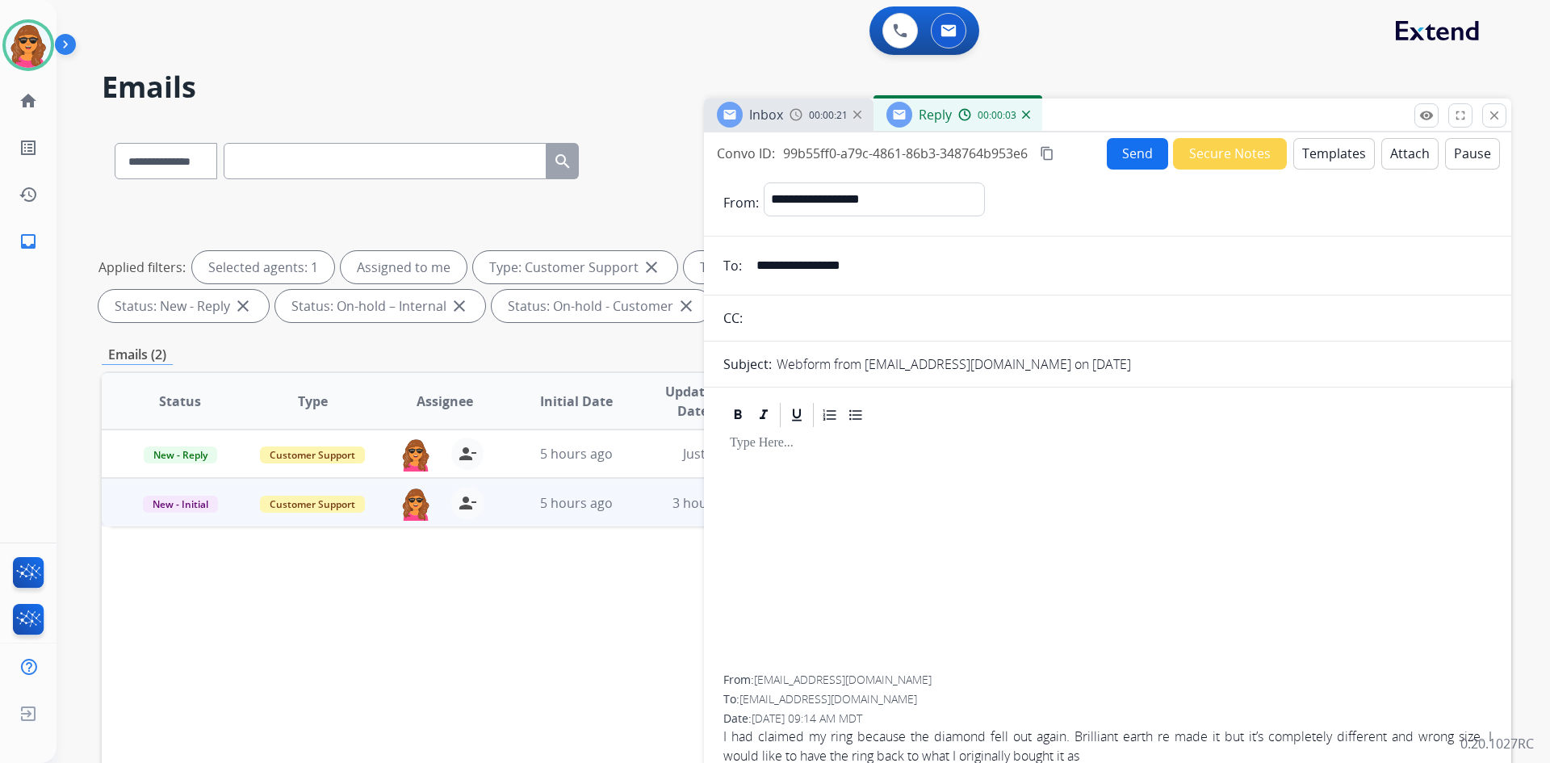
click at [1317, 153] on button "Templates" at bounding box center [1334, 153] width 82 height 31
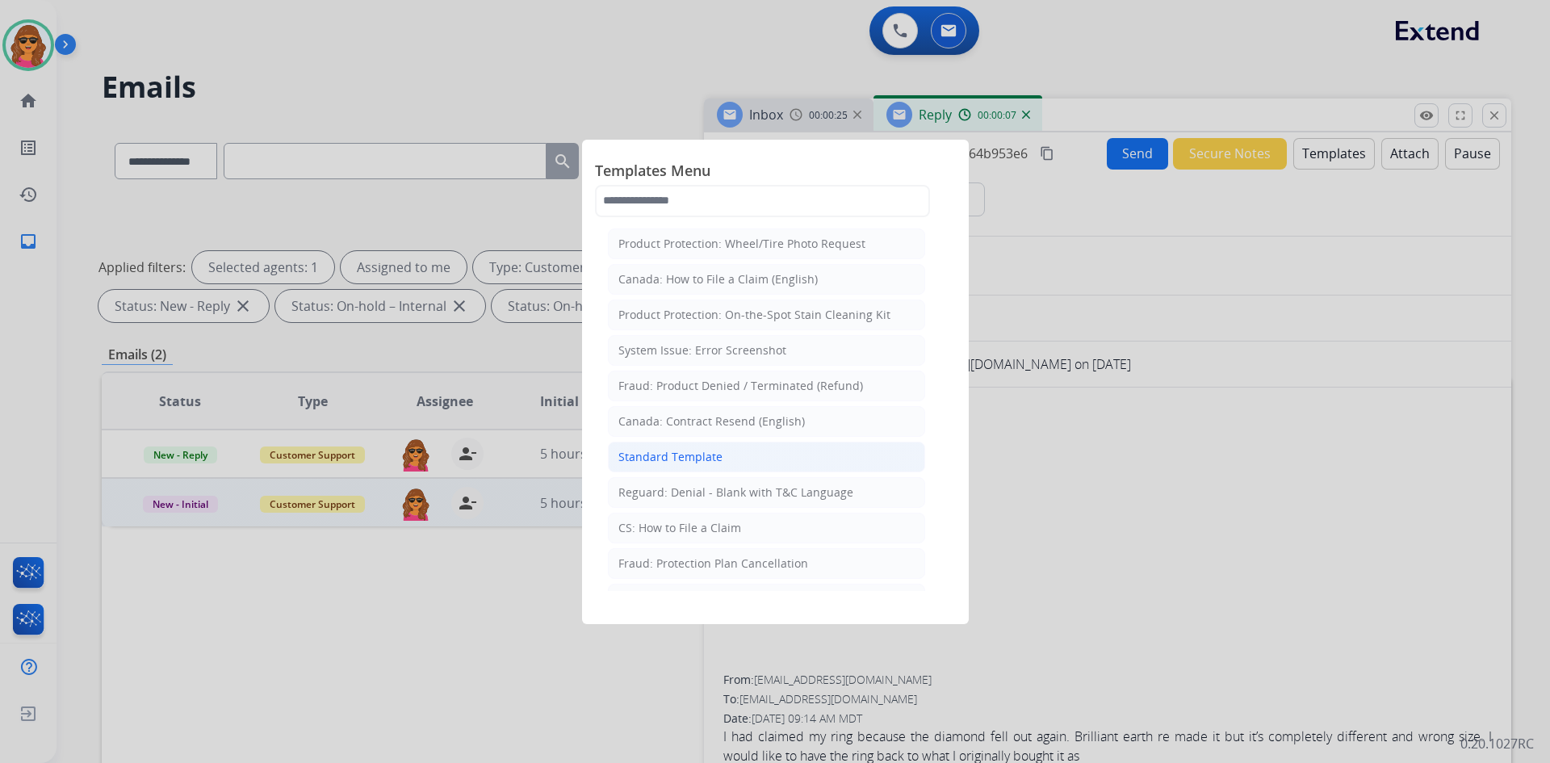
click at [683, 455] on div "Standard Template" at bounding box center [670, 457] width 104 height 16
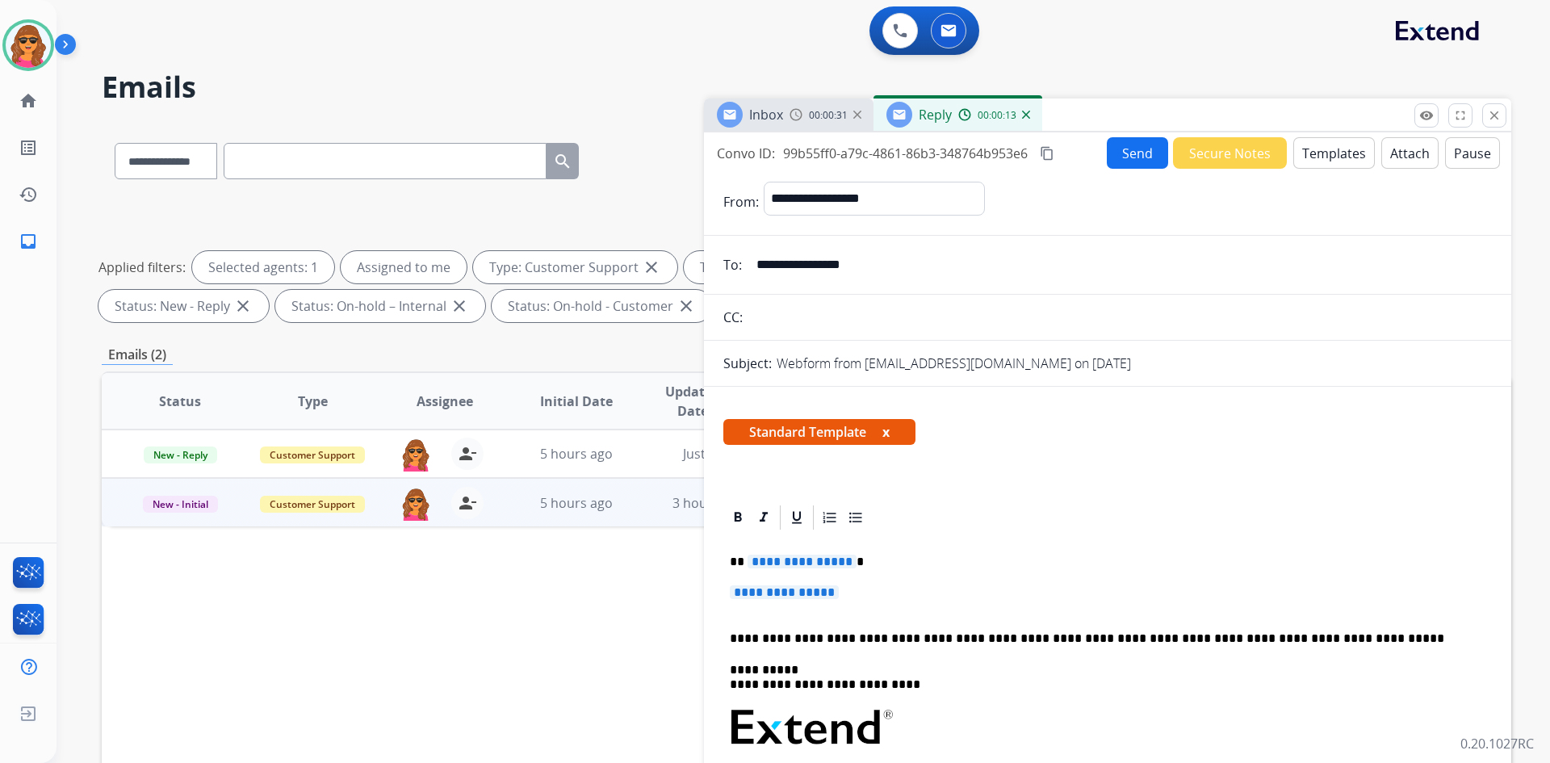
drag, startPoint x: 874, startPoint y: 263, endPoint x: 754, endPoint y: 260, distance: 119.5
click at [754, 260] on input "**********" at bounding box center [1119, 265] width 745 height 32
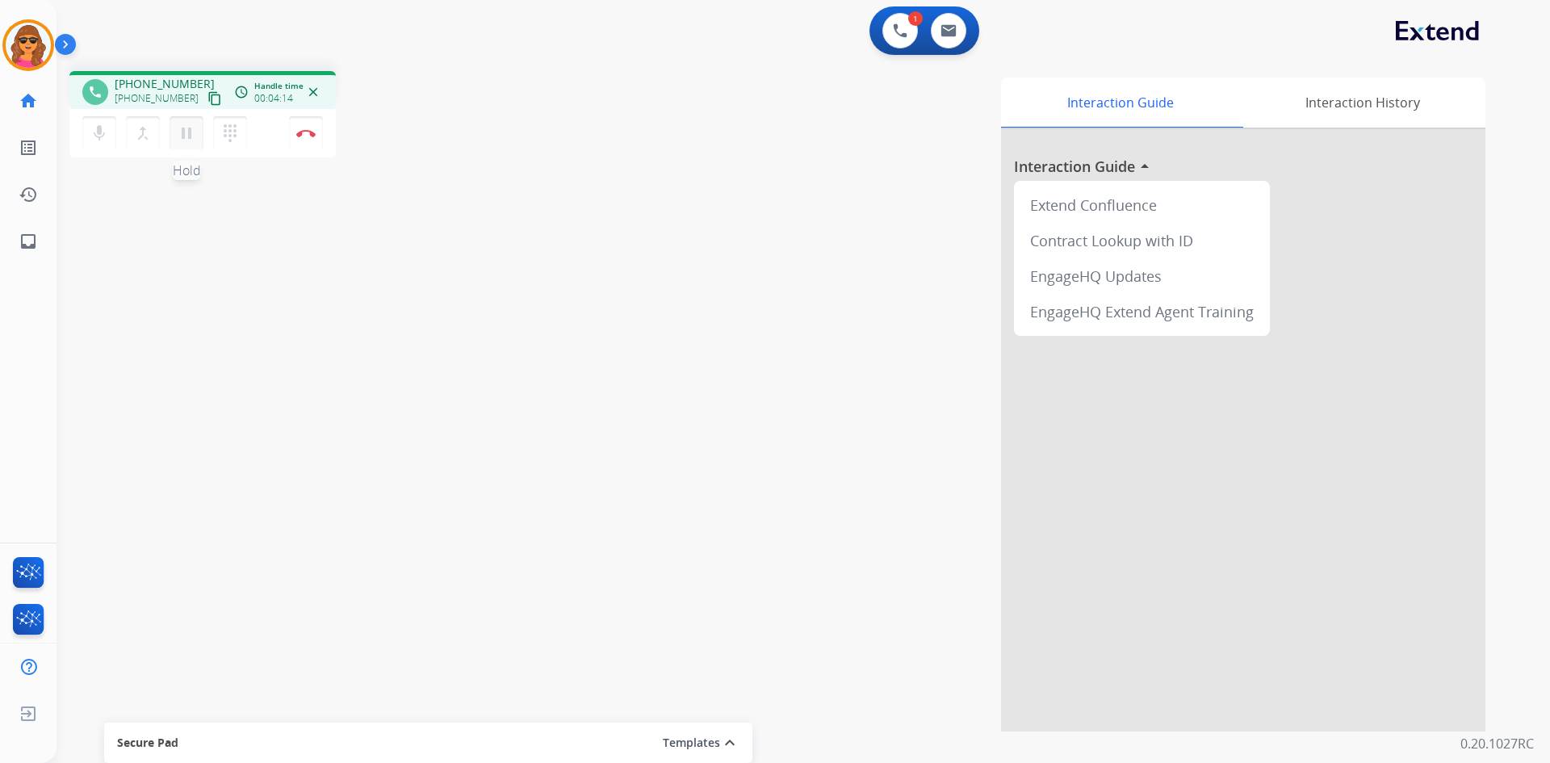
click at [184, 137] on mat-icon "pause" at bounding box center [186, 133] width 19 height 19
click at [238, 124] on mat-icon "dialpad" at bounding box center [229, 133] width 19 height 19
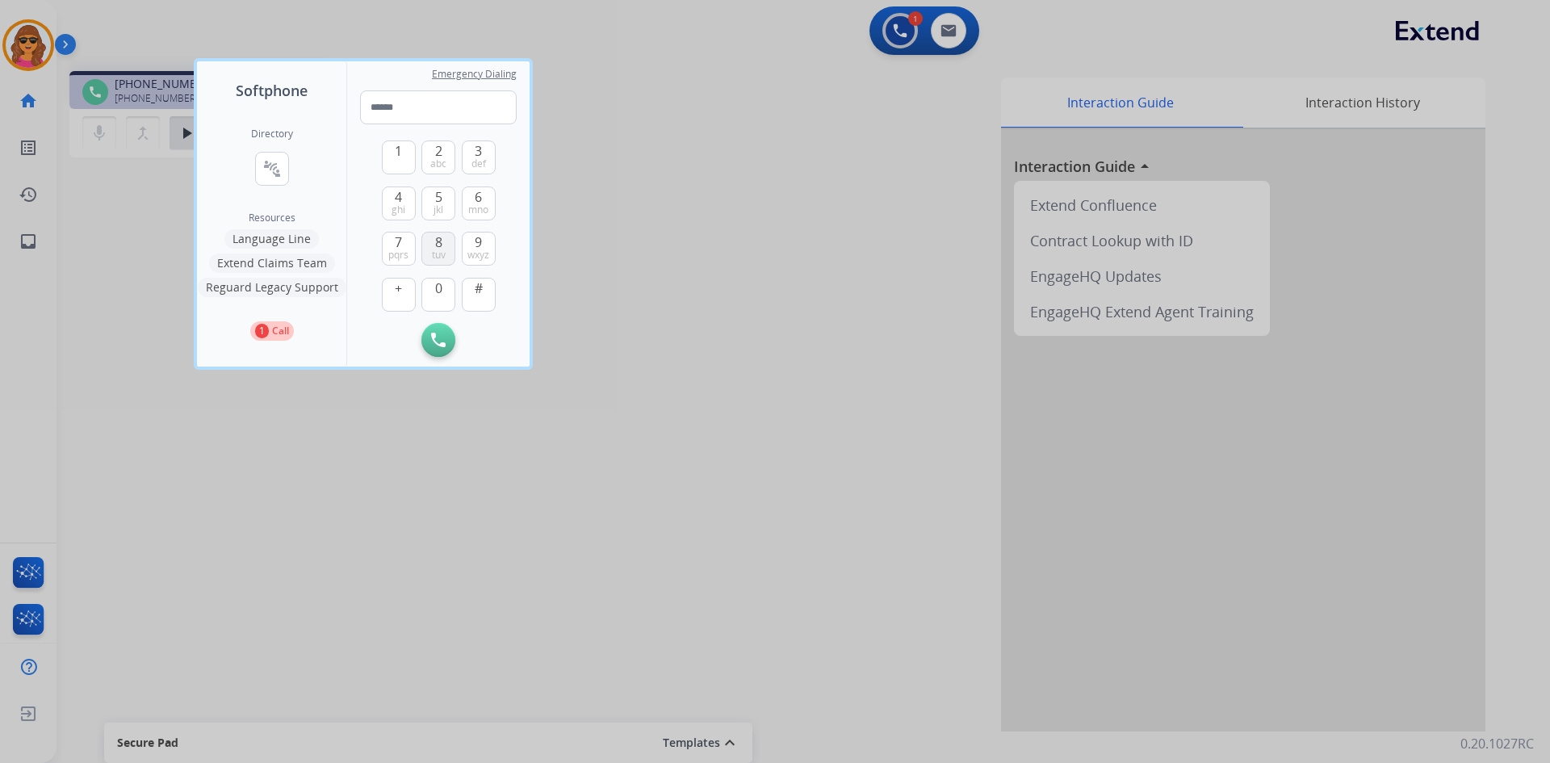
click at [435, 246] on span "8" at bounding box center [438, 242] width 7 height 19
click at [448, 210] on button "5 jkl" at bounding box center [438, 203] width 34 height 34
click at [395, 242] on span "7" at bounding box center [398, 242] width 7 height 19
click at [443, 240] on button "8 tuv" at bounding box center [438, 249] width 34 height 34
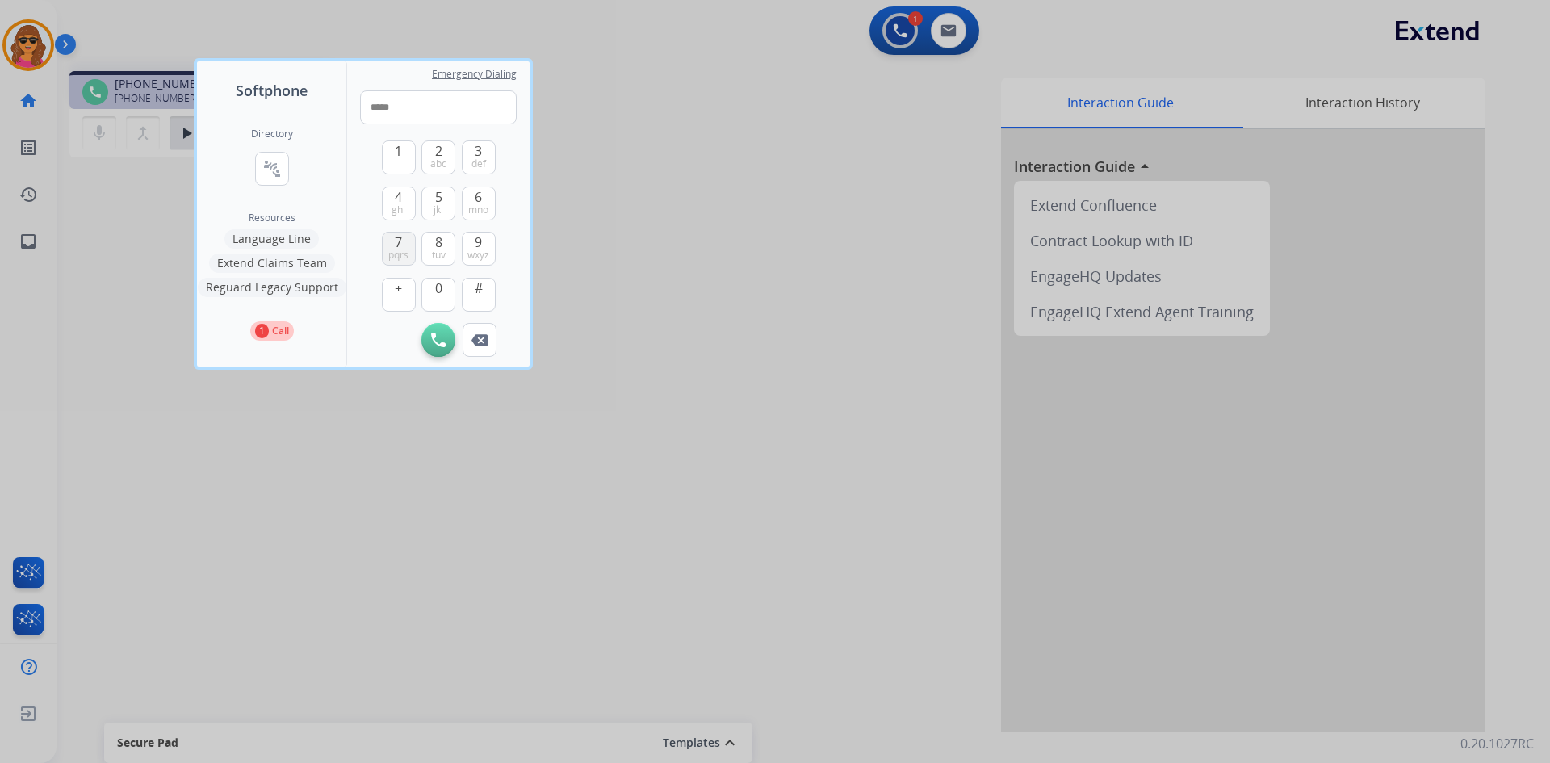
click at [389, 232] on div "7 pqrs" at bounding box center [399, 249] width 34 height 34
click at [392, 240] on button "7 pqrs" at bounding box center [399, 249] width 34 height 34
click at [480, 237] on span "9" at bounding box center [478, 242] width 7 height 19
click at [474, 147] on button "3 def" at bounding box center [479, 157] width 34 height 34
click at [438, 299] on button "0" at bounding box center [438, 295] width 34 height 34
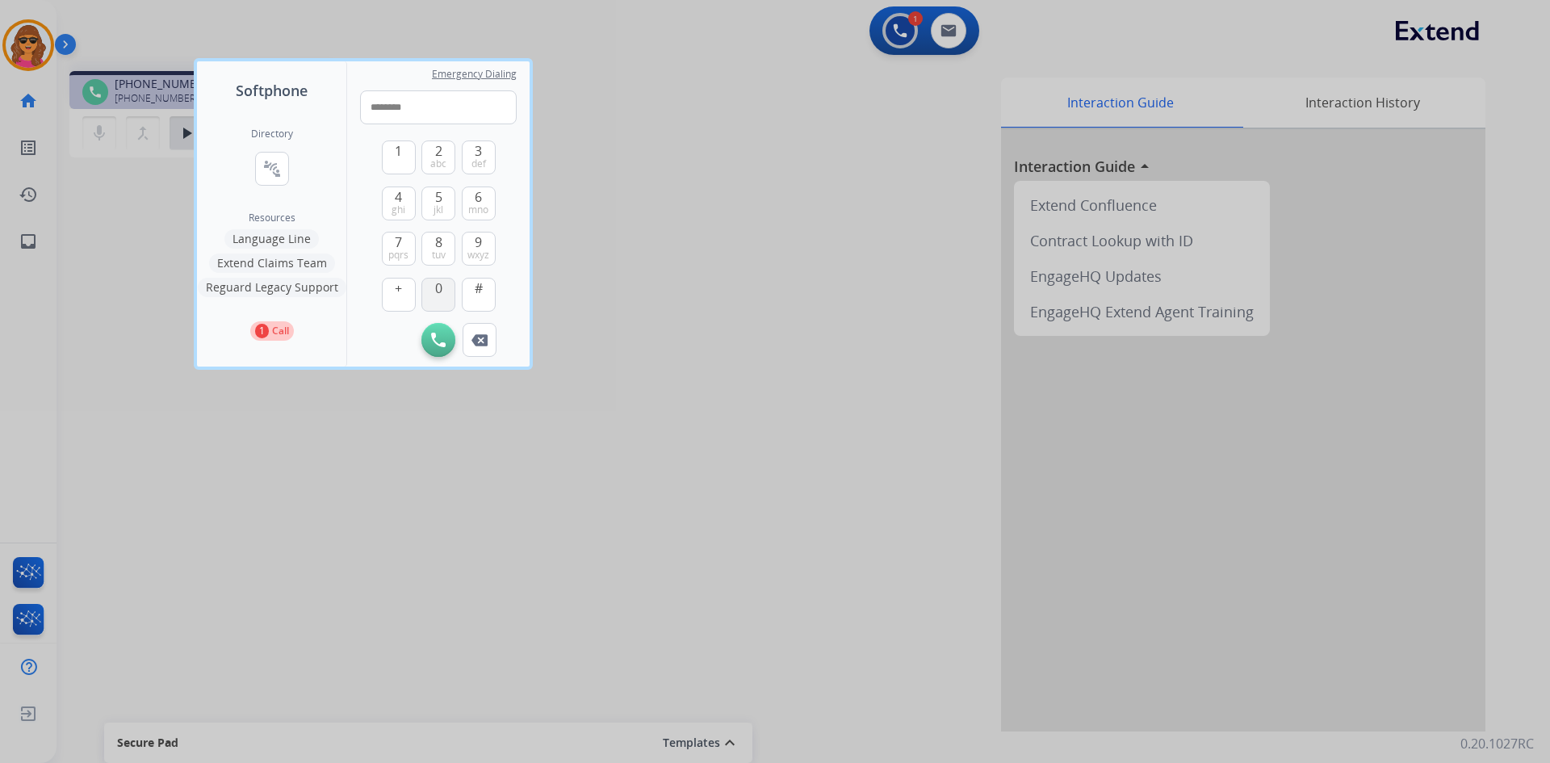
type input "*********"
click at [436, 345] on img at bounding box center [438, 340] width 15 height 15
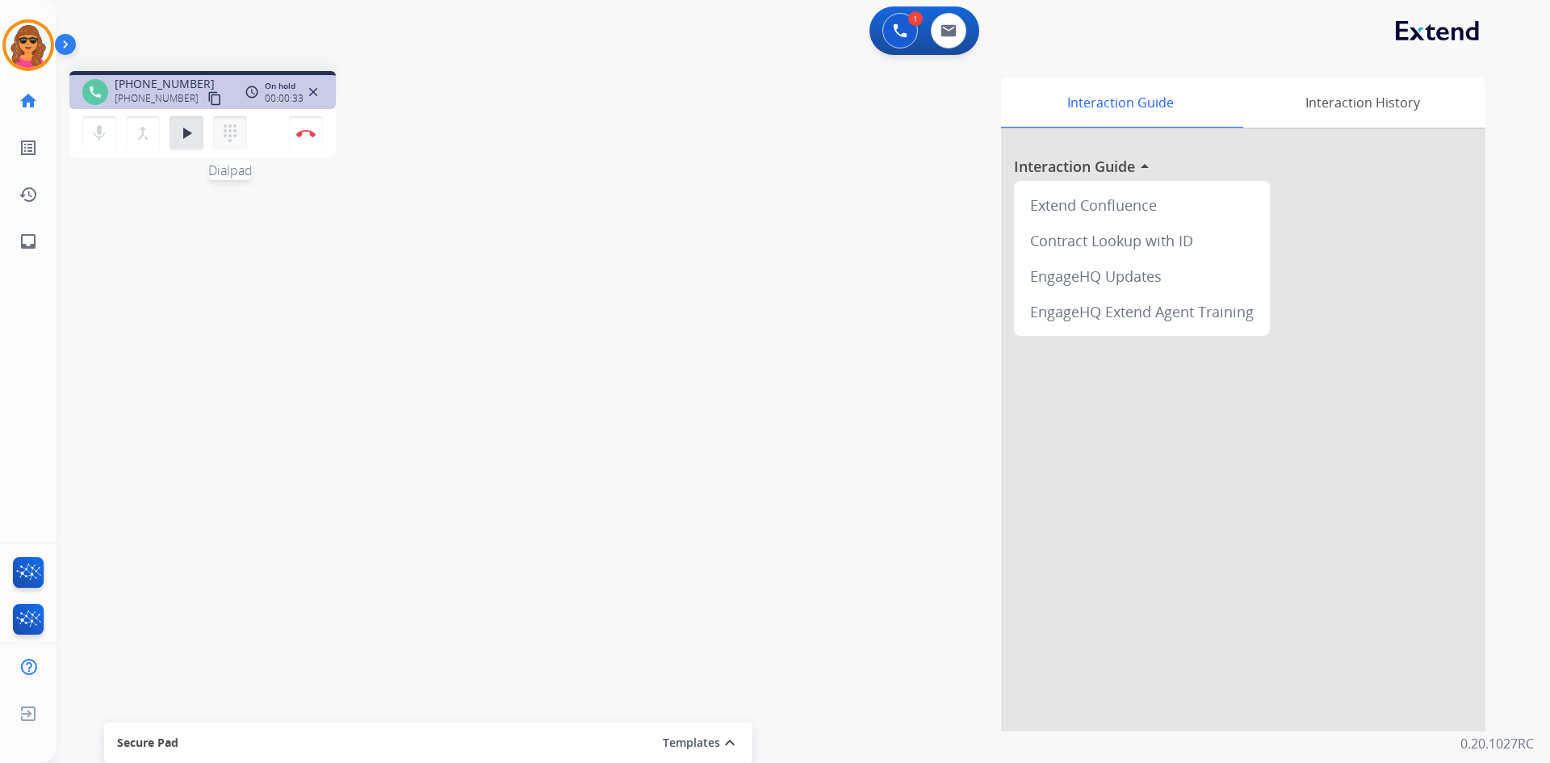
click at [234, 131] on mat-icon "dialpad" at bounding box center [229, 133] width 19 height 19
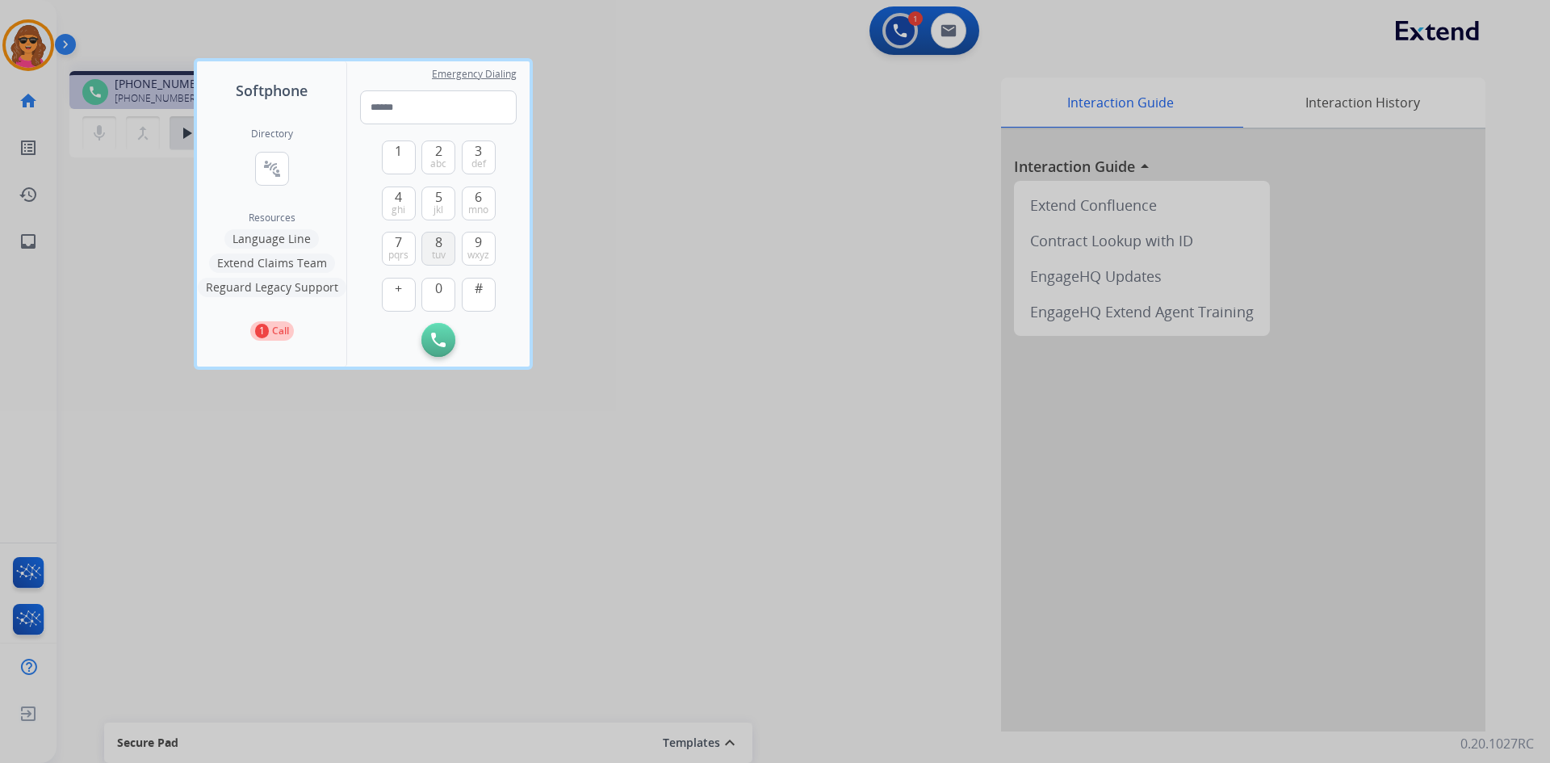
click at [440, 240] on span "8" at bounding box center [438, 242] width 7 height 19
click at [481, 191] on span "6" at bounding box center [478, 196] width 7 height 19
click at [390, 250] on span "pqrs" at bounding box center [398, 255] width 20 height 13
click at [450, 242] on button "8 tuv" at bounding box center [438, 249] width 34 height 34
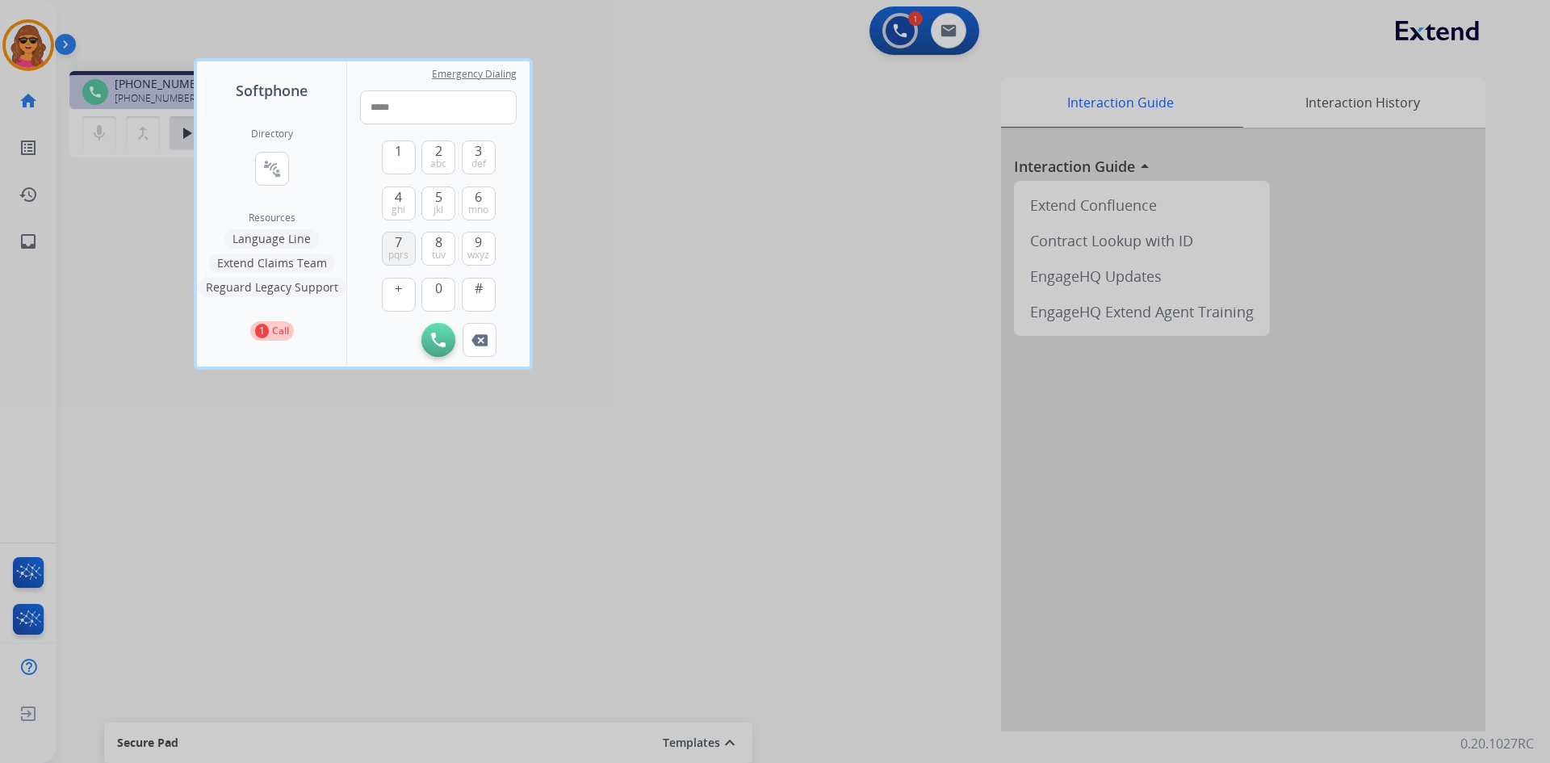
click at [402, 241] on span "7" at bounding box center [398, 242] width 7 height 19
click at [480, 242] on span "9" at bounding box center [478, 242] width 7 height 19
drag, startPoint x: 478, startPoint y: 153, endPoint x: 449, endPoint y: 196, distance: 52.4
click at [477, 153] on span "3" at bounding box center [478, 150] width 7 height 19
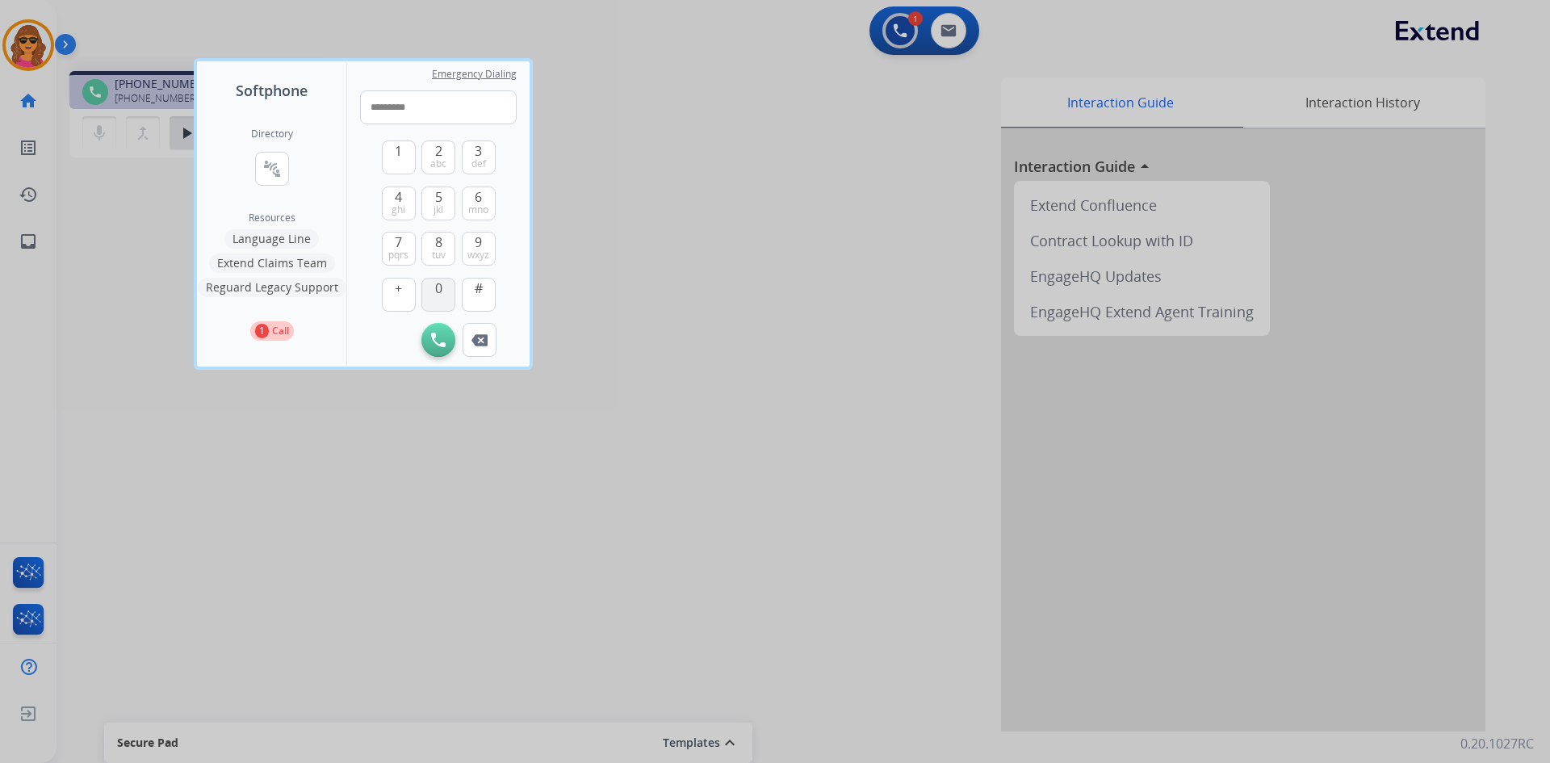
click at [429, 300] on button "0" at bounding box center [438, 295] width 34 height 34
type input "**********"
click at [430, 346] on button "Initiate Call" at bounding box center [438, 340] width 34 height 34
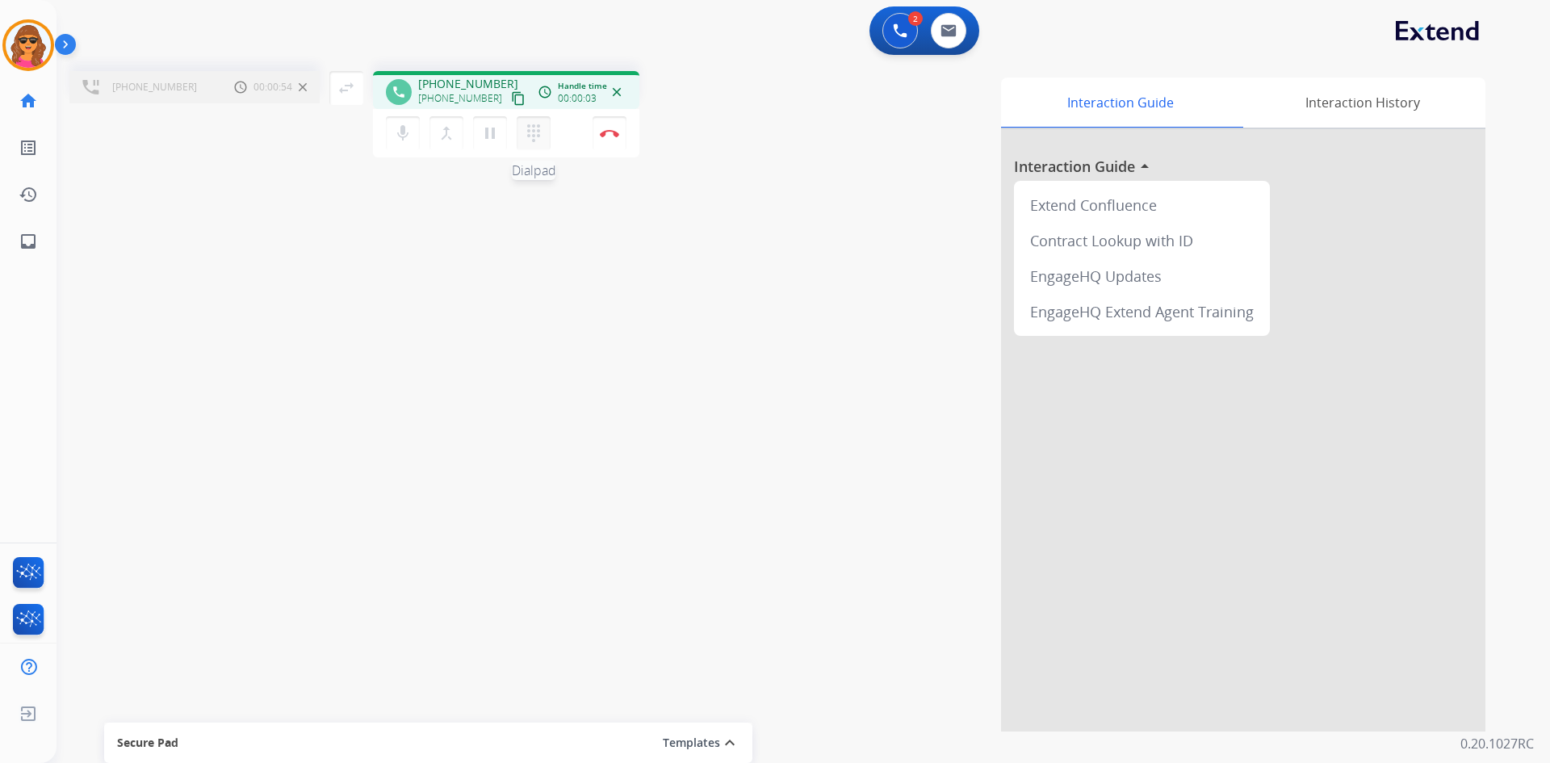
click at [528, 135] on mat-icon "dialpad" at bounding box center [533, 133] width 19 height 19
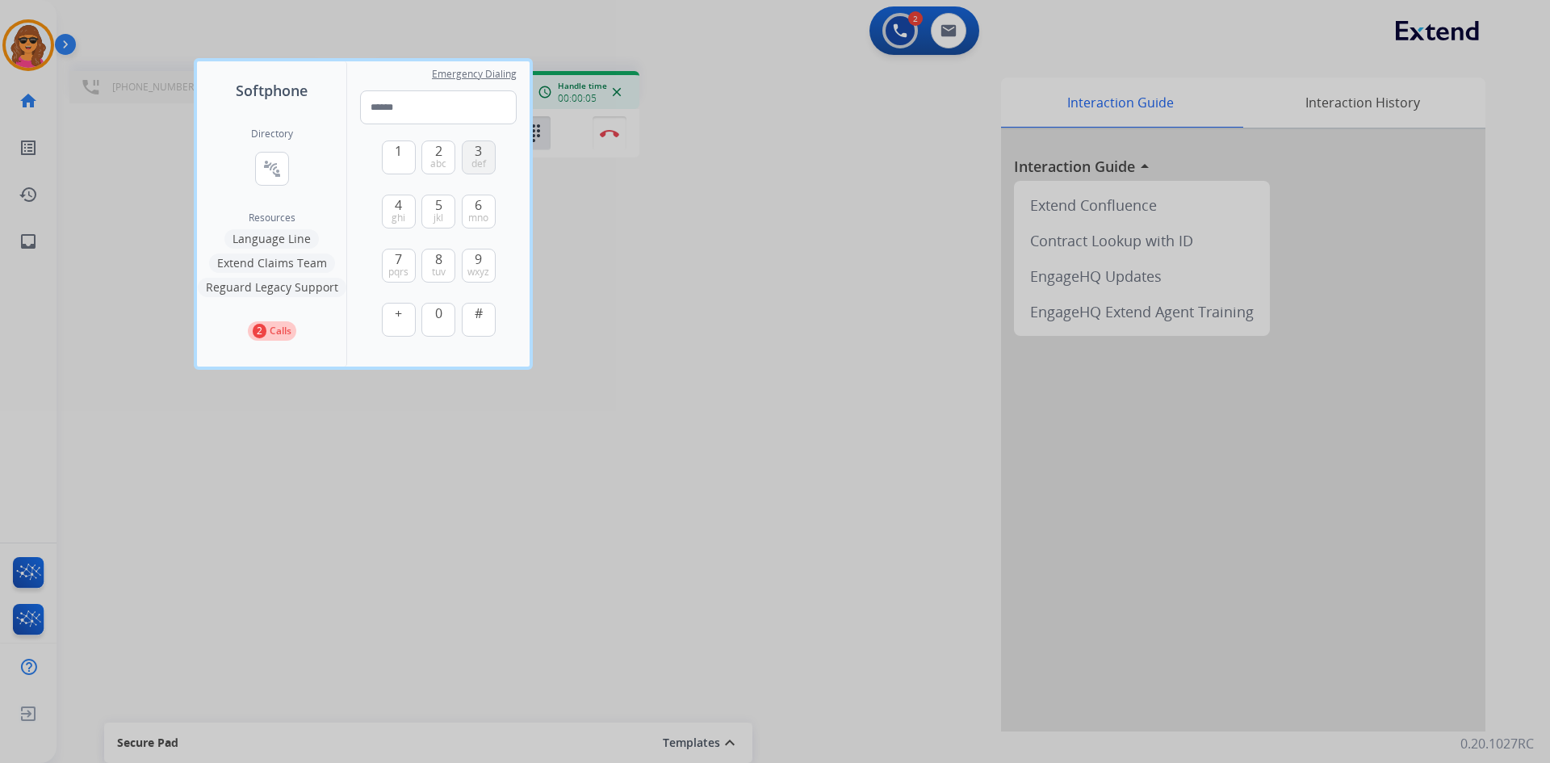
click at [482, 150] on span "3" at bounding box center [478, 150] width 7 height 19
click at [488, 153] on button "3 def" at bounding box center [479, 157] width 34 height 34
click at [400, 154] on span "1" at bounding box center [398, 150] width 7 height 19
click at [402, 206] on span "4" at bounding box center [398, 204] width 7 height 19
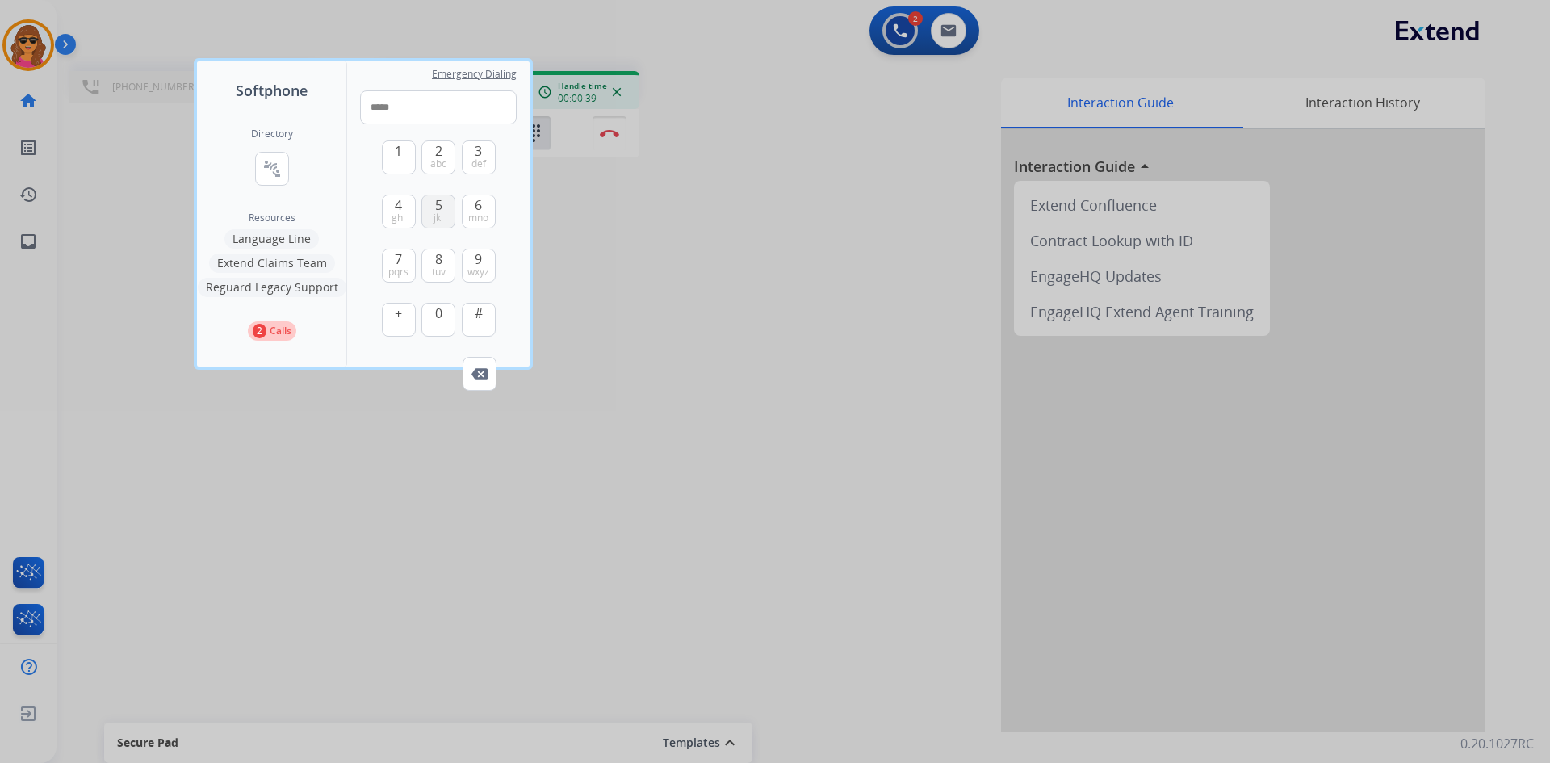
click at [444, 219] on button "5 jkl" at bounding box center [438, 212] width 34 height 34
click at [447, 315] on button "0" at bounding box center [438, 320] width 34 height 34
click at [444, 212] on button "5 jkl" at bounding box center [438, 212] width 34 height 34
click at [395, 270] on span "pqrs" at bounding box center [398, 272] width 20 height 13
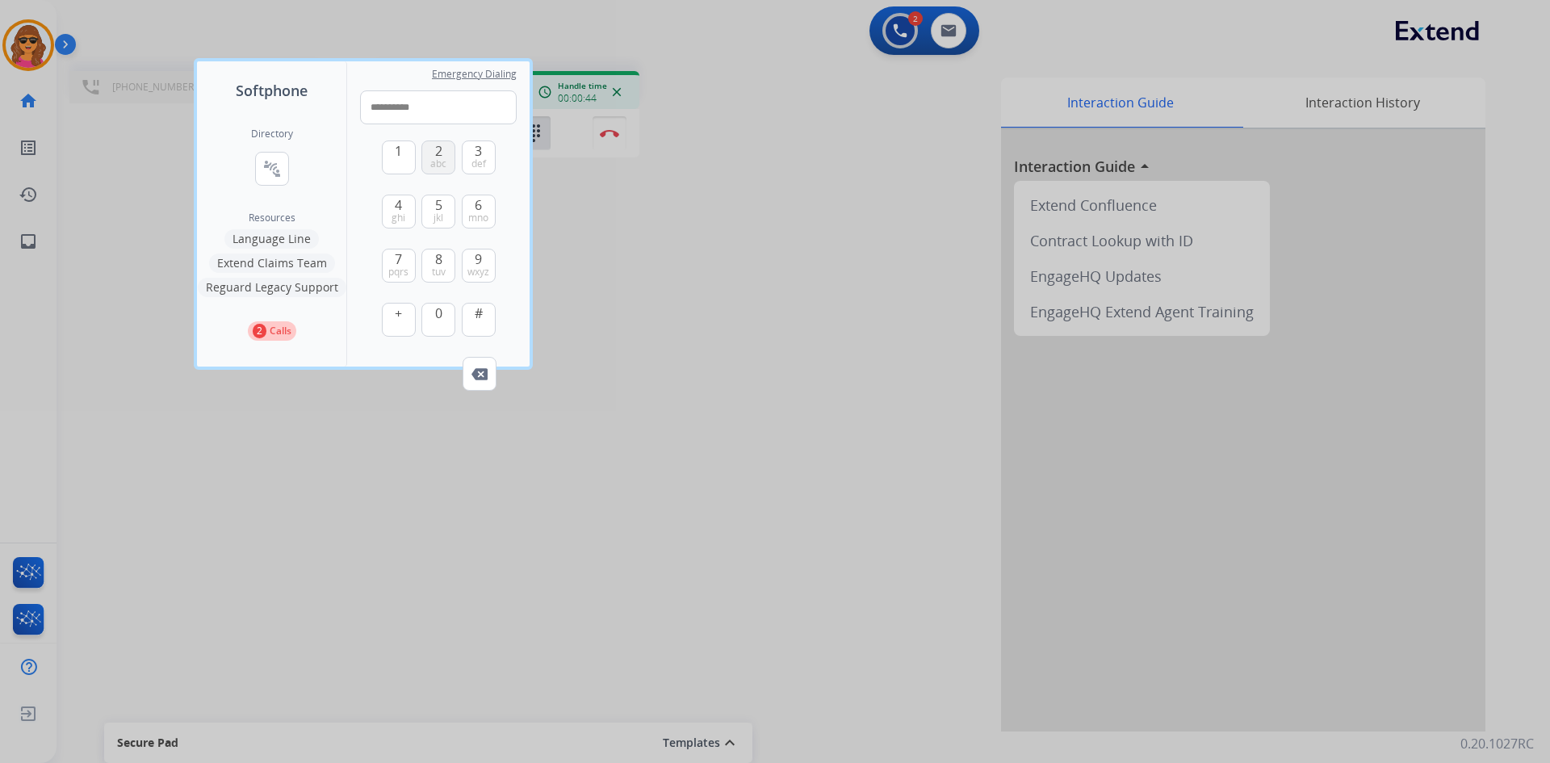
click at [438, 157] on span "abc" at bounding box center [438, 163] width 16 height 13
click at [474, 205] on button "6 mno" at bounding box center [479, 212] width 34 height 34
type input "**********"
click at [572, 216] on div at bounding box center [775, 381] width 1550 height 763
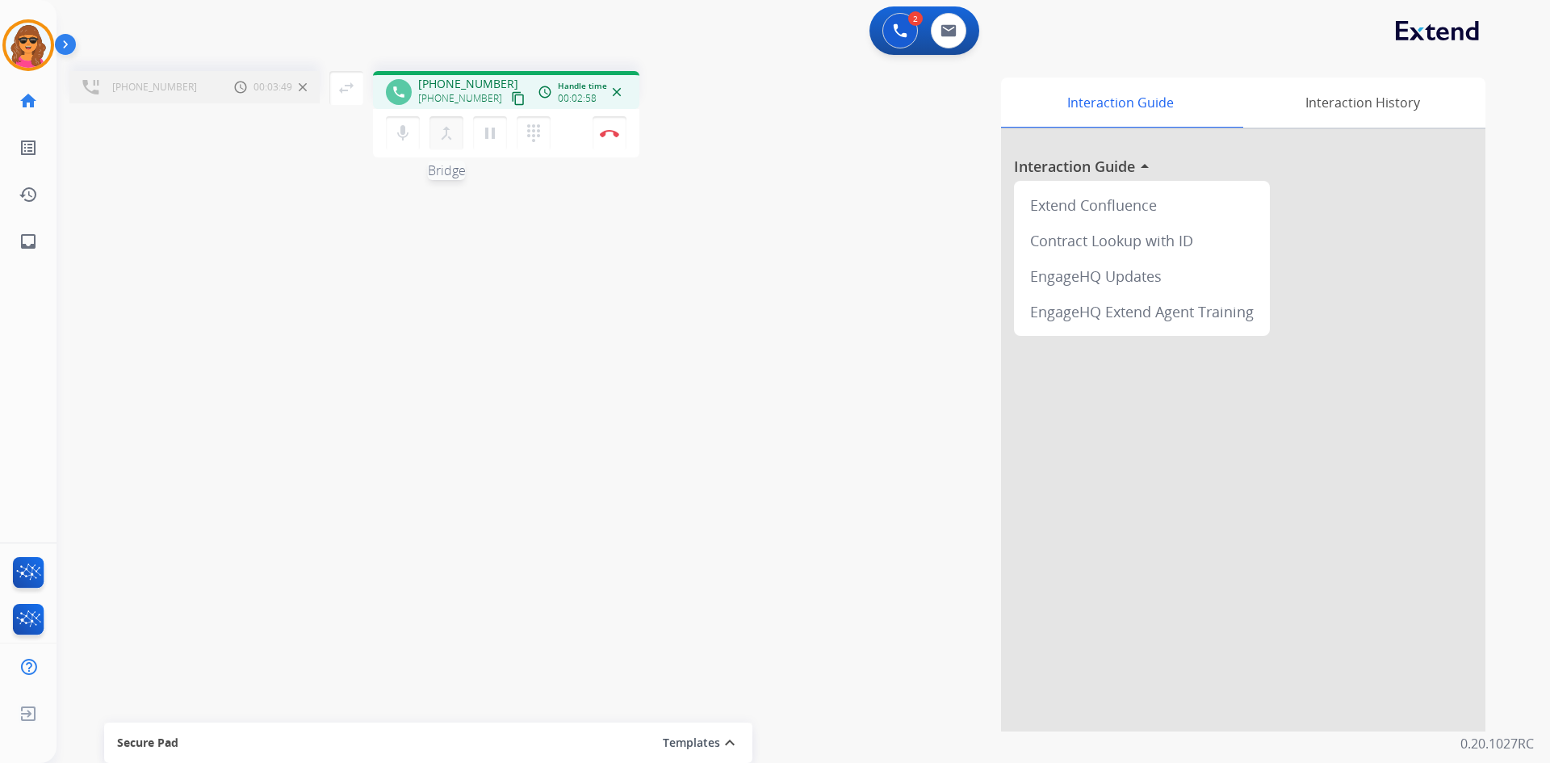
click at [448, 134] on mat-icon "merge_type" at bounding box center [446, 133] width 19 height 19
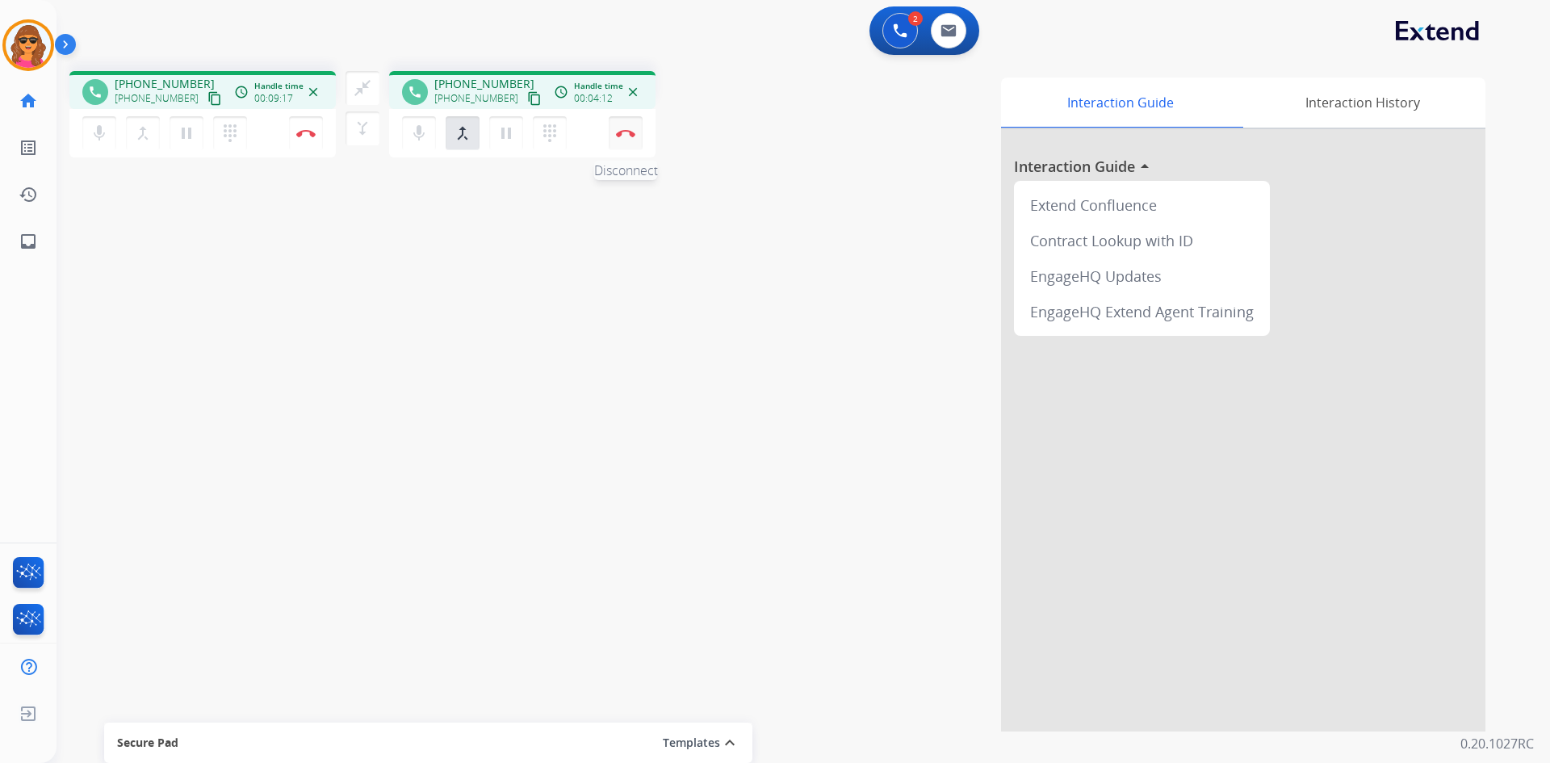
click at [618, 120] on button "Disconnect" at bounding box center [626, 133] width 34 height 34
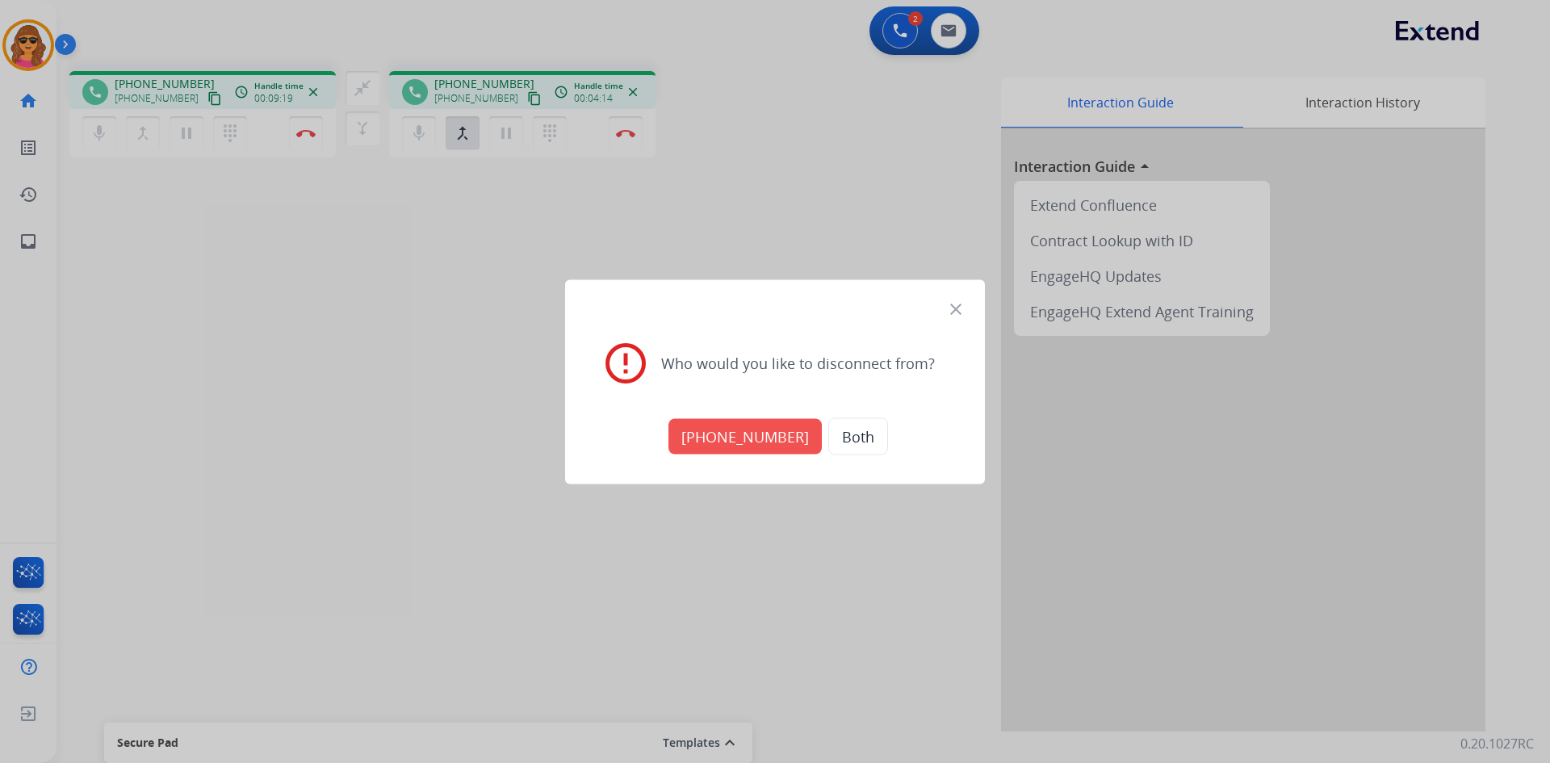
click at [850, 432] on button "Both" at bounding box center [858, 435] width 60 height 37
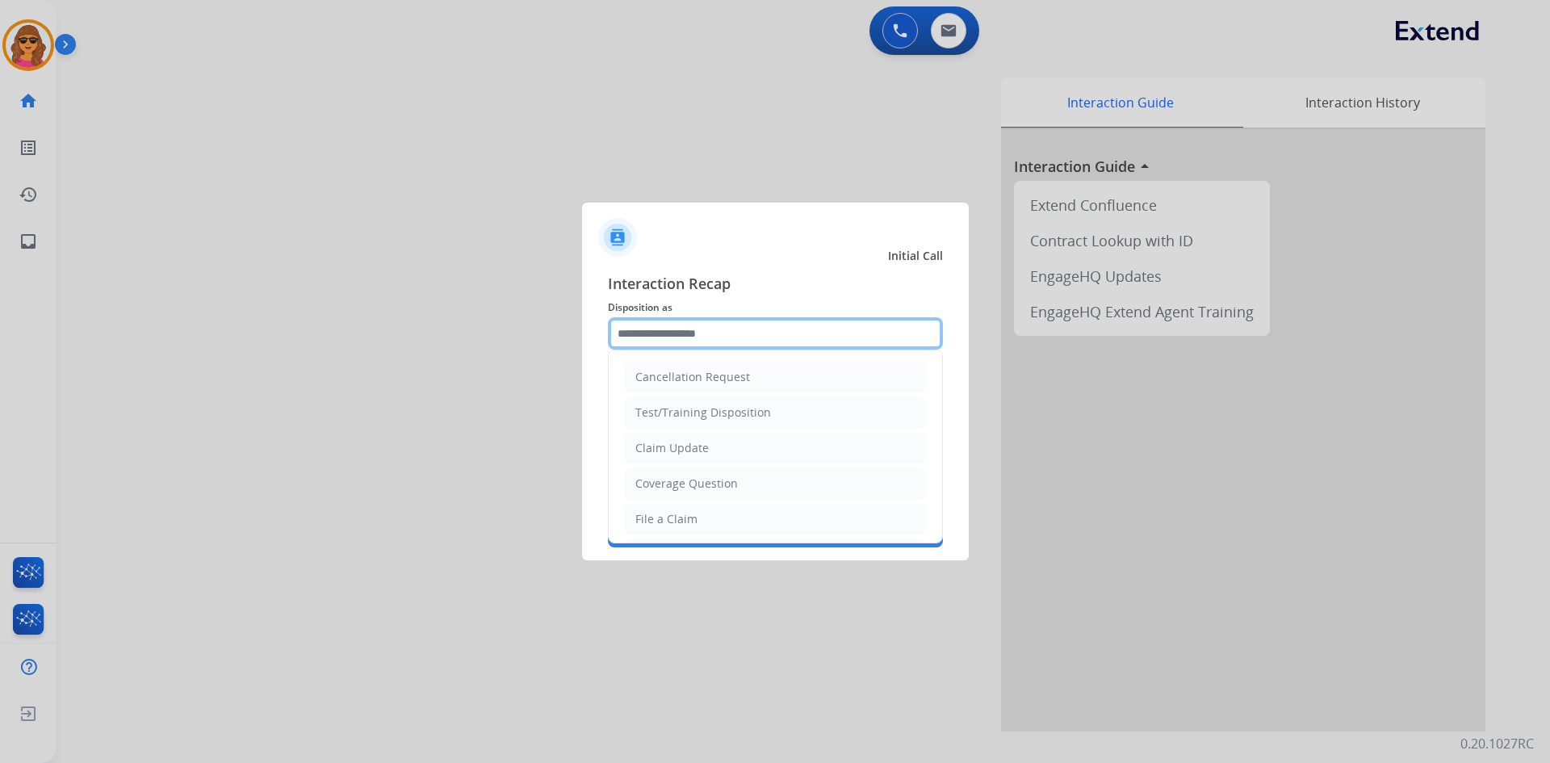
click at [613, 324] on input "text" at bounding box center [775, 333] width 335 height 32
click at [617, 397] on ul "Cancellation Request Test/Training Disposition Claim Update Coverage Question F…" at bounding box center [775, 572] width 333 height 444
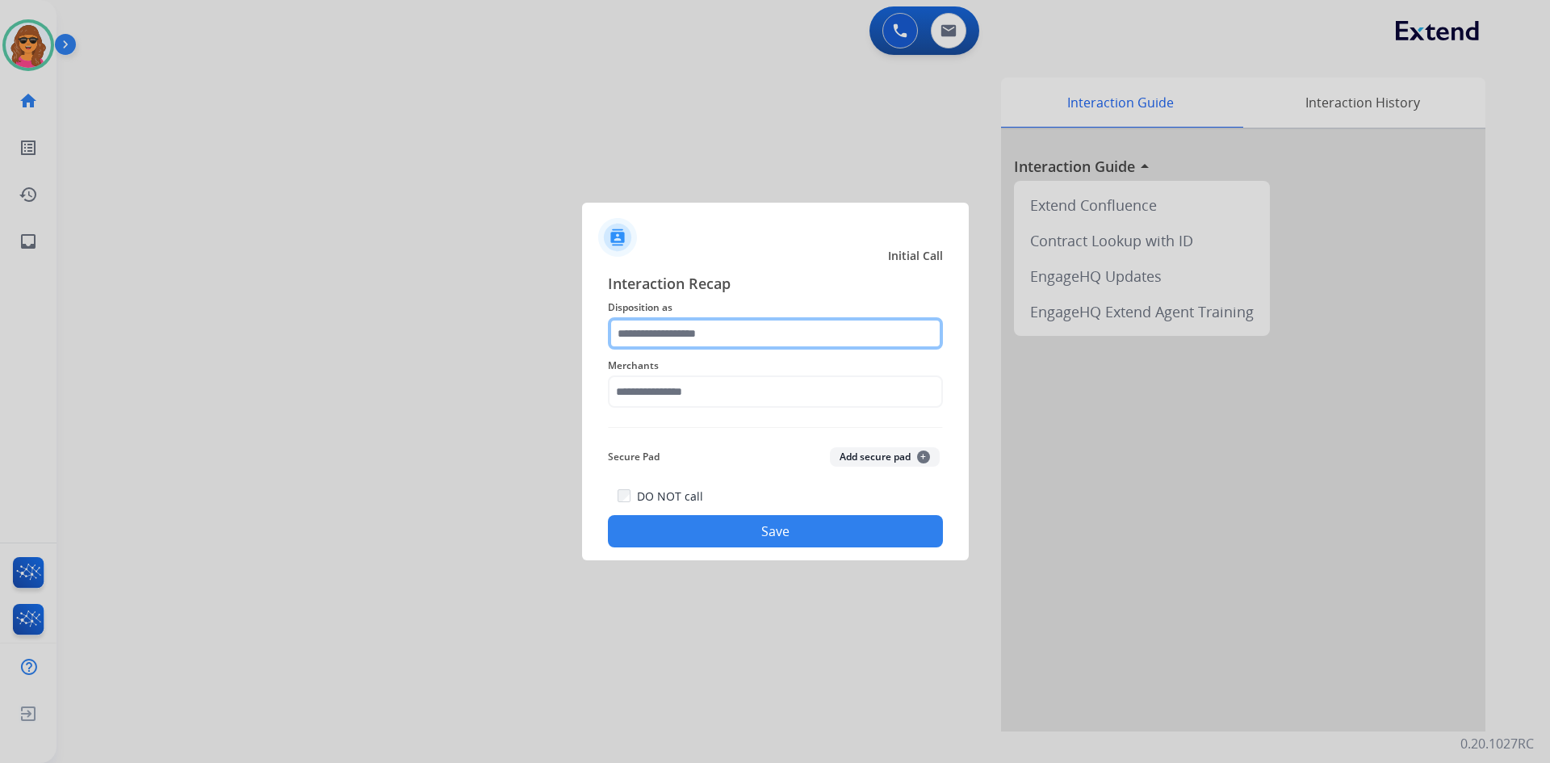
click at [652, 342] on input "text" at bounding box center [775, 333] width 335 height 32
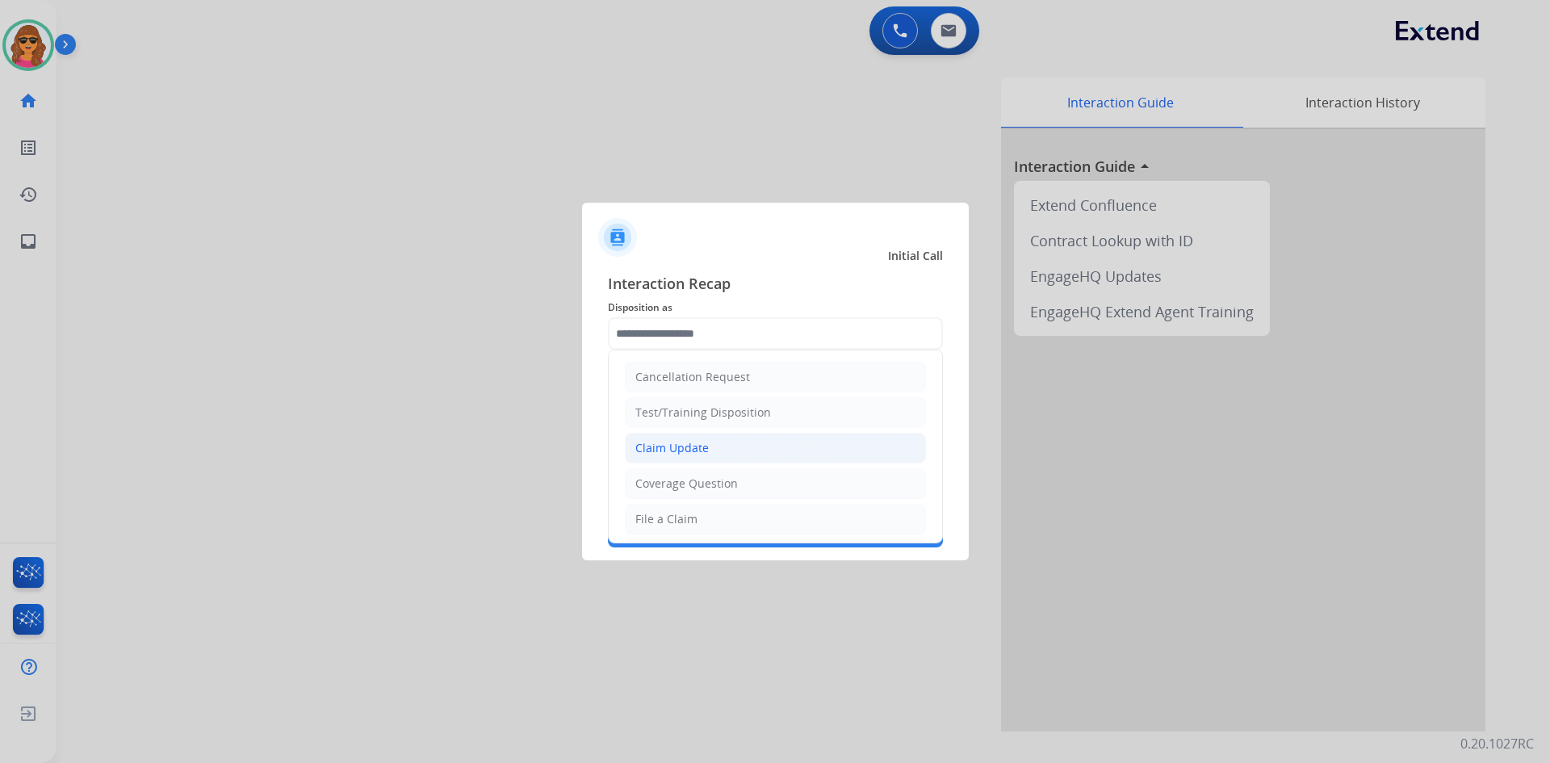
click at [700, 435] on li "Claim Update" at bounding box center [775, 448] width 301 height 31
type input "**********"
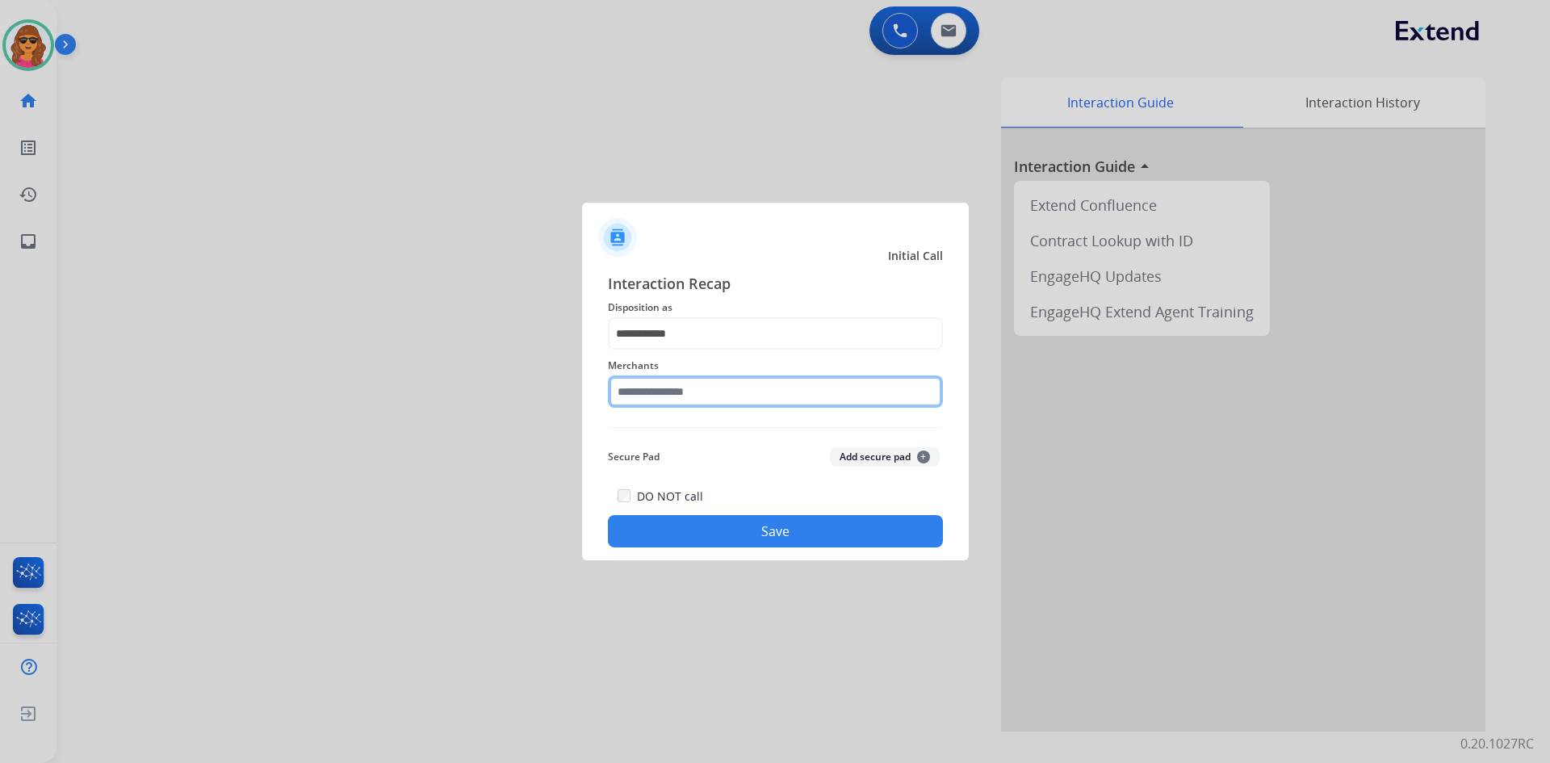
click at [622, 382] on input "text" at bounding box center [775, 391] width 335 height 32
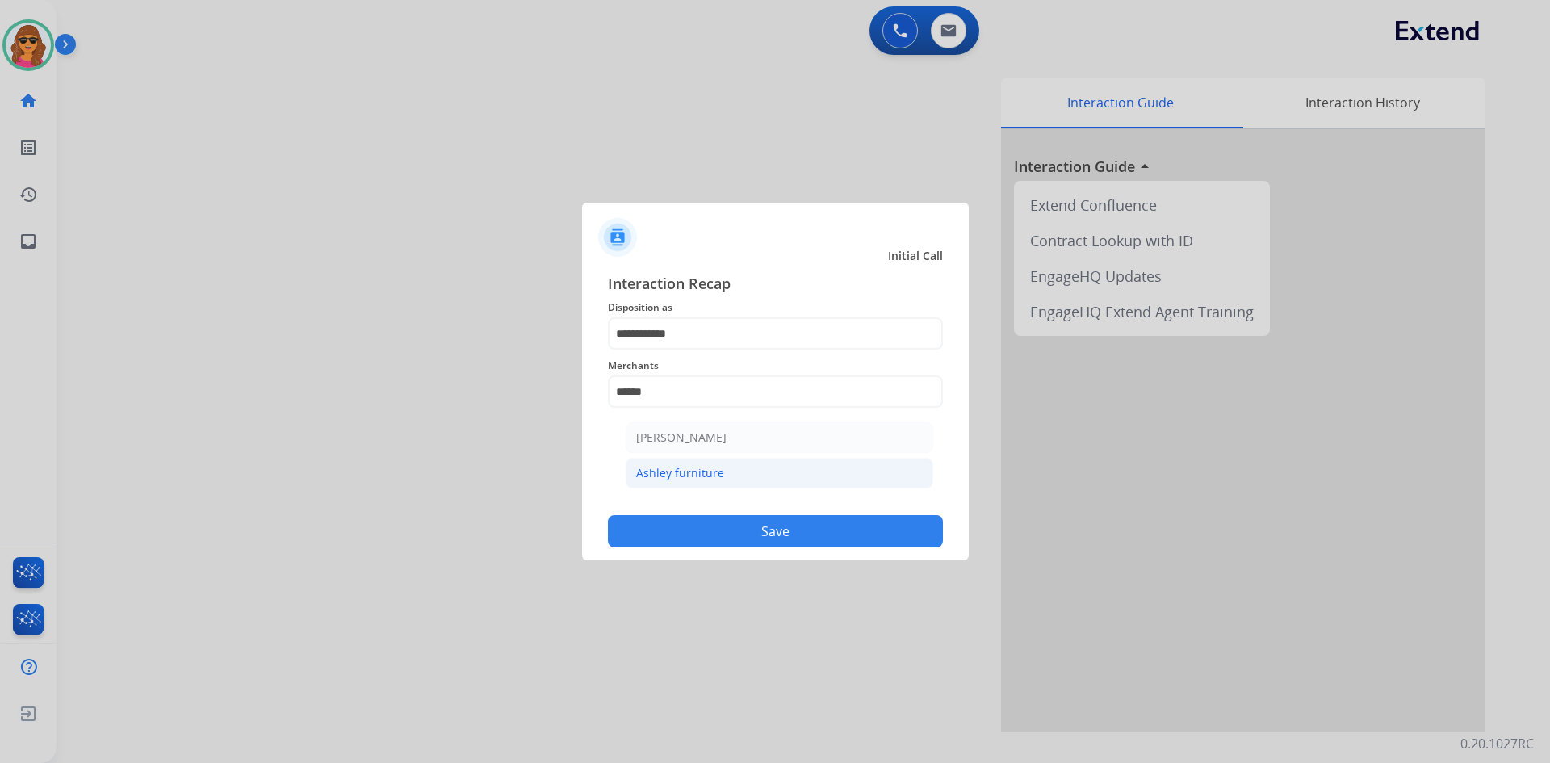
click at [660, 466] on div "Ashley furniture" at bounding box center [680, 473] width 88 height 16
type input "**********"
click at [800, 525] on button "Save" at bounding box center [775, 531] width 335 height 32
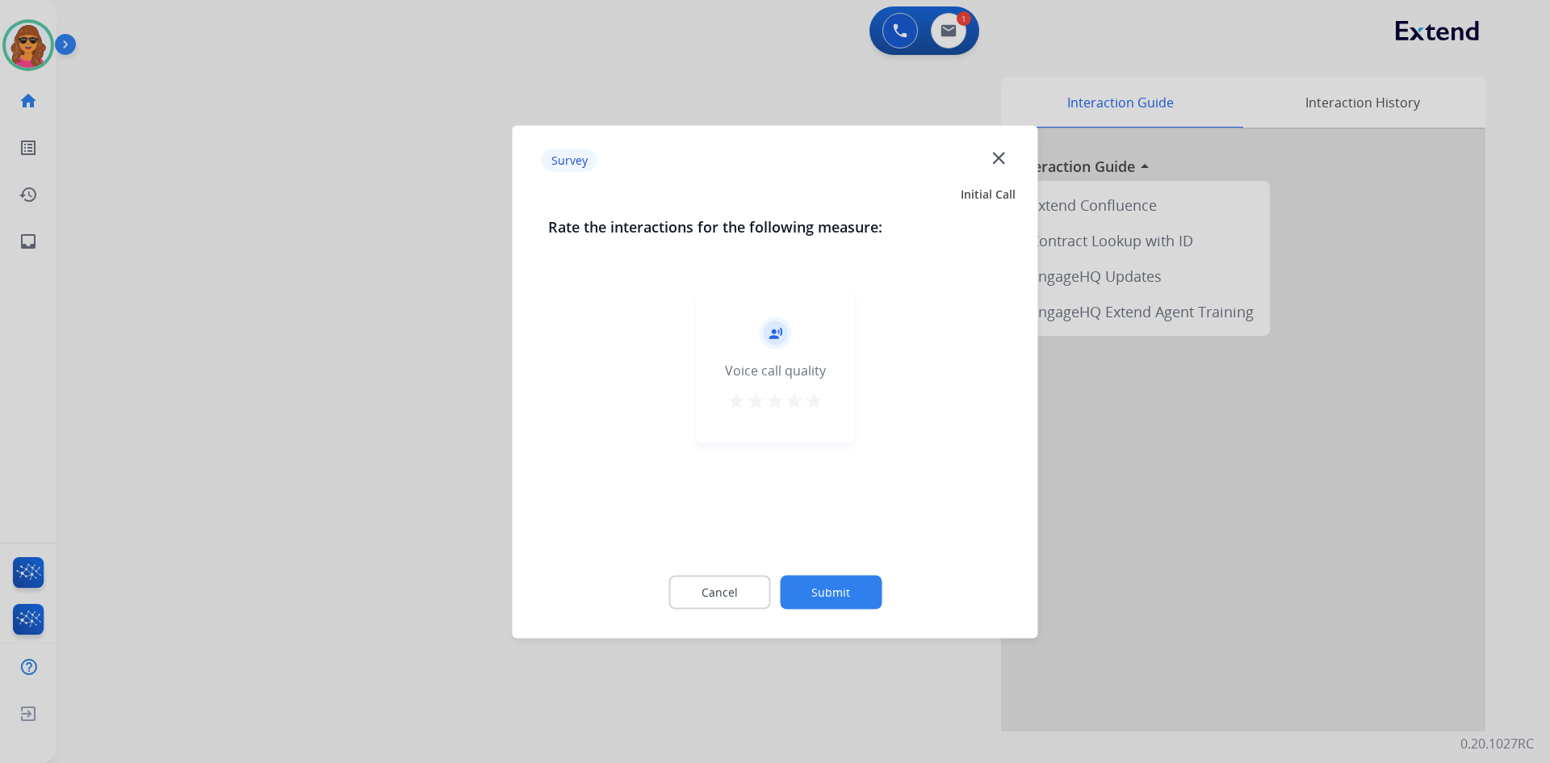
click at [811, 395] on mat-icon "star" at bounding box center [813, 400] width 19 height 19
click at [857, 583] on button "Submit" at bounding box center [831, 592] width 102 height 34
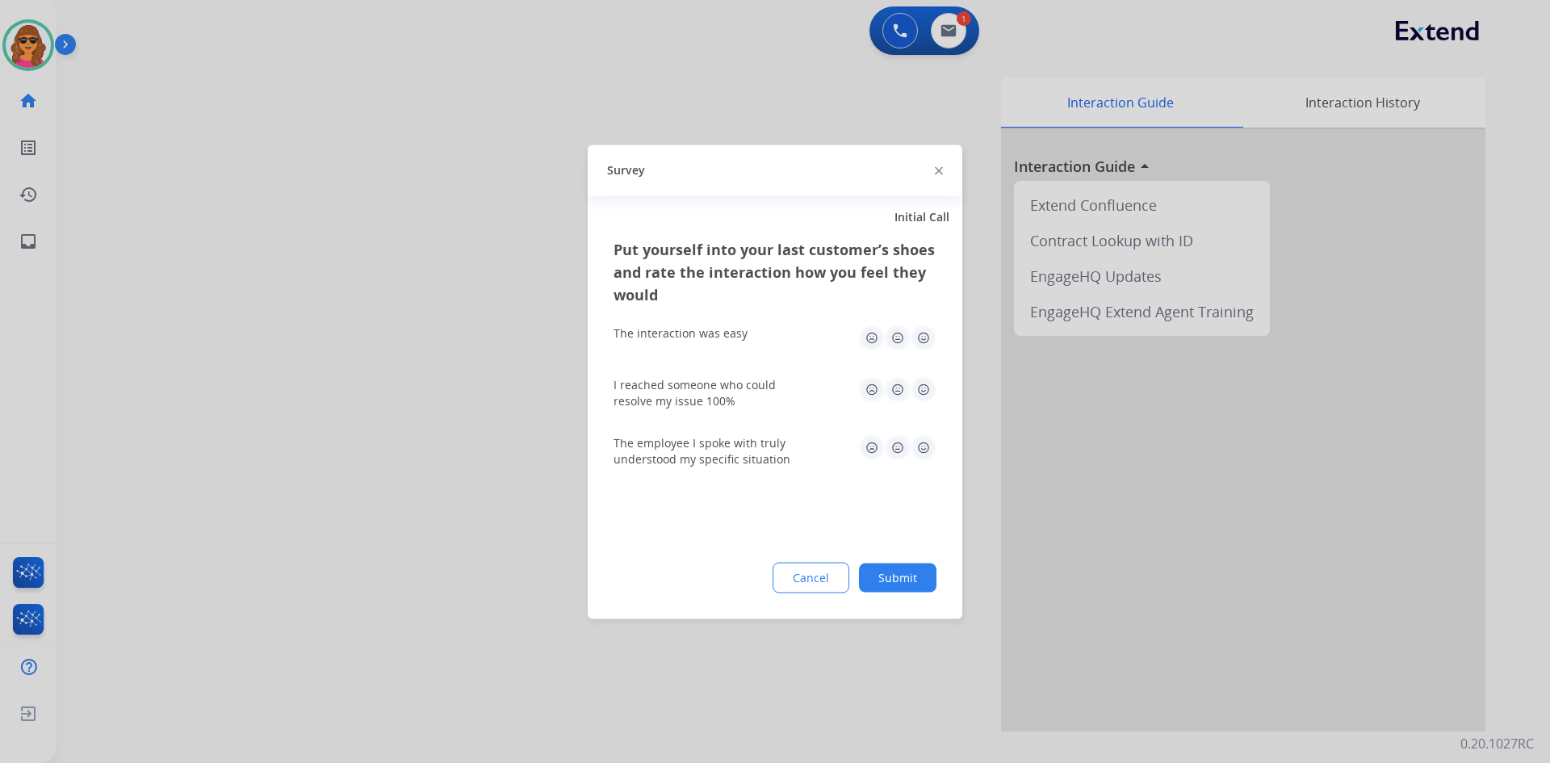
click at [920, 333] on img at bounding box center [924, 338] width 26 height 26
click at [920, 388] on img at bounding box center [924, 389] width 26 height 26
click at [920, 453] on img at bounding box center [924, 447] width 26 height 26
click at [899, 575] on button "Submit" at bounding box center [898, 577] width 78 height 29
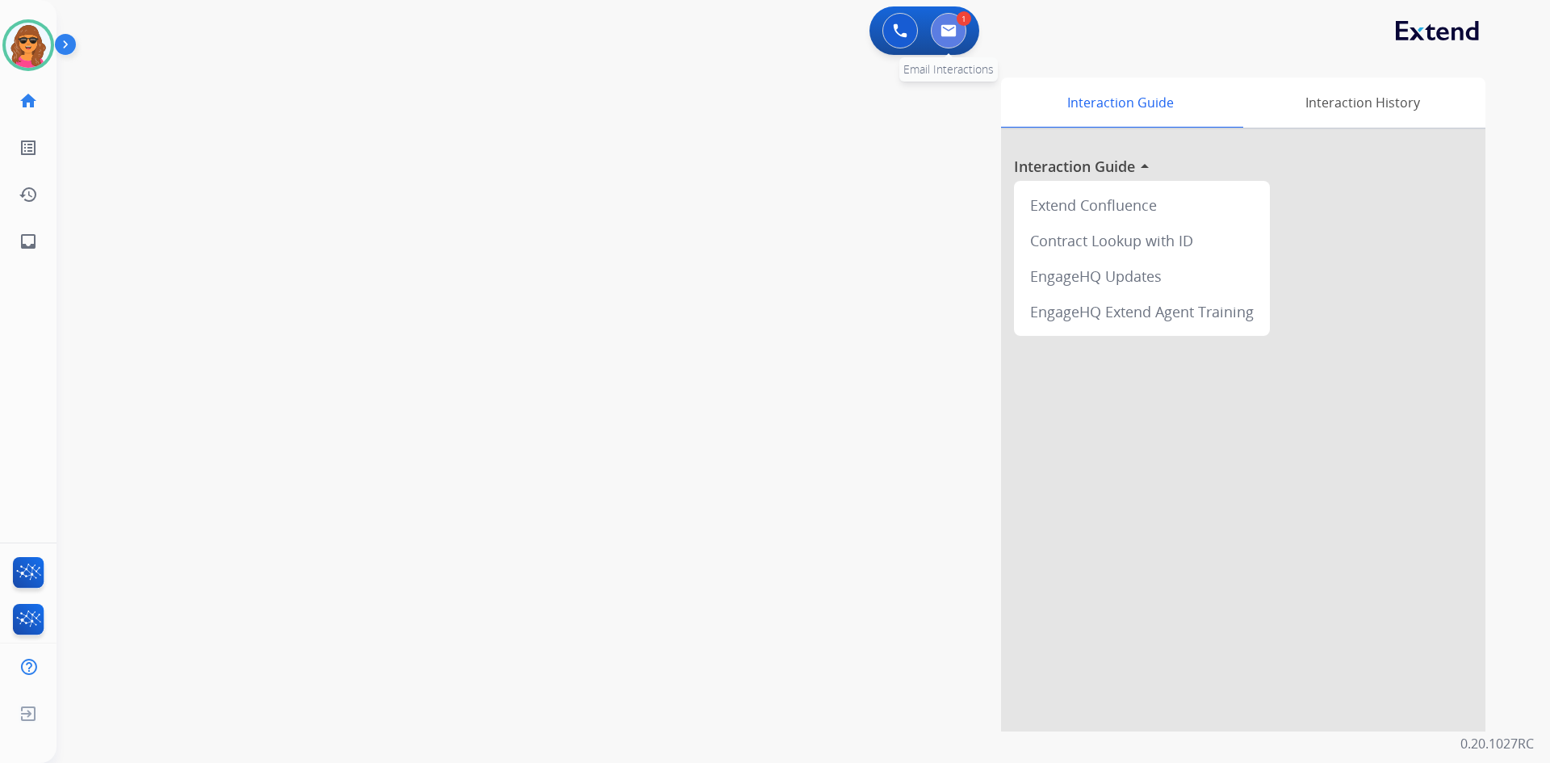
click at [962, 36] on button at bounding box center [949, 31] width 36 height 36
select select "**********"
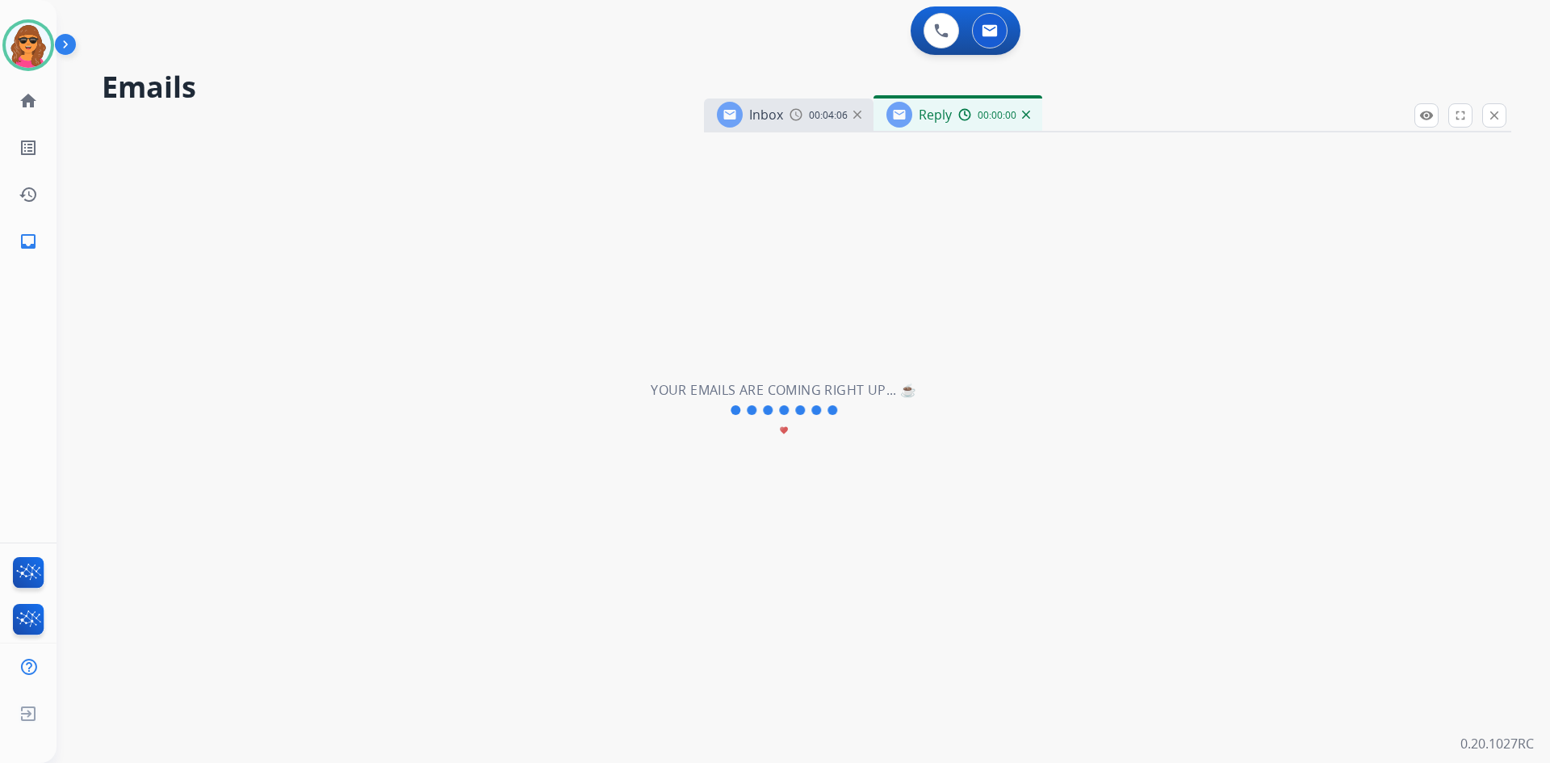
select select "**********"
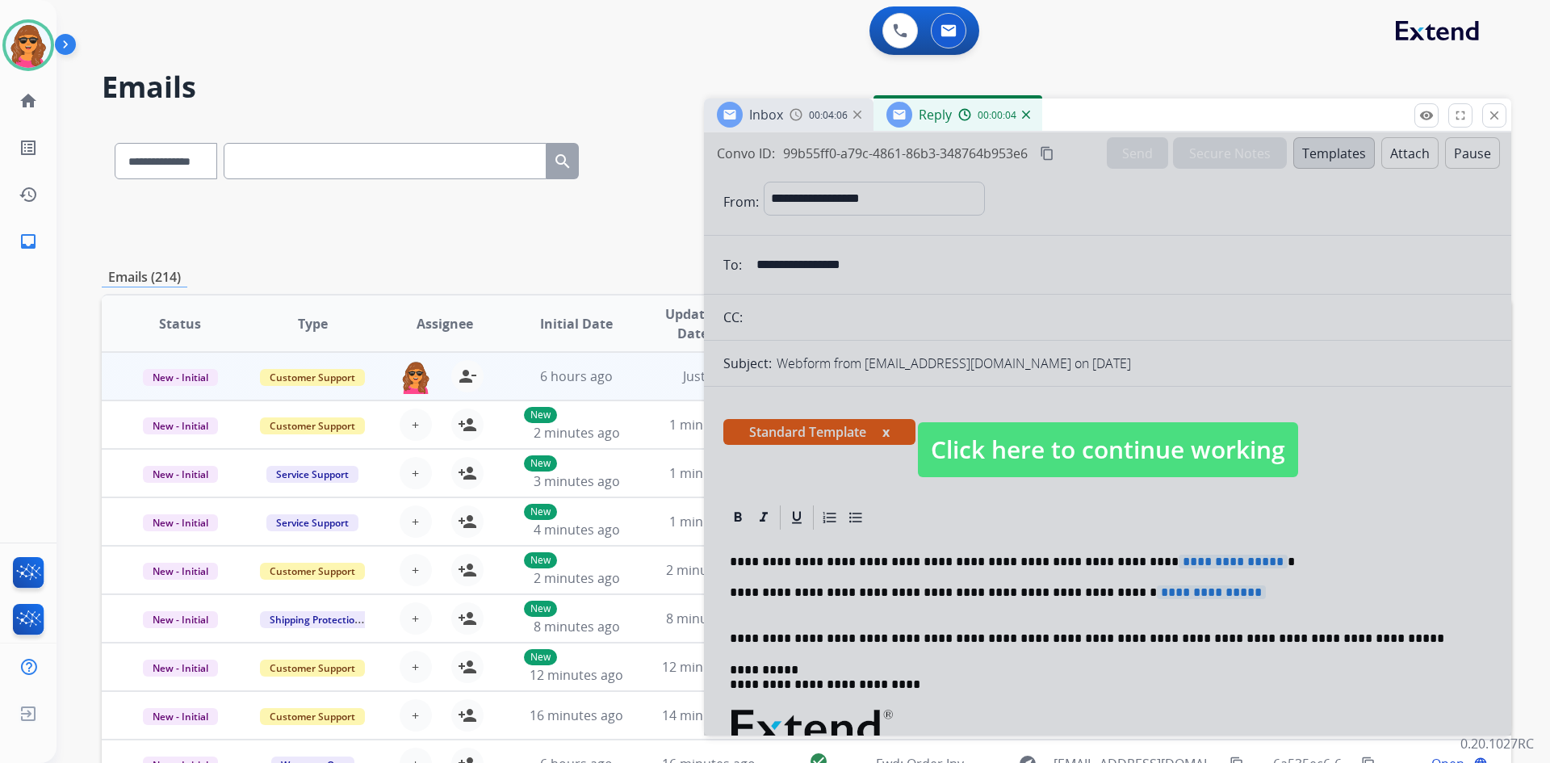
click at [1079, 444] on span "Click here to continue working" at bounding box center [1108, 449] width 380 height 55
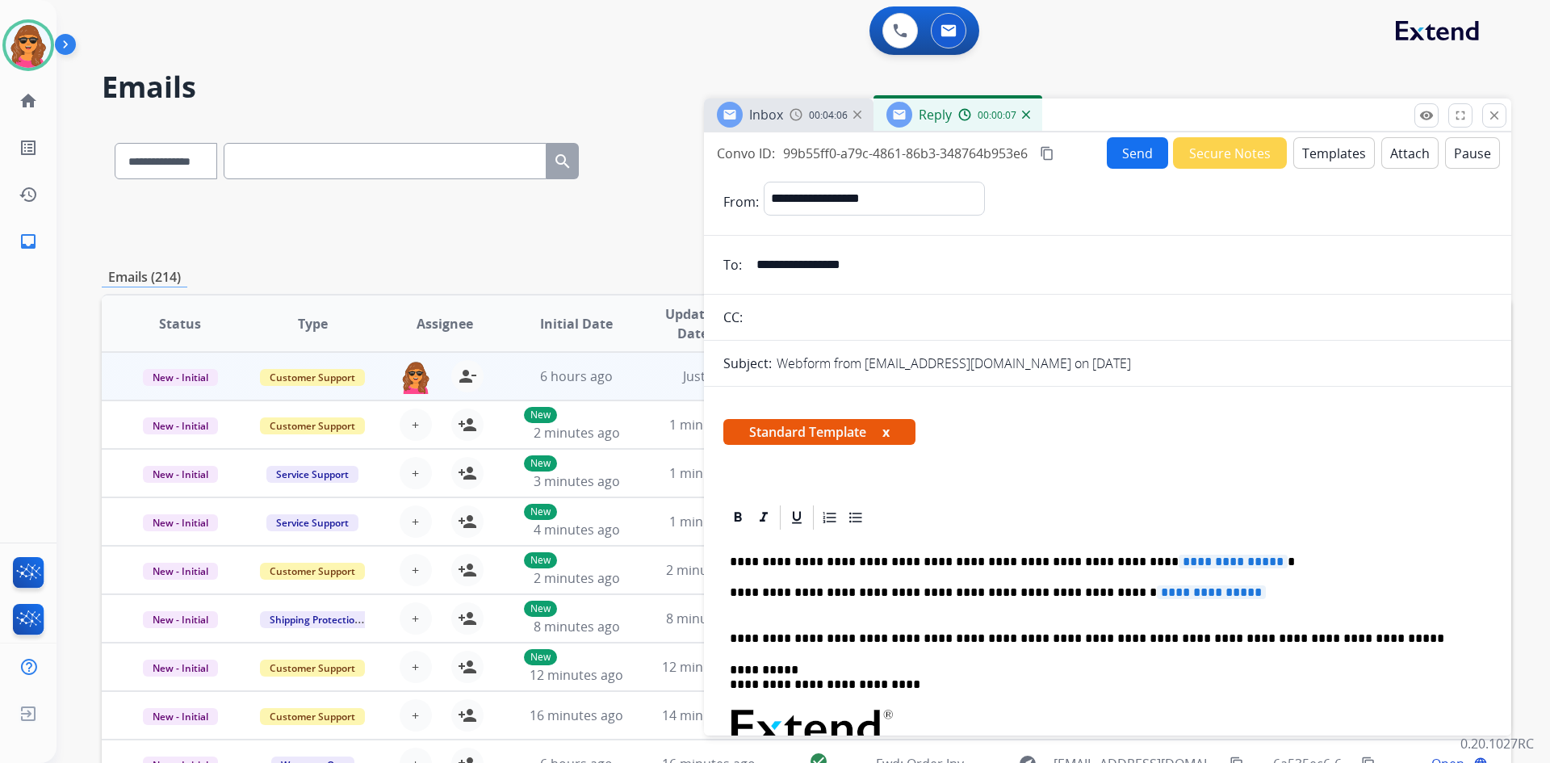
click at [829, 120] on span "00:04:06" at bounding box center [828, 115] width 39 height 13
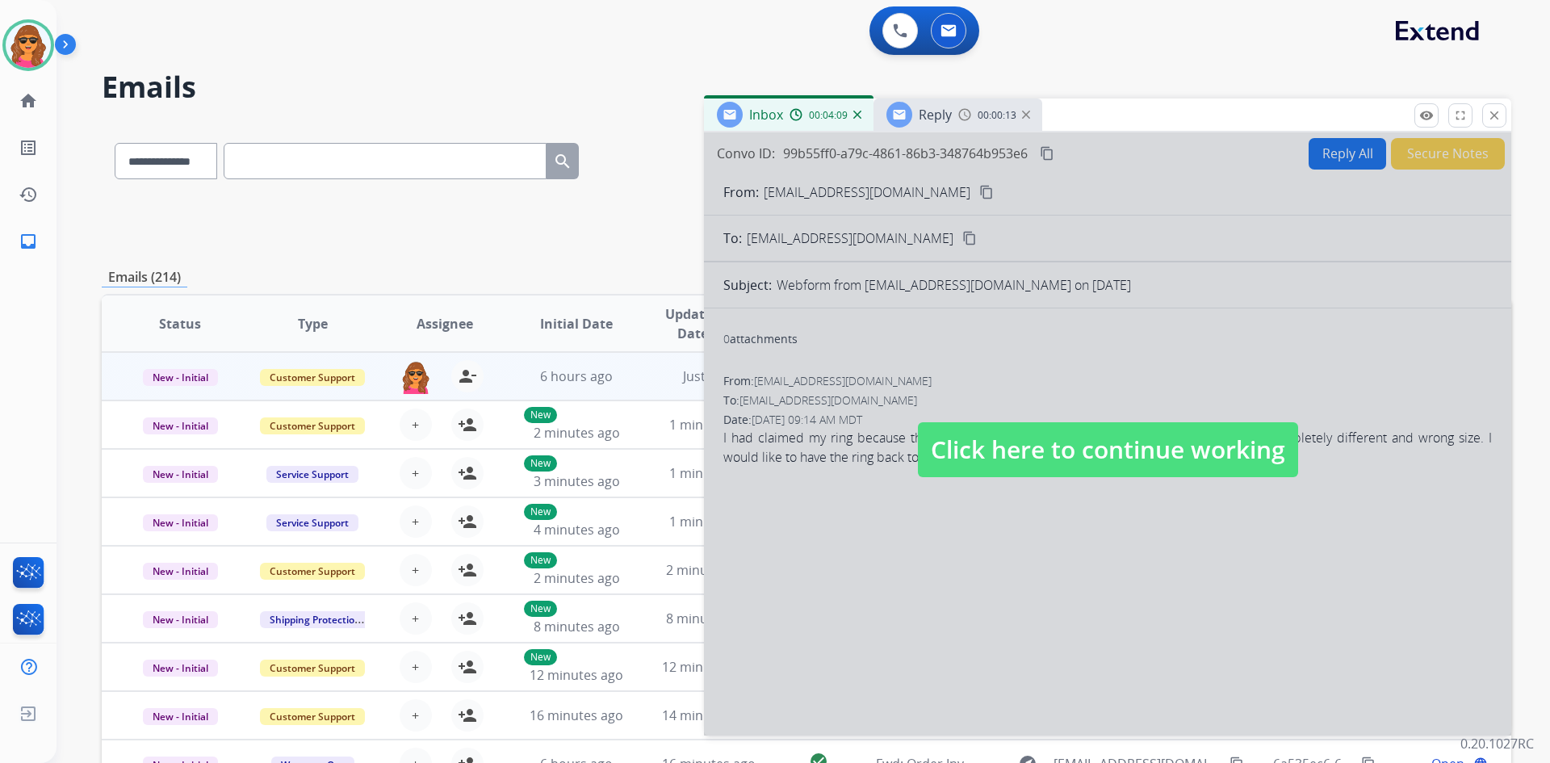
click at [1070, 433] on span "Click here to continue working" at bounding box center [1108, 449] width 380 height 55
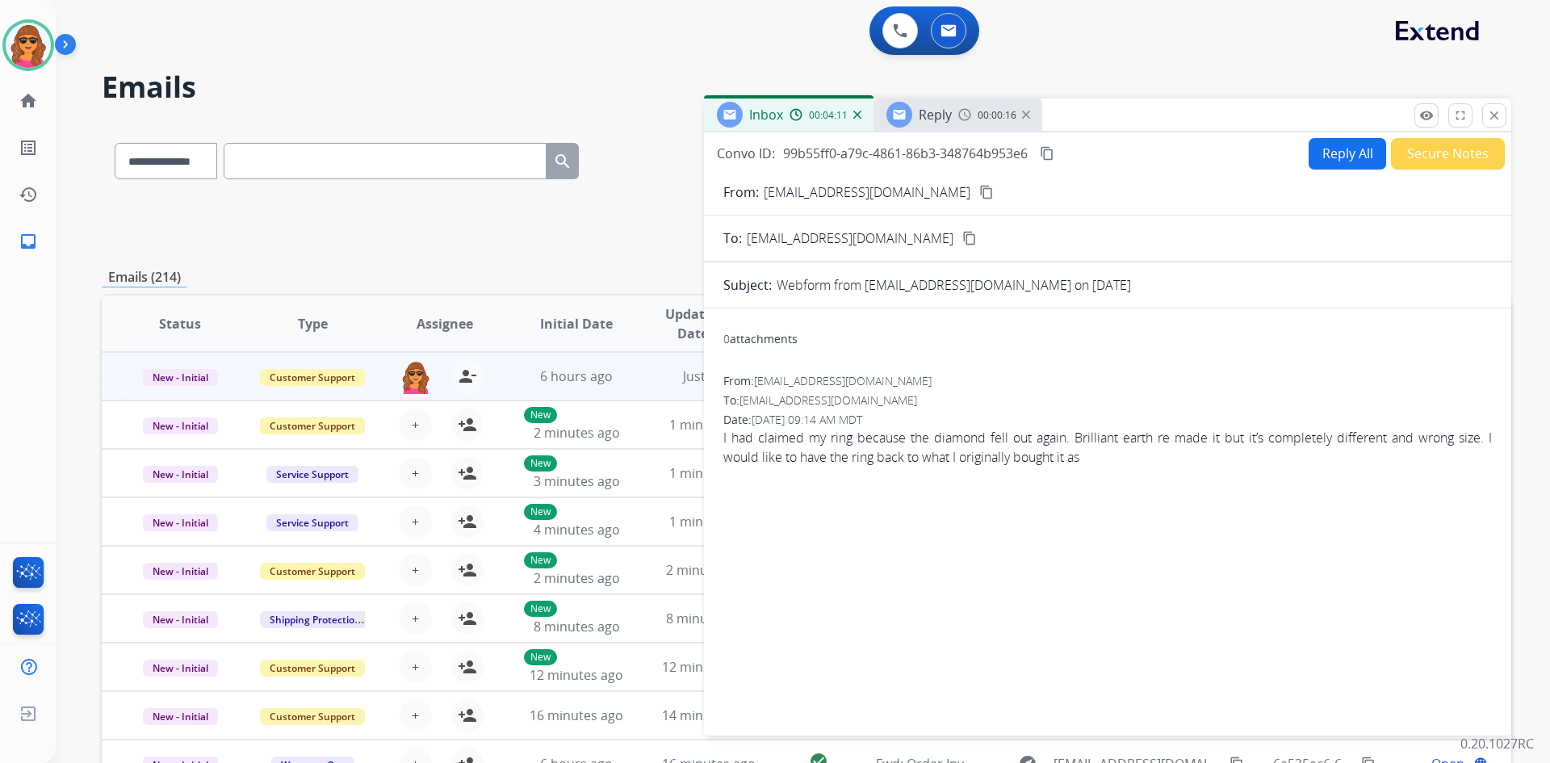
click at [979, 191] on mat-icon "content_copy" at bounding box center [986, 192] width 15 height 15
click at [1330, 145] on button "Reply All" at bounding box center [1348, 153] width 78 height 31
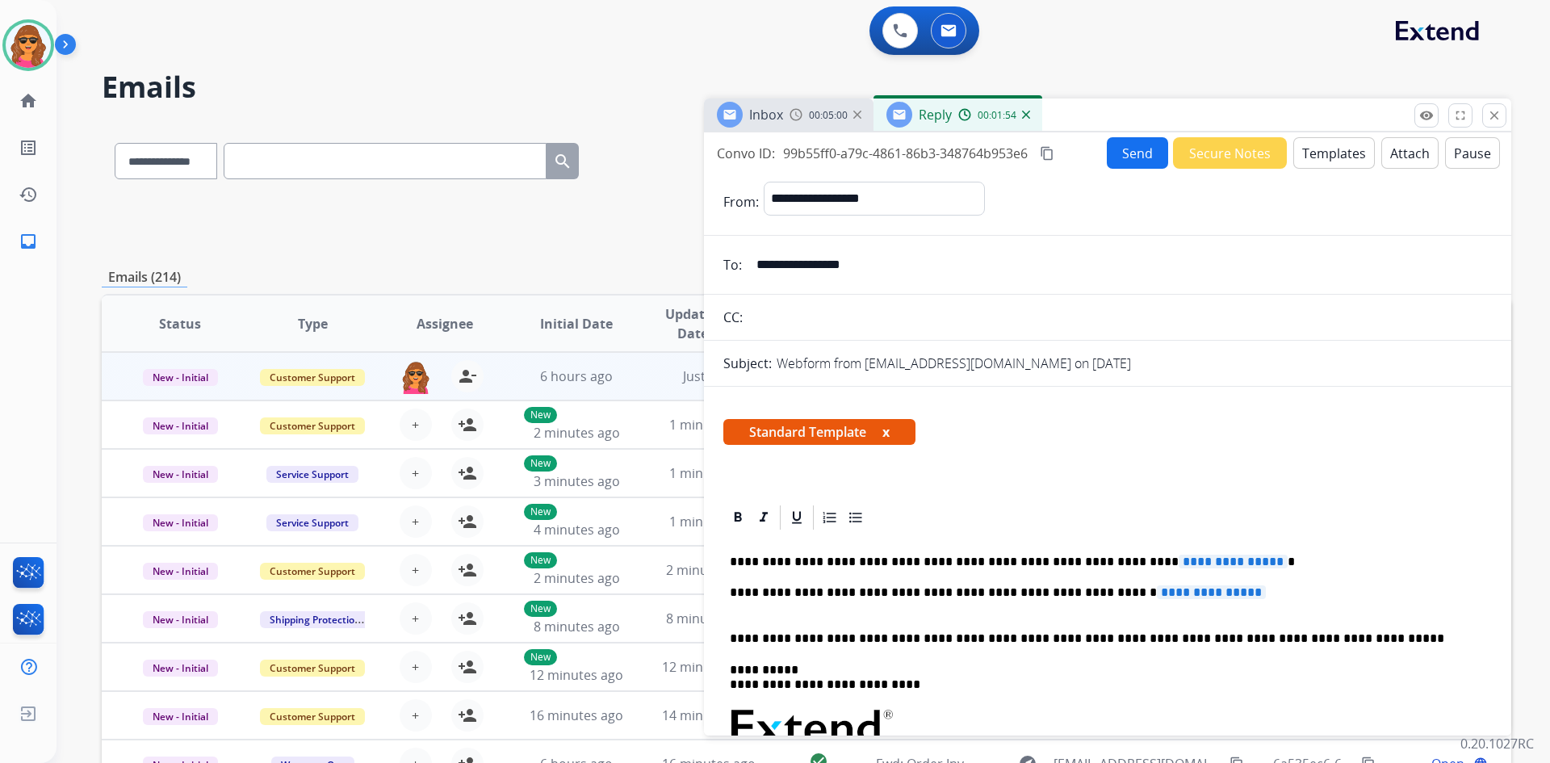
click at [1322, 157] on button "Templates" at bounding box center [1334, 152] width 82 height 31
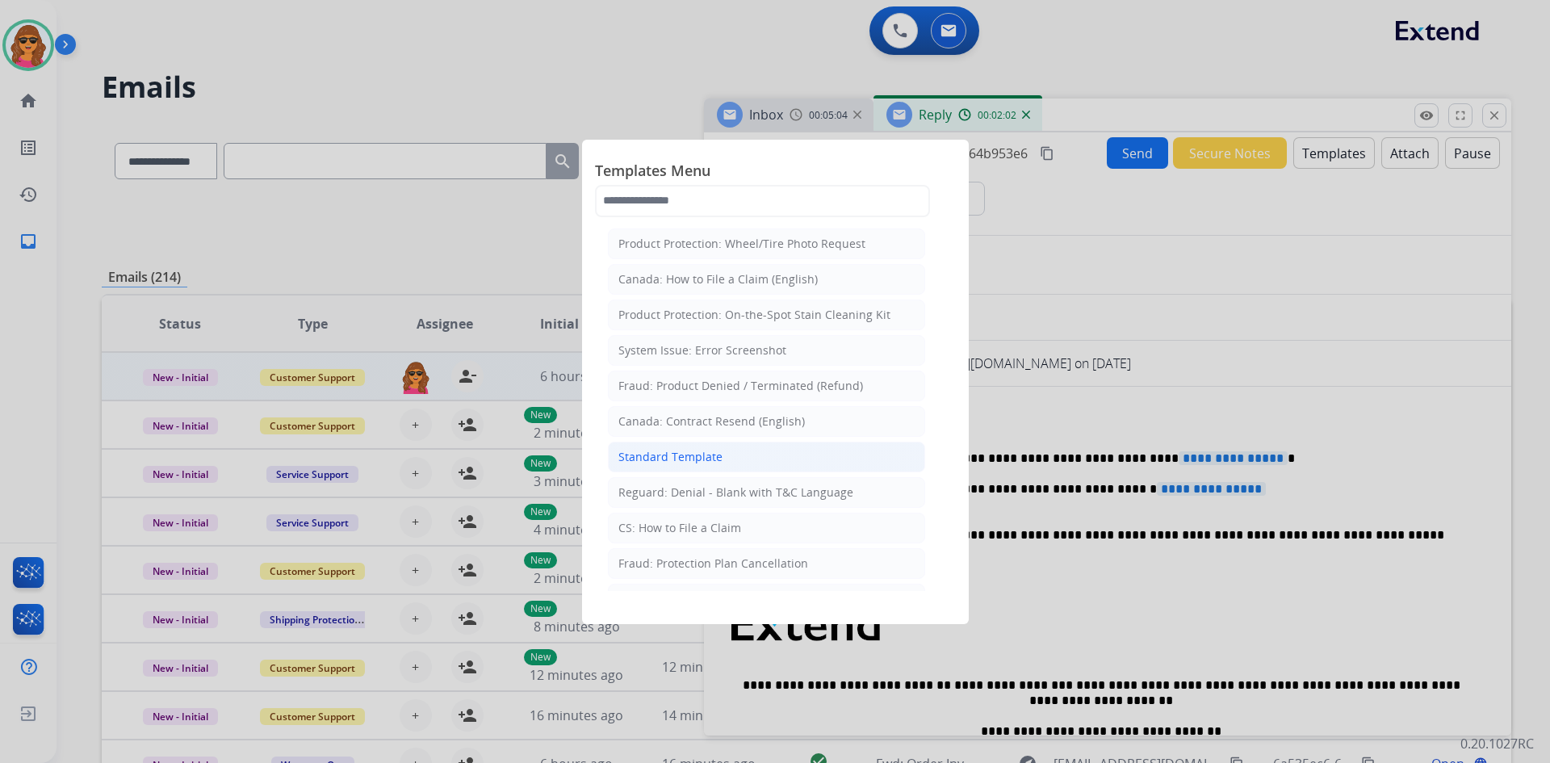
click at [647, 460] on div "Standard Template" at bounding box center [670, 457] width 104 height 16
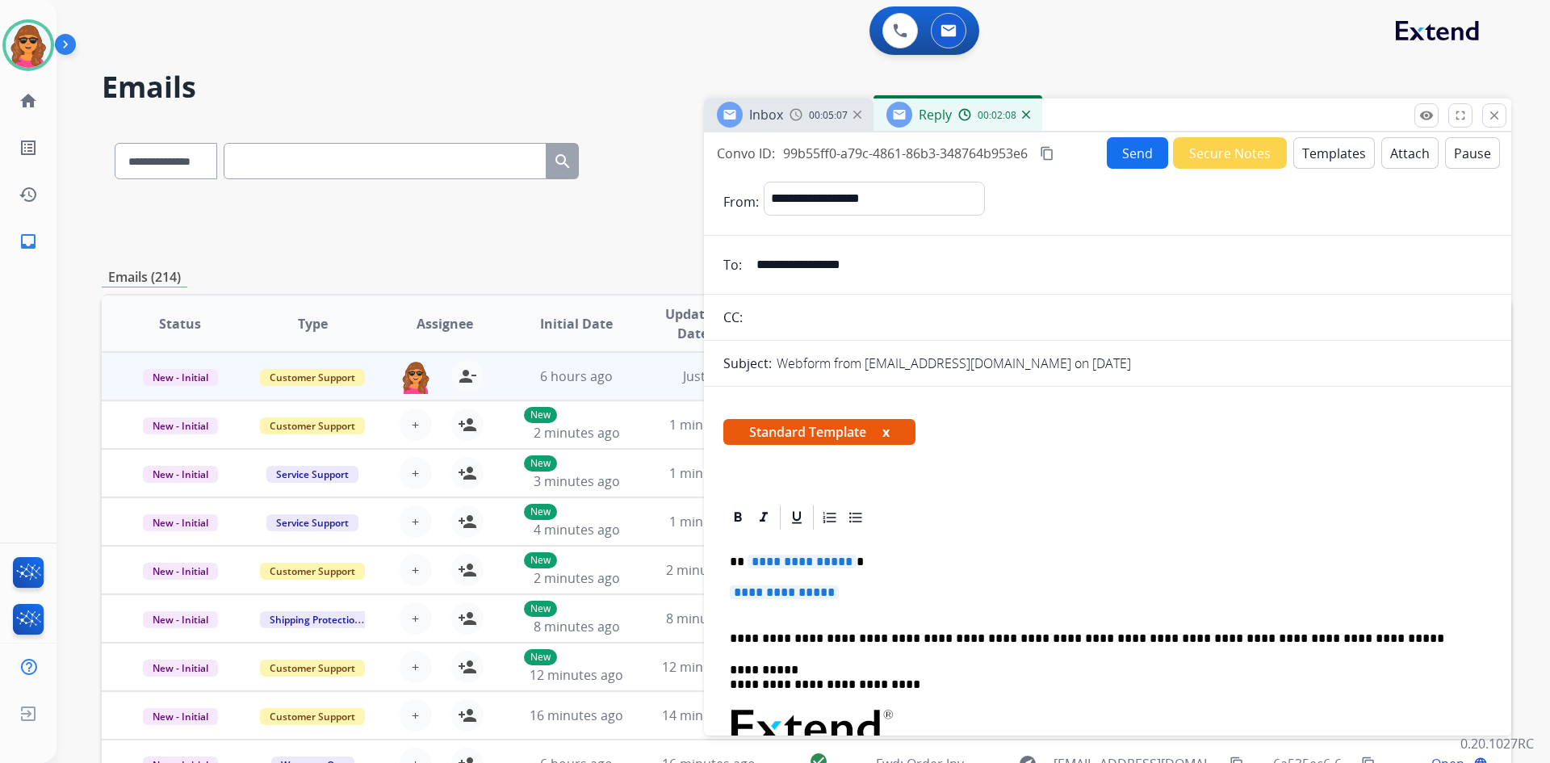
drag, startPoint x: 746, startPoint y: 556, endPoint x: 832, endPoint y: 552, distance: 85.7
click at [832, 552] on div "**********" at bounding box center [1107, 765] width 769 height 467
drag, startPoint x: 749, startPoint y: 563, endPoint x: 853, endPoint y: 548, distance: 104.4
click at [853, 548] on div "**********" at bounding box center [1107, 765] width 769 height 467
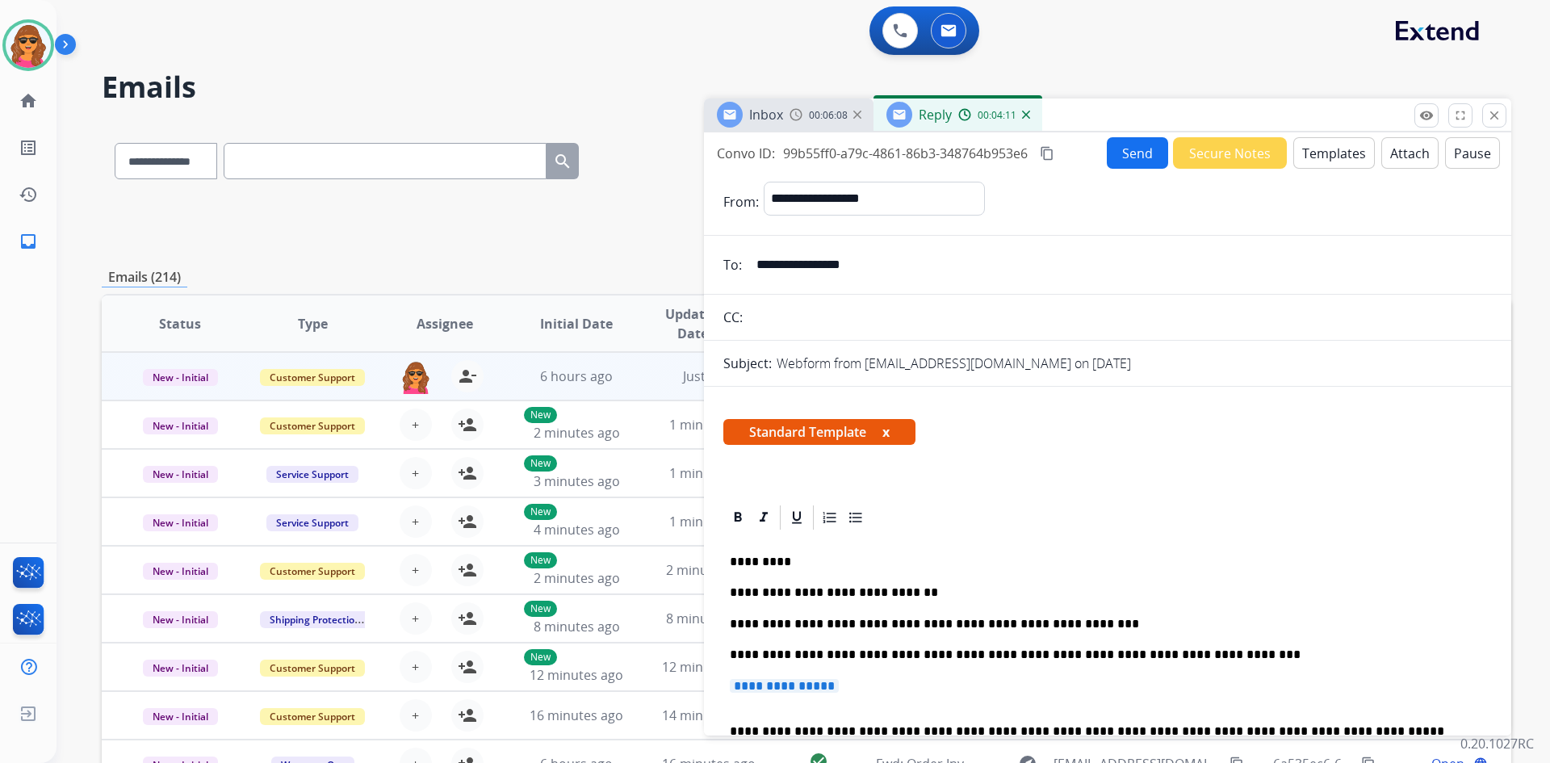
drag, startPoint x: 861, startPoint y: 682, endPoint x: 734, endPoint y: 683, distance: 126.8
click at [734, 683] on p "**********" at bounding box center [1108, 694] width 756 height 30
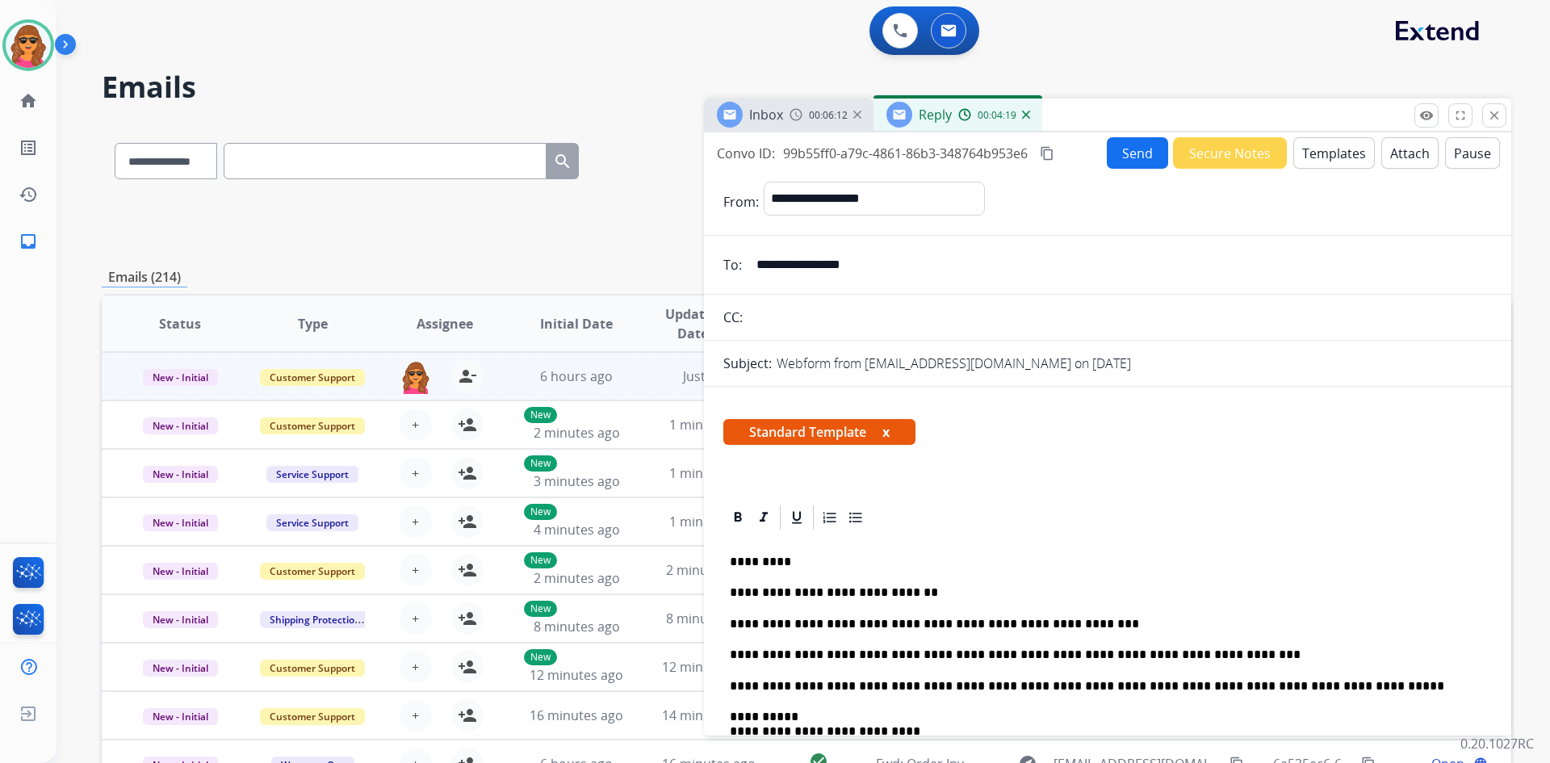
click at [1126, 157] on button "Send" at bounding box center [1137, 152] width 61 height 31
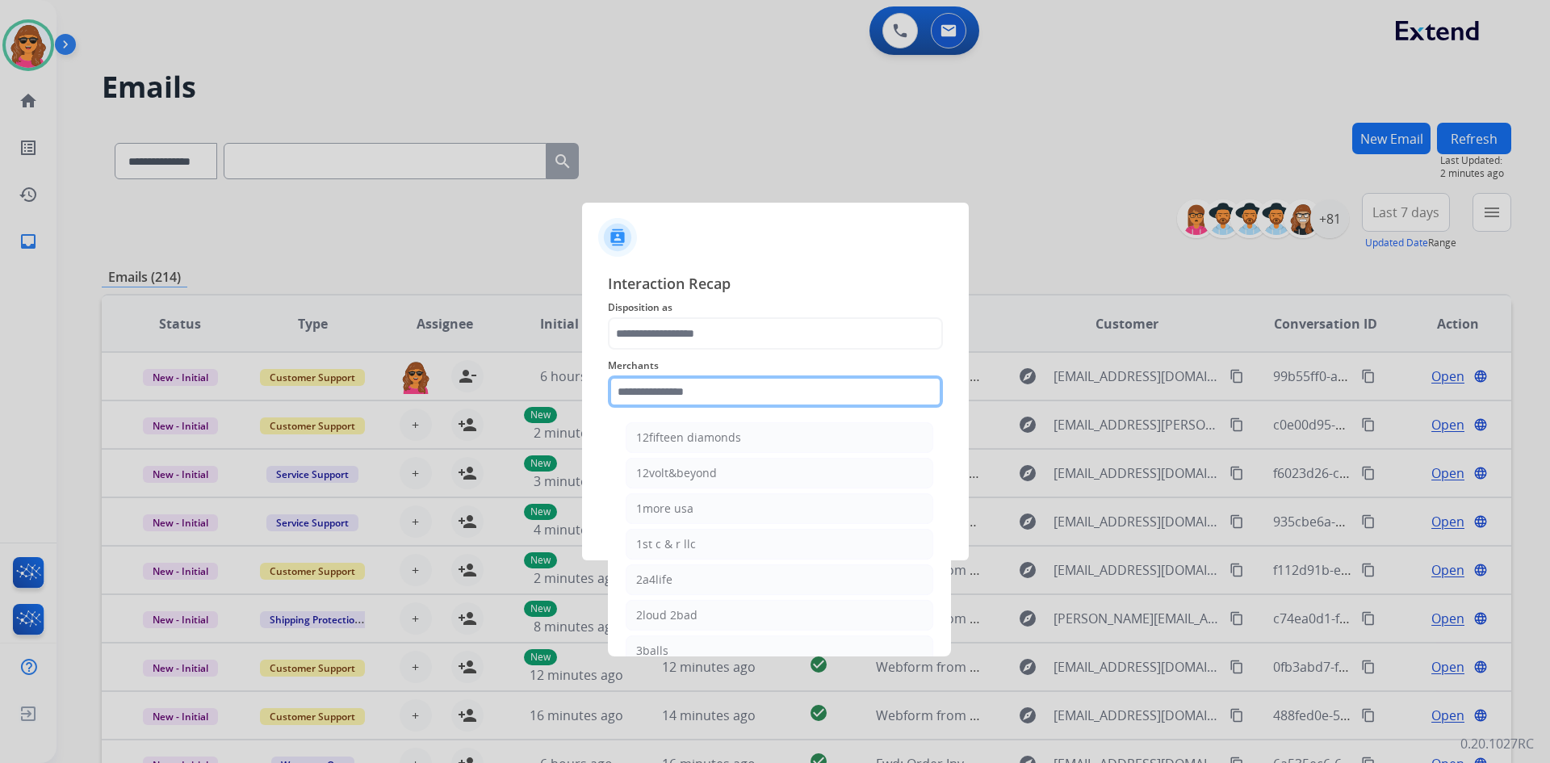
click at [626, 392] on input "text" at bounding box center [775, 391] width 335 height 32
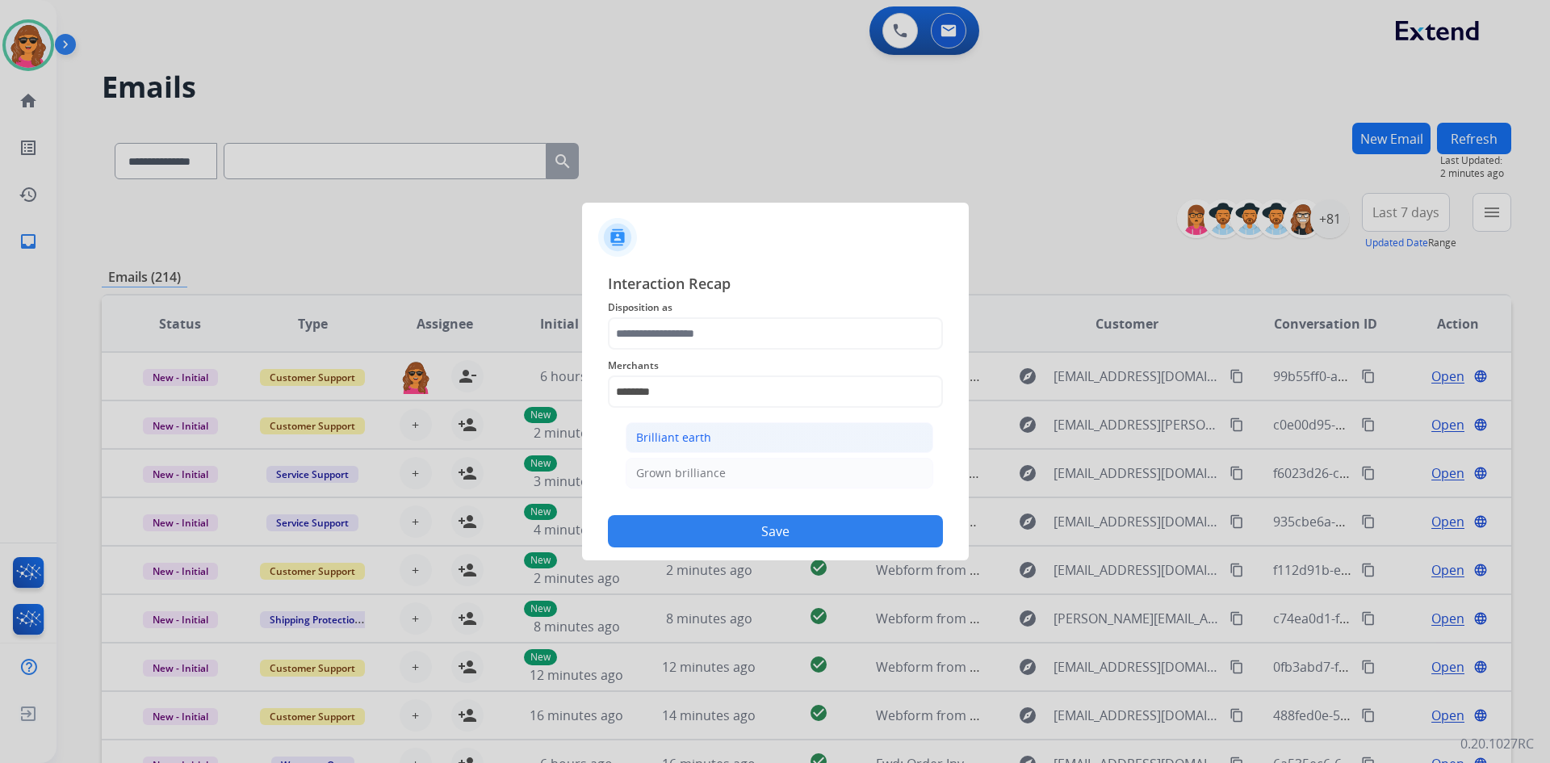
click at [640, 435] on div "Brilliant earth" at bounding box center [673, 437] width 75 height 16
type input "**********"
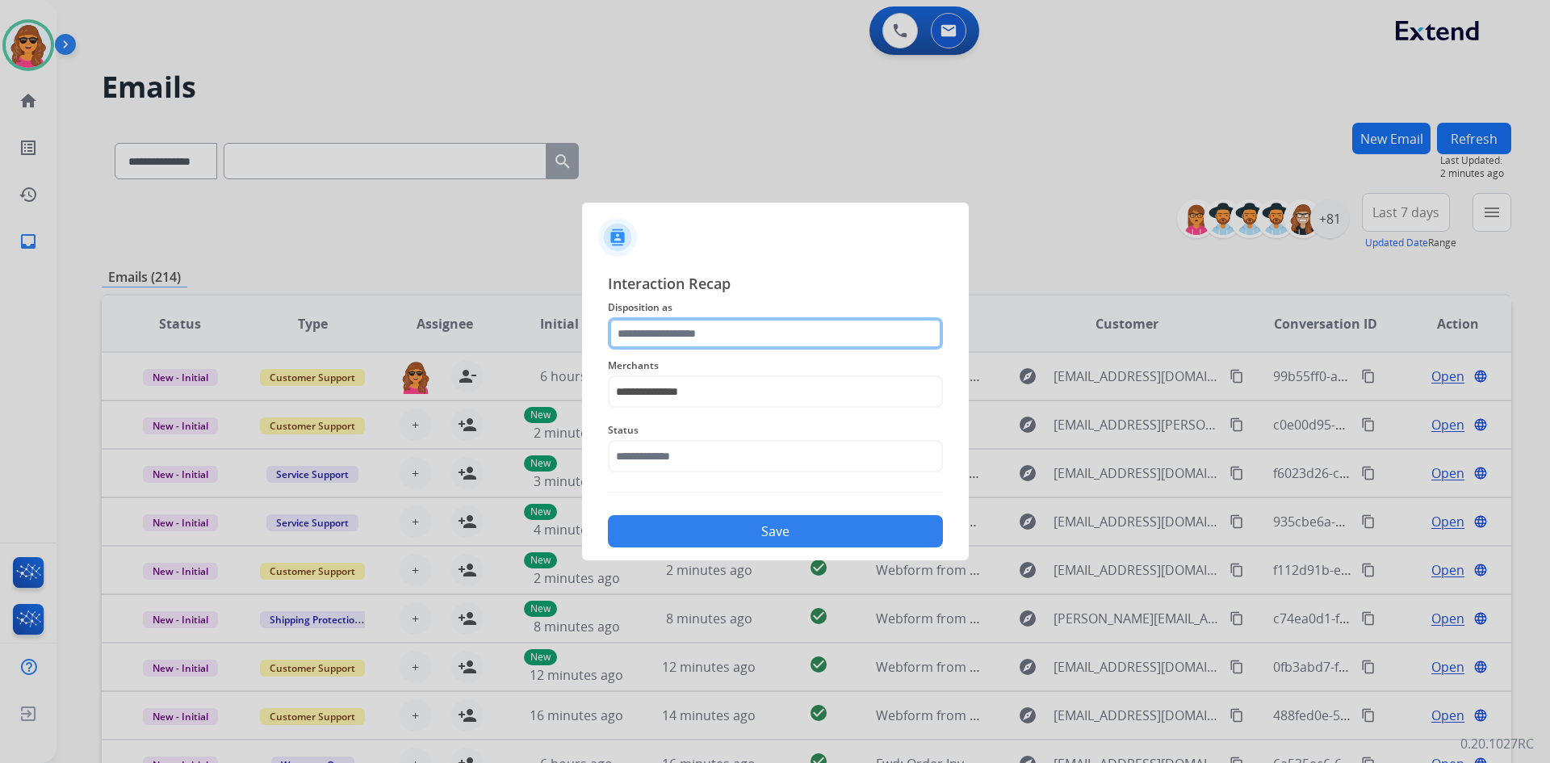
click at [626, 334] on input "text" at bounding box center [775, 333] width 335 height 32
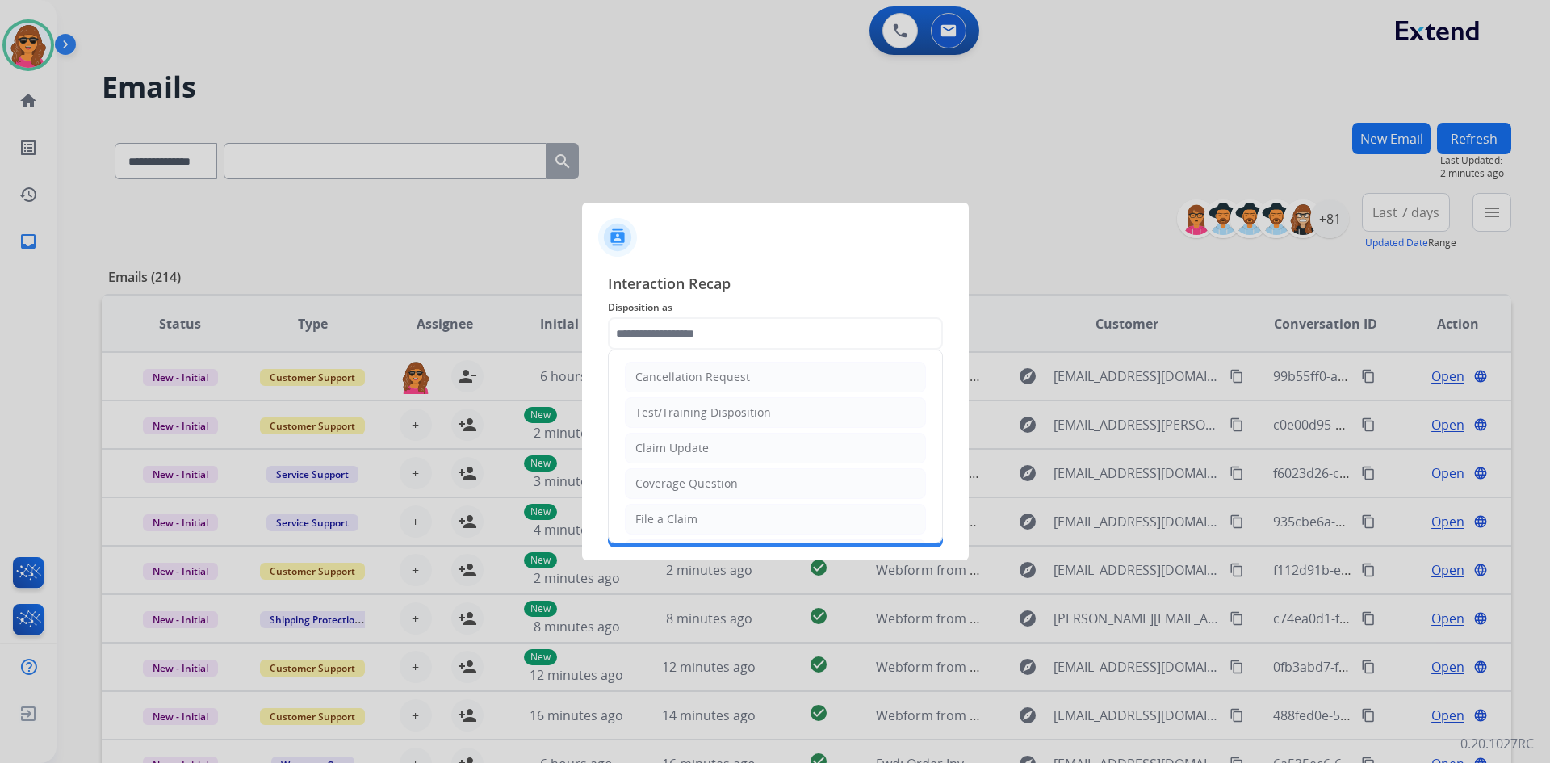
click at [704, 503] on ul "Cancellation Request Test/Training Disposition Claim Update Coverage Question F…" at bounding box center [775, 572] width 333 height 444
click at [631, 324] on input "text" at bounding box center [775, 333] width 335 height 32
click at [687, 515] on div "File a Claim" at bounding box center [666, 519] width 62 height 16
type input "**********"
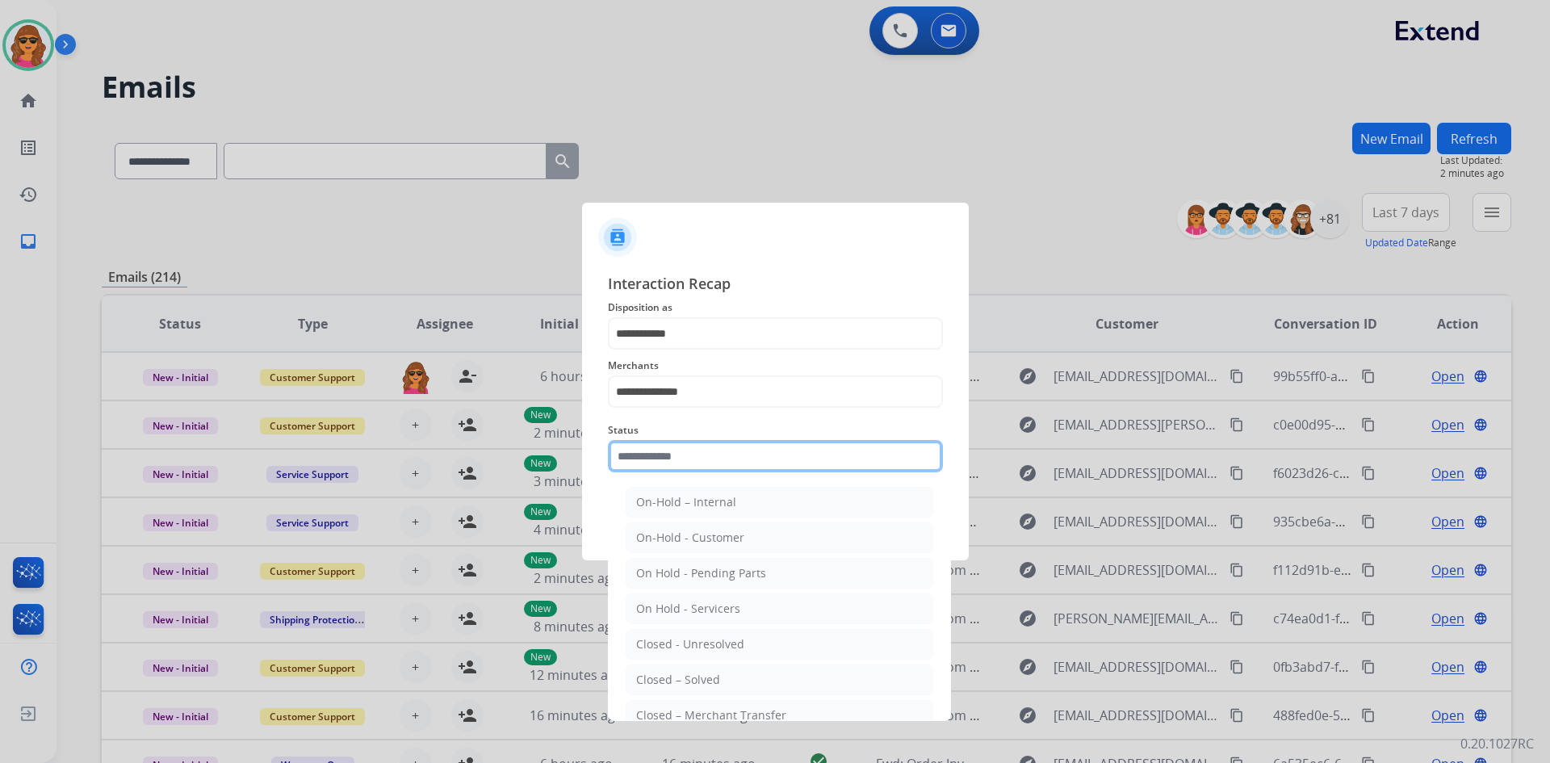
click at [618, 459] on input "text" at bounding box center [775, 456] width 335 height 32
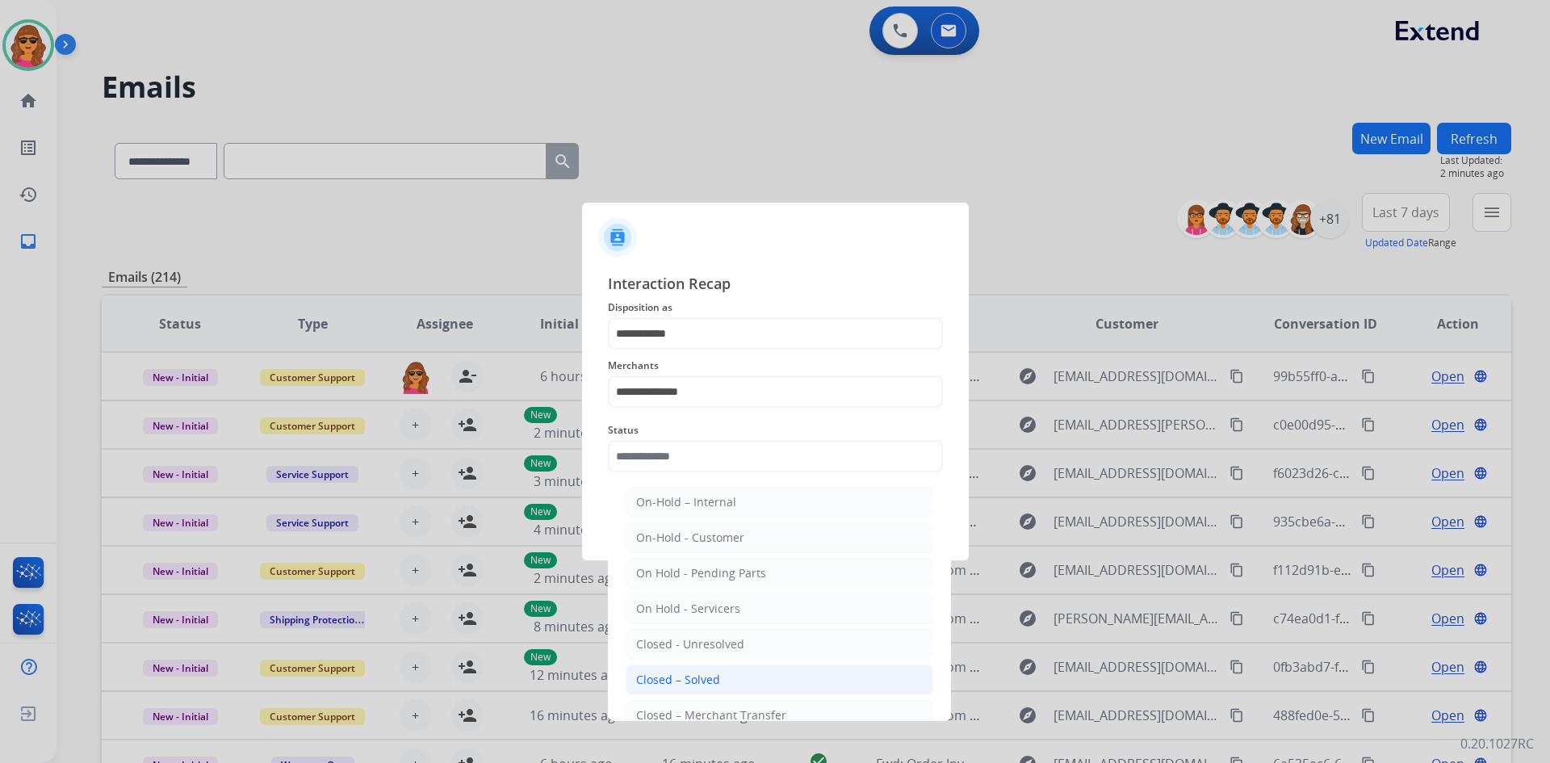
click at [702, 671] on li "Closed – Solved" at bounding box center [780, 679] width 308 height 31
type input "**********"
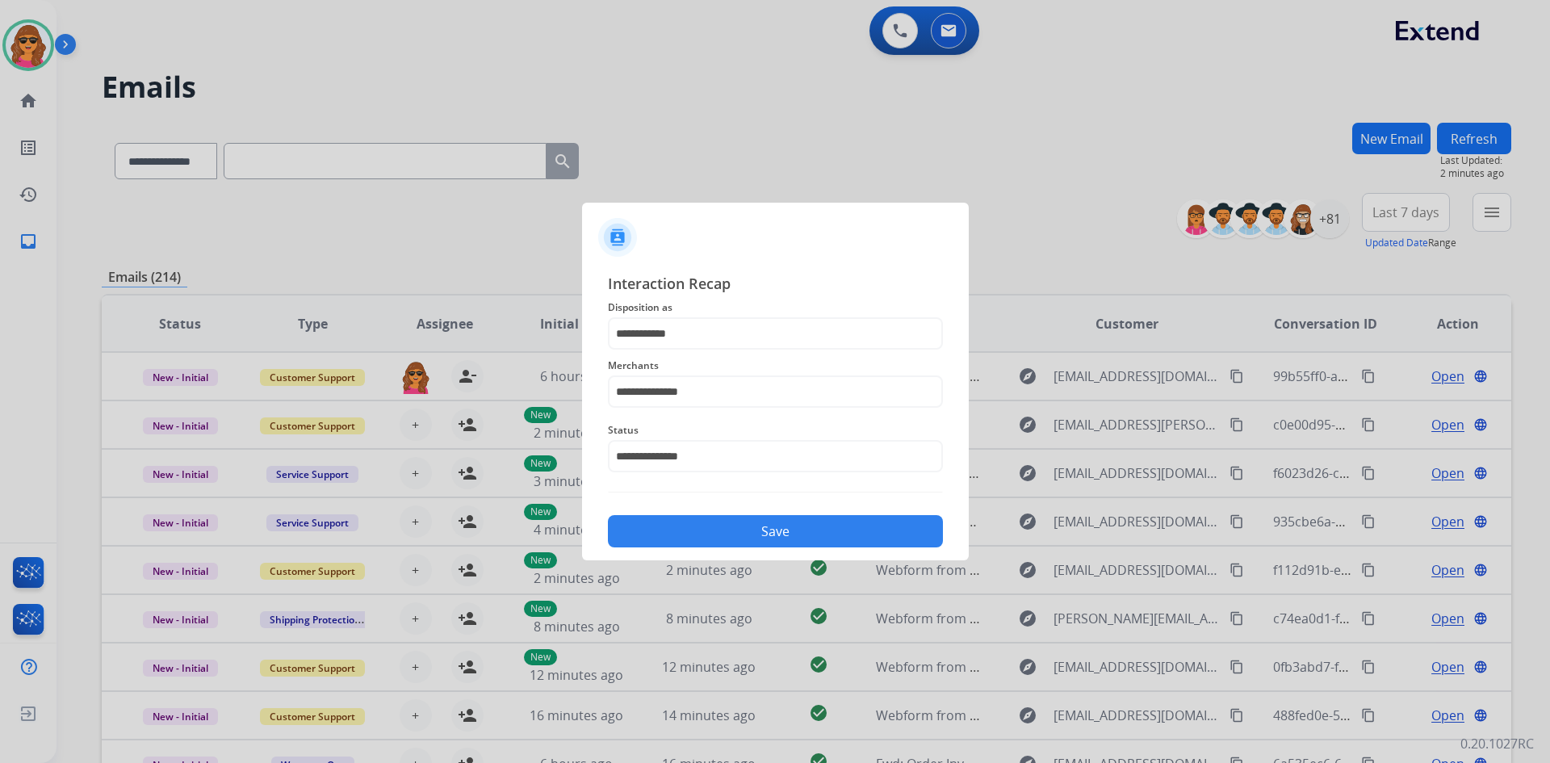
click at [778, 533] on button "Save" at bounding box center [775, 531] width 335 height 32
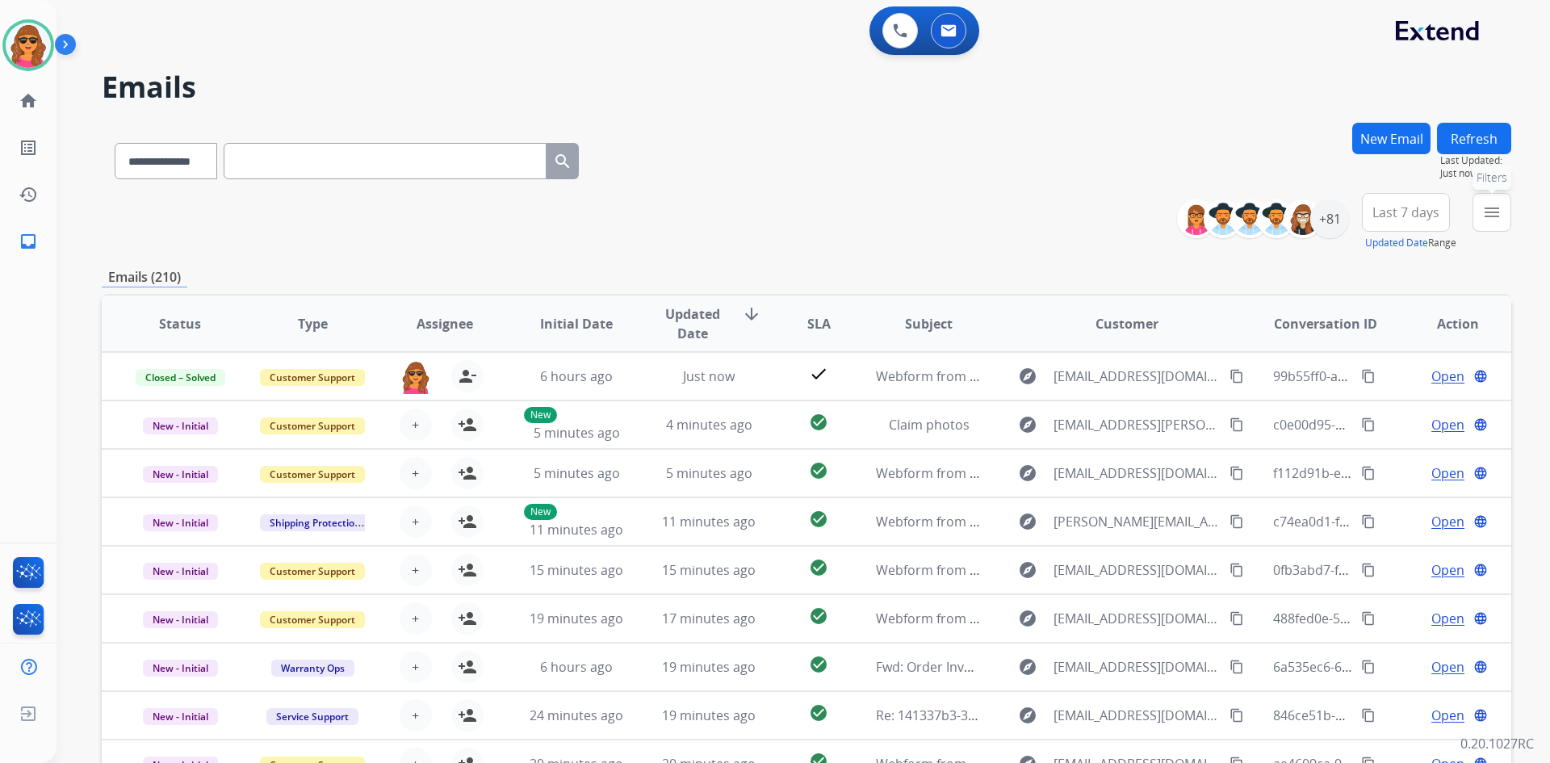
click at [1486, 206] on mat-icon "menu" at bounding box center [1491, 212] width 19 height 19
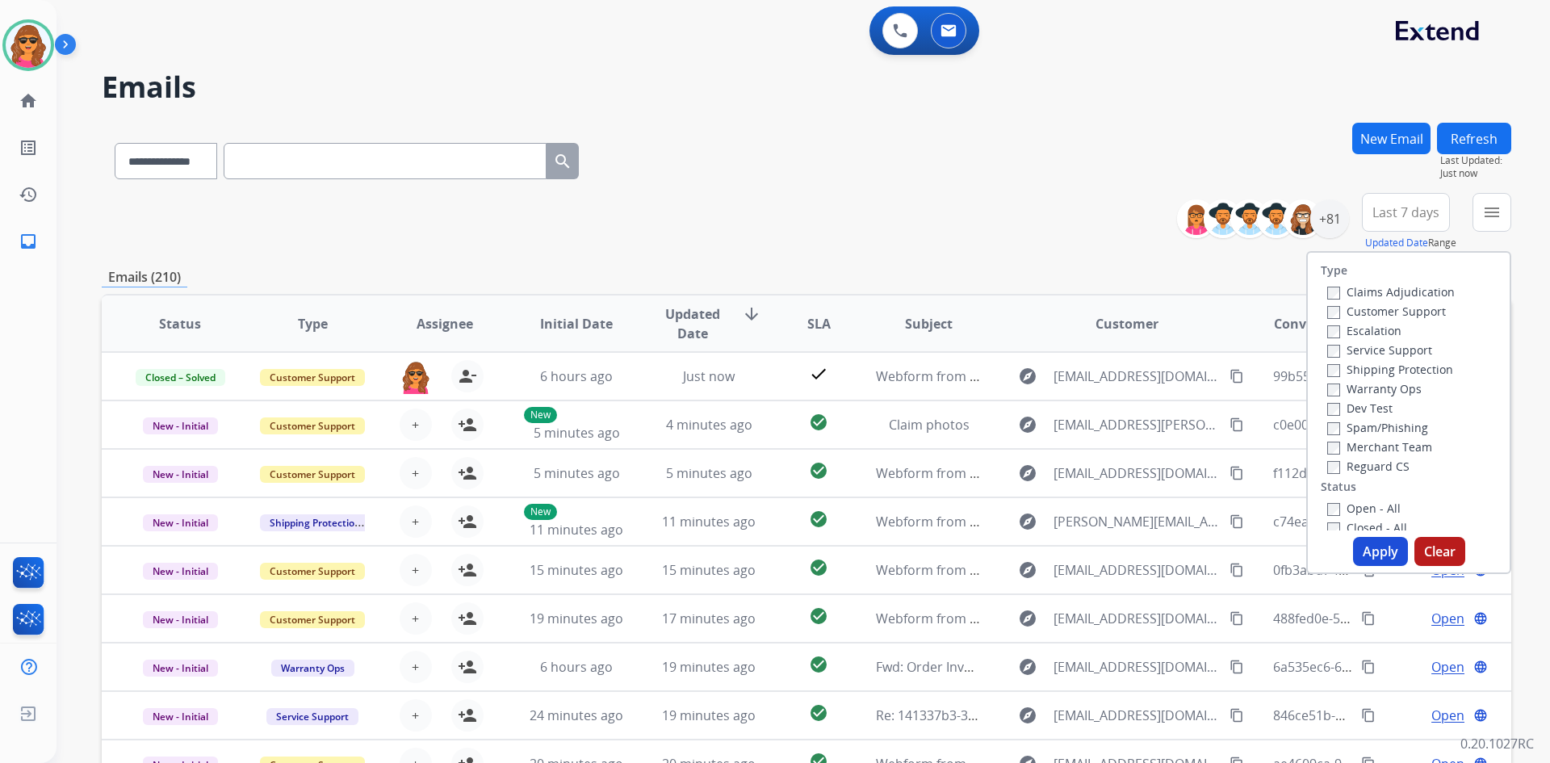
click at [1327, 304] on label "Customer Support" at bounding box center [1386, 311] width 119 height 15
click at [1327, 459] on label "Reguard CS" at bounding box center [1368, 466] width 82 height 15
select select "**********"
click at [1370, 554] on button "Apply" at bounding box center [1380, 551] width 55 height 29
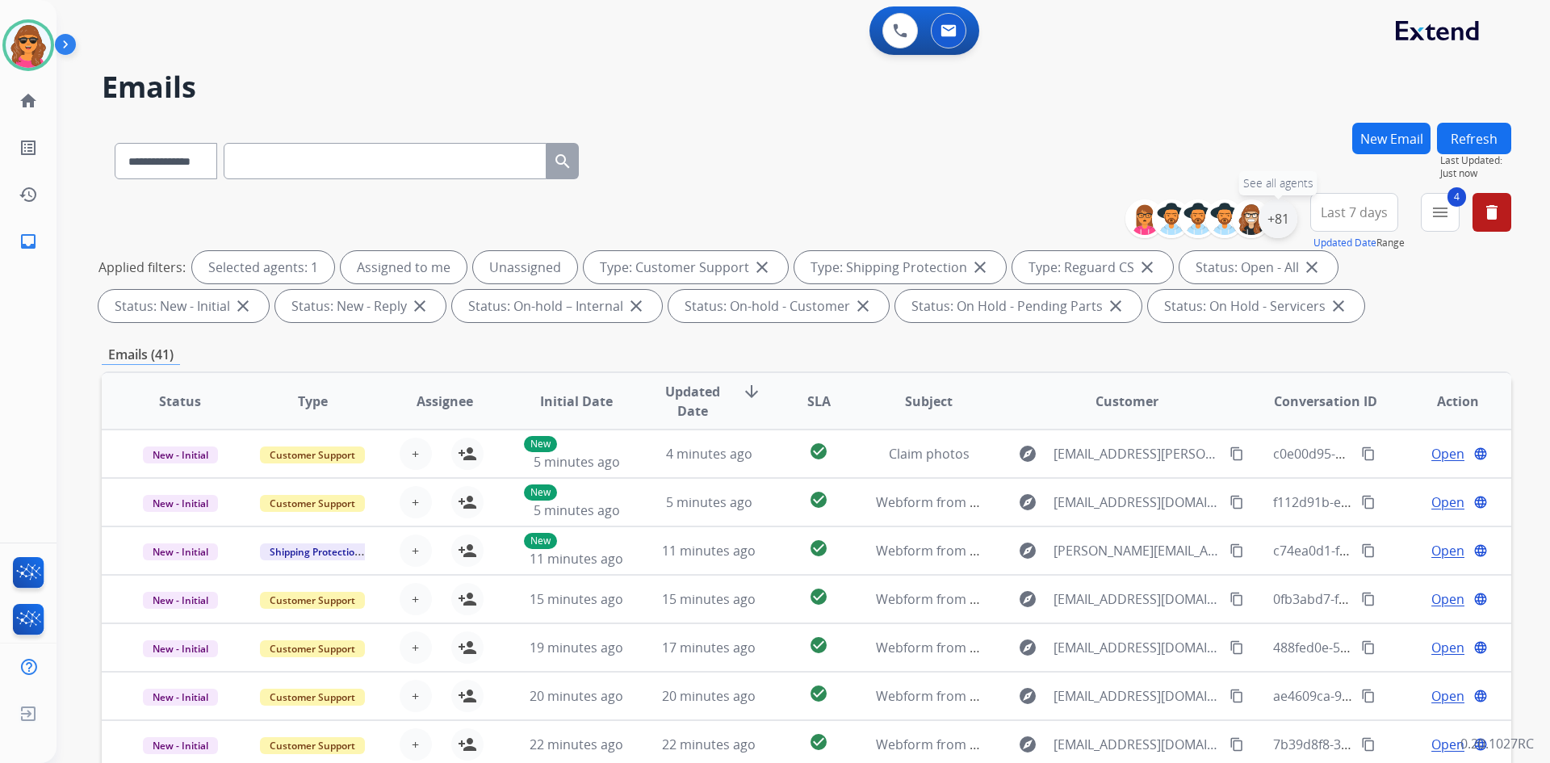
click at [1271, 225] on div "+81" at bounding box center [1278, 218] width 39 height 39
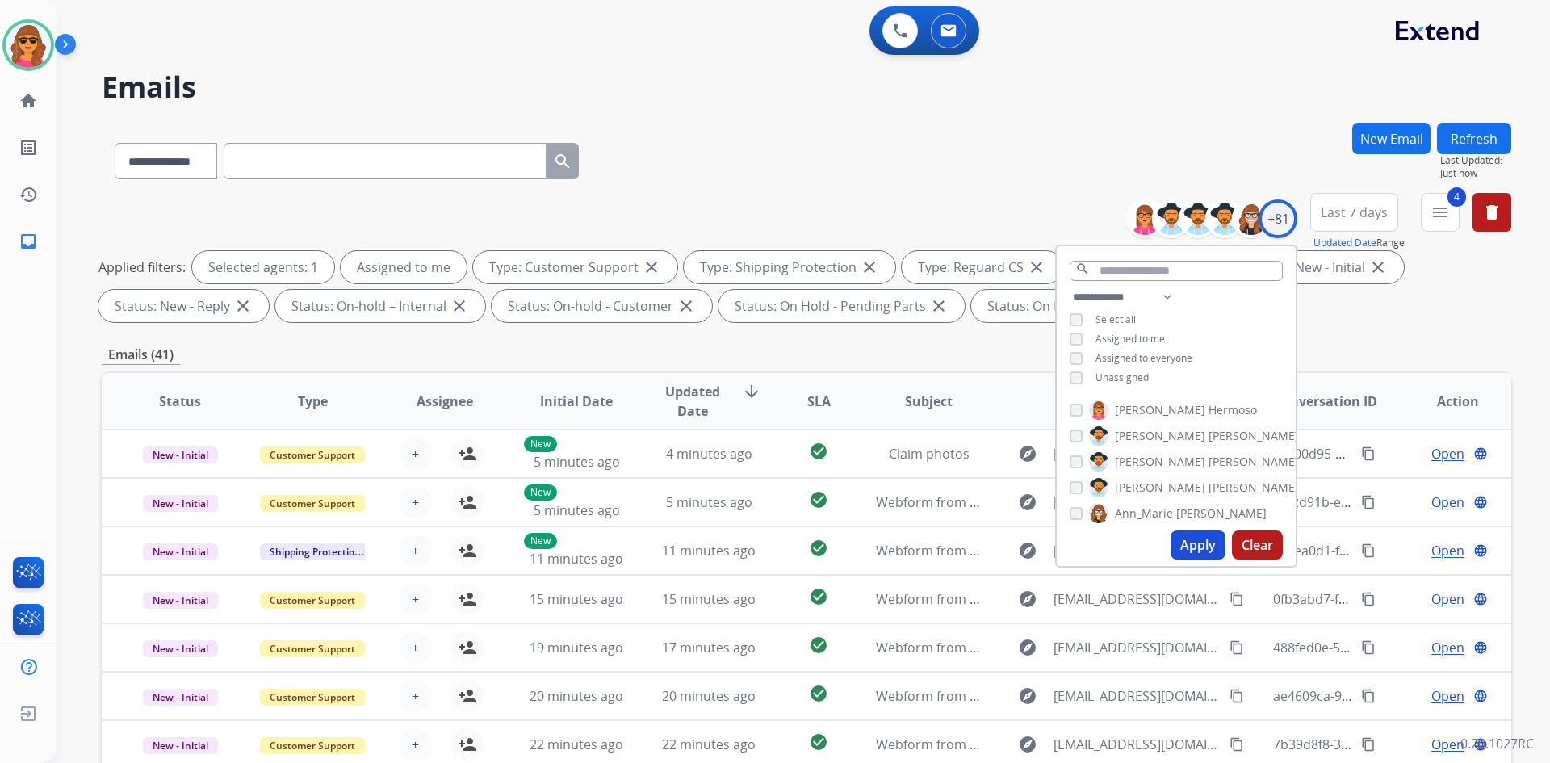
click at [1194, 534] on button "Apply" at bounding box center [1198, 544] width 55 height 29
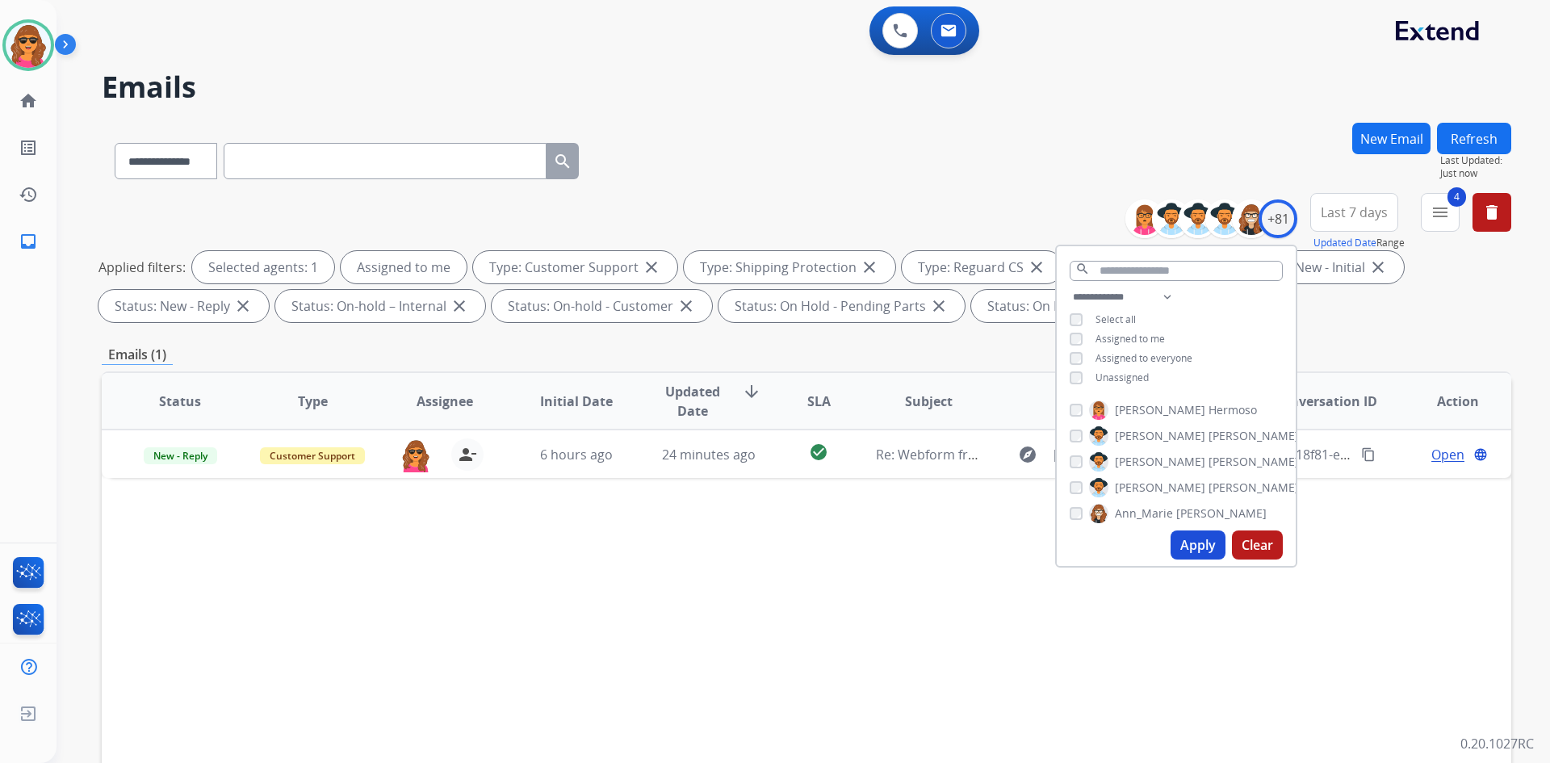
click at [1051, 203] on div "**********" at bounding box center [807, 261] width 1410 height 136
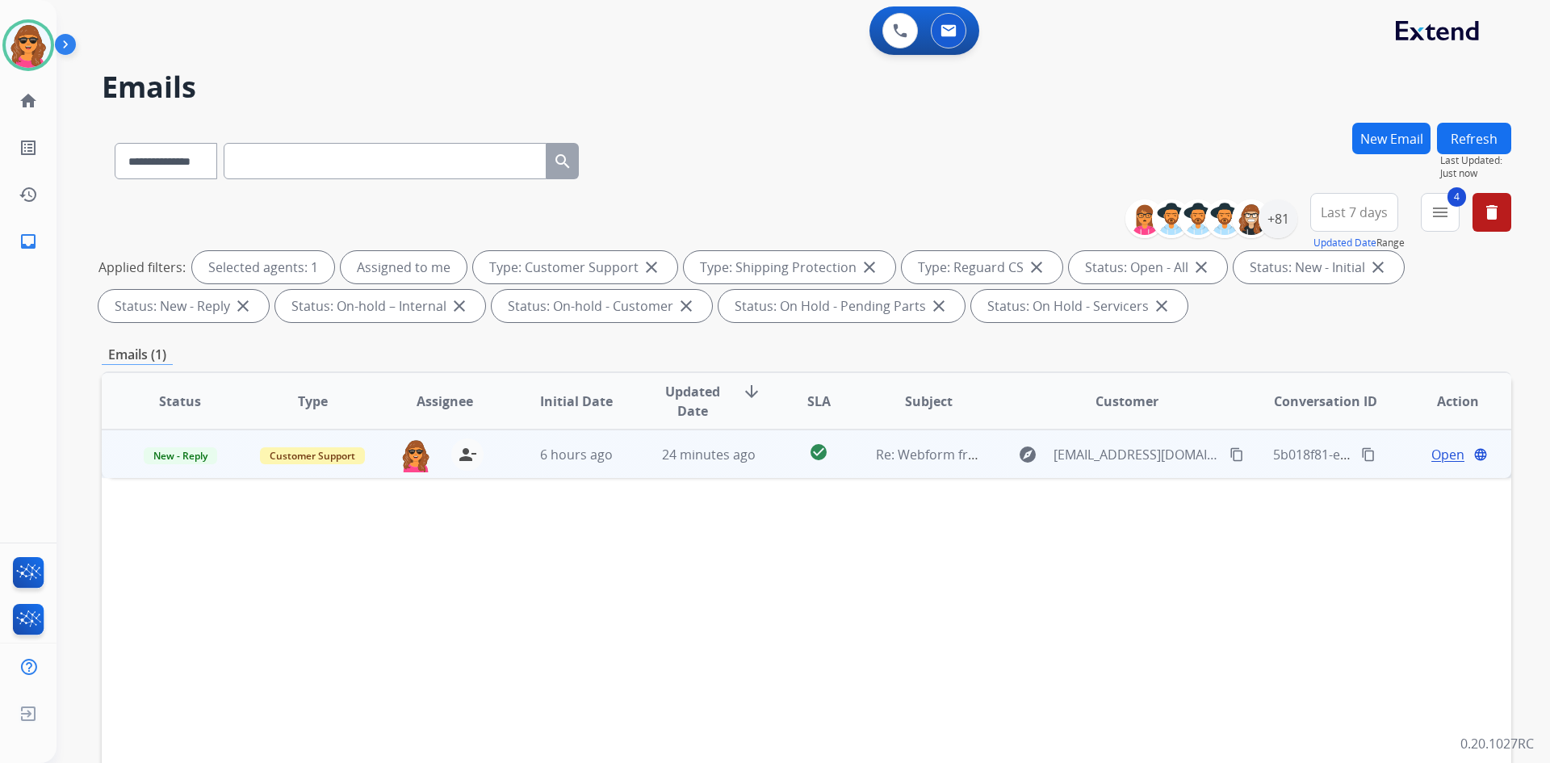
click at [1436, 461] on span "Open" at bounding box center [1447, 454] width 33 height 19
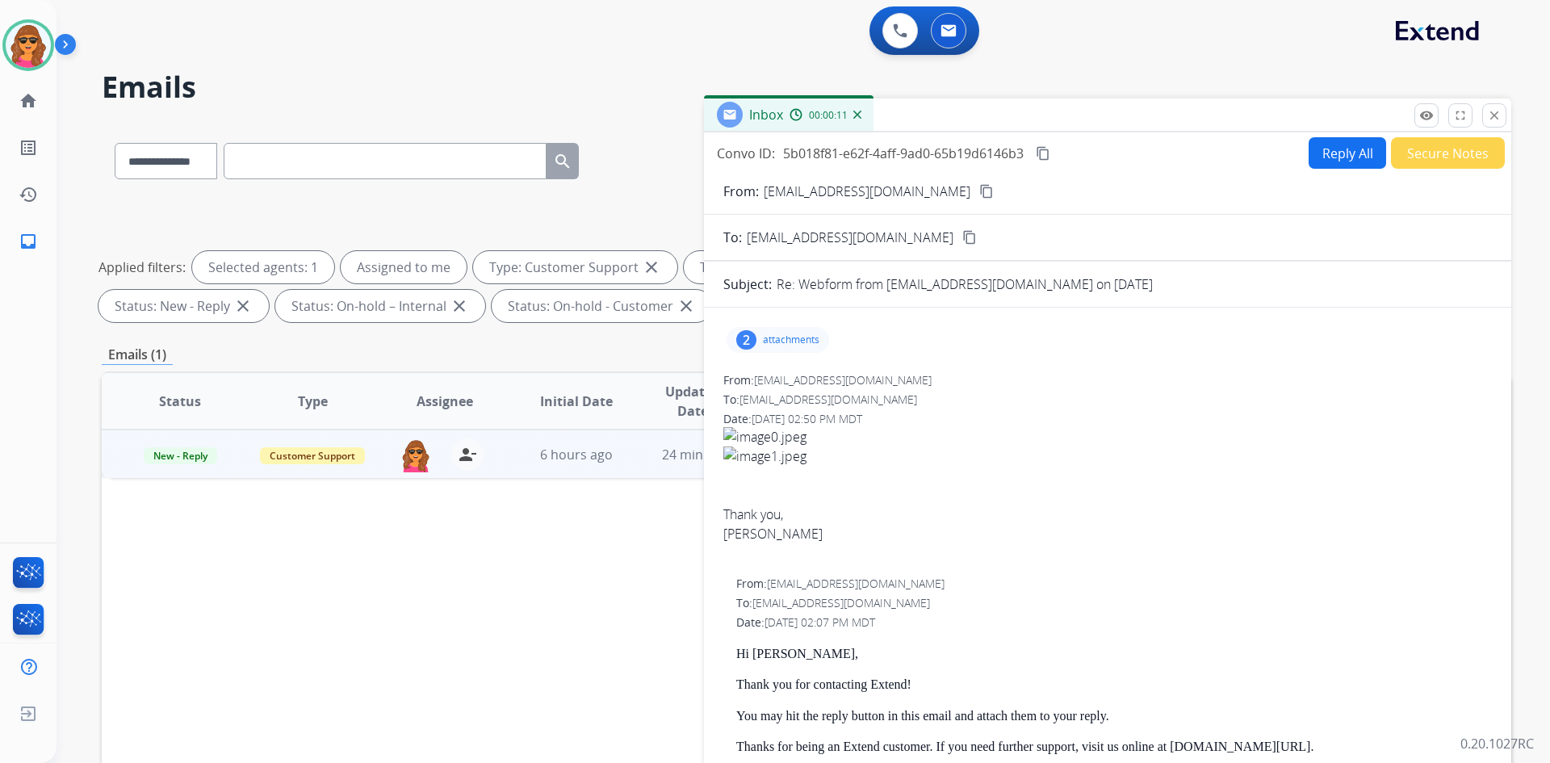
click at [979, 192] on mat-icon "content_copy" at bounding box center [986, 191] width 15 height 15
click at [777, 337] on p "attachments" at bounding box center [791, 339] width 57 height 13
click at [920, 373] on button "download" at bounding box center [916, 380] width 19 height 19
click at [788, 375] on div at bounding box center [780, 381] width 81 height 57
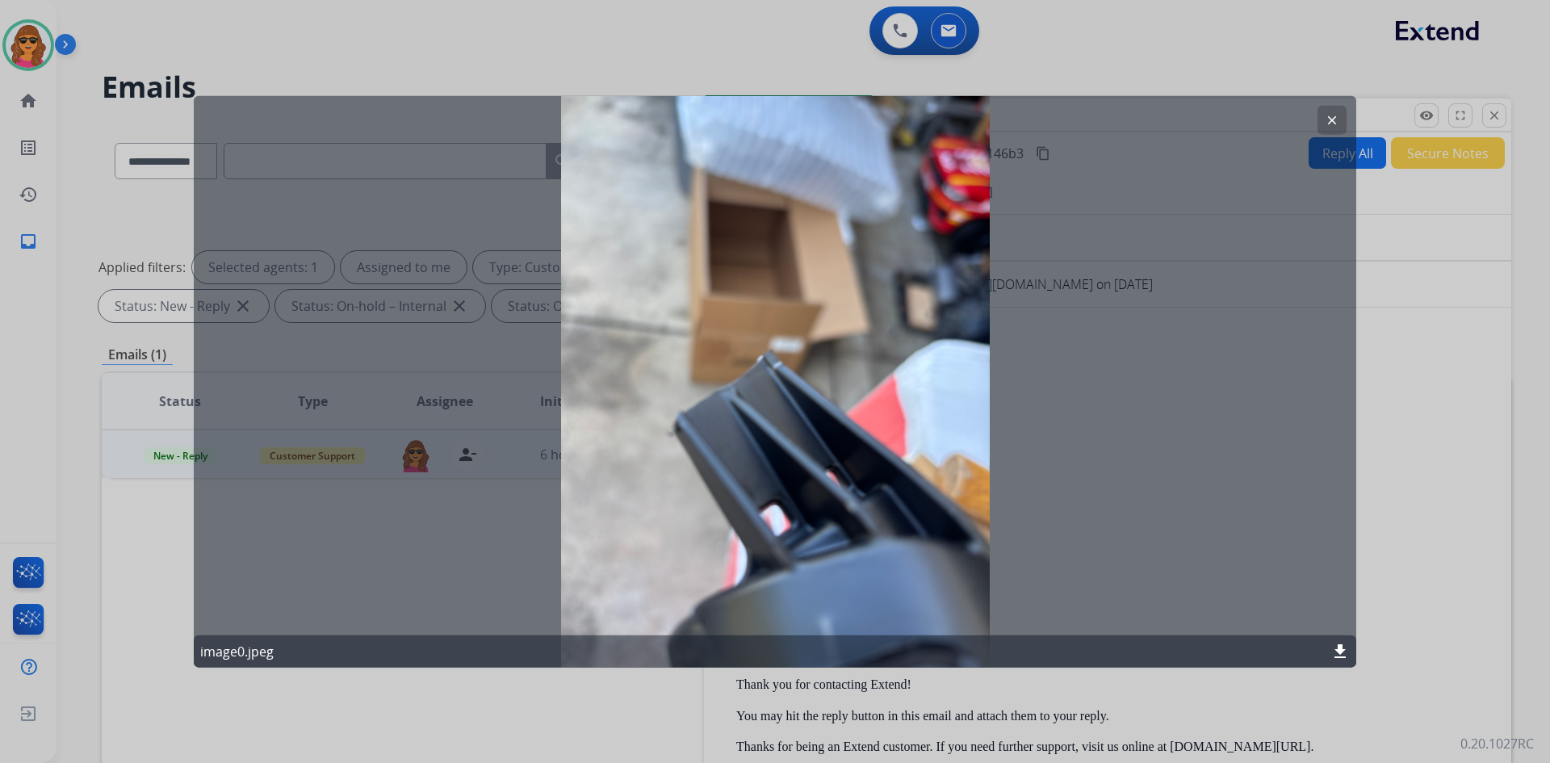
click at [1429, 288] on div at bounding box center [775, 381] width 1550 height 763
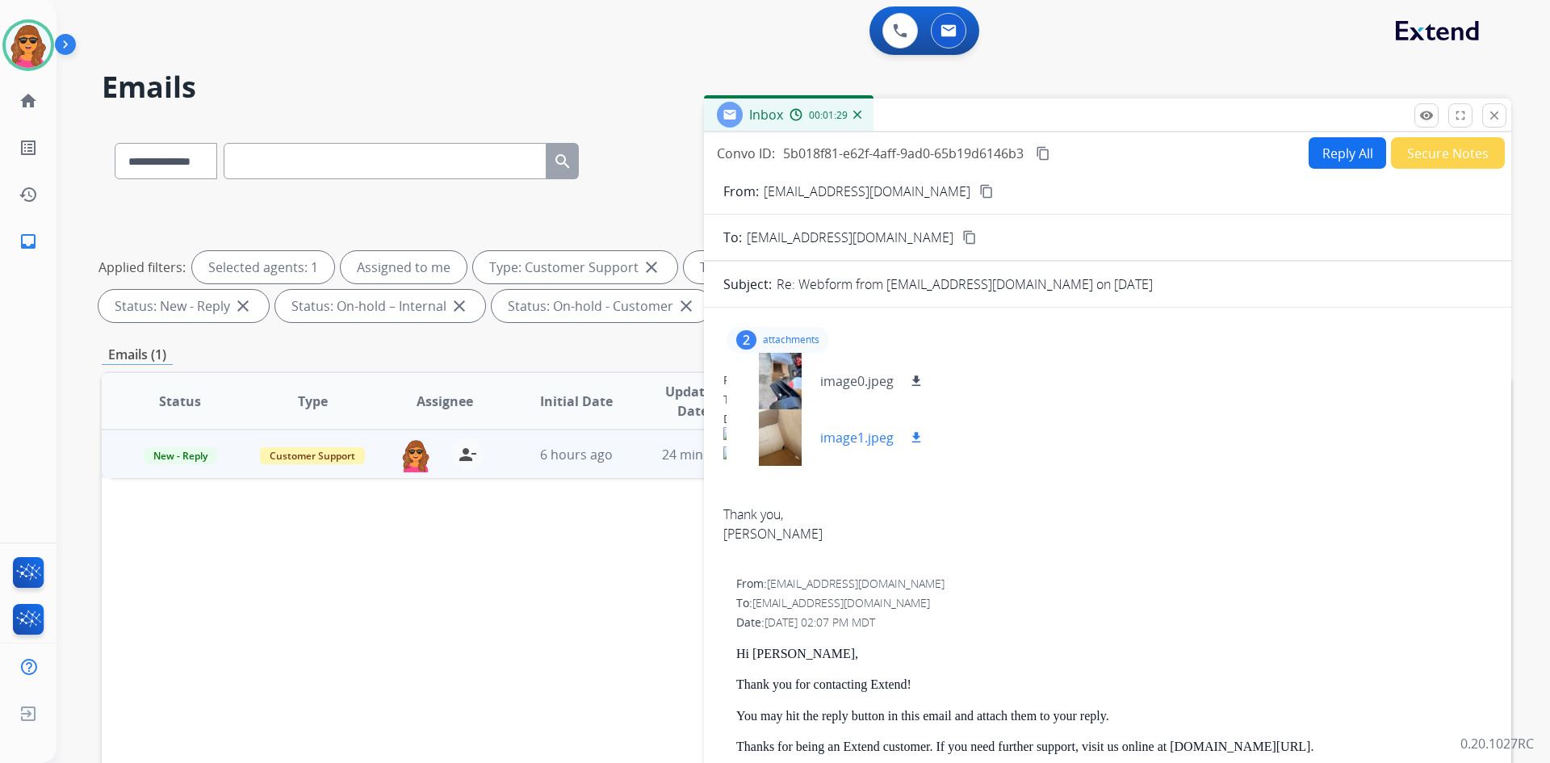
click at [861, 431] on p "image1.jpeg" at bounding box center [856, 437] width 73 height 19
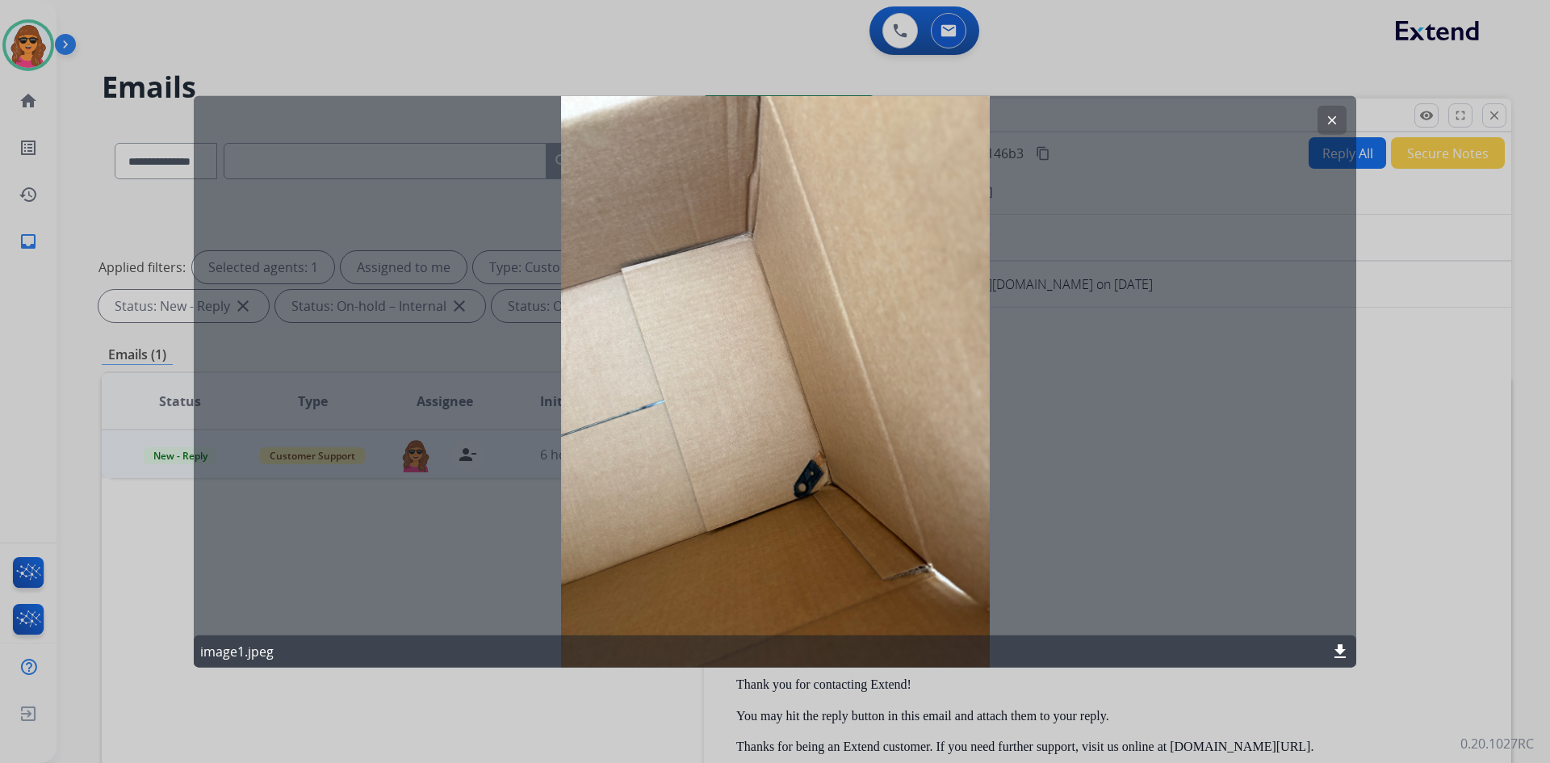
click at [1339, 122] on mat-icon "clear" at bounding box center [1332, 119] width 15 height 15
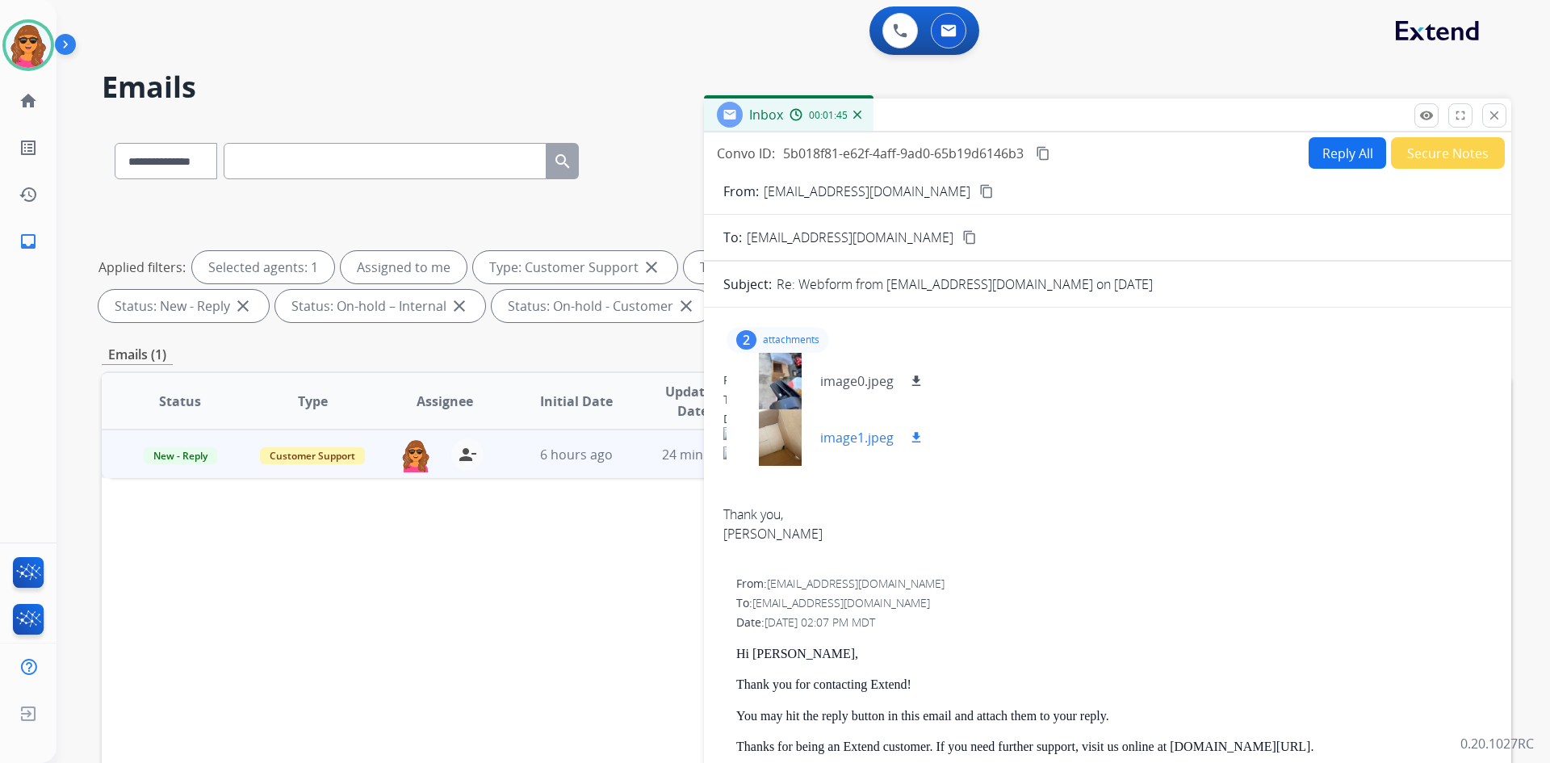
click at [917, 431] on mat-icon "download" at bounding box center [916, 437] width 15 height 15
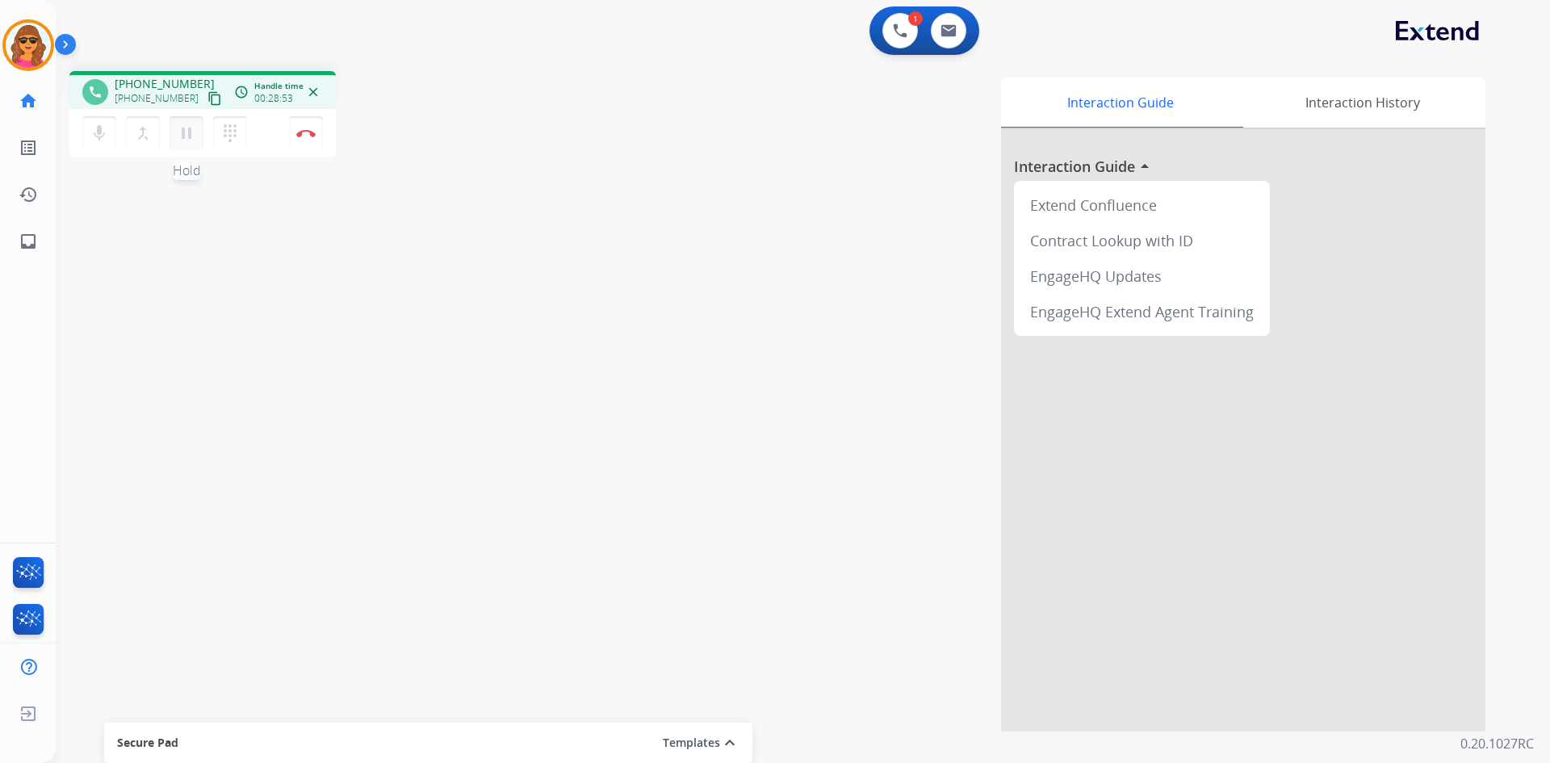
click at [188, 128] on mat-icon "pause" at bounding box center [186, 133] width 19 height 19
click at [232, 136] on mat-icon "dialpad" at bounding box center [229, 133] width 19 height 19
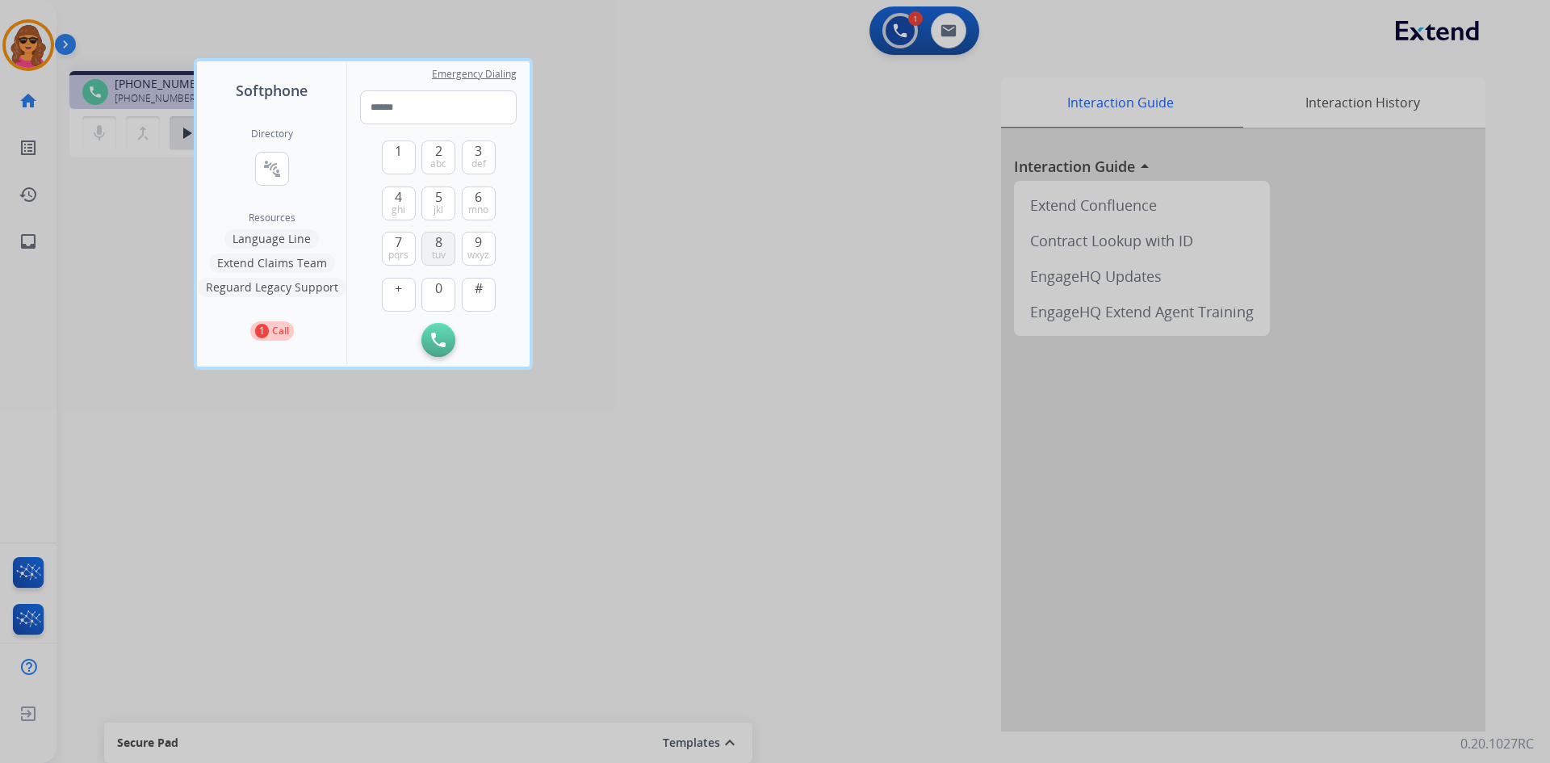
click at [429, 233] on button "8 tuv" at bounding box center [438, 249] width 34 height 34
click at [433, 287] on button "0" at bounding box center [438, 295] width 34 height 34
click at [437, 241] on span "8" at bounding box center [438, 242] width 7 height 19
click at [433, 149] on button "2 abc" at bounding box center [438, 157] width 34 height 34
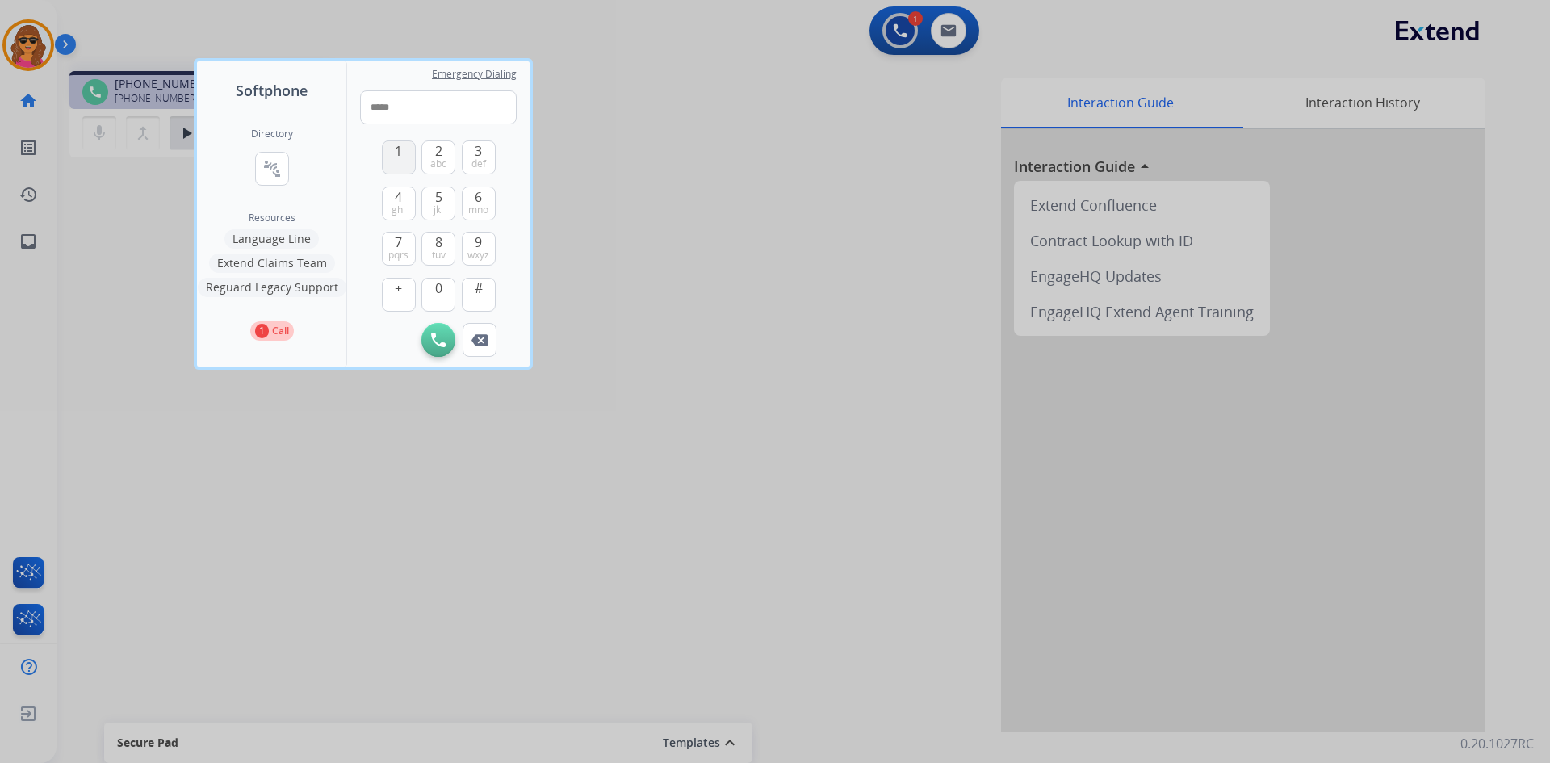
click at [390, 151] on button "1" at bounding box center [399, 157] width 34 height 34
click at [476, 192] on span "6" at bounding box center [478, 196] width 7 height 19
click at [444, 157] on span "abc" at bounding box center [438, 163] width 16 height 13
click at [386, 149] on button "1" at bounding box center [399, 157] width 34 height 34
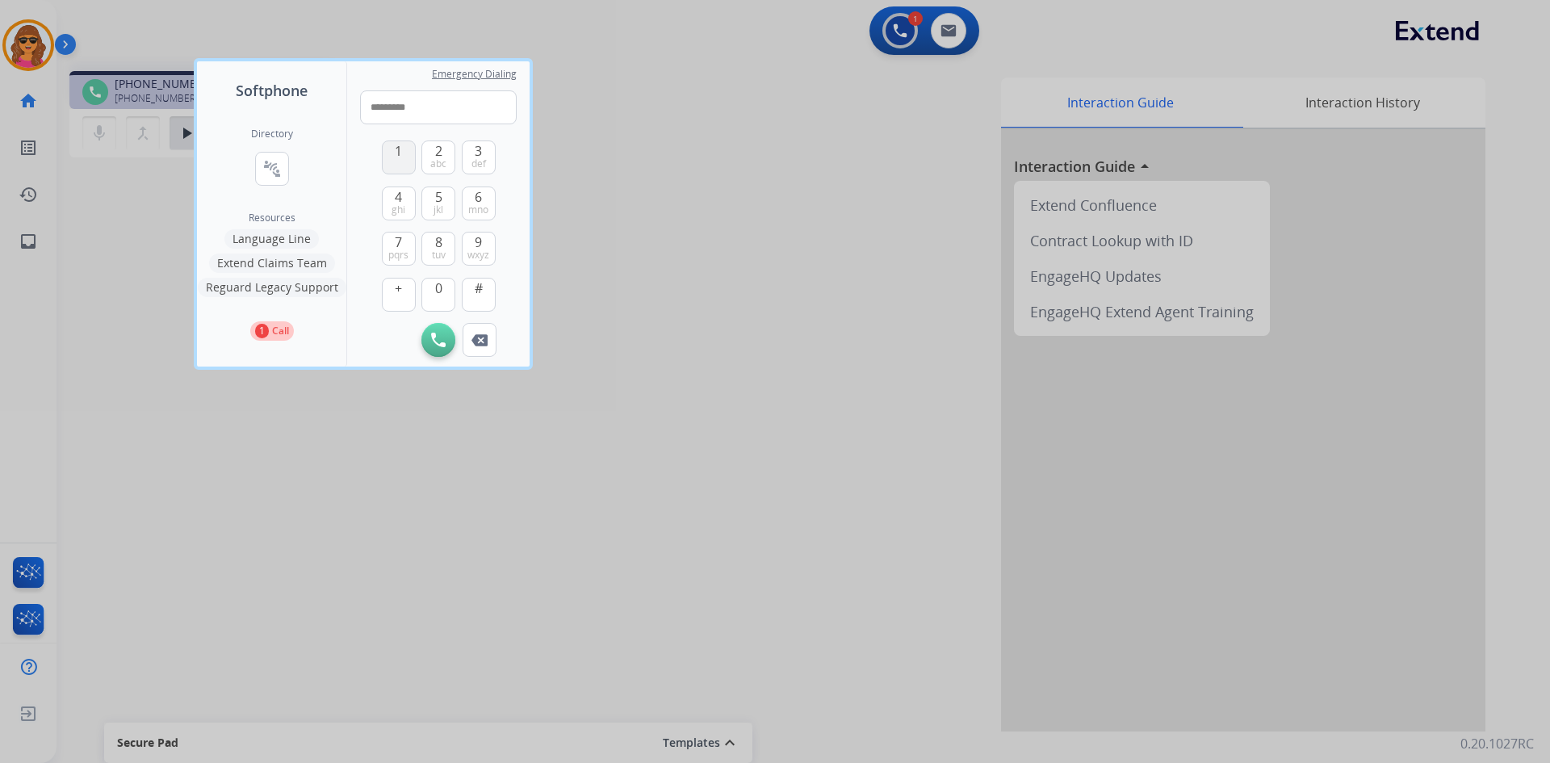
type input "**********"
click at [439, 344] on img at bounding box center [438, 340] width 15 height 15
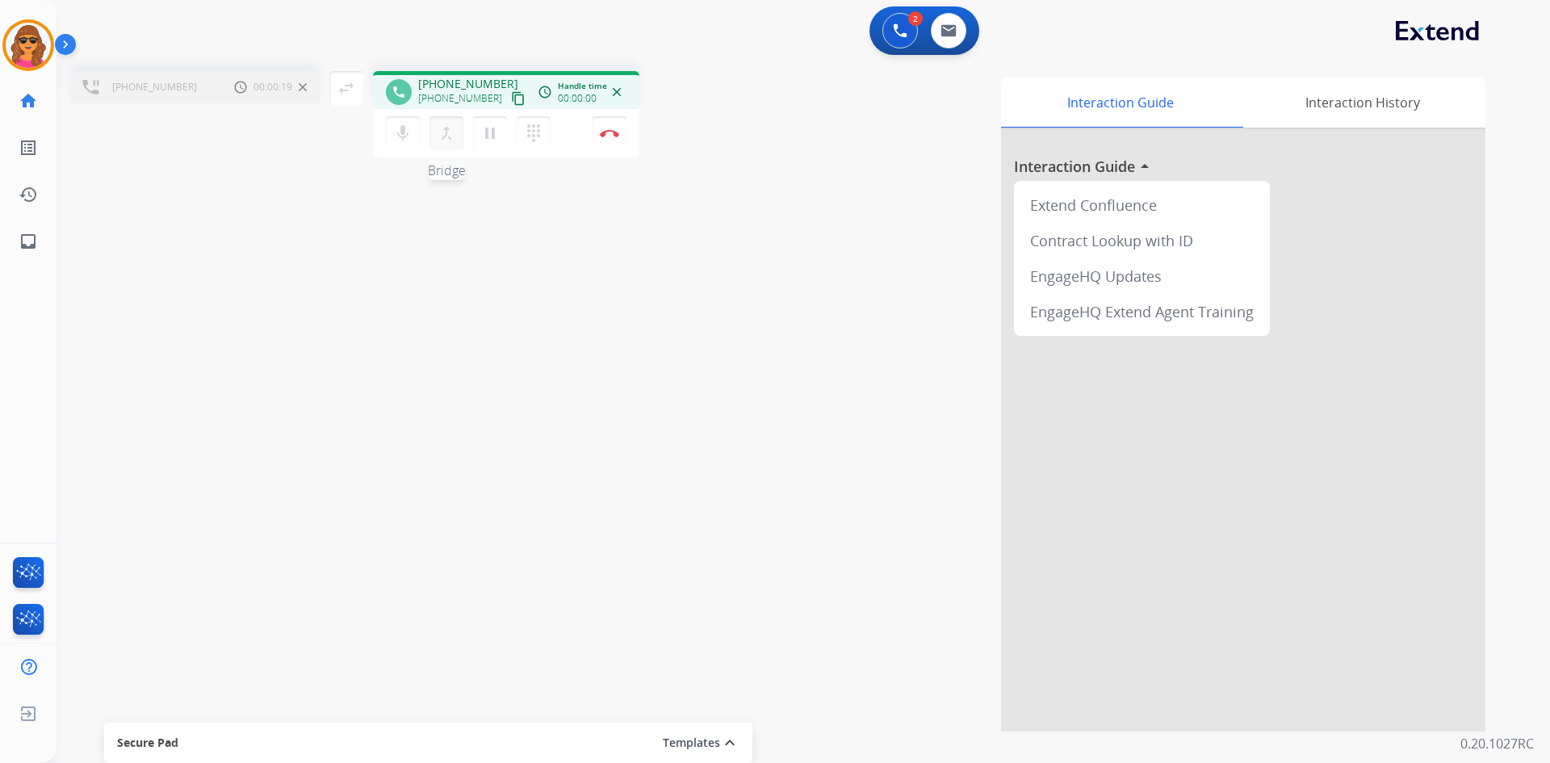
click at [446, 126] on mat-icon "merge_type" at bounding box center [446, 133] width 19 height 19
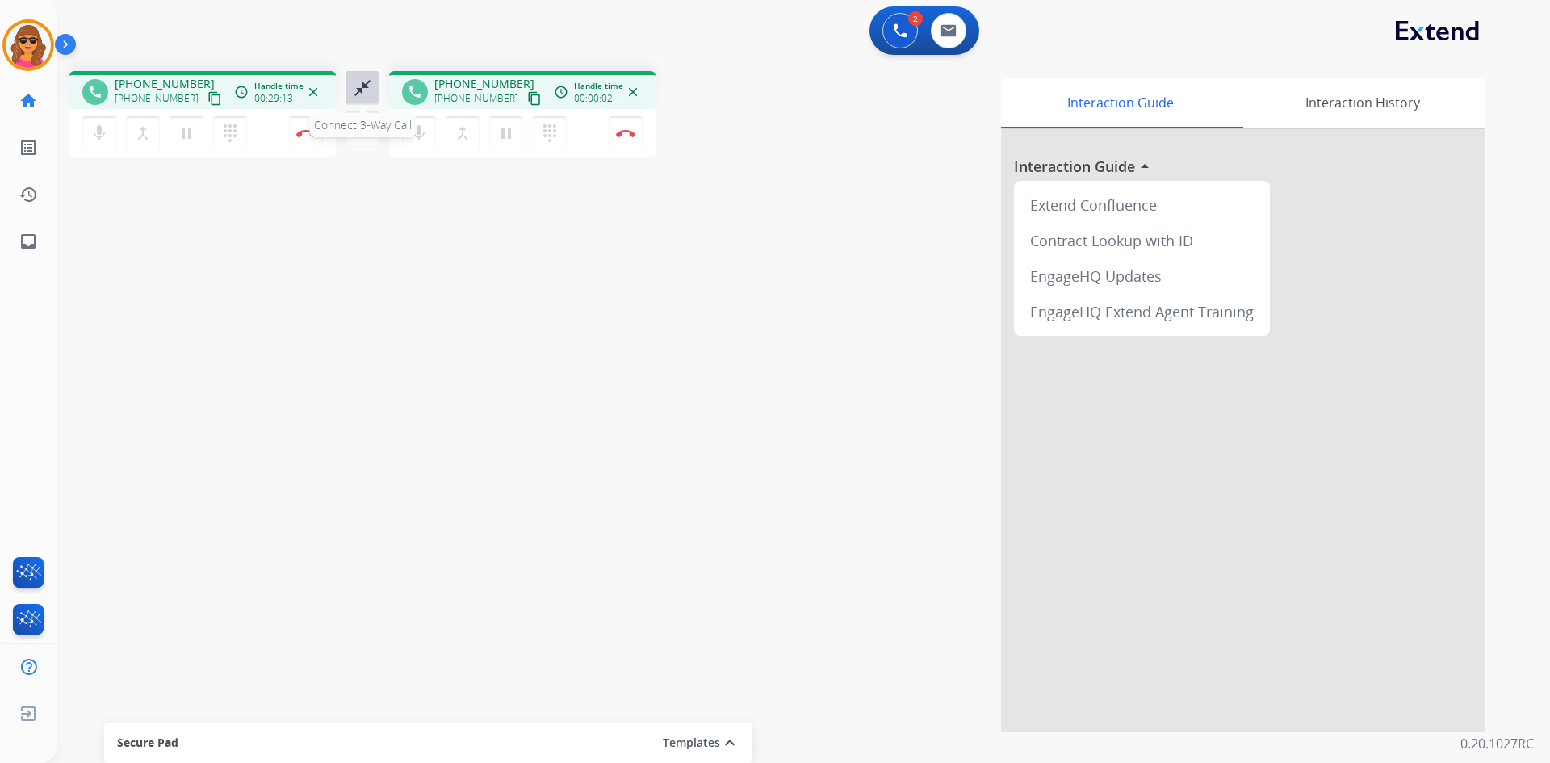
click at [362, 83] on mat-icon "close_fullscreen" at bounding box center [362, 87] width 19 height 19
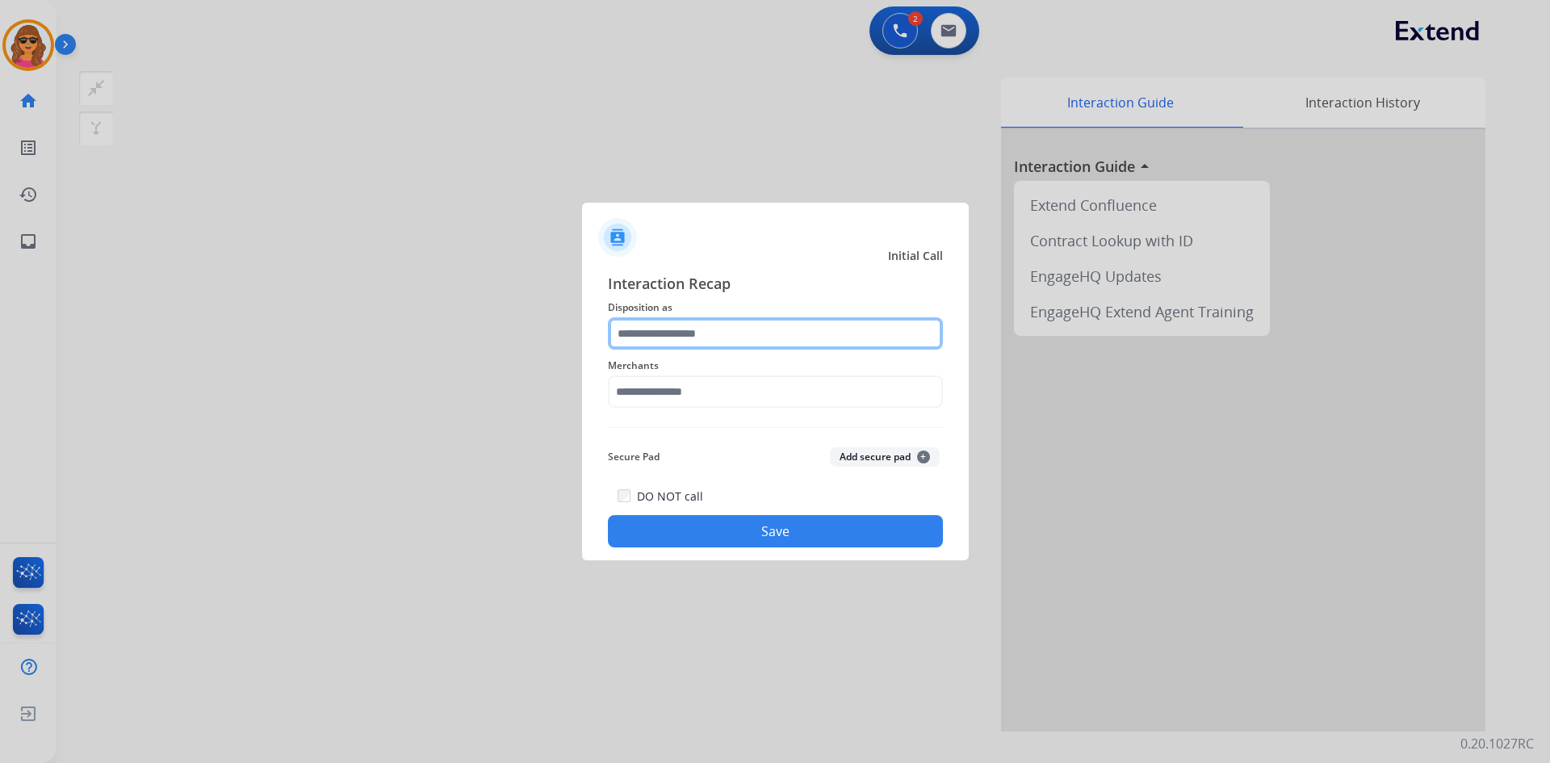
click at [681, 329] on input "text" at bounding box center [775, 333] width 335 height 32
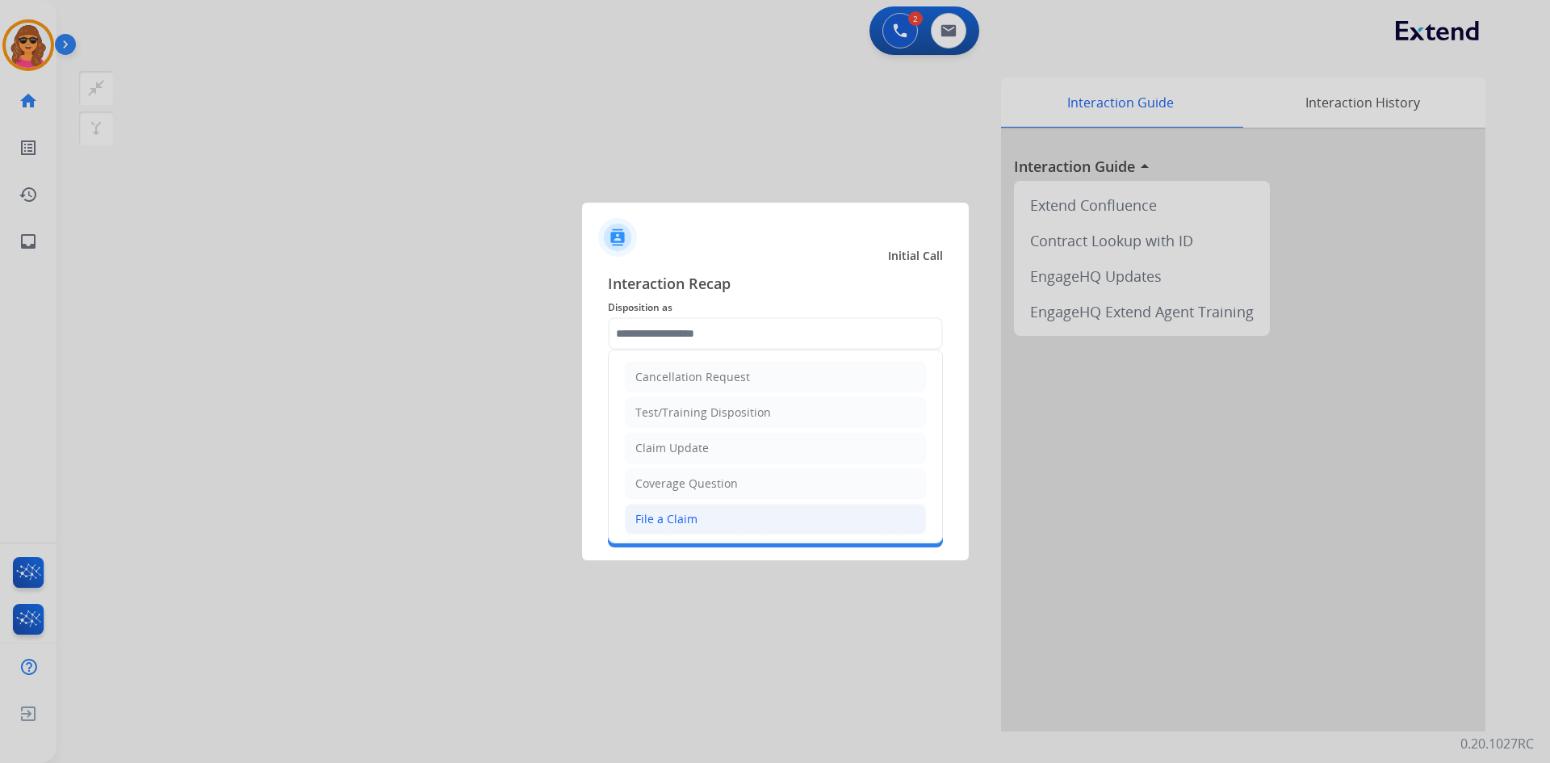
click at [677, 514] on div "File a Claim" at bounding box center [666, 519] width 62 height 16
type input "**********"
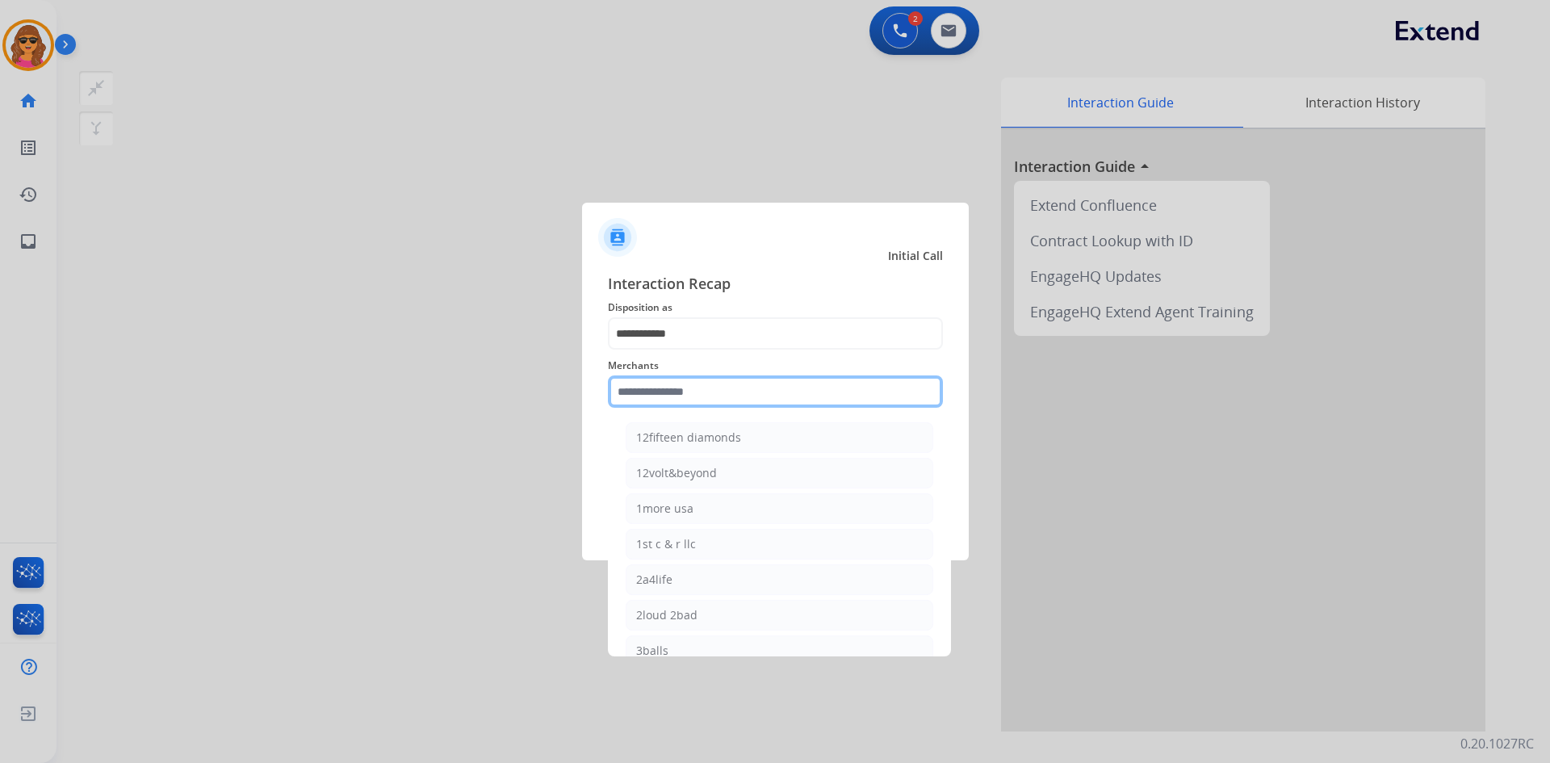
click at [635, 390] on input "text" at bounding box center [775, 391] width 335 height 32
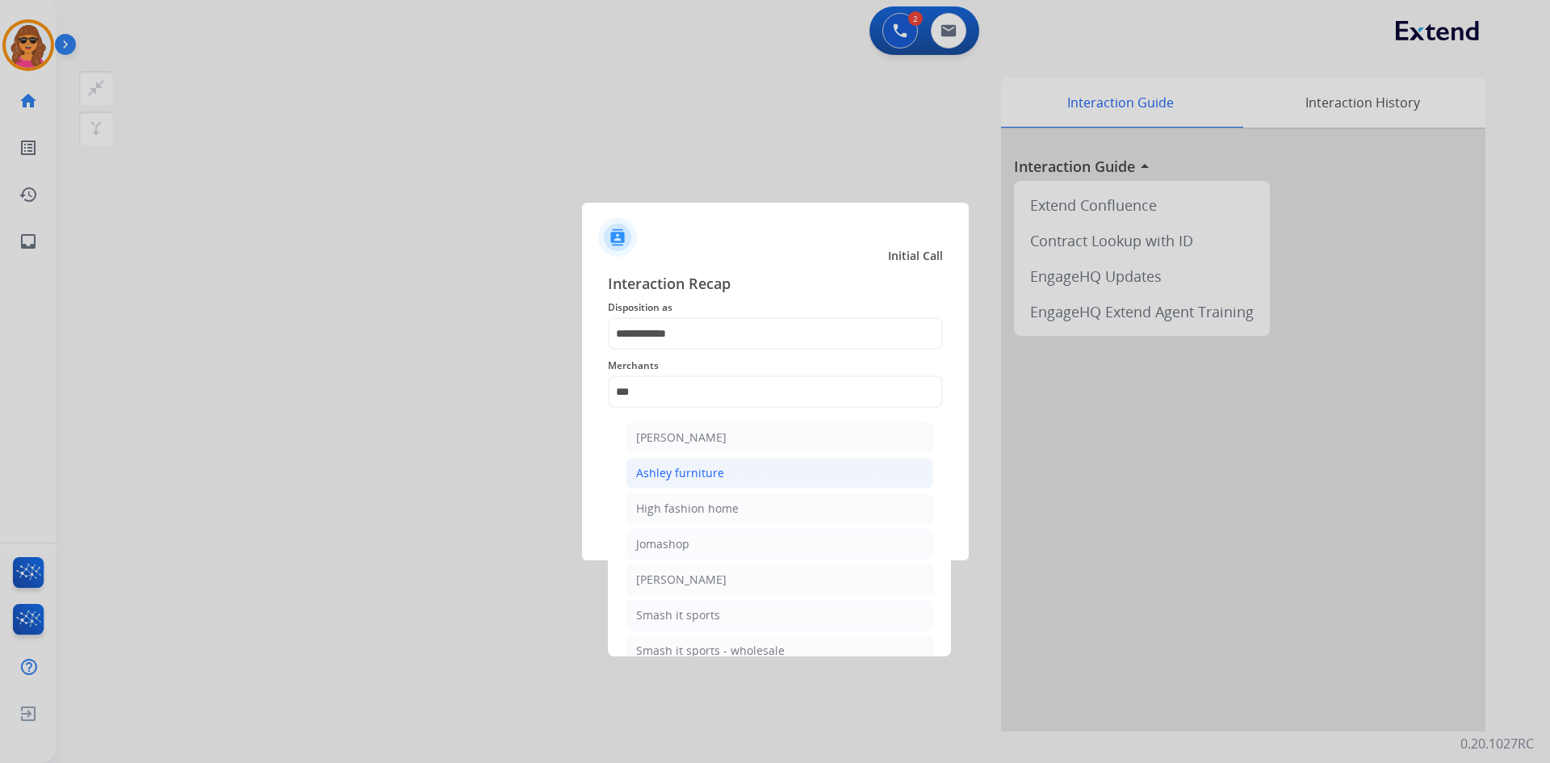
click at [706, 477] on div "Ashley furniture" at bounding box center [680, 473] width 88 height 16
type input "**********"
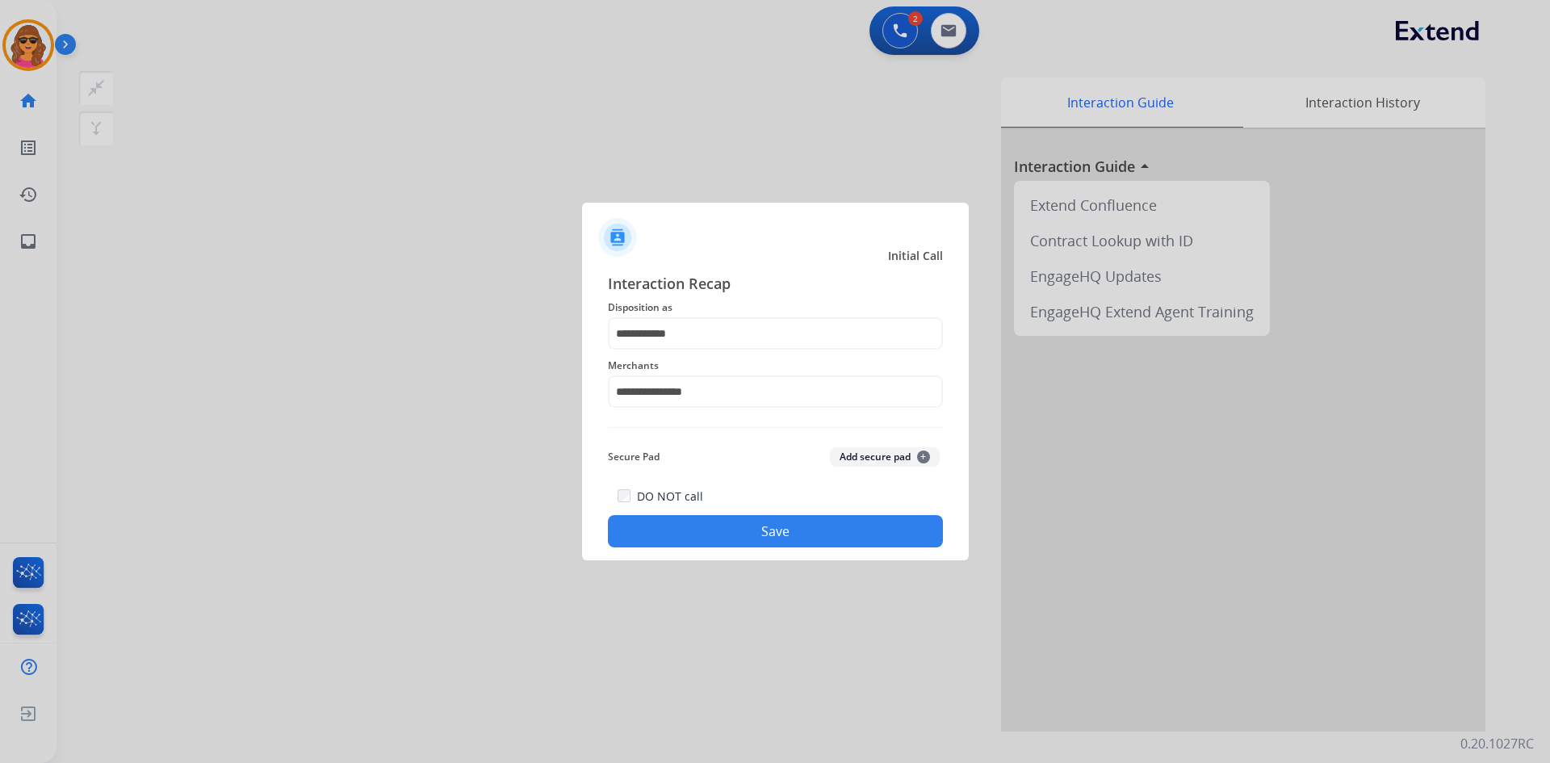
click at [765, 532] on button "Save" at bounding box center [775, 531] width 335 height 32
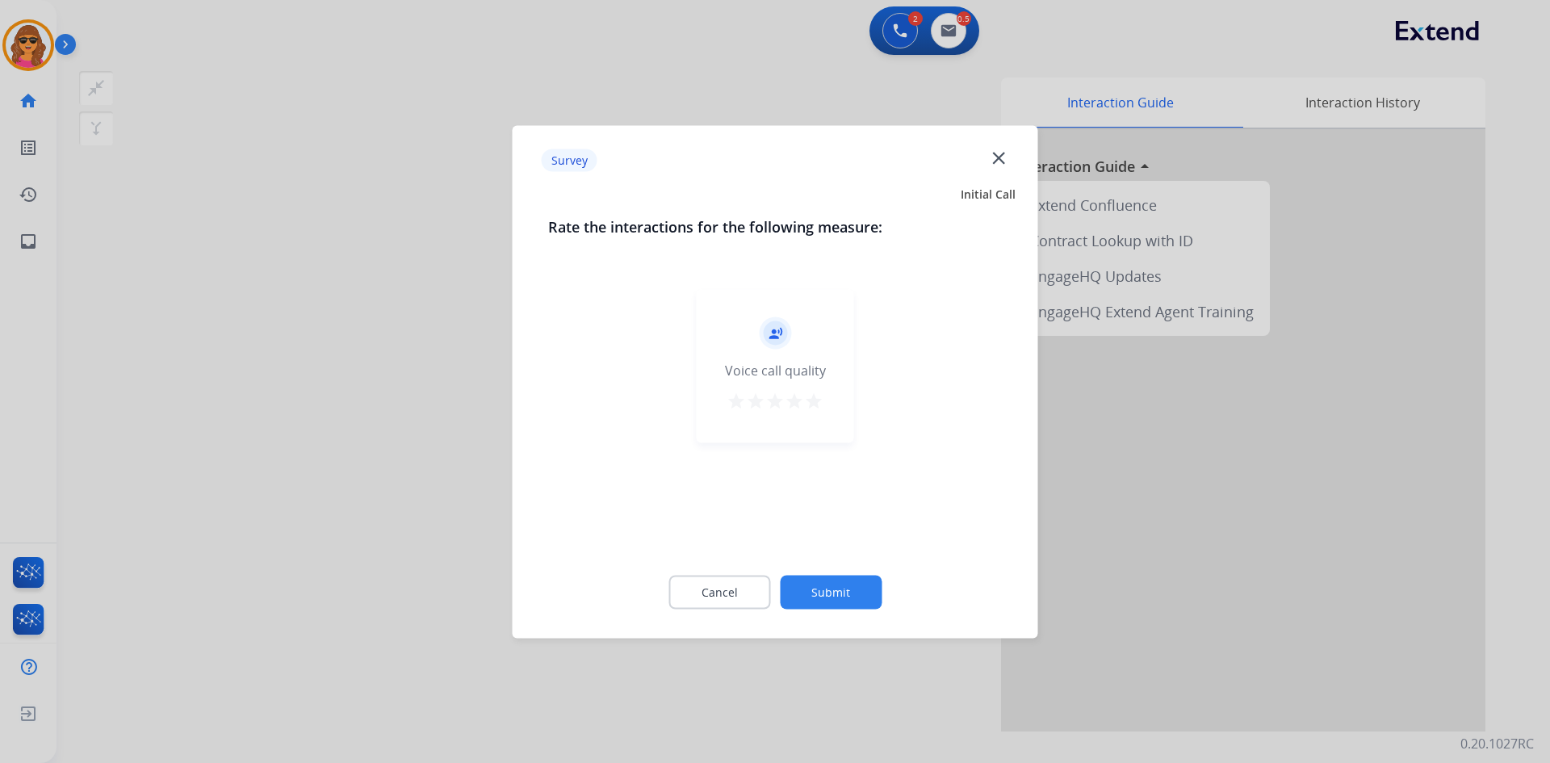
click at [814, 400] on mat-icon "star" at bounding box center [813, 400] width 19 height 19
click at [838, 589] on button "Submit" at bounding box center [831, 592] width 102 height 34
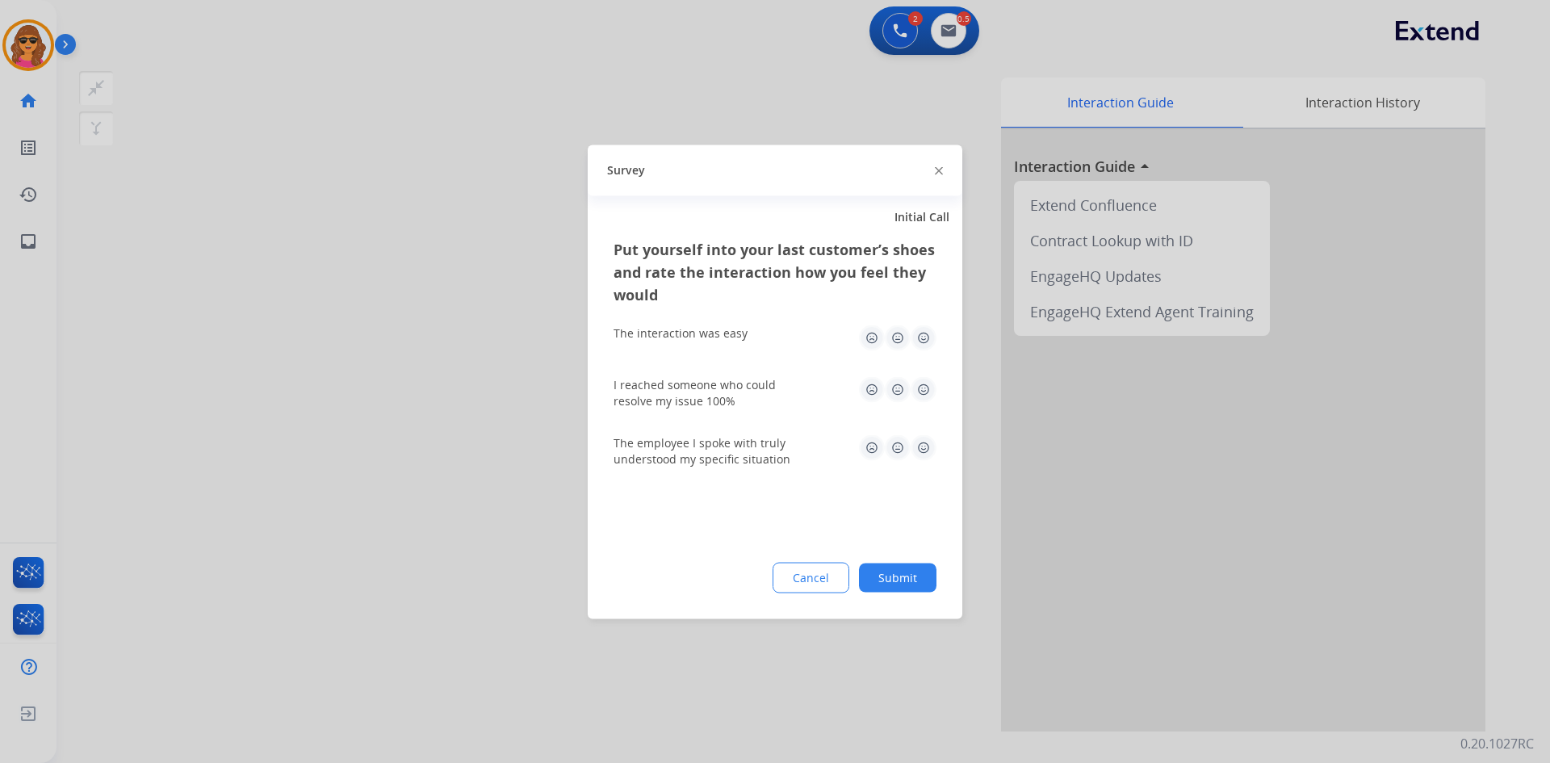
click at [921, 340] on img at bounding box center [924, 338] width 26 height 26
click at [926, 387] on img at bounding box center [924, 389] width 26 height 26
click at [922, 437] on img at bounding box center [924, 447] width 26 height 26
click at [905, 577] on button "Submit" at bounding box center [898, 577] width 78 height 29
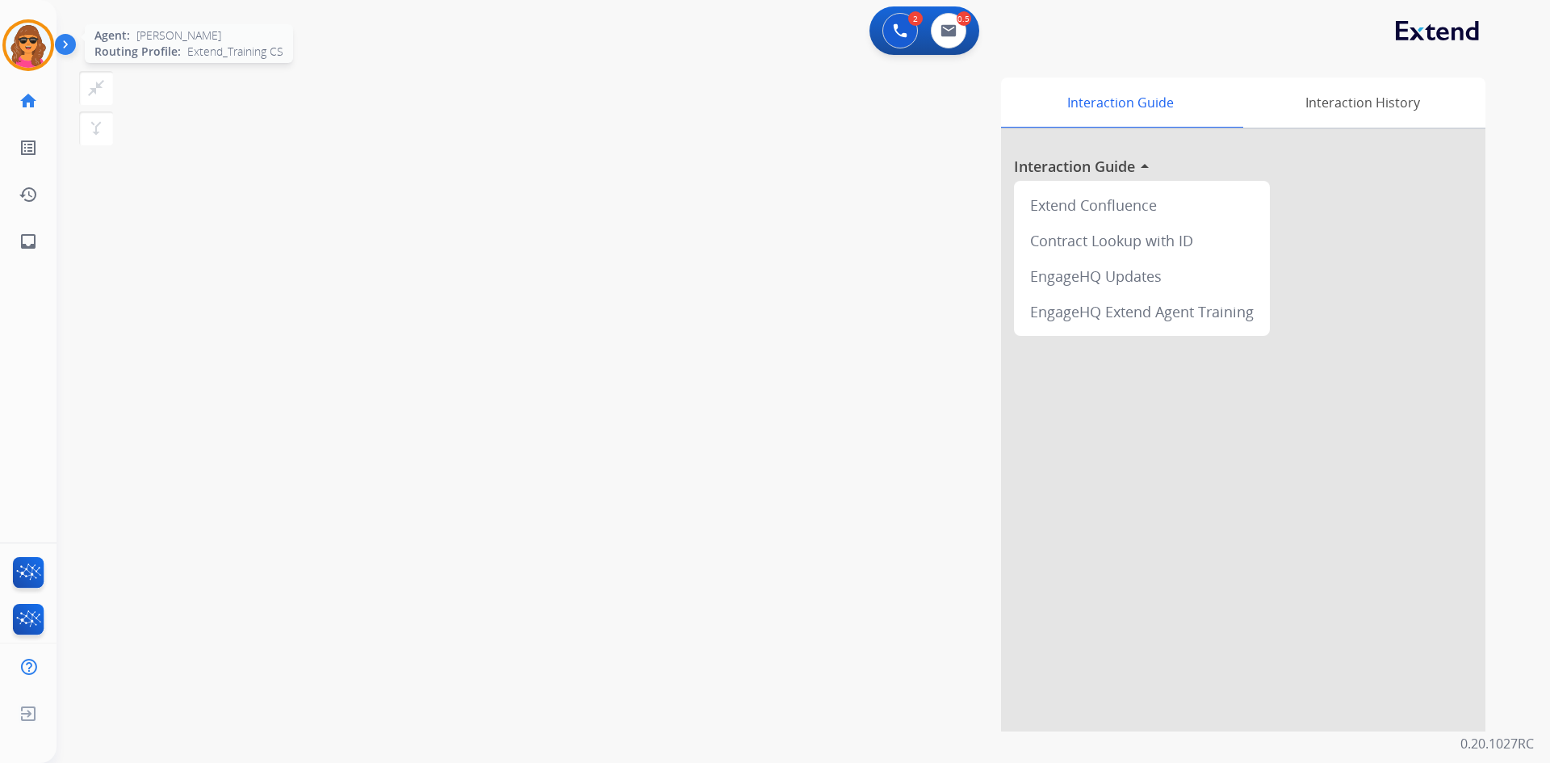
click at [33, 37] on img at bounding box center [28, 45] width 45 height 45
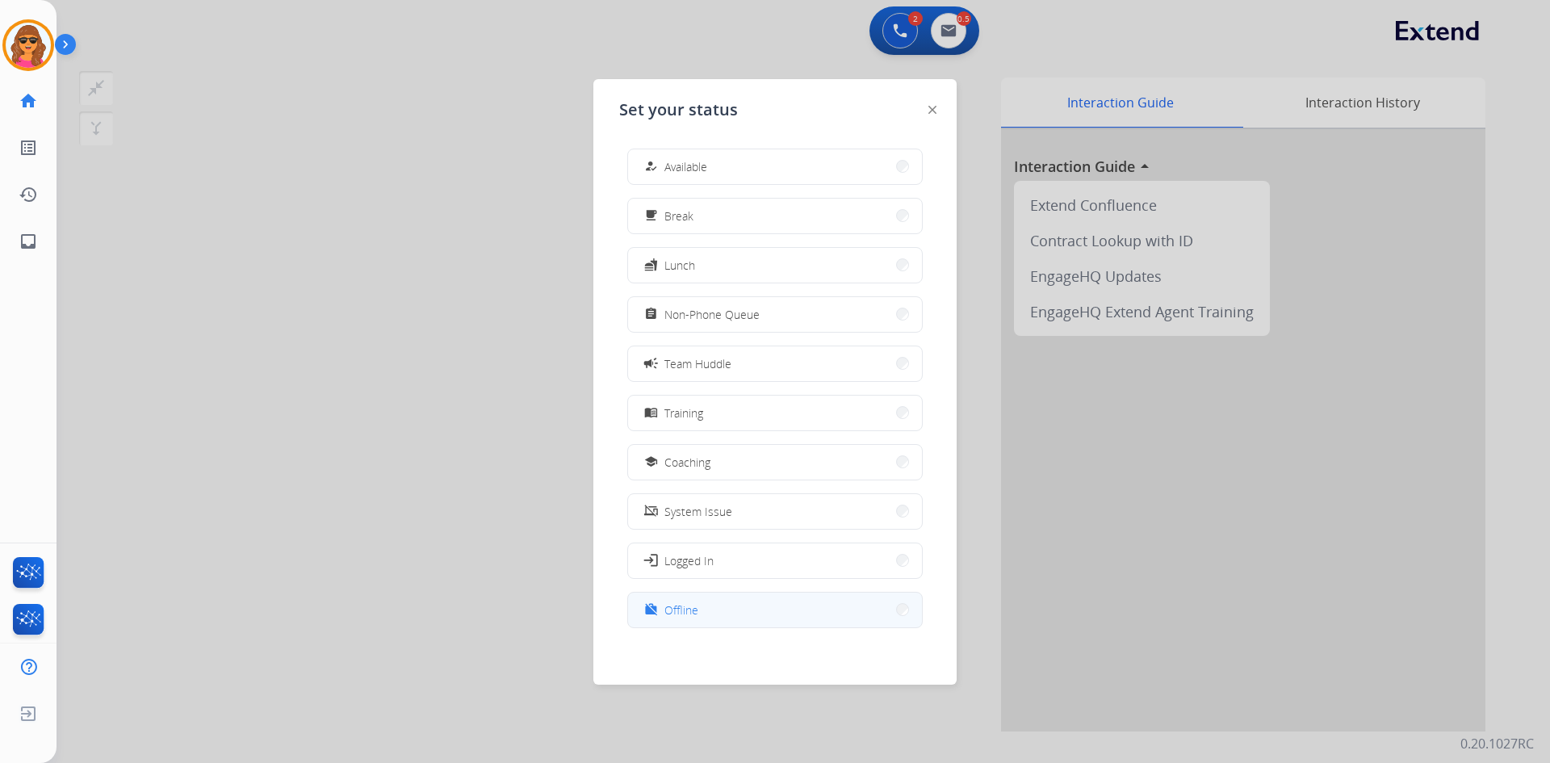
click at [705, 605] on button "work_off Offline" at bounding box center [775, 610] width 294 height 35
